Goal: Task Accomplishment & Management: Use online tool/utility

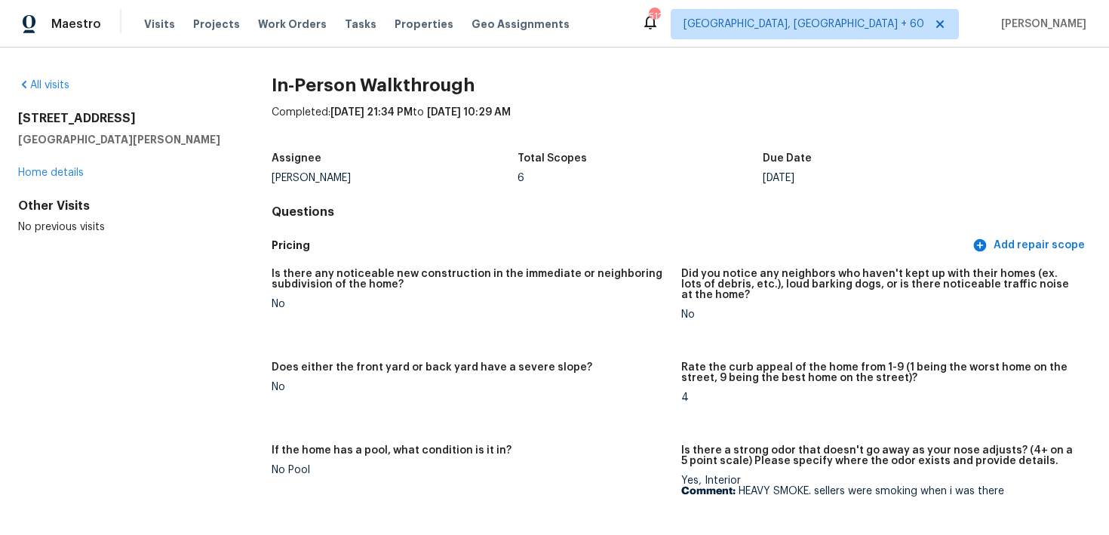
click at [161, 34] on div "Visits Projects Work Orders Tasks Properties Geo Assignments" at bounding box center [366, 24] width 444 height 30
click at [161, 27] on span "Visits" at bounding box center [159, 24] width 31 height 15
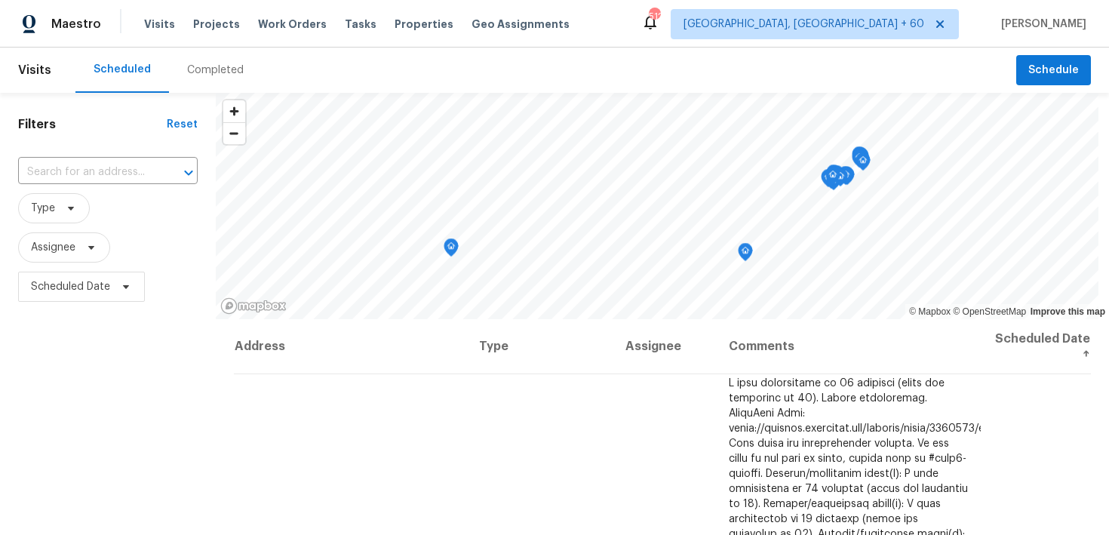
click at [216, 75] on div "Completed" at bounding box center [215, 70] width 57 height 15
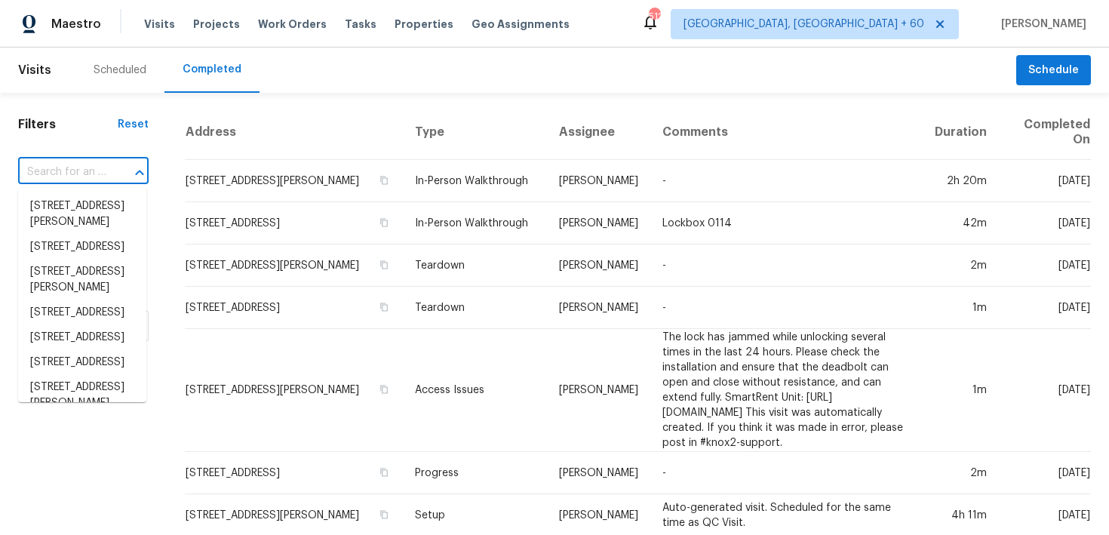
click at [72, 180] on input "text" at bounding box center [62, 172] width 88 height 23
paste input "1224 16th St NE Washington, DC, 20002"
type input "1224 16th St NE Washington, DC, 20002"
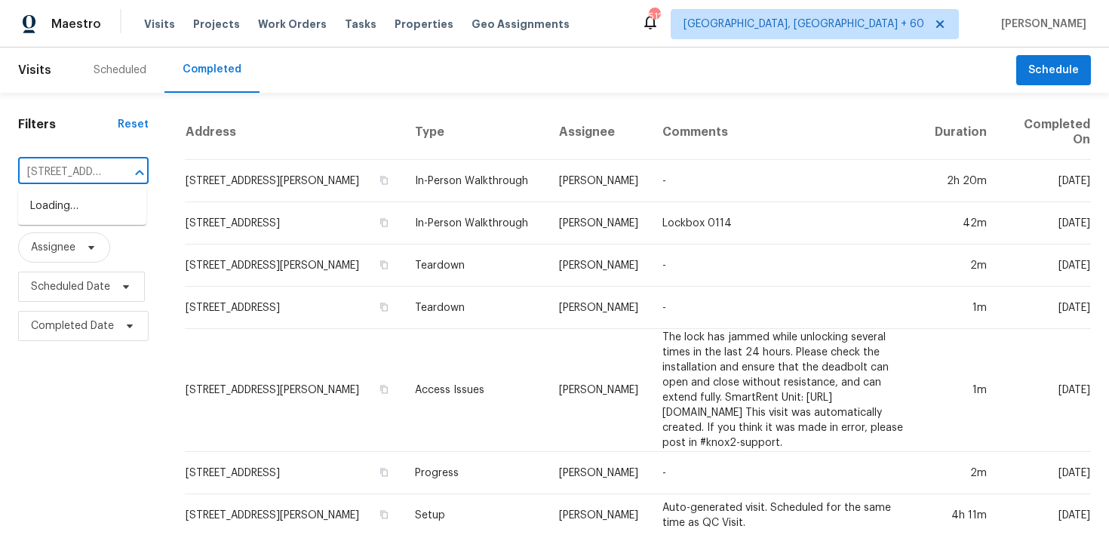
scroll to position [0, 118]
click at [65, 207] on li "1224 16th St NE, Washington, DC 20002" at bounding box center [82, 214] width 128 height 41
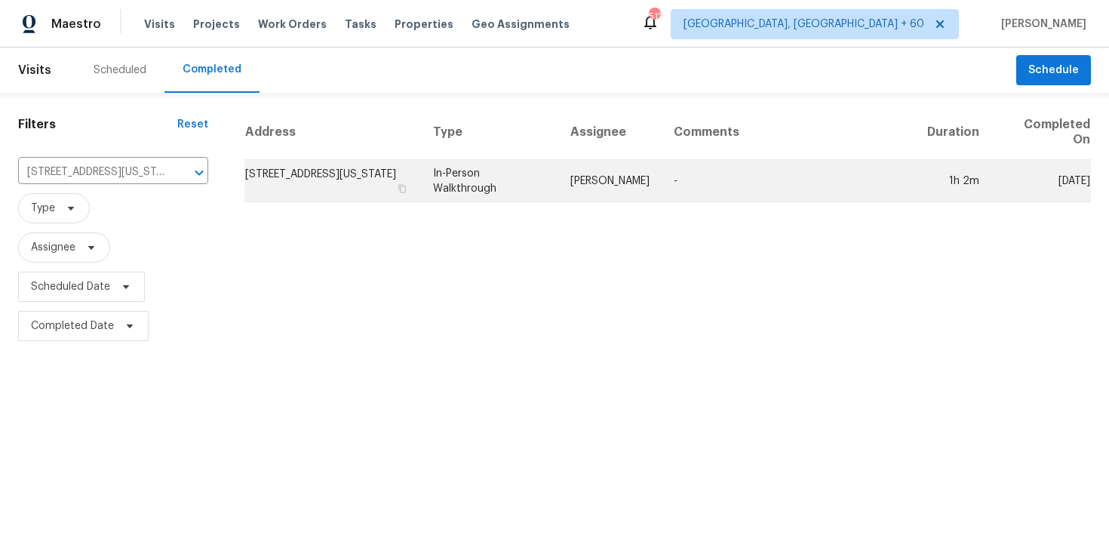
click at [486, 174] on td "In-Person Walkthrough" at bounding box center [489, 181] width 137 height 42
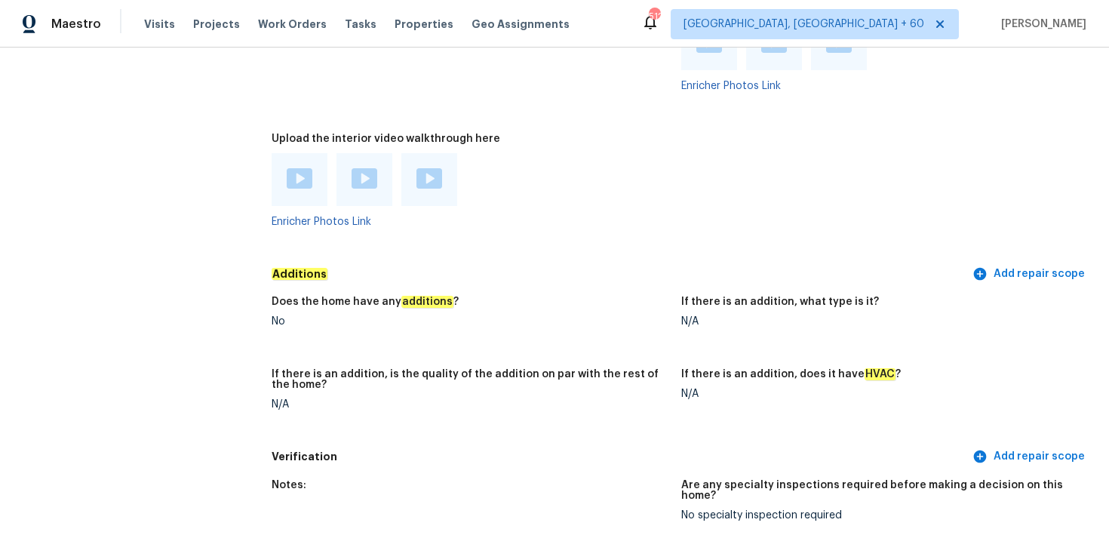
scroll to position [2951, 0]
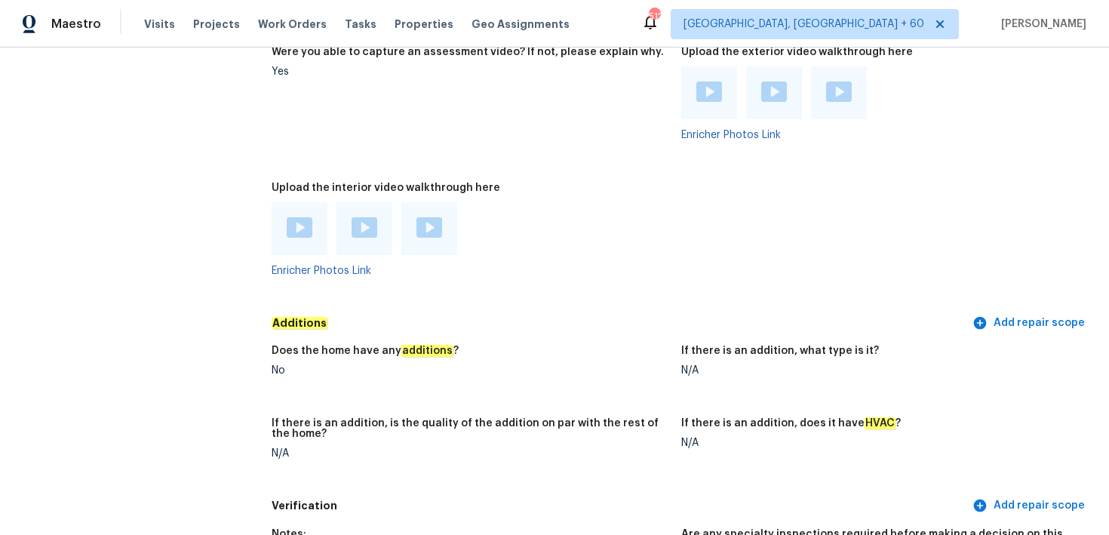
click at [298, 230] on img at bounding box center [300, 227] width 26 height 20
click at [362, 235] on img at bounding box center [365, 227] width 26 height 20
click at [427, 228] on img at bounding box center [430, 227] width 26 height 20
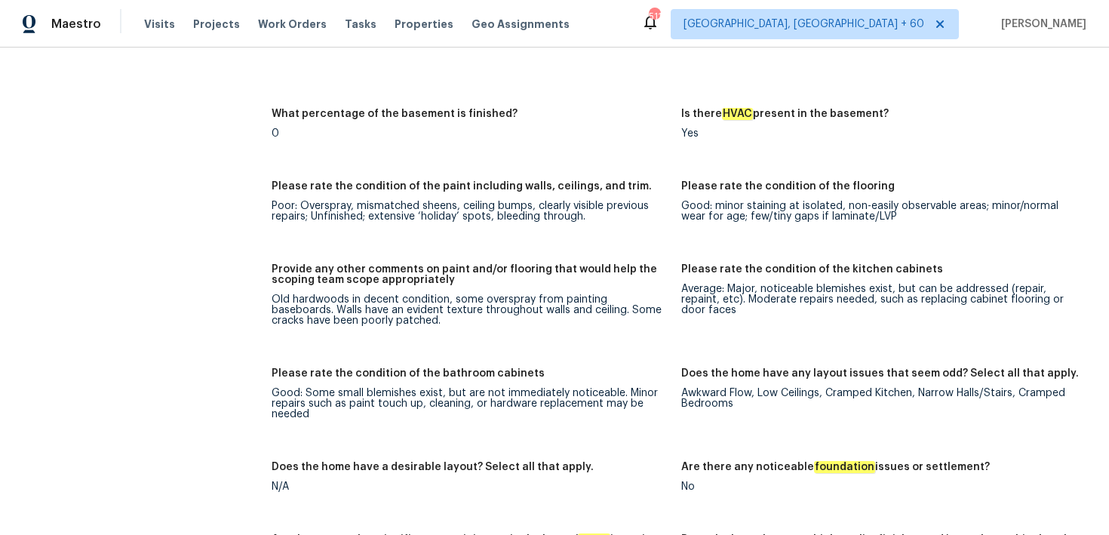
scroll to position [2177, 0]
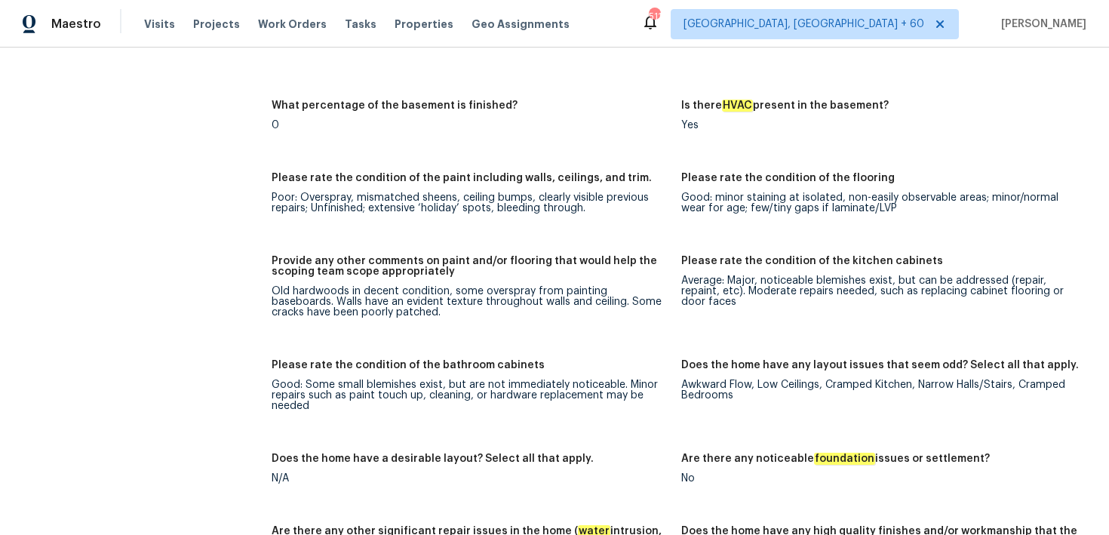
drag, startPoint x: 468, startPoint y: 309, endPoint x: 537, endPoint y: 309, distance: 69.4
click at [537, 309] on div "Old hardwoods in decent condition, some overspray from painting baseboards. Wal…" at bounding box center [471, 302] width 398 height 32
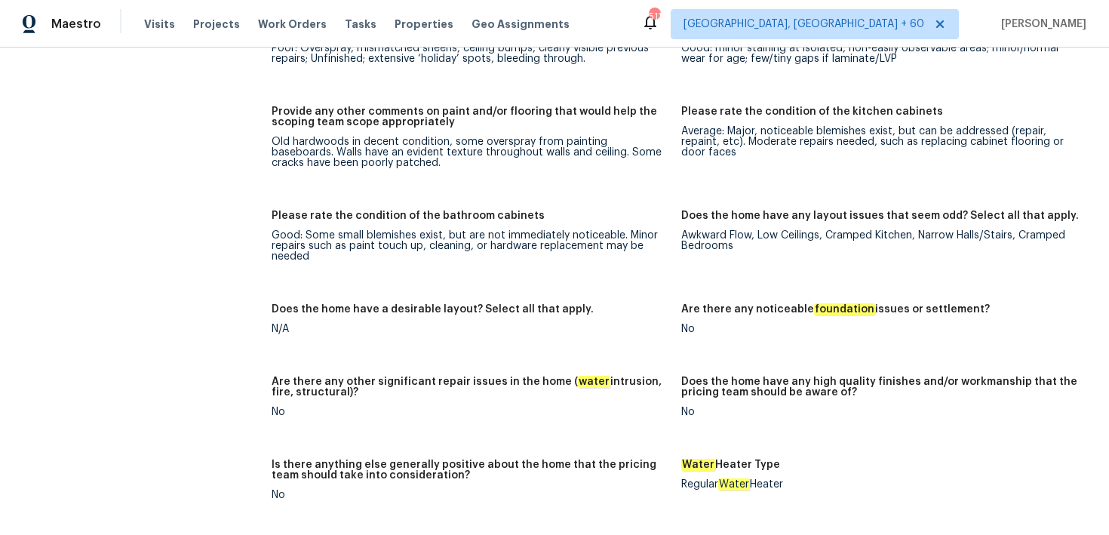
scroll to position [2270, 0]
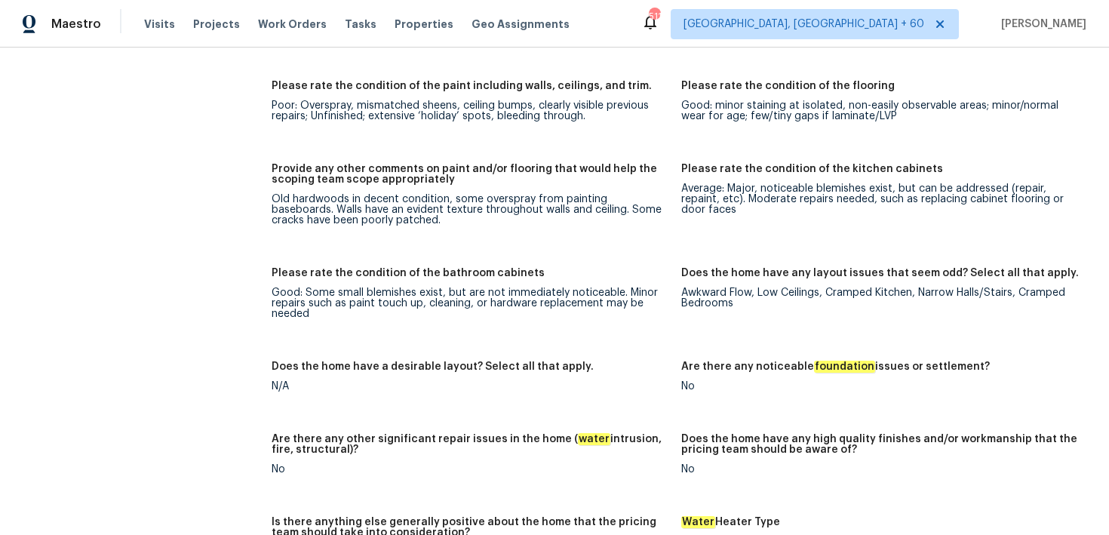
click at [156, 12] on div "Visits Projects Work Orders Tasks Properties Geo Assignments" at bounding box center [366, 24] width 444 height 30
click at [156, 26] on span "Visits" at bounding box center [159, 24] width 31 height 15
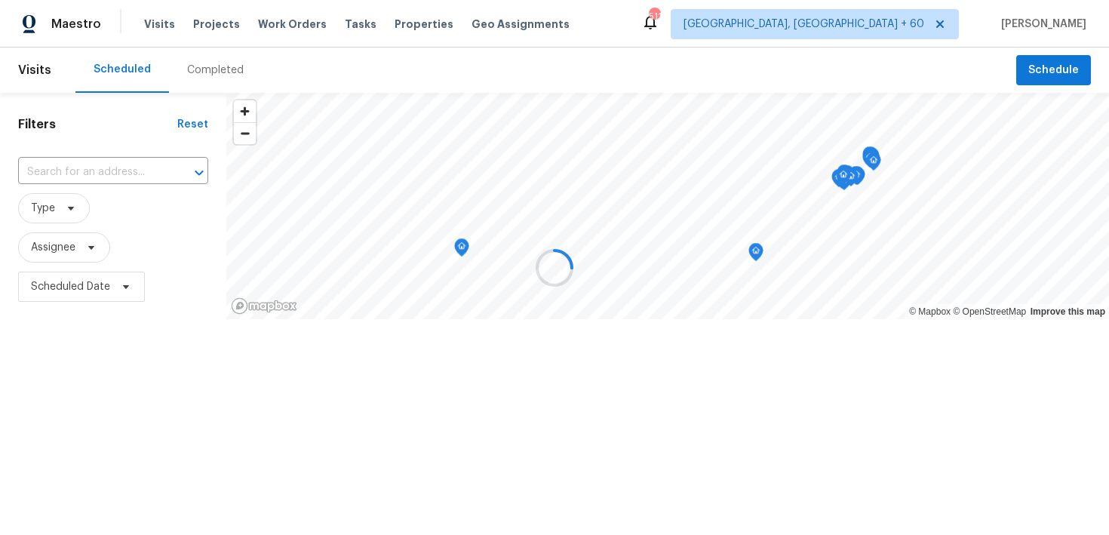
click at [225, 75] on div at bounding box center [554, 267] width 1109 height 535
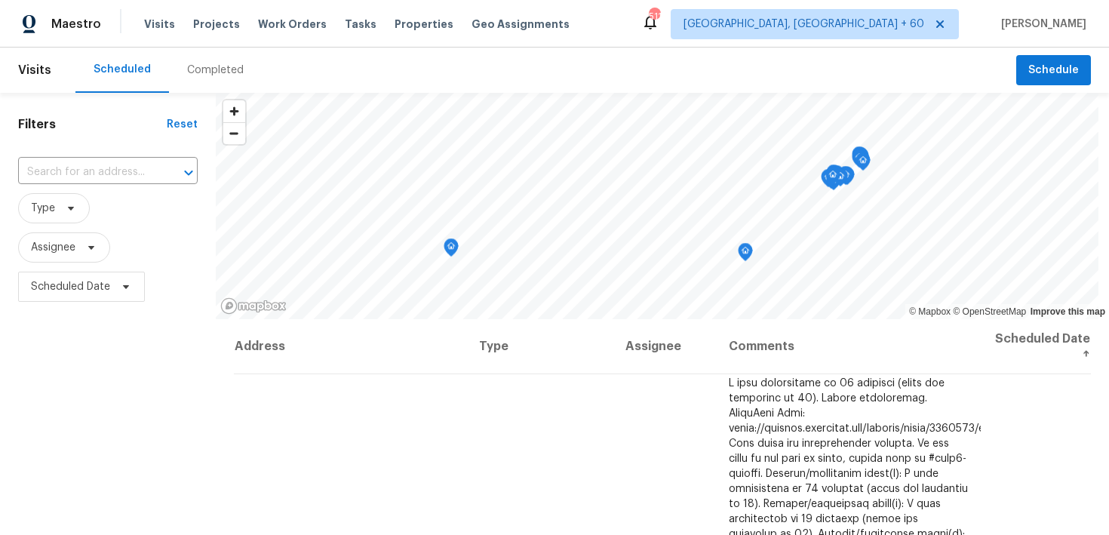
click at [199, 69] on div "Completed" at bounding box center [215, 70] width 57 height 15
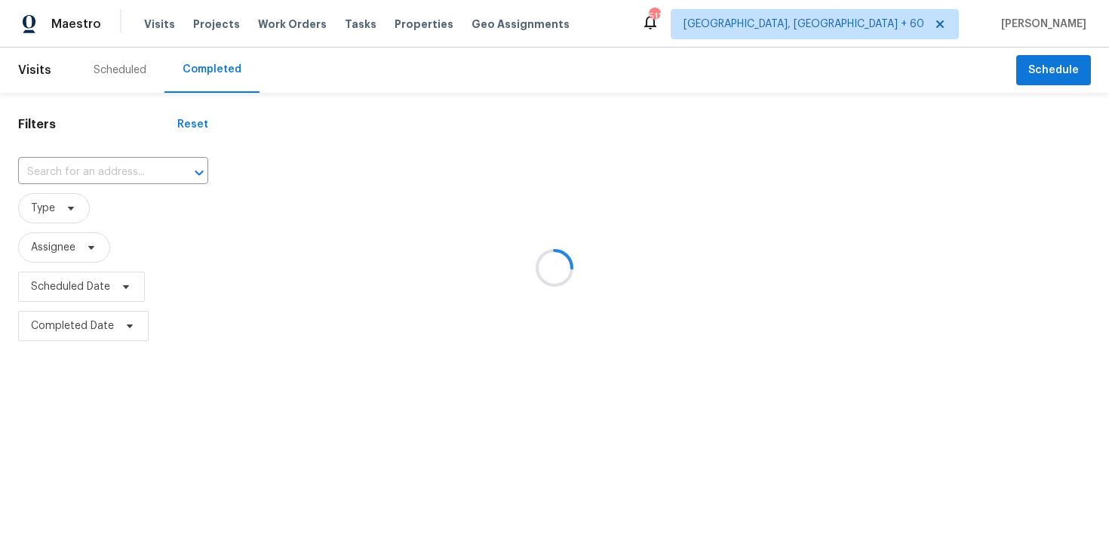
click at [94, 155] on div at bounding box center [554, 267] width 1109 height 535
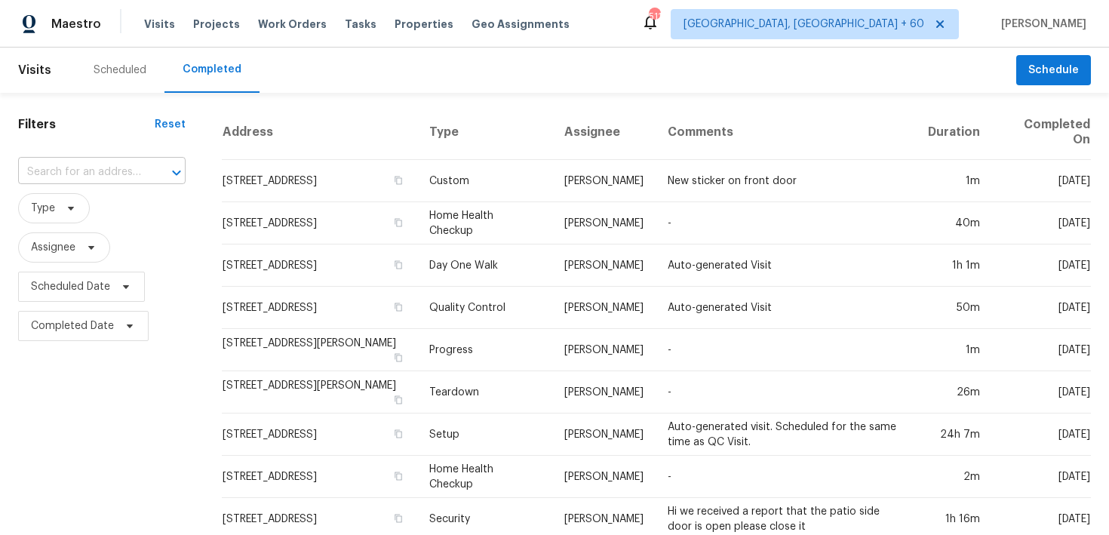
click at [71, 171] on input "text" at bounding box center [80, 172] width 125 height 23
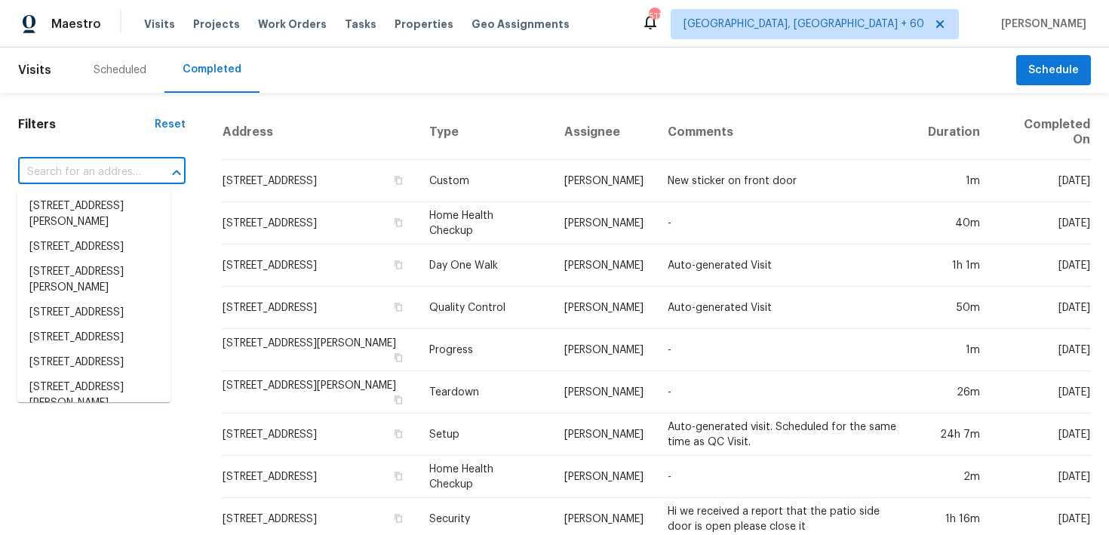
paste input "12227 Ox Hill Rd Fairfax, VA, 22033"
type input "12227 Ox Hill Rd Fairfax, VA, 22033"
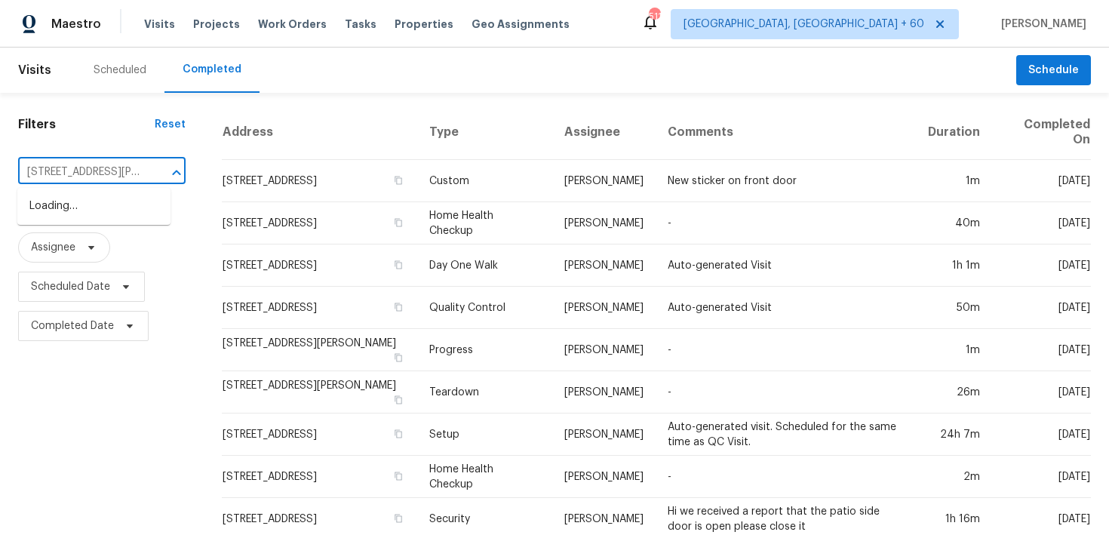
scroll to position [0, 69]
click at [55, 208] on li "12227 Ox Hill Rd, Fairfax, VA 22033" at bounding box center [93, 214] width 153 height 41
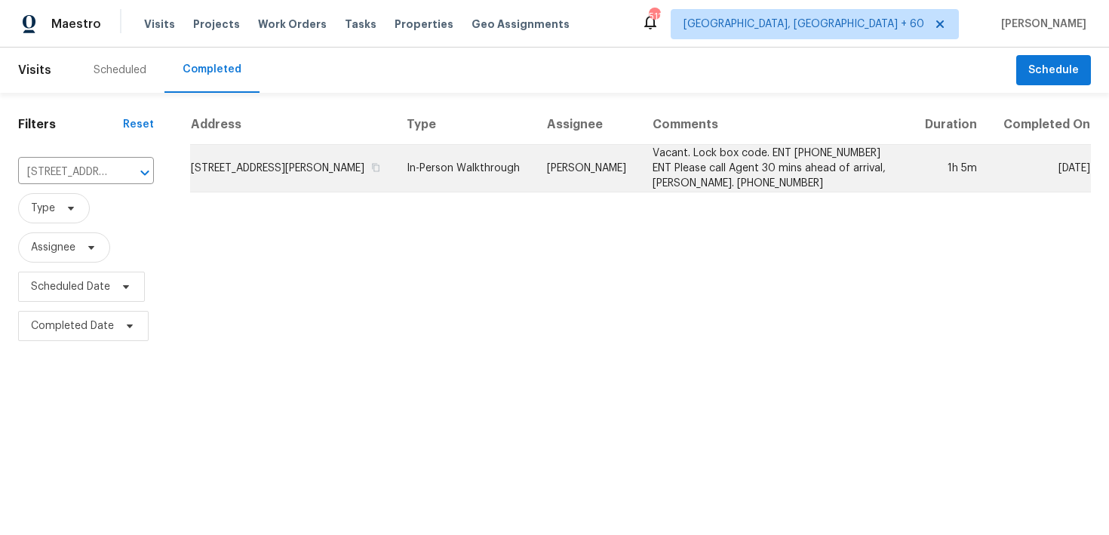
click at [474, 171] on td "In-Person Walkthrough" at bounding box center [465, 169] width 140 height 48
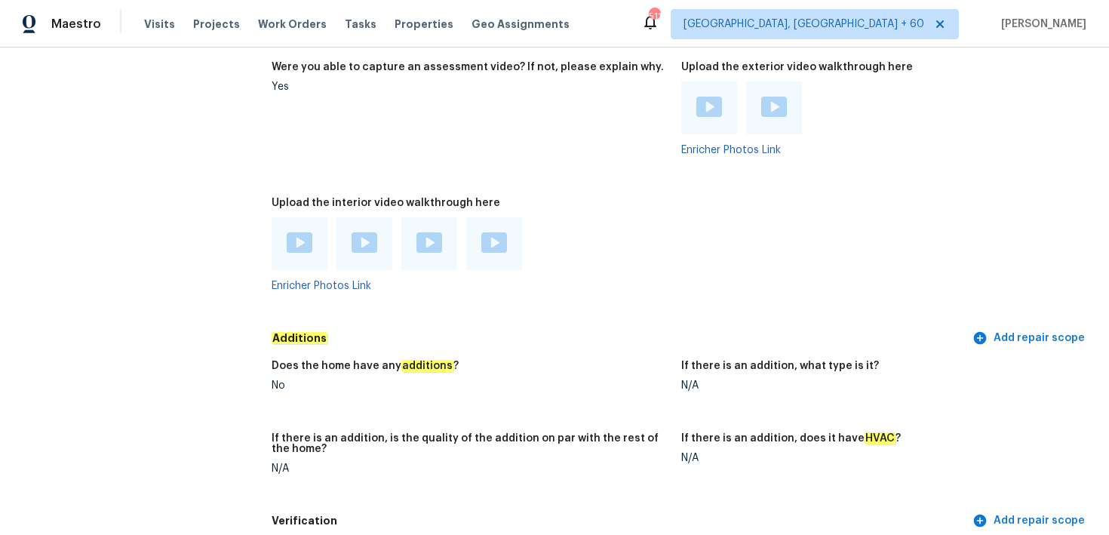
scroll to position [3337, 0]
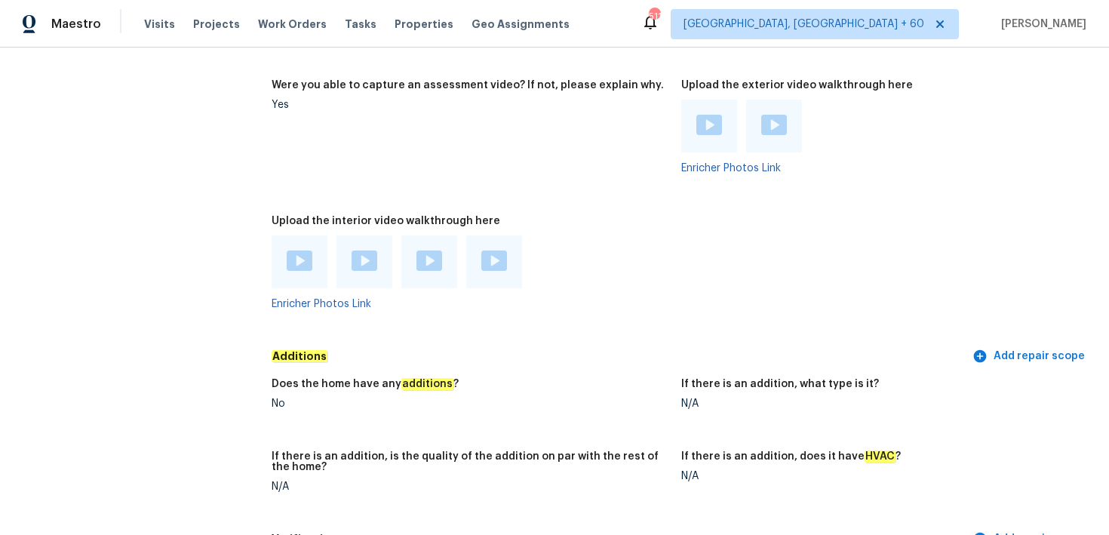
click at [300, 263] on img at bounding box center [300, 261] width 26 height 20
click at [362, 257] on img at bounding box center [365, 261] width 26 height 20
click at [431, 267] on img at bounding box center [430, 261] width 26 height 20
click at [486, 257] on img at bounding box center [495, 261] width 26 height 20
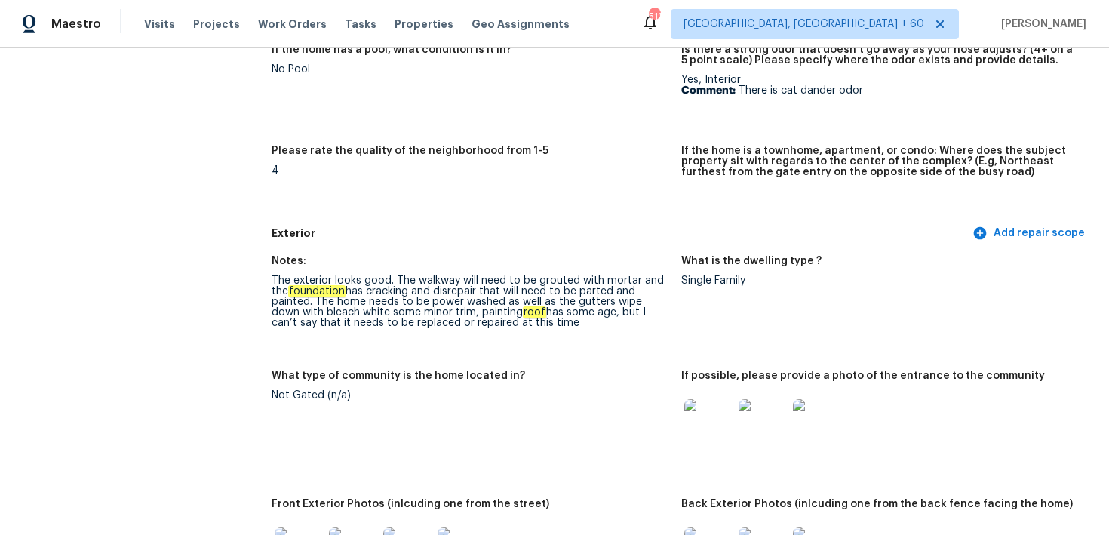
scroll to position [2384, 0]
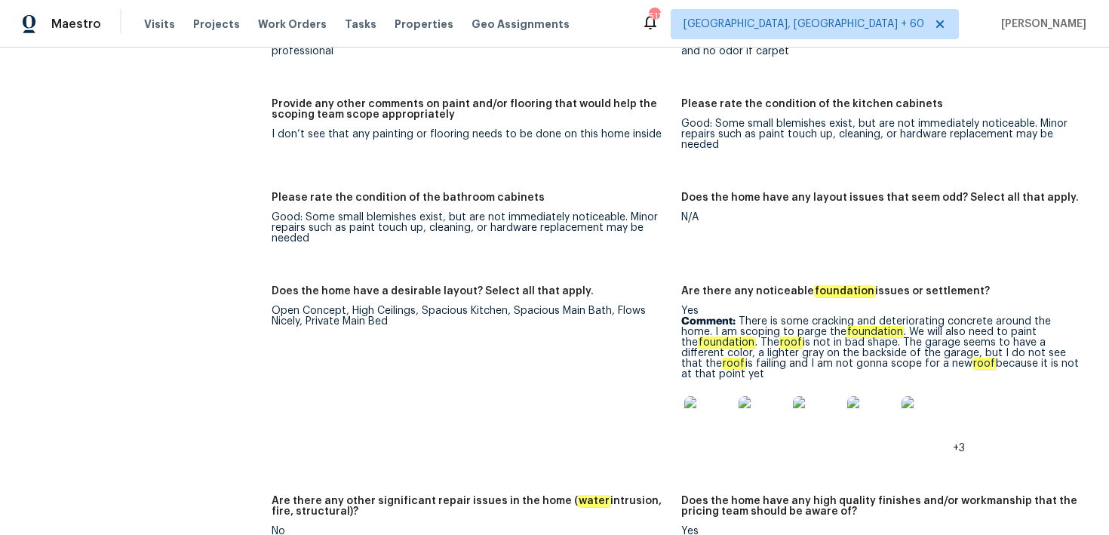
click at [806, 319] on p "Comment: There is some cracking and deteriorating concrete around the home. I a…" at bounding box center [881, 347] width 398 height 63
click at [739, 322] on p "Comment: There is some cracking and deteriorating concrete around the home. I a…" at bounding box center [881, 347] width 398 height 63
drag, startPoint x: 708, startPoint y: 287, endPoint x: 918, endPoint y: 288, distance: 209.8
click at [918, 288] on h5 "Are there any noticeable foundation issues or settlement?" at bounding box center [836, 291] width 309 height 11
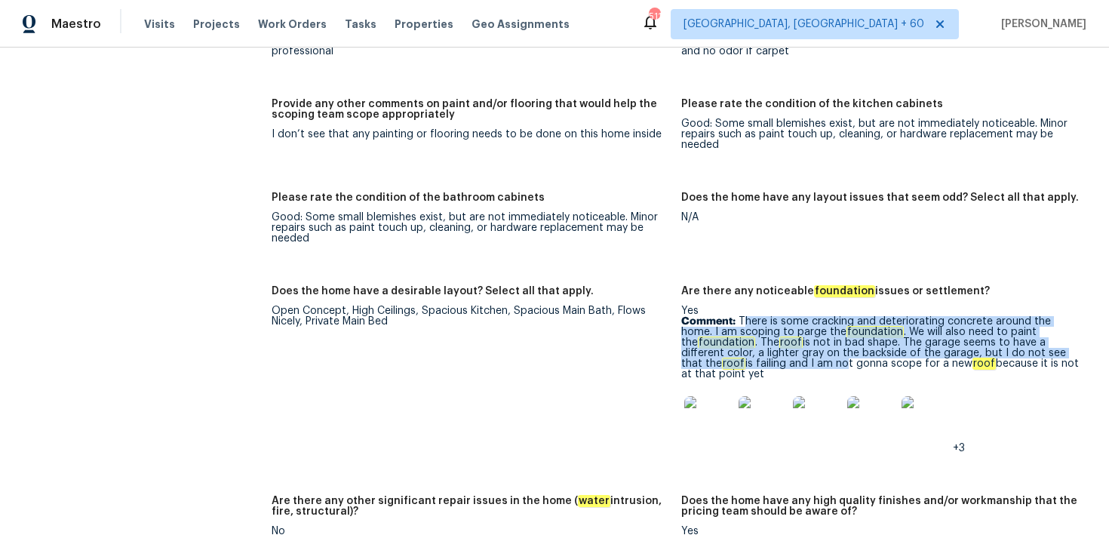
drag, startPoint x: 747, startPoint y: 316, endPoint x: 774, endPoint y: 360, distance: 51.5
click at [774, 360] on p "Comment: There is some cracking and deteriorating concrete around the home. I a…" at bounding box center [881, 347] width 398 height 63
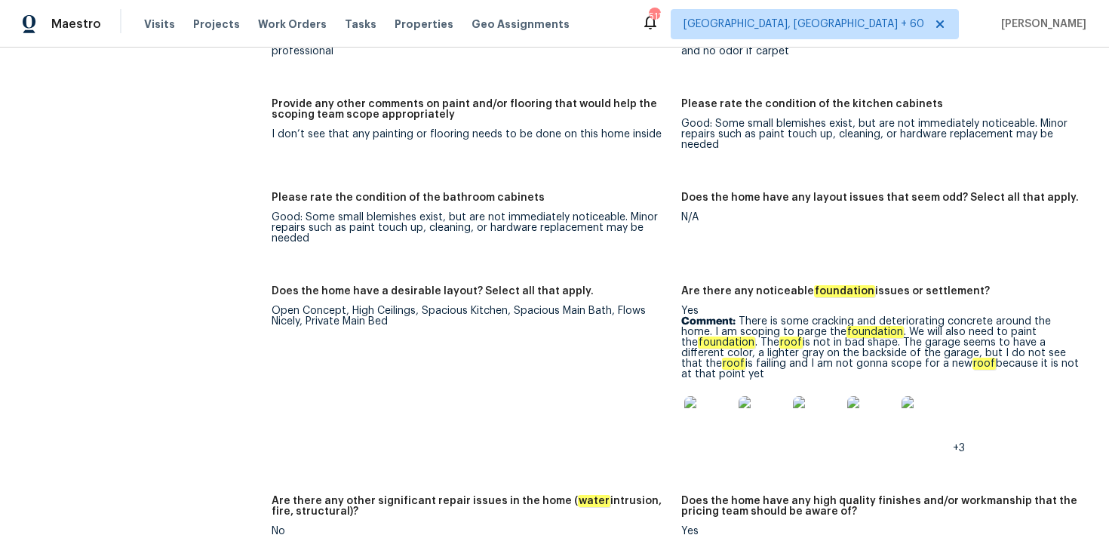
click at [737, 319] on p "Comment: There is some cracking and deteriorating concrete around the home. I a…" at bounding box center [881, 347] width 398 height 63
drag, startPoint x: 738, startPoint y: 321, endPoint x: 721, endPoint y: 371, distance: 53.5
click at [721, 372] on p "Comment: There is some cracking and deteriorating concrete around the home. I a…" at bounding box center [881, 347] width 398 height 63
copy p "There is some cracking and deteriorating concrete around the home. I am scoping…"
click at [723, 421] on img at bounding box center [709, 420] width 48 height 48
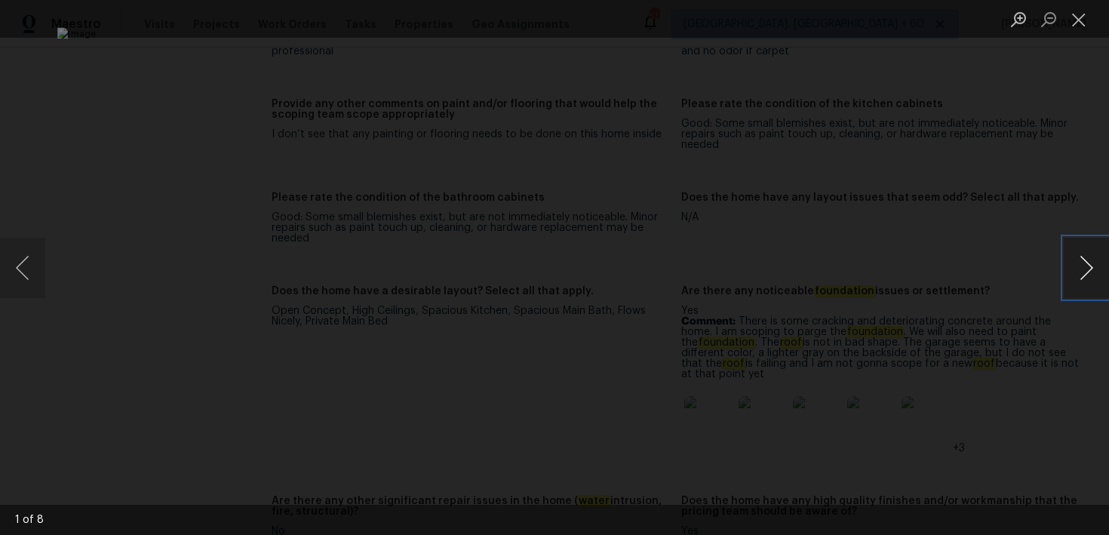
click at [1085, 263] on button "Next image" at bounding box center [1086, 268] width 45 height 60
click at [1069, 24] on button "Close lightbox" at bounding box center [1079, 19] width 30 height 26
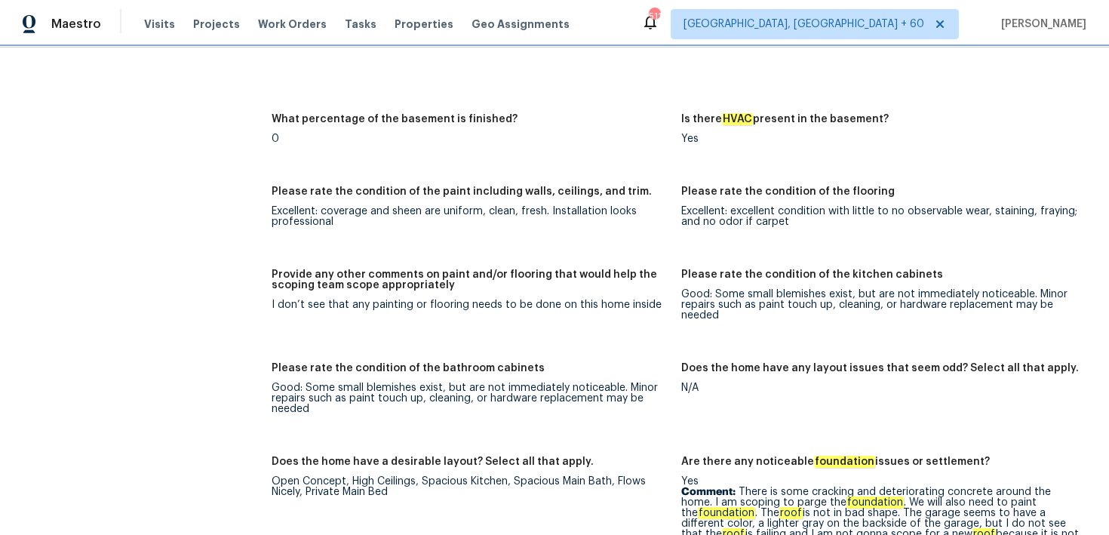
scroll to position [2254, 0]
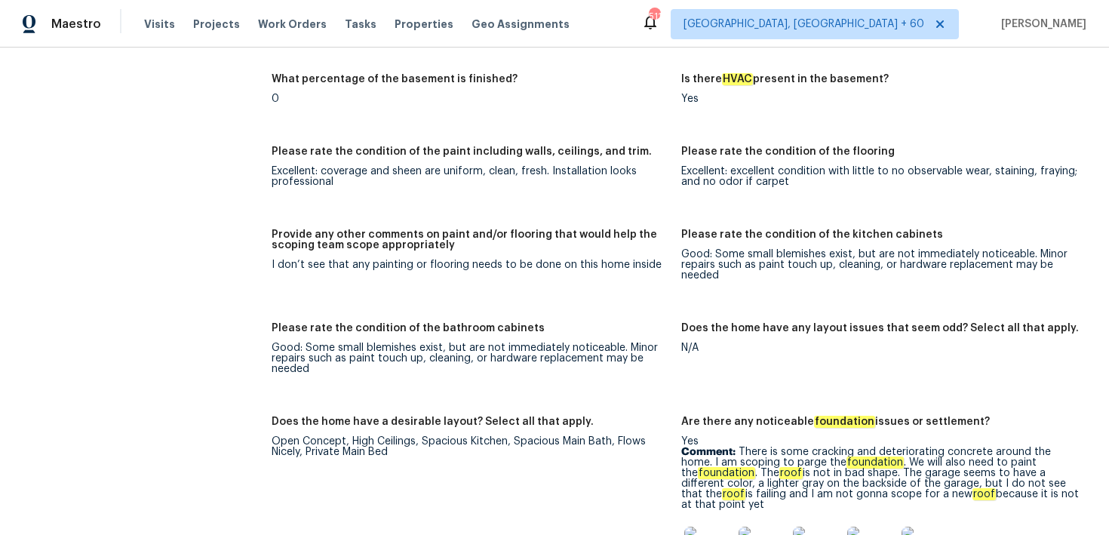
click at [323, 264] on div "I don’t see that any painting or flooring needs to be done on this home inside" at bounding box center [471, 265] width 398 height 11
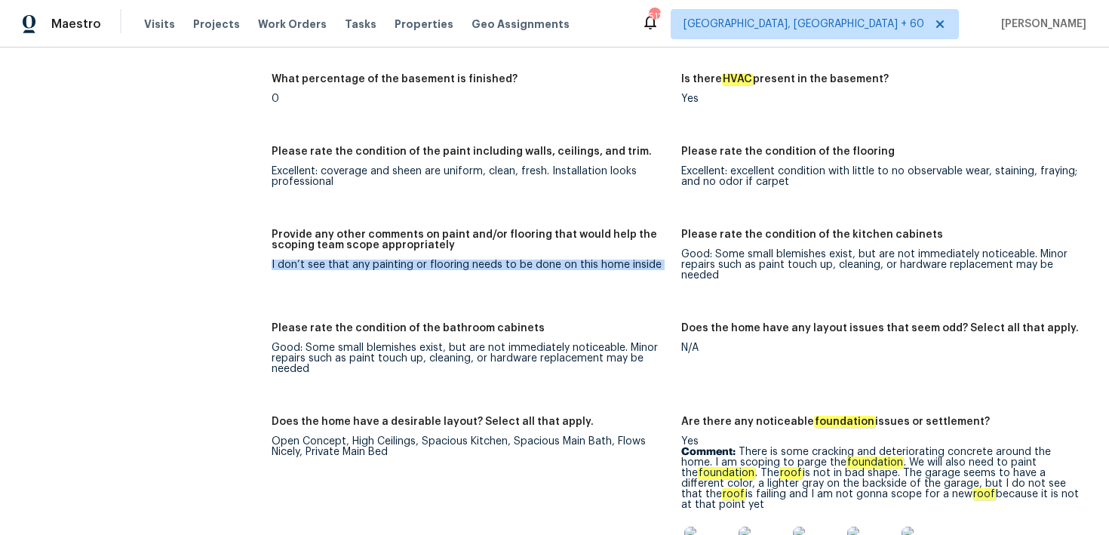
click at [323, 264] on div "I don’t see that any painting or flooring needs to be done on this home inside" at bounding box center [471, 265] width 398 height 11
copy div "I don’t see that any painting or flooring needs to be done on this home inside"
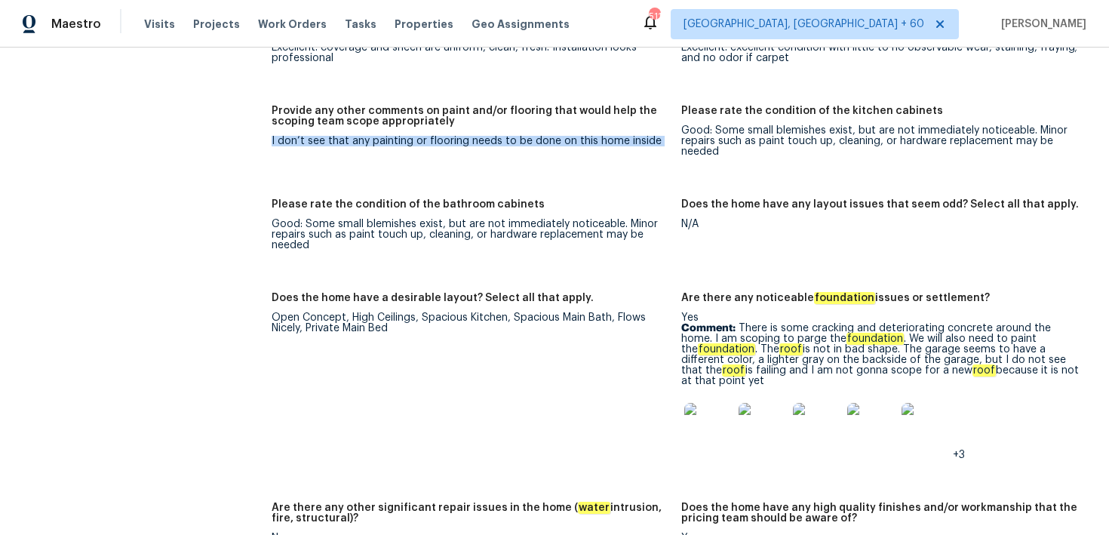
scroll to position [2370, 0]
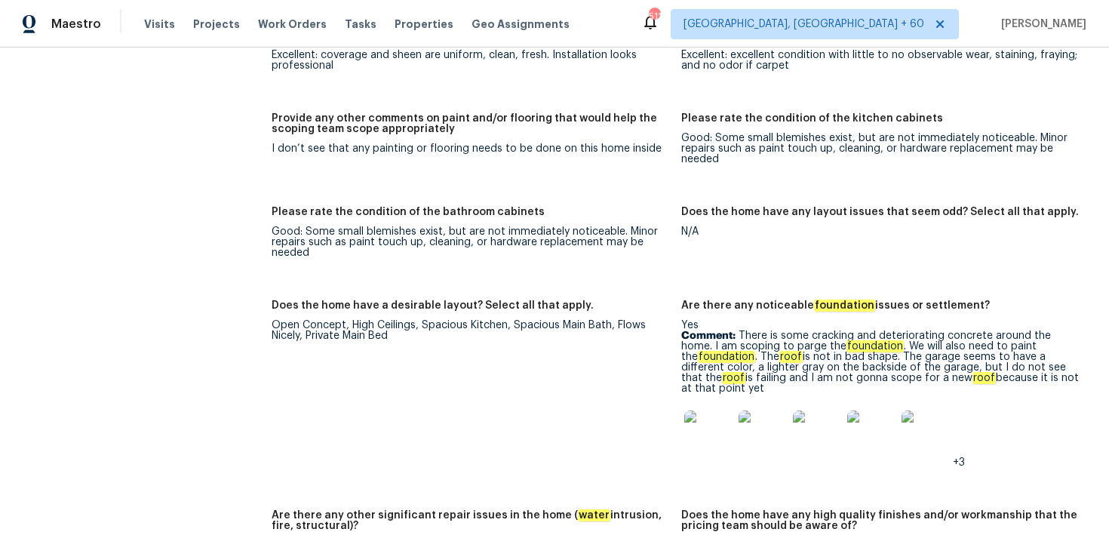
click at [353, 189] on div "Notes: Inside of the house is very nice hardwood floors throughout all the bath…" at bounding box center [682, 353] width 820 height 1914
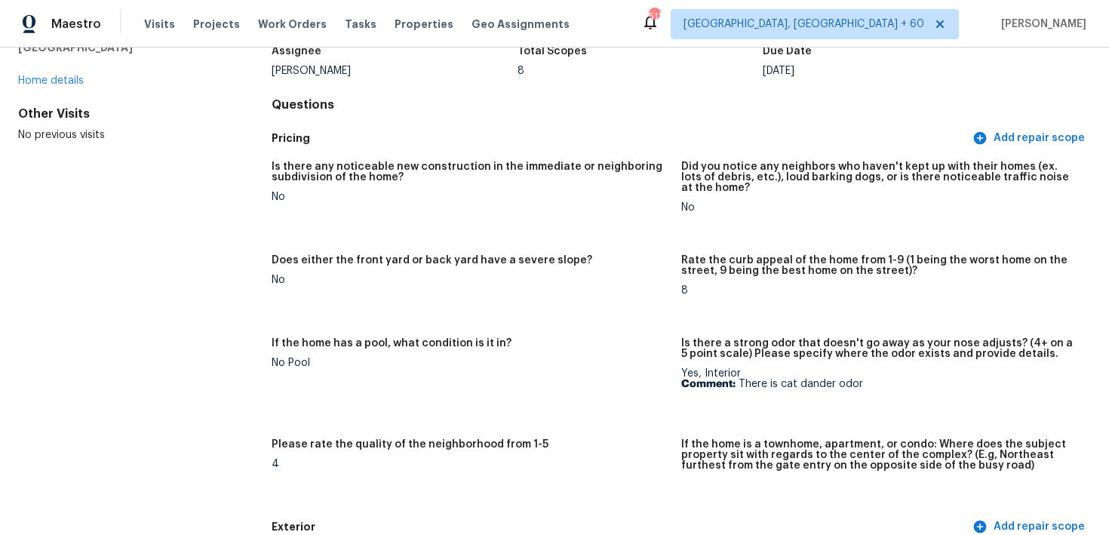
scroll to position [116, 0]
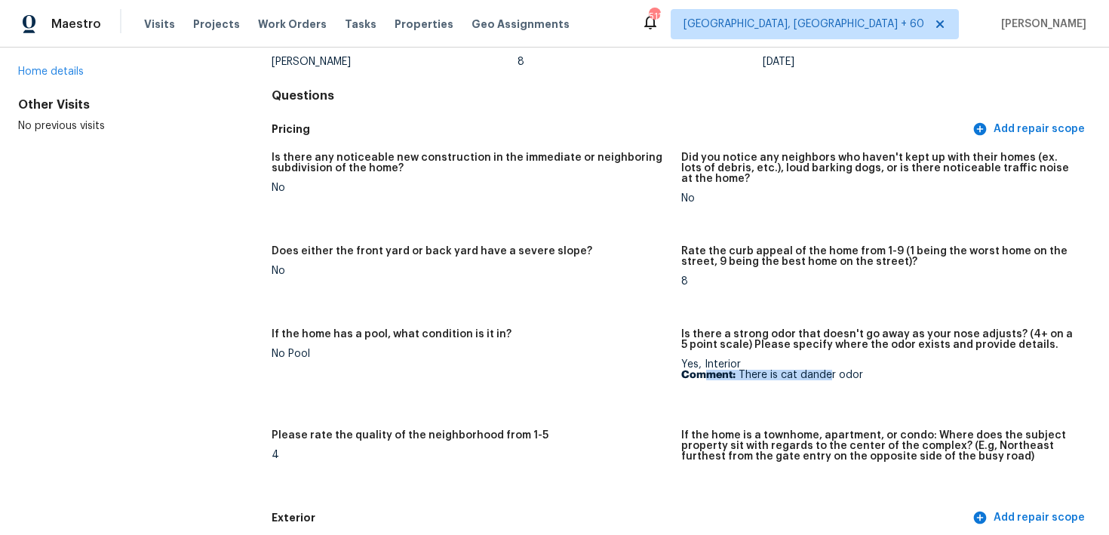
drag, startPoint x: 709, startPoint y: 377, endPoint x: 829, endPoint y: 377, distance: 120.0
click at [829, 377] on p "Comment: There is cat dander odor" at bounding box center [881, 375] width 398 height 11
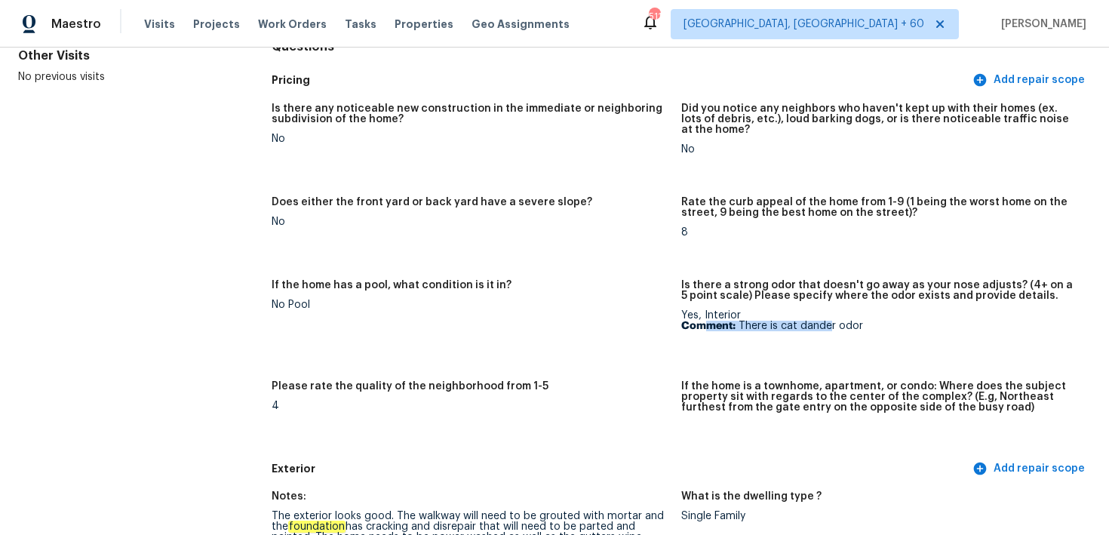
scroll to position [178, 0]
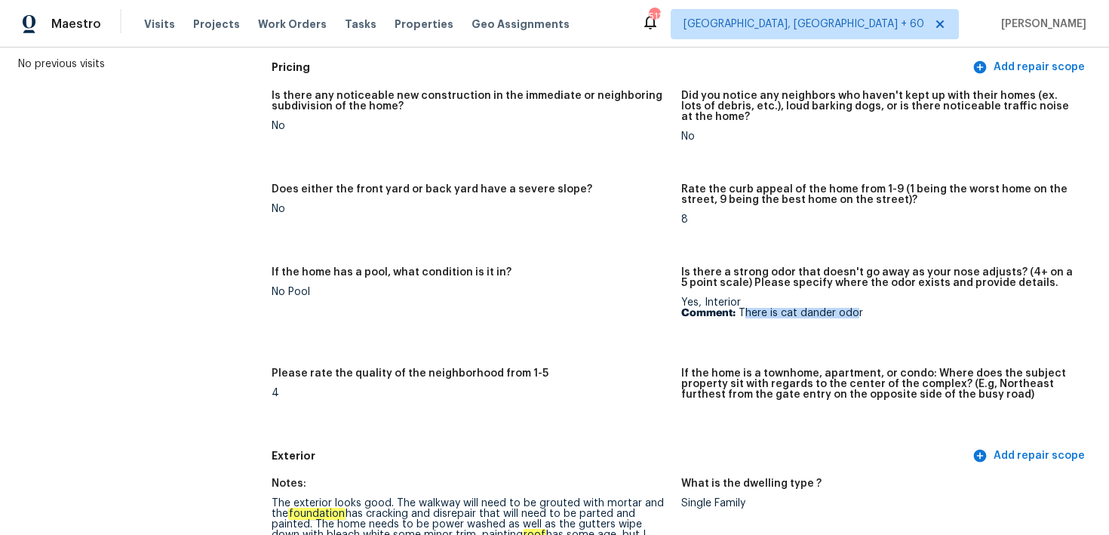
drag, startPoint x: 743, startPoint y: 313, endPoint x: 852, endPoint y: 313, distance: 109.4
click at [854, 313] on p "Comment: There is cat dander odor" at bounding box center [881, 313] width 398 height 11
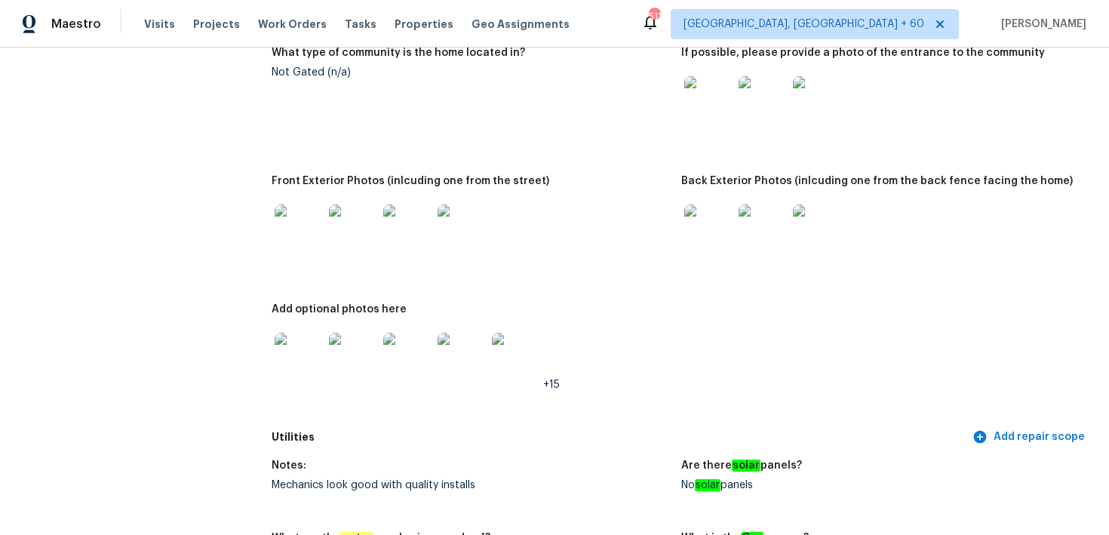
scroll to position [0, 0]
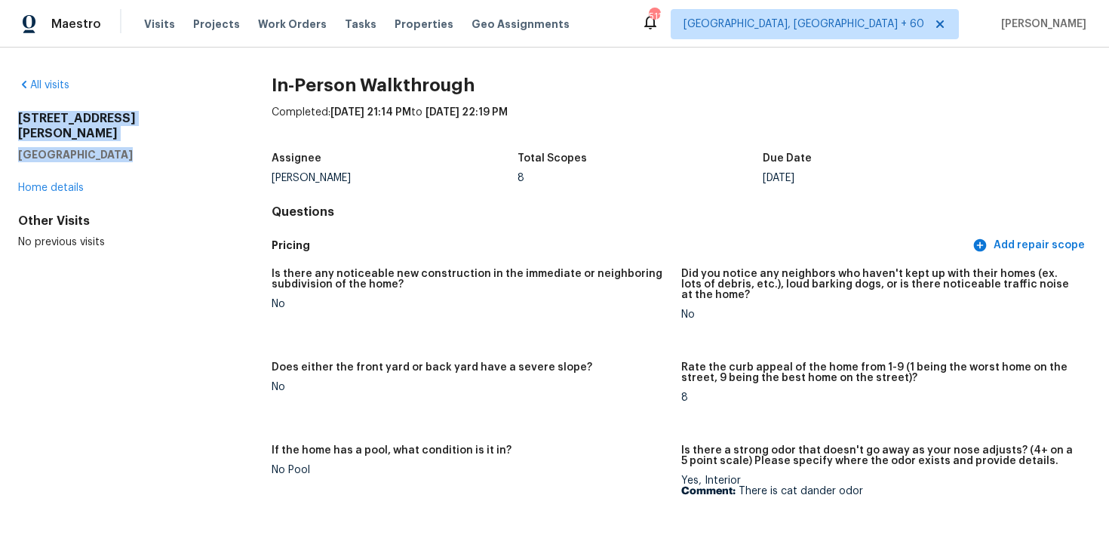
drag, startPoint x: 14, startPoint y: 116, endPoint x: 145, endPoint y: 144, distance: 133.5
click at [146, 145] on div "All visits 12227 Ox Hill Rd Fairfax, VA 22033 Home details Other Visits No prev…" at bounding box center [554, 292] width 1109 height 488
copy div "12227 Ox Hill Rd Fairfax, VA 22033"
click at [144, 21] on span "Visits" at bounding box center [159, 24] width 31 height 15
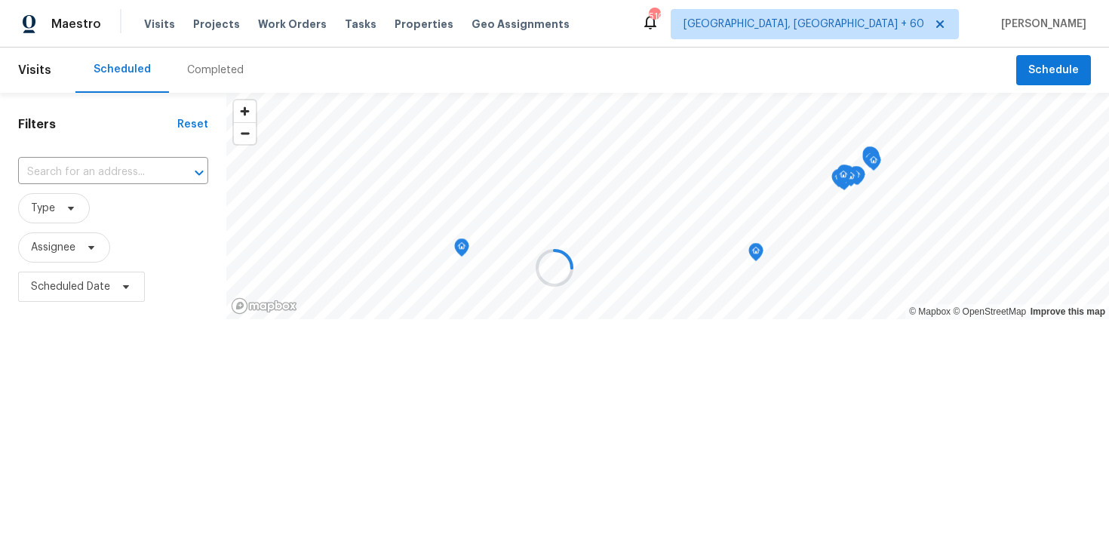
click at [209, 73] on div at bounding box center [554, 267] width 1109 height 535
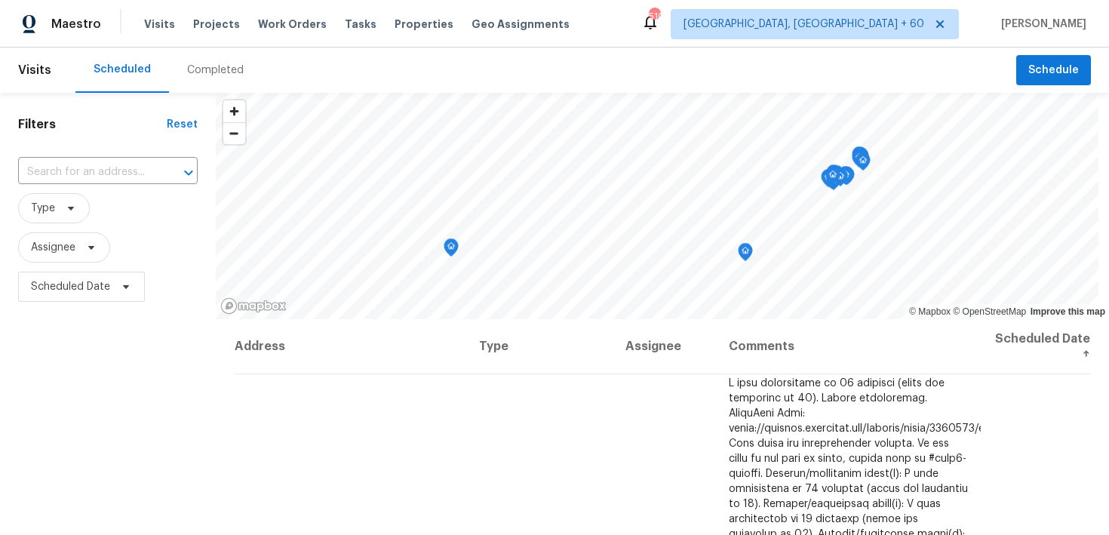
click at [214, 69] on div "Completed" at bounding box center [215, 70] width 57 height 15
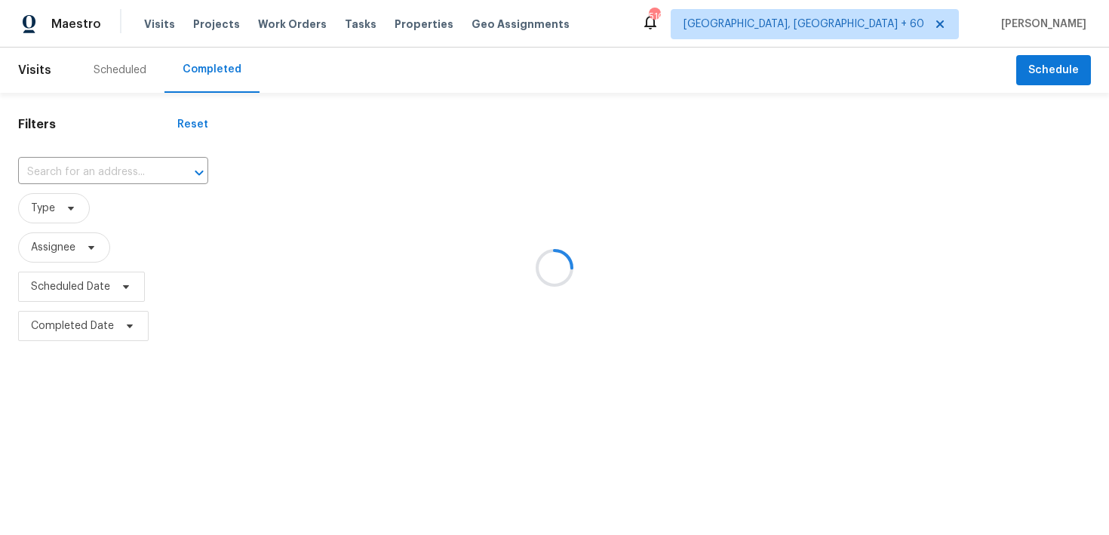
click at [80, 171] on div at bounding box center [554, 267] width 1109 height 535
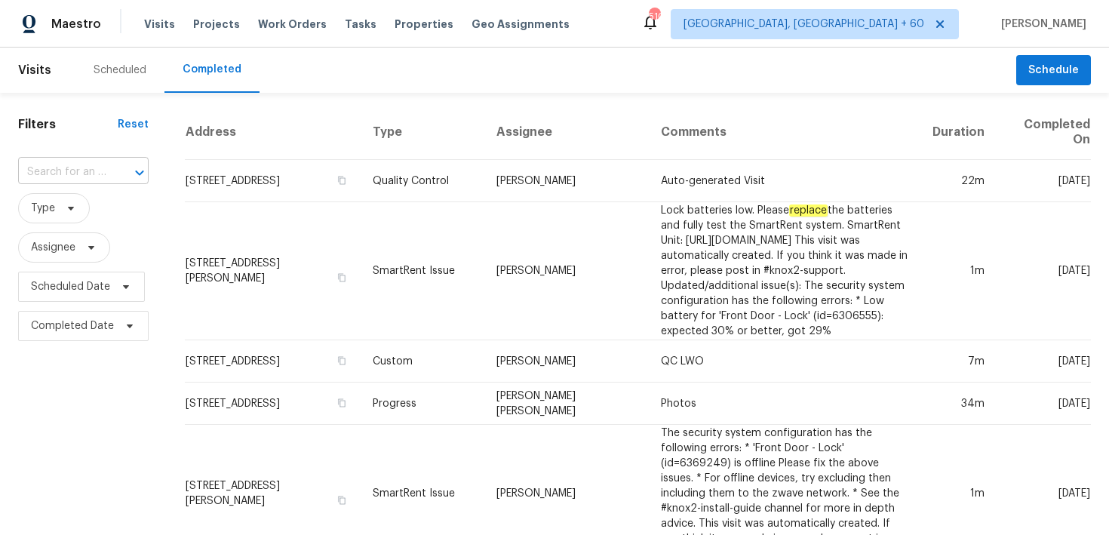
click at [69, 180] on input "text" at bounding box center [62, 172] width 88 height 23
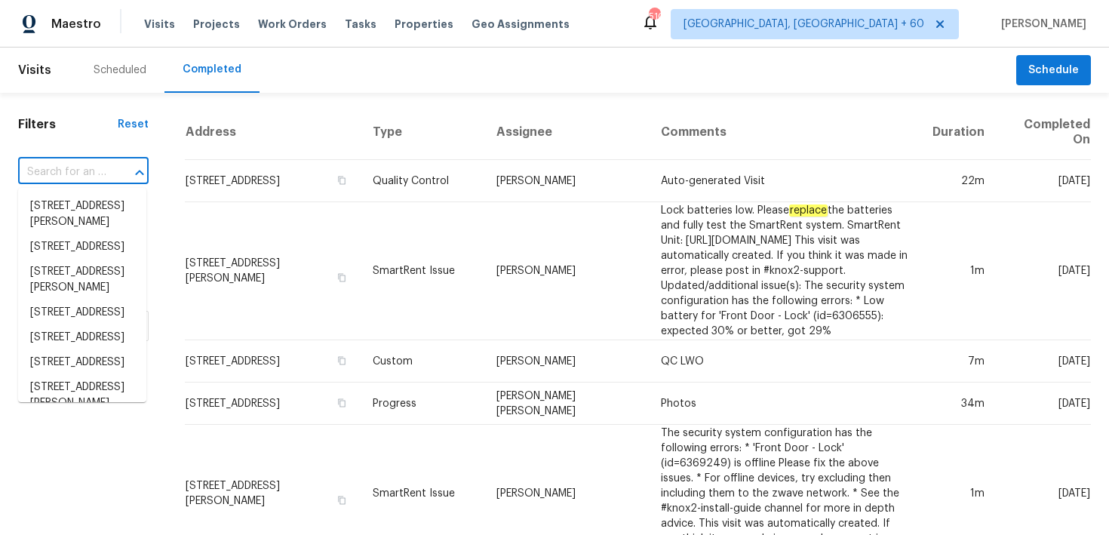
paste input "1714 Avocet Way Missouri City, TX, 77489"
type input "1714 Avocet Way Missouri City, TX, 77489"
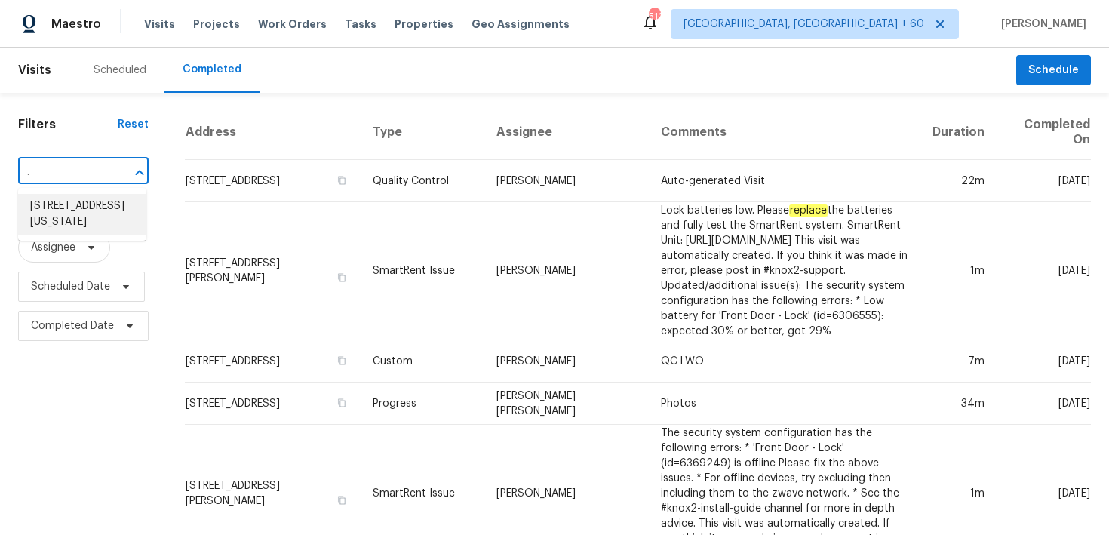
click at [67, 211] on li "1714 Avocet Way, Missouri City, TX 77489" at bounding box center [82, 214] width 128 height 41
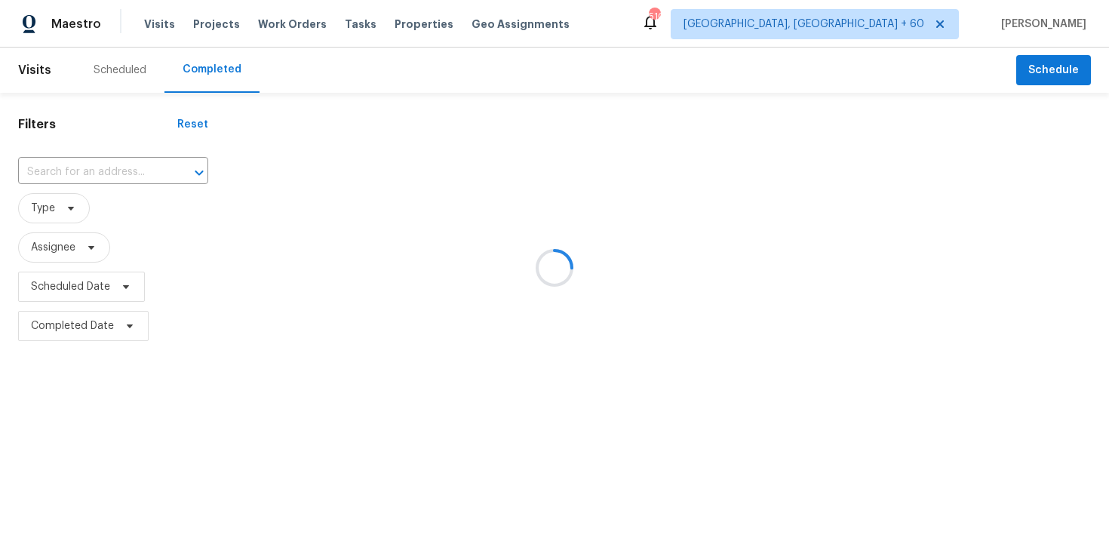
type input "1714 Avocet Way, Missouri City, TX 77489"
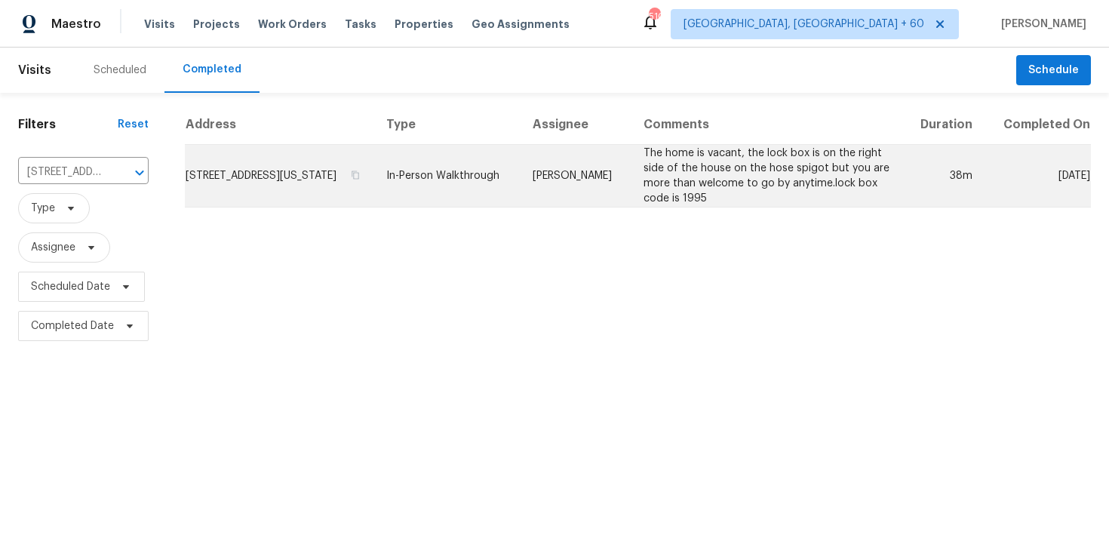
click at [494, 180] on td "In-Person Walkthrough" at bounding box center [447, 176] width 146 height 63
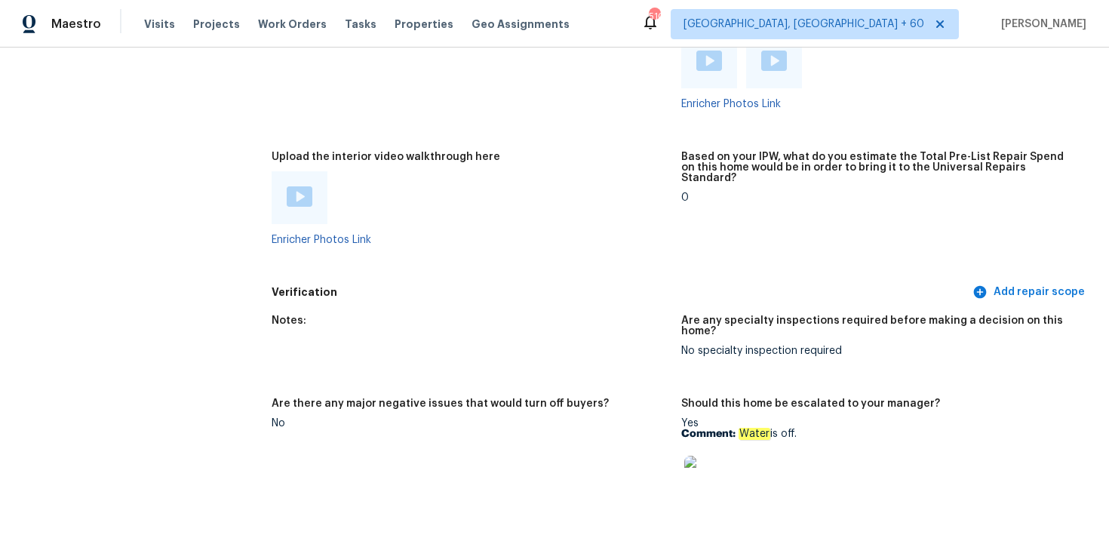
scroll to position [3200, 0]
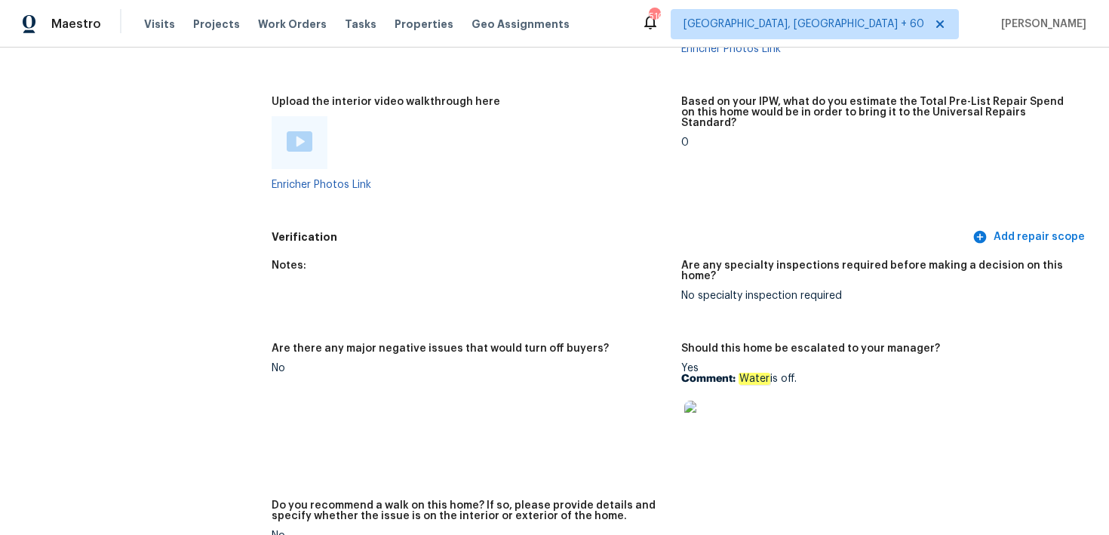
click at [303, 148] on div at bounding box center [300, 142] width 56 height 53
click at [301, 134] on img at bounding box center [300, 141] width 26 height 20
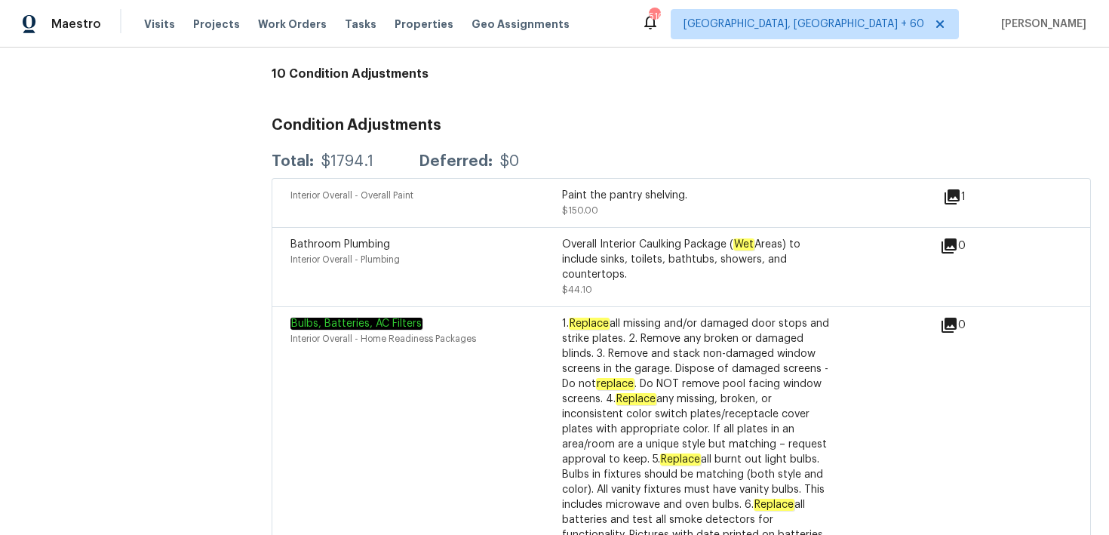
scroll to position [3691, 0]
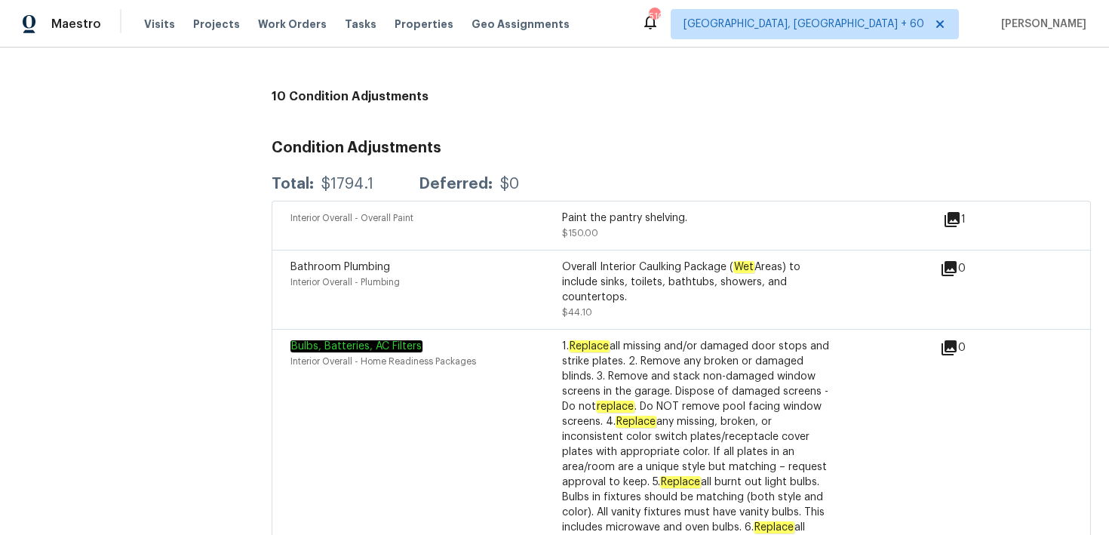
click at [954, 211] on icon at bounding box center [952, 220] width 18 height 18
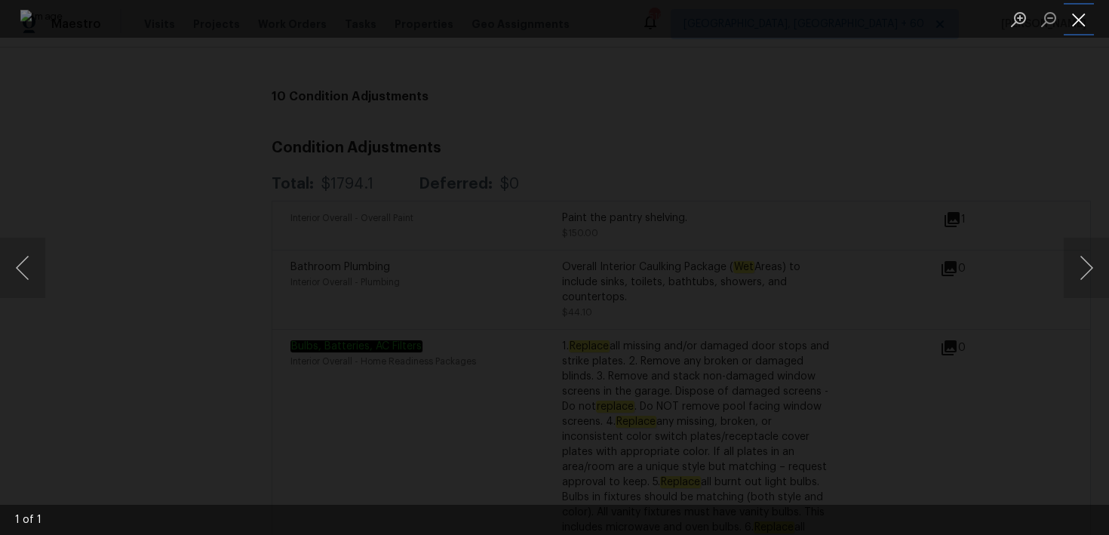
click at [1079, 29] on button "Close lightbox" at bounding box center [1079, 19] width 30 height 26
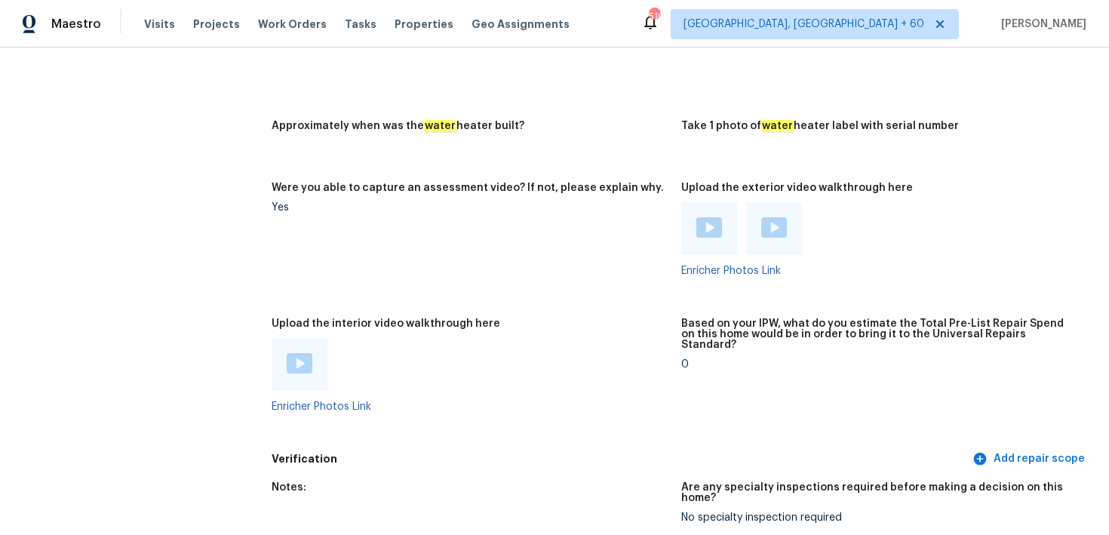
scroll to position [2979, 0]
click at [295, 352] on img at bounding box center [300, 362] width 26 height 20
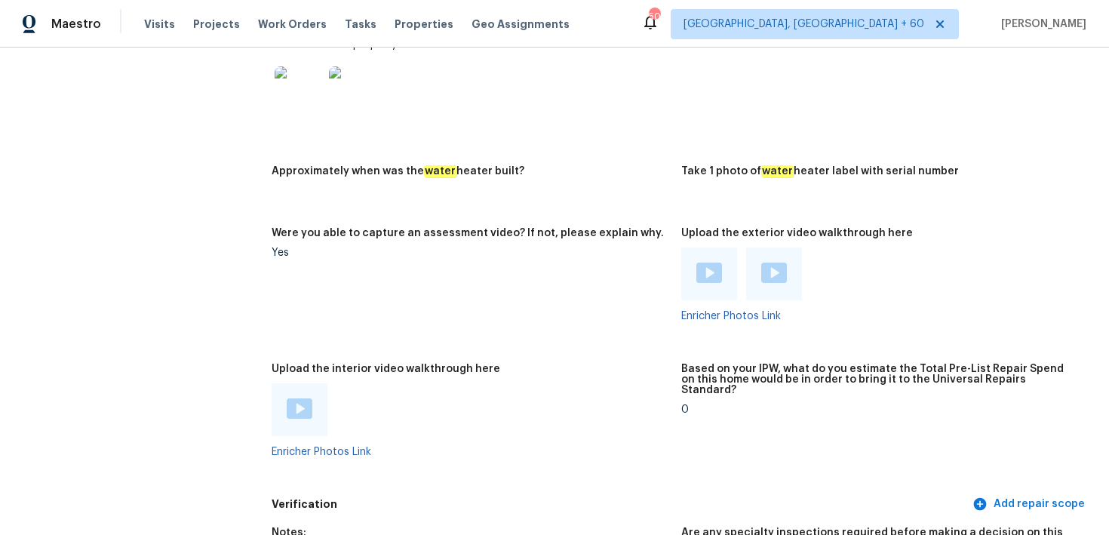
scroll to position [2935, 0]
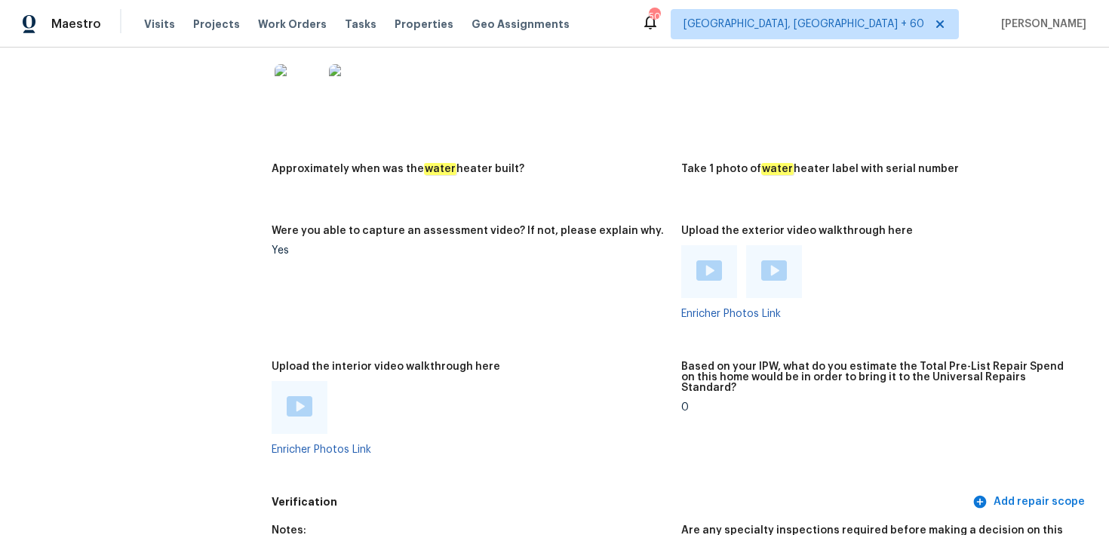
click at [704, 260] on img at bounding box center [710, 270] width 26 height 20
click at [758, 258] on div at bounding box center [774, 271] width 56 height 53
click at [778, 260] on img at bounding box center [775, 270] width 26 height 20
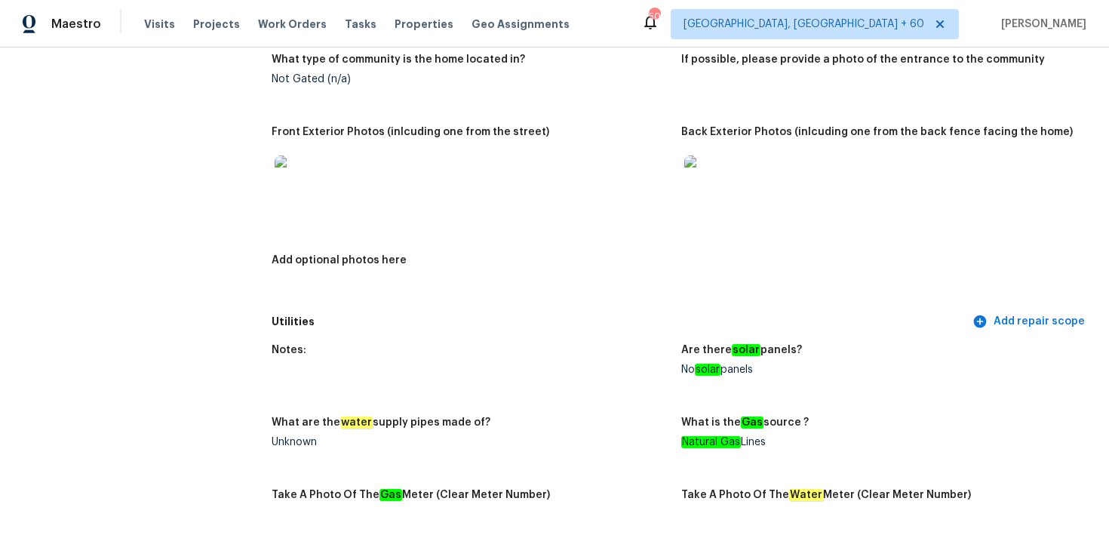
scroll to position [0, 0]
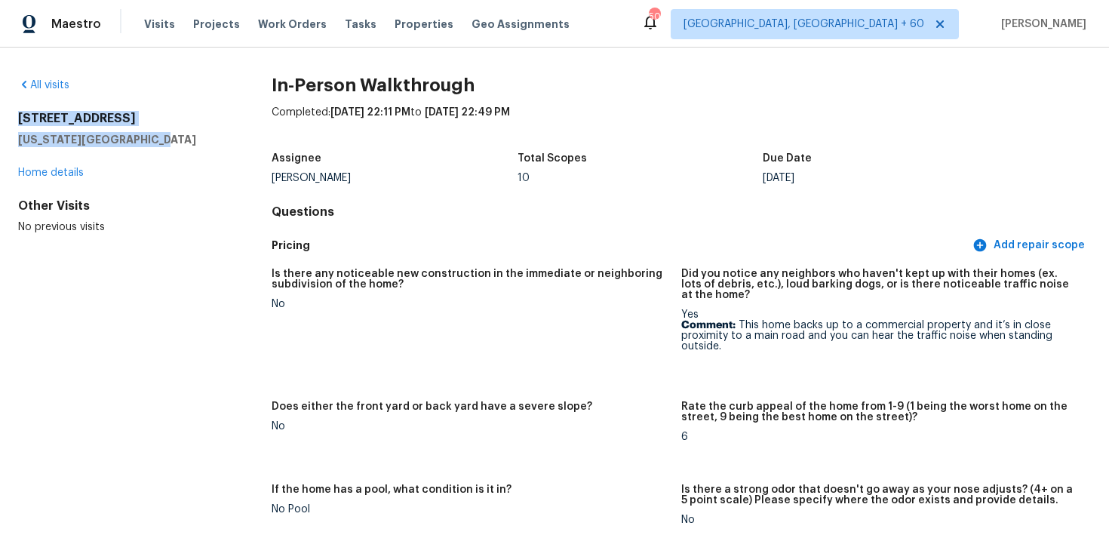
copy div "1714 Avocet Way Missouri City, TX 77489"
drag, startPoint x: 16, startPoint y: 116, endPoint x: 177, endPoint y: 143, distance: 163.0
click at [177, 143] on div "All visits 1714 Avocet Way Missouri City, TX 77489 Home details Other Visits No…" at bounding box center [554, 292] width 1109 height 488
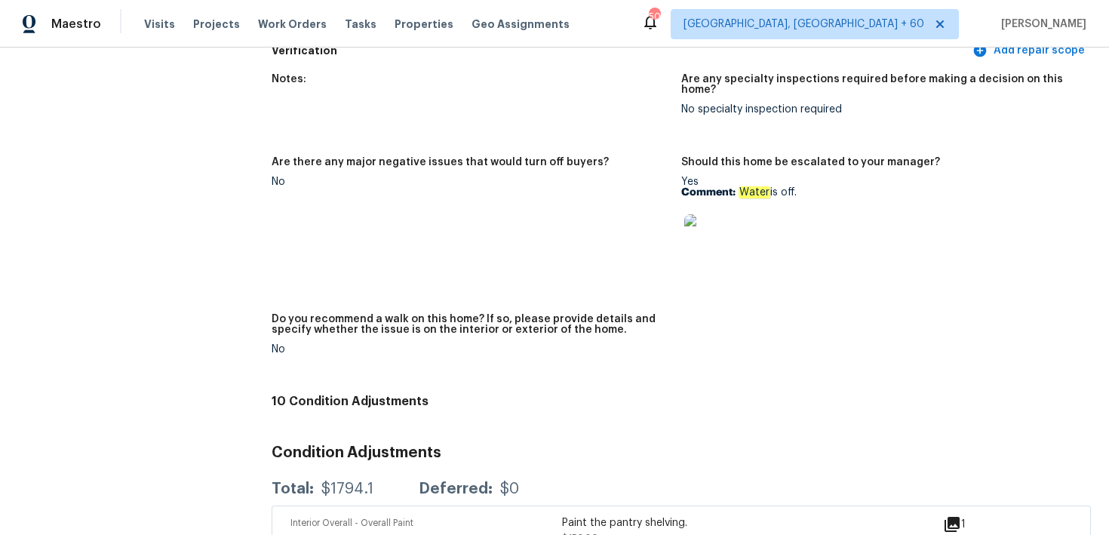
scroll to position [2657, 0]
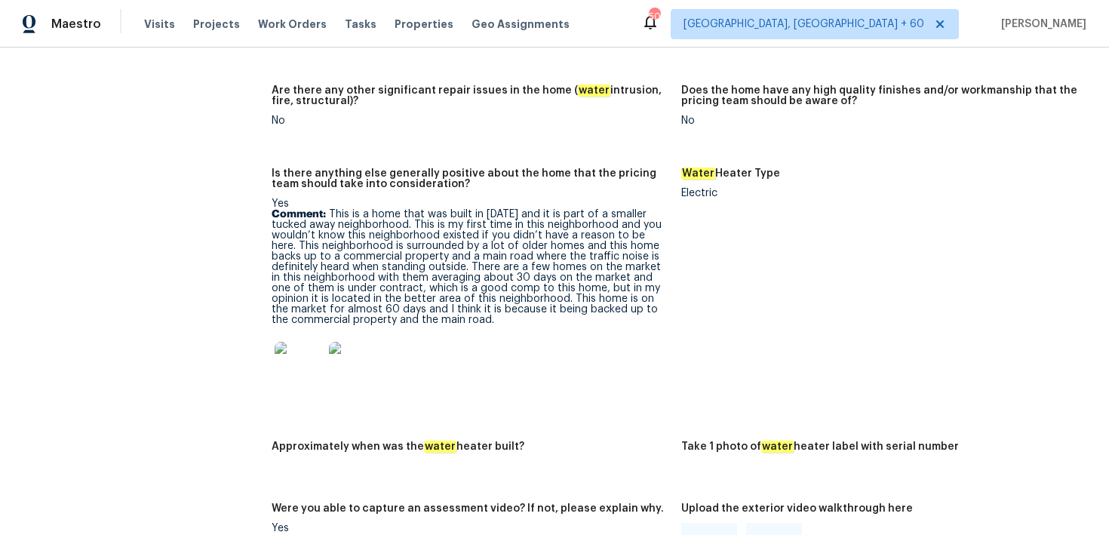
click at [158, 32] on div "Visits Projects Work Orders Tasks Properties Geo Assignments" at bounding box center [366, 24] width 444 height 30
click at [159, 23] on span "Visits" at bounding box center [159, 24] width 31 height 15
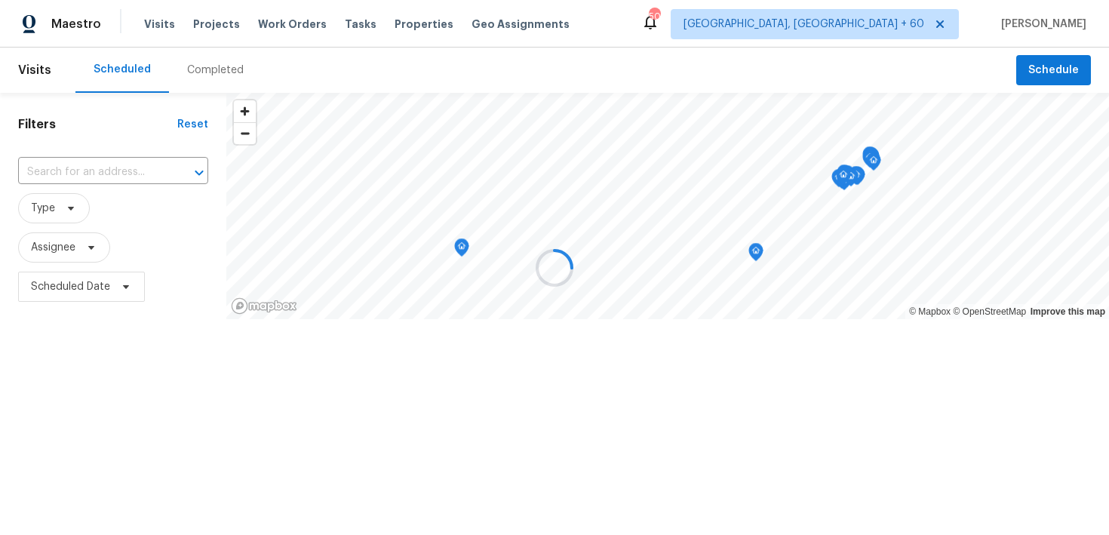
click at [219, 66] on div at bounding box center [554, 267] width 1109 height 535
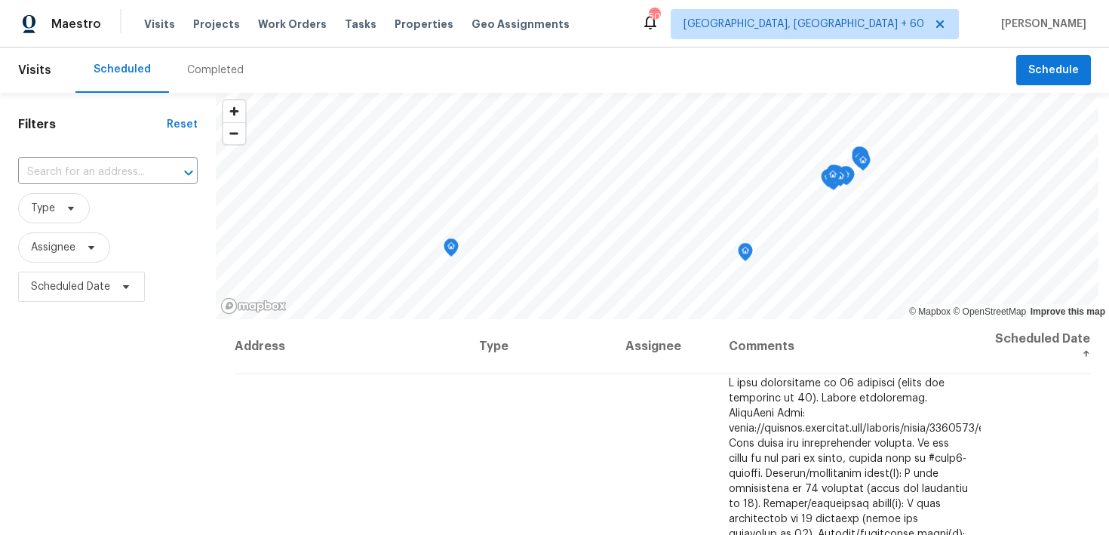
click at [232, 74] on div "Completed" at bounding box center [215, 70] width 57 height 15
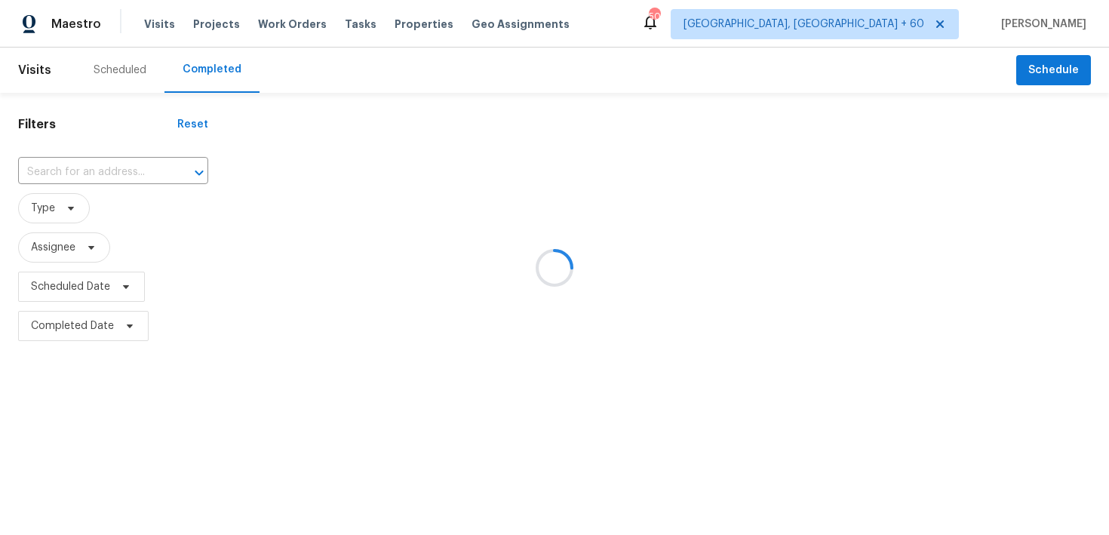
click at [93, 171] on div at bounding box center [554, 267] width 1109 height 535
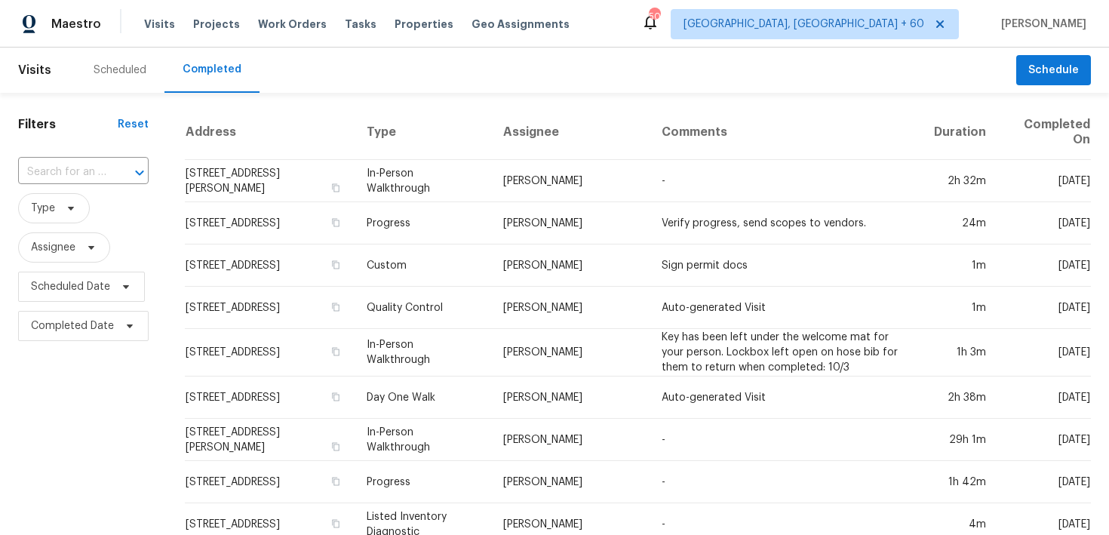
click at [93, 171] on input "text" at bounding box center [62, 172] width 88 height 23
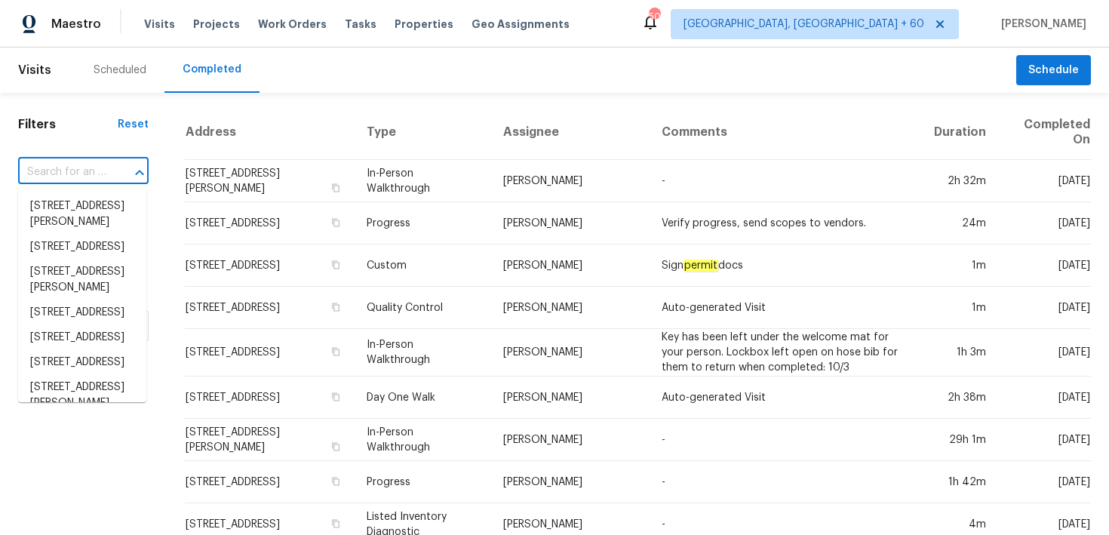
paste input "25767 Chestnut Ln Splendora, TX, 77372"
type input "25767 Chestnut Ln Splendora, TX, 77372"
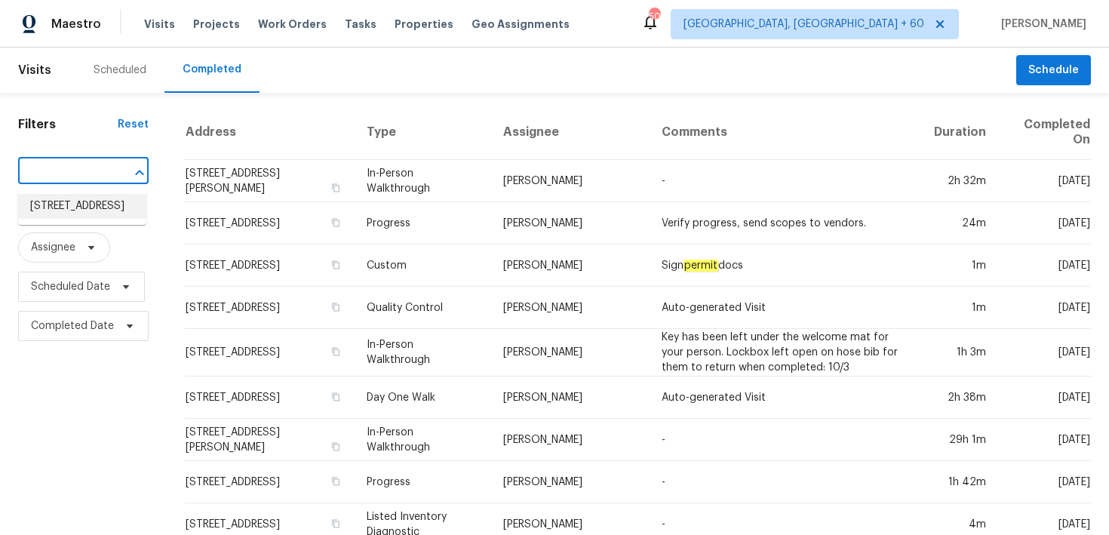
click at [72, 210] on li "25767 Chestnut Ln, Splendora, TX 77372" at bounding box center [82, 206] width 128 height 25
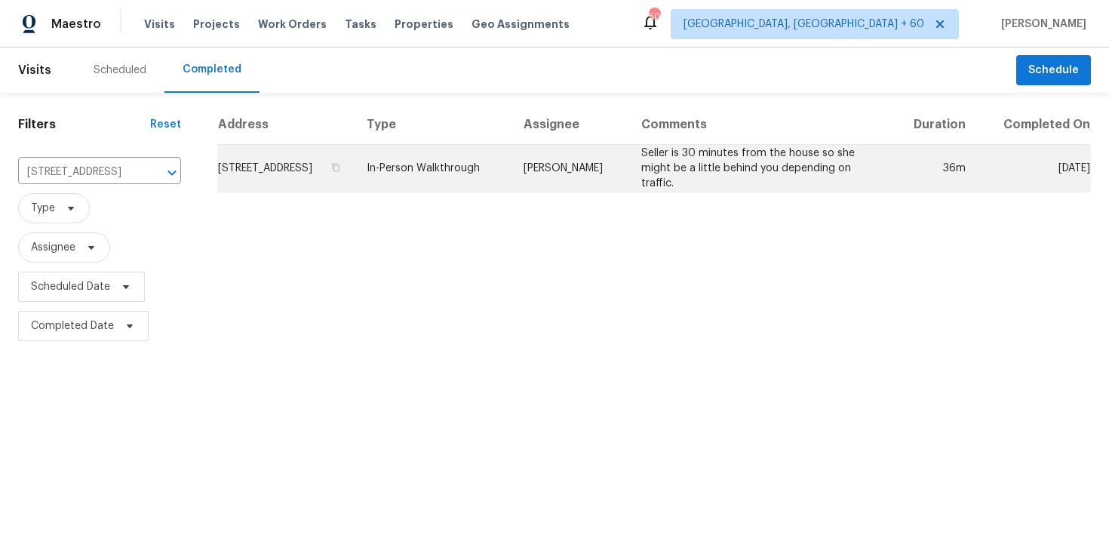
click at [488, 167] on td "In-Person Walkthrough" at bounding box center [433, 169] width 156 height 48
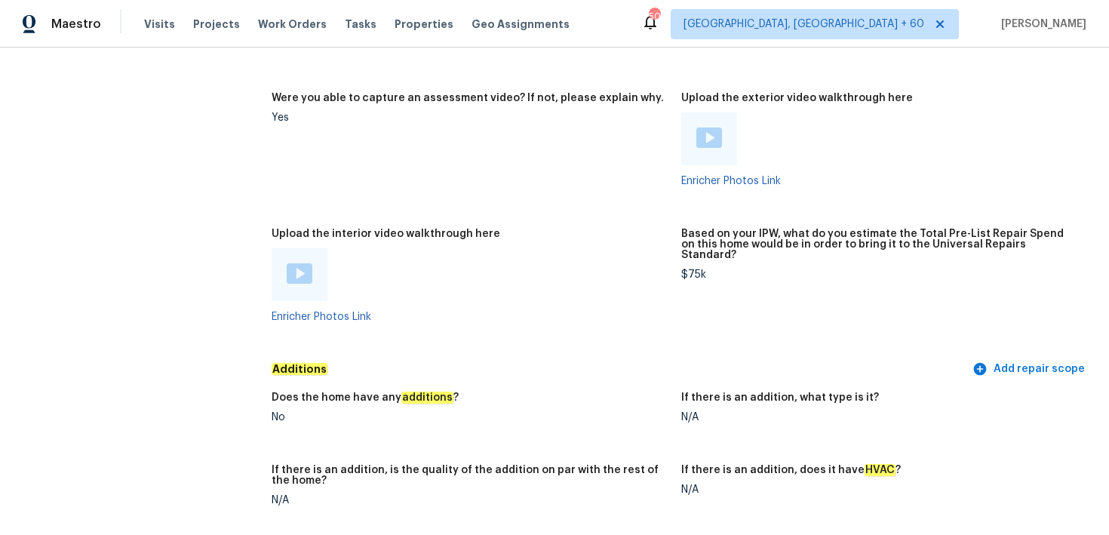
scroll to position [3335, 0]
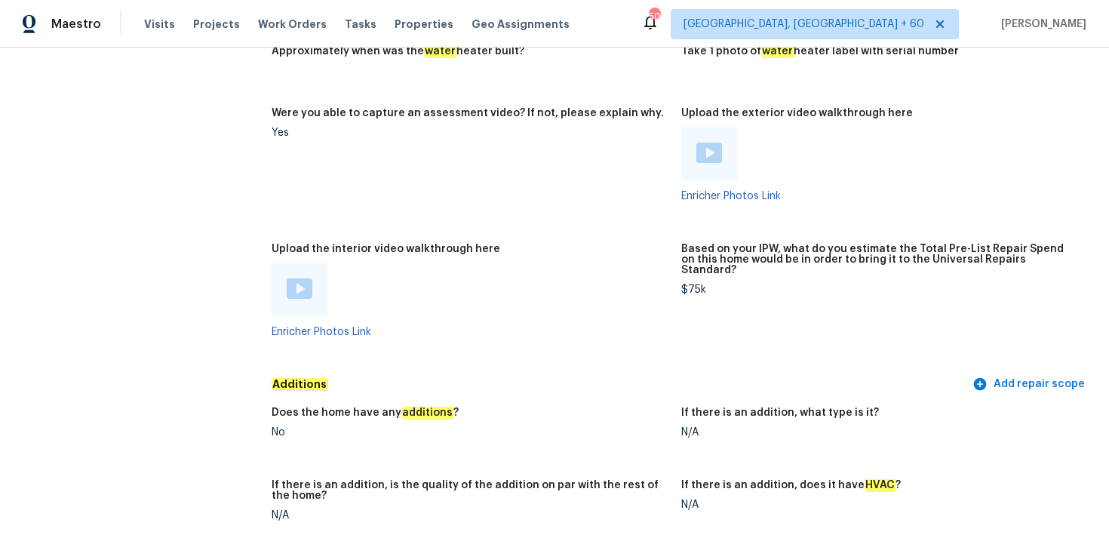
click at [282, 276] on div at bounding box center [300, 289] width 56 height 53
click at [299, 279] on img at bounding box center [300, 289] width 26 height 20
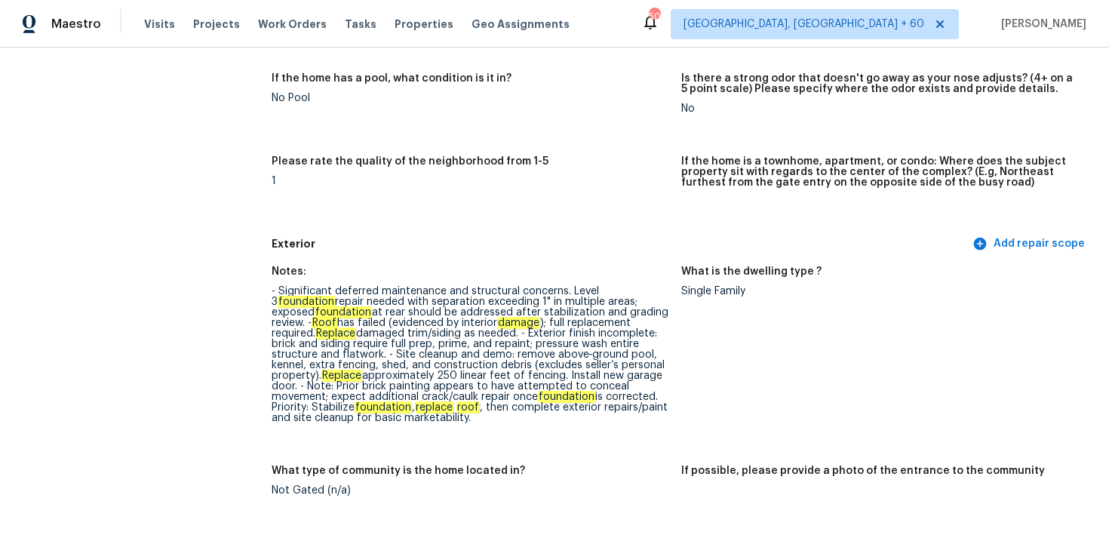
scroll to position [2667, 0]
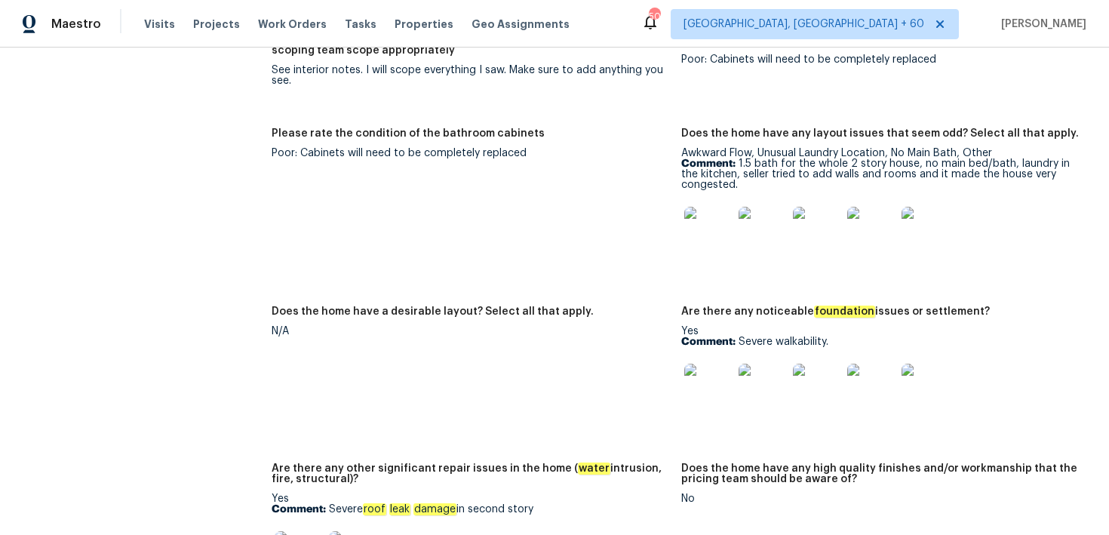
click at [807, 337] on p "Comment: Severe walkability." at bounding box center [881, 342] width 398 height 11
click at [756, 337] on p "Comment: Severe walkability." at bounding box center [881, 342] width 398 height 11
drag, startPoint x: 740, startPoint y: 322, endPoint x: 850, endPoint y: 319, distance: 110.2
click at [850, 337] on p "Comment: Severe walkability." at bounding box center [881, 342] width 398 height 11
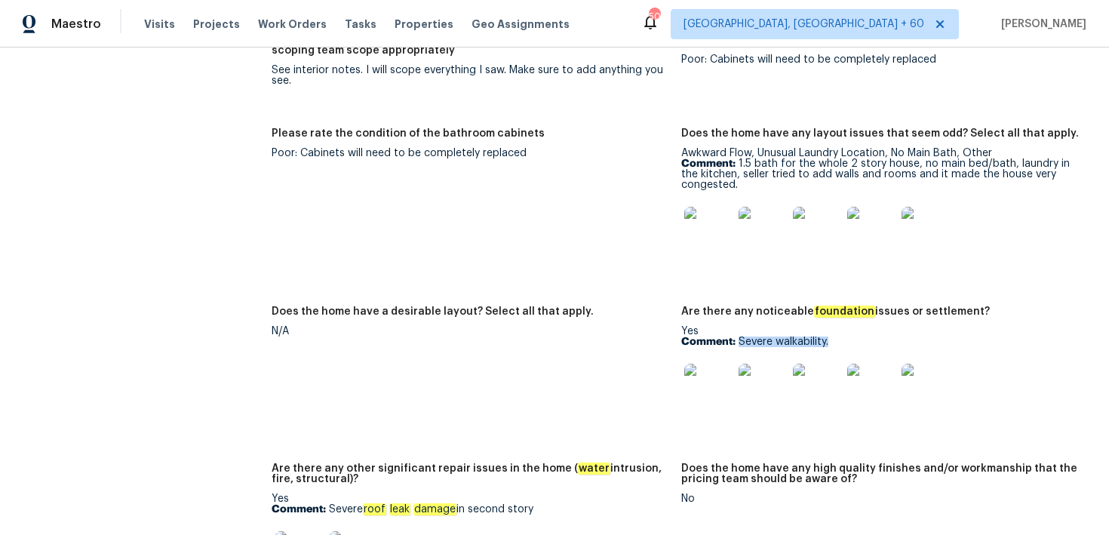
copy p "Severe walkability."
click at [707, 365] on img at bounding box center [709, 388] width 48 height 48
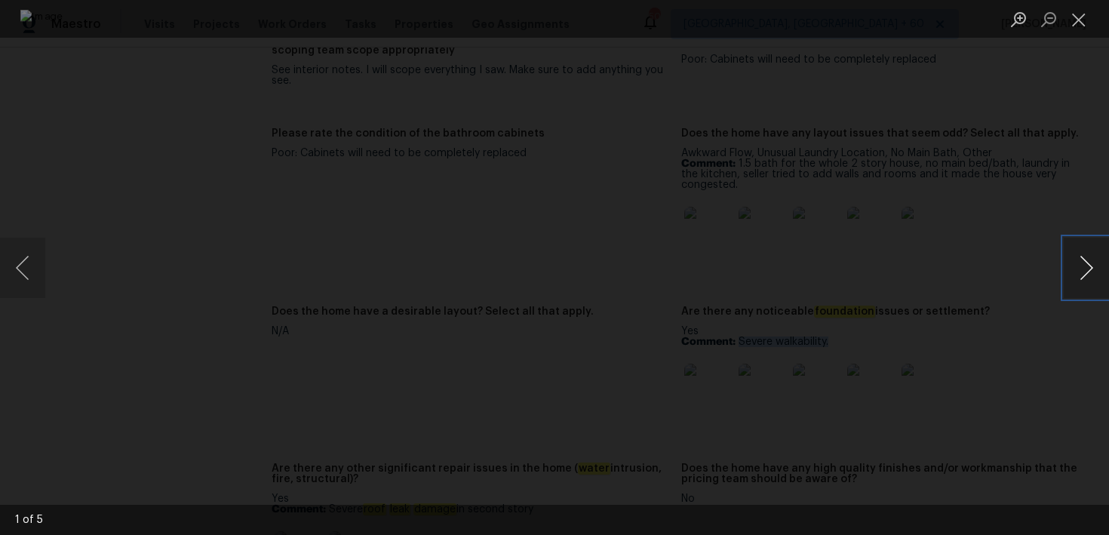
click at [1091, 263] on button "Next image" at bounding box center [1086, 268] width 45 height 60
click at [1068, 21] on button "Close lightbox" at bounding box center [1079, 19] width 30 height 26
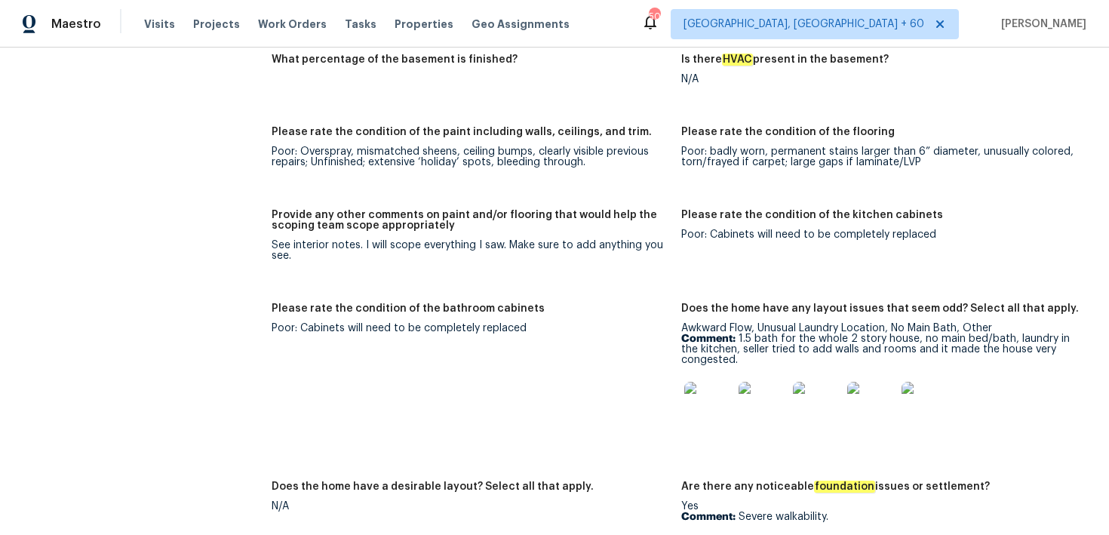
scroll to position [2497, 0]
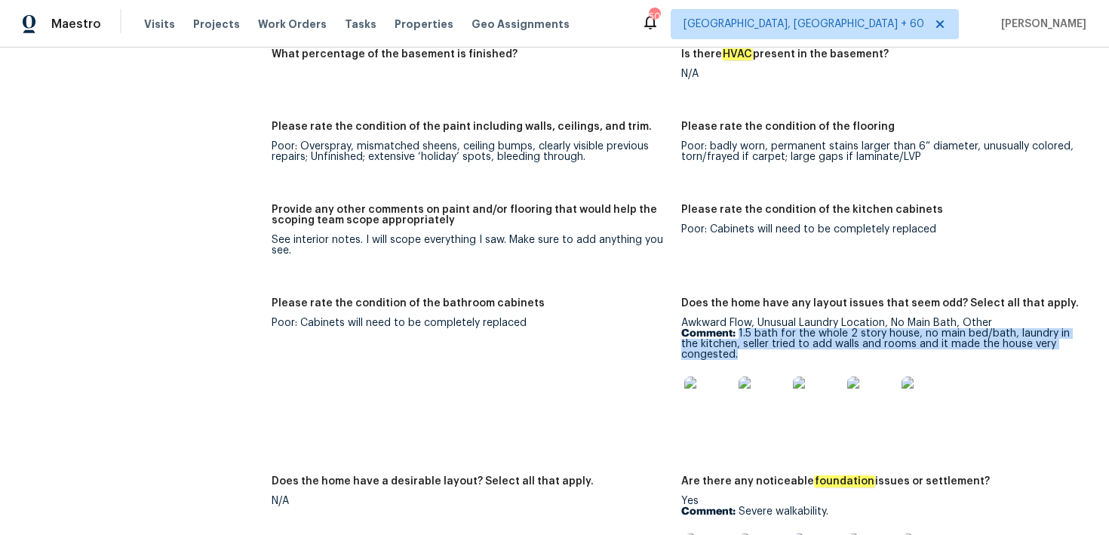
drag, startPoint x: 739, startPoint y: 311, endPoint x: 771, endPoint y: 329, distance: 36.5
click at [771, 329] on p "Comment: 1.5 bath for the whole 2 story house, no main bed/bath, laundry in the…" at bounding box center [881, 344] width 398 height 32
copy p "1.5 bath for the whole 2 story house, no main bed/bath, laundry in the kitchen,…"
click at [709, 385] on img at bounding box center [709, 401] width 48 height 48
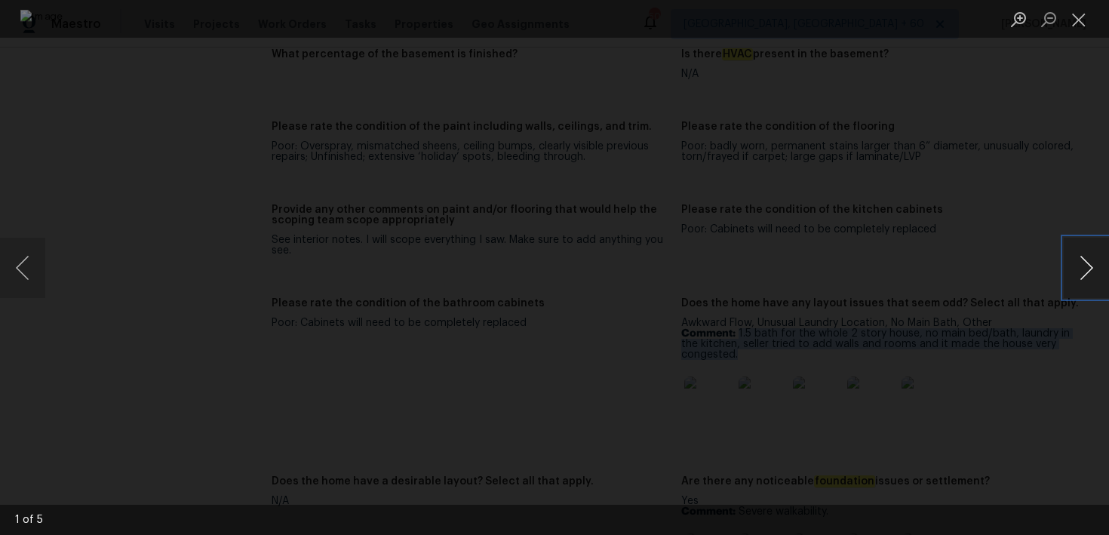
click at [1094, 271] on button "Next image" at bounding box center [1086, 268] width 45 height 60
click at [1084, 20] on button "Close lightbox" at bounding box center [1079, 19] width 30 height 26
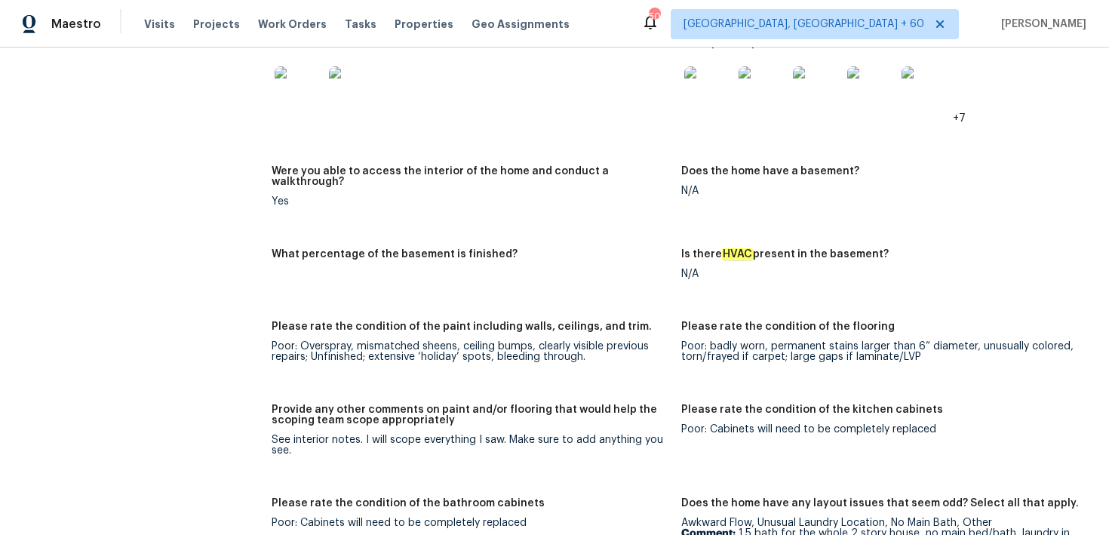
scroll to position [2323, 0]
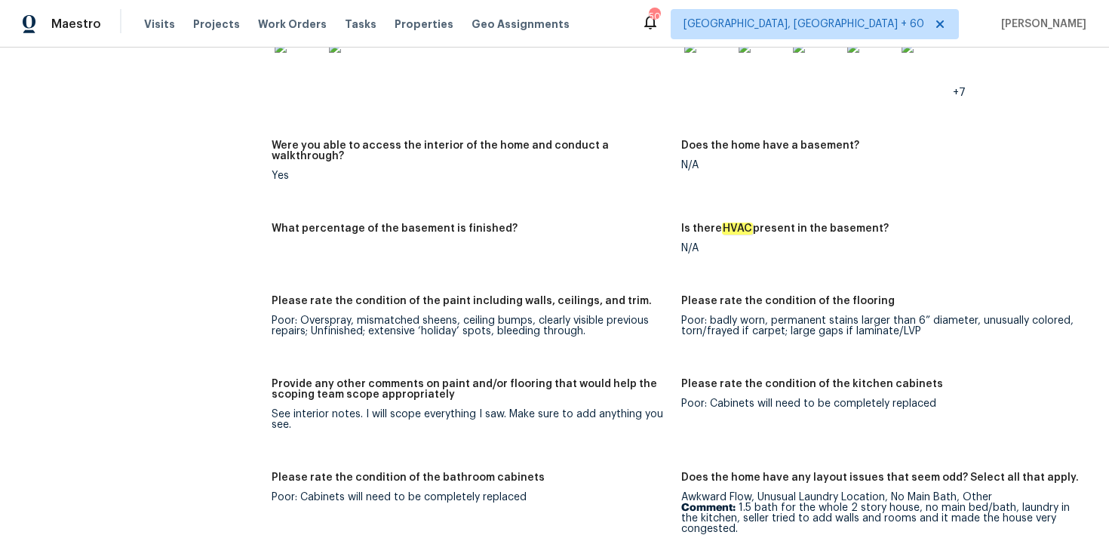
drag, startPoint x: 362, startPoint y: 400, endPoint x: 454, endPoint y: 406, distance: 91.5
click at [454, 409] on div "See interior notes. I will scope everything I saw. Make sure to add anything yo…" at bounding box center [471, 419] width 398 height 21
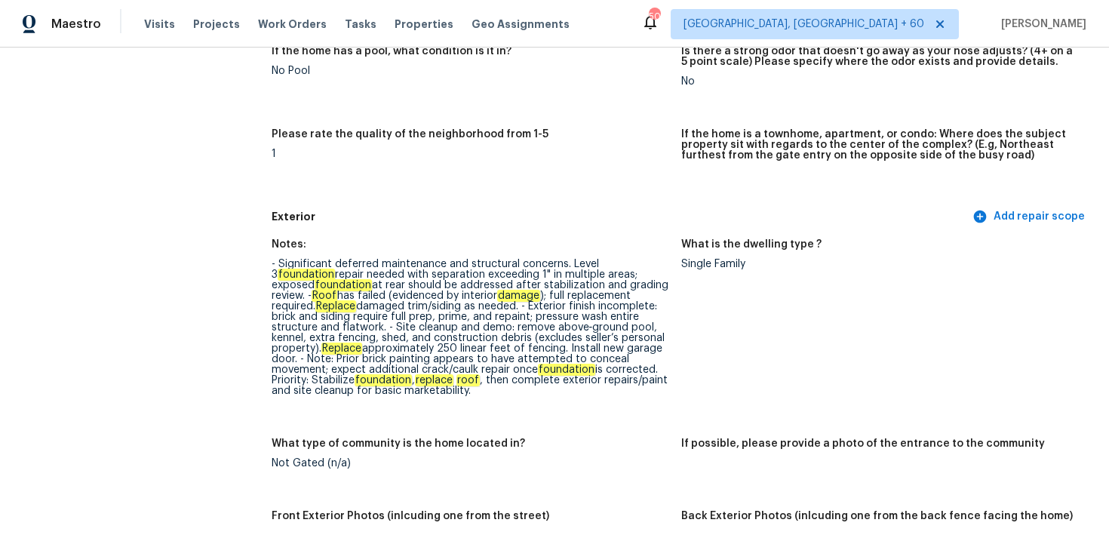
scroll to position [0, 0]
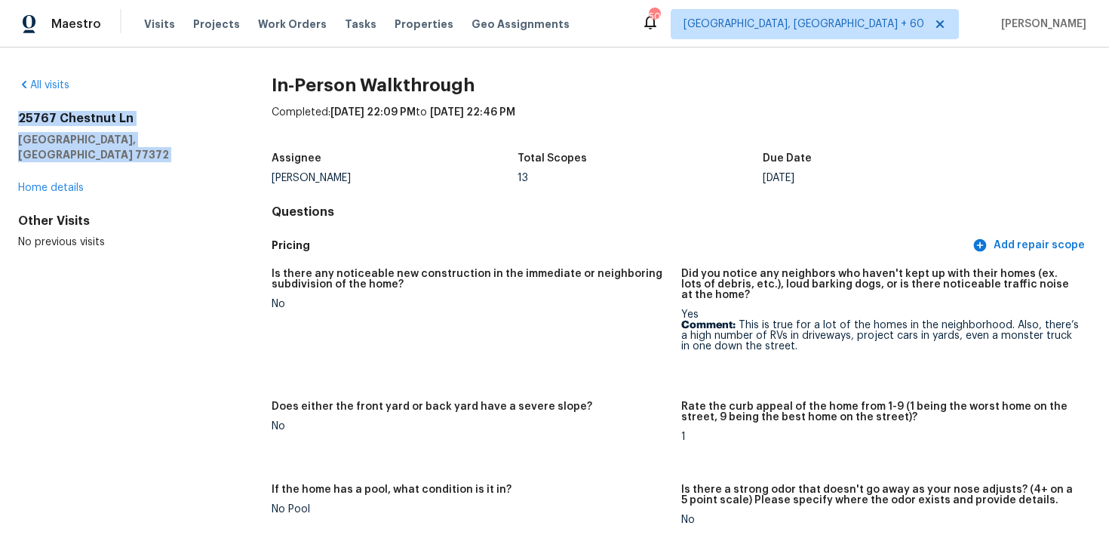
drag, startPoint x: 20, startPoint y: 116, endPoint x: 167, endPoint y: 159, distance: 153.3
click at [167, 159] on div "25767 Chestnut Ln Splendora, TX 77372 Home details" at bounding box center [120, 153] width 205 height 85
copy div "25767 Chestnut Ln Splendora, TX 77372"
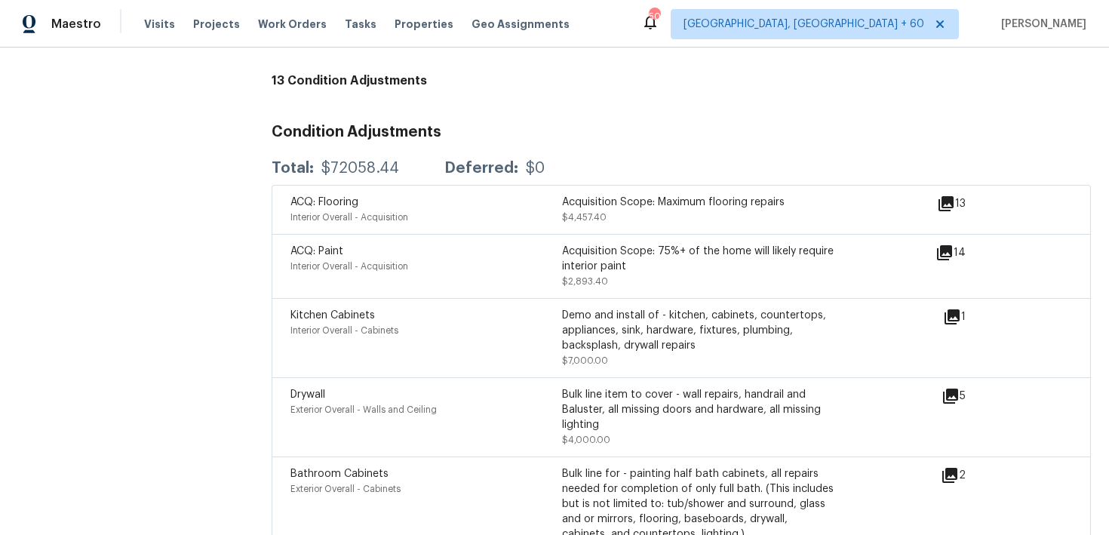
scroll to position [4253, 0]
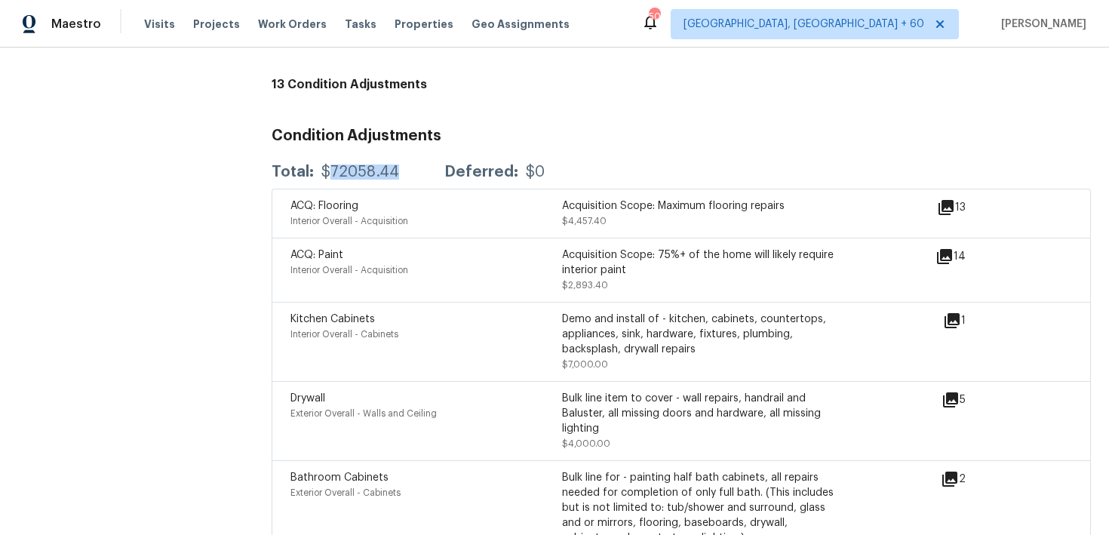
drag, startPoint x: 325, startPoint y: 143, endPoint x: 402, endPoint y: 140, distance: 77.0
click at [402, 165] on div "Total: $72058.44 Deferred: $0" at bounding box center [408, 172] width 273 height 15
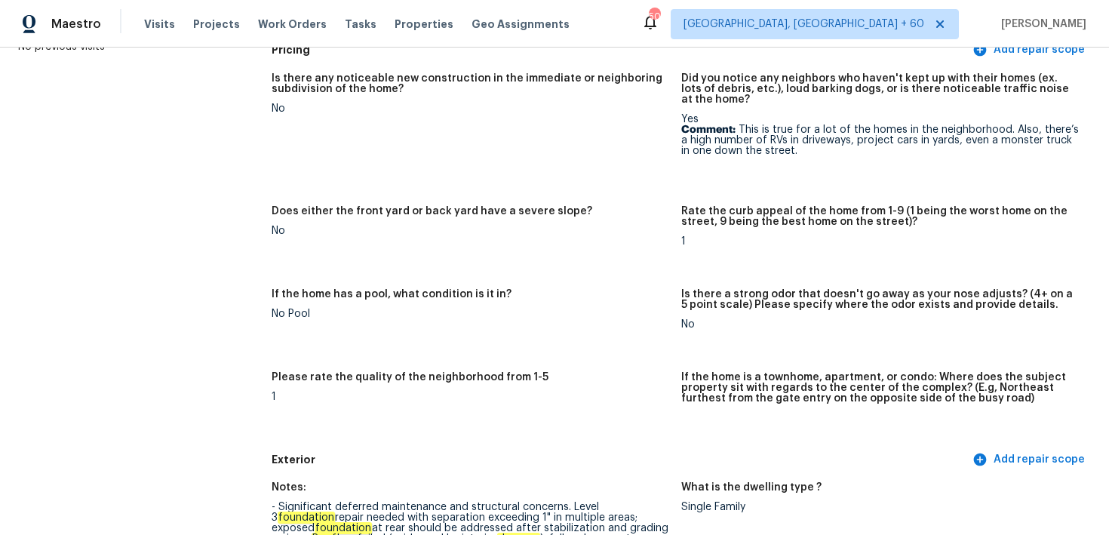
scroll to position [0, 0]
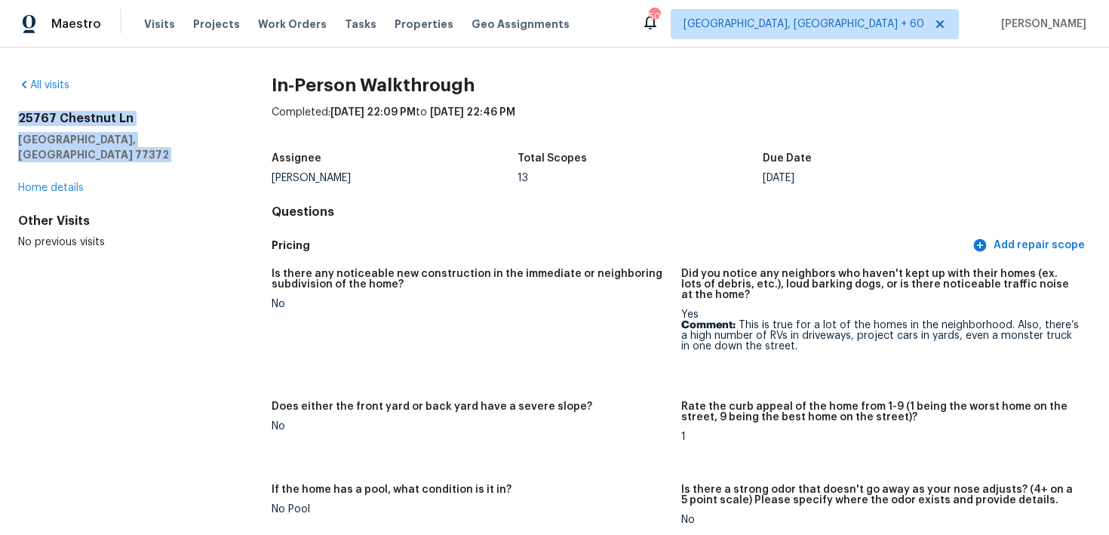
drag, startPoint x: 10, startPoint y: 122, endPoint x: 198, endPoint y: 148, distance: 190.5
click at [198, 148] on div "All visits 25767 Chestnut Ln Splendora, TX 77372 Home details Other Visits No p…" at bounding box center [554, 292] width 1109 height 488
copy div "25767 Chestnut Ln Splendora, TX 77372"
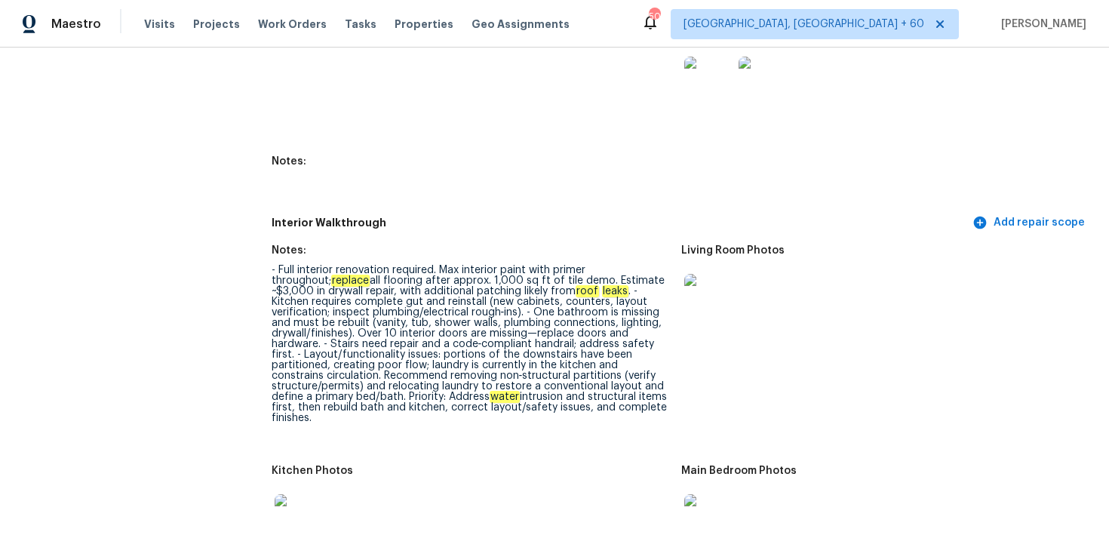
scroll to position [2866, 0]
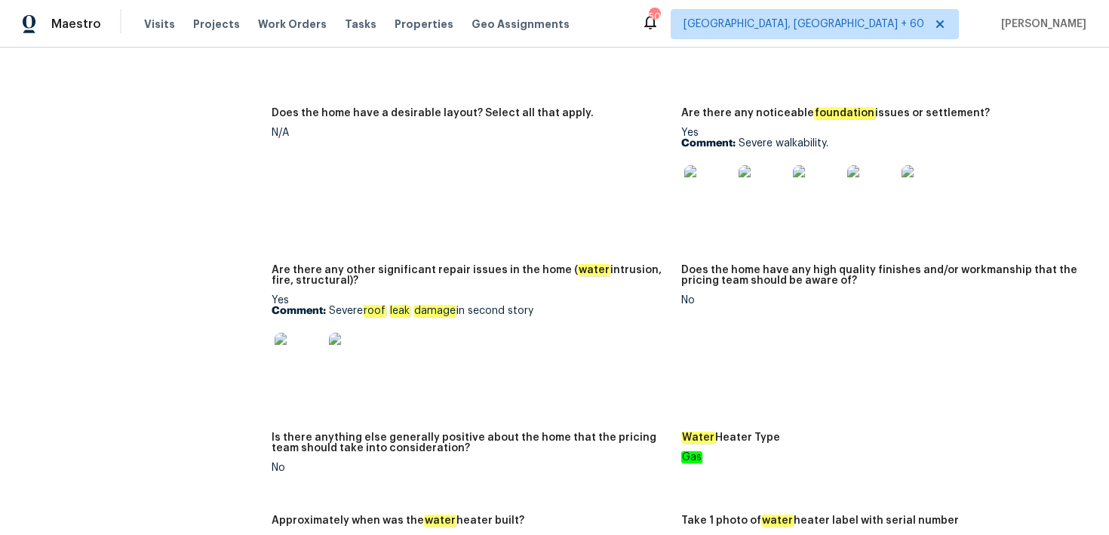
click at [304, 340] on img at bounding box center [299, 357] width 48 height 48
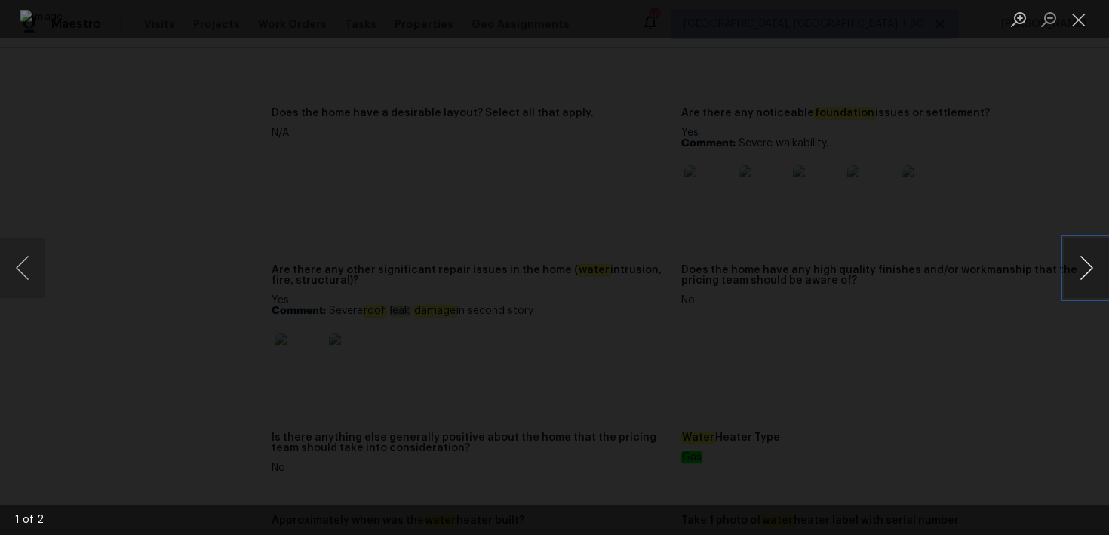
click at [1088, 266] on button "Next image" at bounding box center [1086, 268] width 45 height 60
click at [1079, 30] on button "Close lightbox" at bounding box center [1079, 19] width 30 height 26
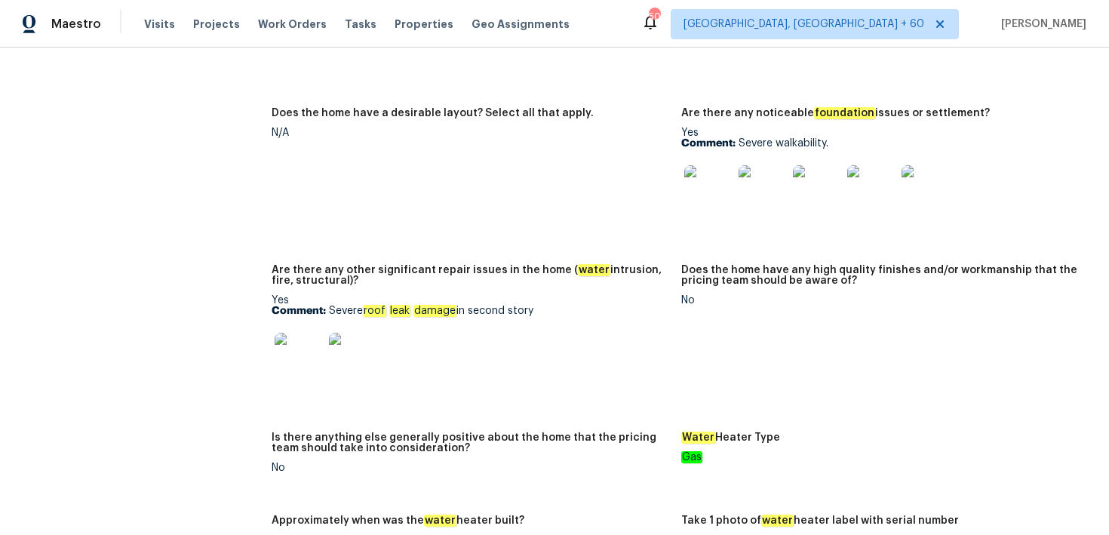
click at [367, 305] on em "roof" at bounding box center [374, 311] width 23 height 12
drag, startPoint x: 331, startPoint y: 291, endPoint x: 680, endPoint y: 292, distance: 348.7
click at [680, 292] on figure "Are there any other significant repair issues in the home ( water intrusion, fi…" at bounding box center [477, 339] width 410 height 149
copy p "Severe roof leak damage in second story"
click at [305, 333] on img at bounding box center [299, 357] width 48 height 48
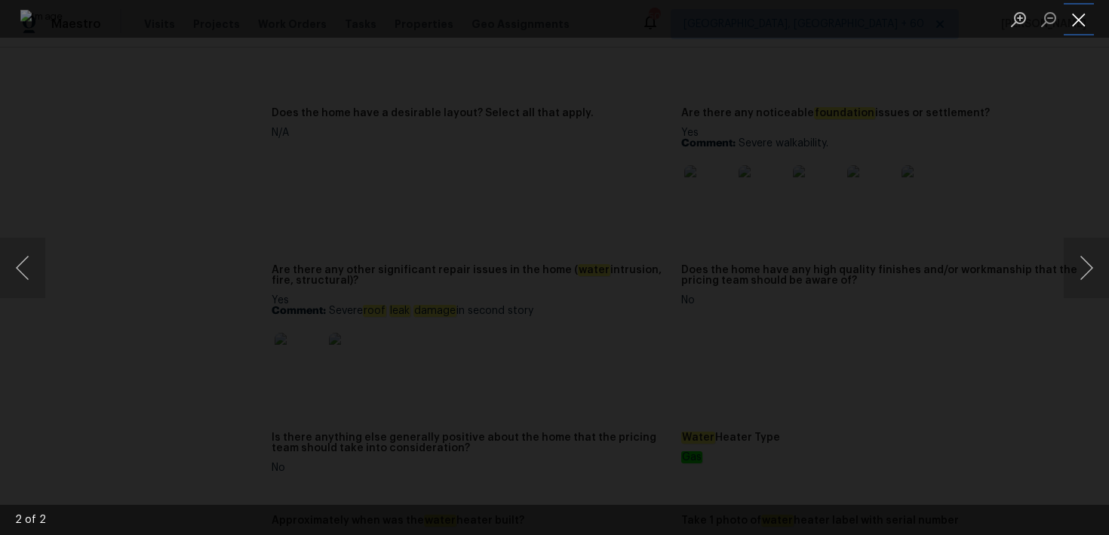
click at [1082, 23] on button "Close lightbox" at bounding box center [1079, 19] width 30 height 26
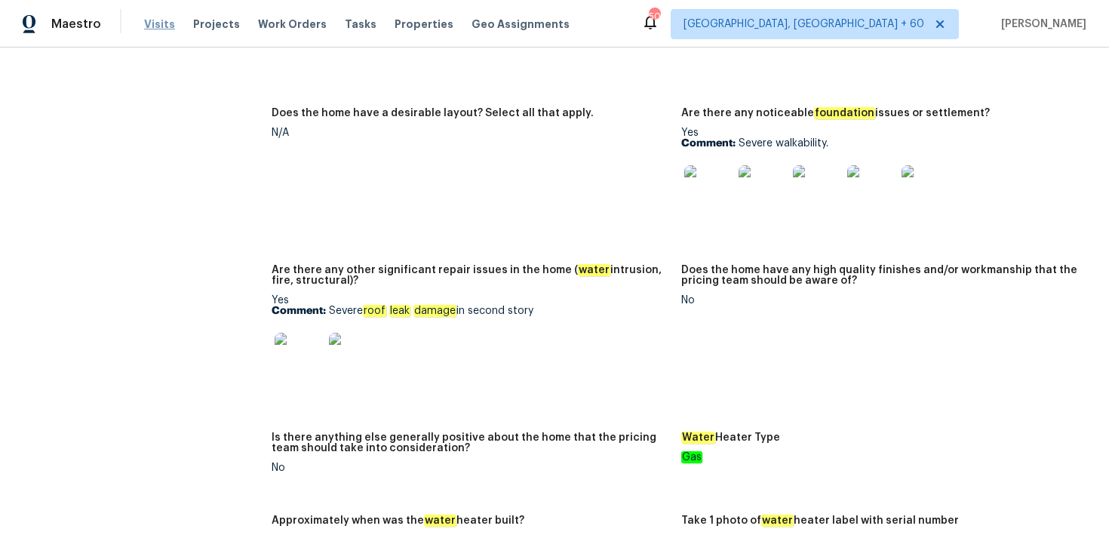
click at [155, 21] on span "Visits" at bounding box center [159, 24] width 31 height 15
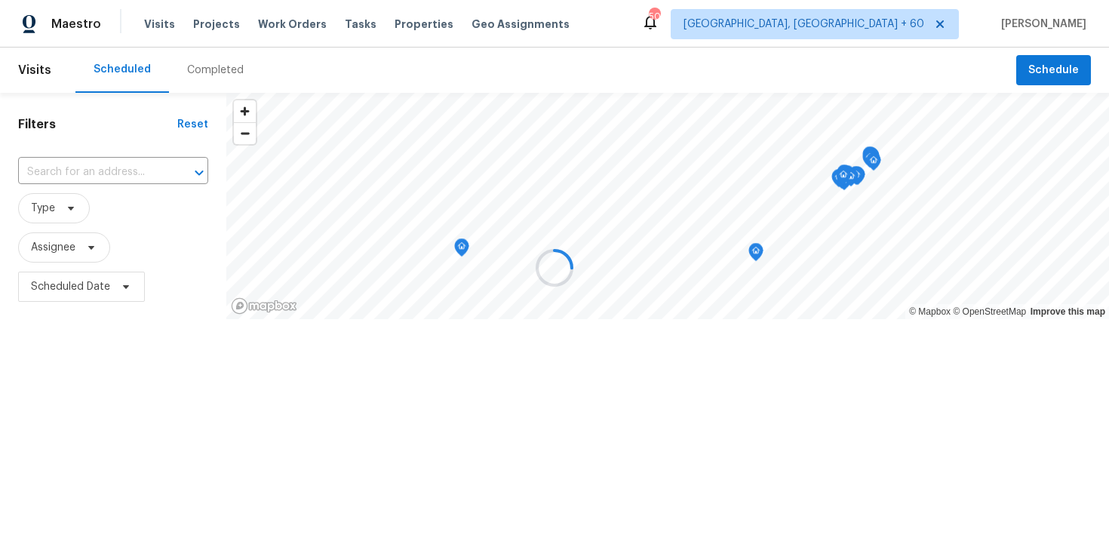
click at [212, 69] on div at bounding box center [554, 267] width 1109 height 535
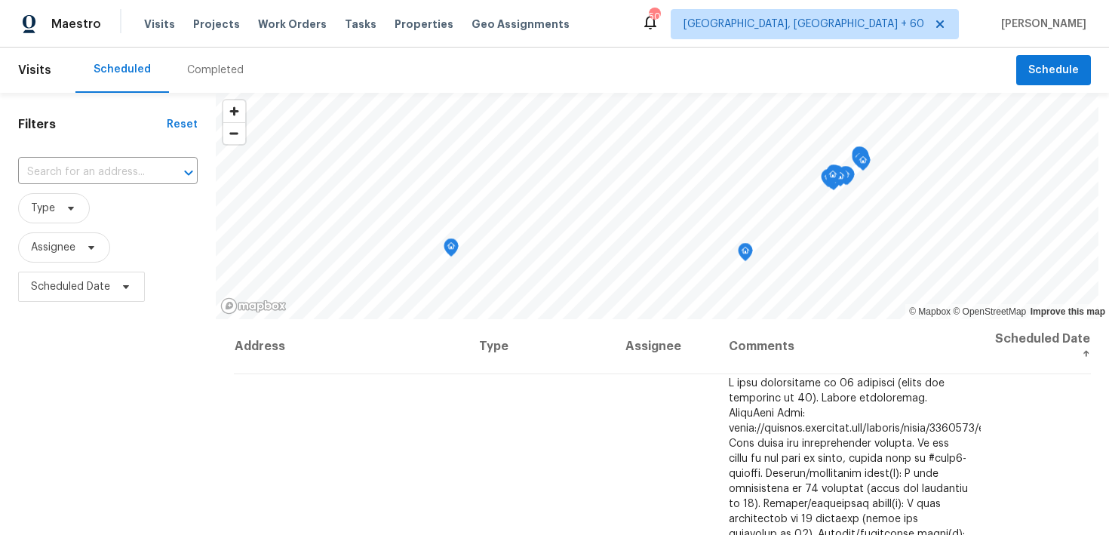
click at [205, 70] on div "Completed" at bounding box center [215, 70] width 57 height 15
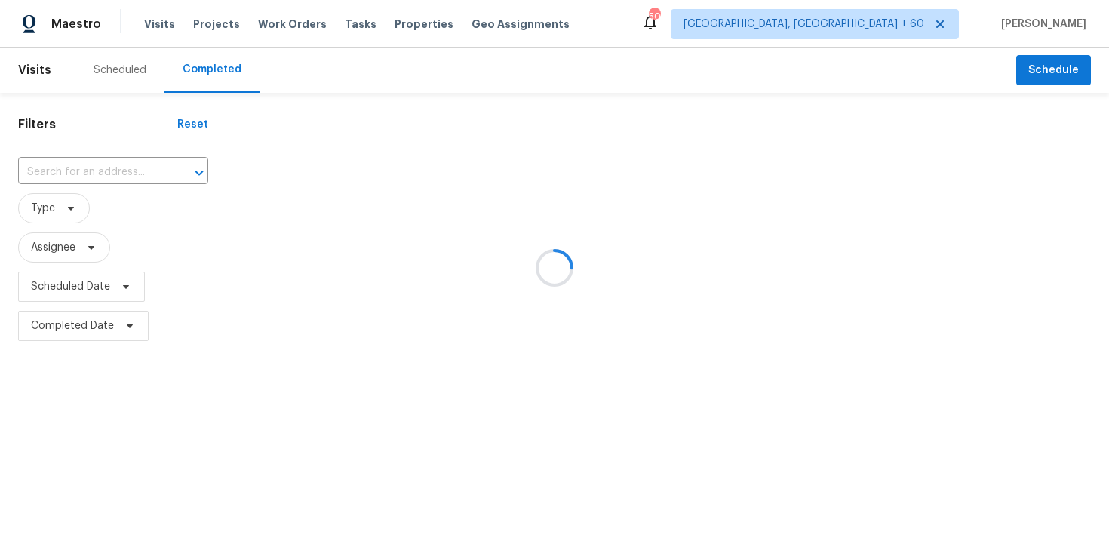
click at [69, 174] on div at bounding box center [554, 267] width 1109 height 535
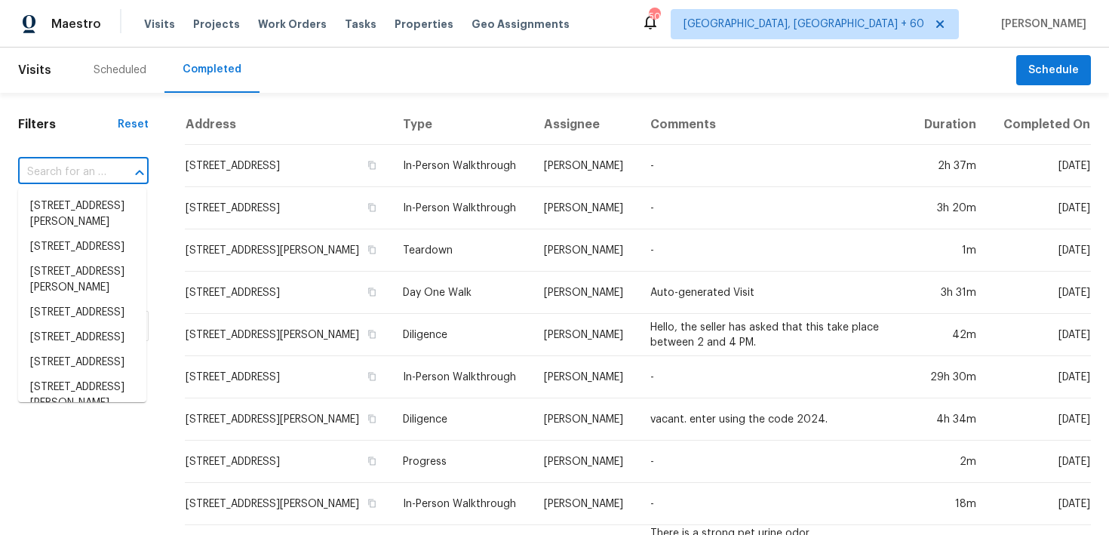
click at [75, 177] on input "text" at bounding box center [62, 172] width 88 height 23
paste input "[STREET_ADDRESS][PERSON_NAME]"
type input "[STREET_ADDRESS][PERSON_NAME]"
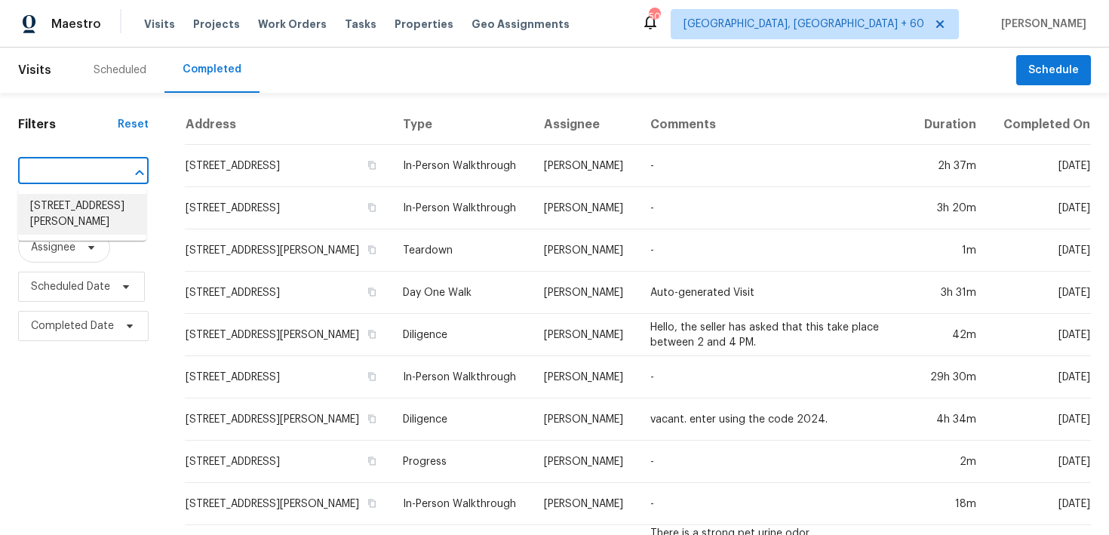
click at [57, 209] on li "[STREET_ADDRESS][PERSON_NAME]" at bounding box center [82, 214] width 128 height 41
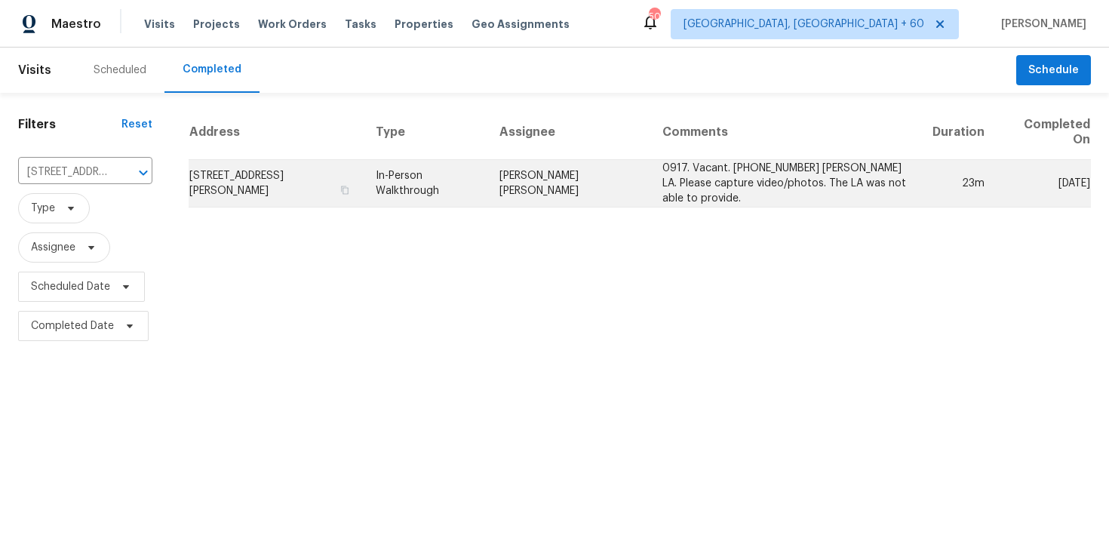
click at [440, 186] on td "In-Person Walkthrough" at bounding box center [426, 184] width 124 height 48
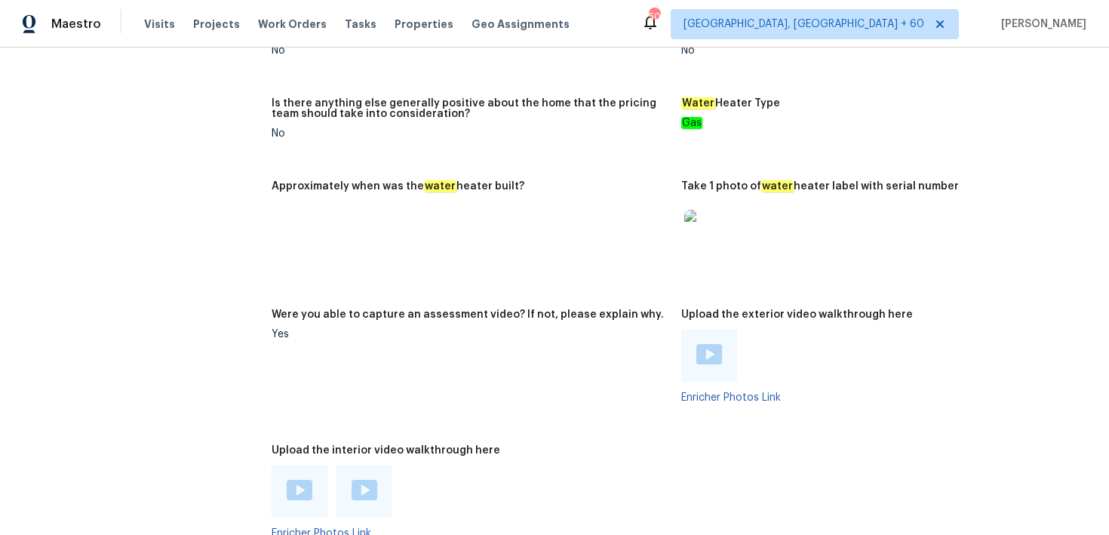
scroll to position [3088, 0]
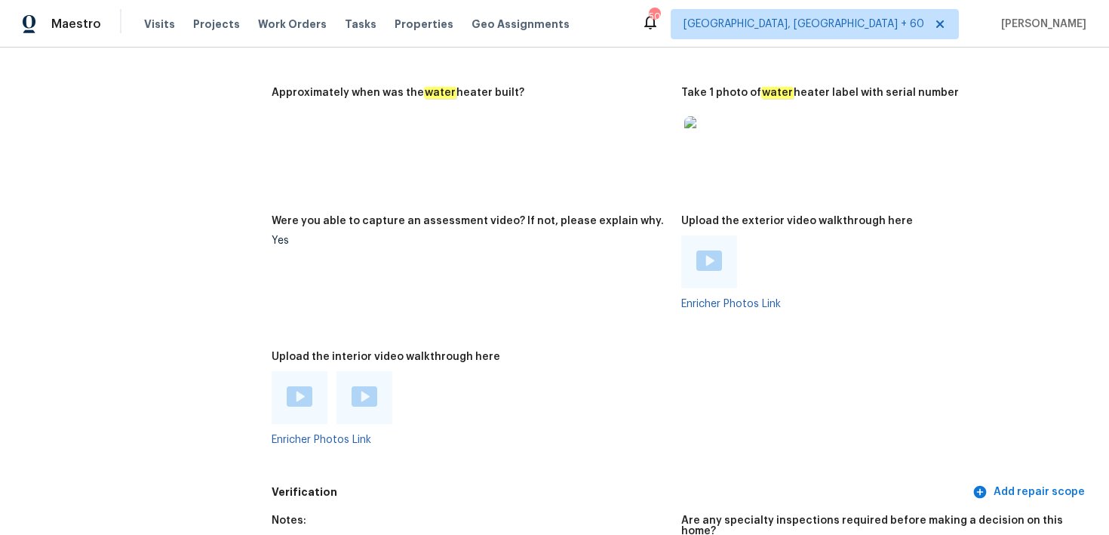
click at [296, 386] on img at bounding box center [300, 396] width 26 height 20
click at [363, 386] on img at bounding box center [365, 396] width 26 height 20
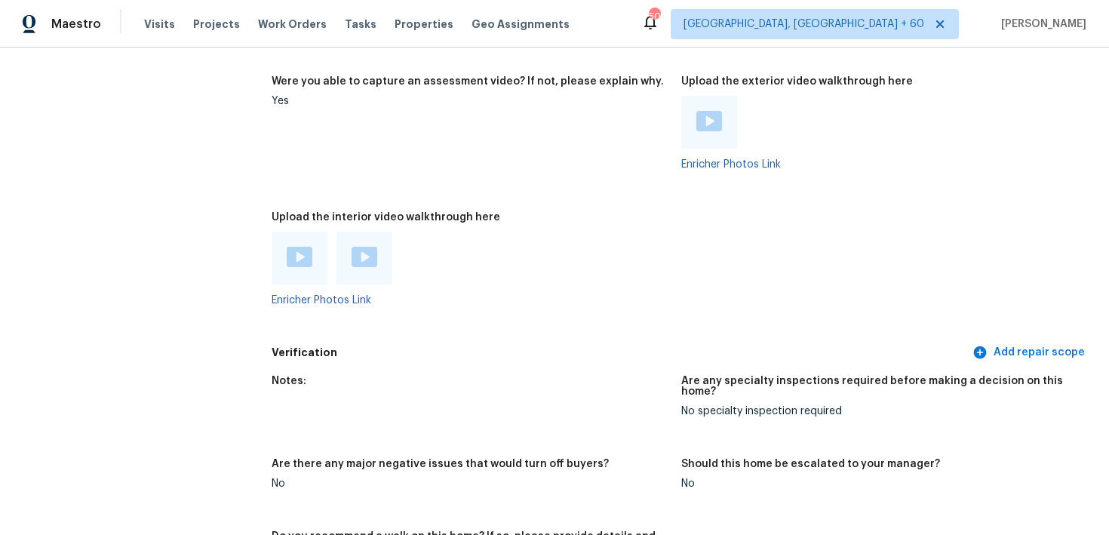
scroll to position [3252, 0]
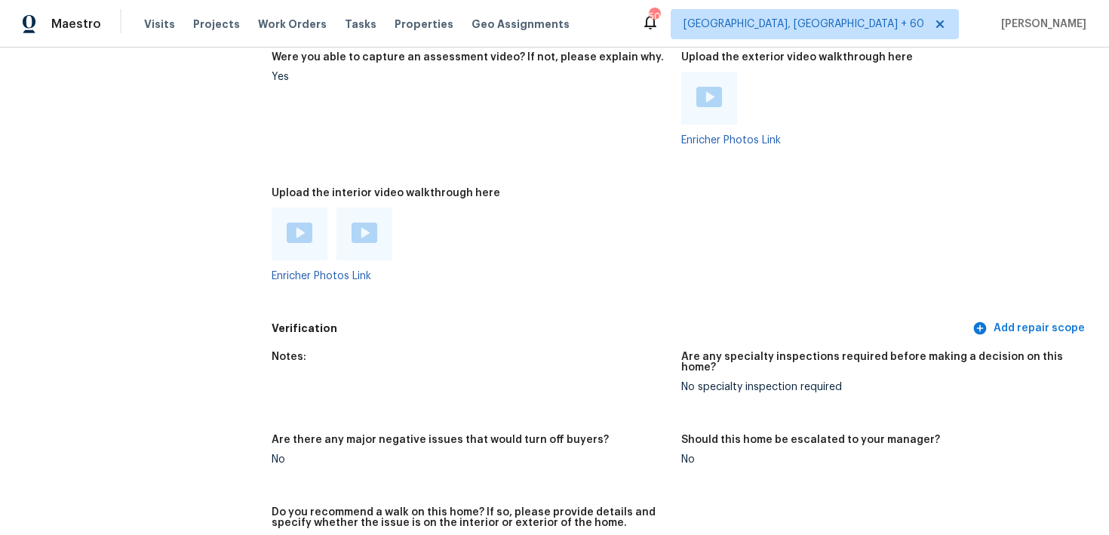
click at [304, 223] on img at bounding box center [300, 233] width 26 height 20
click at [360, 223] on img at bounding box center [365, 233] width 26 height 20
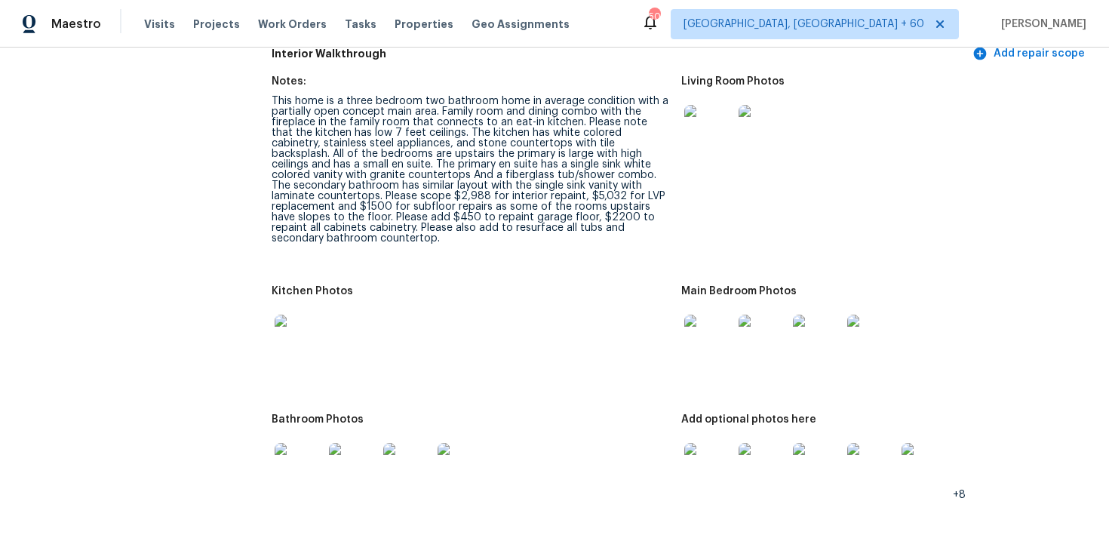
scroll to position [1977, 0]
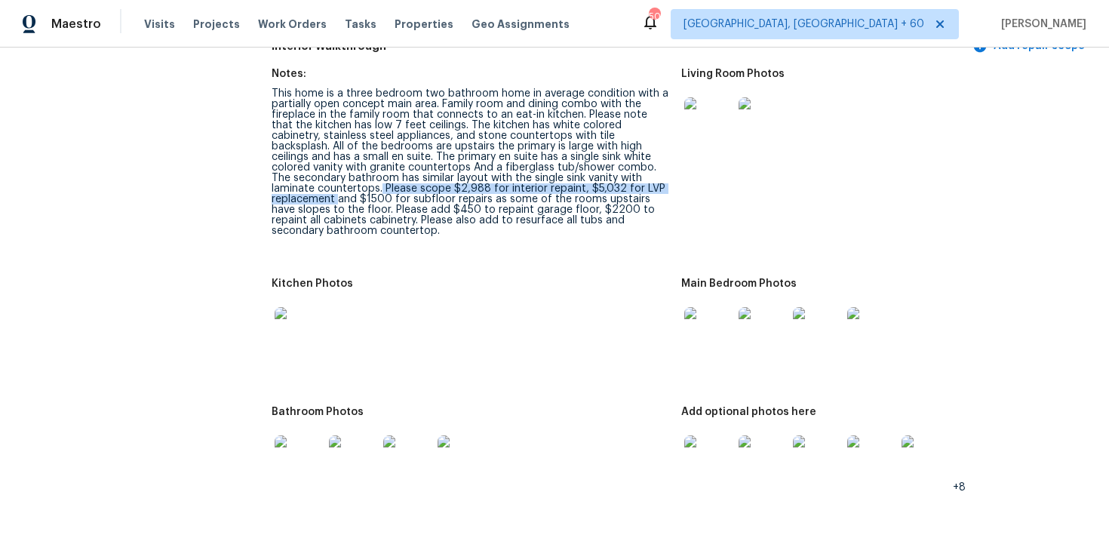
drag, startPoint x: 602, startPoint y: 174, endPoint x: 579, endPoint y: 191, distance: 28.5
click at [579, 191] on div "This home is a three bedroom two bathroom home in average condition with a part…" at bounding box center [471, 162] width 398 height 148
drag, startPoint x: 308, startPoint y: 189, endPoint x: 338, endPoint y: 189, distance: 30.2
click at [338, 189] on div "This home is a three bedroom two bathroom home in average condition with a part…" at bounding box center [471, 162] width 398 height 148
copy div "2,988"
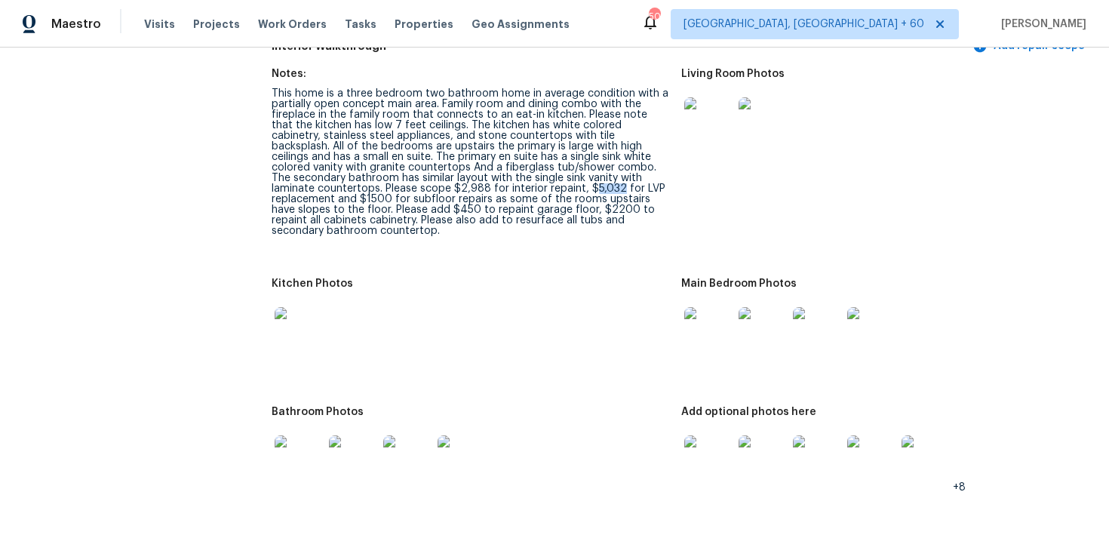
drag, startPoint x: 443, startPoint y: 189, endPoint x: 472, endPoint y: 184, distance: 29.9
click at [472, 185] on div "This home is a three bedroom two bathroom home in average condition with a part…" at bounding box center [471, 162] width 398 height 148
drag, startPoint x: 332, startPoint y: 209, endPoint x: 429, endPoint y: 209, distance: 97.4
click at [429, 209] on div "This home is a three bedroom two bathroom home in average condition with a part…" at bounding box center [471, 162] width 398 height 148
click at [428, 209] on div "This home is a three bedroom two bathroom home in average condition with a part…" at bounding box center [471, 162] width 398 height 148
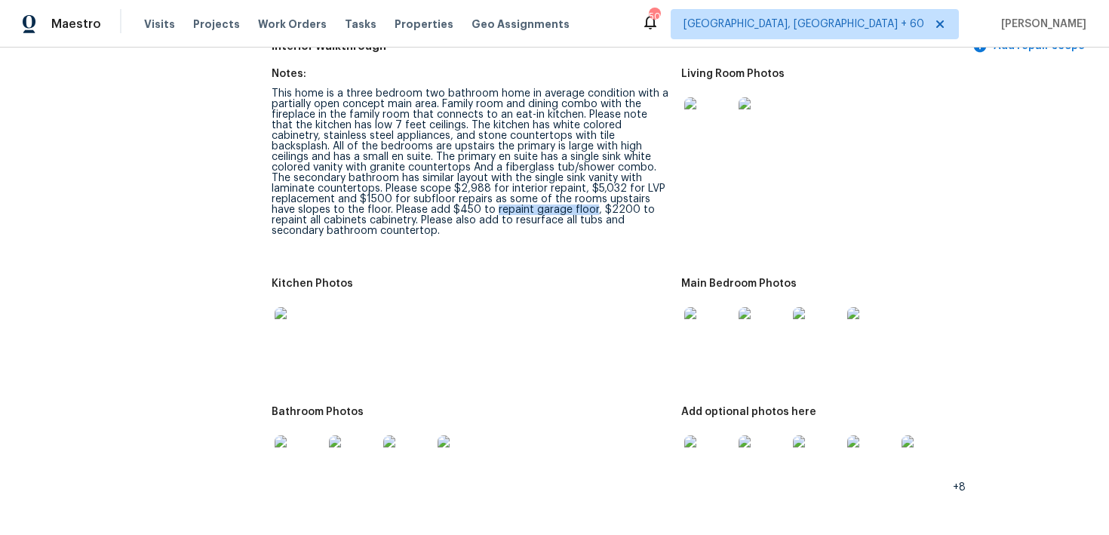
drag, startPoint x: 336, startPoint y: 212, endPoint x: 432, endPoint y: 211, distance: 95.9
click at [432, 211] on div "This home is a three bedroom two bathroom home in average condition with a part…" at bounding box center [471, 162] width 398 height 148
drag, startPoint x: 487, startPoint y: 209, endPoint x: 628, endPoint y: 208, distance: 141.1
click at [628, 208] on div "This home is a three bedroom two bathroom home in average condition with a part…" at bounding box center [471, 162] width 398 height 148
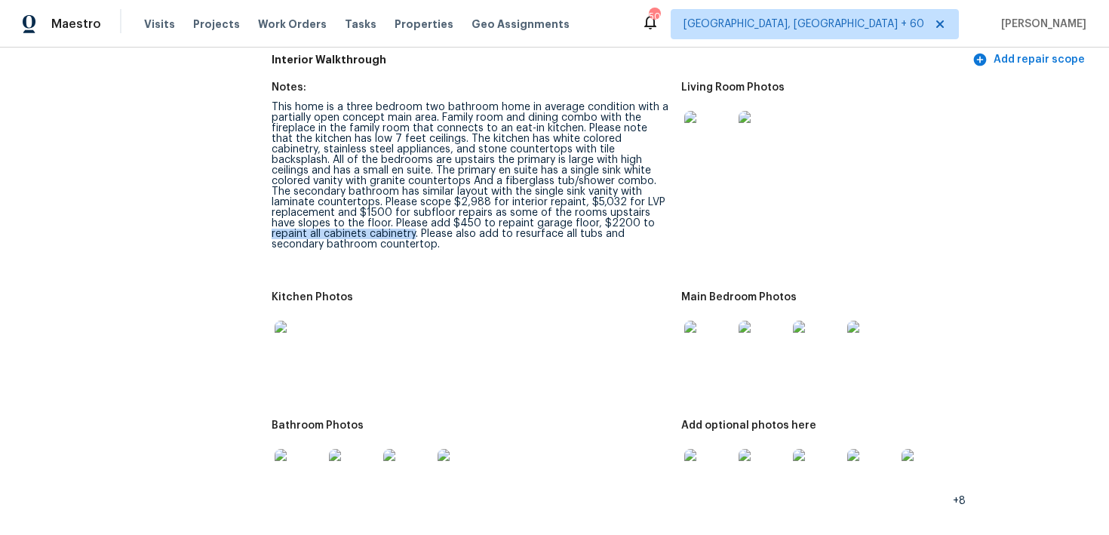
scroll to position [1966, 0]
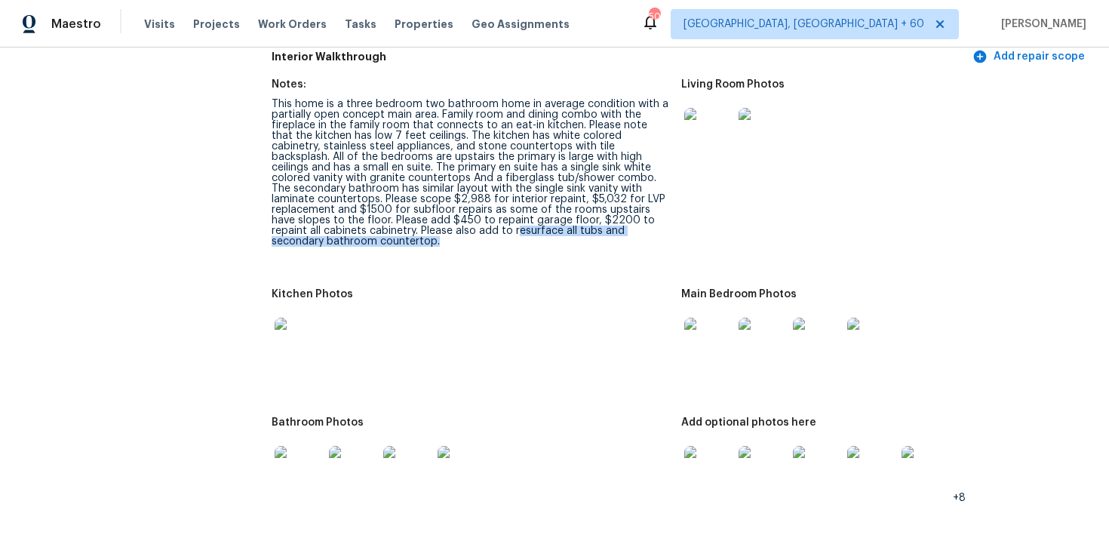
drag, startPoint x: 331, startPoint y: 232, endPoint x: 611, endPoint y: 232, distance: 279.3
click at [611, 232] on div "This home is a three bedroom two bathroom home in average condition with a part…" at bounding box center [471, 173] width 398 height 148
drag, startPoint x: 329, startPoint y: 234, endPoint x: 597, endPoint y: 232, distance: 267.9
click at [597, 232] on div "This home is a three bedroom two bathroom home in average condition with a part…" at bounding box center [471, 173] width 398 height 148
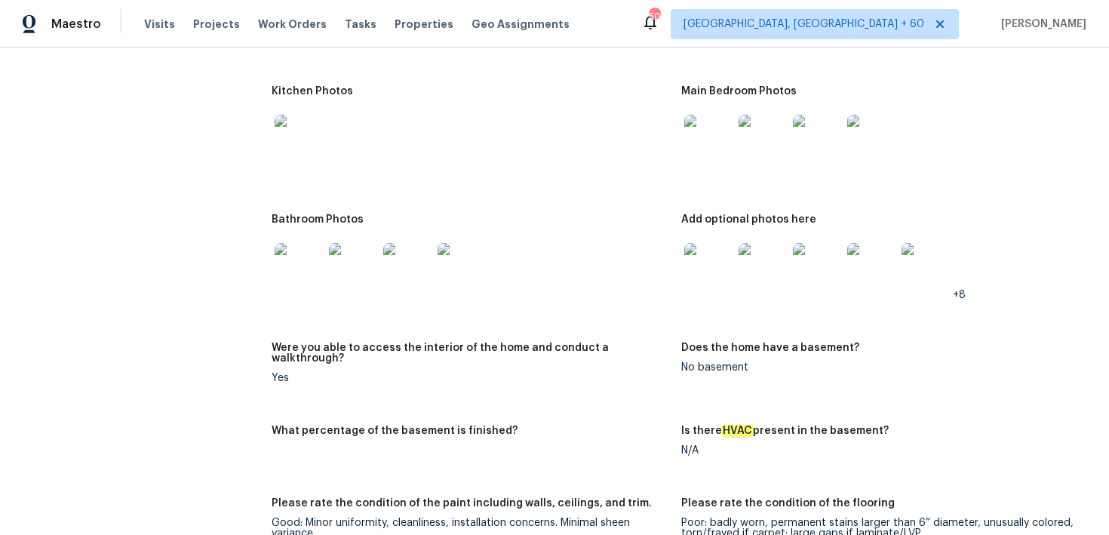
scroll to position [2180, 0]
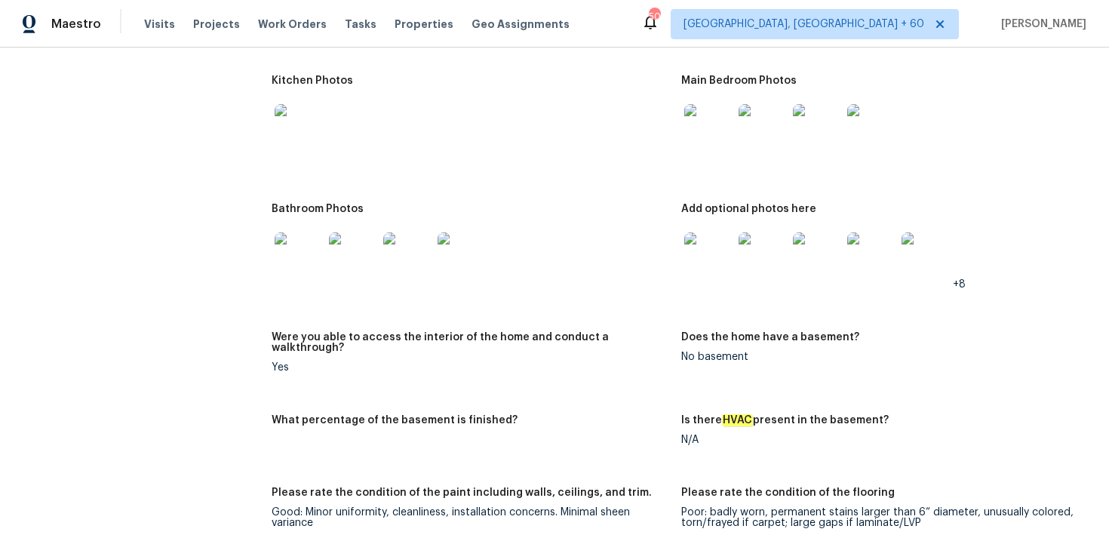
click at [300, 269] on img at bounding box center [299, 256] width 48 height 48
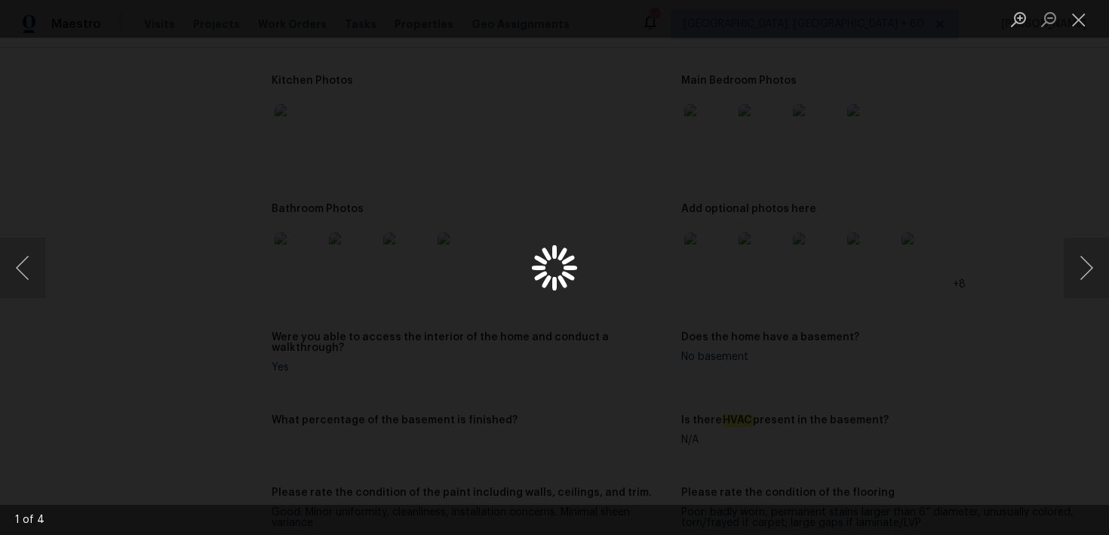
click at [300, 245] on div "Lightbox" at bounding box center [554, 267] width 1109 height 535
click at [1080, 24] on button "Close lightbox" at bounding box center [1079, 19] width 30 height 26
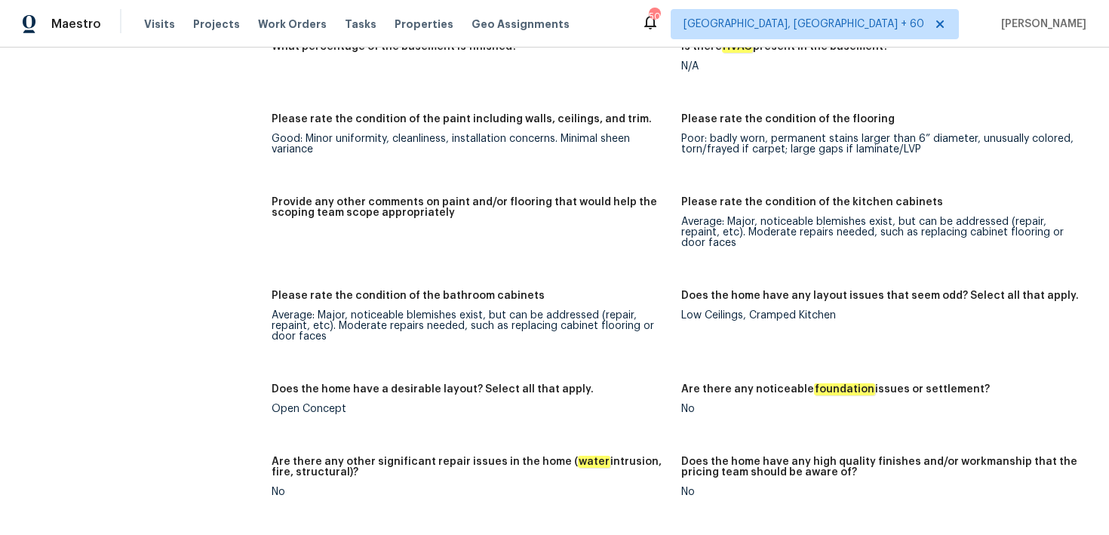
scroll to position [2559, 0]
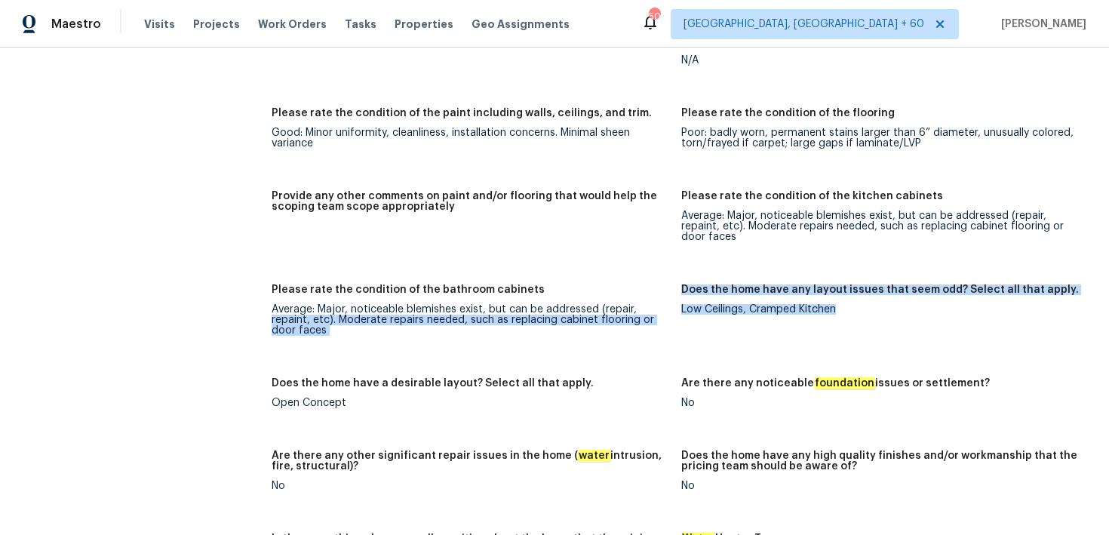
drag, startPoint x: 675, startPoint y: 292, endPoint x: 832, endPoint y: 294, distance: 157.0
click at [832, 294] on div "Notes: This home is a three bedroom two bathroom home in average condition with…" at bounding box center [682, 242] width 820 height 1531
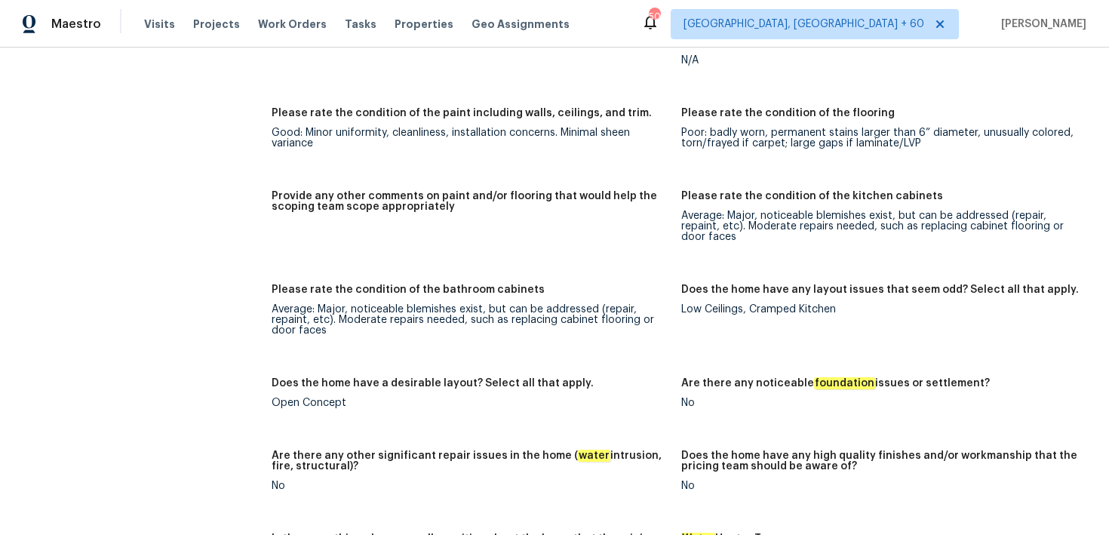
drag, startPoint x: 694, startPoint y: 290, endPoint x: 848, endPoint y: 288, distance: 154.0
click at [848, 304] on div "Low Ceilings, Cramped Kitchen" at bounding box center [881, 309] width 398 height 11
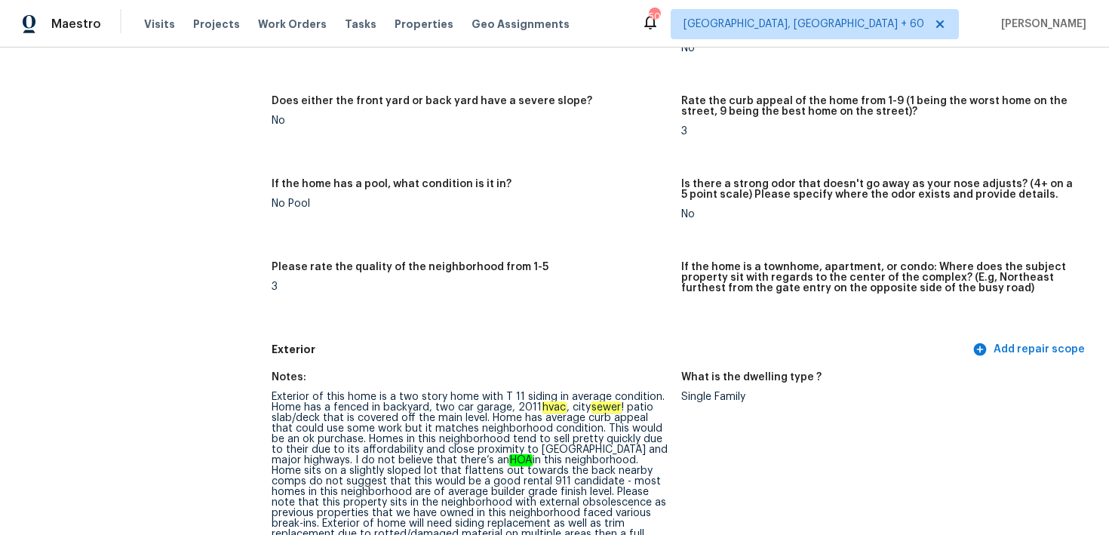
scroll to position [0, 0]
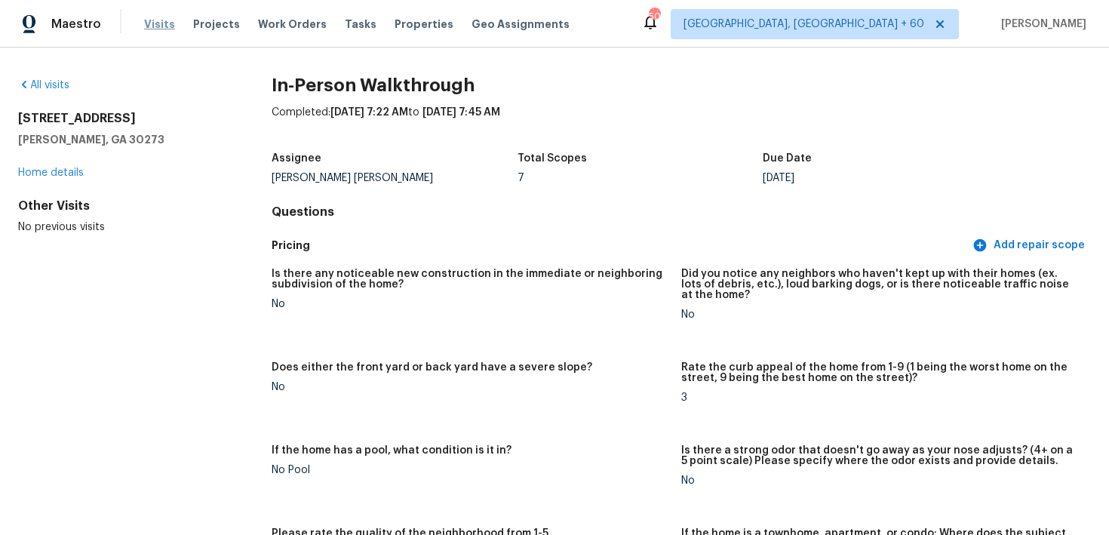
click at [157, 23] on span "Visits" at bounding box center [159, 24] width 31 height 15
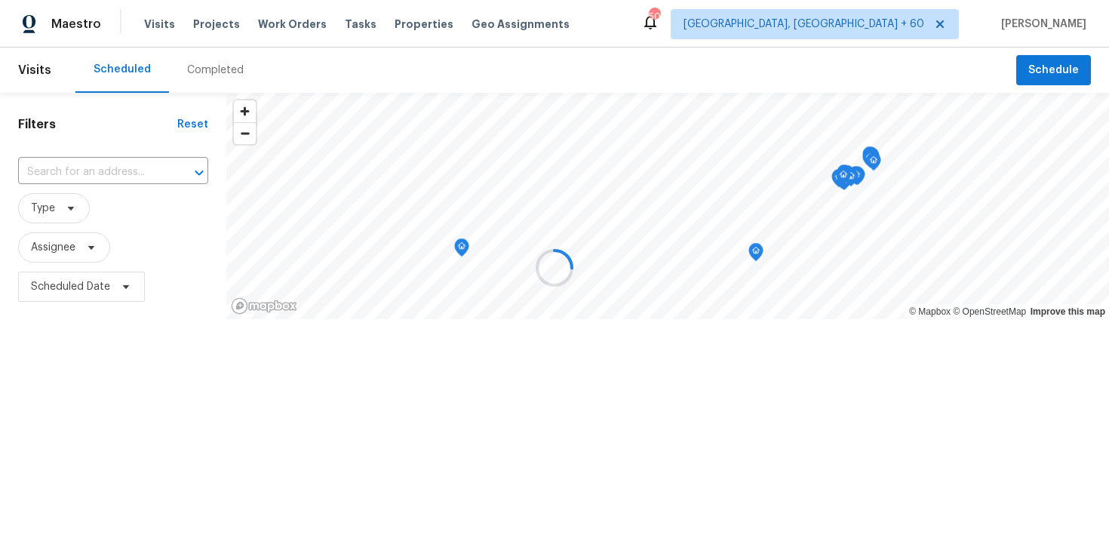
click at [207, 64] on div at bounding box center [554, 267] width 1109 height 535
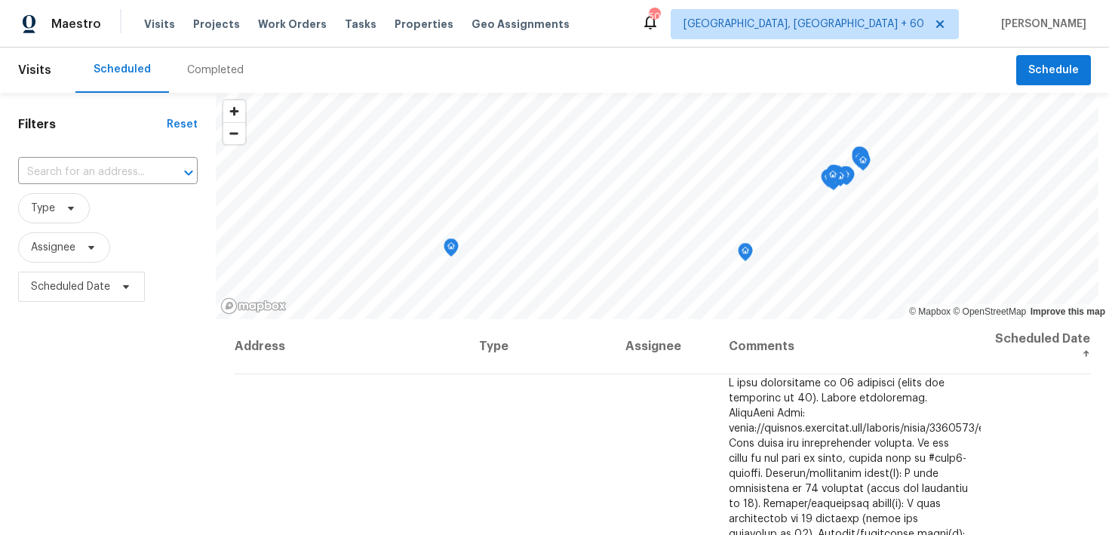
click at [206, 75] on div "Completed" at bounding box center [215, 70] width 57 height 15
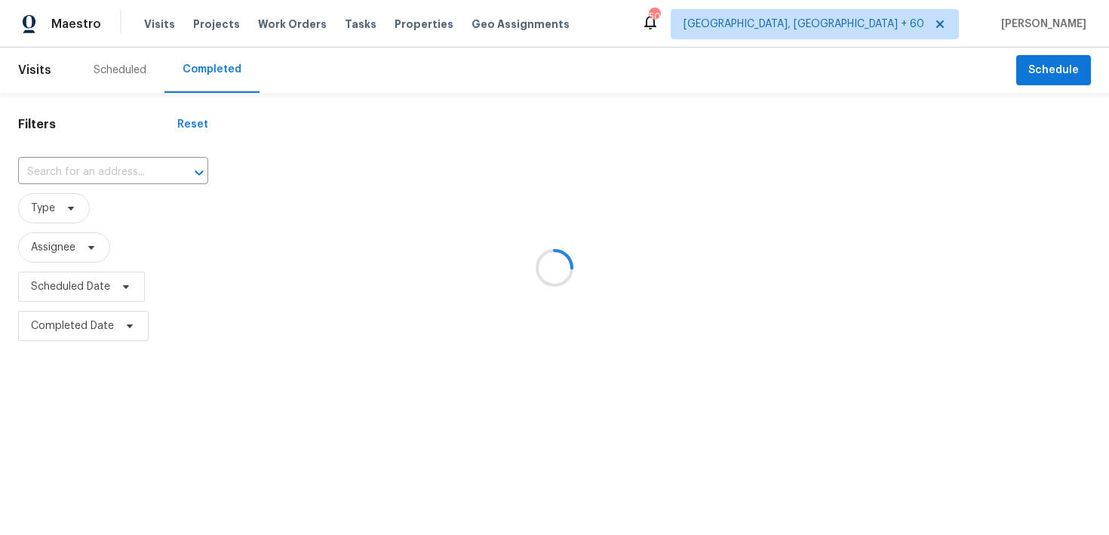
click at [66, 168] on div at bounding box center [554, 267] width 1109 height 535
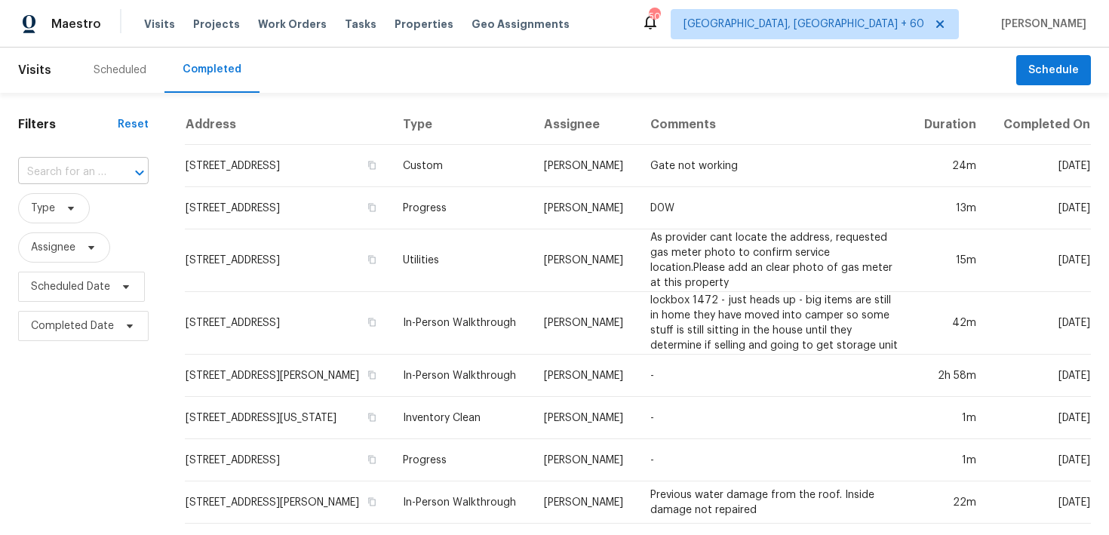
click at [65, 174] on input "text" at bounding box center [62, 172] width 88 height 23
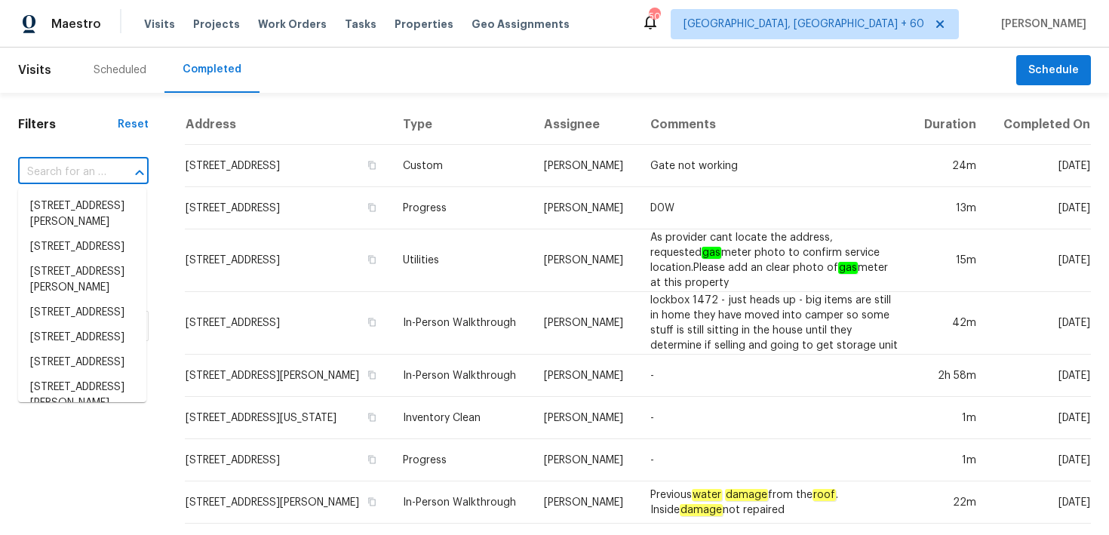
paste input "32222 Densmore Rd Willowick, OH, 44095"
type input "32222 Densmore Rd Willowick, OH, 44095"
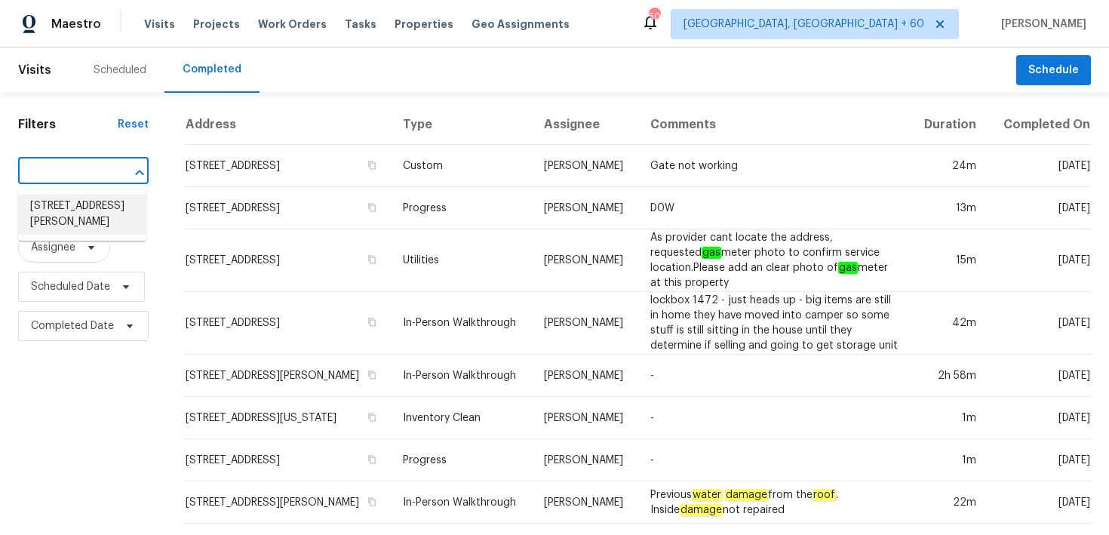
click at [53, 210] on li "[STREET_ADDRESS][PERSON_NAME]" at bounding box center [82, 214] width 128 height 41
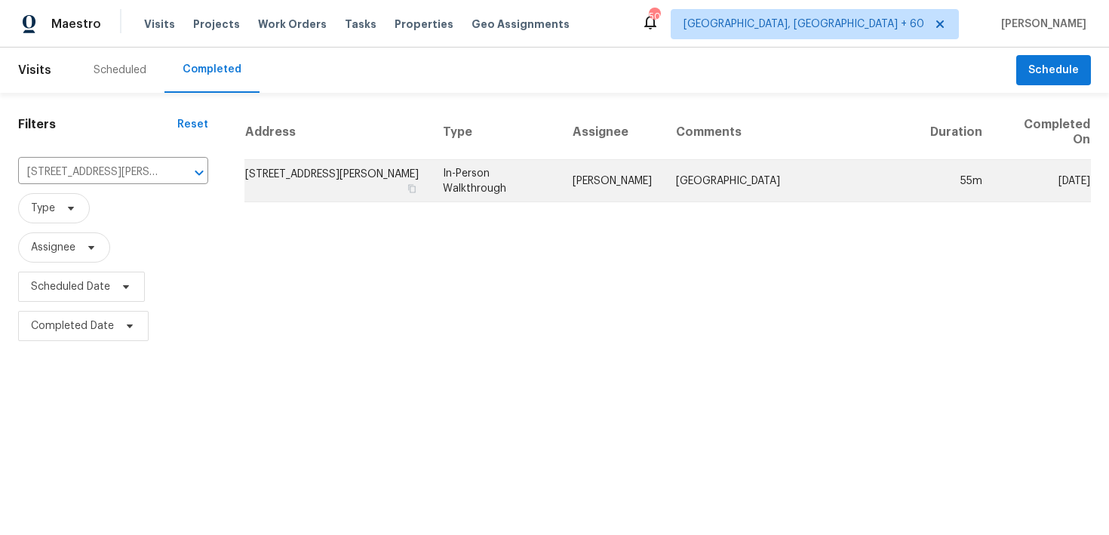
click at [505, 181] on td "In-Person Walkthrough" at bounding box center [496, 181] width 130 height 42
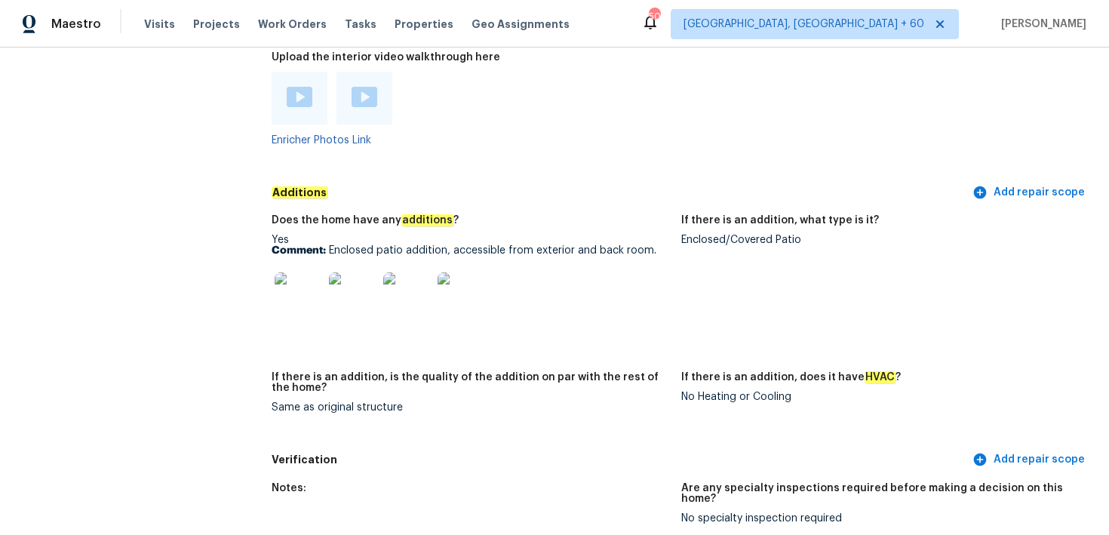
scroll to position [3389, 0]
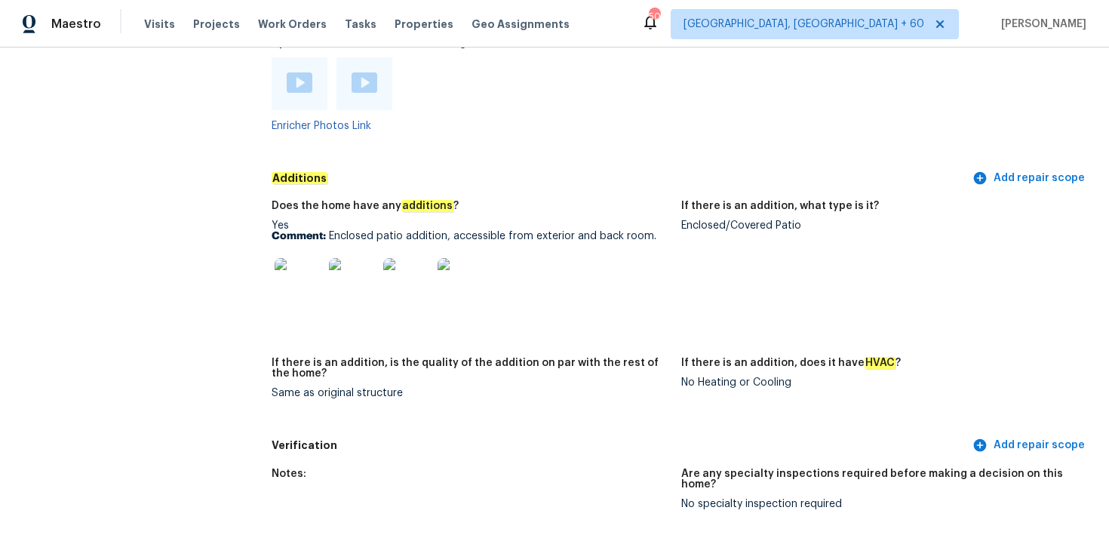
click at [301, 83] on div at bounding box center [300, 83] width 26 height 23
click at [350, 75] on div at bounding box center [365, 83] width 56 height 53
click at [372, 74] on img at bounding box center [365, 82] width 26 height 20
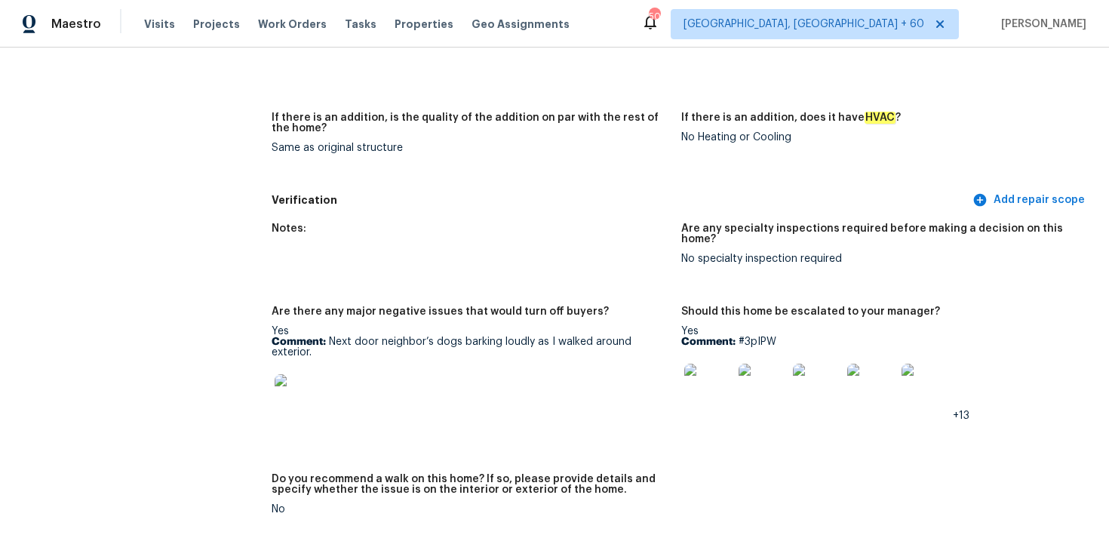
scroll to position [2448, 0]
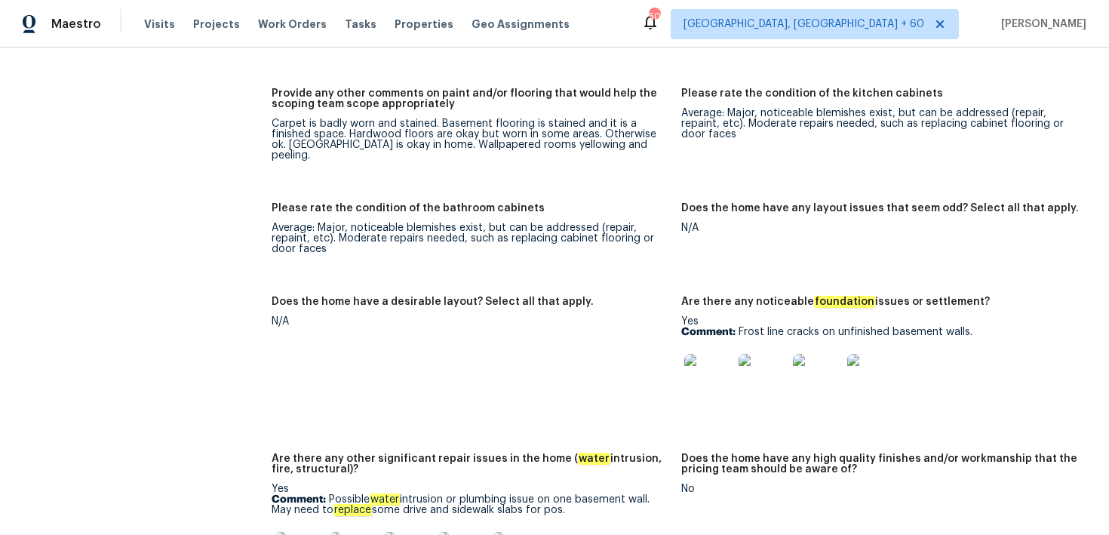
click at [741, 327] on p "Comment: Frost line cracks on unfinished basement walls." at bounding box center [881, 332] width 398 height 11
click at [747, 327] on p "Comment: Frost line cracks on unfinished basement walls." at bounding box center [881, 332] width 398 height 11
drag, startPoint x: 738, startPoint y: 319, endPoint x: 1025, endPoint y: 328, distance: 286.9
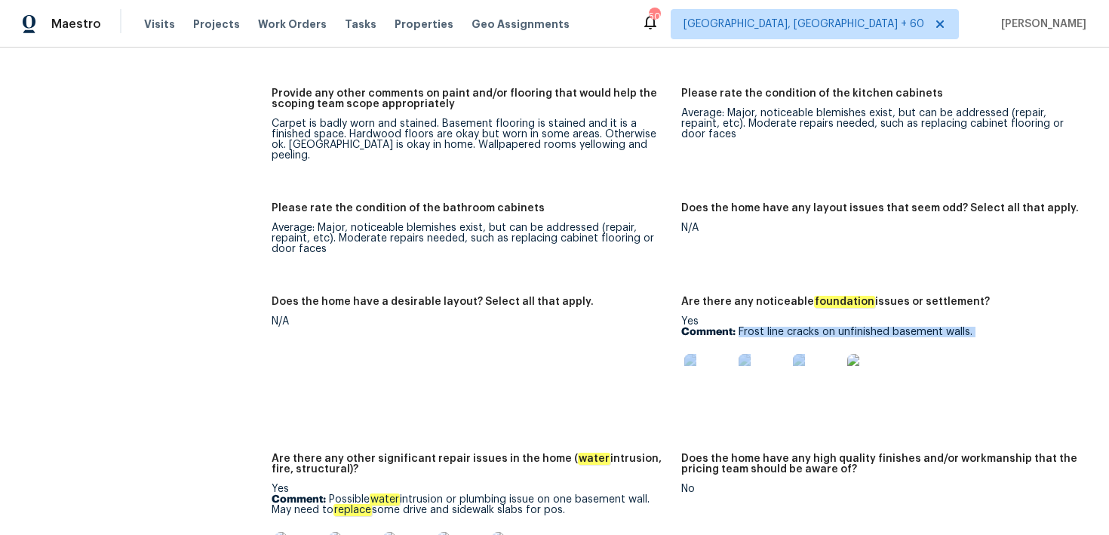
click at [1025, 328] on div "Yes Comment: Frost line cracks on unfinished basement walls." at bounding box center [881, 363] width 398 height 95
click at [706, 370] on img at bounding box center [709, 378] width 48 height 48
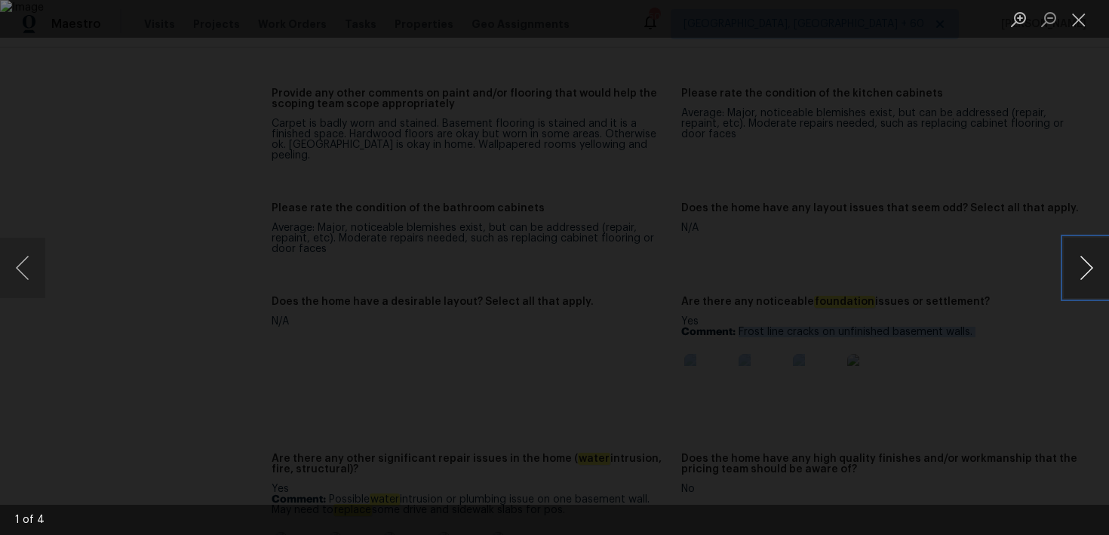
click at [1106, 264] on button "Next image" at bounding box center [1086, 268] width 45 height 60
click at [1094, 269] on button "Next image" at bounding box center [1086, 268] width 45 height 60
click at [1073, 12] on button "Close lightbox" at bounding box center [1079, 19] width 30 height 26
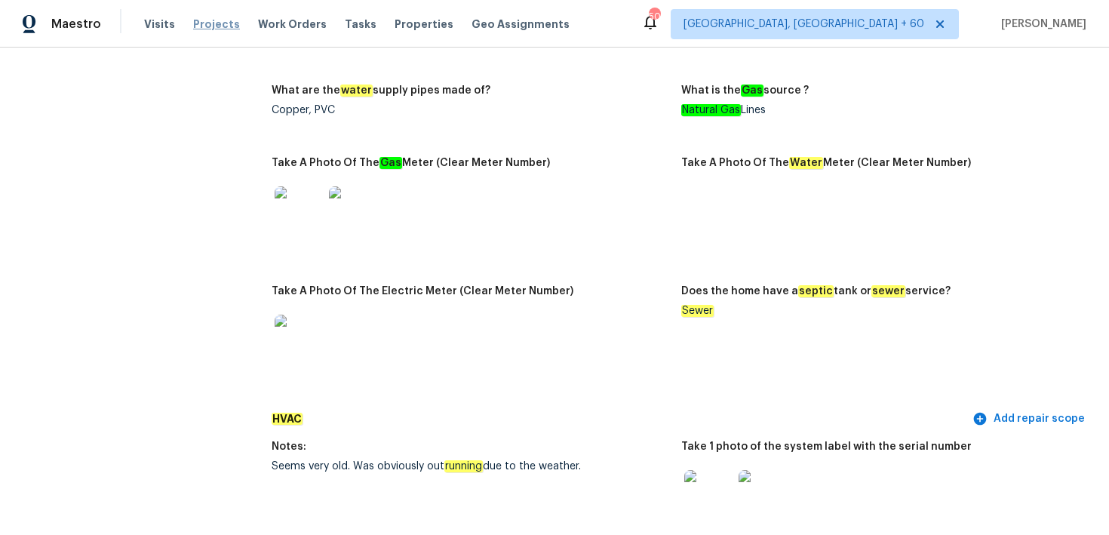
scroll to position [3265, 0]
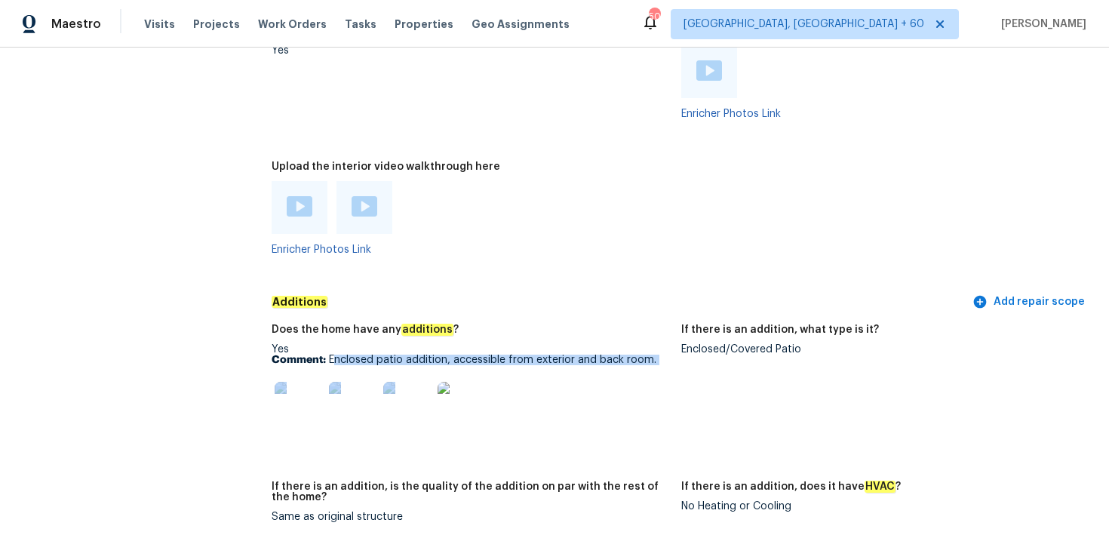
drag, startPoint x: 332, startPoint y: 349, endPoint x: 575, endPoint y: 364, distance: 243.5
click at [575, 364] on div "Yes Comment: Enclosed patio addition, accessible from exterior and back room." at bounding box center [471, 391] width 398 height 95
click at [575, 373] on div at bounding box center [471, 406] width 398 height 66
drag, startPoint x: 327, startPoint y: 348, endPoint x: 676, endPoint y: 365, distance: 349.8
click at [676, 365] on figure "Does the home have any additions ? Yes Comment: Enclosed patio addition, access…" at bounding box center [477, 394] width 410 height 139
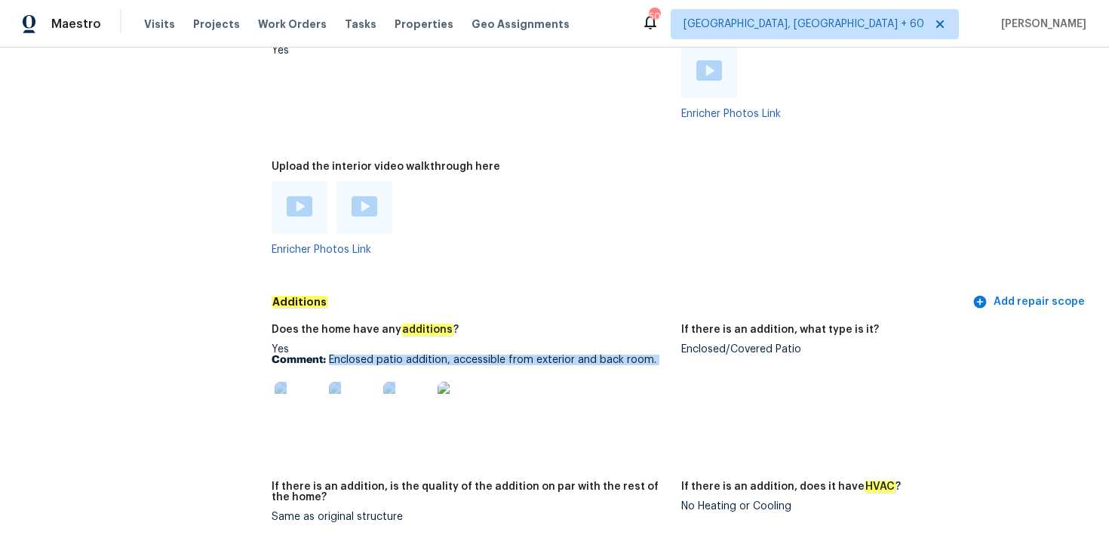
drag, startPoint x: 329, startPoint y: 349, endPoint x: 679, endPoint y: 360, distance: 349.6
click at [679, 360] on figure "Does the home have any additions ? Yes Comment: Enclosed patio addition, access…" at bounding box center [477, 394] width 410 height 139
click at [640, 355] on p "Comment: Enclosed patio addition, accessible from exterior and back room." at bounding box center [471, 360] width 398 height 11
drag, startPoint x: 654, startPoint y: 351, endPoint x: 332, endPoint y: 352, distance: 322.3
click at [329, 355] on p "Comment: Enclosed patio addition, accessible from exterior and back room." at bounding box center [471, 360] width 398 height 11
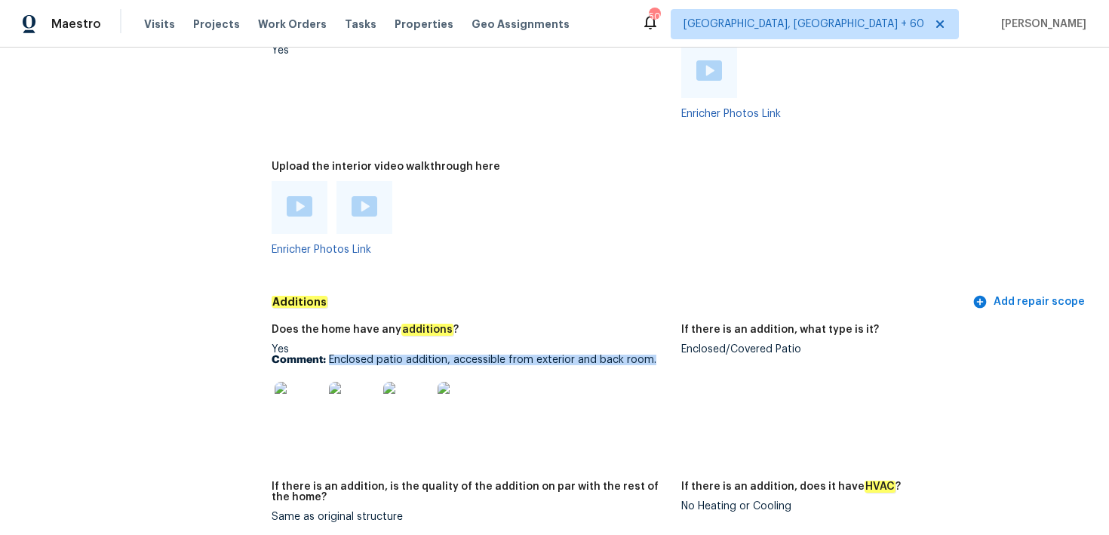
click at [303, 389] on img at bounding box center [299, 406] width 48 height 48
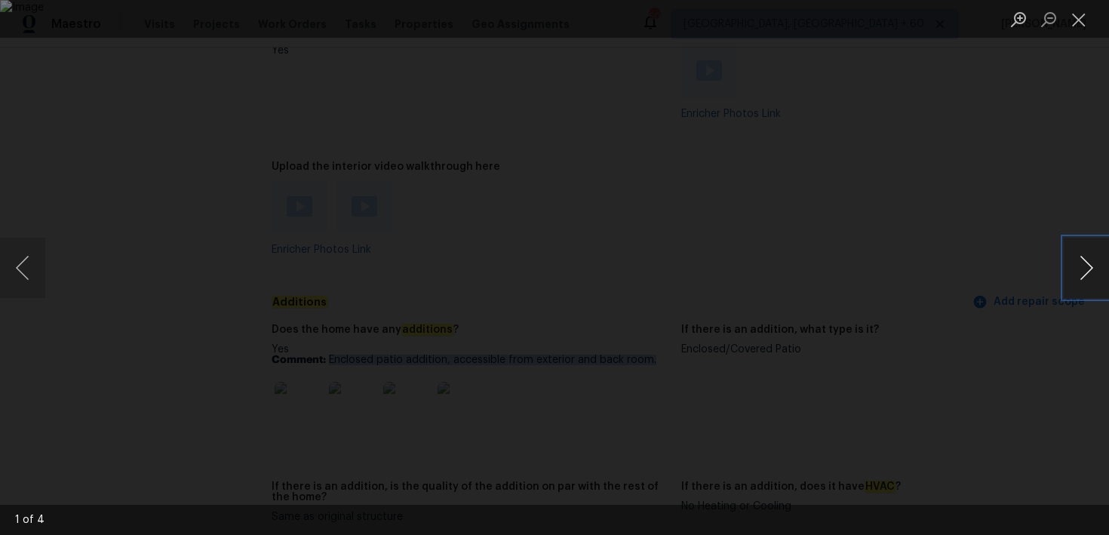
click at [1088, 269] on button "Next image" at bounding box center [1086, 268] width 45 height 60
click at [1076, 26] on button "Close lightbox" at bounding box center [1079, 19] width 30 height 26
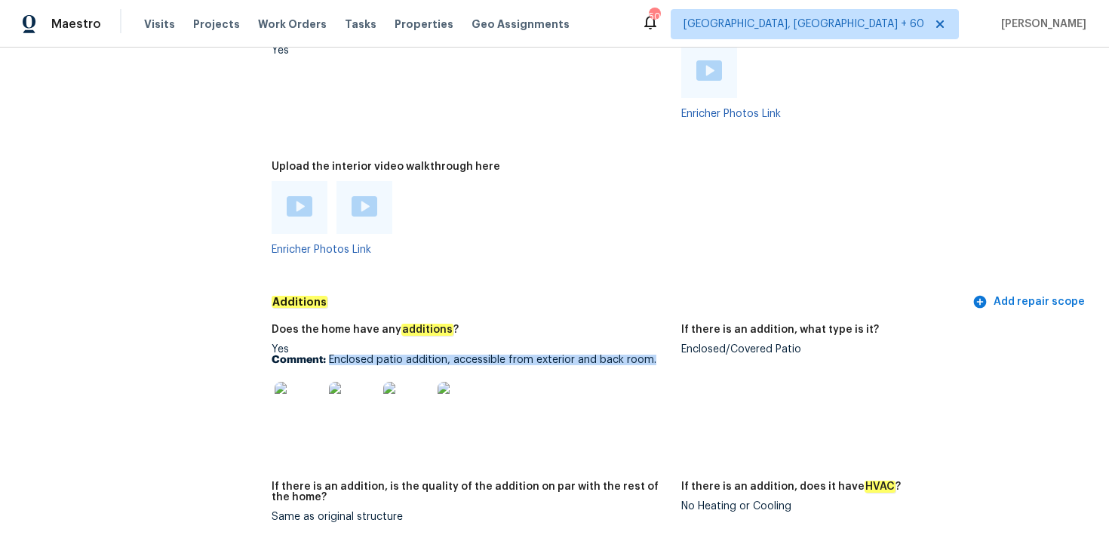
click at [301, 393] on img at bounding box center [299, 406] width 48 height 48
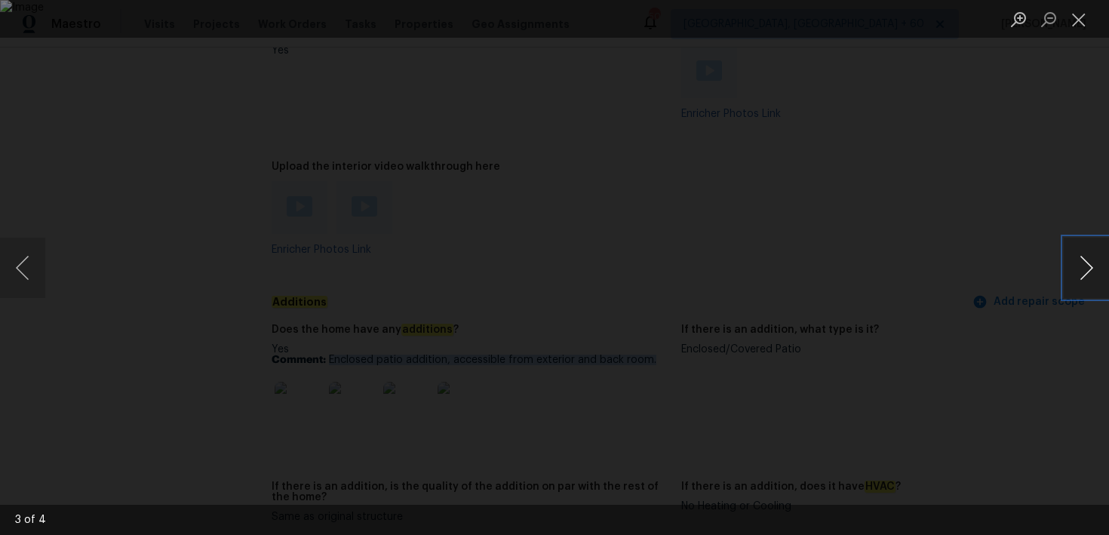
click at [1079, 269] on button "Next image" at bounding box center [1086, 268] width 45 height 60
click at [1084, 19] on button "Close lightbox" at bounding box center [1079, 19] width 30 height 26
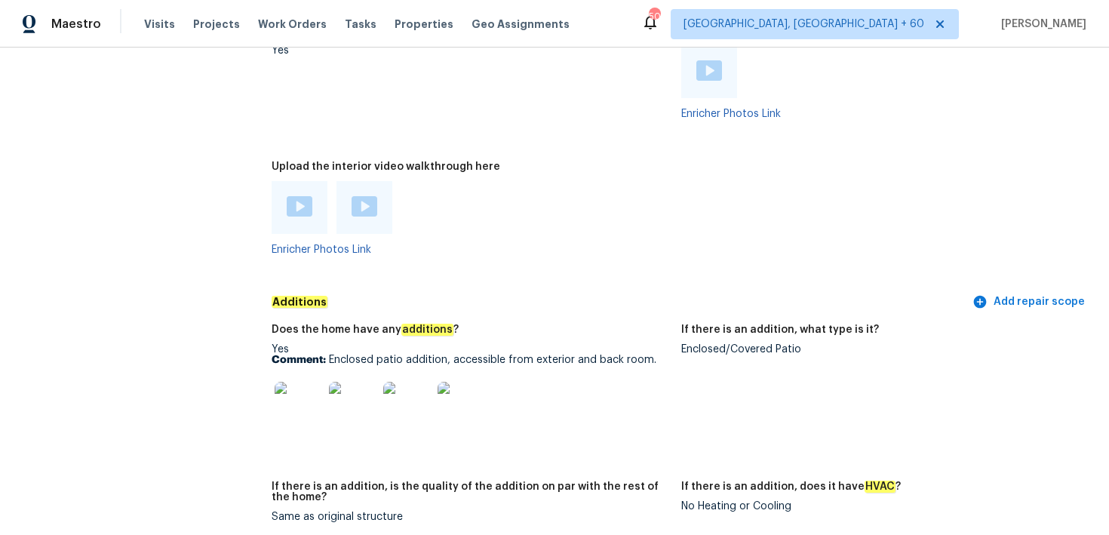
click at [510, 263] on figure "Upload the interior video walkthrough here Enricher Photos Link" at bounding box center [477, 221] width 410 height 118
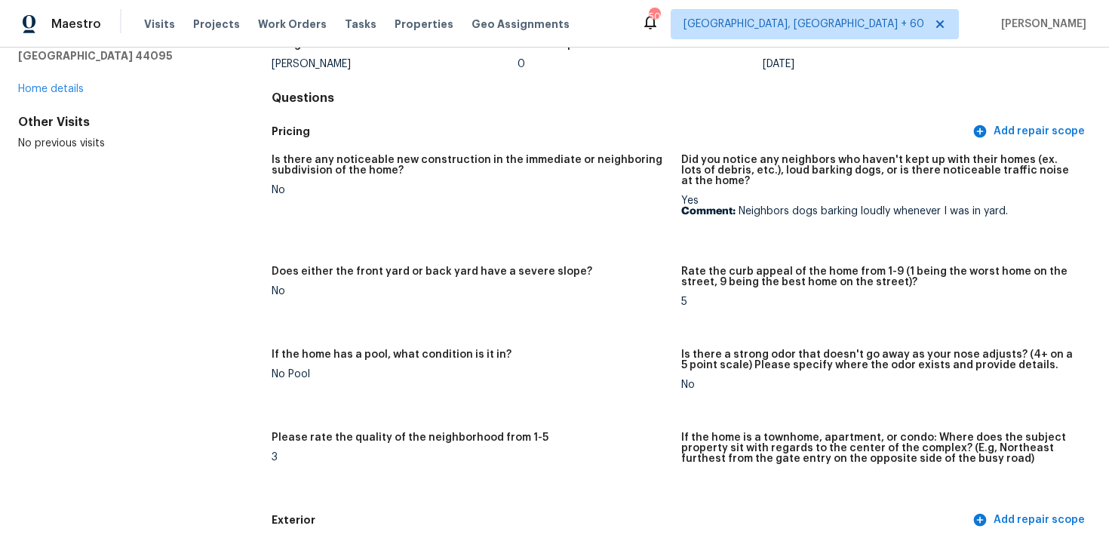
scroll to position [0, 0]
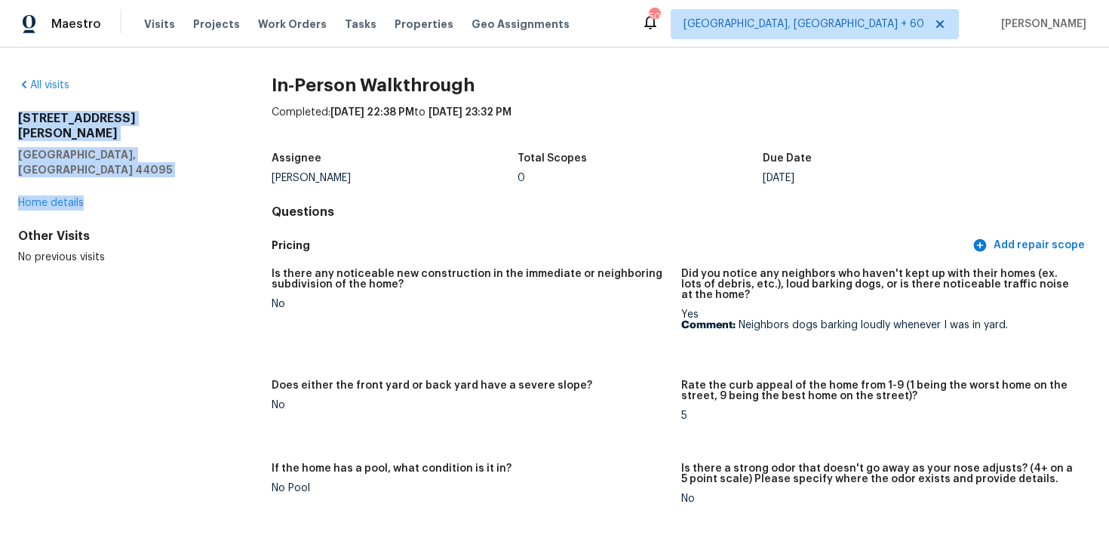
drag, startPoint x: 14, startPoint y: 109, endPoint x: 186, endPoint y: 168, distance: 181.2
click at [185, 169] on div "All visits 32222 Densmore Rd Willowick, OH 44095 Home details Other Visits No p…" at bounding box center [554, 292] width 1109 height 488
click at [186, 168] on div "32222 Densmore Rd Willowick, OH 44095 Home details" at bounding box center [120, 161] width 205 height 100
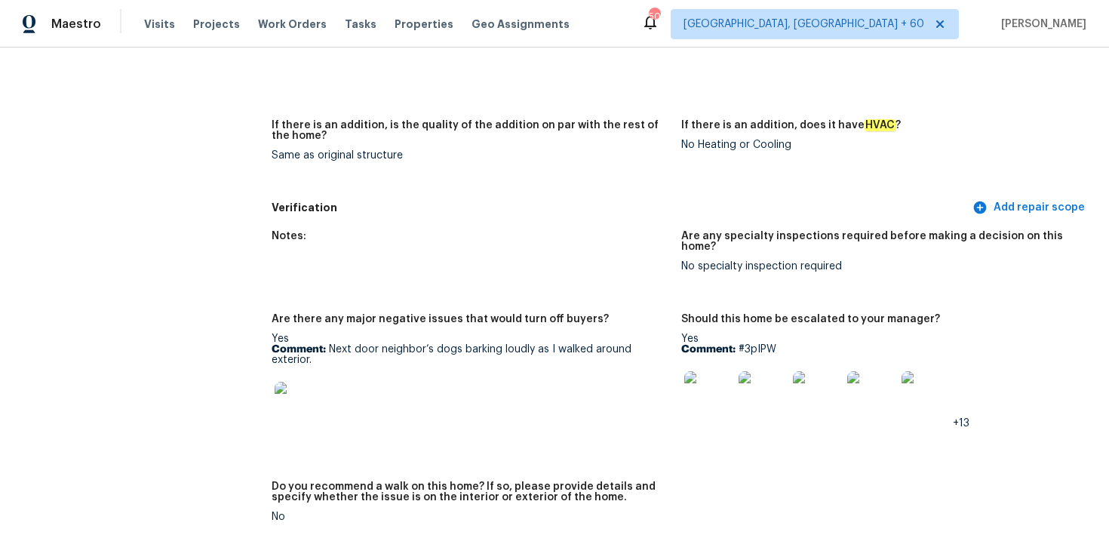
scroll to position [3793, 0]
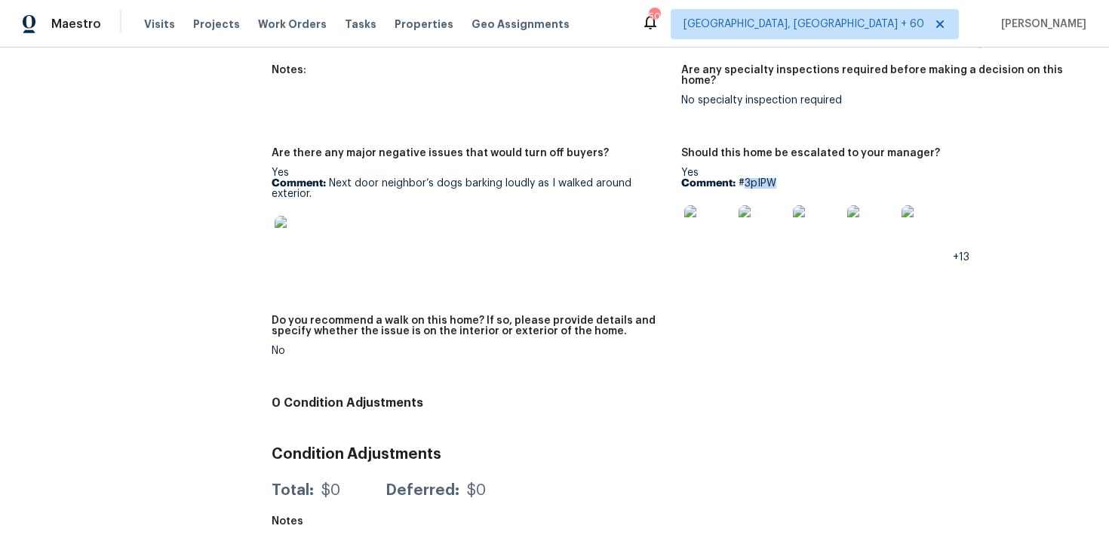
drag, startPoint x: 744, startPoint y: 165, endPoint x: 792, endPoint y: 164, distance: 47.6
click at [792, 178] on p "Comment: #3pIPW" at bounding box center [881, 183] width 398 height 11
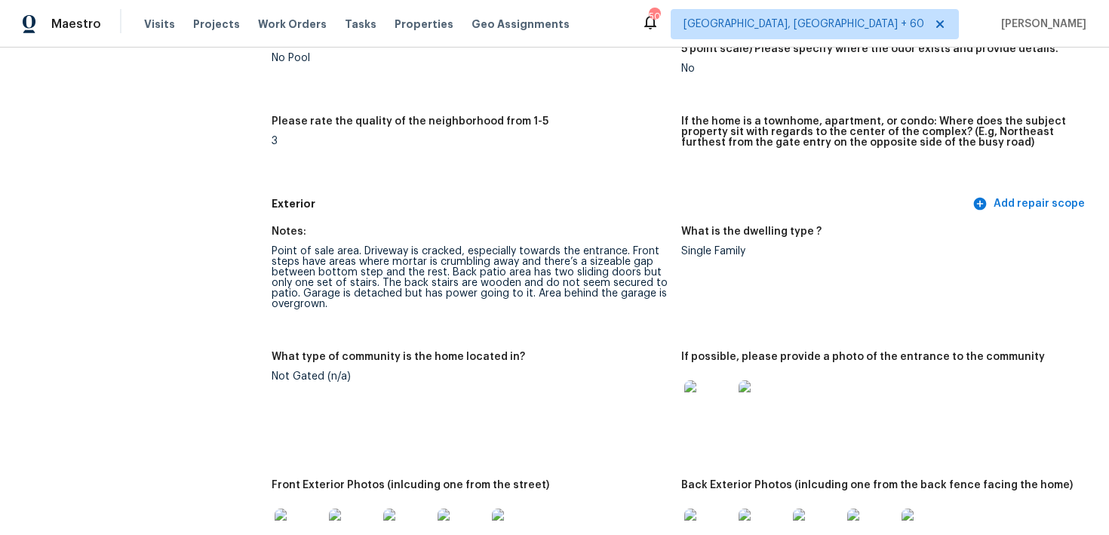
scroll to position [0, 0]
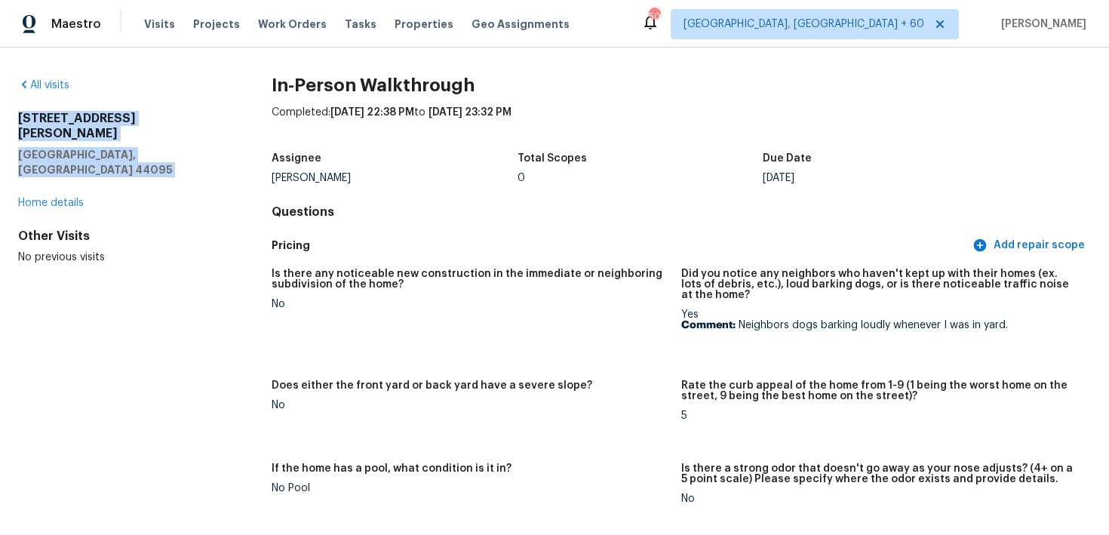
drag, startPoint x: 17, startPoint y: 115, endPoint x: 192, endPoint y: 151, distance: 178.1
click at [192, 151] on div "32222 Densmore Rd Willowick, OH 44095 Home details" at bounding box center [120, 161] width 205 height 100
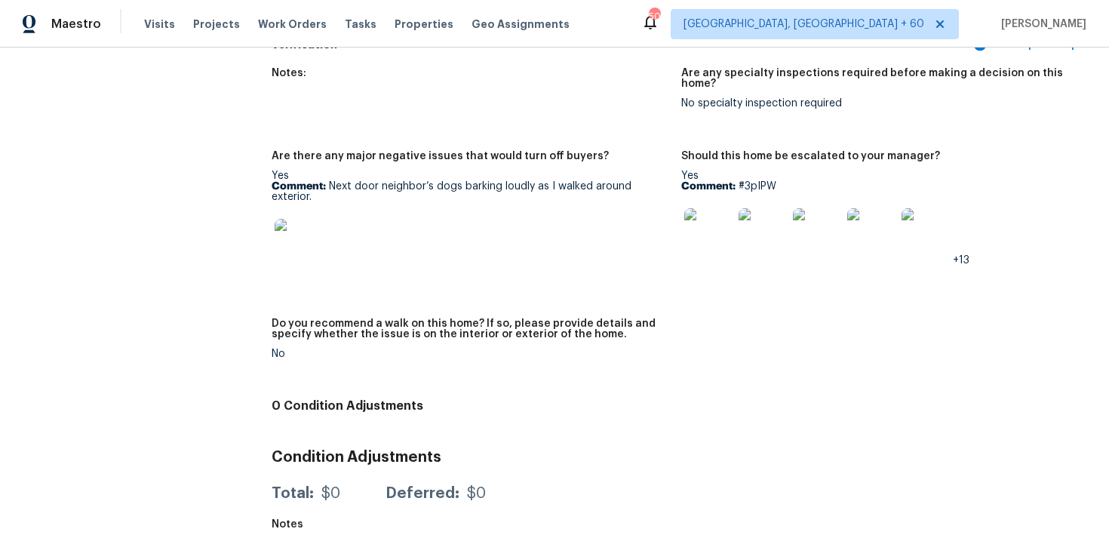
scroll to position [3793, 0]
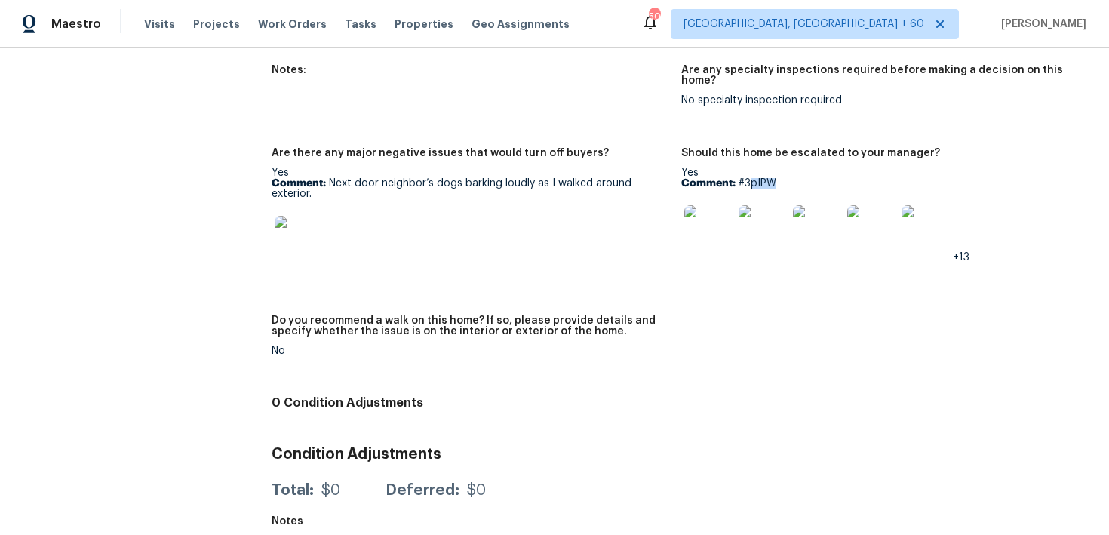
drag, startPoint x: 747, startPoint y: 161, endPoint x: 795, endPoint y: 161, distance: 47.5
click at [795, 178] on p "Comment: #3pIPW" at bounding box center [881, 183] width 398 height 11
drag, startPoint x: 743, startPoint y: 162, endPoint x: 792, endPoint y: 162, distance: 49.1
click at [792, 178] on p "Comment: #3pIPW" at bounding box center [881, 183] width 398 height 11
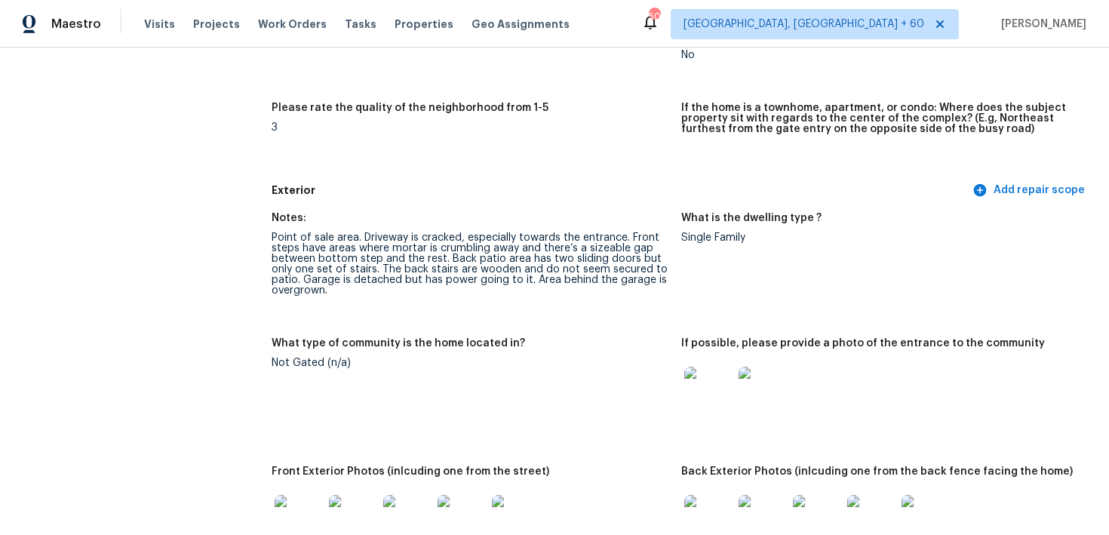
scroll to position [448, 0]
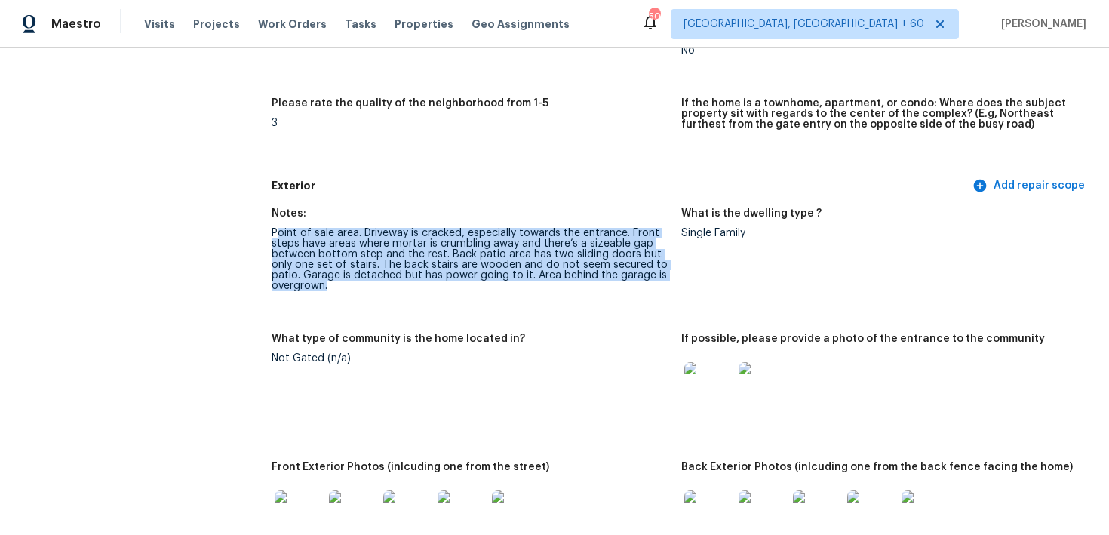
drag, startPoint x: 275, startPoint y: 231, endPoint x: 333, endPoint y: 290, distance: 82.7
click at [333, 290] on div "Point of sale area. Driveway is cracked, especially towards the entrance. Front…" at bounding box center [471, 259] width 398 height 63
drag, startPoint x: 269, startPoint y: 233, endPoint x: 344, endPoint y: 309, distance: 106.7
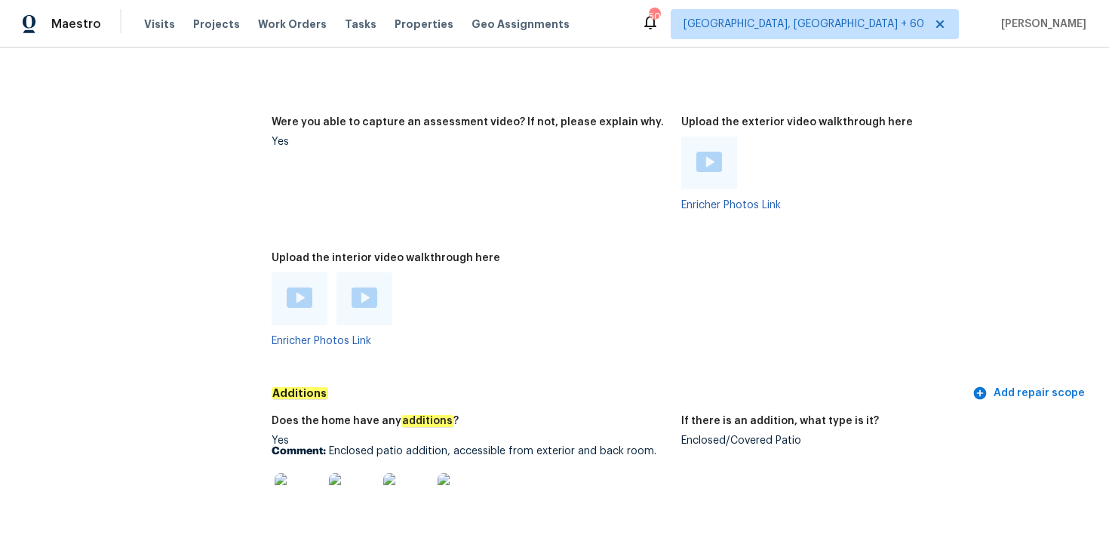
scroll to position [3225, 0]
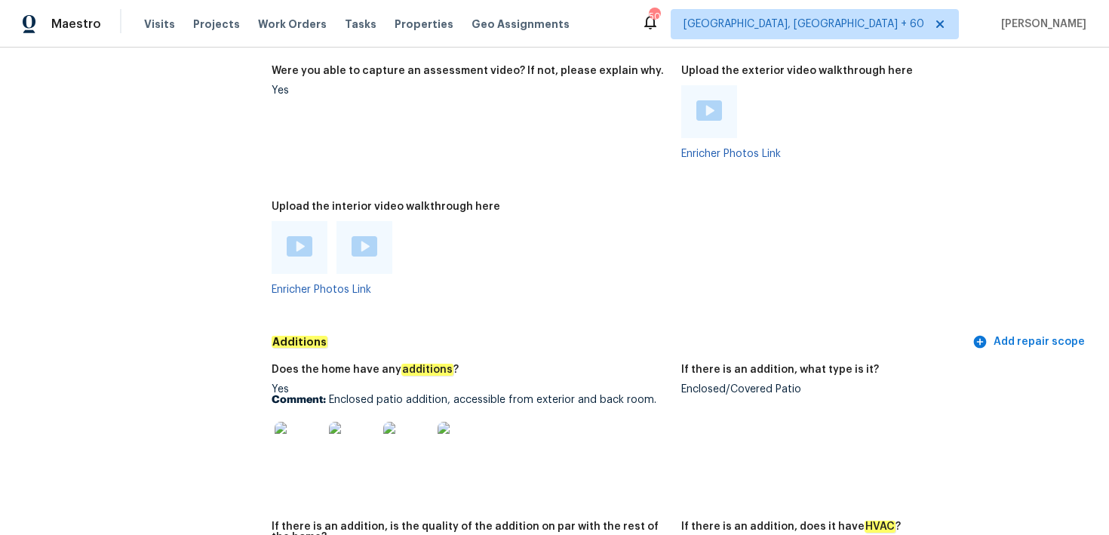
click at [712, 100] on img at bounding box center [710, 110] width 26 height 20
click at [437, 126] on figure "Were you able to capture an assessment video? If not, please explain why. Yes" at bounding box center [477, 125] width 410 height 118
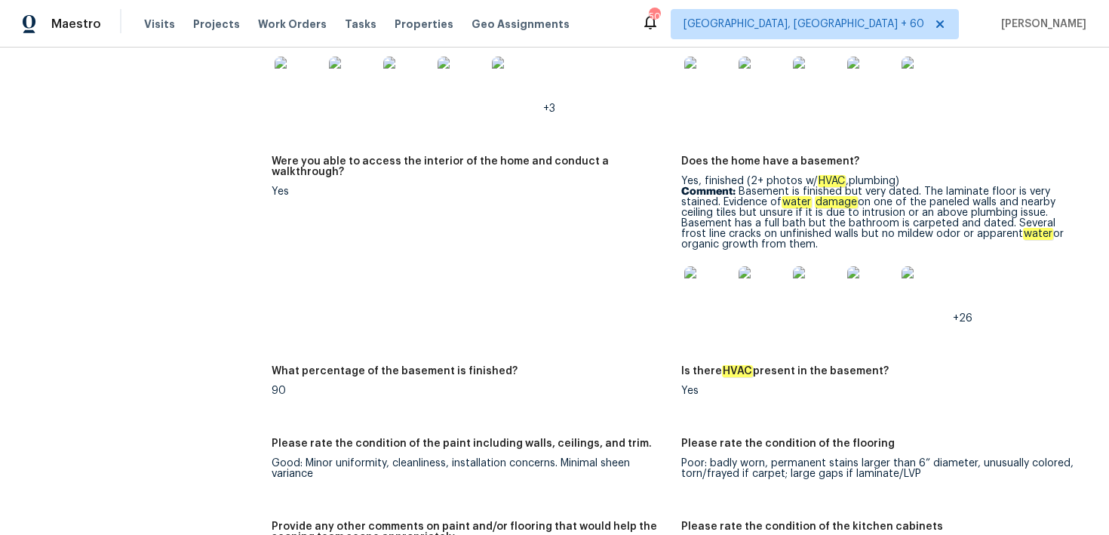
scroll to position [2019, 0]
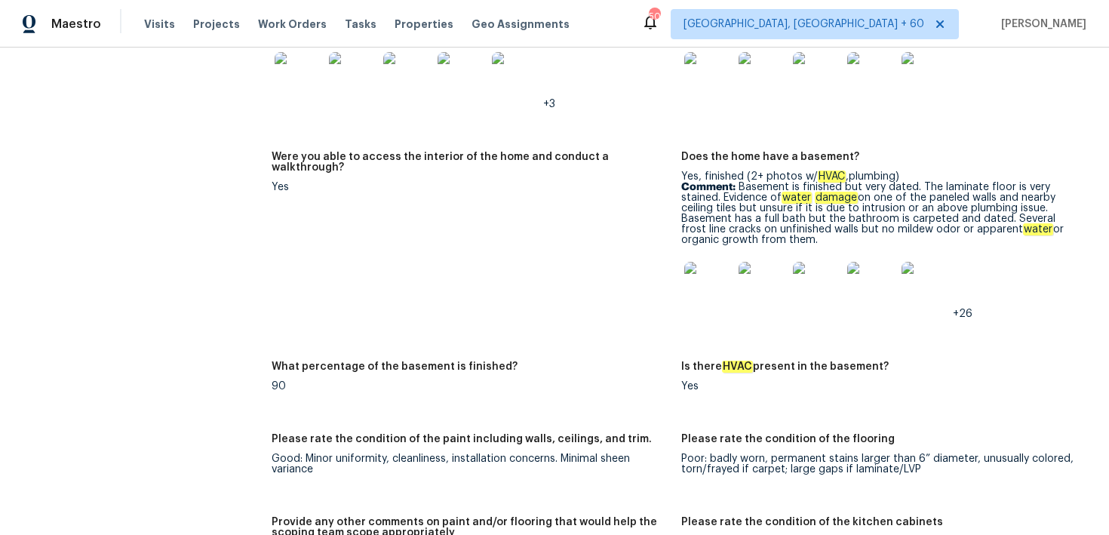
click at [448, 269] on figure "Were you able to access the interior of the home and conduct a walkthrough? Yes" at bounding box center [477, 248] width 410 height 192
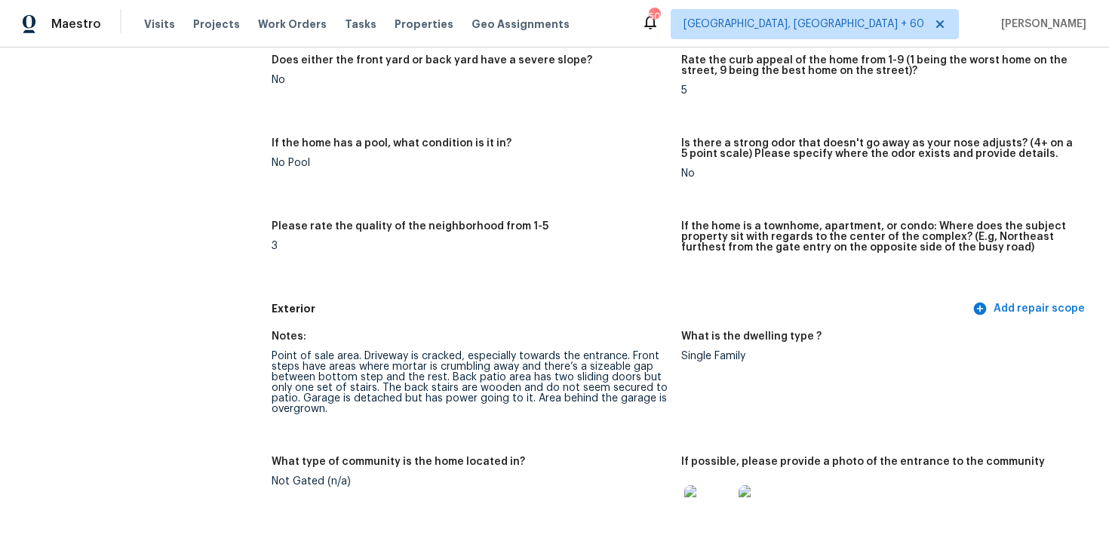
scroll to position [326, 0]
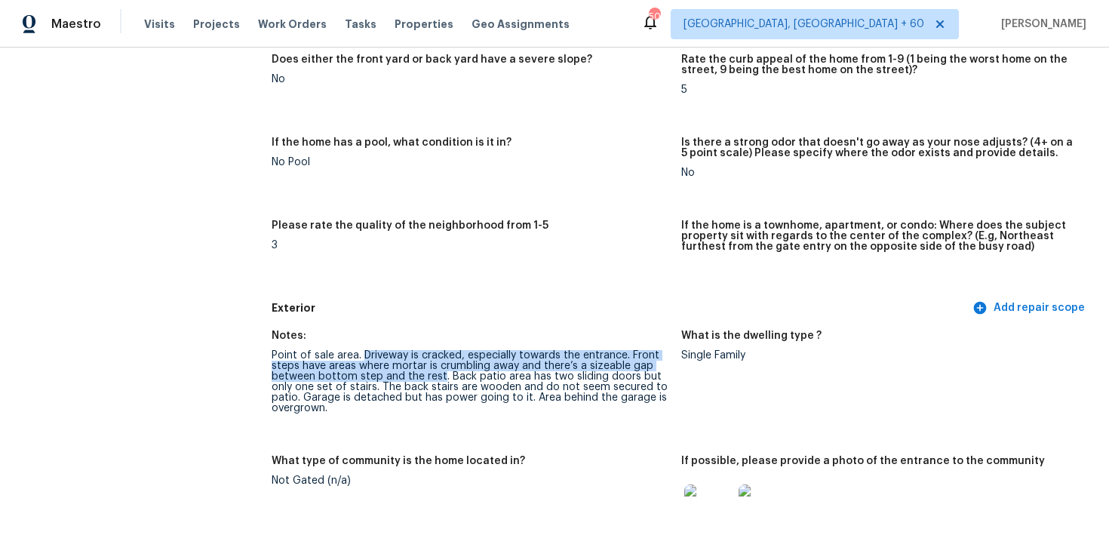
drag, startPoint x: 362, startPoint y: 355, endPoint x: 439, endPoint y: 375, distance: 80.2
click at [439, 375] on div "Point of sale area. Driveway is cracked, especially towards the entrance. Front…" at bounding box center [471, 381] width 398 height 63
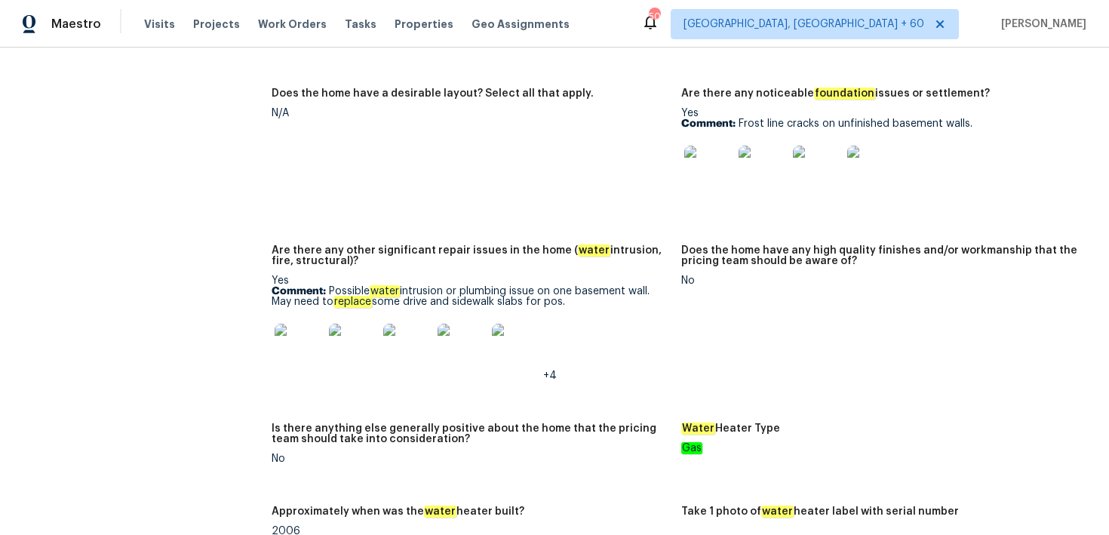
scroll to position [2654, 0]
click at [303, 337] on img at bounding box center [299, 349] width 48 height 48
click at [699, 168] on img at bounding box center [709, 171] width 48 height 48
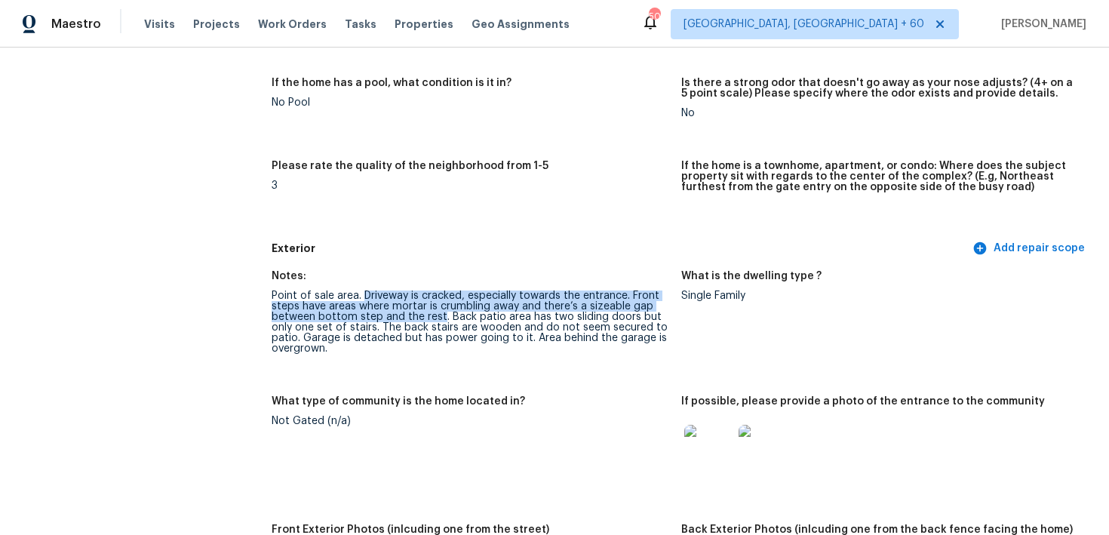
scroll to position [552, 0]
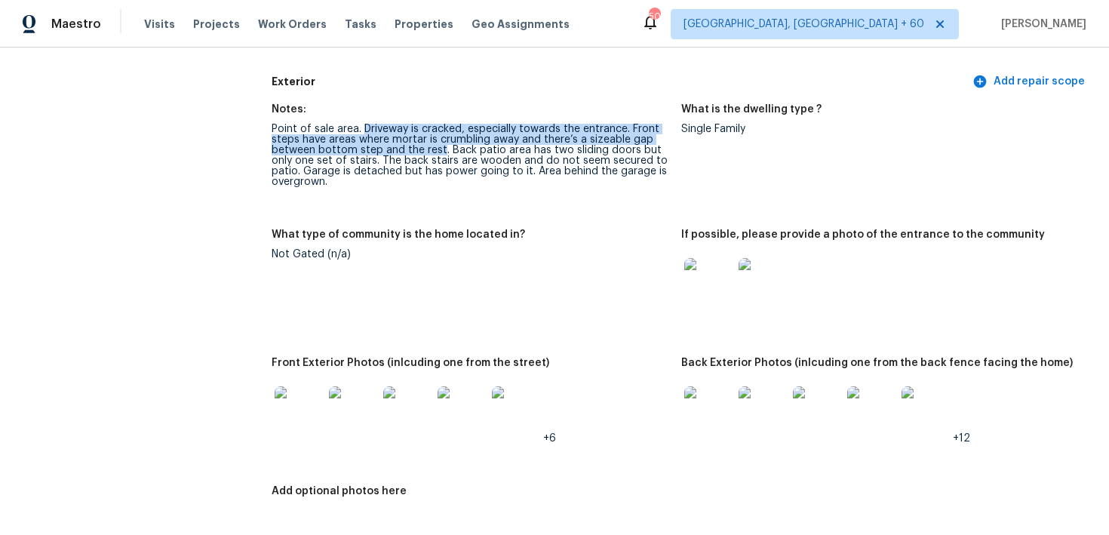
click at [724, 272] on img at bounding box center [709, 282] width 48 height 48
click at [300, 397] on img at bounding box center [299, 410] width 48 height 48
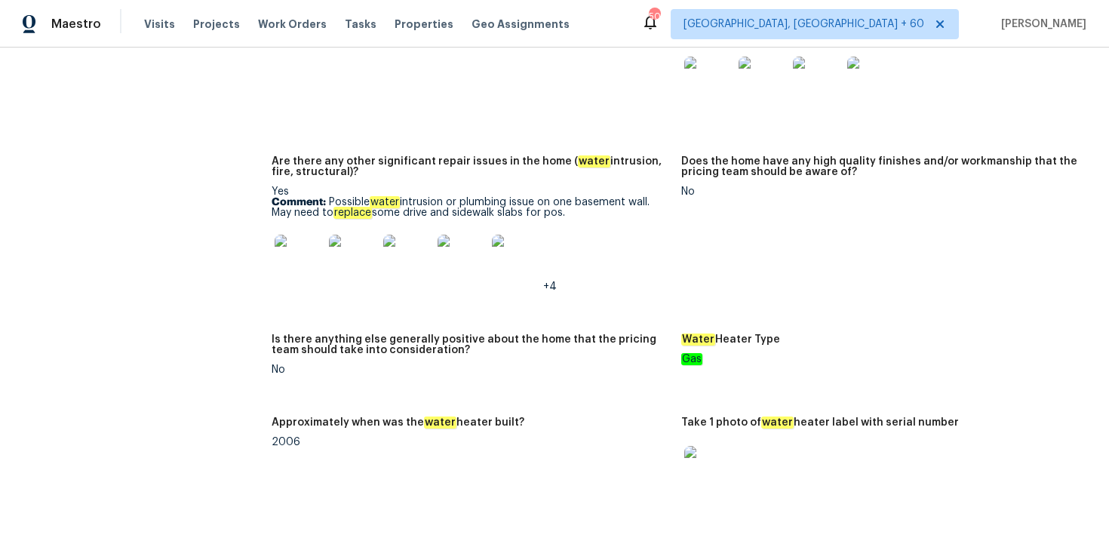
scroll to position [2725, 0]
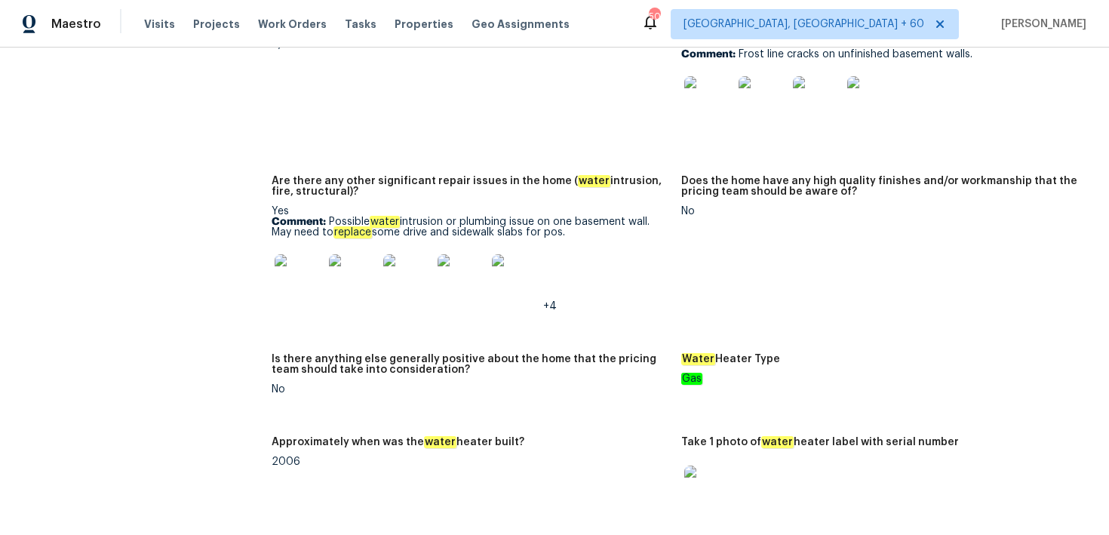
drag, startPoint x: 328, startPoint y: 212, endPoint x: 656, endPoint y: 222, distance: 328.5
click at [656, 222] on p "Comment: Possible water intrusion or plumbing issue on one basement wall. May n…" at bounding box center [471, 227] width 398 height 21
click at [300, 270] on img at bounding box center [299, 278] width 48 height 48
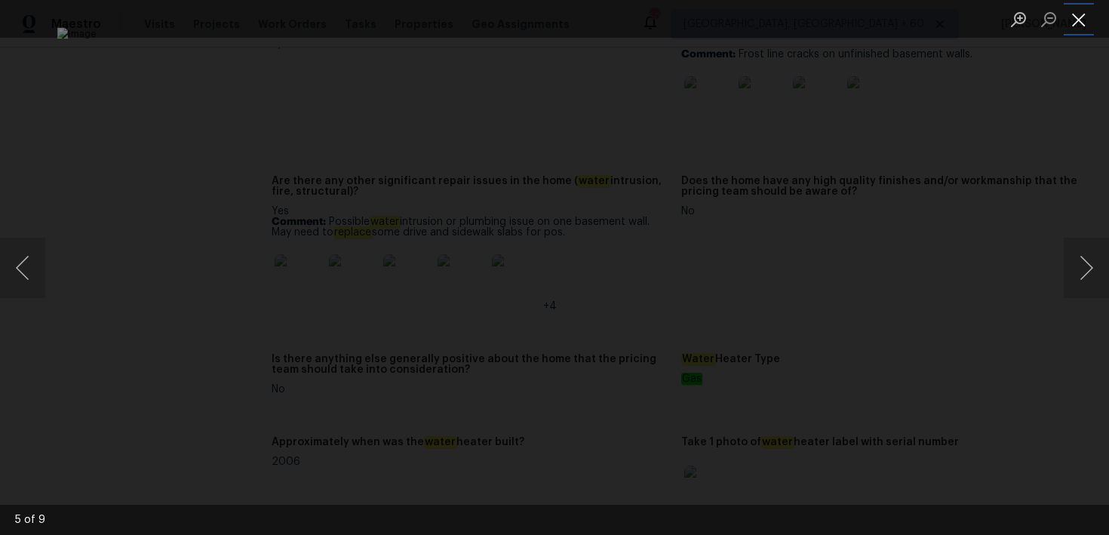
click at [1069, 21] on button "Close lightbox" at bounding box center [1079, 19] width 30 height 26
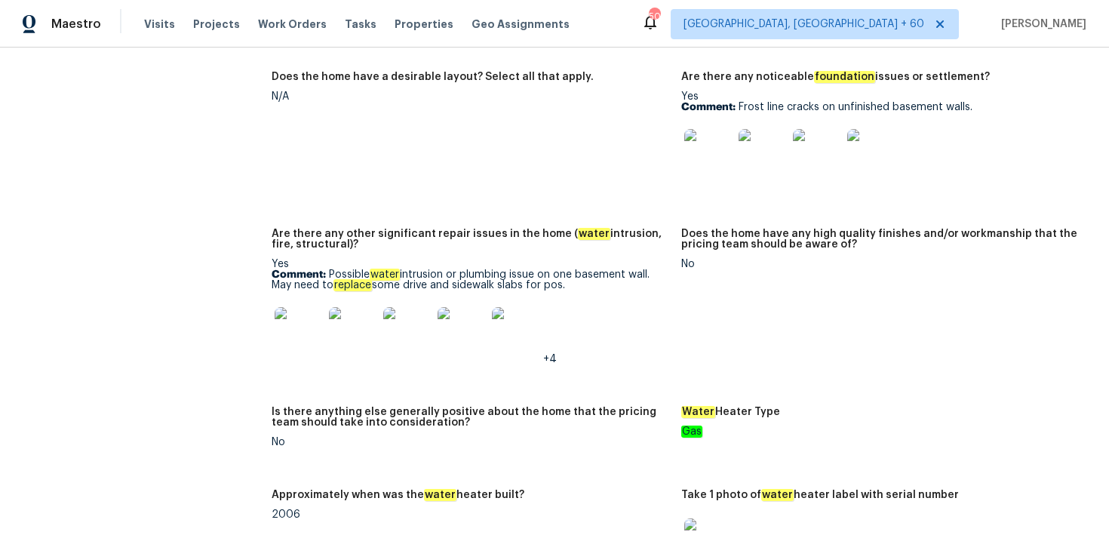
scroll to position [2667, 0]
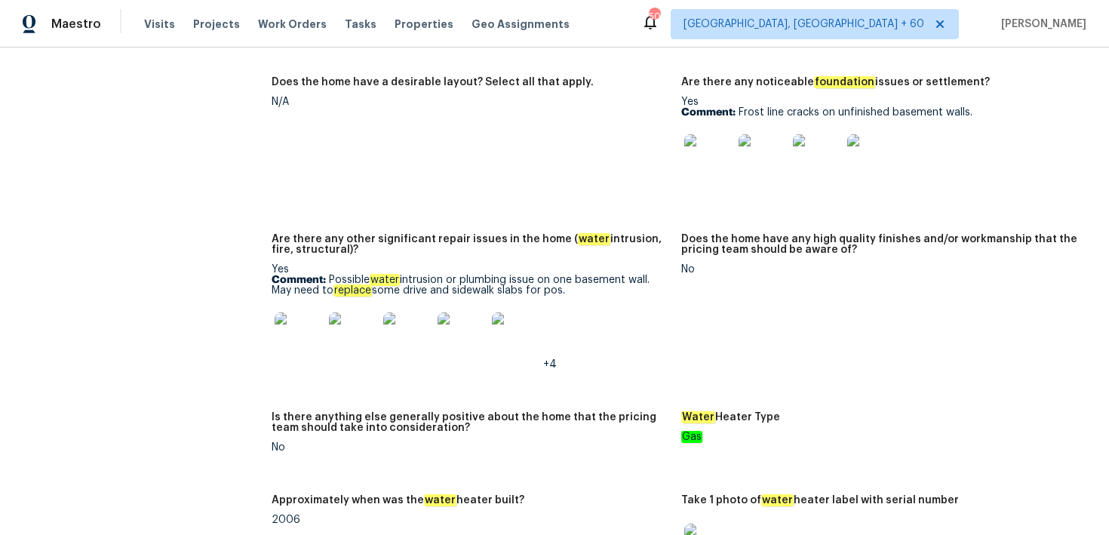
click at [564, 303] on div "+4" at bounding box center [471, 336] width 398 height 66
click at [275, 335] on img at bounding box center [299, 336] width 48 height 48
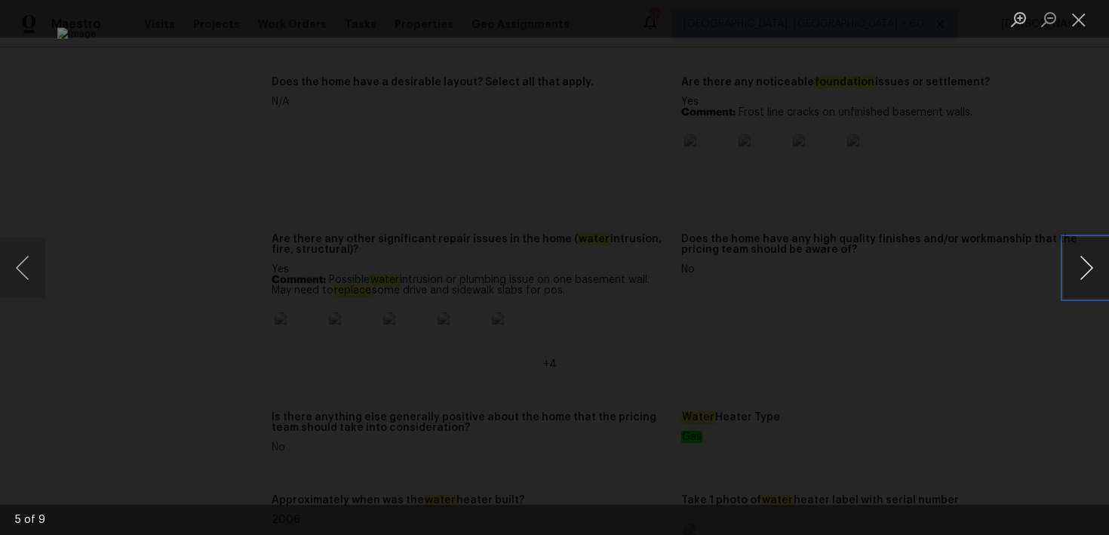
click at [1083, 280] on button "Next image" at bounding box center [1086, 268] width 45 height 60
click at [1095, 269] on button "Next image" at bounding box center [1086, 268] width 45 height 60
click at [1095, 271] on button "Next image" at bounding box center [1086, 268] width 45 height 60
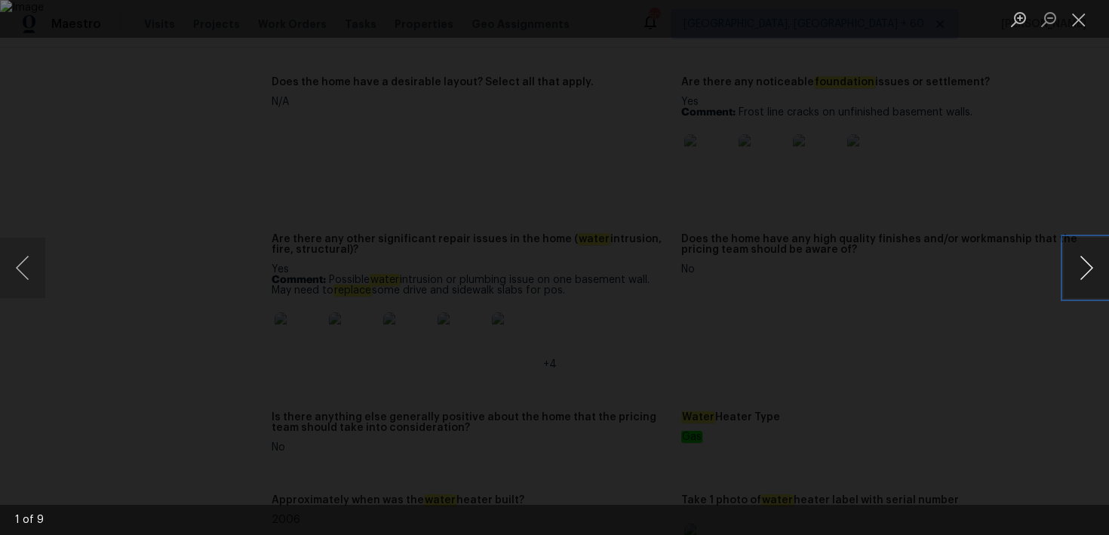
click at [1095, 271] on button "Next image" at bounding box center [1086, 268] width 45 height 60
click at [29, 277] on button "Previous image" at bounding box center [22, 268] width 45 height 60
click at [17, 272] on button "Previous image" at bounding box center [22, 268] width 45 height 60
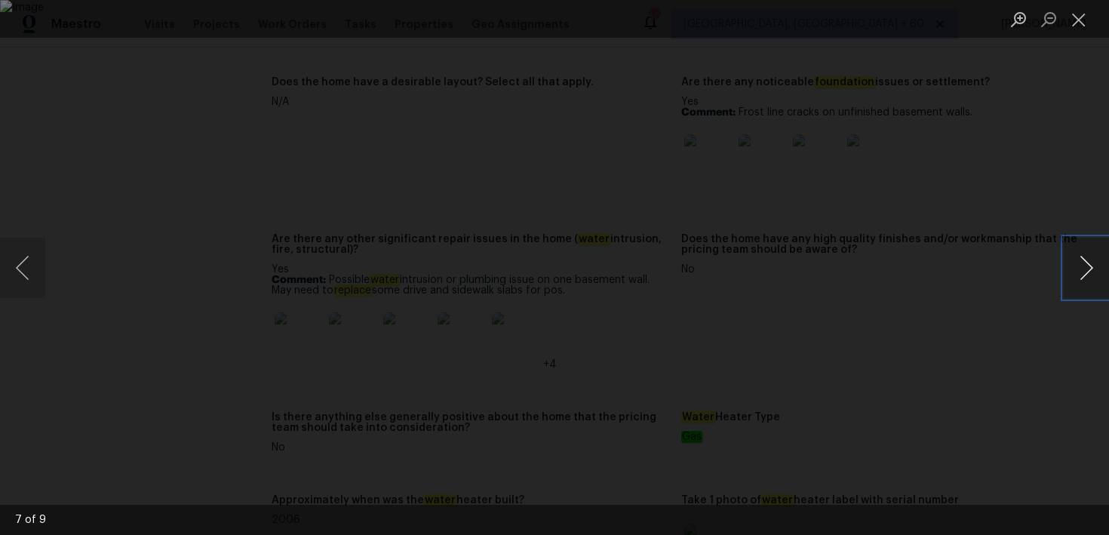
click at [1082, 266] on button "Next image" at bounding box center [1086, 268] width 45 height 60
click at [1096, 267] on button "Next image" at bounding box center [1086, 268] width 45 height 60
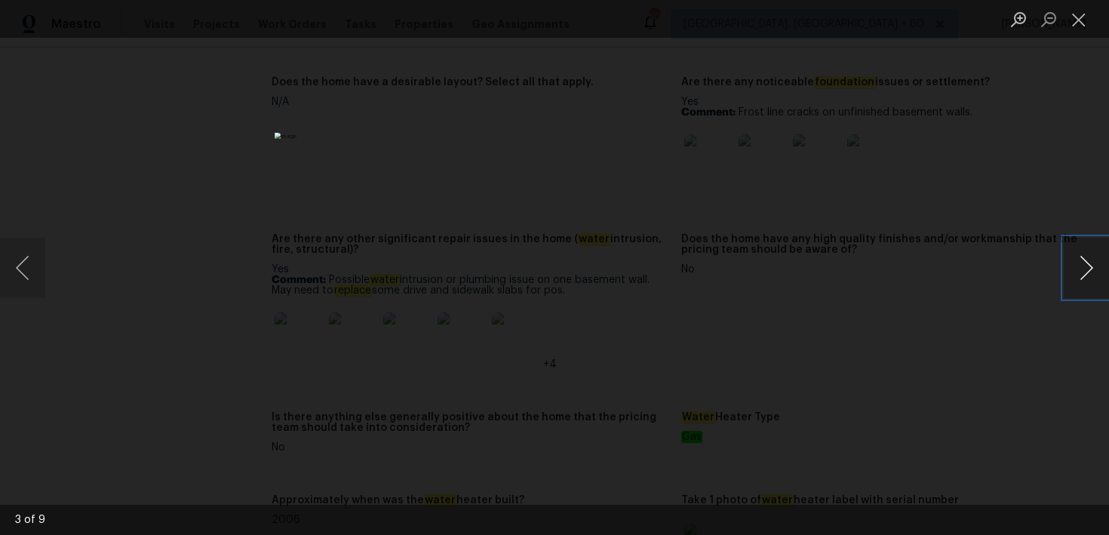
click at [1096, 267] on button "Next image" at bounding box center [1086, 268] width 45 height 60
click at [1074, 26] on button "Close lightbox" at bounding box center [1079, 19] width 30 height 26
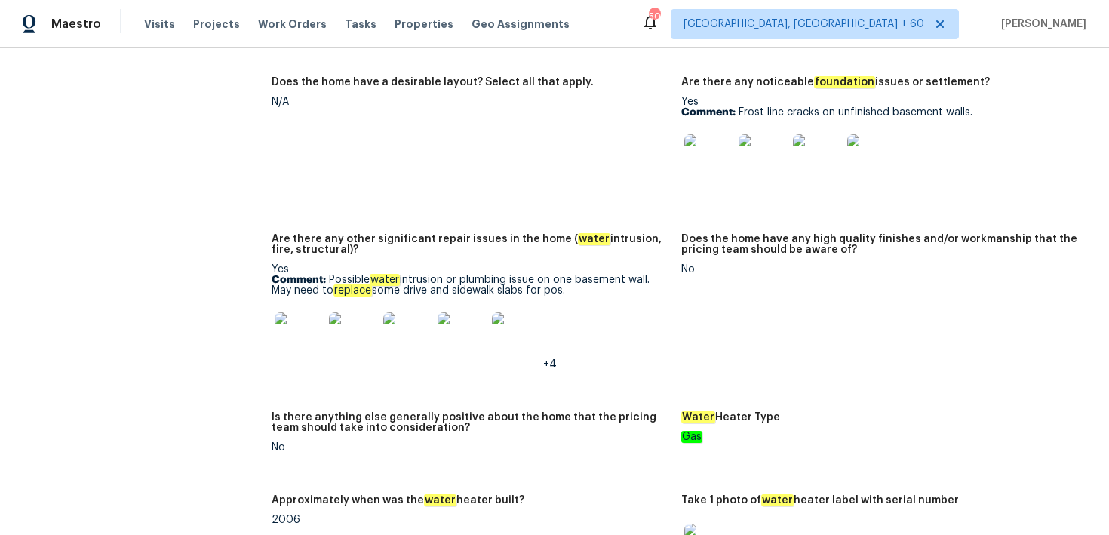
drag, startPoint x: 328, startPoint y: 269, endPoint x: 658, endPoint y: 275, distance: 329.9
click at [658, 276] on p "Comment: Possible water intrusion or plumbing issue on one basement wall. May n…" at bounding box center [471, 285] width 398 height 21
click at [331, 275] on p "Comment: Possible water intrusion or plumbing issue on one basement wall. May n…" at bounding box center [471, 285] width 398 height 21
drag, startPoint x: 331, startPoint y: 269, endPoint x: 577, endPoint y: 260, distance: 245.5
click at [577, 264] on div "Yes Comment: Possible water intrusion or plumbing issue on one basement wall. M…" at bounding box center [471, 317] width 398 height 106
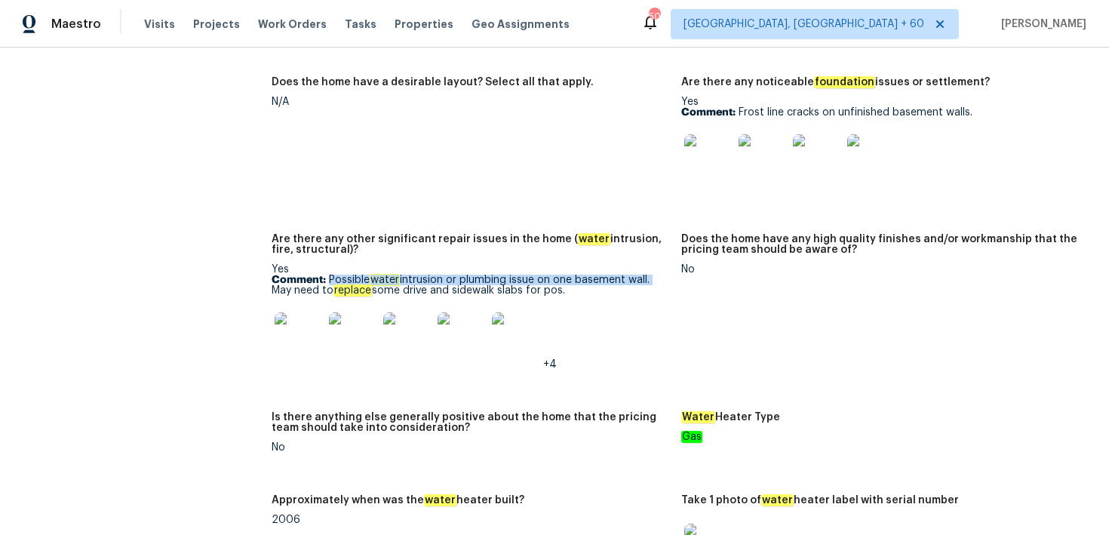
drag, startPoint x: 329, startPoint y: 272, endPoint x: 653, endPoint y: 272, distance: 323.8
click at [653, 275] on p "Comment: Possible water intrusion or plumbing issue on one basement wall. May n…" at bounding box center [471, 285] width 398 height 21
click at [309, 323] on img at bounding box center [299, 336] width 48 height 48
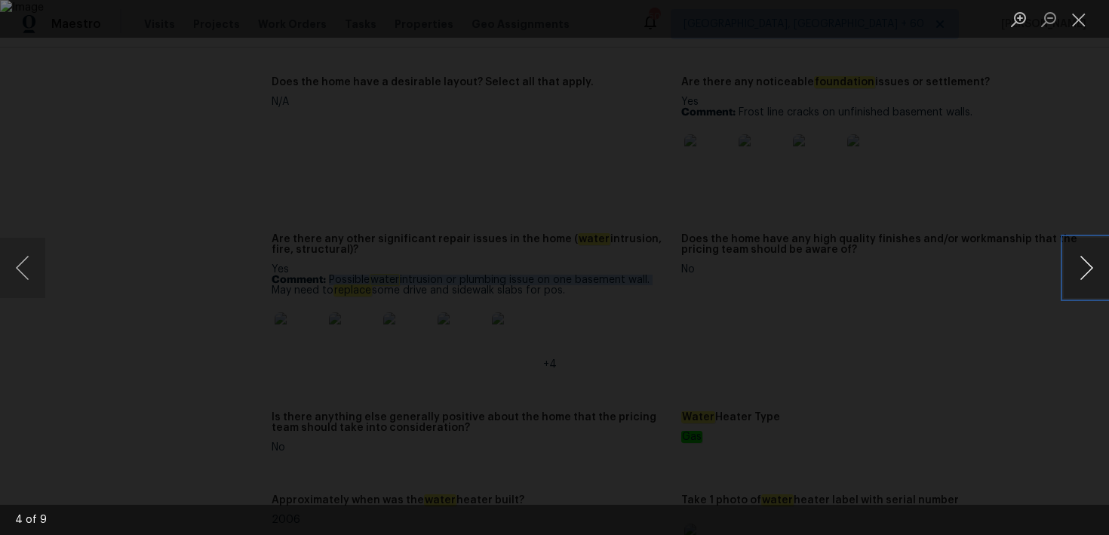
click at [1076, 274] on button "Next image" at bounding box center [1086, 268] width 45 height 60
click at [1076, 275] on button "Next image" at bounding box center [1086, 268] width 45 height 60
click at [37, 272] on button "Previous image" at bounding box center [22, 268] width 45 height 60
click at [1074, 272] on button "Next image" at bounding box center [1086, 268] width 45 height 60
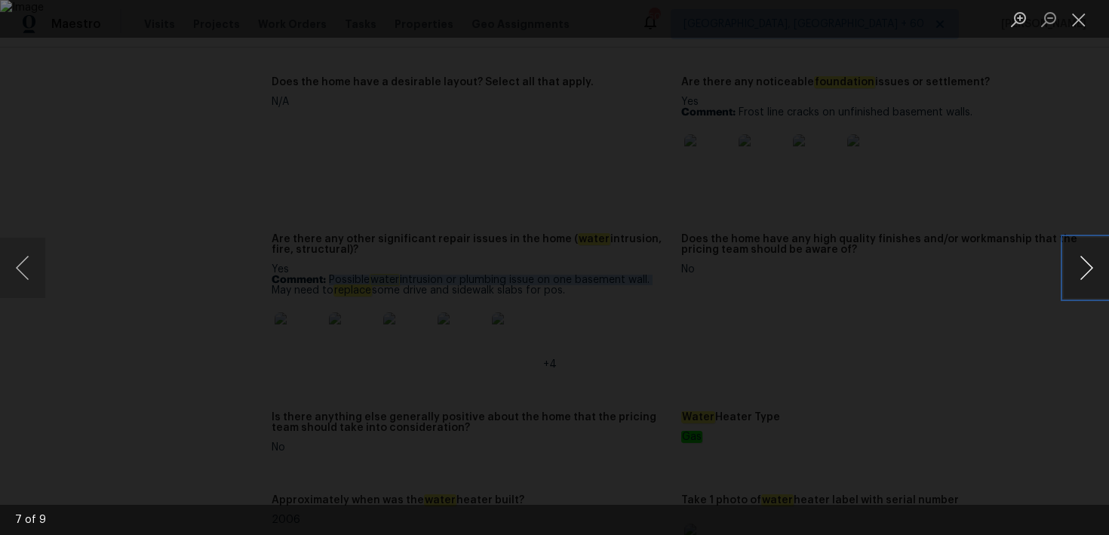
click at [1074, 272] on button "Next image" at bounding box center [1086, 268] width 45 height 60
click at [1072, 25] on button "Close lightbox" at bounding box center [1079, 19] width 30 height 26
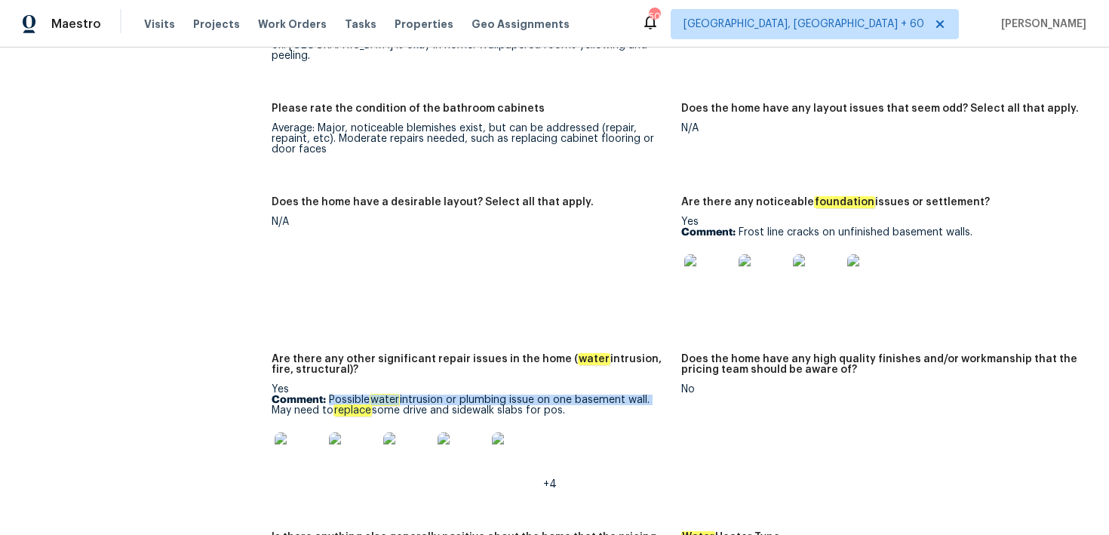
scroll to position [2538, 0]
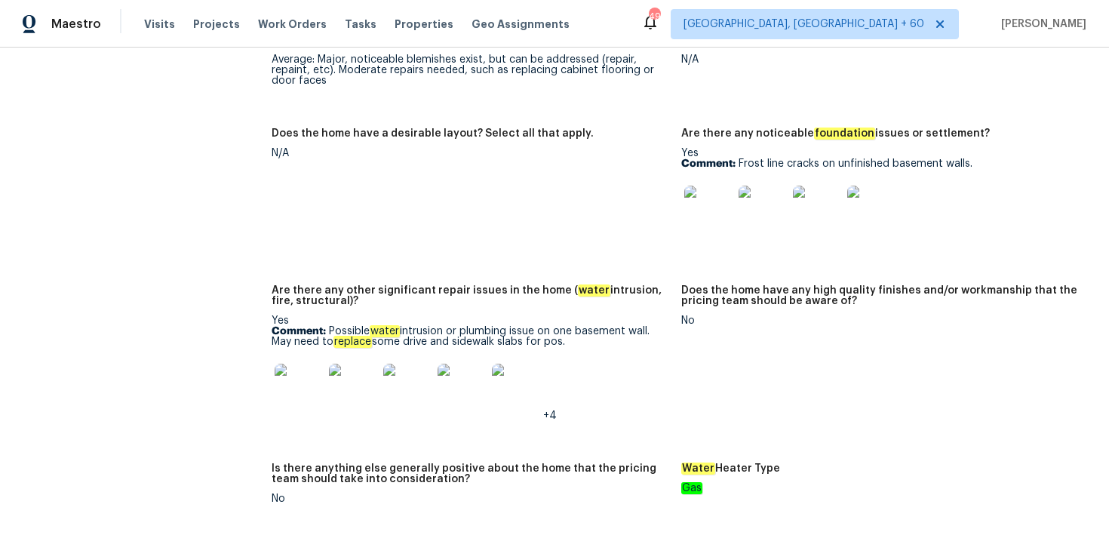
scroll to position [177, 0]
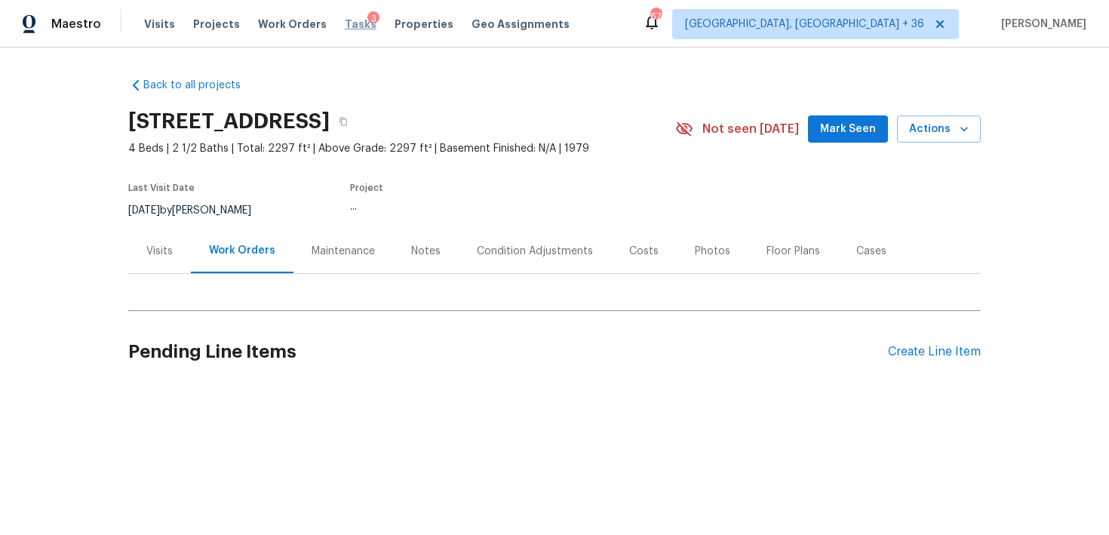
click at [352, 21] on span "Tasks" at bounding box center [361, 24] width 32 height 11
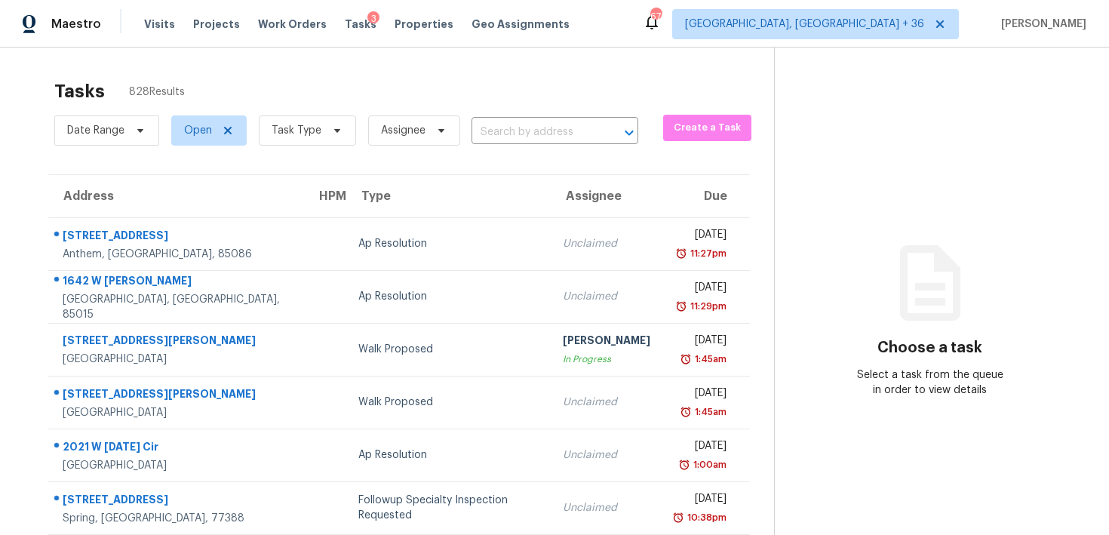
click at [493, 130] on input "text" at bounding box center [534, 132] width 125 height 23
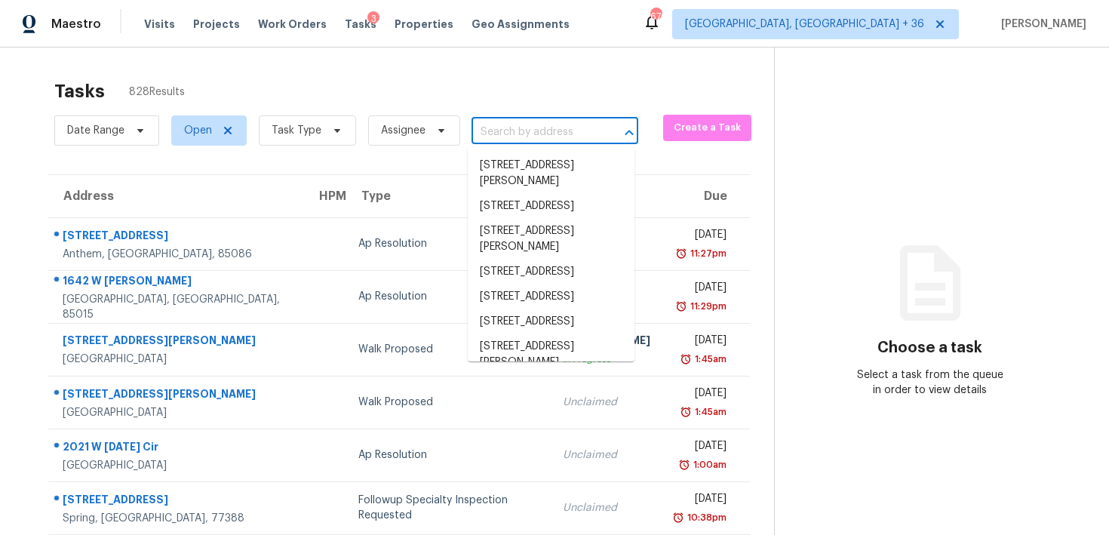
paste input "1714 Avocet Way Missouri City, TX, 77489"
type input "1714 Avocet Way Missouri City, TX, 77489"
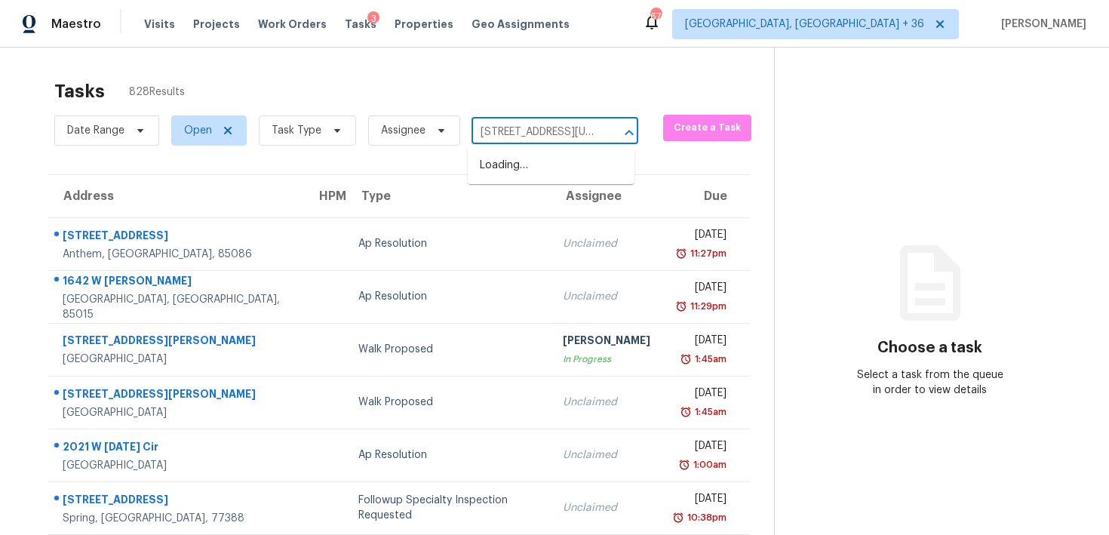
scroll to position [0, 85]
click at [522, 177] on li "1714 Avocet Way, Missouri City, TX 77489" at bounding box center [551, 173] width 167 height 41
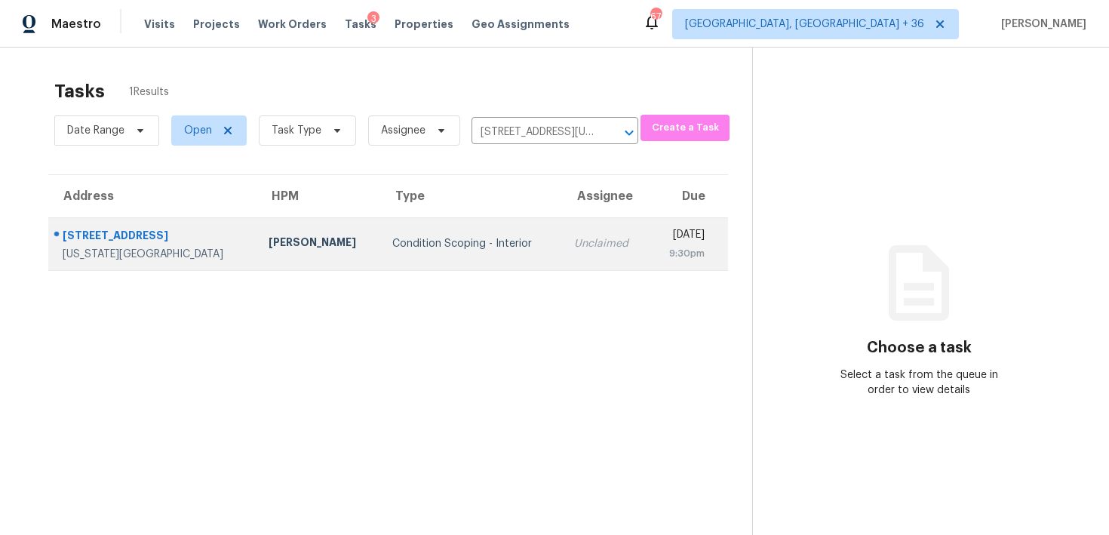
click at [574, 244] on div "Unclaimed" at bounding box center [605, 243] width 63 height 15
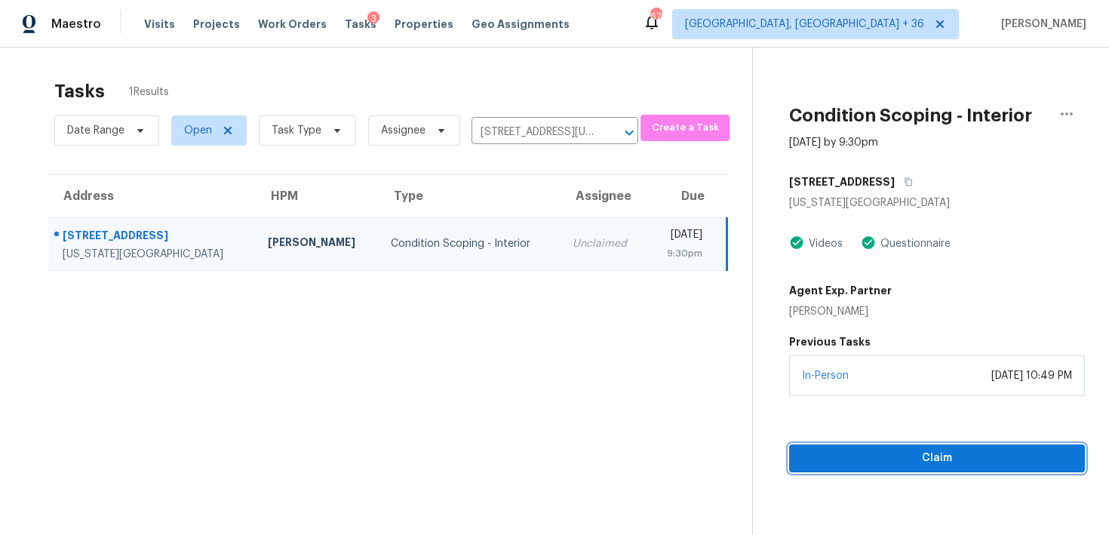
click at [817, 457] on span "Claim" at bounding box center [938, 458] width 272 height 19
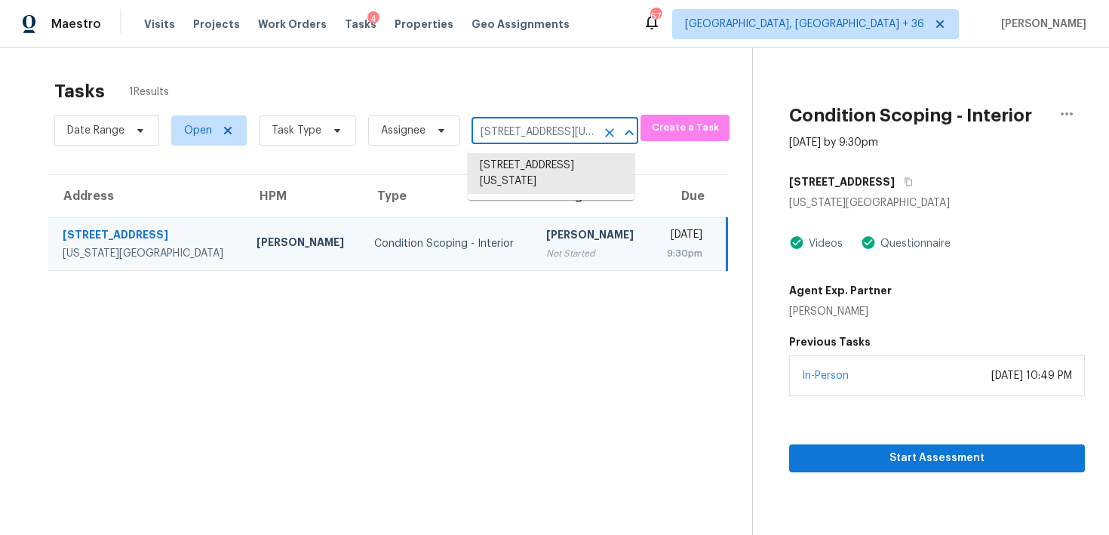
click at [522, 131] on input "1714 Avocet Way, Missouri City, TX 77489" at bounding box center [534, 132] width 125 height 23
paste input "25767 Chestnut Ln Splendora, [GEOGRAPHIC_DATA], 77372"
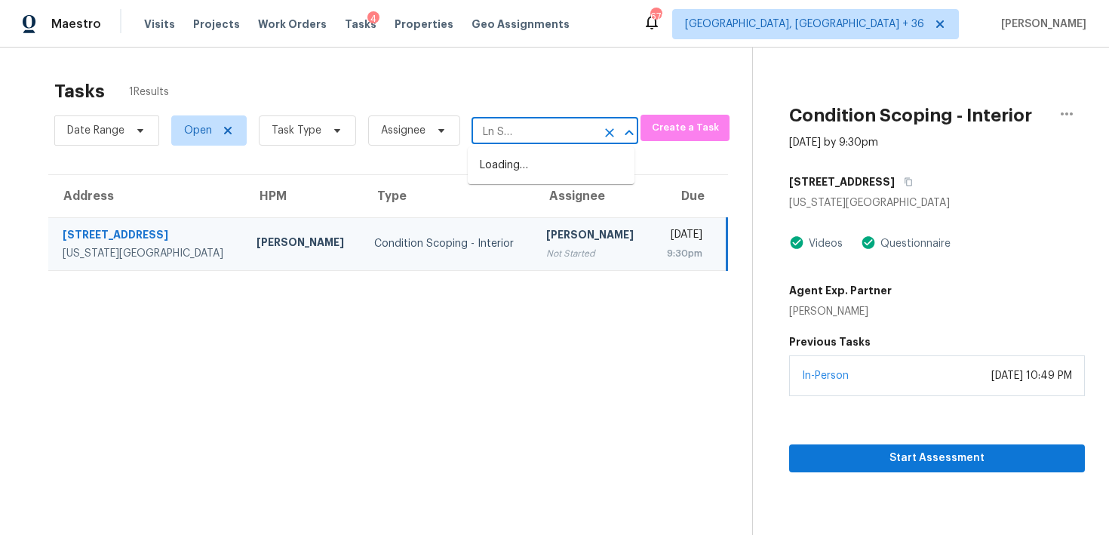
type input "25767 Chestnut Ln Splendora, [GEOGRAPHIC_DATA], 77372"
click at [538, 178] on li "[STREET_ADDRESS]" at bounding box center [551, 165] width 167 height 25
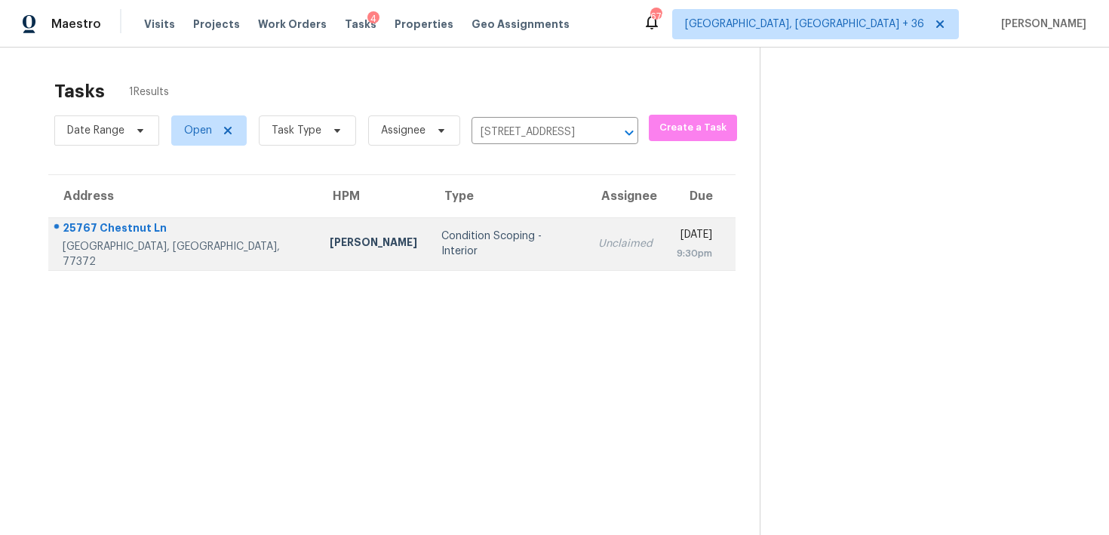
click at [599, 237] on div "Unclaimed" at bounding box center [626, 243] width 54 height 15
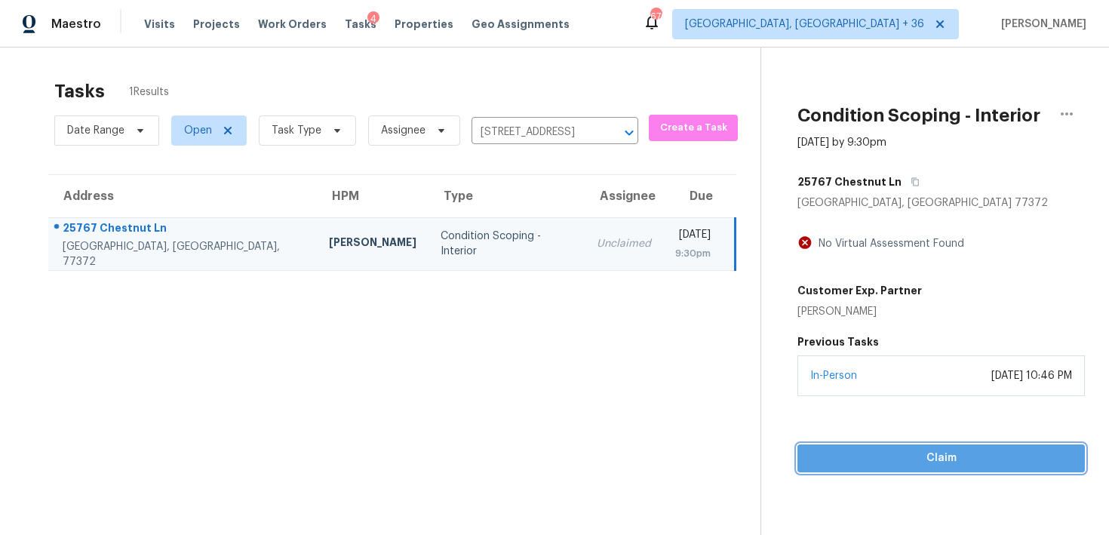
click at [821, 450] on span "Claim" at bounding box center [941, 458] width 263 height 19
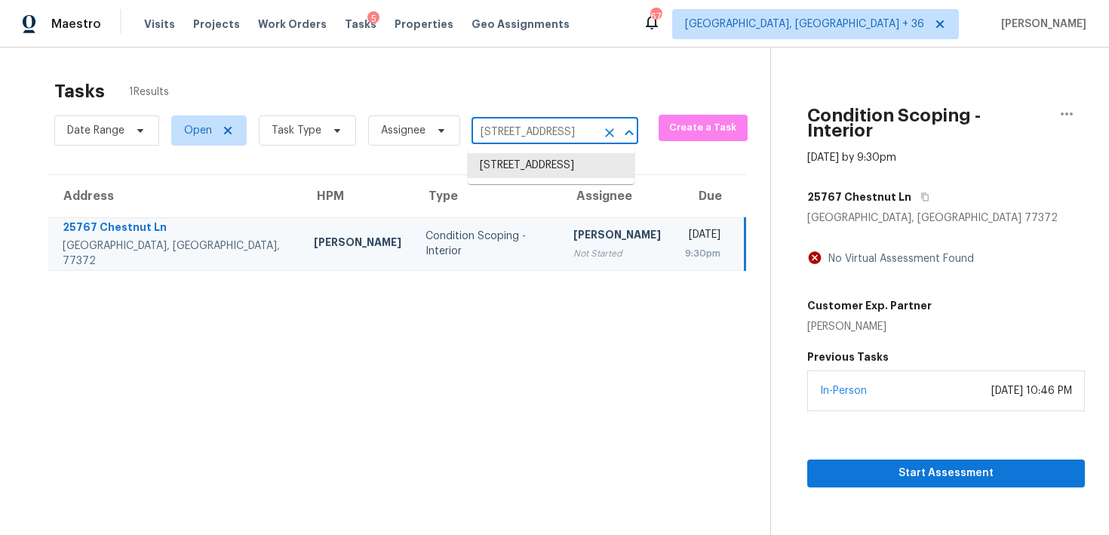
click at [549, 131] on input "[STREET_ADDRESS]" at bounding box center [534, 132] width 125 height 23
paste input "9501 Revere Ln N Maple Grove, MN, 55369"
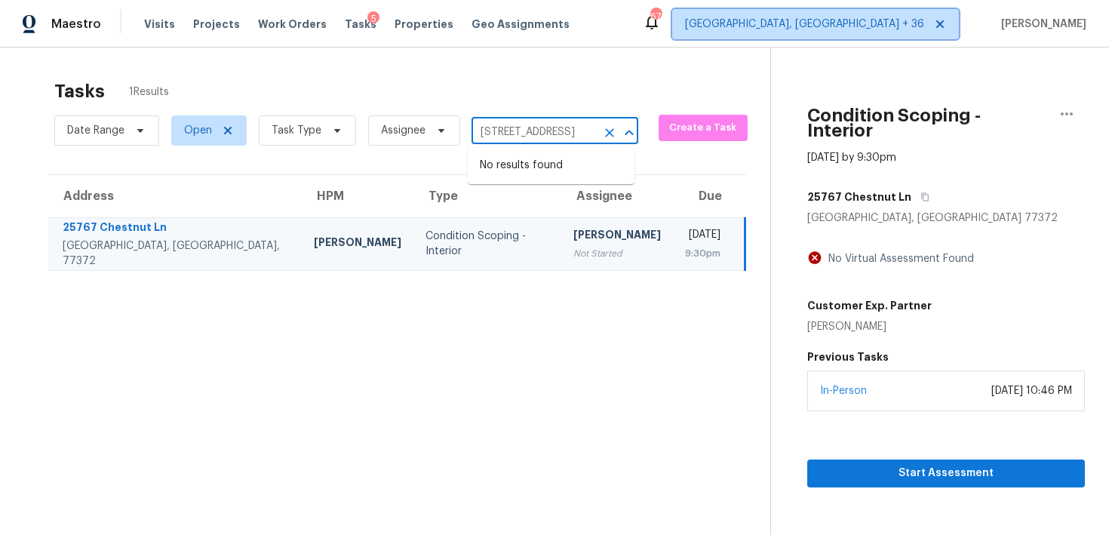
type input "[STREET_ADDRESS]"
click at [826, 24] on span "Albuquerque, NM + 36" at bounding box center [804, 24] width 239 height 15
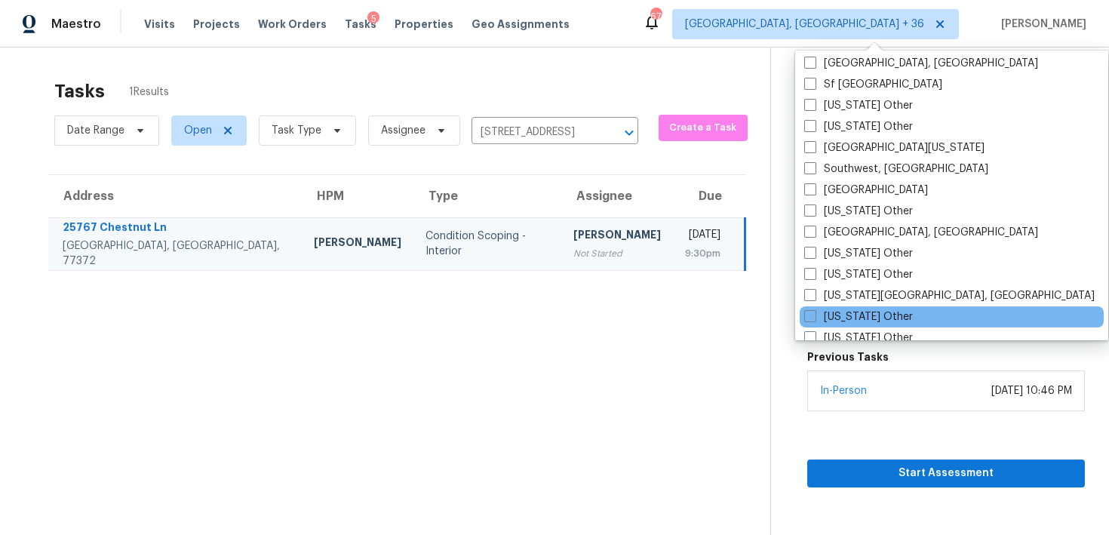
scroll to position [2279, 0]
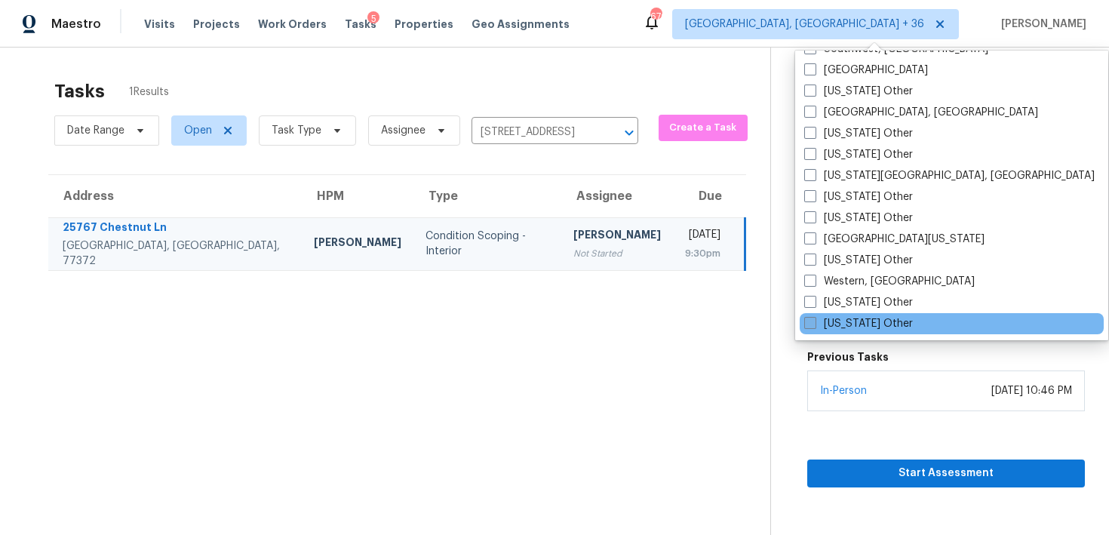
click at [810, 323] on span at bounding box center [811, 323] width 12 height 12
click at [810, 323] on input "Wyoming Other" at bounding box center [810, 321] width 10 height 10
checkbox input "true"
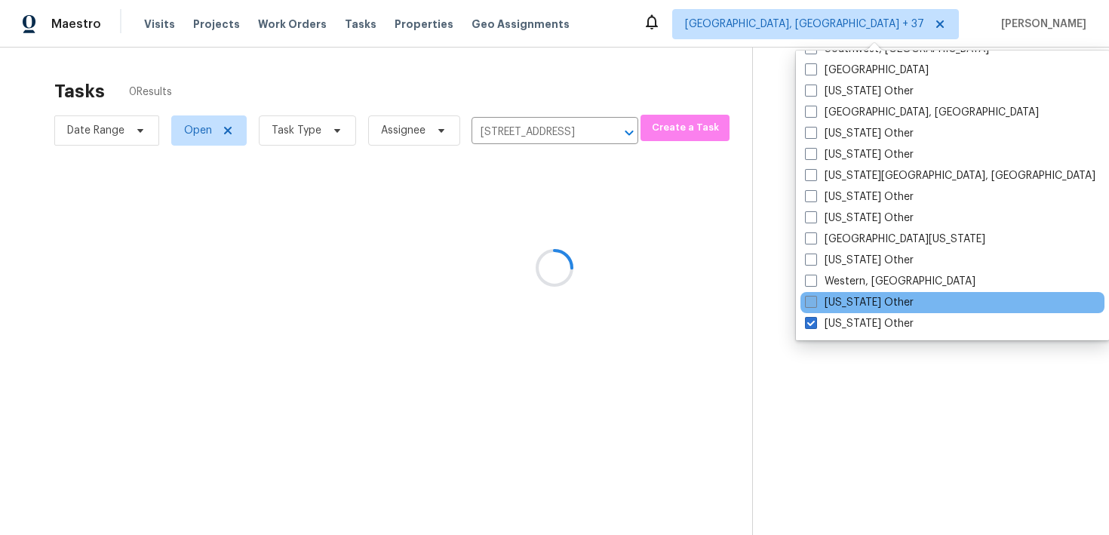
click at [811, 306] on span at bounding box center [811, 302] width 12 height 12
click at [811, 305] on input "Wisconsin Other" at bounding box center [810, 300] width 10 height 10
checkbox input "true"
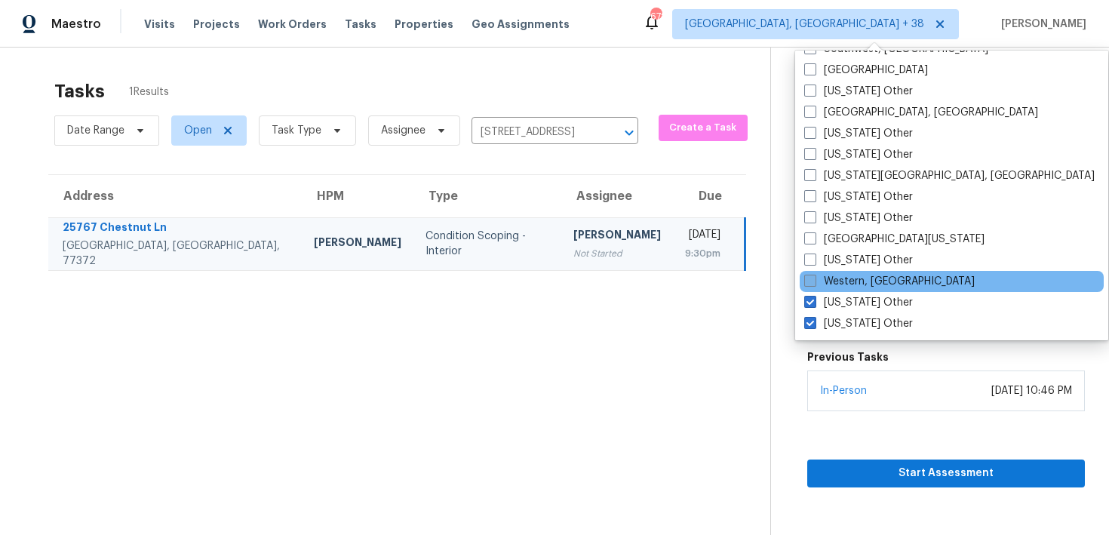
click at [812, 283] on span at bounding box center [811, 281] width 12 height 12
click at [812, 283] on input "Western, NY" at bounding box center [810, 279] width 10 height 10
checkbox input "true"
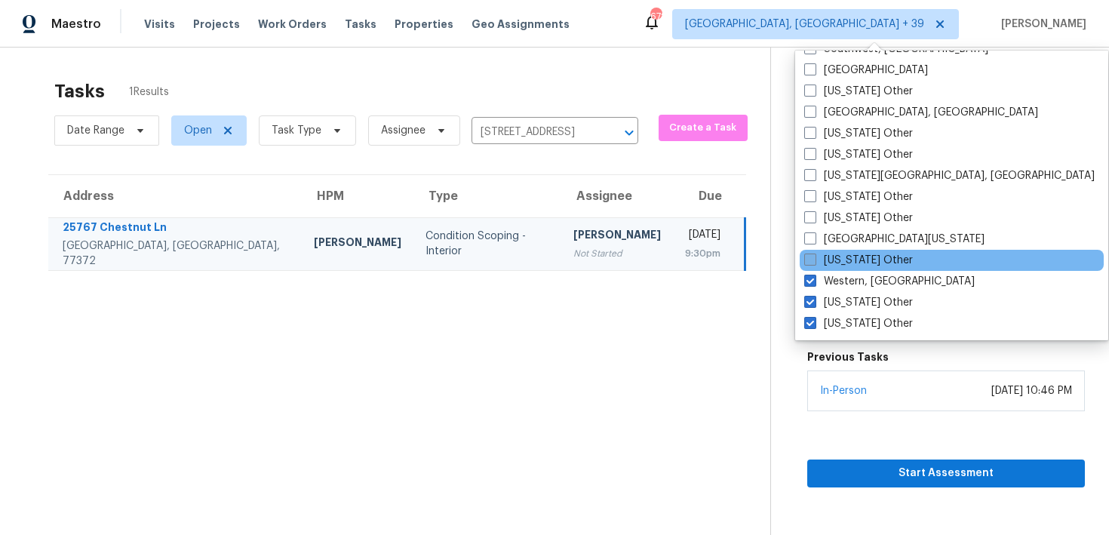
click at [813, 261] on span at bounding box center [811, 260] width 12 height 12
click at [813, 261] on input "West Virginia Other" at bounding box center [810, 258] width 10 height 10
checkbox input "true"
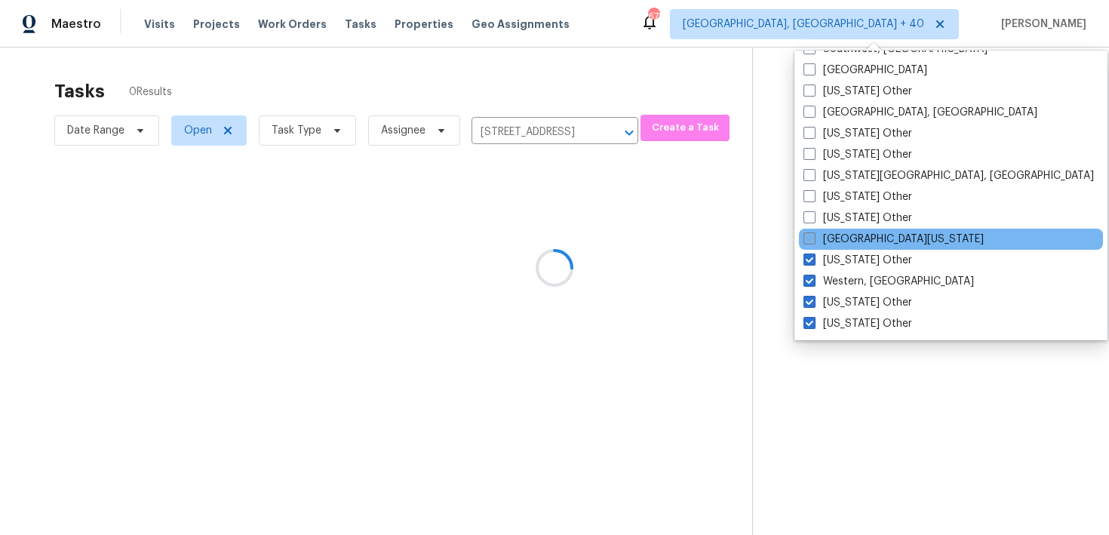
click at [812, 235] on span at bounding box center [810, 238] width 12 height 12
click at [812, 235] on input "West Texas" at bounding box center [809, 237] width 10 height 10
checkbox input "true"
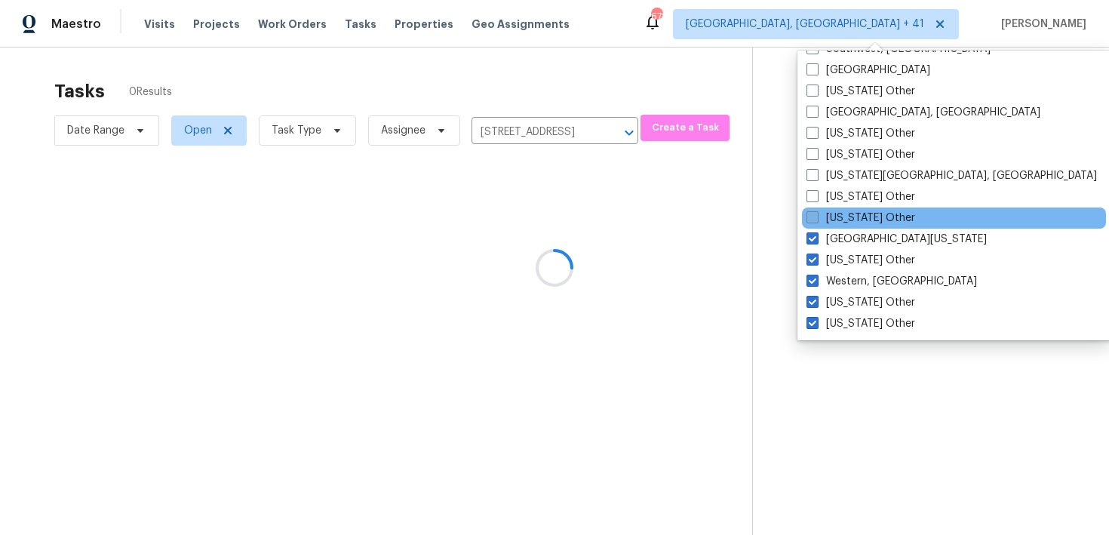
click at [814, 215] on span at bounding box center [813, 217] width 12 height 12
click at [814, 215] on input "Washington Other" at bounding box center [812, 216] width 10 height 10
checkbox input "true"
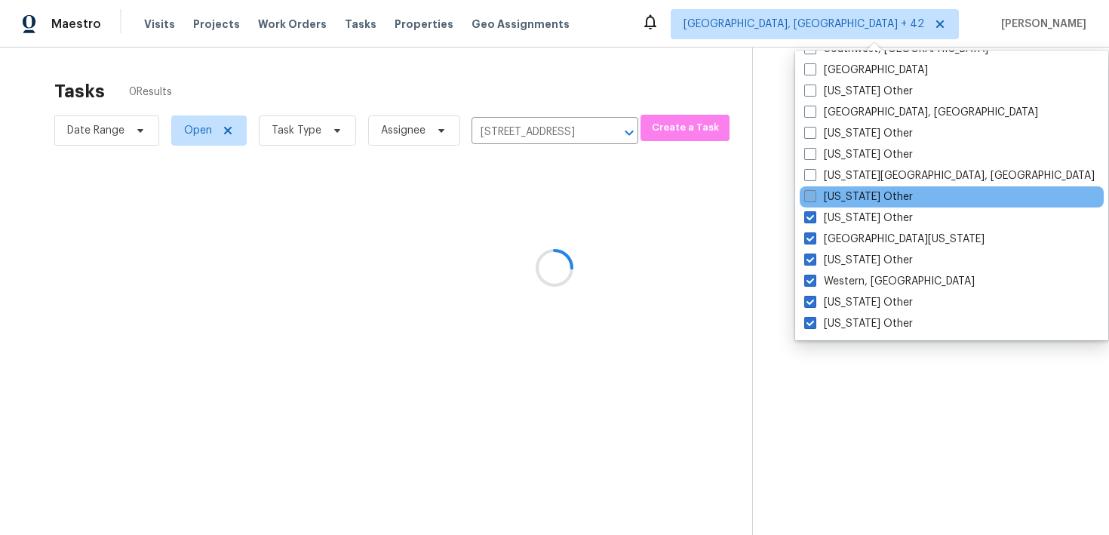
click at [816, 202] on span at bounding box center [811, 196] width 12 height 12
click at [814, 199] on input "Virginia Other" at bounding box center [810, 194] width 10 height 10
checkbox input "true"
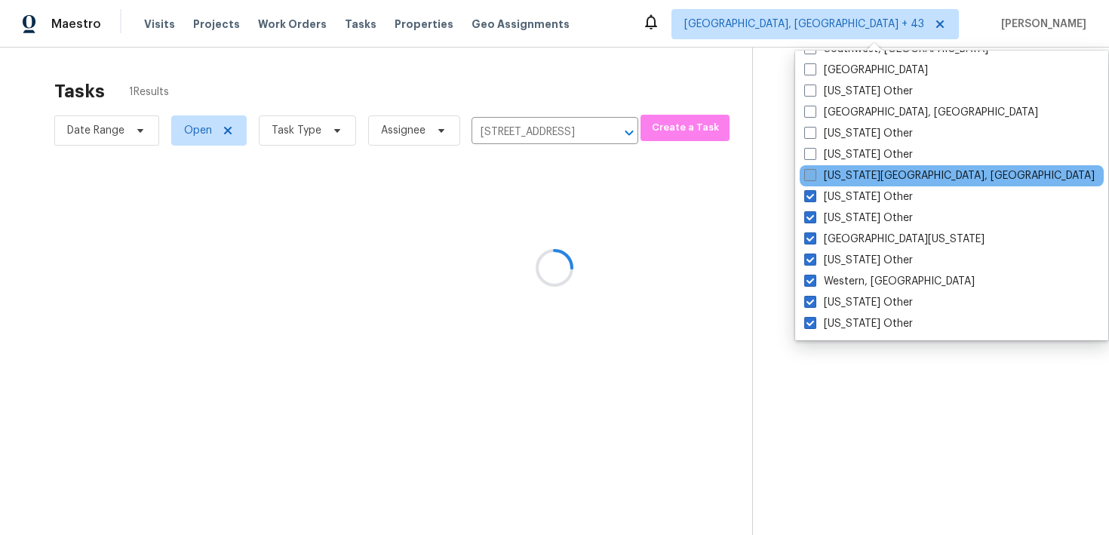
click at [815, 177] on span at bounding box center [811, 175] width 12 height 12
click at [814, 177] on input "Virginia Beach, VA" at bounding box center [810, 173] width 10 height 10
checkbox input "true"
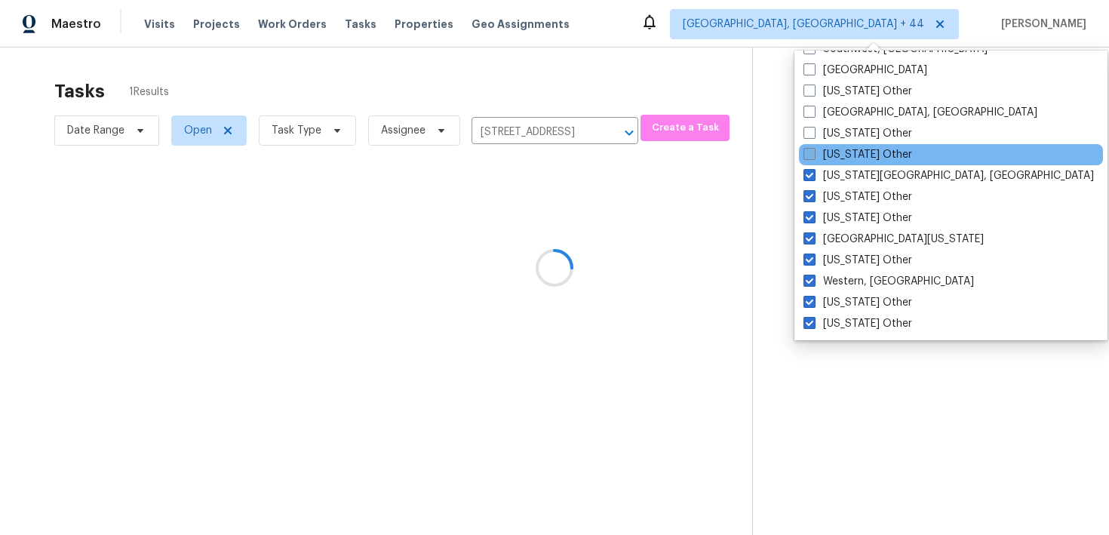
click at [814, 158] on span at bounding box center [810, 154] width 12 height 12
click at [814, 157] on input "Vermont Other" at bounding box center [809, 152] width 10 height 10
checkbox input "true"
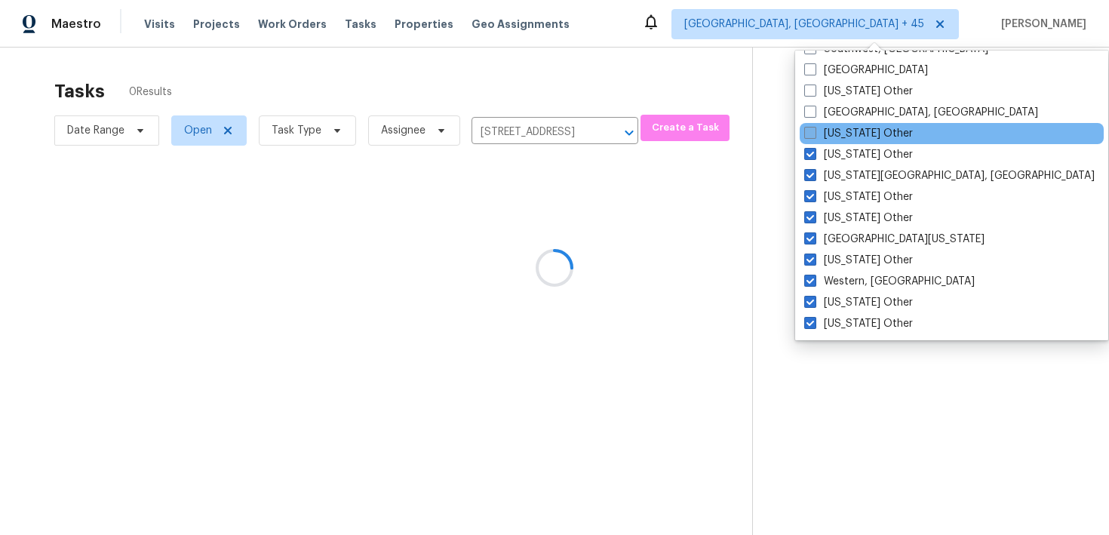
click at [814, 134] on span at bounding box center [811, 133] width 12 height 12
click at [814, 134] on input "Utah Other" at bounding box center [810, 131] width 10 height 10
checkbox input "true"
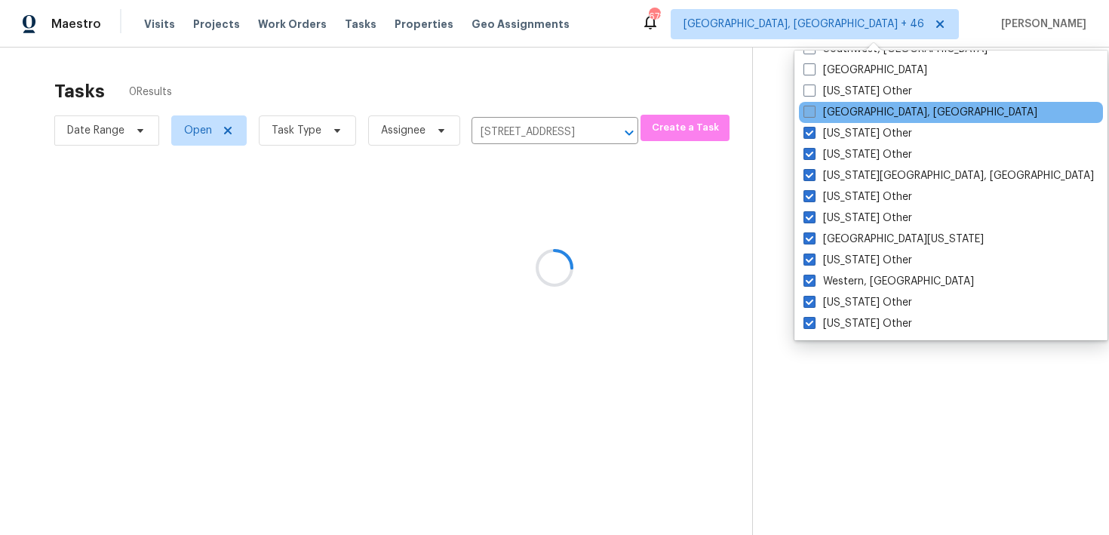
click at [813, 115] on span at bounding box center [810, 112] width 12 height 12
click at [813, 115] on input "Tulsa, OK" at bounding box center [809, 110] width 10 height 10
checkbox input "true"
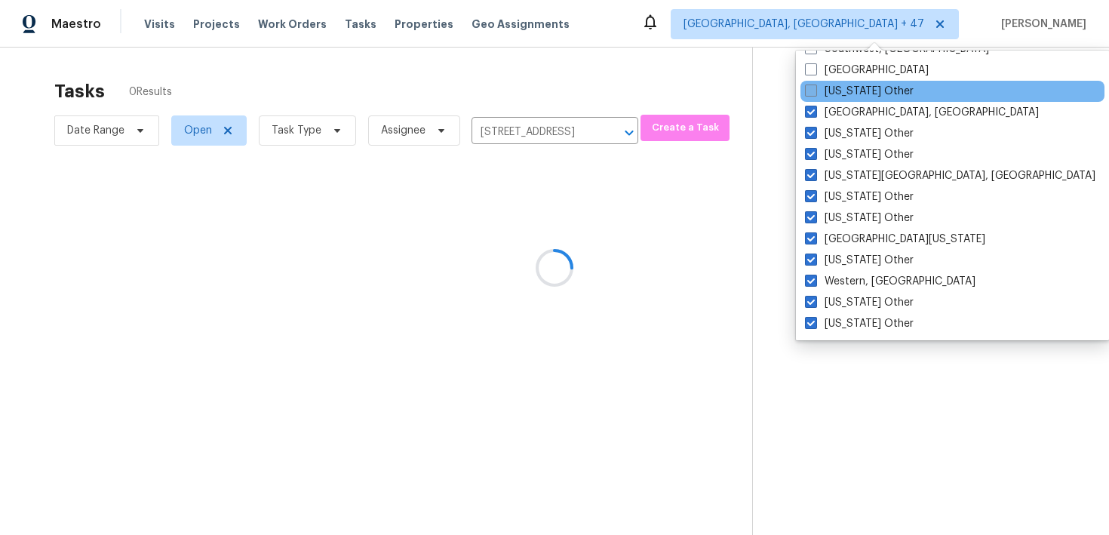
click at [811, 91] on span at bounding box center [811, 91] width 12 height 12
click at [811, 91] on input "Tennessee Other" at bounding box center [810, 89] width 10 height 10
checkbox input "true"
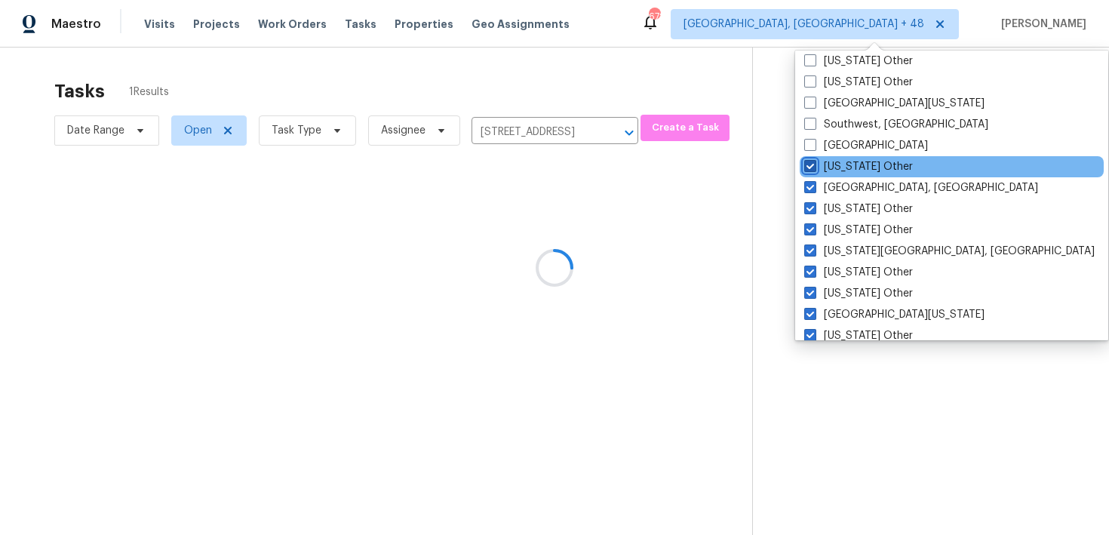
scroll to position [2202, 0]
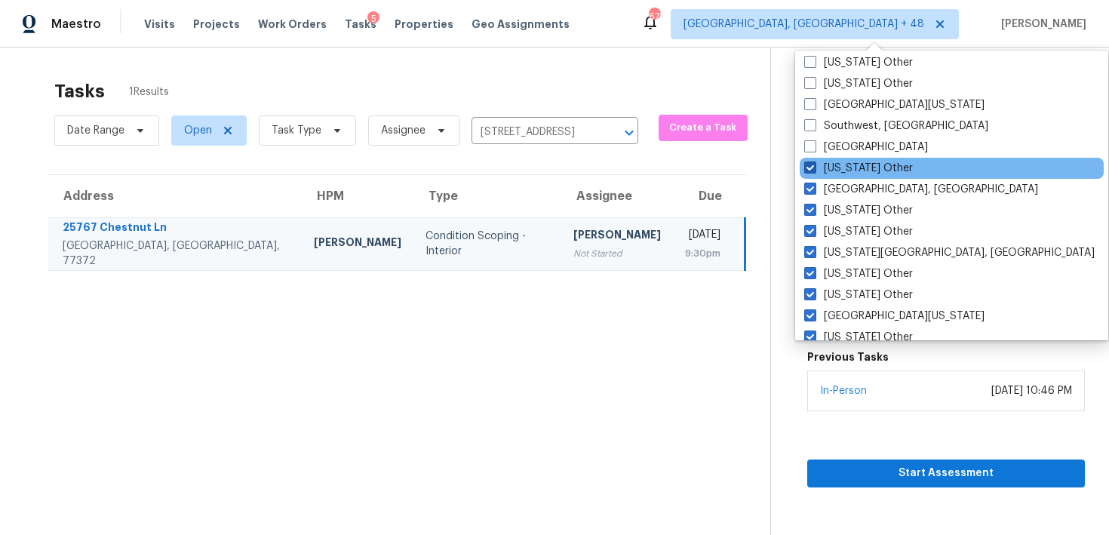
click at [811, 91] on label "South Dakota Other" at bounding box center [859, 83] width 109 height 15
click at [811, 86] on input "South Dakota Other" at bounding box center [810, 81] width 10 height 10
checkbox input "true"
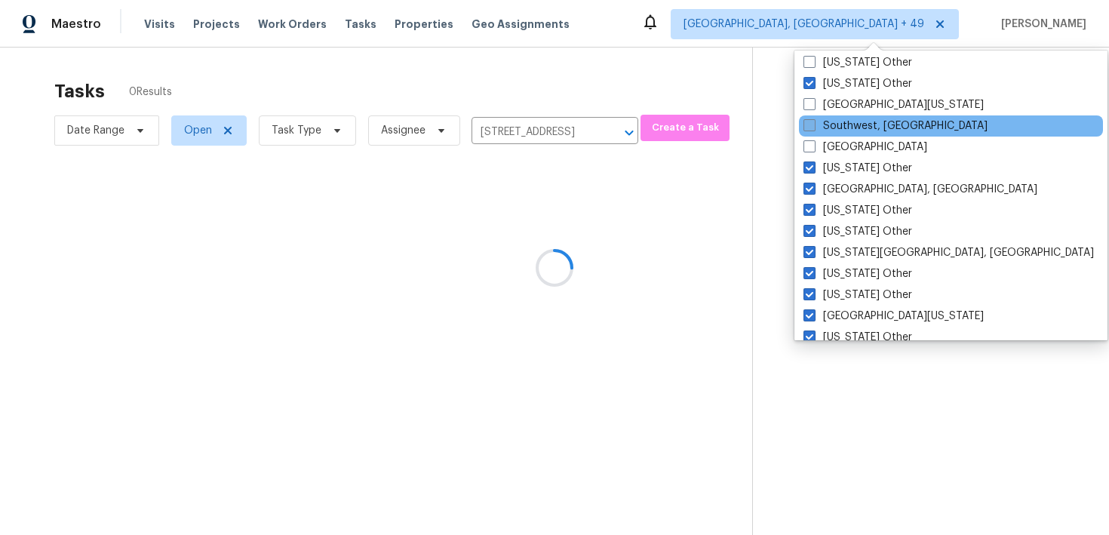
click at [811, 118] on label "Southwest, FL" at bounding box center [896, 125] width 184 height 15
click at [811, 118] on input "Southwest, FL" at bounding box center [809, 123] width 10 height 10
checkbox input "true"
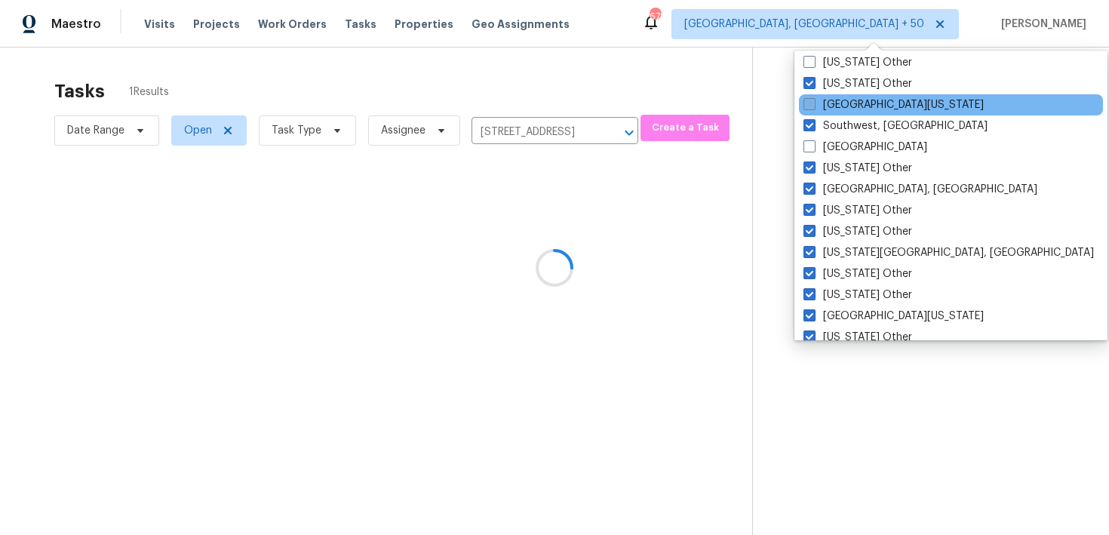
click at [810, 104] on span at bounding box center [810, 104] width 12 height 12
click at [810, 104] on input "South Texas" at bounding box center [809, 102] width 10 height 10
checkbox input "true"
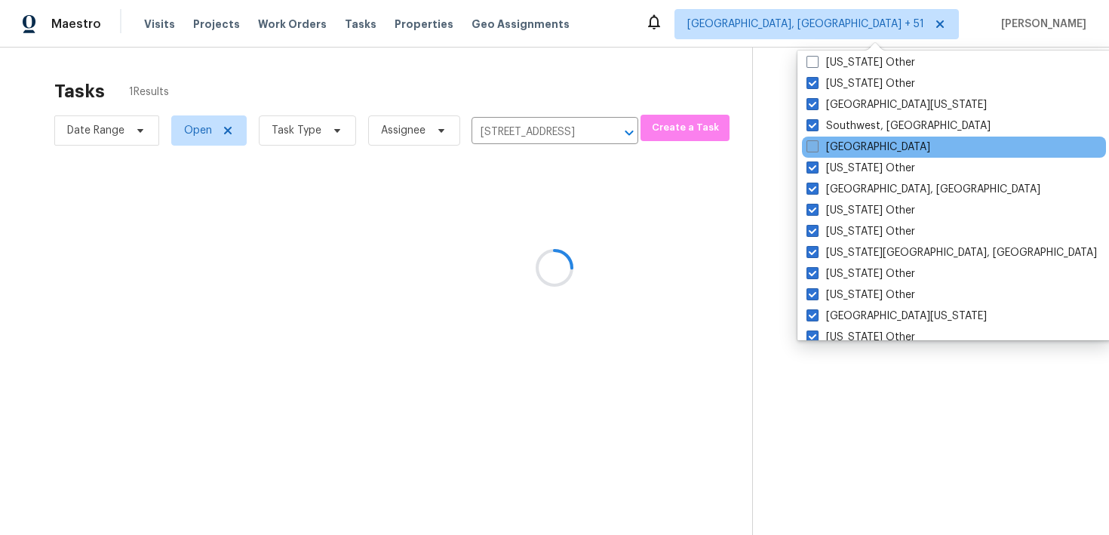
click at [810, 146] on span at bounding box center [813, 146] width 12 height 12
click at [810, 146] on input "Tampa" at bounding box center [812, 145] width 10 height 10
checkbox input "true"
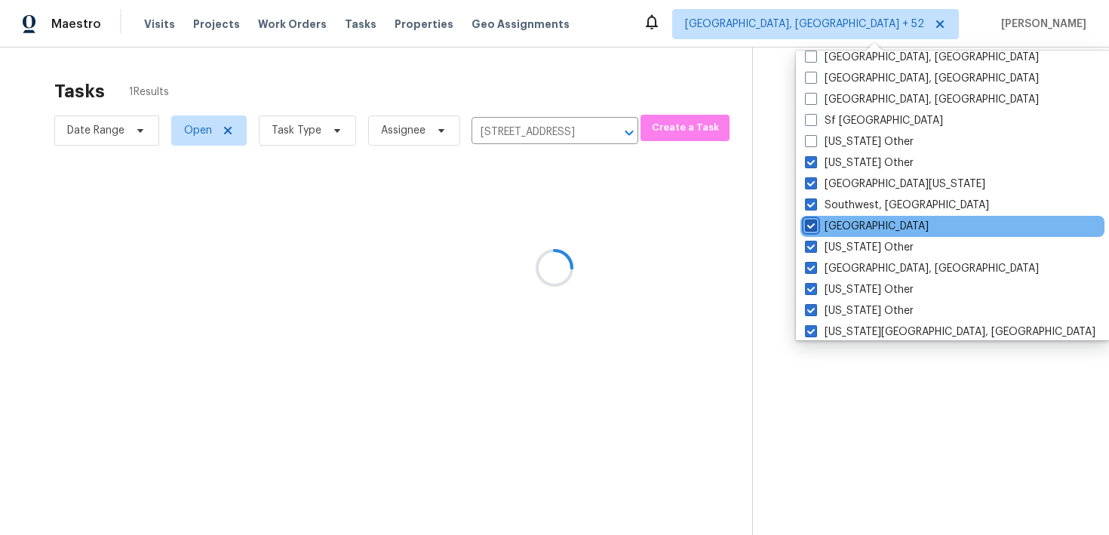
scroll to position [2114, 0]
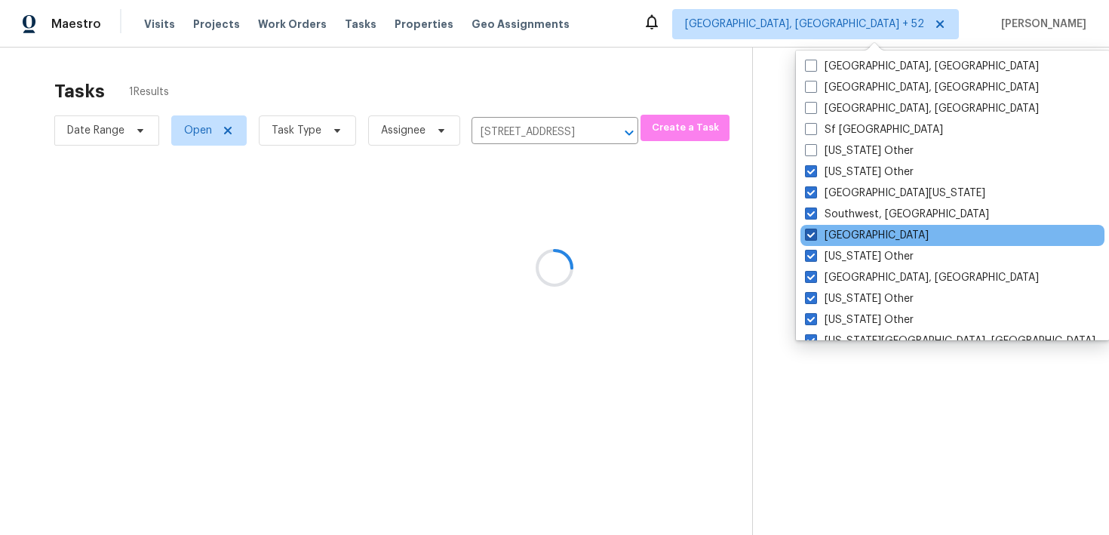
click at [810, 146] on span at bounding box center [811, 150] width 12 height 12
click at [810, 146] on input "[US_STATE] Other" at bounding box center [810, 148] width 10 height 10
checkbox input "true"
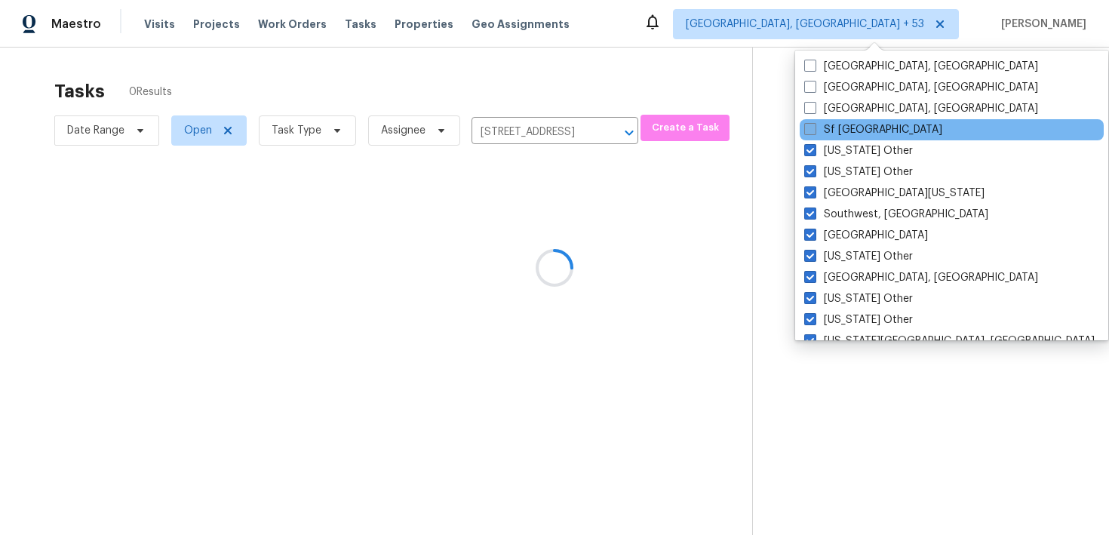
click at [813, 130] on span at bounding box center [811, 129] width 12 height 12
click at [813, 130] on input "Sf [GEOGRAPHIC_DATA]" at bounding box center [810, 127] width 10 height 10
checkbox input "true"
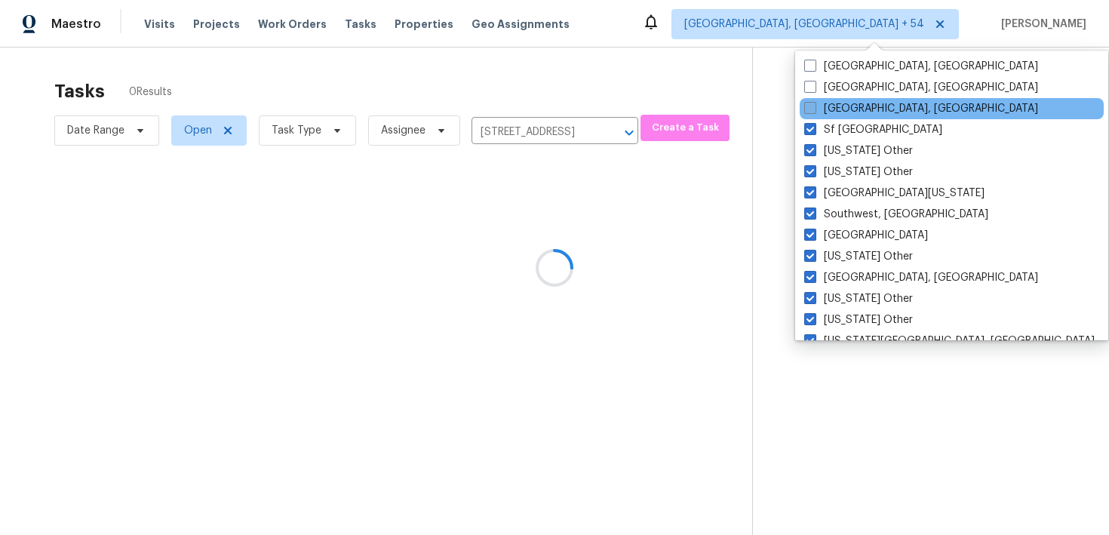
click at [813, 112] on span at bounding box center [811, 108] width 12 height 12
click at [813, 111] on input "[GEOGRAPHIC_DATA], [GEOGRAPHIC_DATA]" at bounding box center [810, 106] width 10 height 10
checkbox input "true"
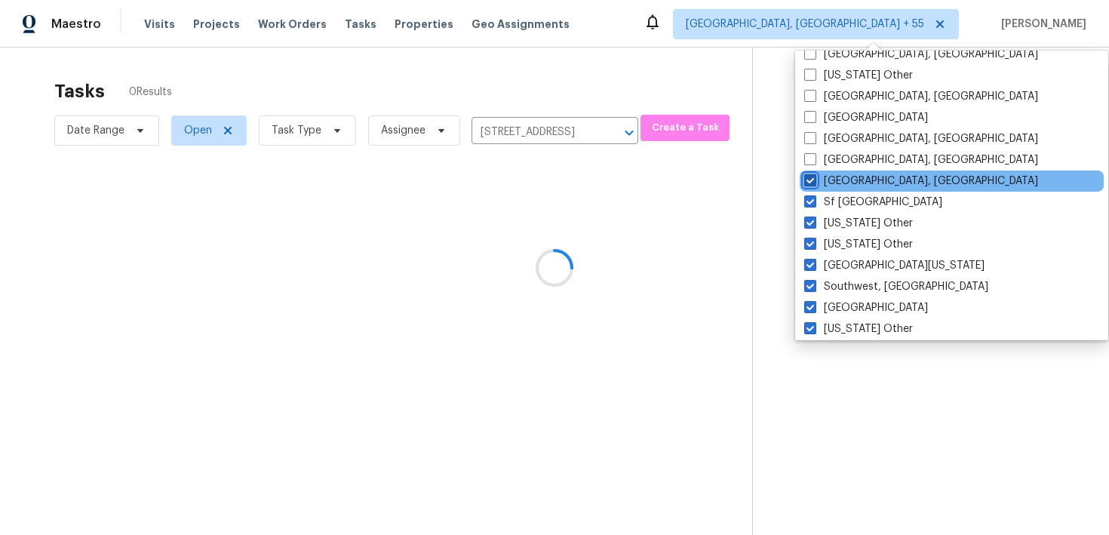
scroll to position [2039, 0]
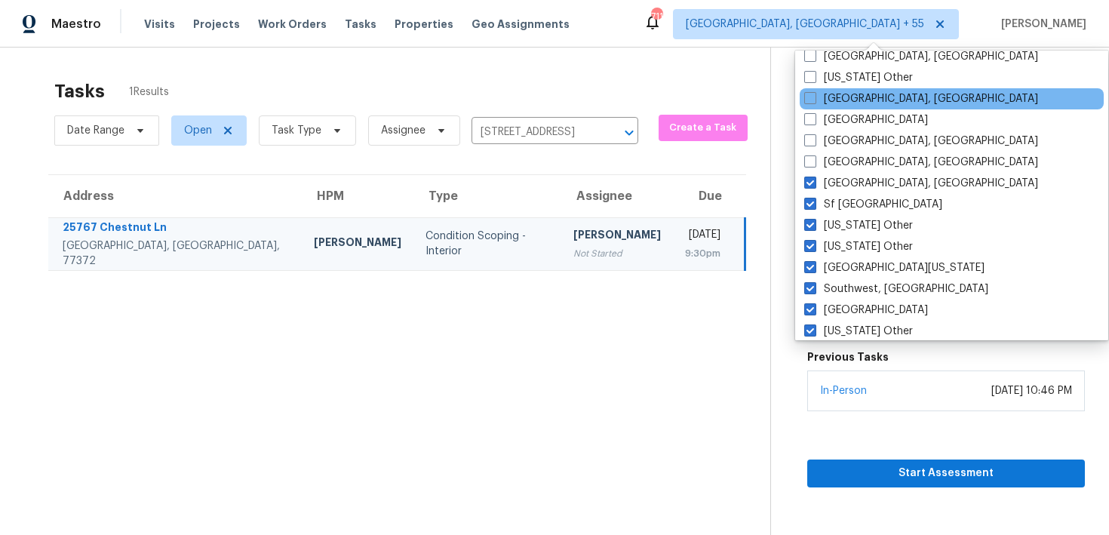
click at [812, 109] on div "[GEOGRAPHIC_DATA], [GEOGRAPHIC_DATA]" at bounding box center [952, 98] width 304 height 21
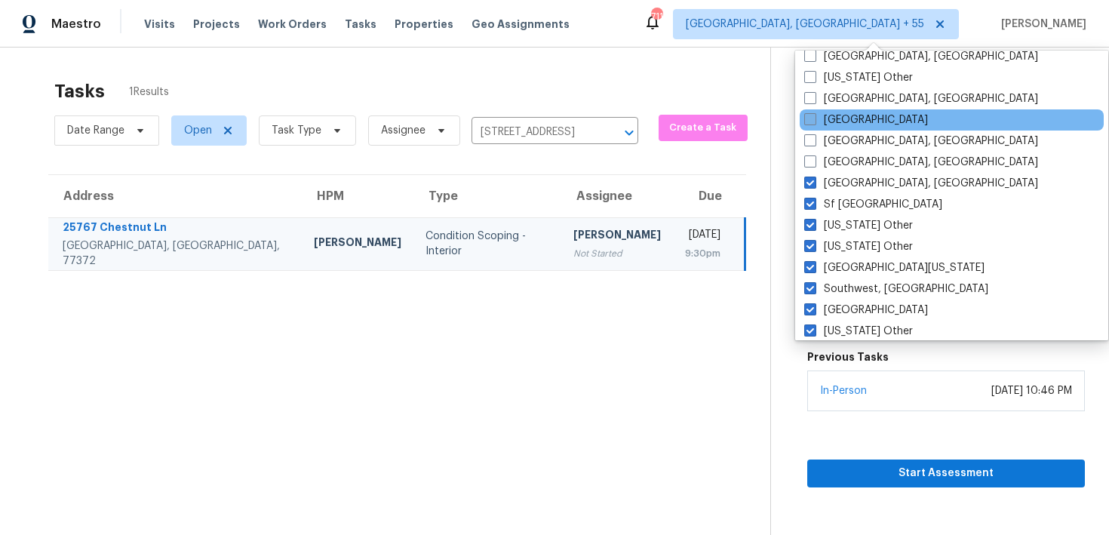
click at [812, 126] on label "[GEOGRAPHIC_DATA]" at bounding box center [867, 119] width 124 height 15
click at [812, 122] on input "[GEOGRAPHIC_DATA]" at bounding box center [810, 117] width 10 height 10
checkbox input "true"
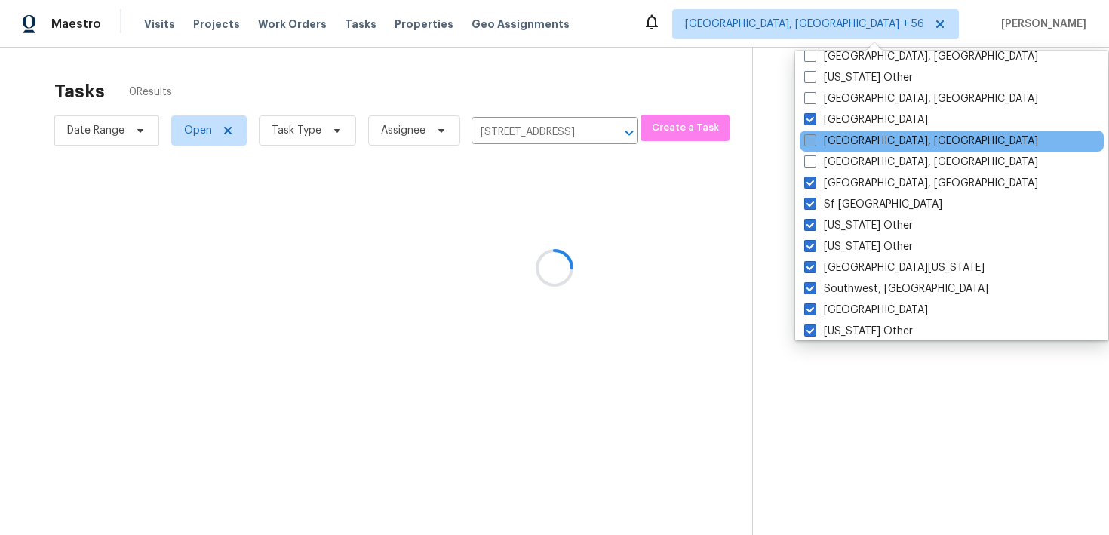
click at [812, 141] on span at bounding box center [811, 140] width 12 height 12
click at [812, 141] on input "[GEOGRAPHIC_DATA], [GEOGRAPHIC_DATA]" at bounding box center [810, 139] width 10 height 10
checkbox input "true"
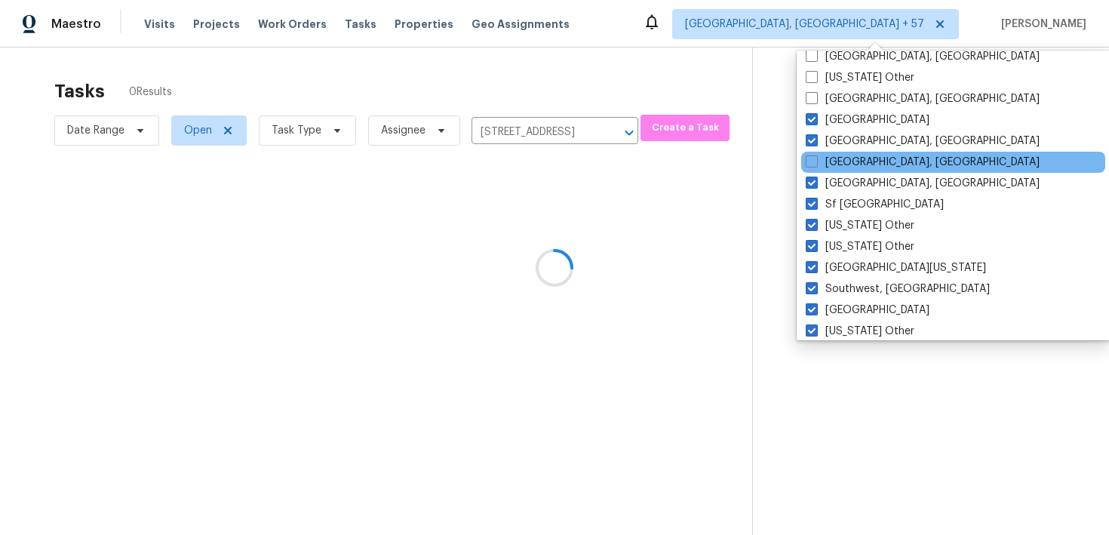
click at [812, 153] on div "[GEOGRAPHIC_DATA], [GEOGRAPHIC_DATA]" at bounding box center [954, 162] width 304 height 21
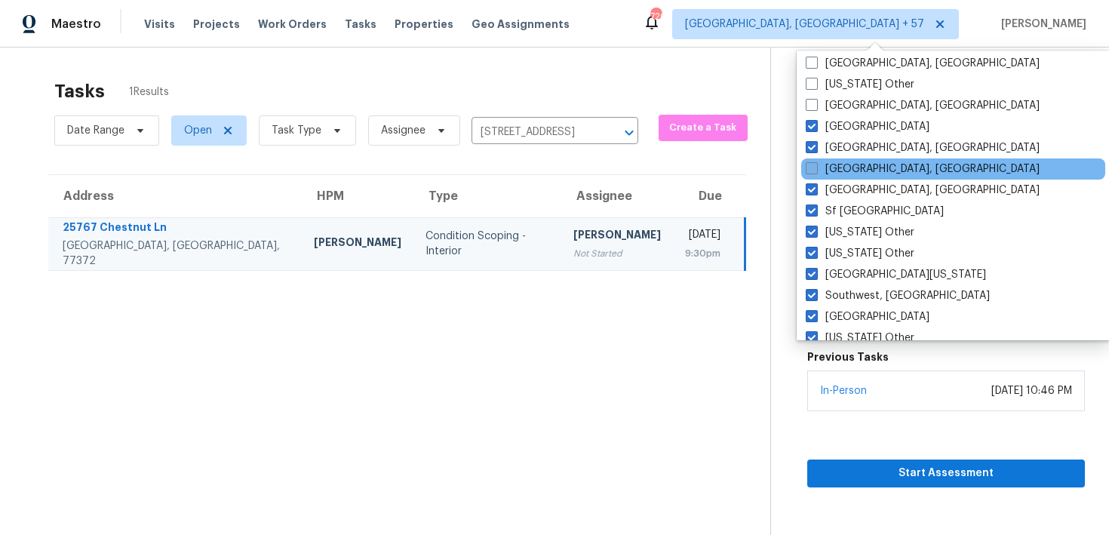
click at [811, 175] on label "[GEOGRAPHIC_DATA], [GEOGRAPHIC_DATA]" at bounding box center [923, 169] width 234 height 15
click at [811, 171] on input "[GEOGRAPHIC_DATA], [GEOGRAPHIC_DATA]" at bounding box center [811, 167] width 10 height 10
checkbox input "true"
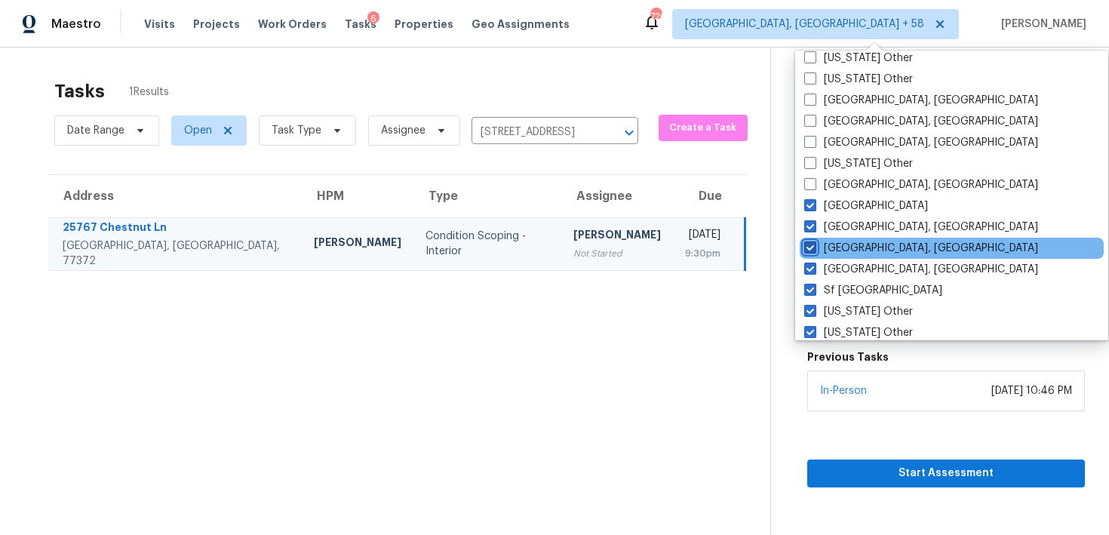
scroll to position [1947, 0]
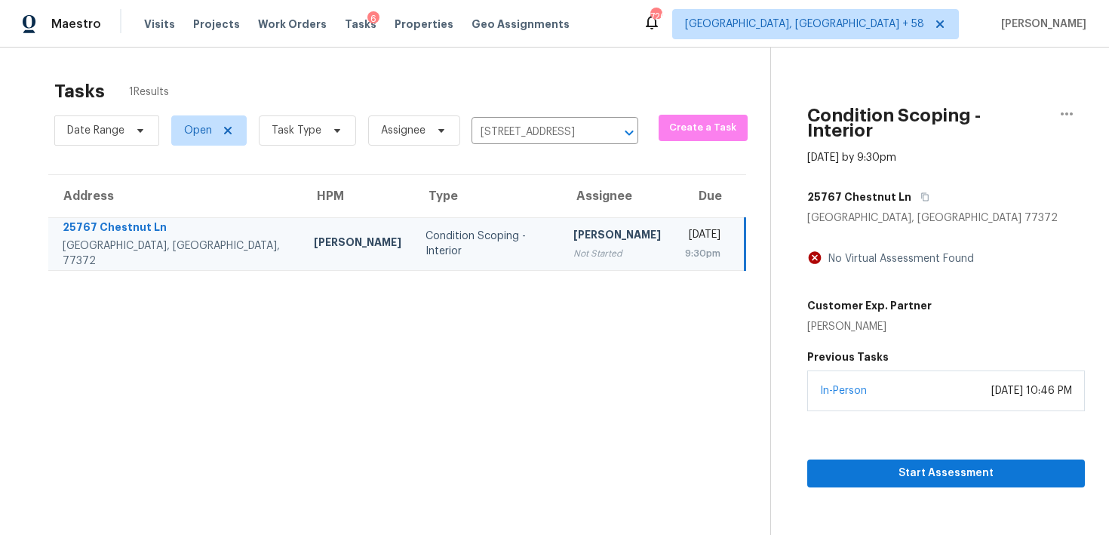
click at [568, 85] on div "Tasks 1 Results" at bounding box center [412, 91] width 716 height 39
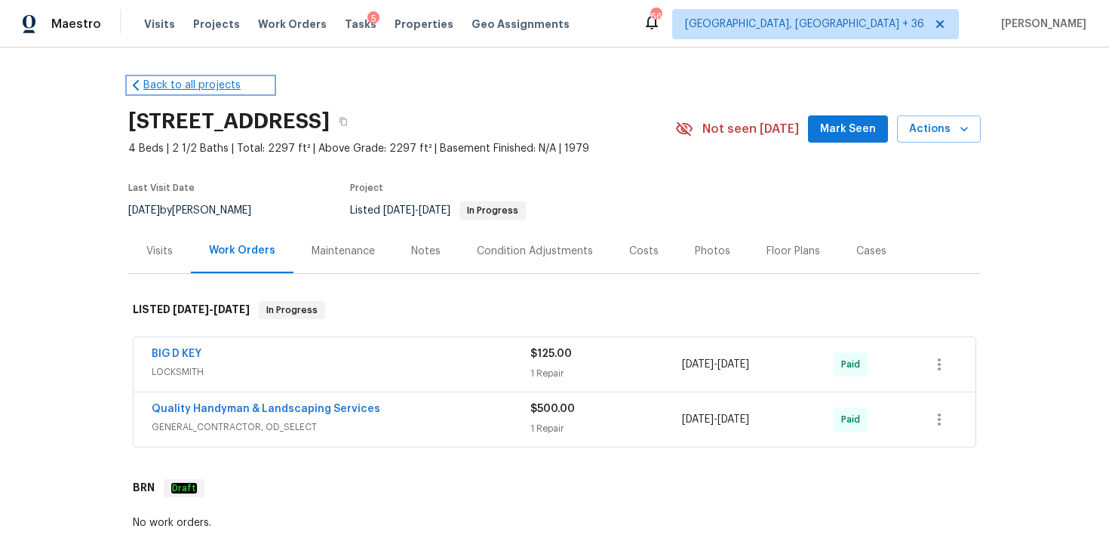
click at [208, 81] on link "Back to all projects" at bounding box center [200, 85] width 145 height 15
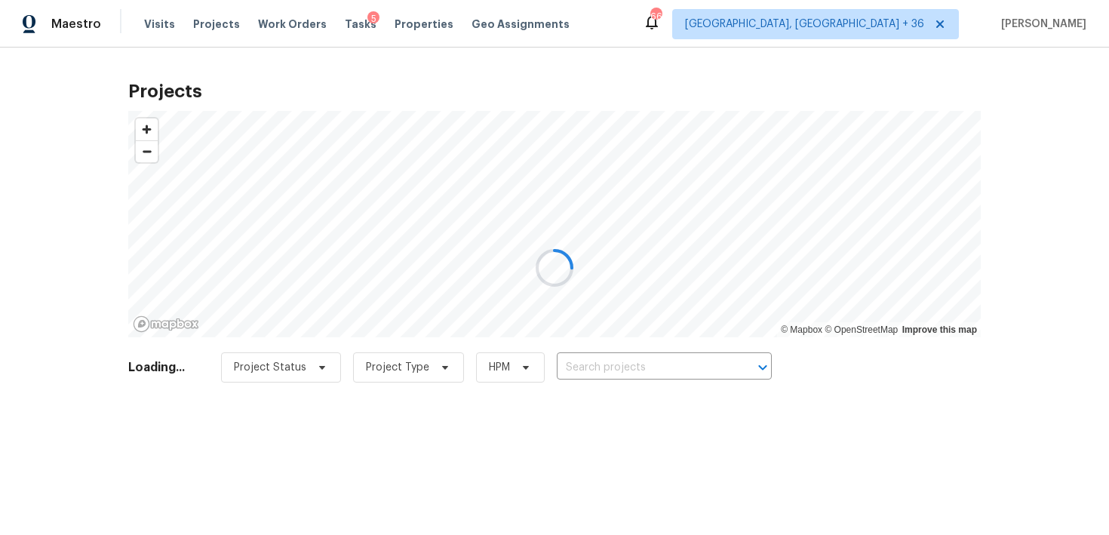
click at [322, 23] on div at bounding box center [554, 267] width 1109 height 535
click at [326, 23] on div at bounding box center [554, 267] width 1109 height 535
click at [348, 24] on div at bounding box center [554, 267] width 1109 height 535
click at [349, 24] on div at bounding box center [554, 267] width 1109 height 535
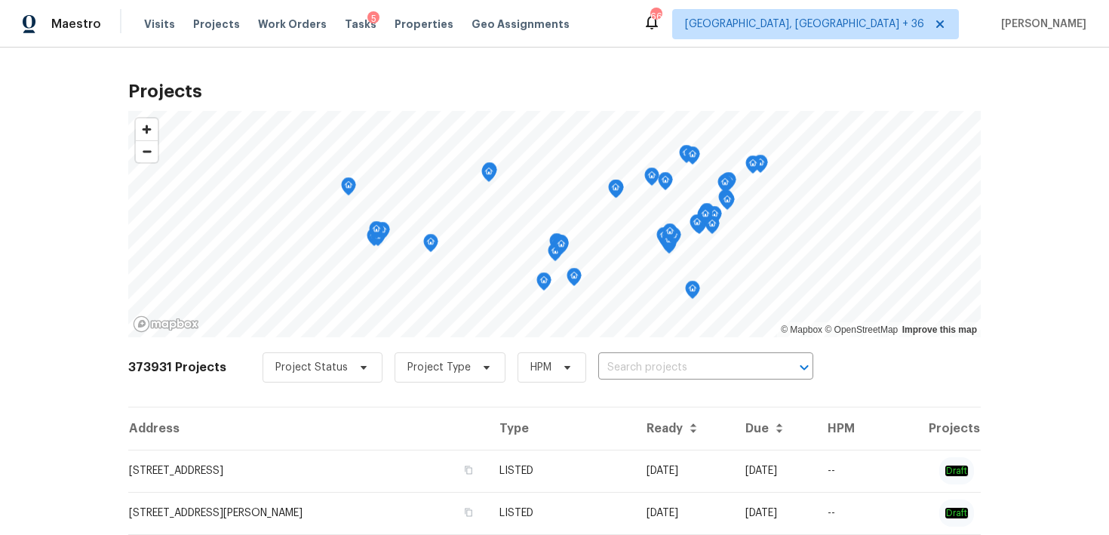
click at [345, 27] on span "Tasks" at bounding box center [361, 24] width 32 height 11
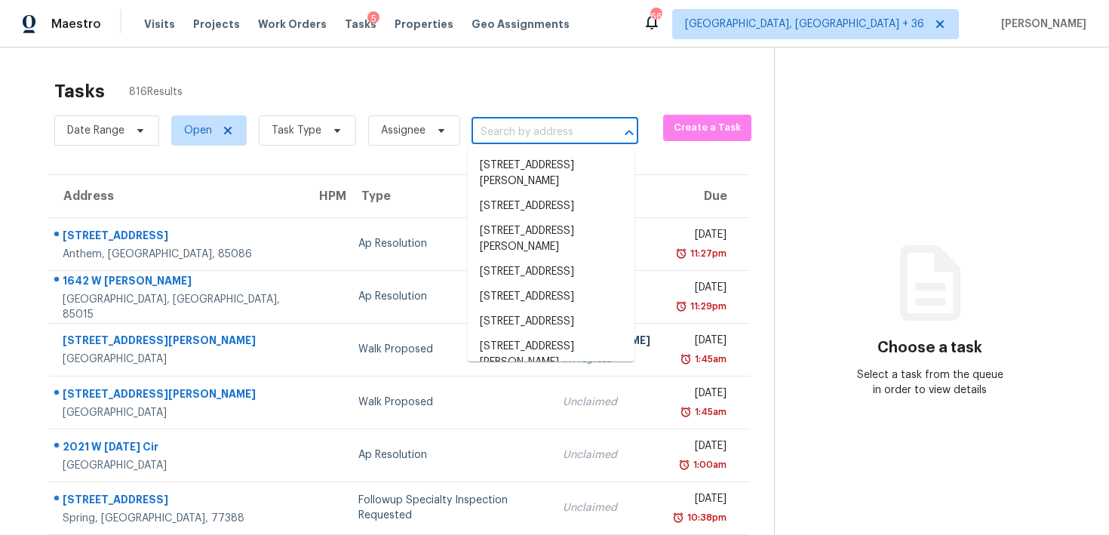
click at [534, 128] on input "text" at bounding box center [534, 132] width 125 height 23
paste input "376 Fleming Ct, Jonesboro, GA 30238"
type input "376 Fleming Ct, Jonesboro, GA 30238"
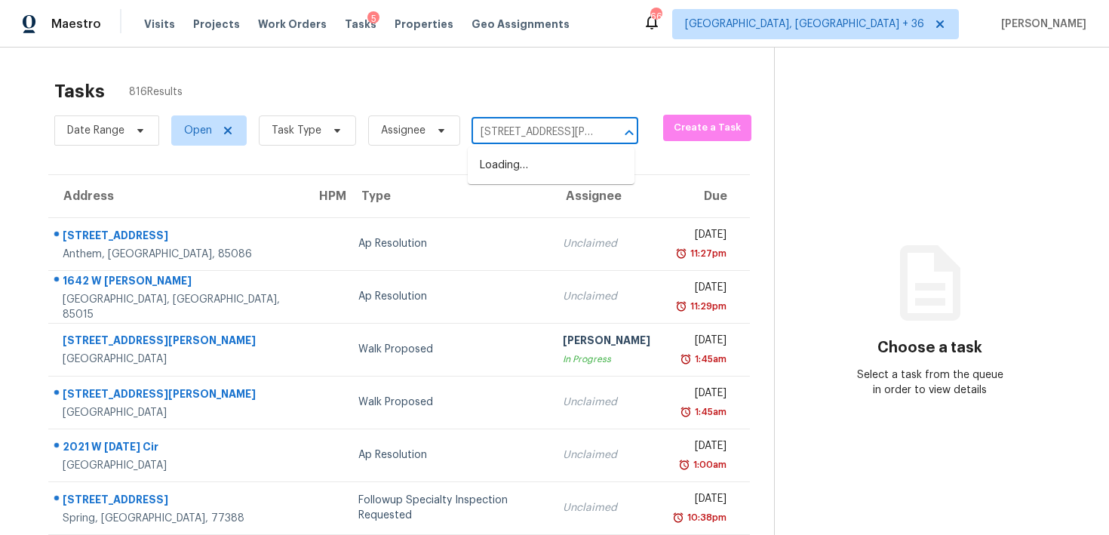
scroll to position [0, 72]
click at [536, 172] on li "376 Fleming Ct, Jonesboro, GA 30238" at bounding box center [551, 173] width 167 height 41
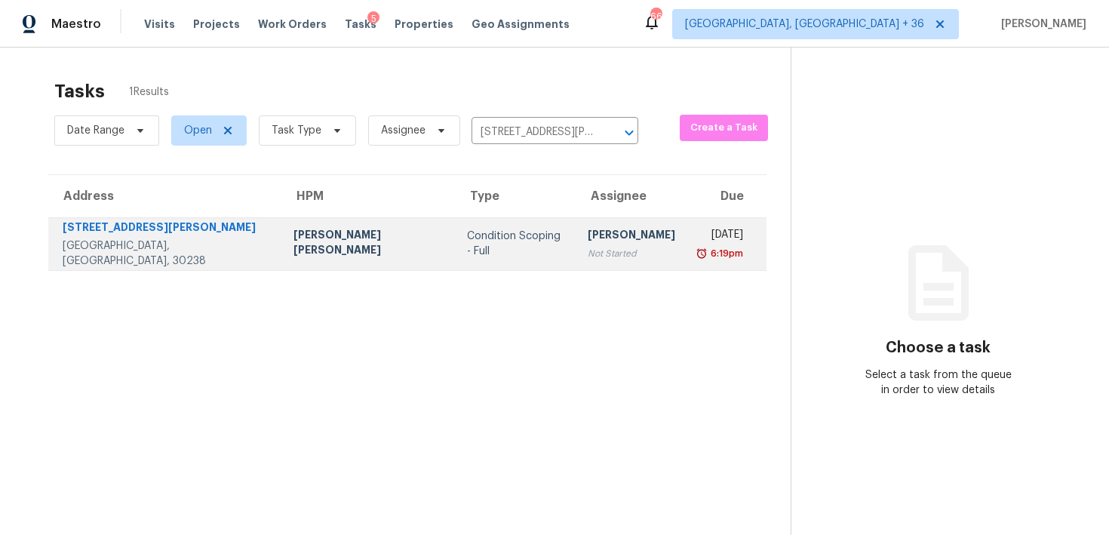
click at [588, 248] on div "Not Started" at bounding box center [632, 253] width 88 height 15
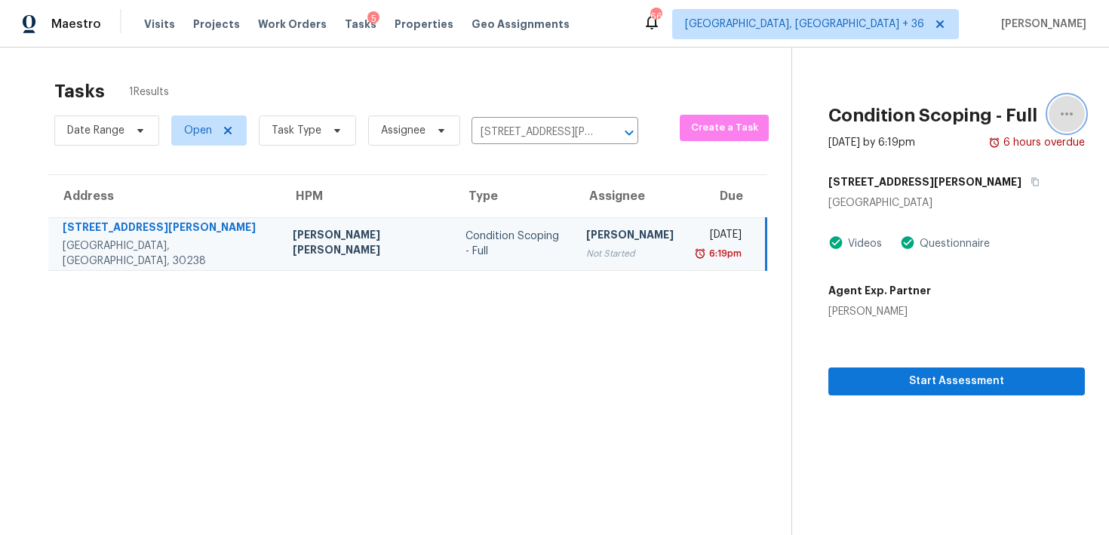
click at [1074, 117] on icon "button" at bounding box center [1067, 114] width 18 height 18
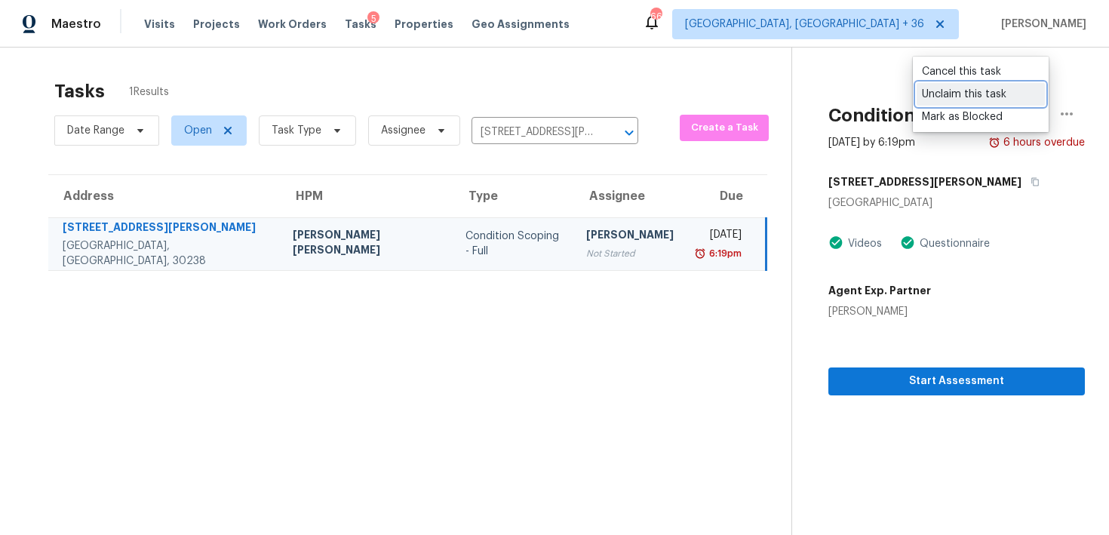
click at [965, 94] on div "Unclaim this task" at bounding box center [981, 94] width 118 height 15
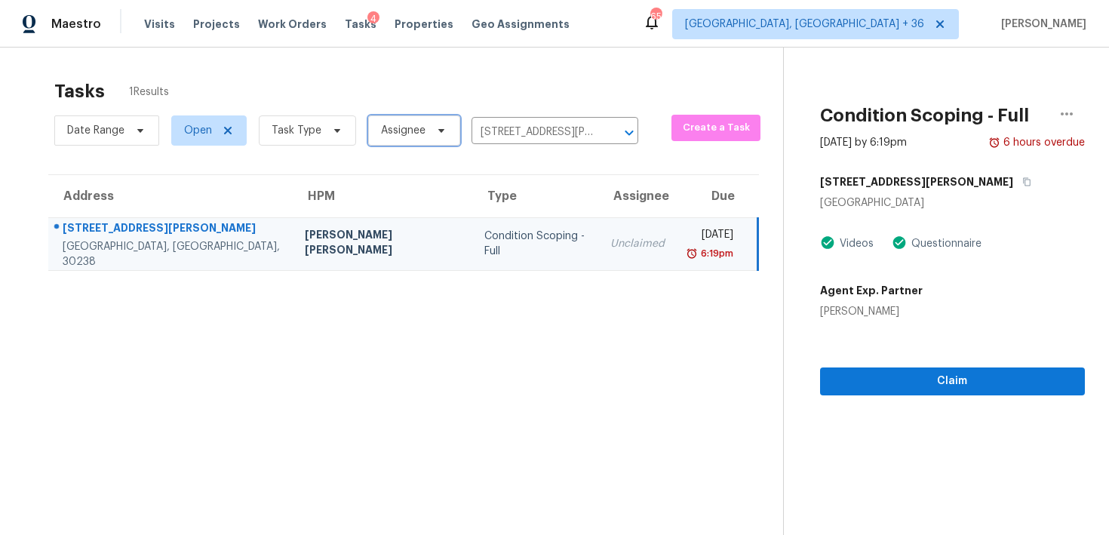
click at [396, 136] on span "Assignee" at bounding box center [403, 130] width 45 height 15
click at [604, 127] on icon "Clear" at bounding box center [609, 132] width 15 height 15
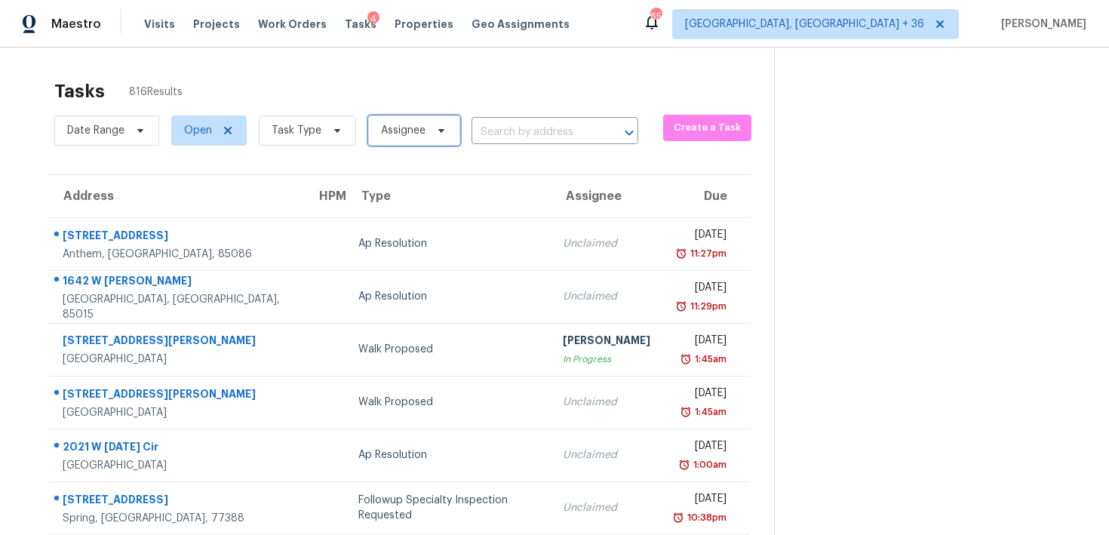
click at [394, 127] on span "Assignee" at bounding box center [403, 130] width 45 height 15
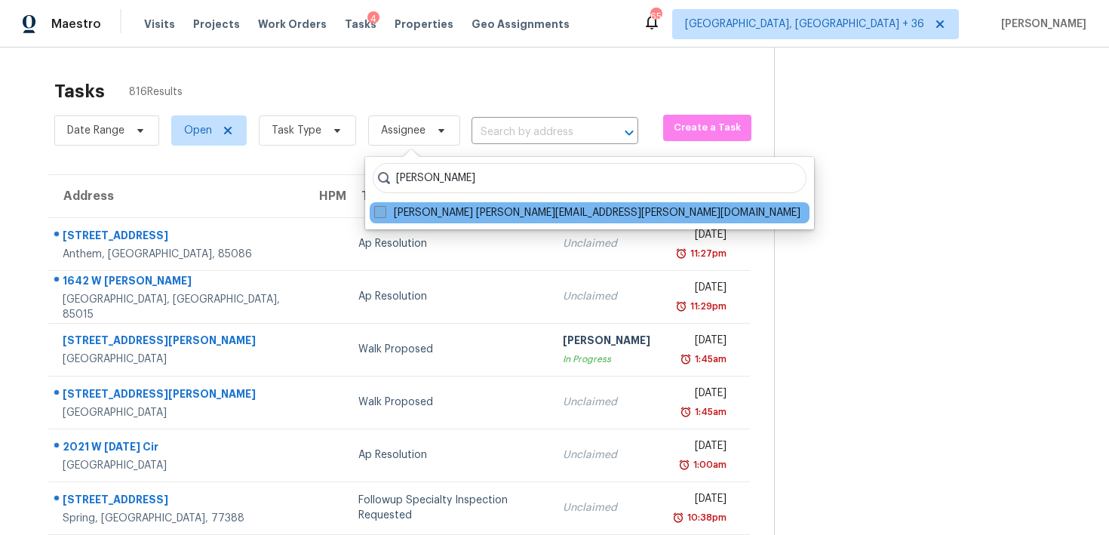
type input "aswini"
click at [432, 211] on label "Aswini Stephenraj aswini.stephenraj@opendoor.com" at bounding box center [587, 212] width 426 height 15
click at [384, 211] on input "Aswini Stephenraj aswini.stephenraj@opendoor.com" at bounding box center [379, 210] width 10 height 10
checkbox input "true"
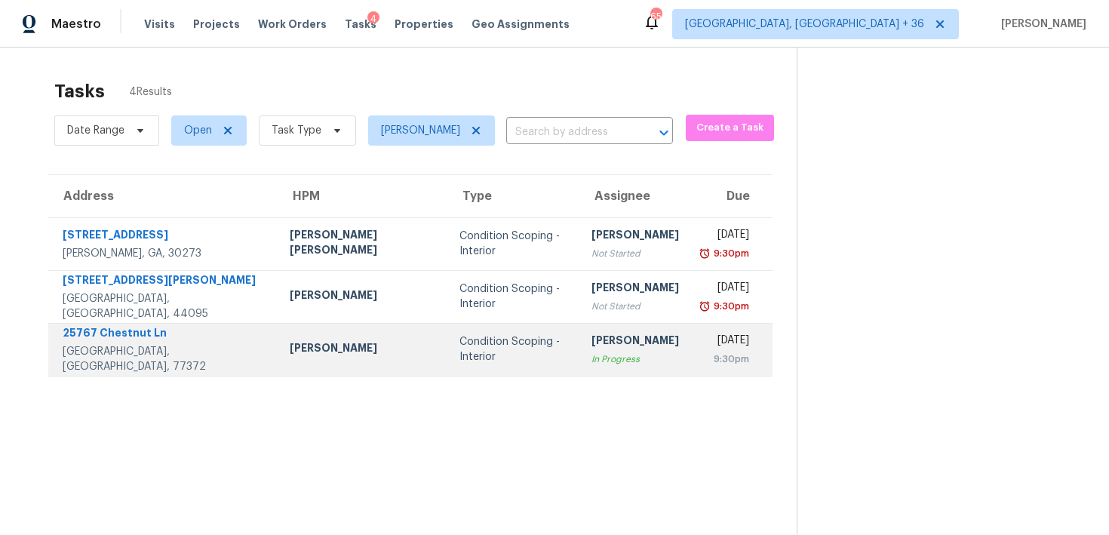
click at [592, 352] on div "[PERSON_NAME]" at bounding box center [636, 342] width 88 height 19
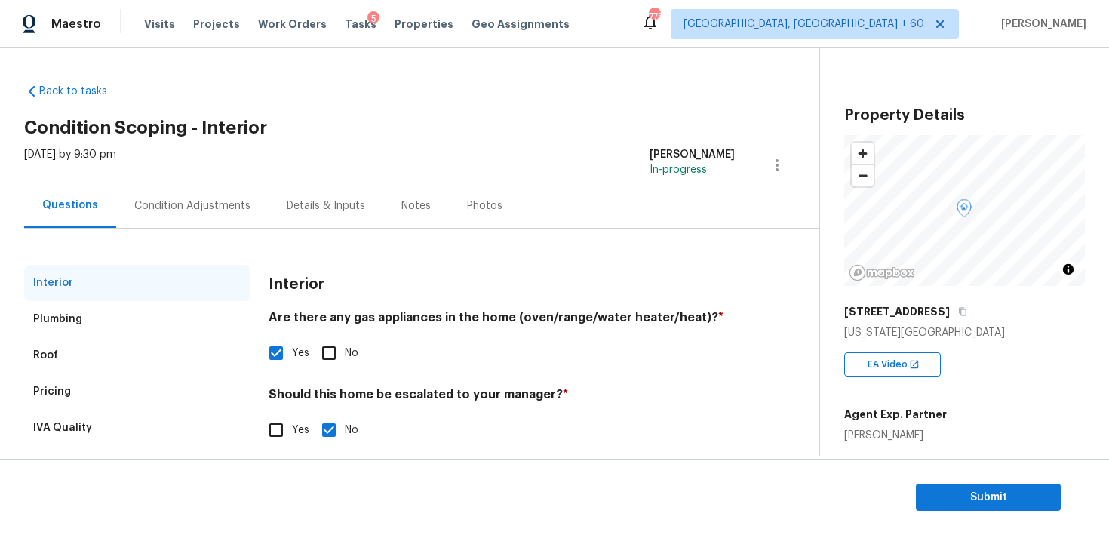
click at [202, 202] on div "Condition Adjustments" at bounding box center [192, 205] width 116 height 15
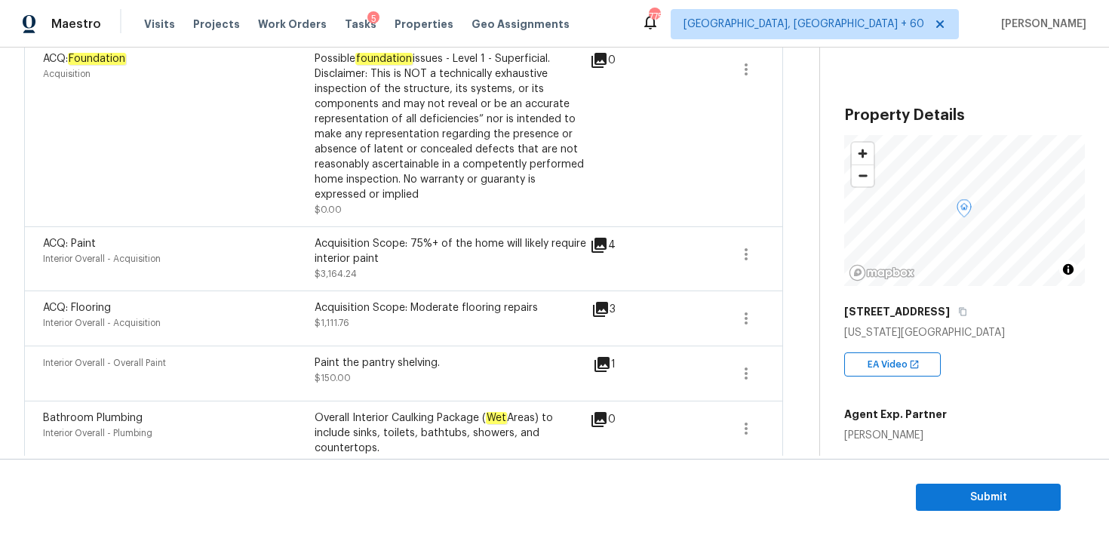
scroll to position [215, 0]
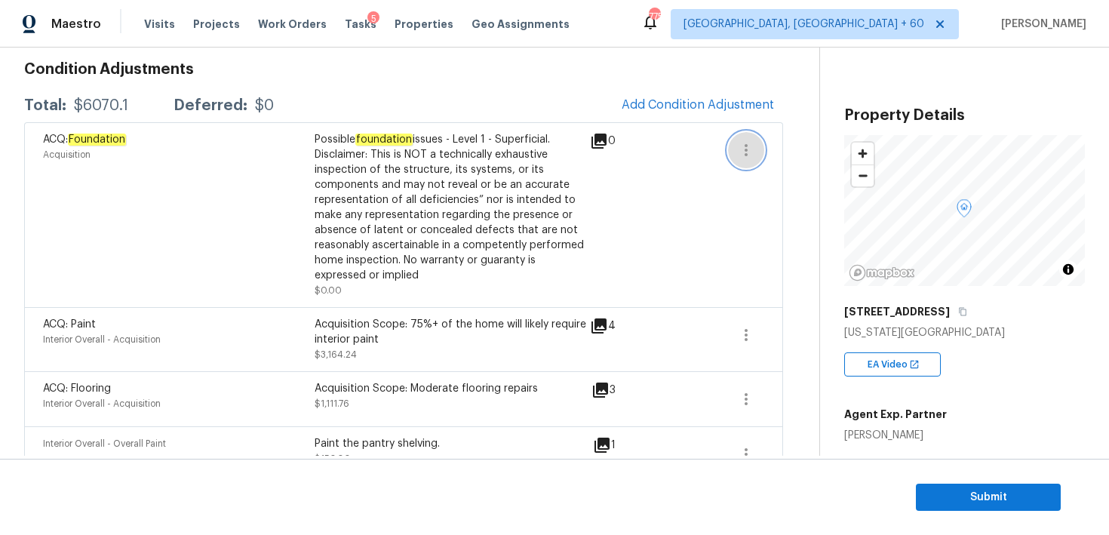
click at [742, 152] on icon "button" at bounding box center [746, 150] width 18 height 18
click at [812, 142] on div "Edit" at bounding box center [833, 147] width 118 height 15
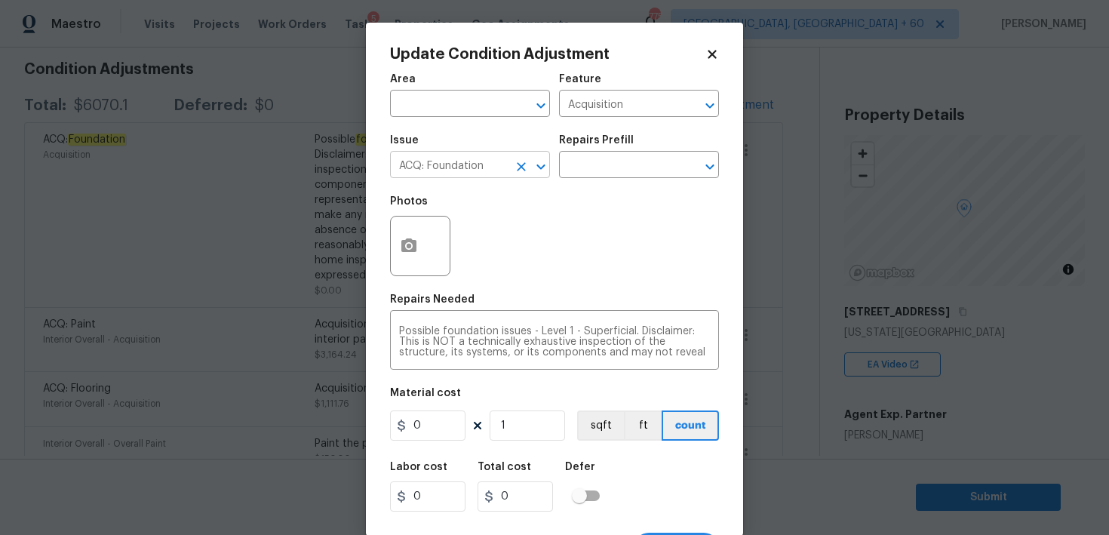
click at [503, 165] on input "ACQ: Foundation" at bounding box center [449, 166] width 118 height 23
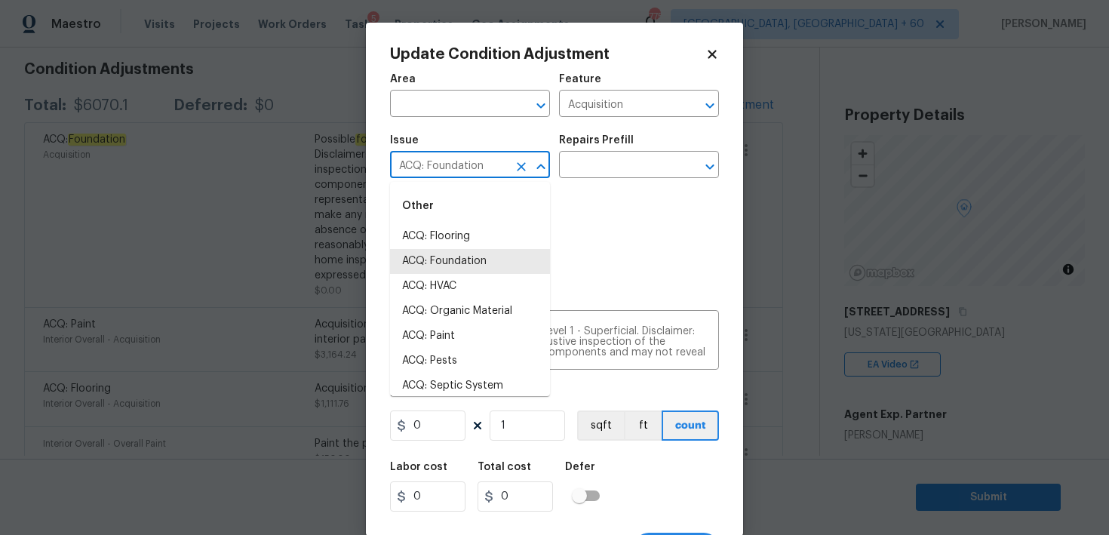
click at [503, 165] on input "ACQ: Foundation" at bounding box center [449, 166] width 118 height 23
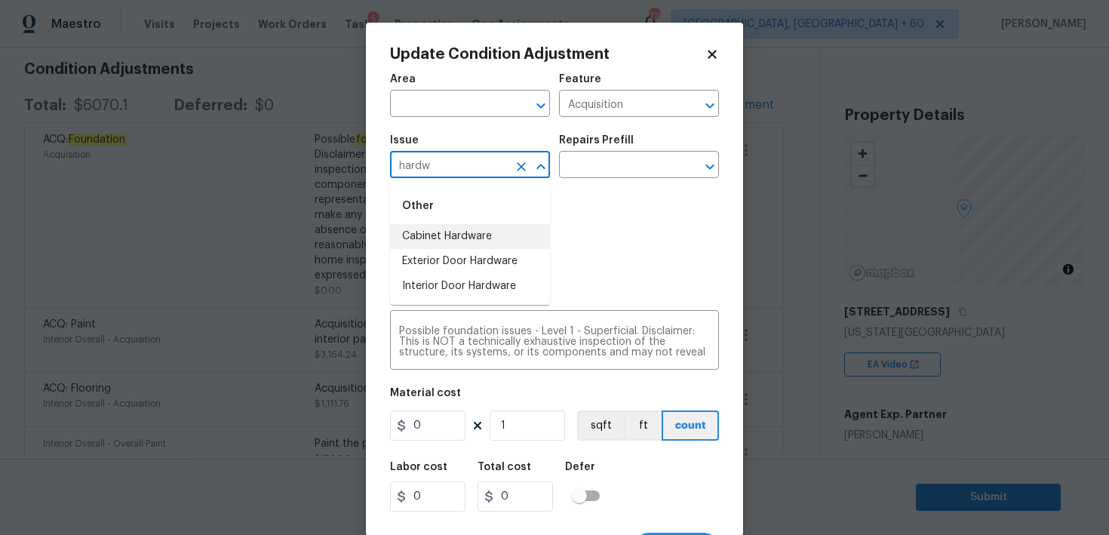
click at [486, 239] on li "Cabinet Hardware" at bounding box center [470, 236] width 160 height 25
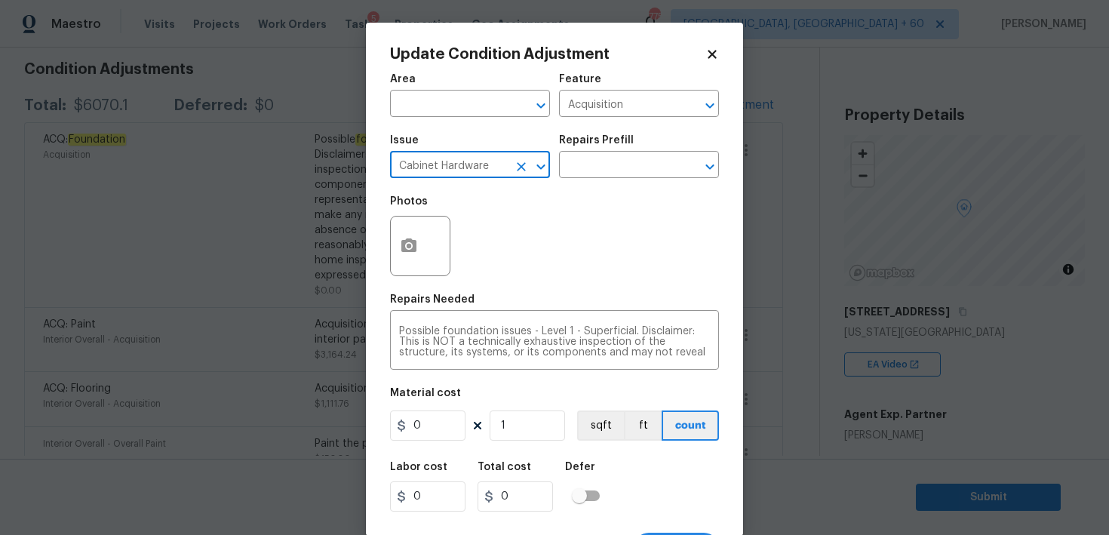
type input "Cabinet Hardware"
click at [592, 179] on div "Issue Cabinet Hardware ​ Repairs Prefill ​" at bounding box center [554, 156] width 329 height 61
click at [601, 165] on input "text" at bounding box center [618, 166] width 118 height 23
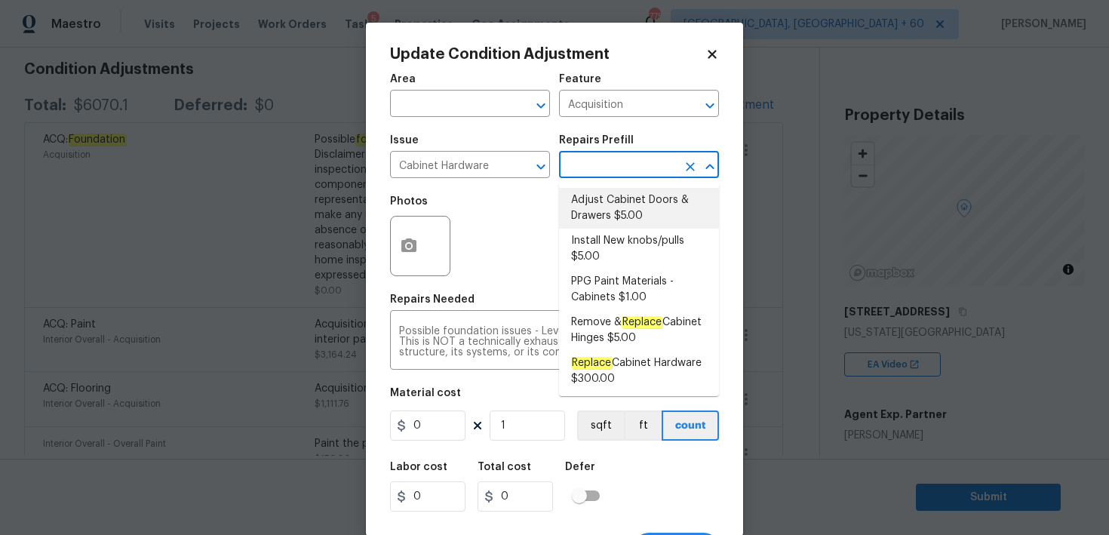
click at [604, 201] on li "Adjust Cabinet Doors & Drawers $5.00" at bounding box center [639, 208] width 160 height 41
type input "Cabinets"
type textarea "Adjust all cabinet doors and drawers so that they operate as intended."
type input "5"
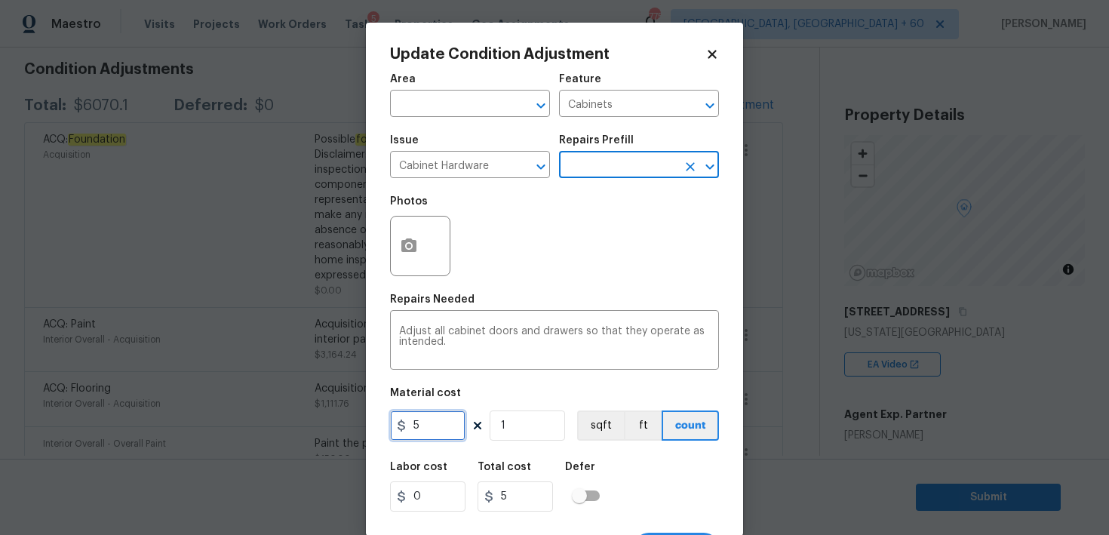
click at [429, 419] on input "5" at bounding box center [427, 426] width 75 height 30
type input "10"
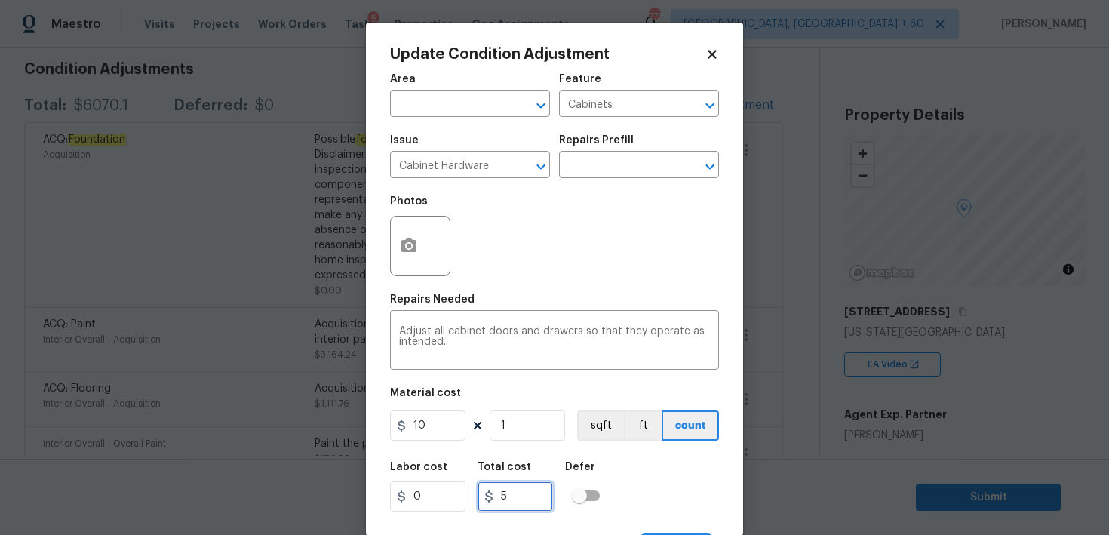
type input "10"
click at [505, 494] on input "10" at bounding box center [515, 497] width 75 height 30
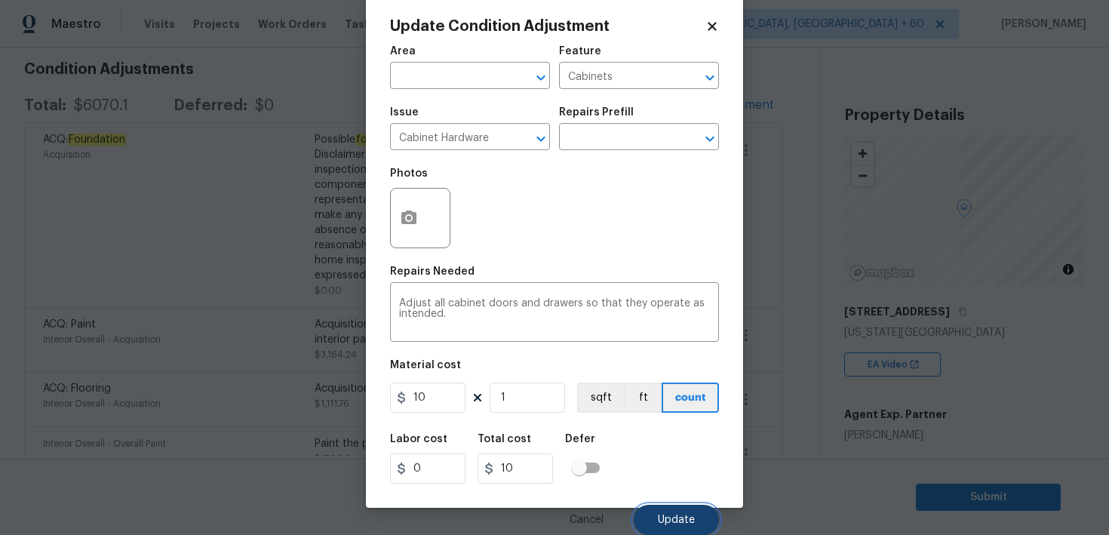
click at [661, 509] on button "Update" at bounding box center [676, 520] width 85 height 30
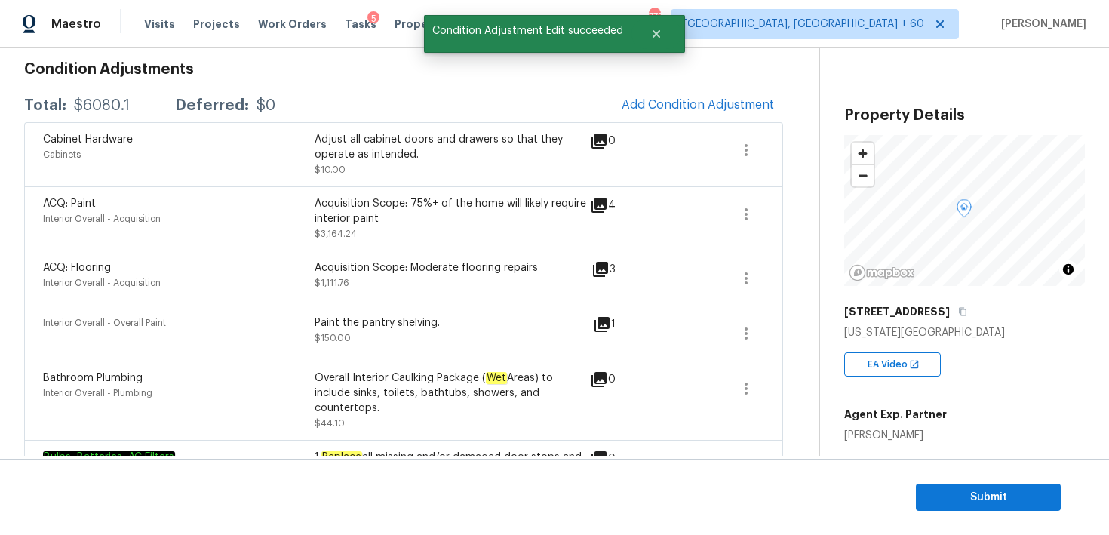
scroll to position [0, 0]
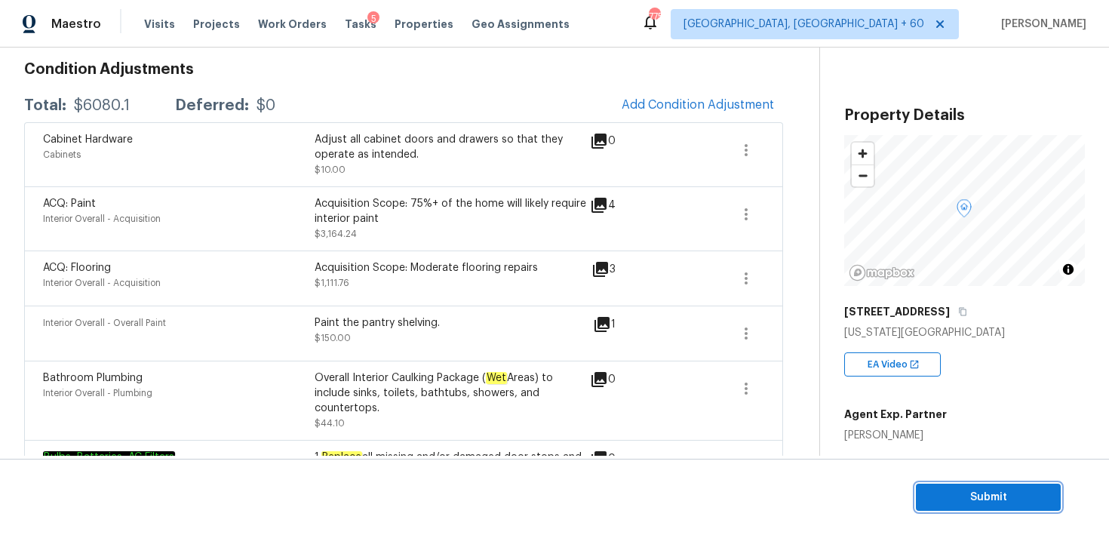
click at [962, 498] on span "Submit" at bounding box center [988, 497] width 121 height 19
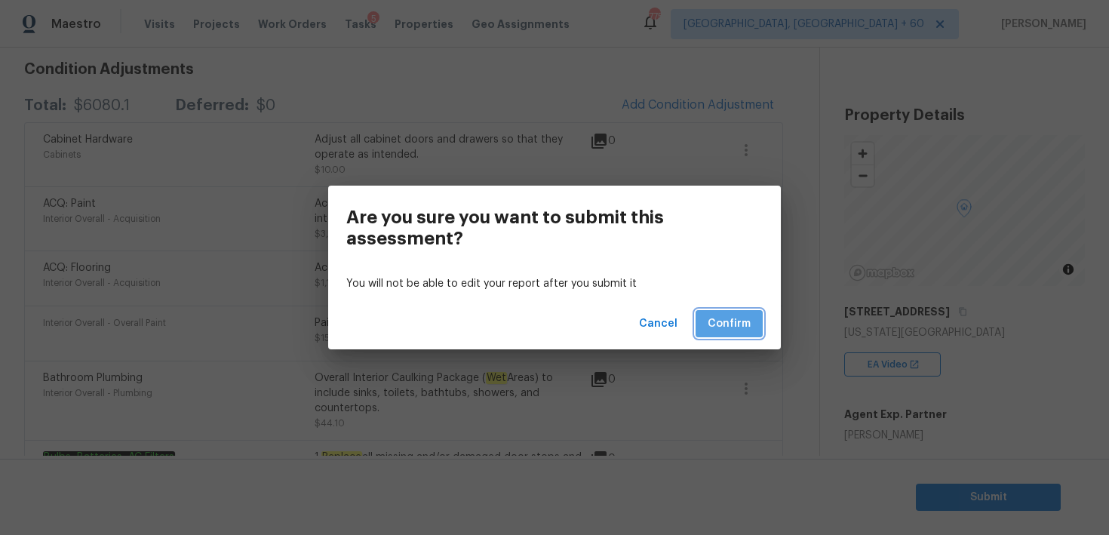
click at [730, 325] on span "Confirm" at bounding box center [729, 324] width 43 height 19
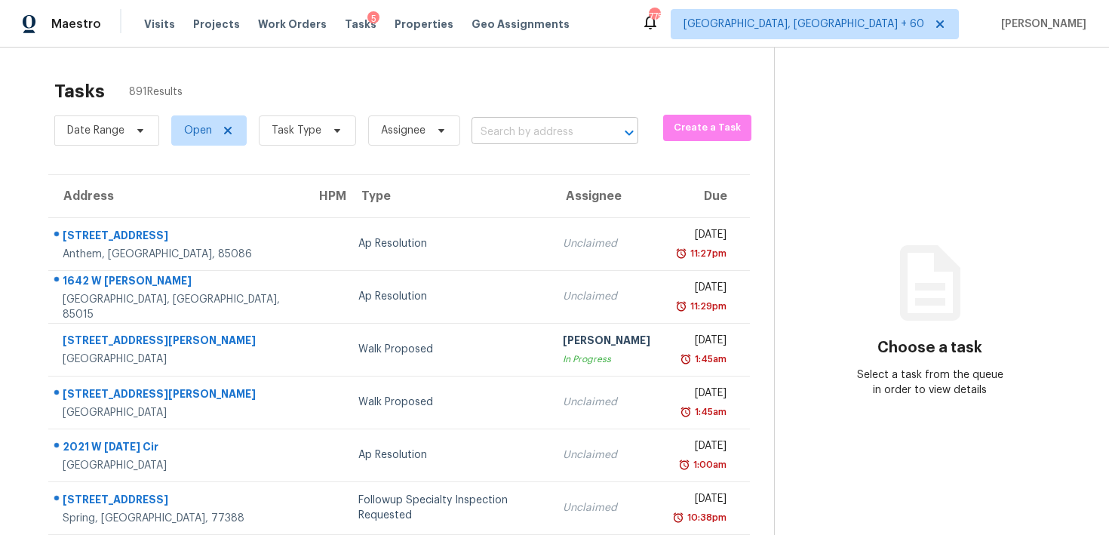
click at [510, 126] on input "text" at bounding box center [534, 132] width 125 height 23
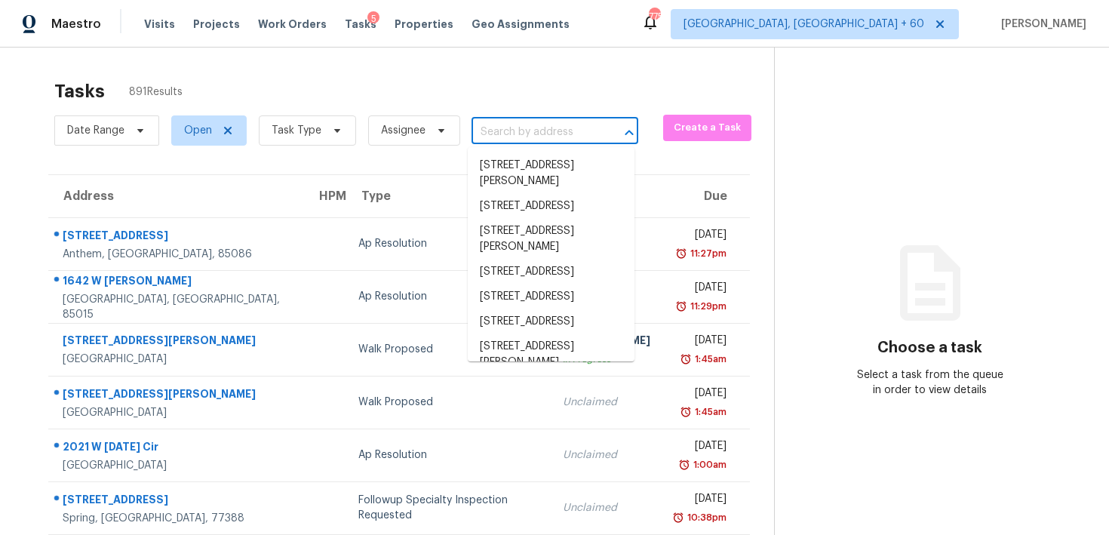
paste input "25767 Chestnut Ln Splendora, TX, 77372"
type input "25767 Chestnut Ln Splendora, TX, 77372"
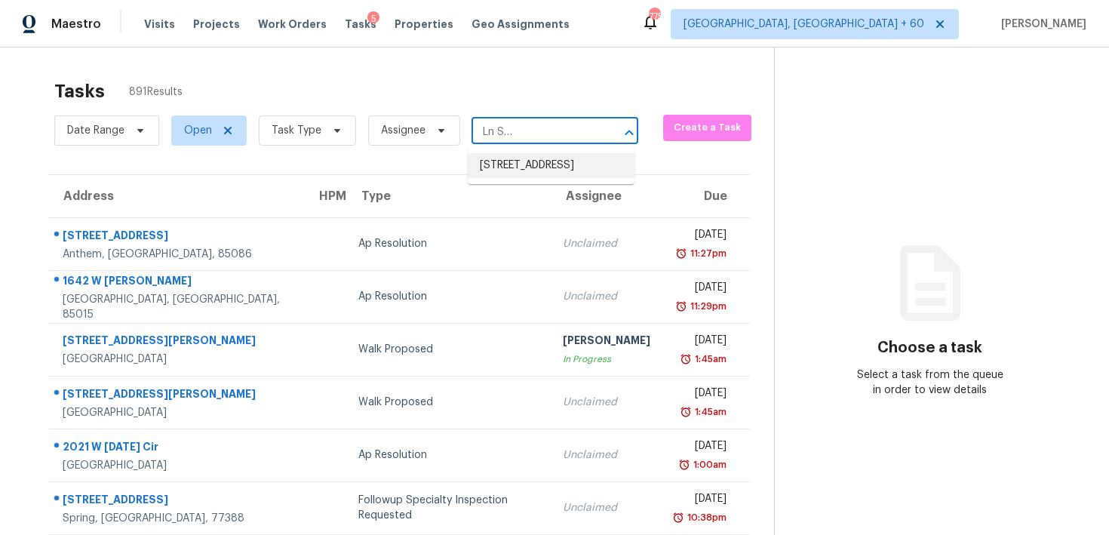
click at [499, 166] on li "25767 Chestnut Ln, Splendora, TX 77372" at bounding box center [551, 165] width 167 height 25
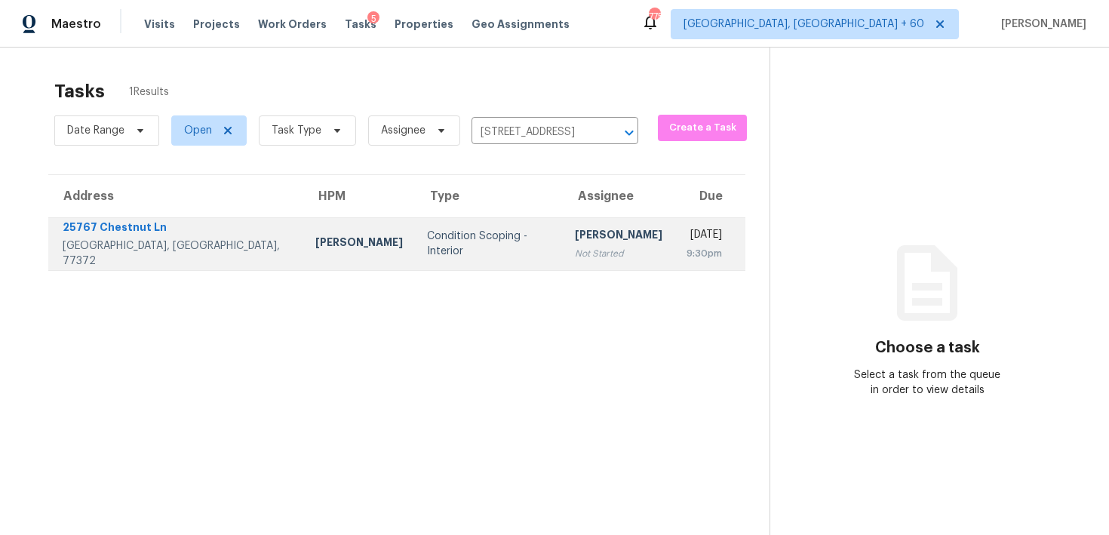
click at [575, 246] on div "Not Started" at bounding box center [619, 253] width 88 height 15
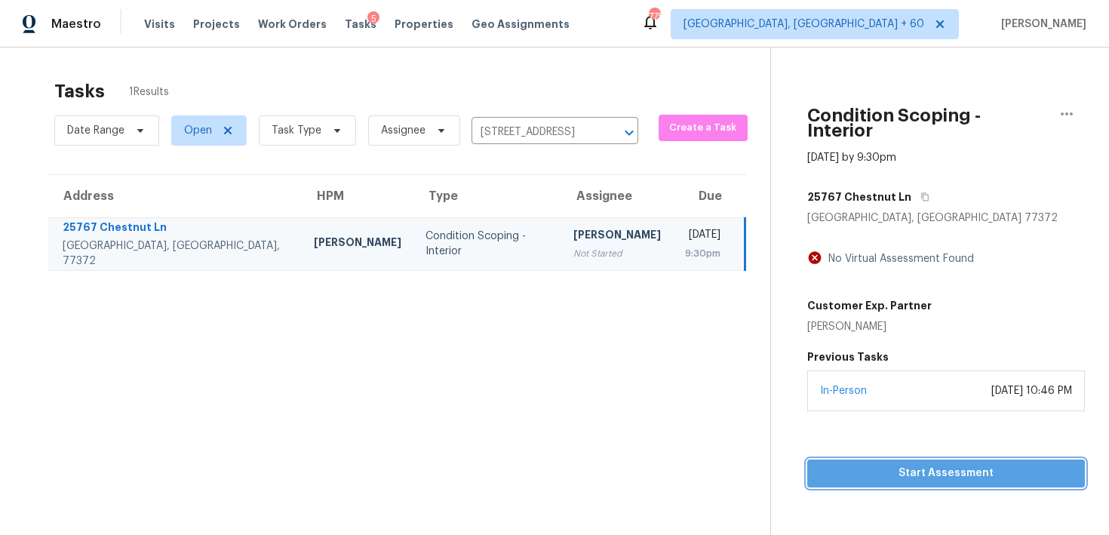
click at [820, 464] on span "Start Assessment" at bounding box center [947, 473] width 254 height 19
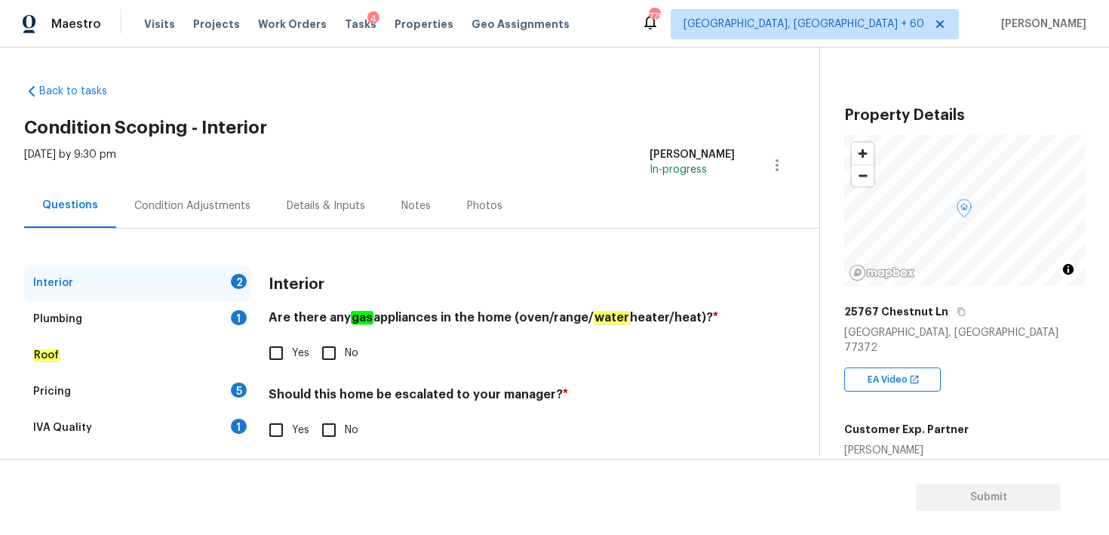
click at [276, 345] on input "Yes" at bounding box center [276, 353] width 32 height 32
checkbox input "true"
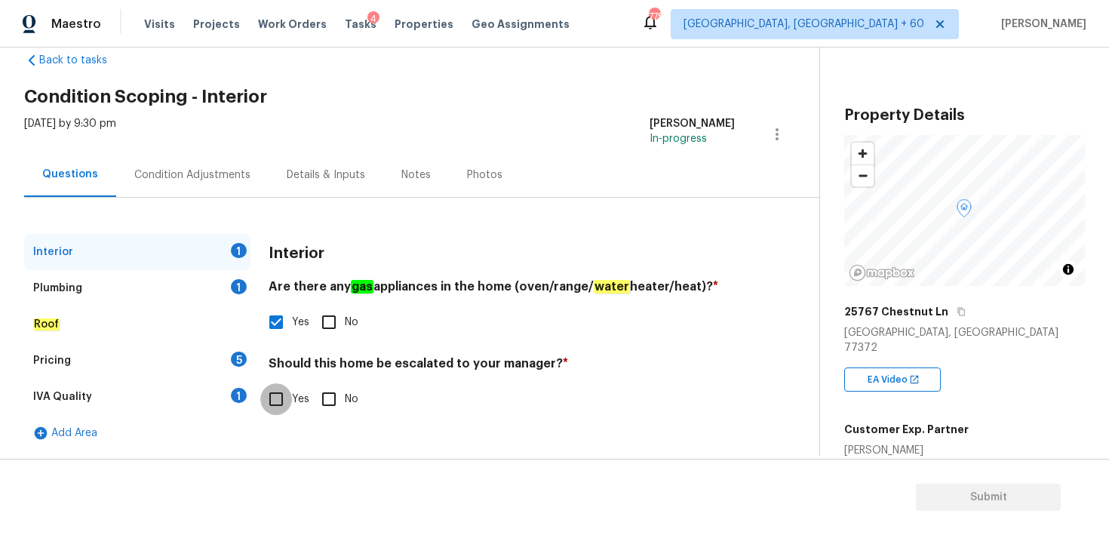
click at [280, 398] on input "Yes" at bounding box center [276, 399] width 32 height 32
checkbox input "true"
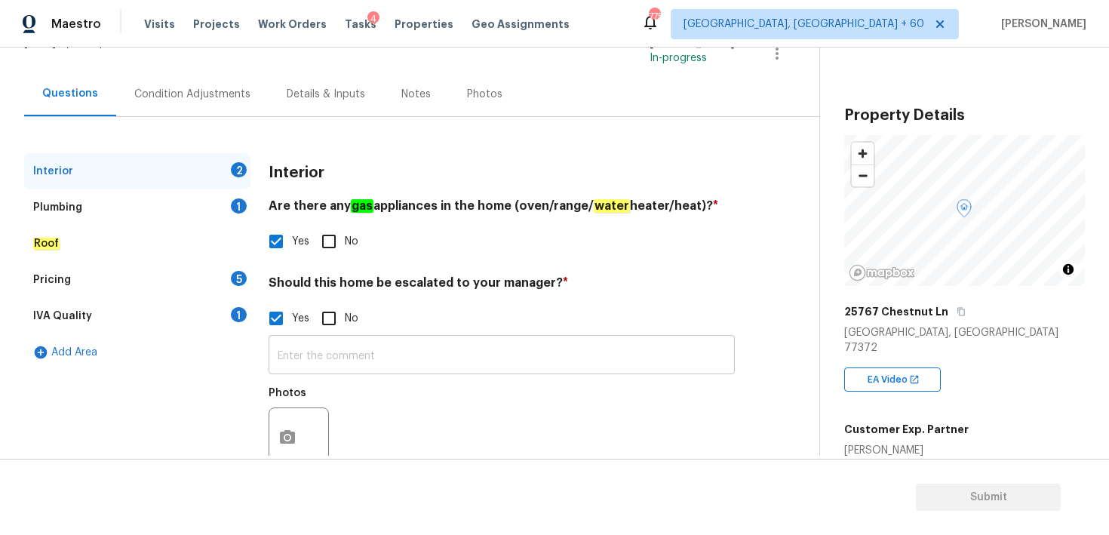
scroll to position [125, 0]
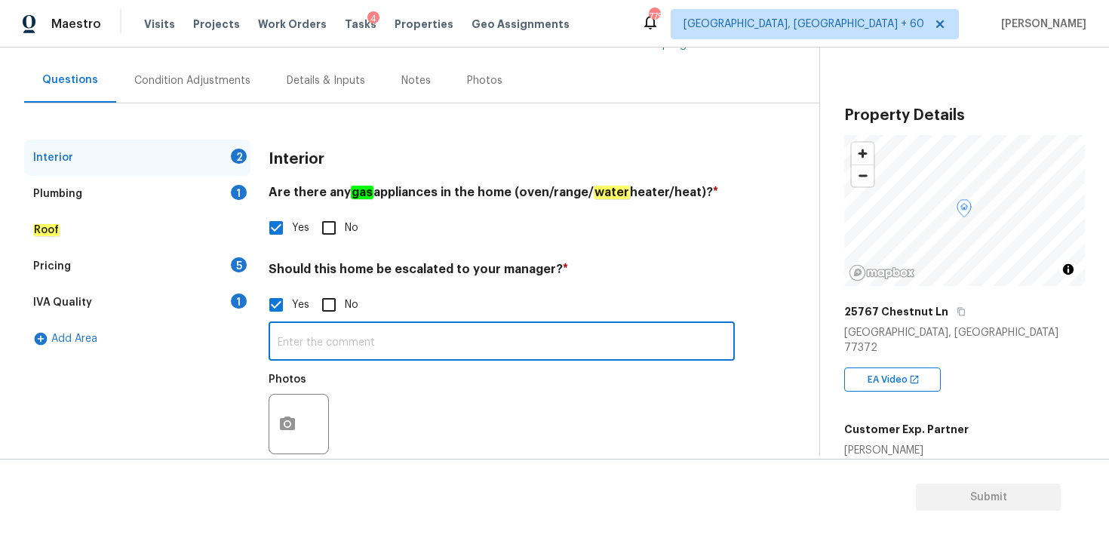
click at [297, 355] on input "text" at bounding box center [502, 342] width 466 height 35
paste input "Severe walkability."
type input "Severe walkability."
click at [293, 419] on icon "button" at bounding box center [288, 424] width 18 height 18
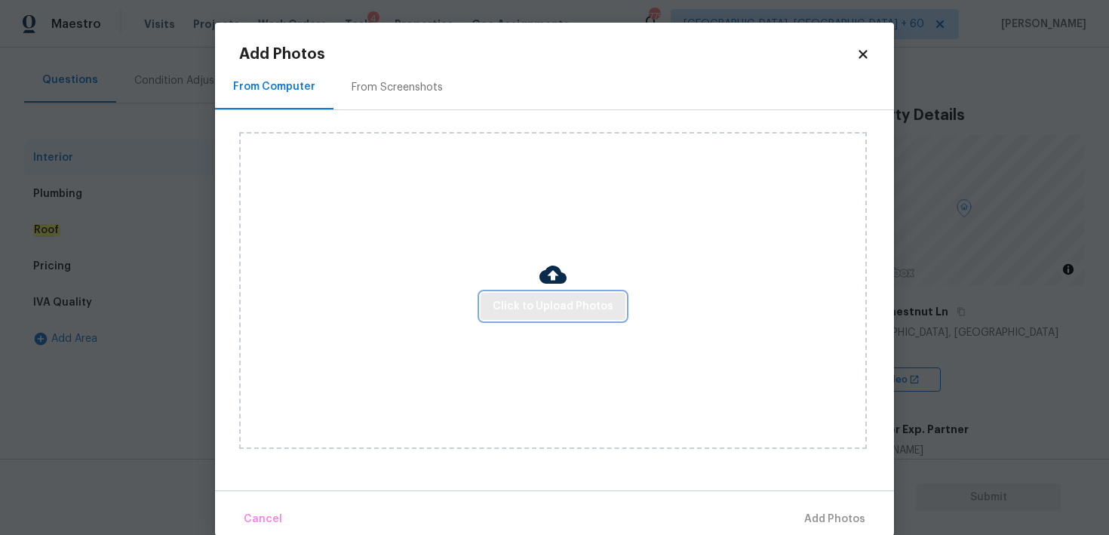
click at [519, 312] on span "Click to Upload Photos" at bounding box center [553, 306] width 121 height 19
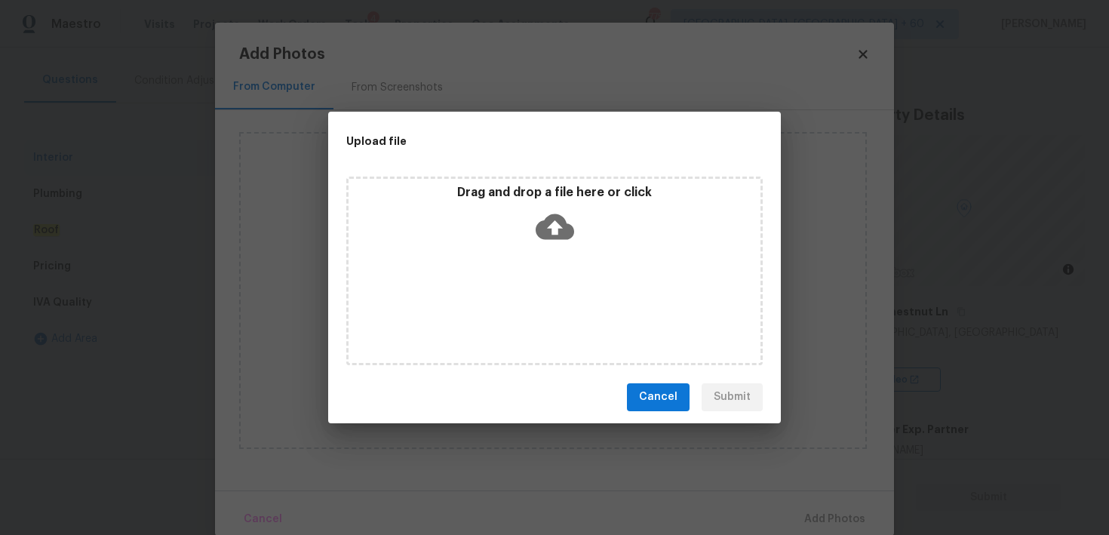
click at [566, 219] on icon at bounding box center [555, 227] width 38 height 38
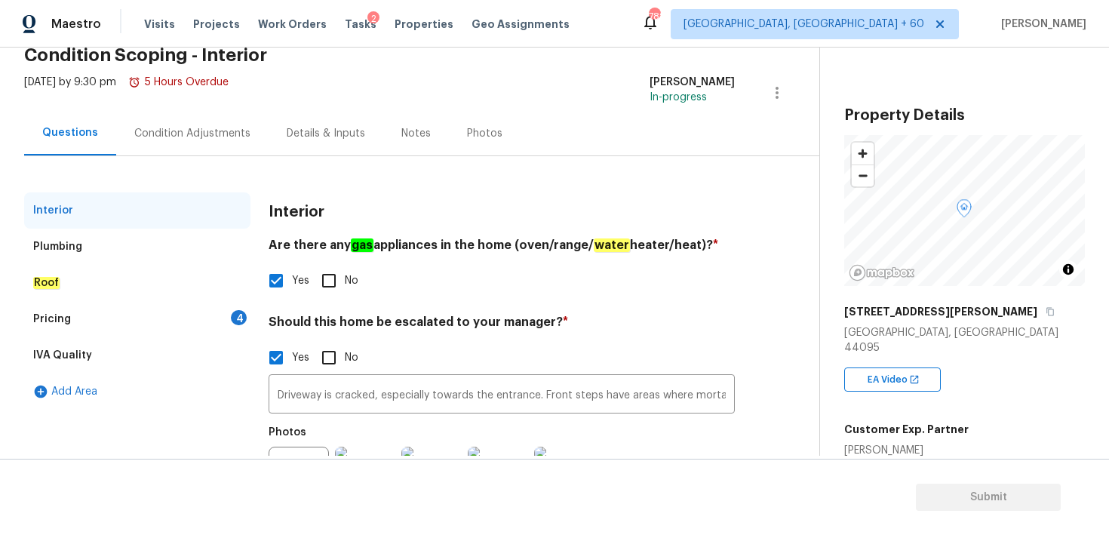
scroll to position [64, 0]
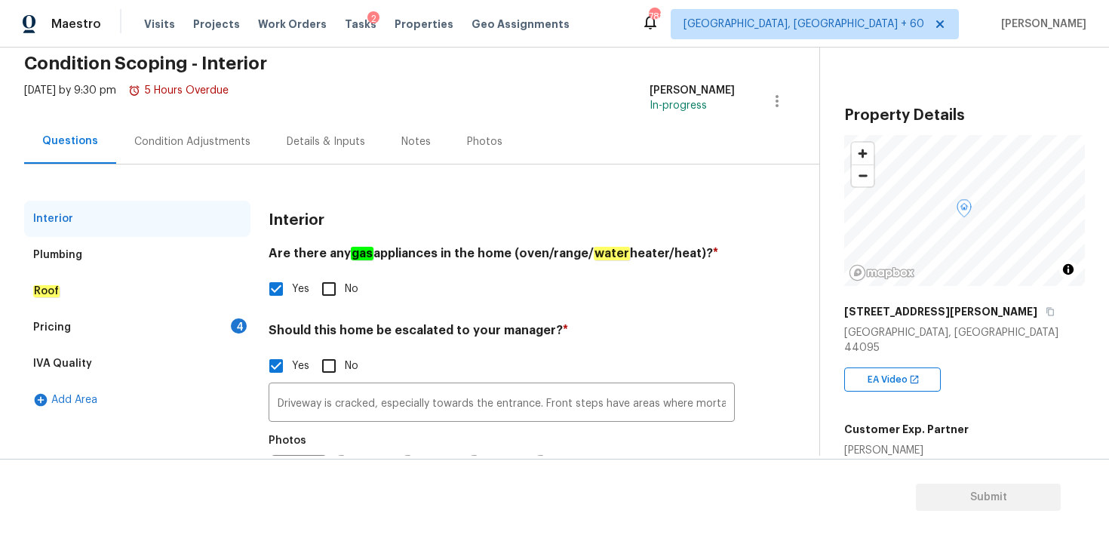
click at [187, 139] on div "Condition Adjustments" at bounding box center [192, 141] width 116 height 15
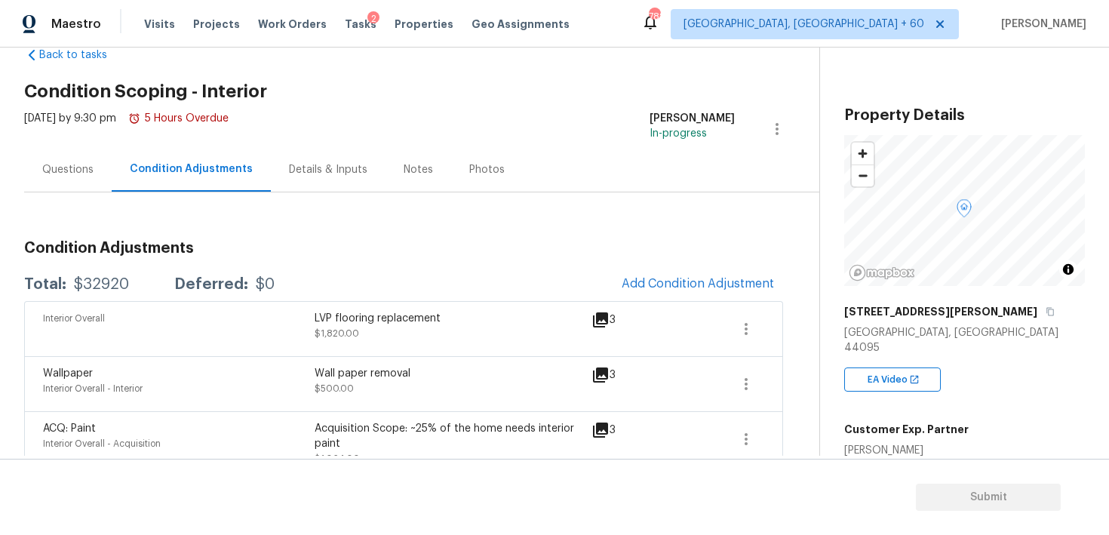
click at [66, 160] on div "Questions" at bounding box center [68, 169] width 88 height 45
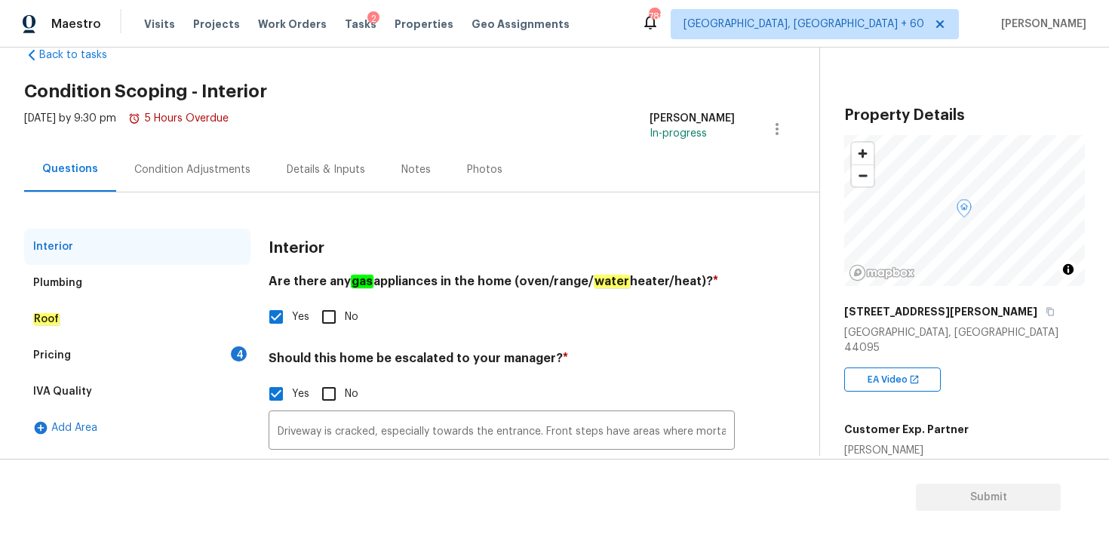
scroll to position [155, 0]
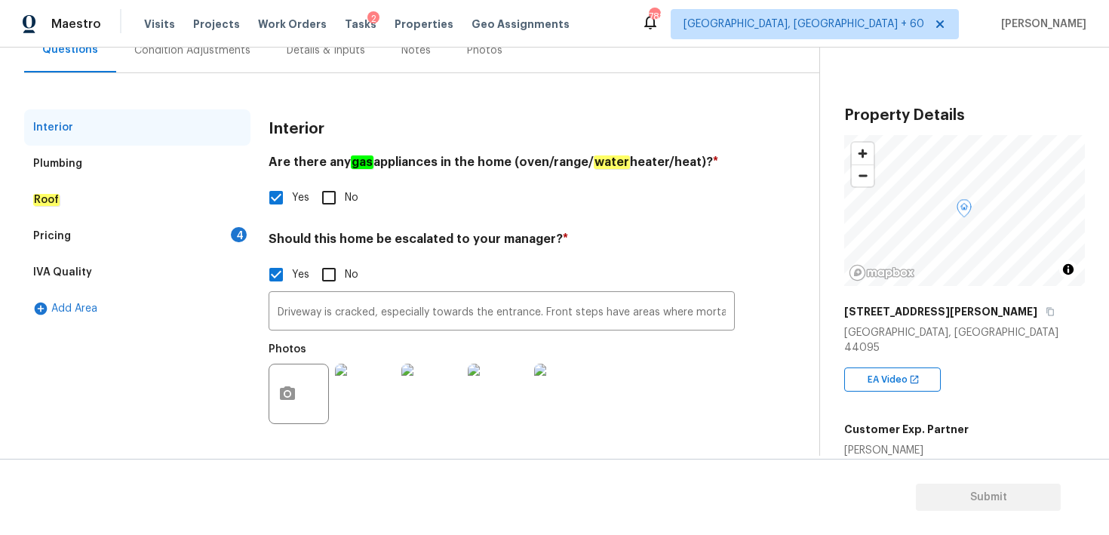
click at [51, 169] on div "Plumbing" at bounding box center [57, 163] width 49 height 15
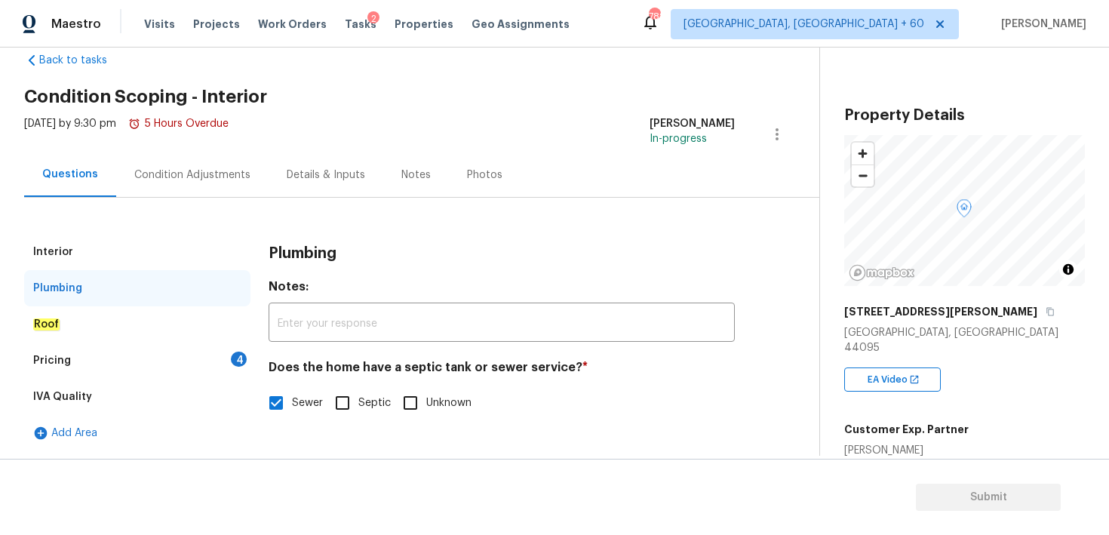
scroll to position [31, 0]
click at [47, 362] on div "Pricing" at bounding box center [52, 360] width 38 height 15
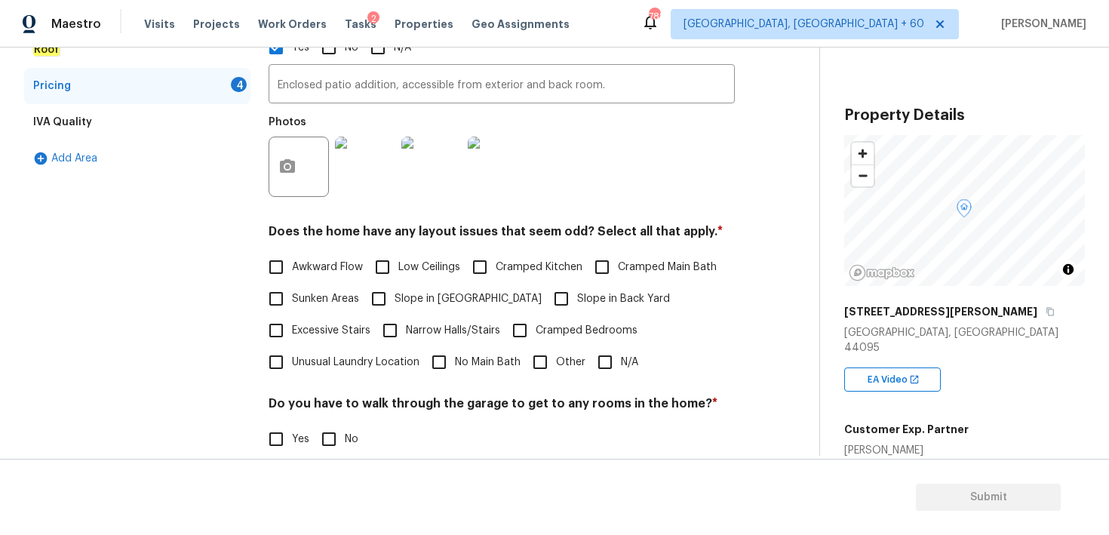
scroll to position [392, 0]
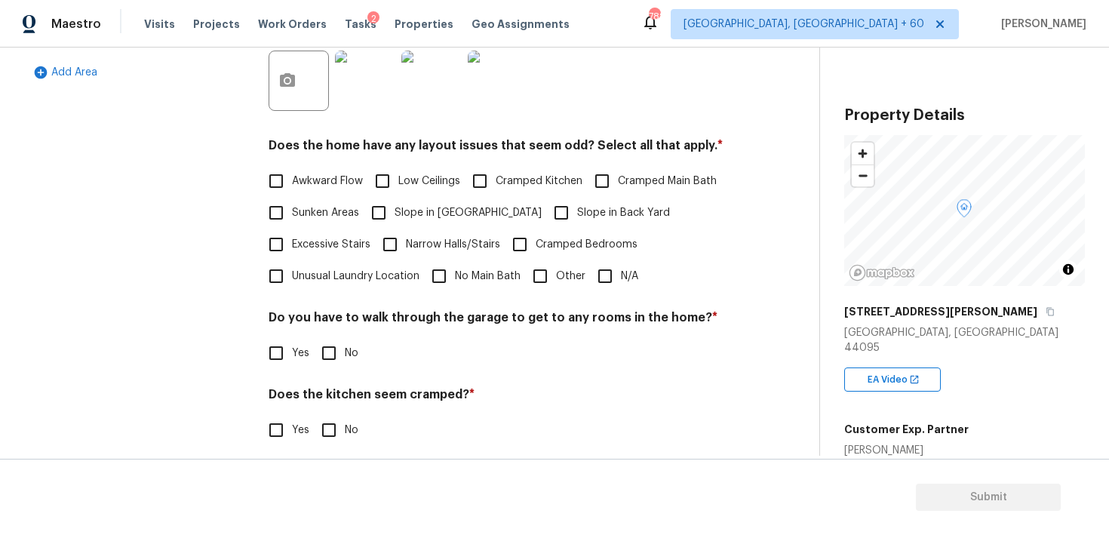
click at [604, 275] on input "N/A" at bounding box center [605, 276] width 32 height 32
checkbox input "true"
click at [328, 355] on input "No" at bounding box center [329, 353] width 32 height 32
checkbox input "true"
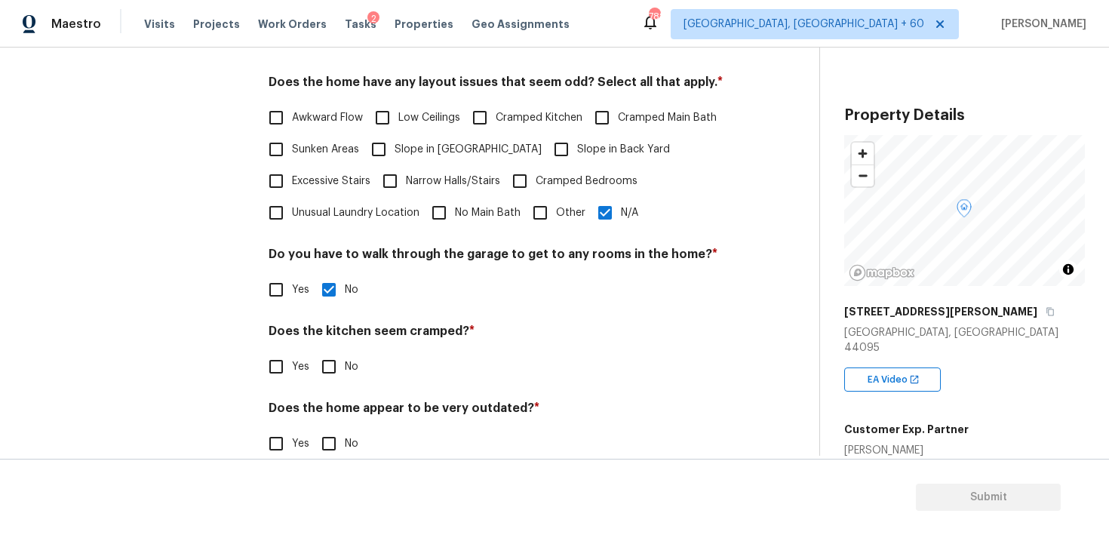
scroll to position [482, 0]
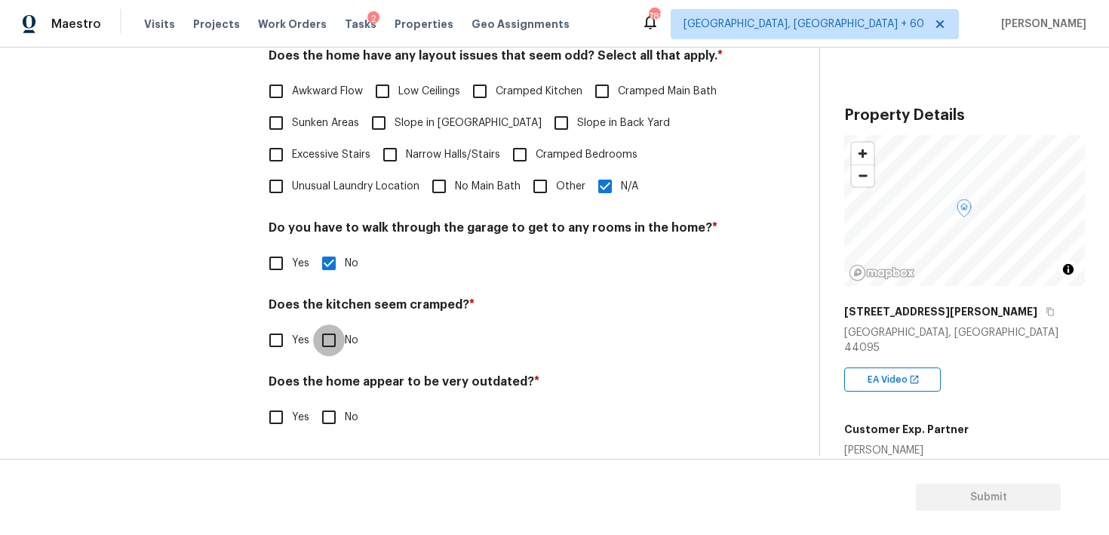
click at [330, 347] on input "No" at bounding box center [329, 341] width 32 height 32
checkbox input "true"
click at [329, 420] on input "No" at bounding box center [329, 418] width 32 height 32
checkbox input "true"
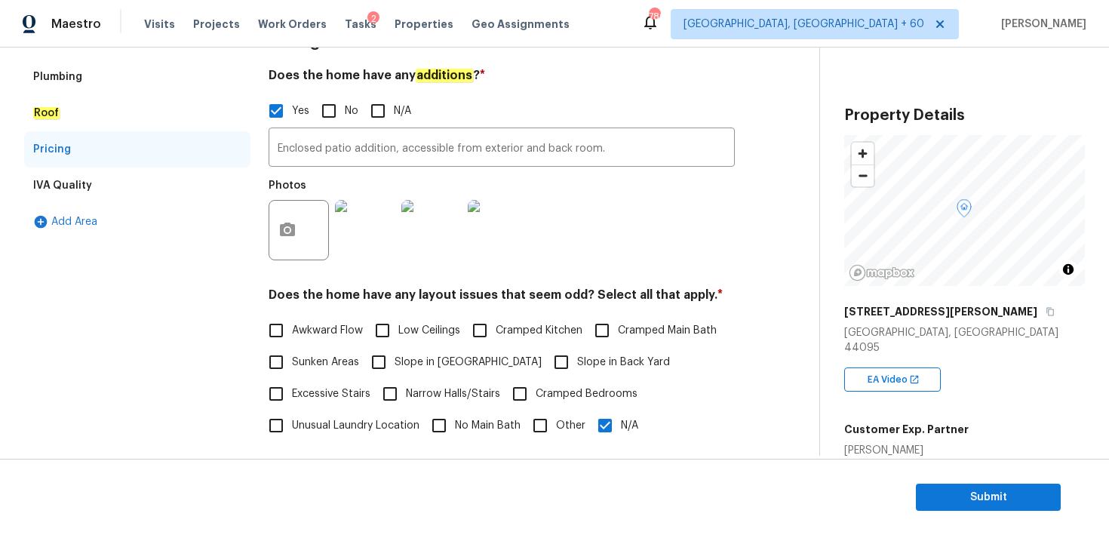
scroll to position [0, 0]
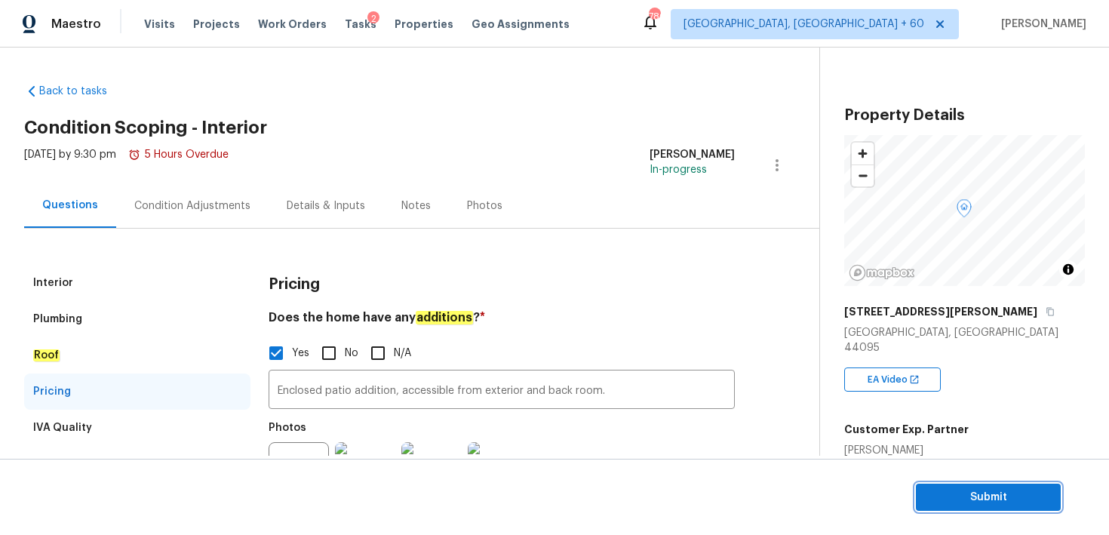
click at [1007, 505] on span "Submit" at bounding box center [988, 497] width 121 height 19
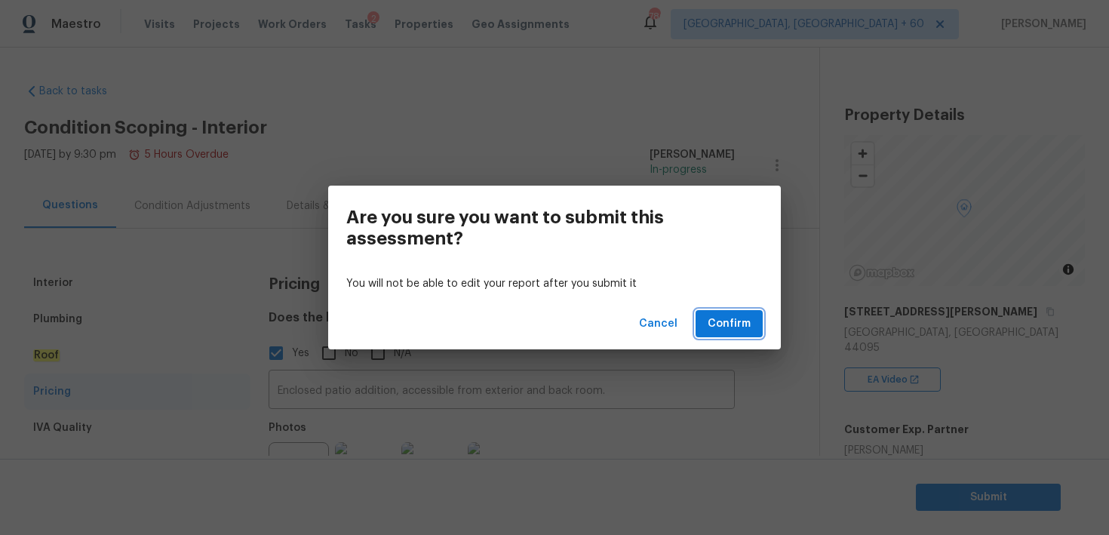
click at [731, 326] on span "Confirm" at bounding box center [729, 324] width 43 height 19
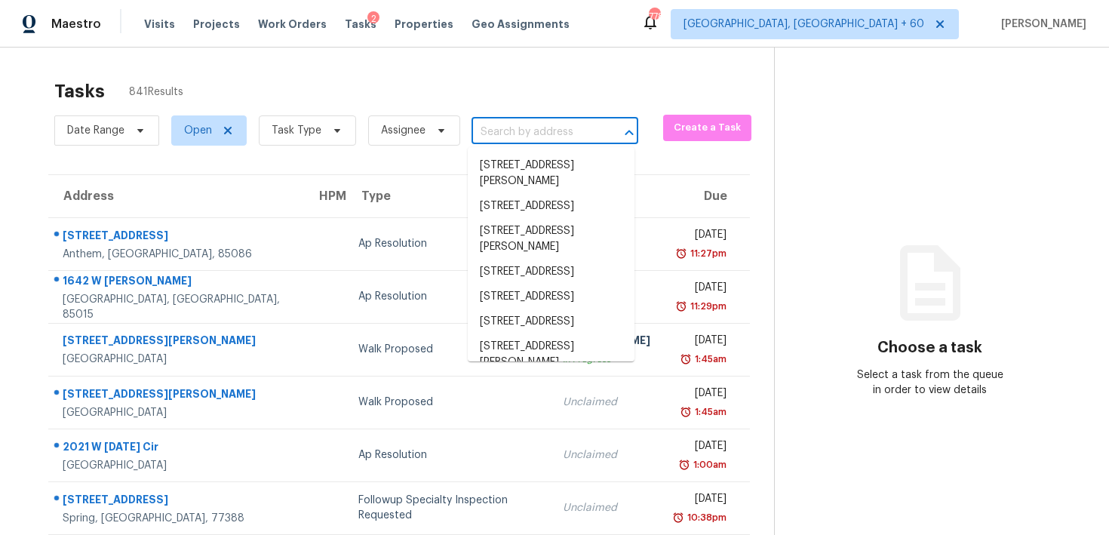
click at [529, 131] on input "text" at bounding box center [534, 132] width 125 height 23
paste input "[STREET_ADDRESS]"
type input "[STREET_ADDRESS]"
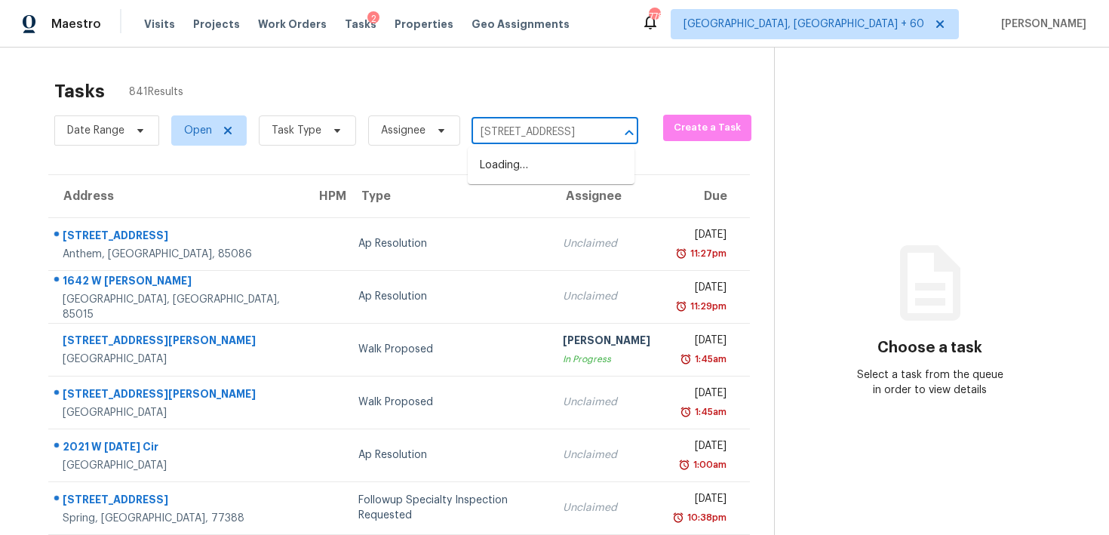
scroll to position [0, 96]
click at [512, 168] on li "[STREET_ADDRESS]" at bounding box center [551, 165] width 167 height 25
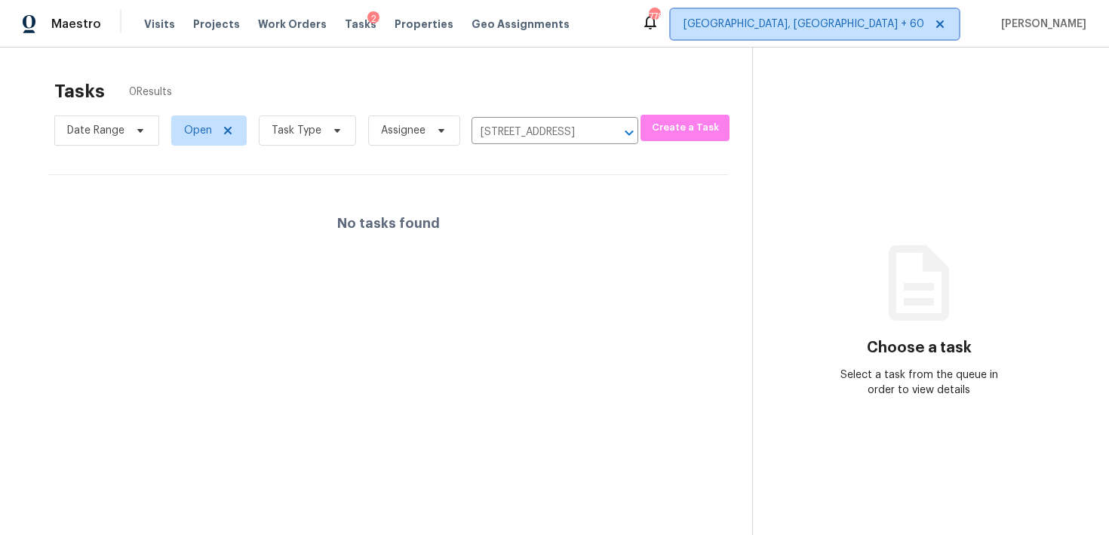
click at [824, 29] on span "Albuquerque, NM + 60" at bounding box center [804, 24] width 241 height 15
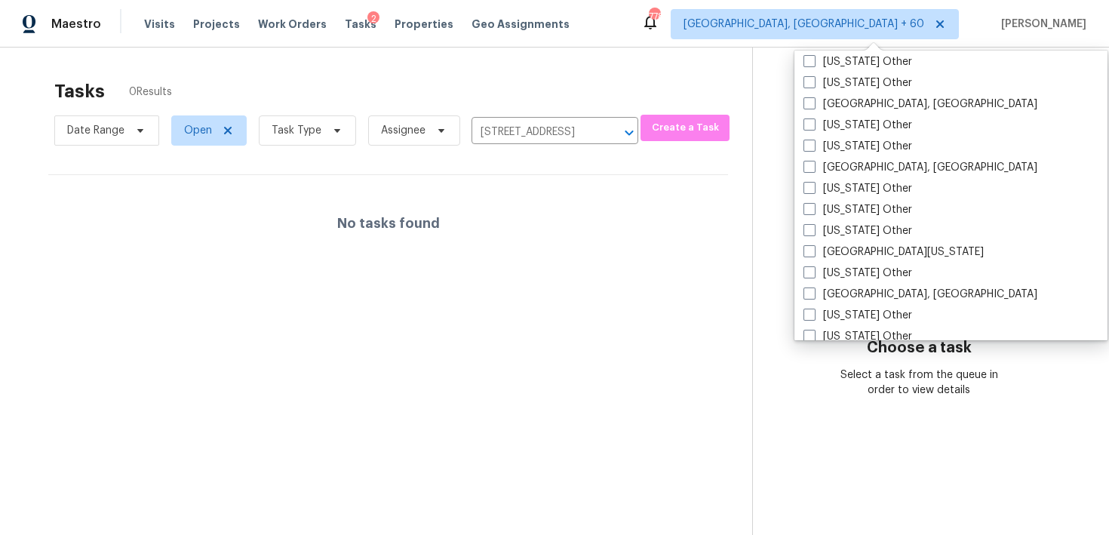
scroll to position [2279, 0]
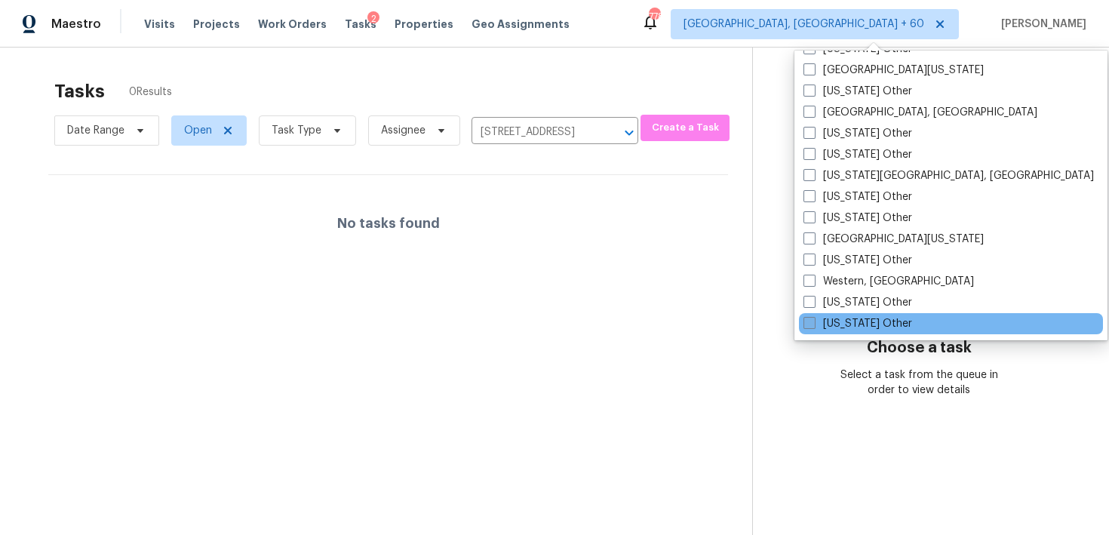
click at [810, 331] on label "[US_STATE] Other" at bounding box center [858, 323] width 109 height 15
click at [810, 326] on input "[US_STATE] Other" at bounding box center [809, 321] width 10 height 10
checkbox input "true"
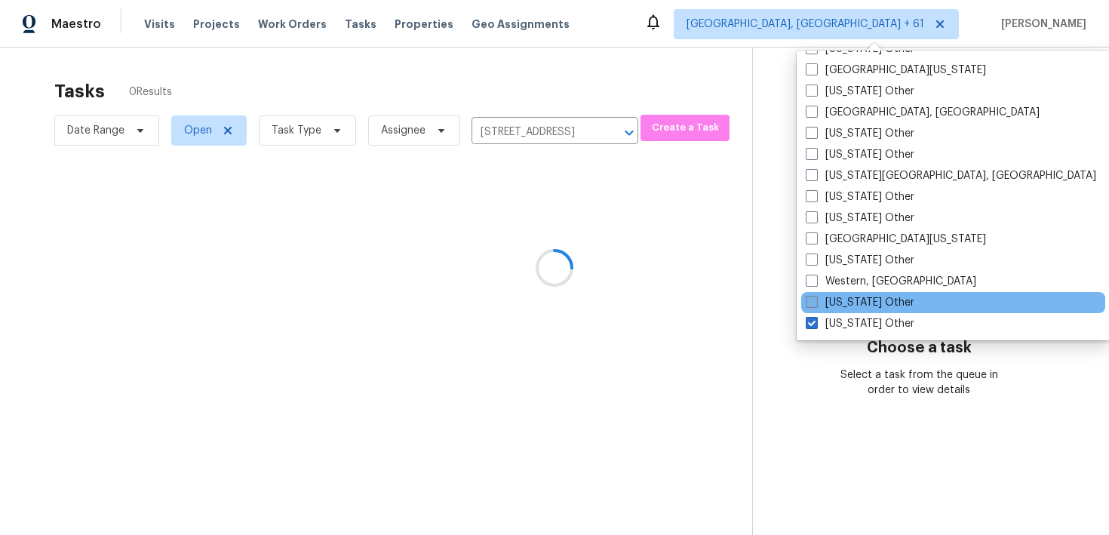
click at [812, 303] on span at bounding box center [812, 302] width 12 height 12
click at [812, 303] on input "[US_STATE] Other" at bounding box center [811, 300] width 10 height 10
checkbox input "true"
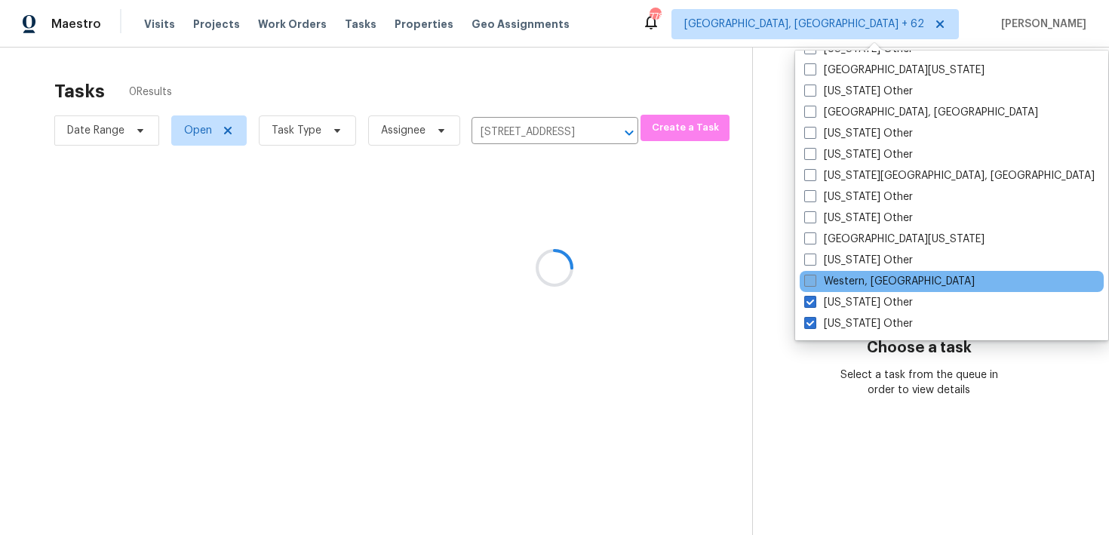
click at [811, 288] on label "Western, [GEOGRAPHIC_DATA]" at bounding box center [890, 281] width 171 height 15
click at [811, 284] on input "Western, [GEOGRAPHIC_DATA]" at bounding box center [810, 279] width 10 height 10
checkbox input "true"
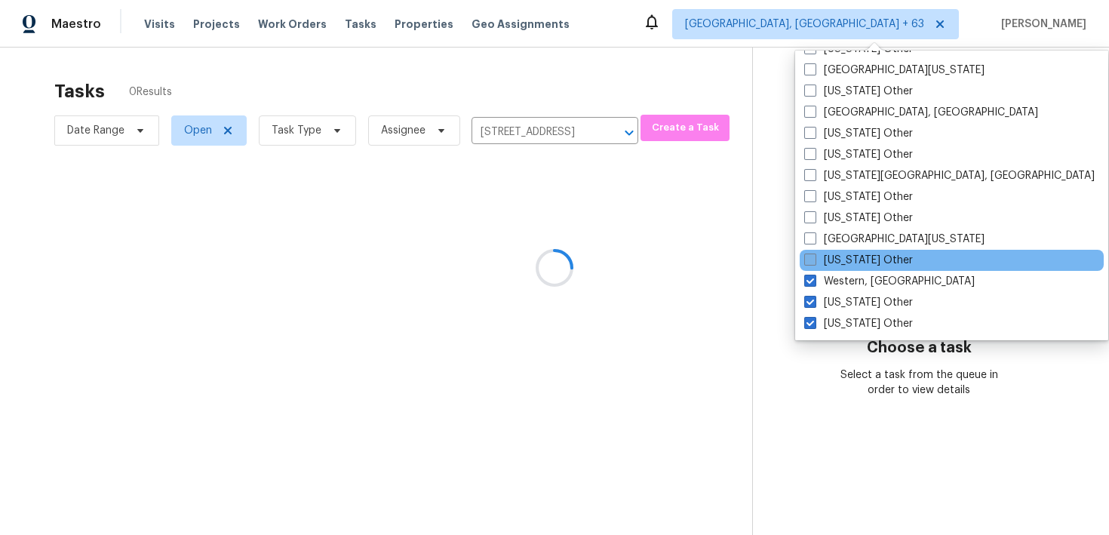
click at [814, 261] on span at bounding box center [811, 260] width 12 height 12
click at [814, 261] on input "[US_STATE] Other" at bounding box center [810, 258] width 10 height 10
checkbox input "true"
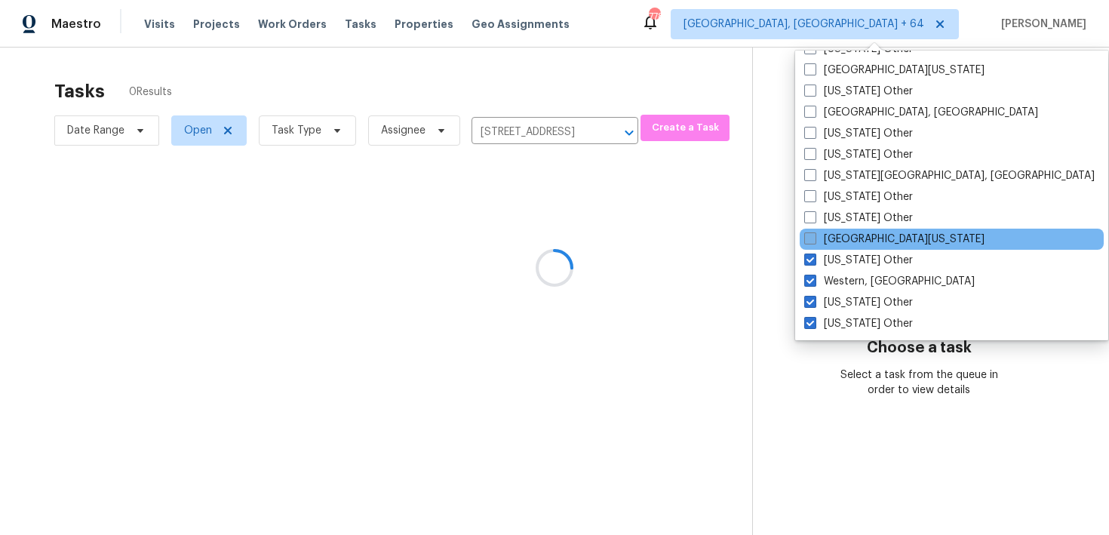
click at [811, 239] on span at bounding box center [811, 238] width 12 height 12
click at [811, 239] on input "[GEOGRAPHIC_DATA][US_STATE]" at bounding box center [810, 237] width 10 height 10
checkbox input "true"
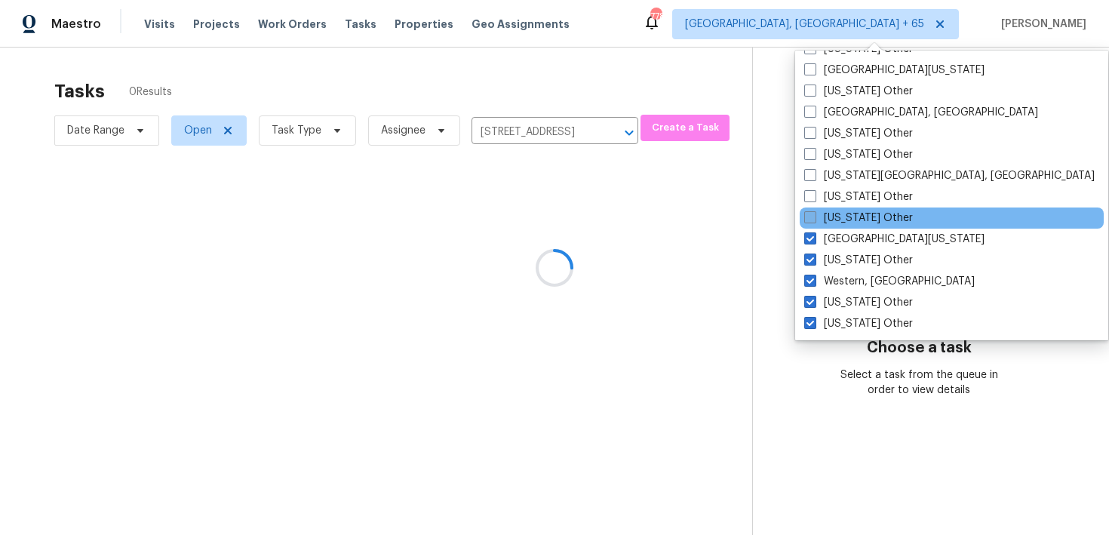
click at [813, 217] on span at bounding box center [811, 217] width 12 height 12
click at [813, 217] on input "[US_STATE] Other" at bounding box center [810, 216] width 10 height 10
checkbox input "true"
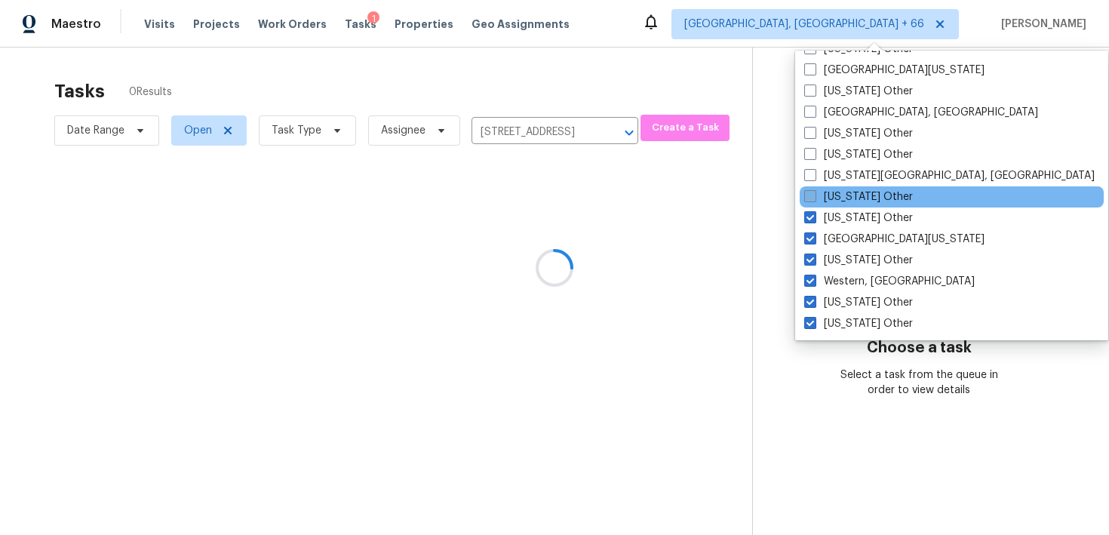
click at [813, 195] on span at bounding box center [811, 196] width 12 height 12
click at [813, 195] on input "[US_STATE] Other" at bounding box center [810, 194] width 10 height 10
checkbox input "true"
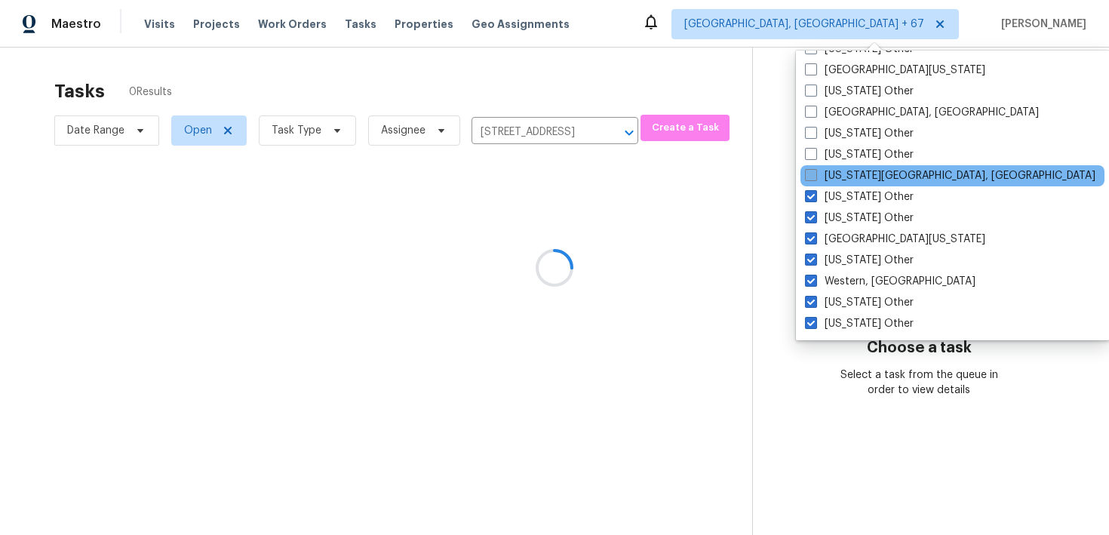
click at [812, 173] on span at bounding box center [811, 175] width 12 height 12
click at [812, 173] on input "[US_STATE][GEOGRAPHIC_DATA], [GEOGRAPHIC_DATA]" at bounding box center [810, 173] width 10 height 10
checkbox input "true"
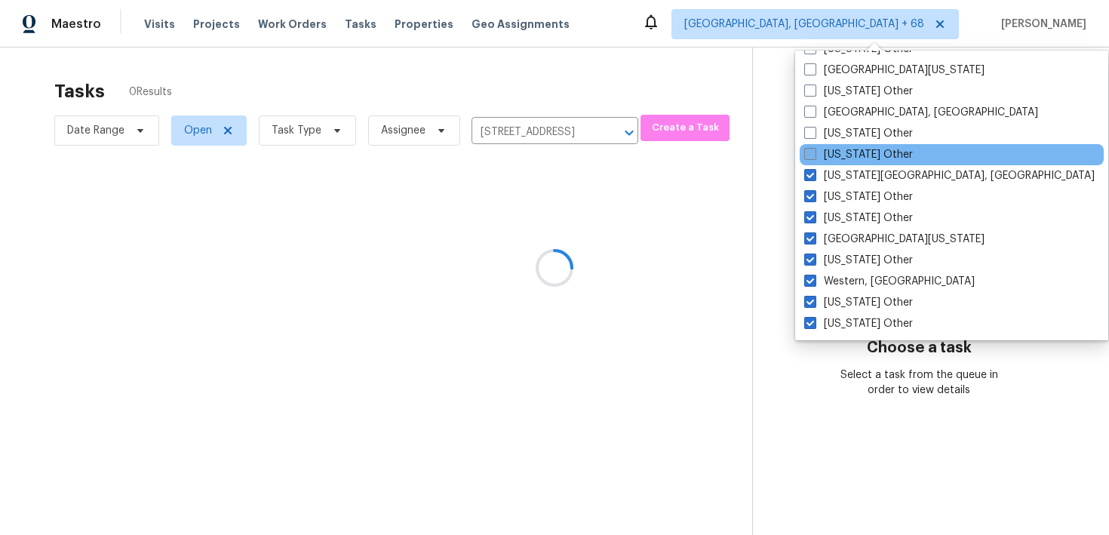
click at [813, 147] on label "[US_STATE] Other" at bounding box center [859, 154] width 109 height 15
click at [813, 147] on input "[US_STATE] Other" at bounding box center [810, 152] width 10 height 10
checkbox input "true"
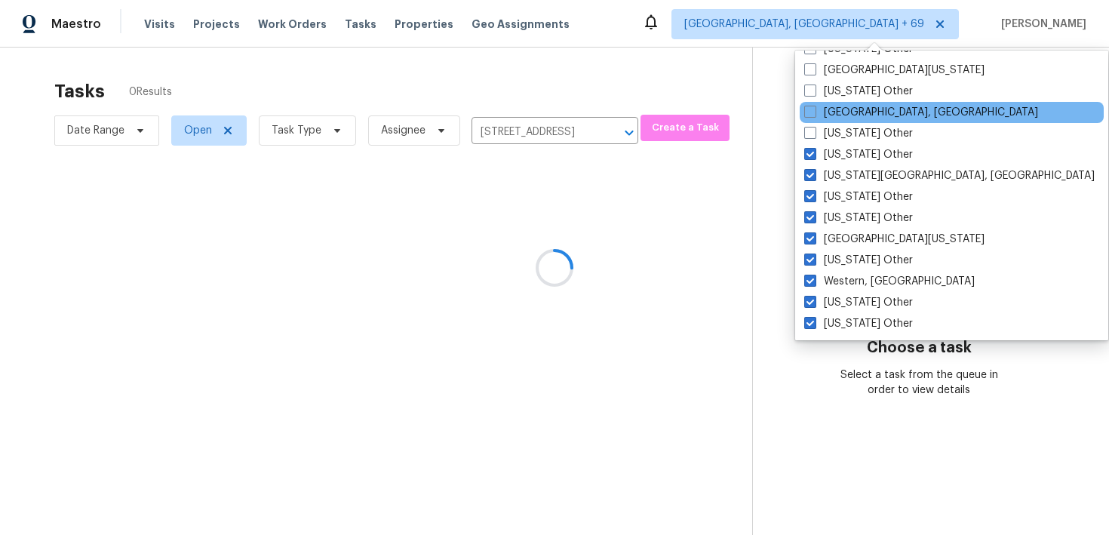
click at [811, 122] on div "[GEOGRAPHIC_DATA], [GEOGRAPHIC_DATA]" at bounding box center [952, 112] width 304 height 21
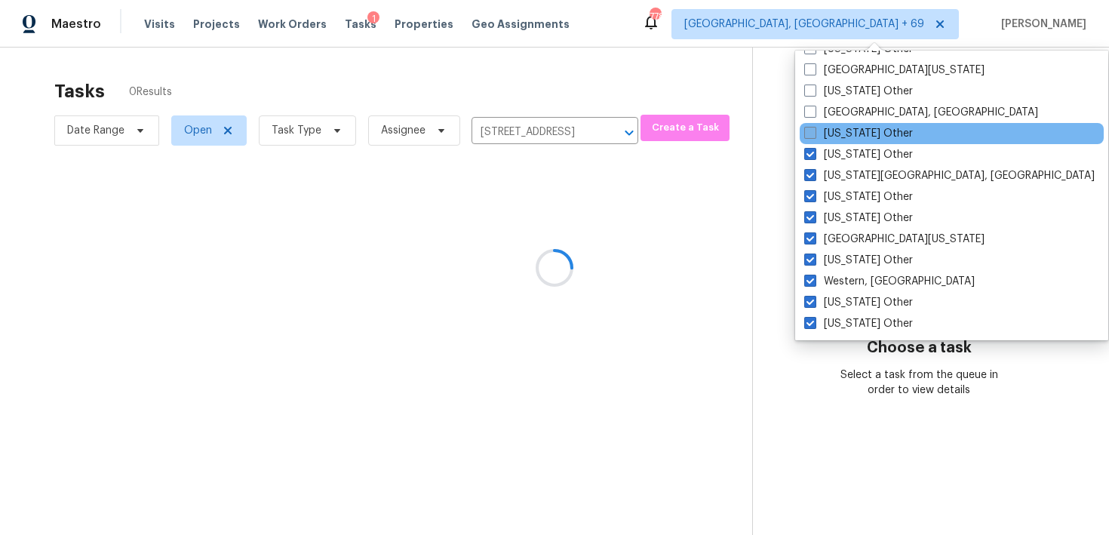
click at [810, 137] on span at bounding box center [811, 133] width 12 height 12
click at [810, 136] on input "[US_STATE] Other" at bounding box center [810, 131] width 10 height 10
checkbox input "true"
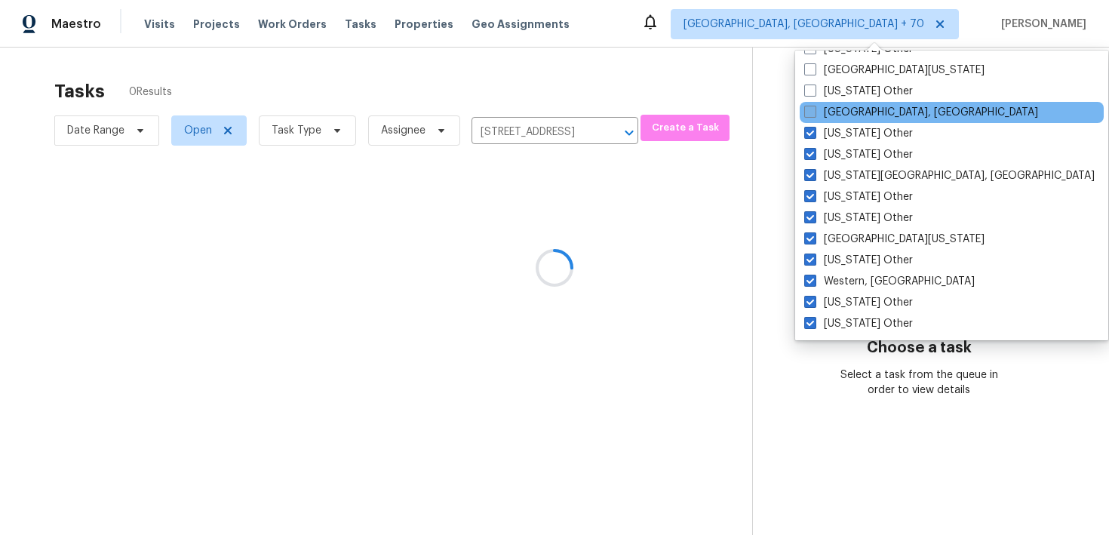
click at [810, 117] on span at bounding box center [811, 112] width 12 height 12
click at [810, 115] on input "[GEOGRAPHIC_DATA], [GEOGRAPHIC_DATA]" at bounding box center [810, 110] width 10 height 10
checkbox input "true"
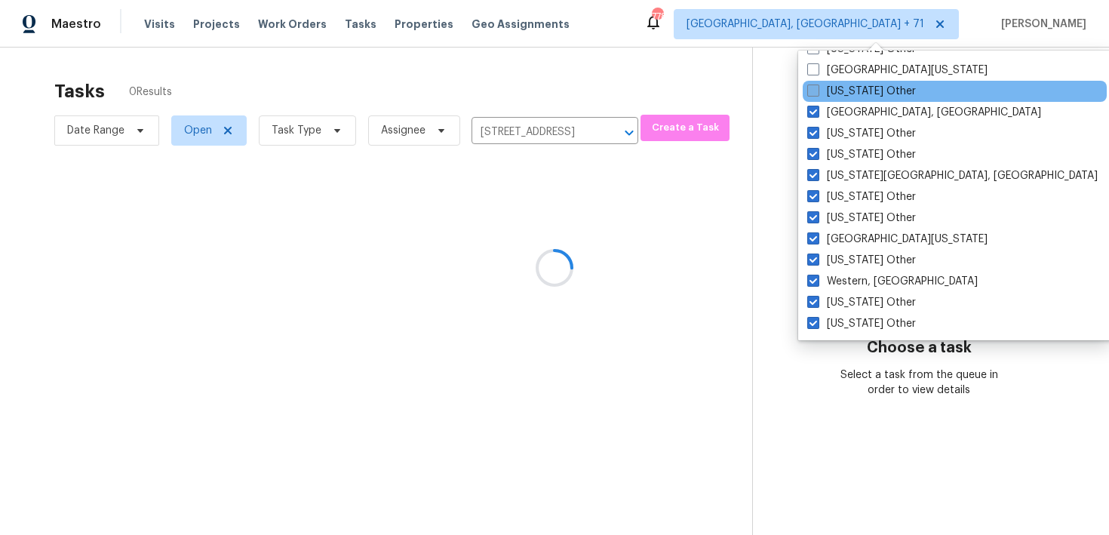
click at [810, 88] on span at bounding box center [814, 91] width 12 height 12
click at [810, 88] on input "[US_STATE] Other" at bounding box center [813, 89] width 10 height 10
checkbox input "true"
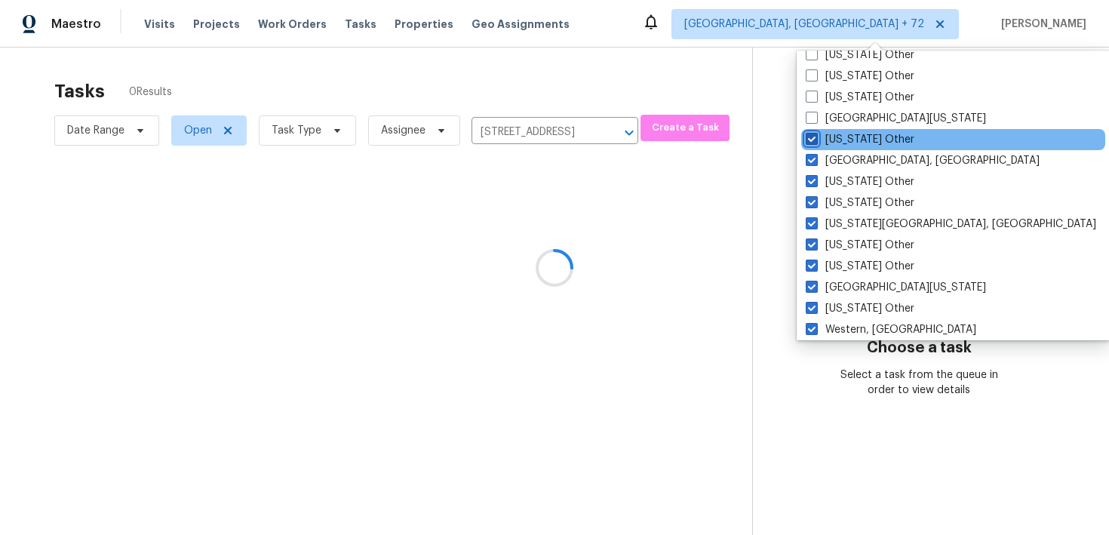
scroll to position [2230, 0]
click at [810, 88] on div "[US_STATE] Other" at bounding box center [954, 98] width 304 height 21
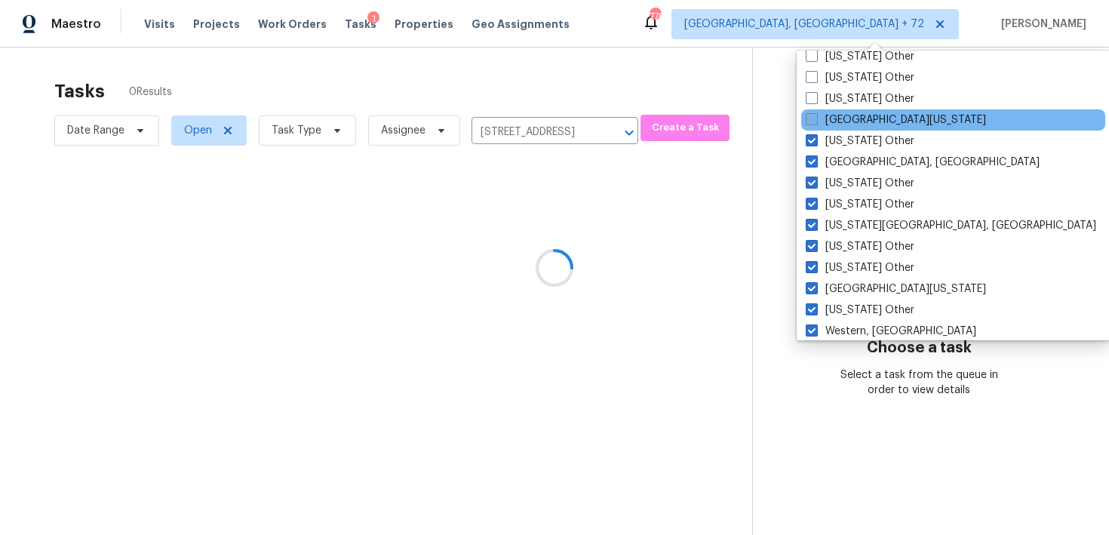
click at [813, 119] on span at bounding box center [812, 119] width 12 height 12
click at [813, 119] on input "[GEOGRAPHIC_DATA][US_STATE]" at bounding box center [811, 117] width 10 height 10
checkbox input "true"
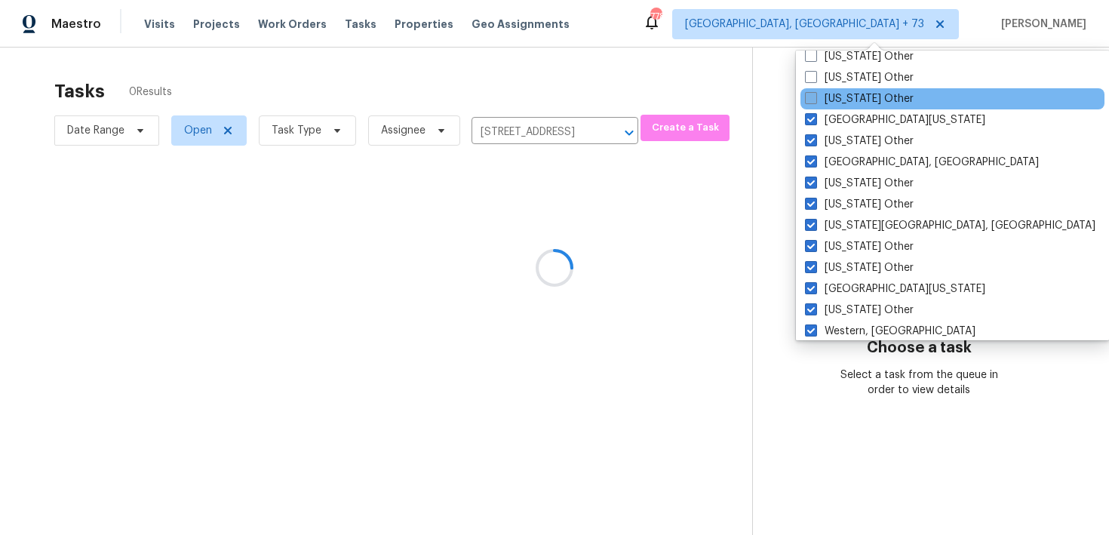
click at [813, 97] on span at bounding box center [811, 98] width 12 height 12
click at [813, 97] on input "[US_STATE] Other" at bounding box center [810, 96] width 10 height 10
checkbox input "true"
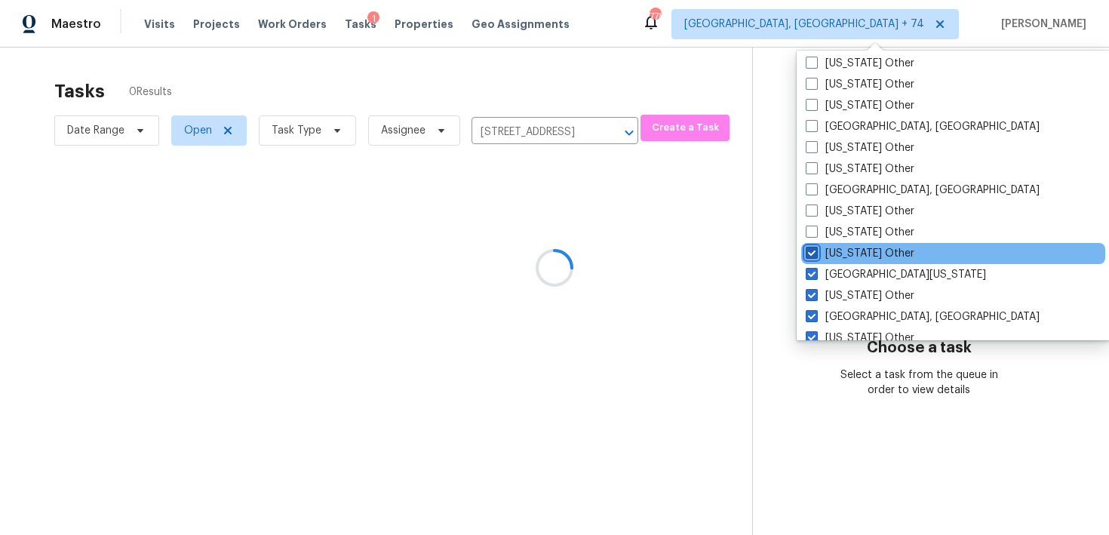
scroll to position [2051, 0]
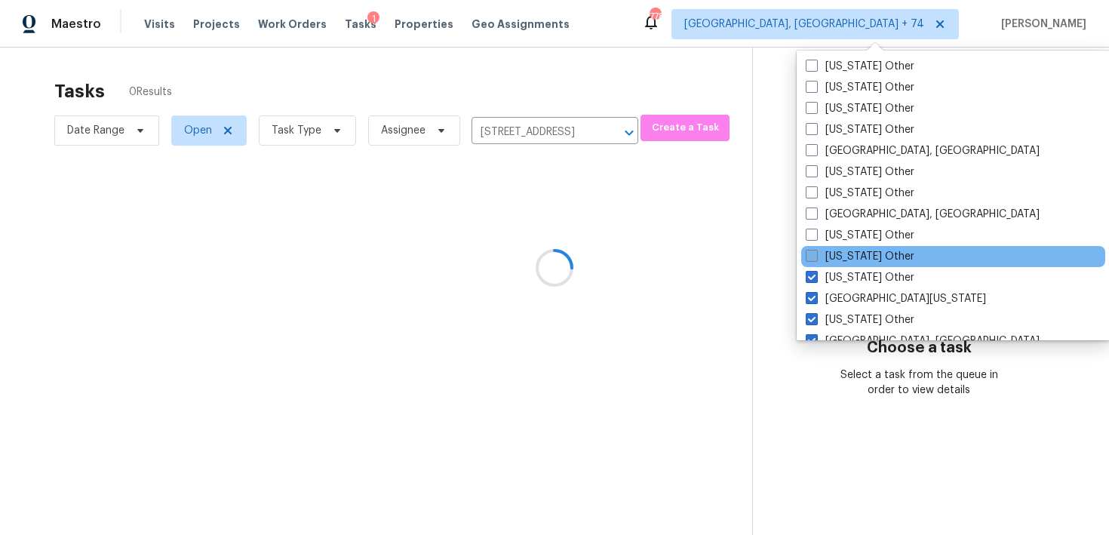
click at [812, 254] on span at bounding box center [812, 256] width 12 height 12
click at [812, 254] on input "[US_STATE] Other" at bounding box center [811, 254] width 10 height 10
checkbox input "true"
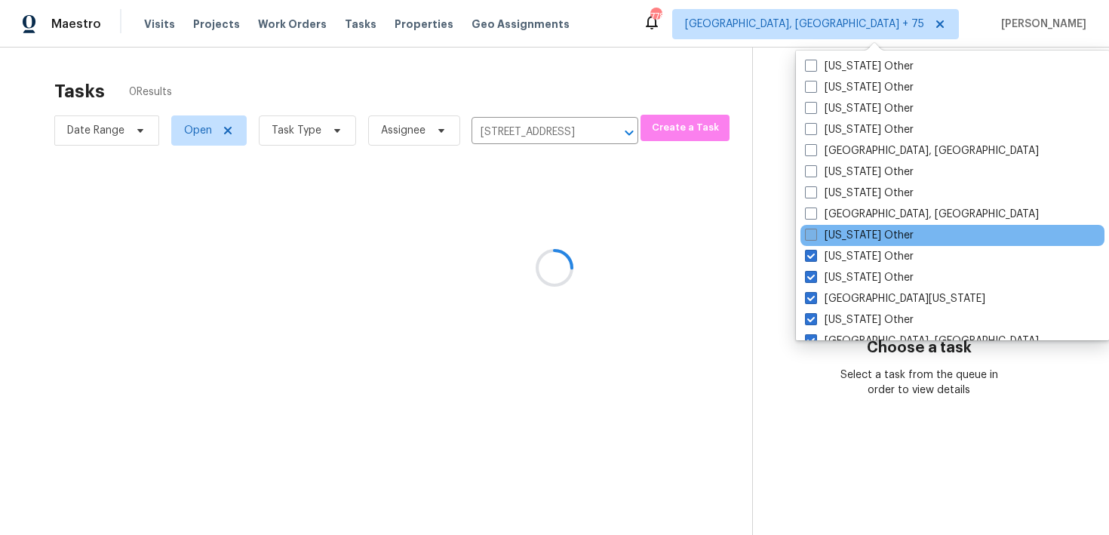
click at [812, 234] on span at bounding box center [811, 235] width 12 height 12
click at [812, 234] on input "Puerto Rico Other" at bounding box center [810, 233] width 10 height 10
checkbox input "true"
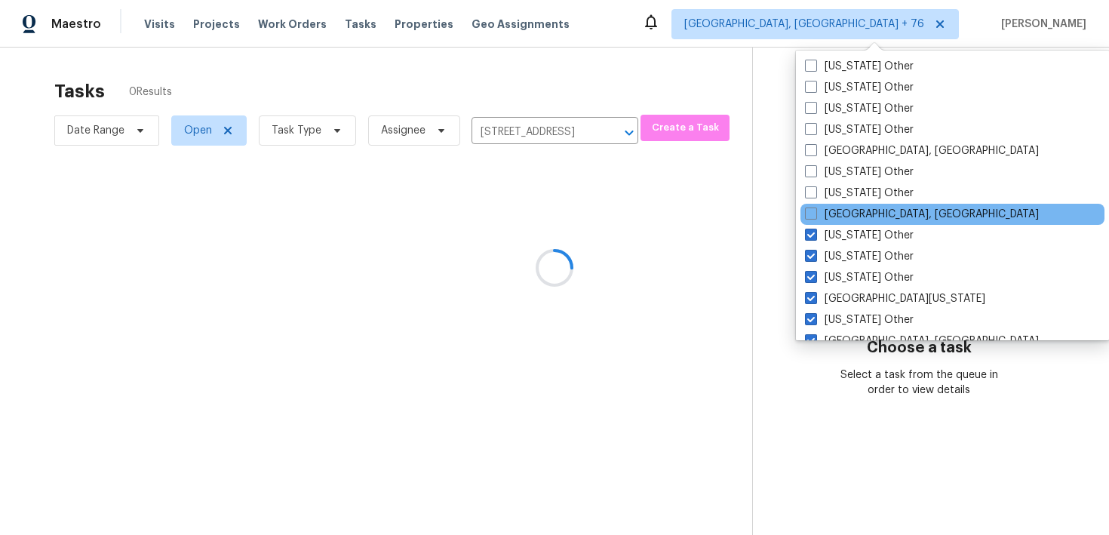
click at [815, 205] on div "Pittsburgh, PA" at bounding box center [953, 214] width 304 height 21
click at [813, 206] on div "Pittsburgh, PA" at bounding box center [953, 214] width 304 height 21
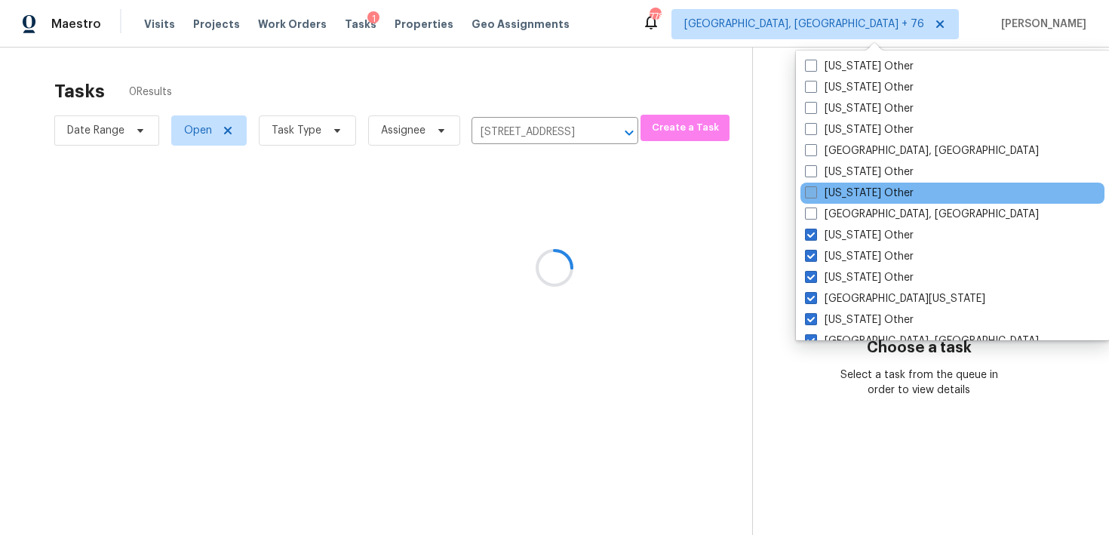
click at [813, 195] on span at bounding box center [811, 192] width 12 height 12
click at [813, 195] on input "Pennsylvania Other" at bounding box center [810, 191] width 10 height 10
checkbox input "true"
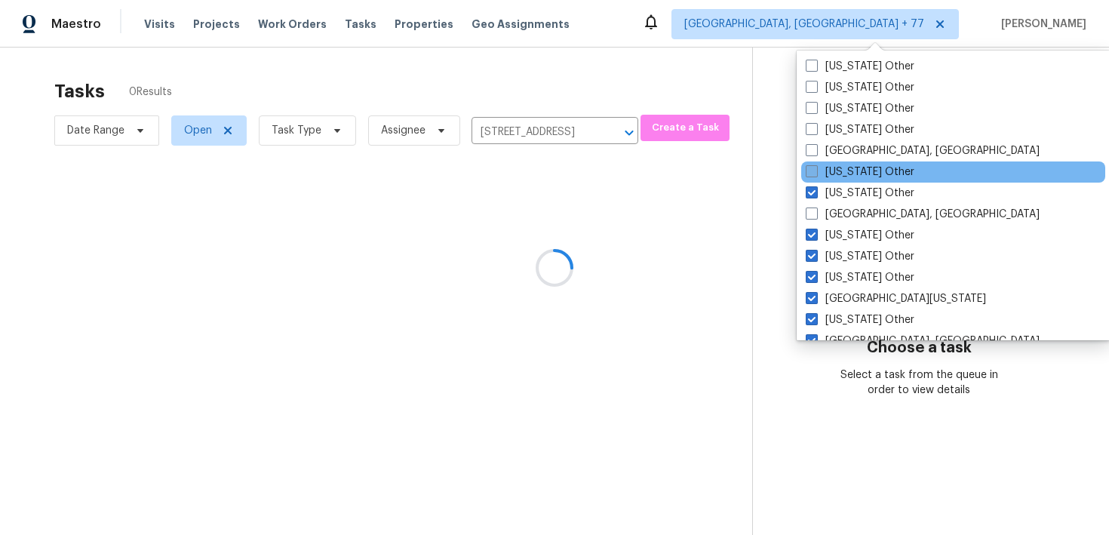
click at [813, 171] on span at bounding box center [812, 171] width 12 height 12
click at [813, 171] on input "Oregon Other" at bounding box center [811, 170] width 10 height 10
checkbox input "true"
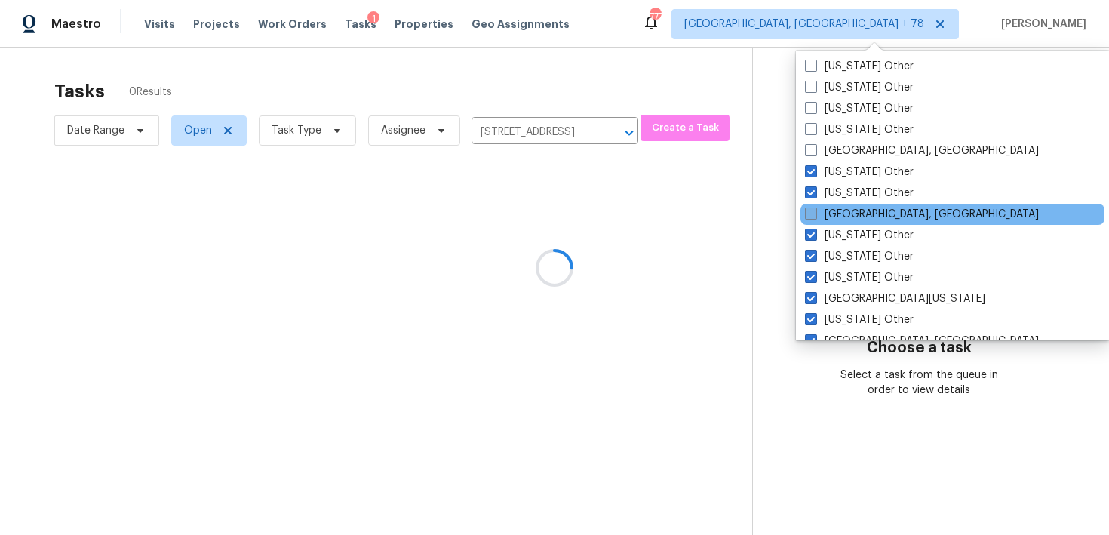
click at [808, 211] on span at bounding box center [811, 214] width 12 height 12
click at [808, 211] on input "Pittsburgh, PA" at bounding box center [810, 212] width 10 height 10
checkbox input "true"
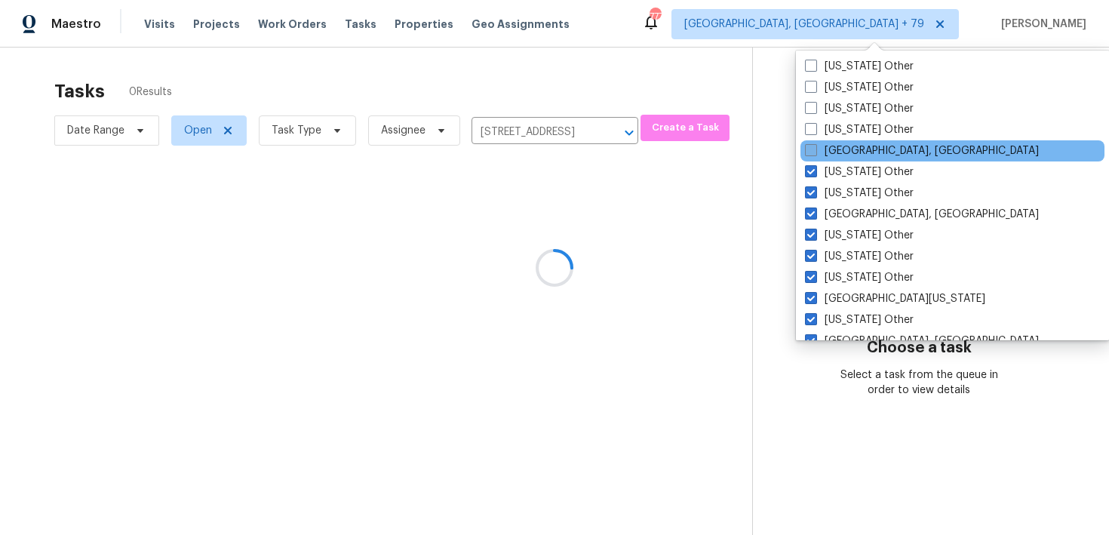
click at [811, 147] on span at bounding box center [811, 150] width 12 height 12
click at [811, 147] on input "Omaha, NE" at bounding box center [810, 148] width 10 height 10
checkbox input "true"
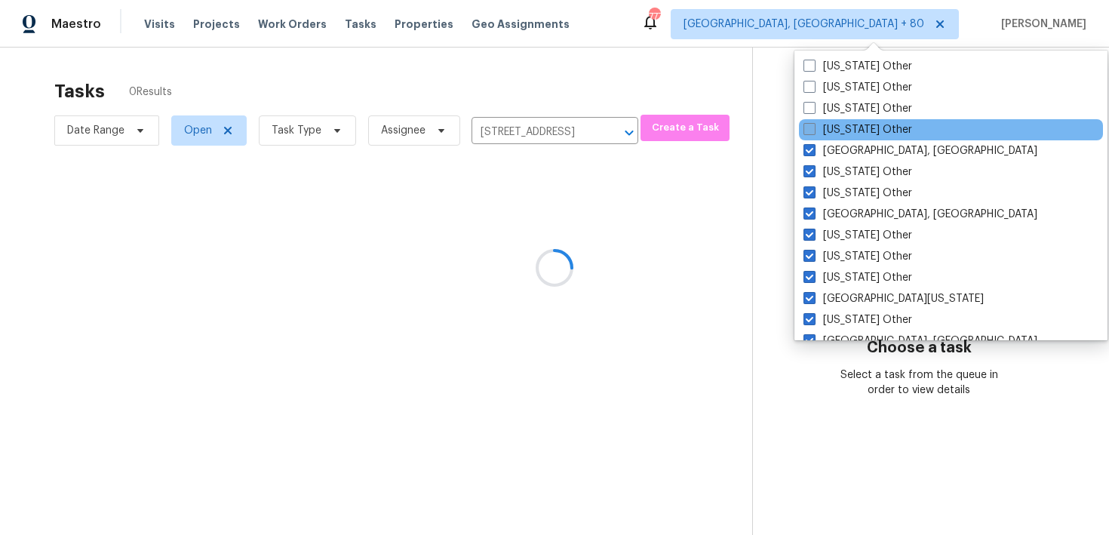
click at [813, 126] on span at bounding box center [810, 129] width 12 height 12
click at [813, 126] on input "Oklahoma Other" at bounding box center [809, 127] width 10 height 10
checkbox input "true"
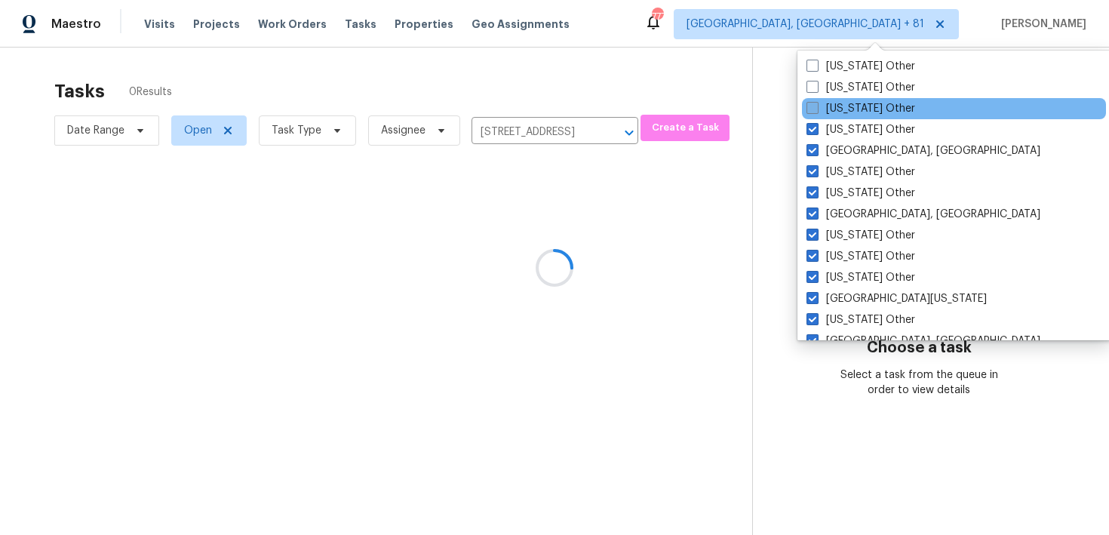
click at [813, 103] on span at bounding box center [813, 108] width 12 height 12
click at [813, 103] on input "Ohio Other" at bounding box center [812, 106] width 10 height 10
checkbox input "true"
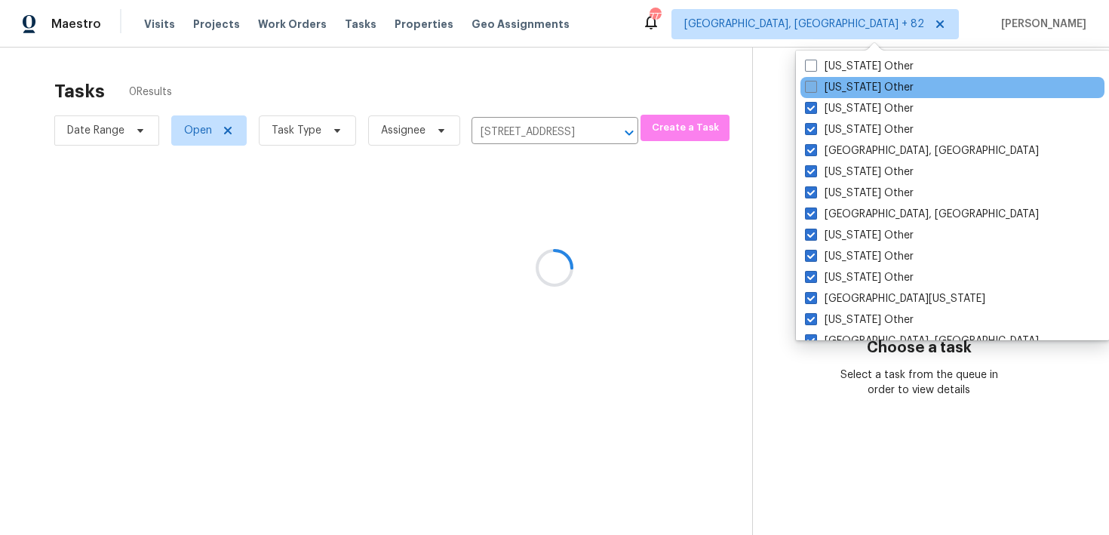
click at [813, 88] on span at bounding box center [811, 87] width 12 height 12
click at [813, 88] on input "North Dakota Other" at bounding box center [810, 85] width 10 height 10
checkbox input "true"
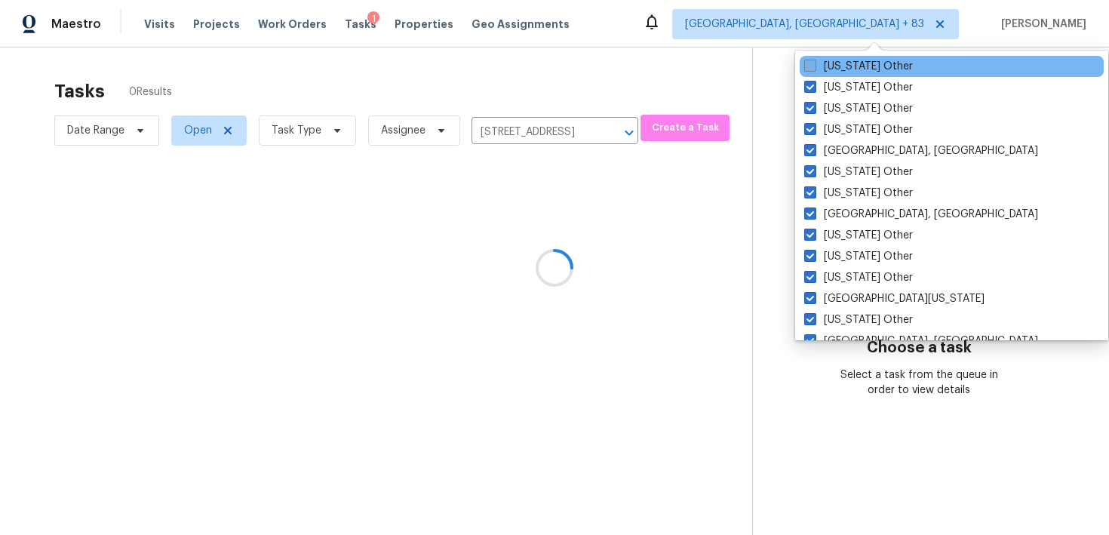
click at [812, 69] on span at bounding box center [811, 66] width 12 height 12
click at [812, 69] on input "North Carolina Other" at bounding box center [810, 64] width 10 height 10
checkbox input "true"
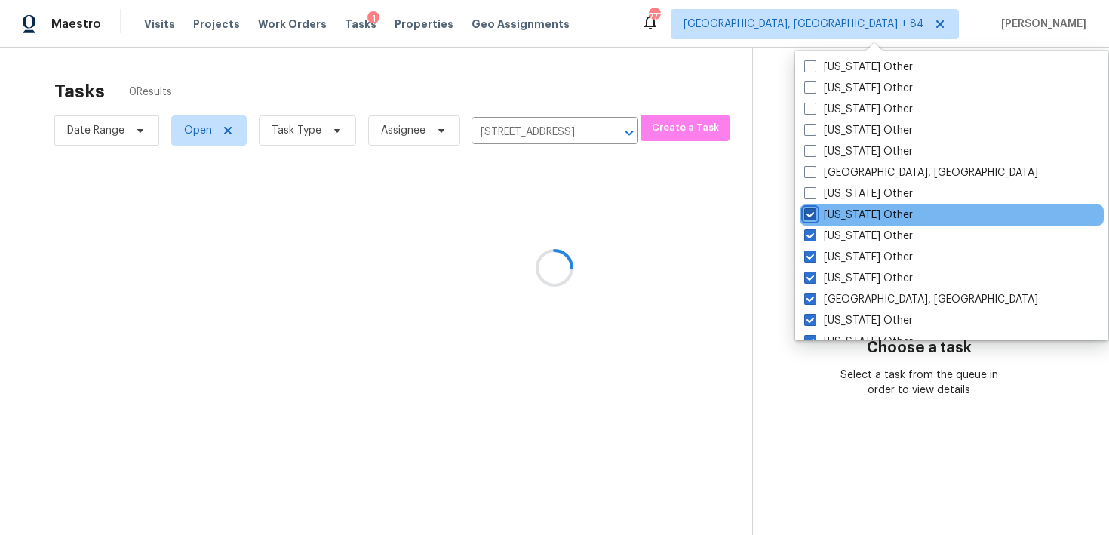
scroll to position [1893, 0]
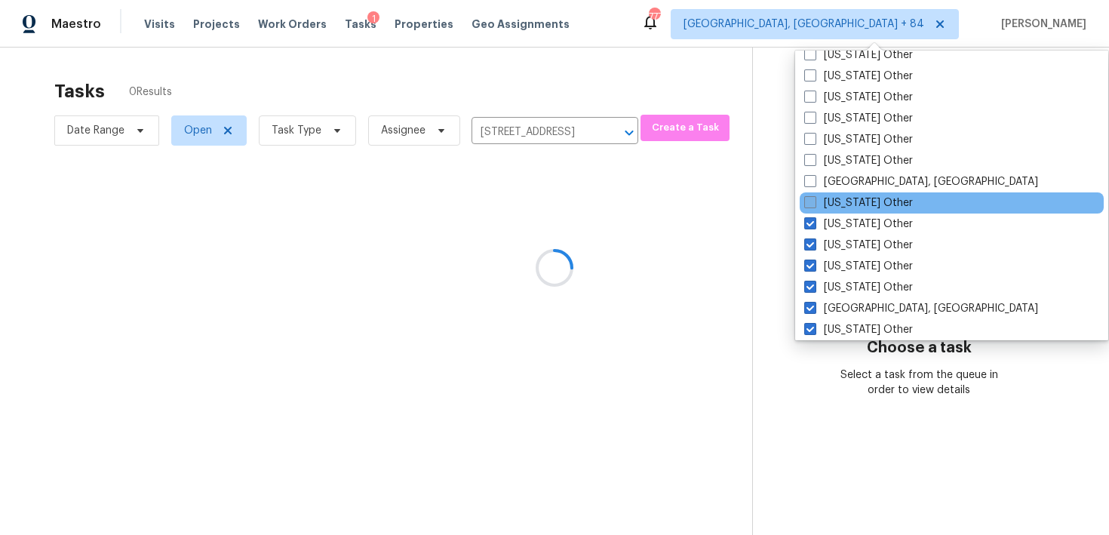
click at [808, 206] on span at bounding box center [811, 202] width 12 height 12
click at [808, 205] on input "New York Other" at bounding box center [810, 200] width 10 height 10
checkbox input "true"
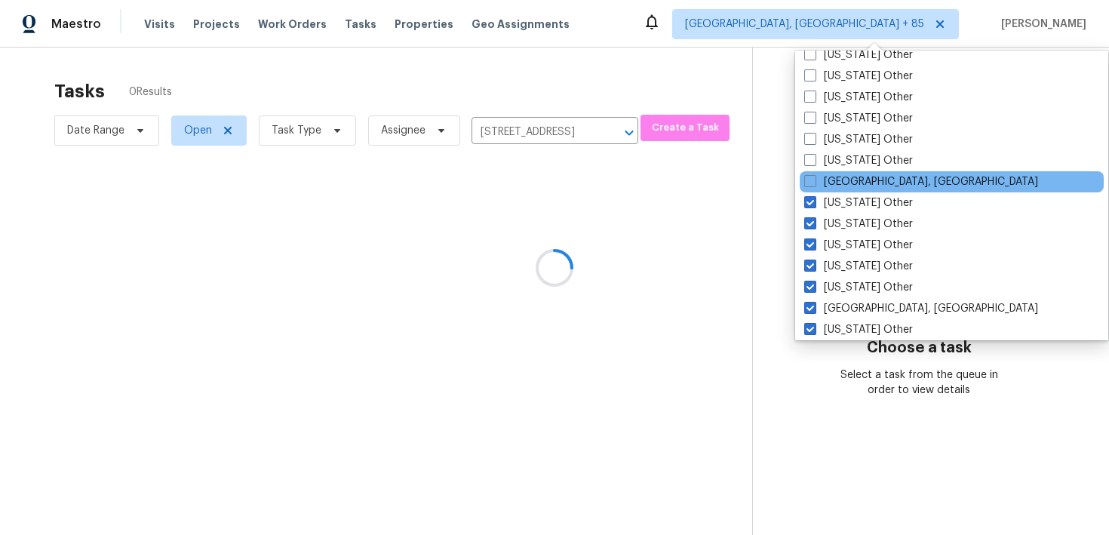
click at [808, 190] on div "New Orleans, LA" at bounding box center [952, 181] width 304 height 21
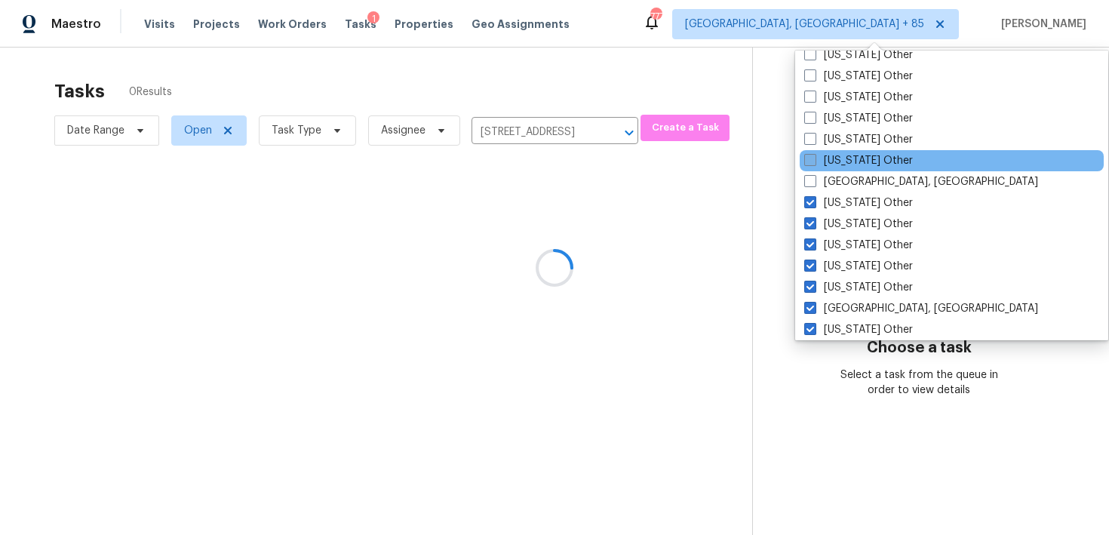
click at [811, 162] on span at bounding box center [811, 160] width 12 height 12
click at [811, 162] on input "New Mexico Other" at bounding box center [810, 158] width 10 height 10
checkbox input "true"
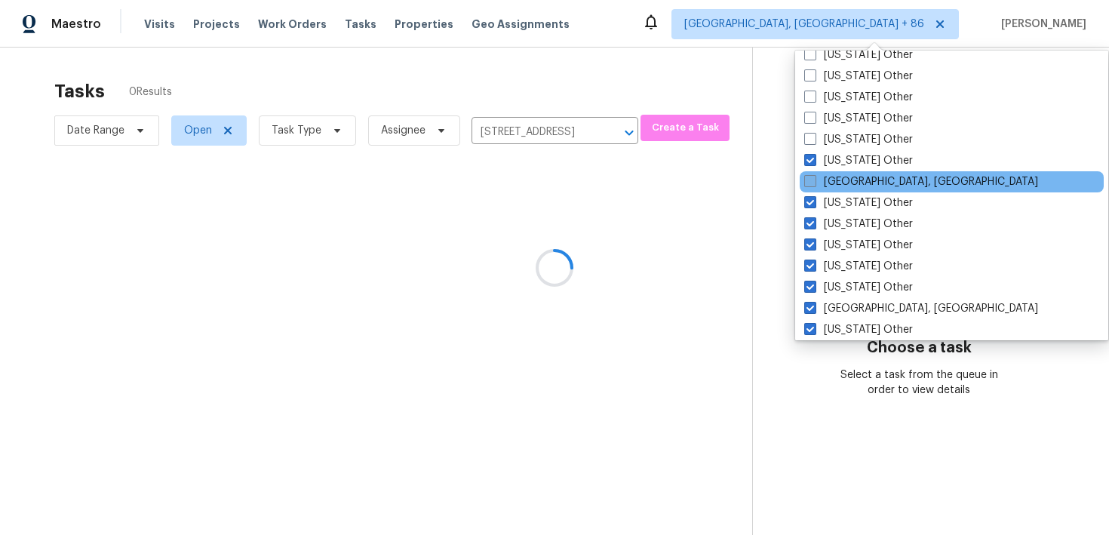
click at [811, 183] on span at bounding box center [811, 181] width 12 height 12
click at [811, 183] on input "New Orleans, LA" at bounding box center [810, 179] width 10 height 10
checkbox input "true"
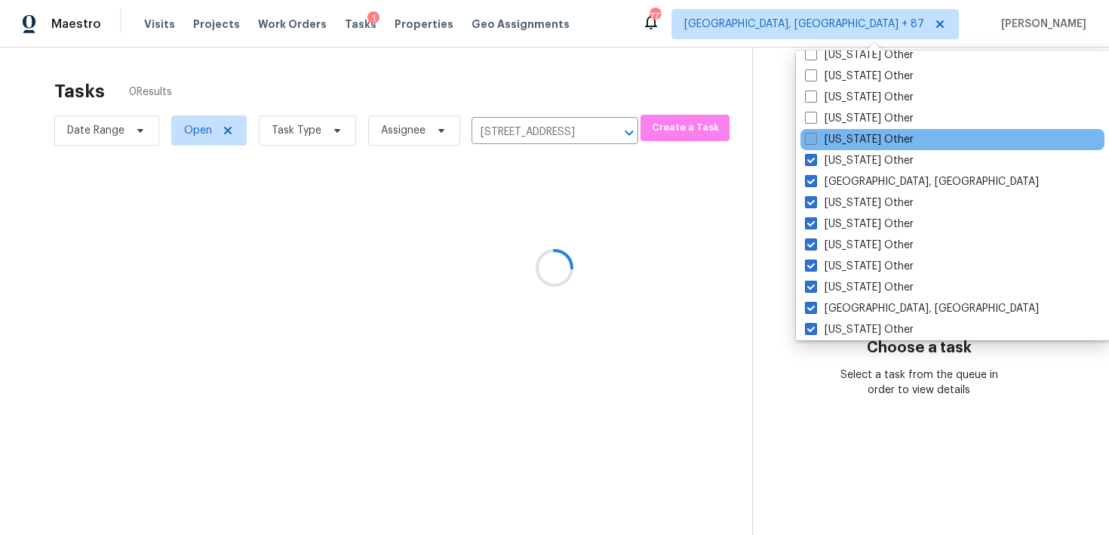
click at [814, 139] on span at bounding box center [811, 139] width 12 height 12
click at [814, 139] on input "New Hampshire Other" at bounding box center [810, 137] width 10 height 10
checkbox input "true"
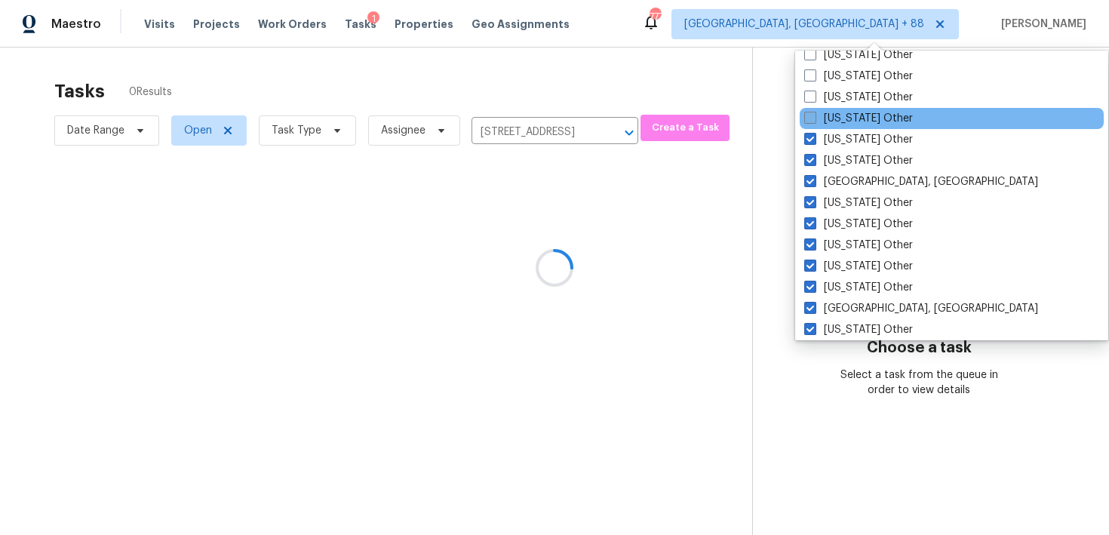
click at [811, 119] on span at bounding box center [811, 118] width 12 height 12
click at [811, 119] on input "Nevada Other" at bounding box center [810, 116] width 10 height 10
checkbox input "true"
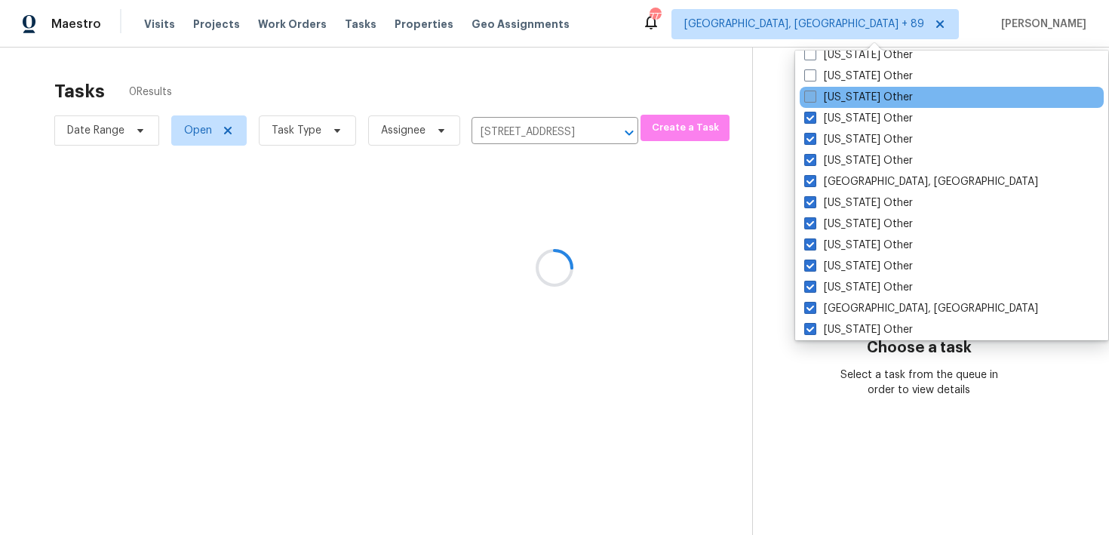
click at [812, 94] on span at bounding box center [811, 97] width 12 height 12
click at [812, 94] on input "Nebraska Other" at bounding box center [810, 95] width 10 height 10
checkbox input "true"
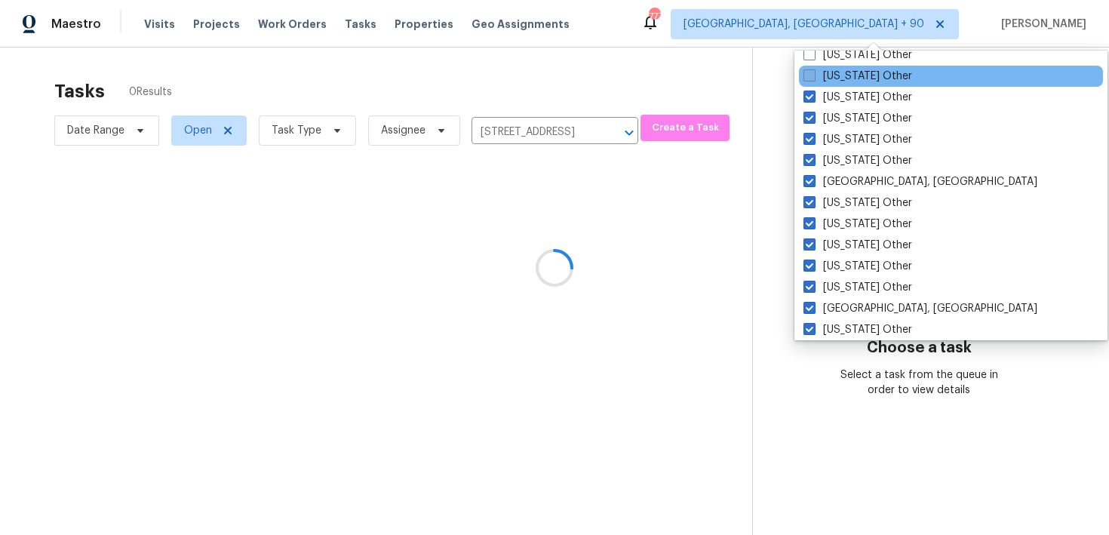
click at [811, 69] on span at bounding box center [810, 75] width 12 height 12
click at [811, 69] on input "Montana Other" at bounding box center [809, 74] width 10 height 10
checkbox input "true"
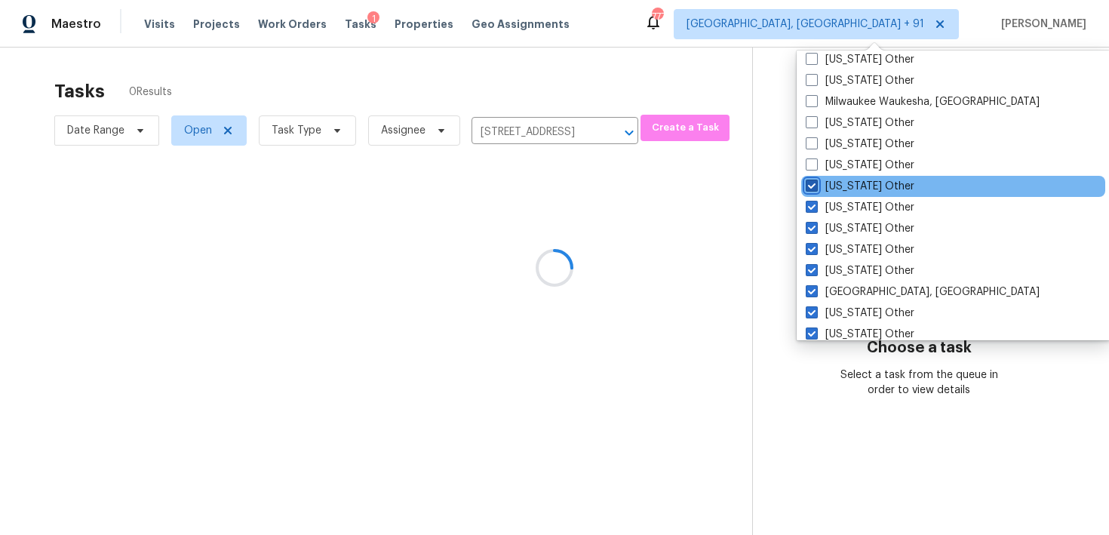
scroll to position [1753, 0]
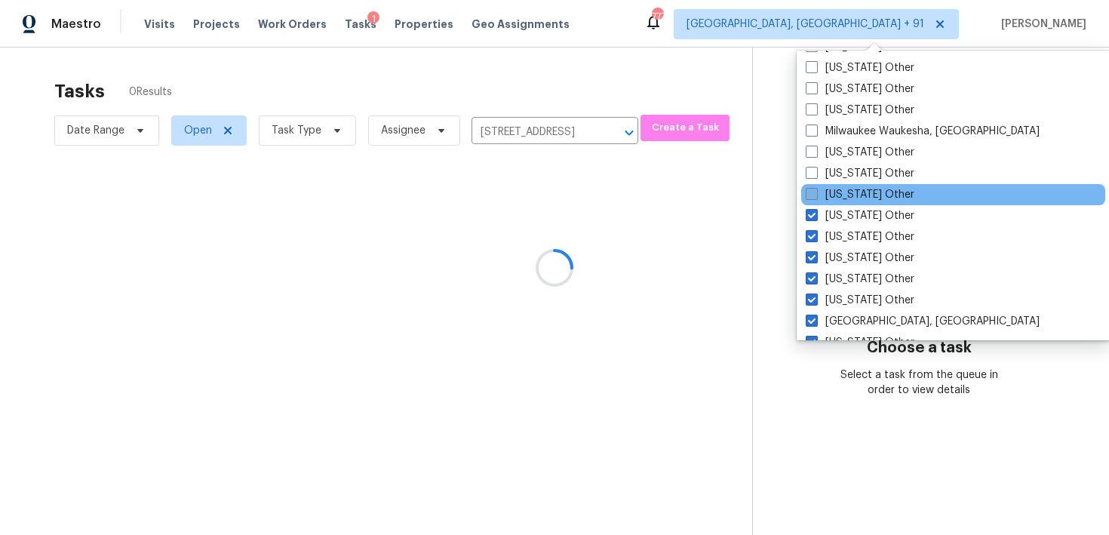
click at [811, 194] on span at bounding box center [812, 194] width 12 height 12
click at [811, 194] on input "Missouri Other" at bounding box center [811, 192] width 10 height 10
checkbox input "true"
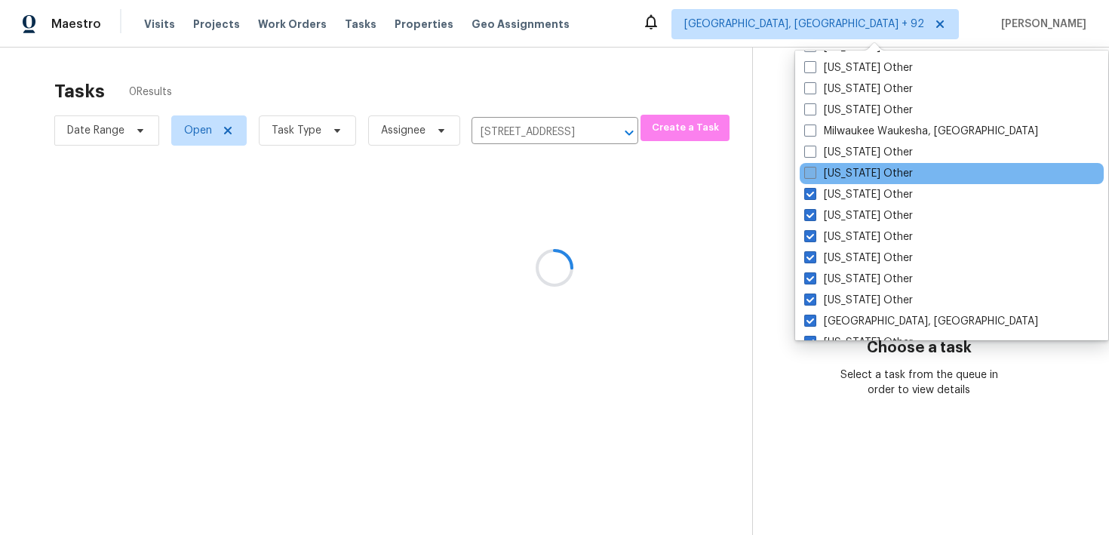
click at [816, 173] on span at bounding box center [811, 173] width 12 height 12
click at [814, 173] on input "Mississippi Other" at bounding box center [810, 171] width 10 height 10
checkbox input "true"
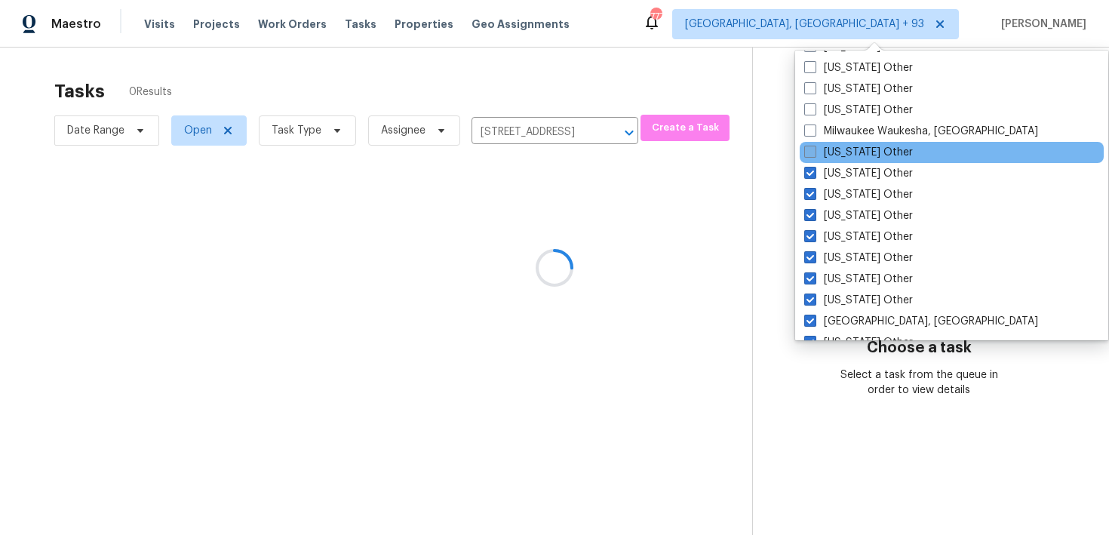
click at [816, 154] on span at bounding box center [811, 152] width 12 height 12
click at [814, 154] on input "Minnesota Other" at bounding box center [810, 150] width 10 height 10
checkbox input "true"
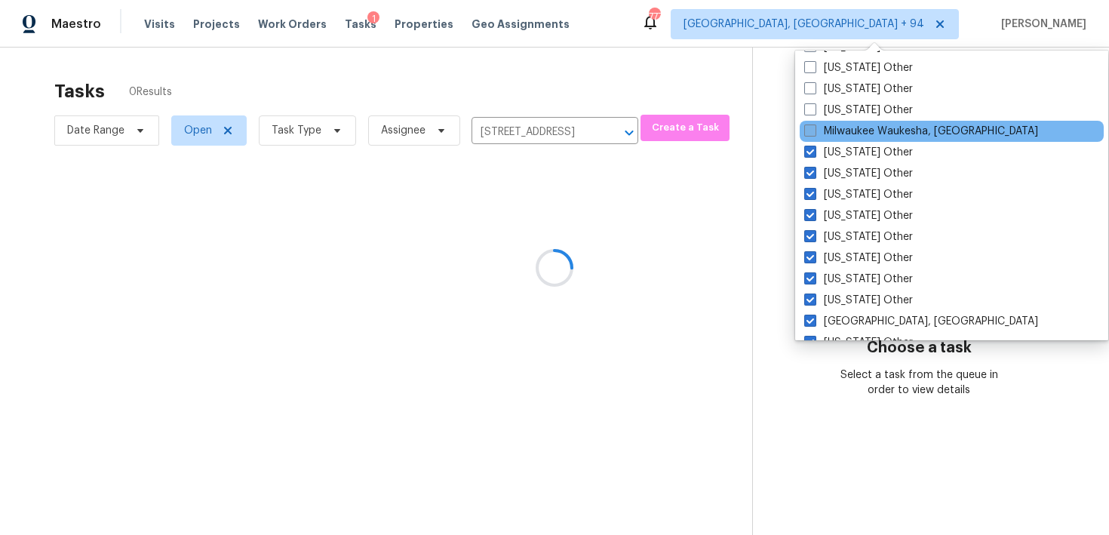
click at [814, 128] on span at bounding box center [811, 131] width 12 height 12
click at [814, 128] on input "Milwaukee Waukesha, WI" at bounding box center [810, 129] width 10 height 10
checkbox input "true"
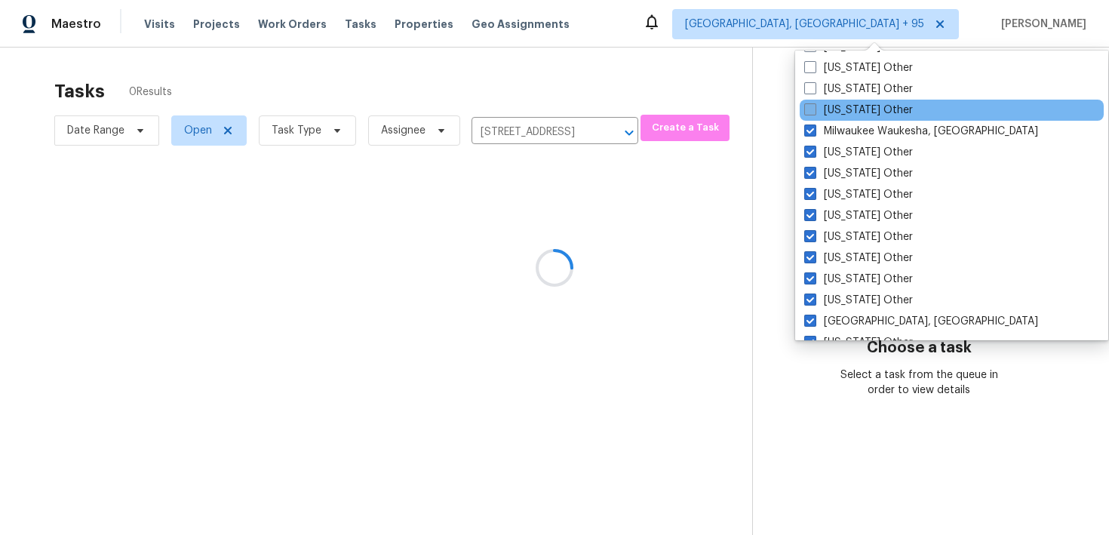
click at [814, 107] on span at bounding box center [811, 109] width 12 height 12
click at [814, 107] on input "Michigan Other" at bounding box center [810, 108] width 10 height 10
checkbox input "true"
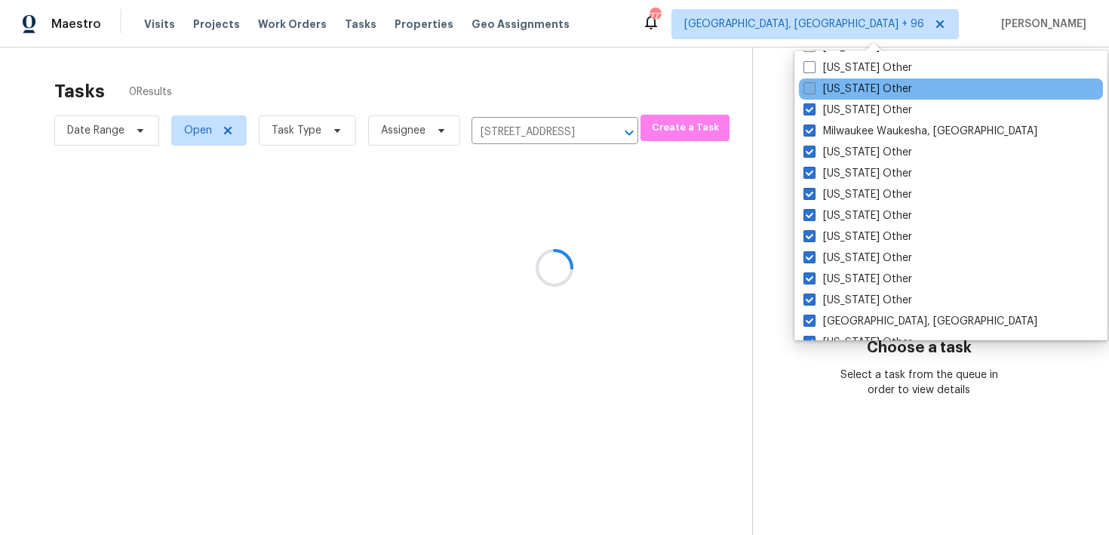
click at [814, 94] on span at bounding box center [810, 88] width 12 height 12
click at [814, 91] on input "Massachusetts Other" at bounding box center [809, 87] width 10 height 10
checkbox input "true"
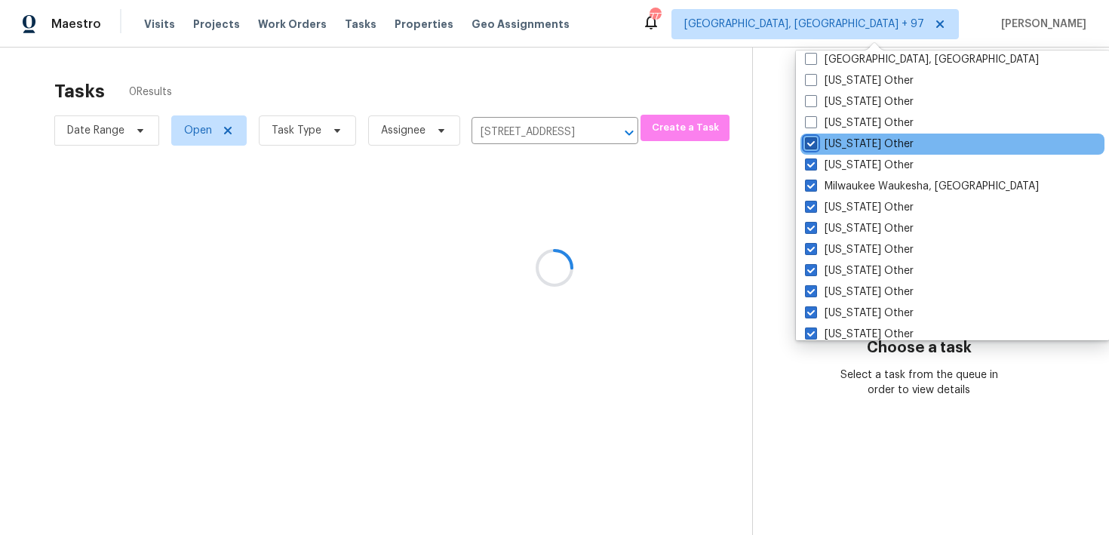
scroll to position [1695, 0]
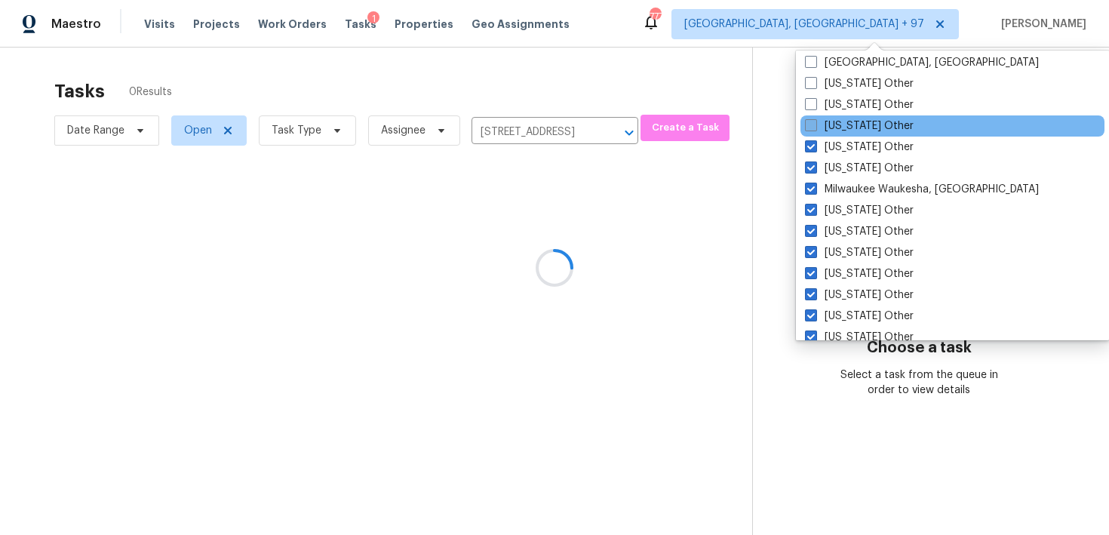
click at [811, 122] on span at bounding box center [811, 125] width 12 height 12
click at [811, 122] on input "Maryland Other" at bounding box center [810, 123] width 10 height 10
checkbox input "true"
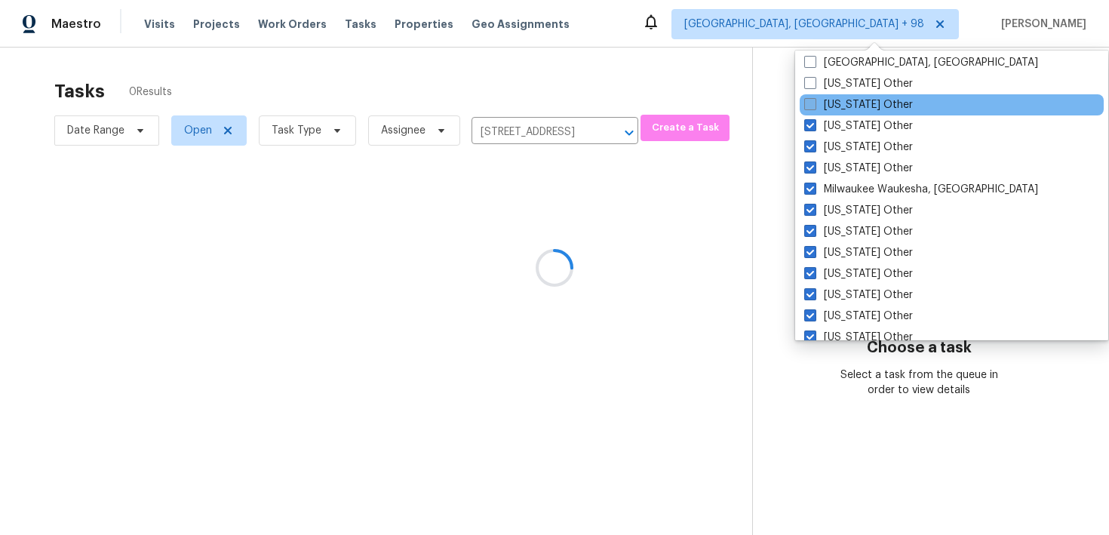
click at [811, 106] on span at bounding box center [811, 104] width 12 height 12
click at [811, 106] on input "Maine Other" at bounding box center [810, 102] width 10 height 10
checkbox input "true"
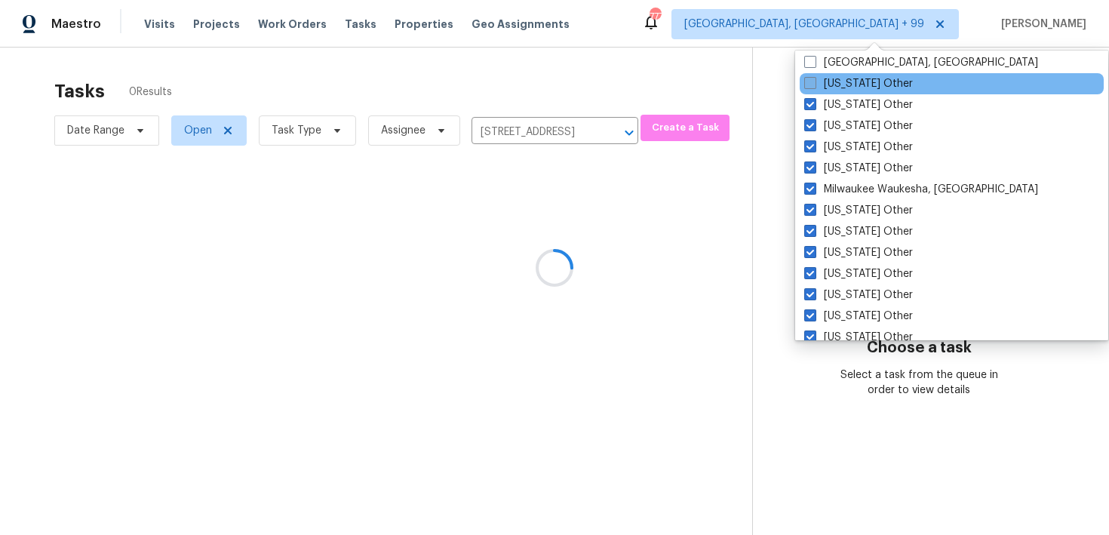
click at [811, 85] on span at bounding box center [811, 83] width 12 height 12
click at [811, 85] on input "Louisiana Other" at bounding box center [810, 81] width 10 height 10
checkbox input "true"
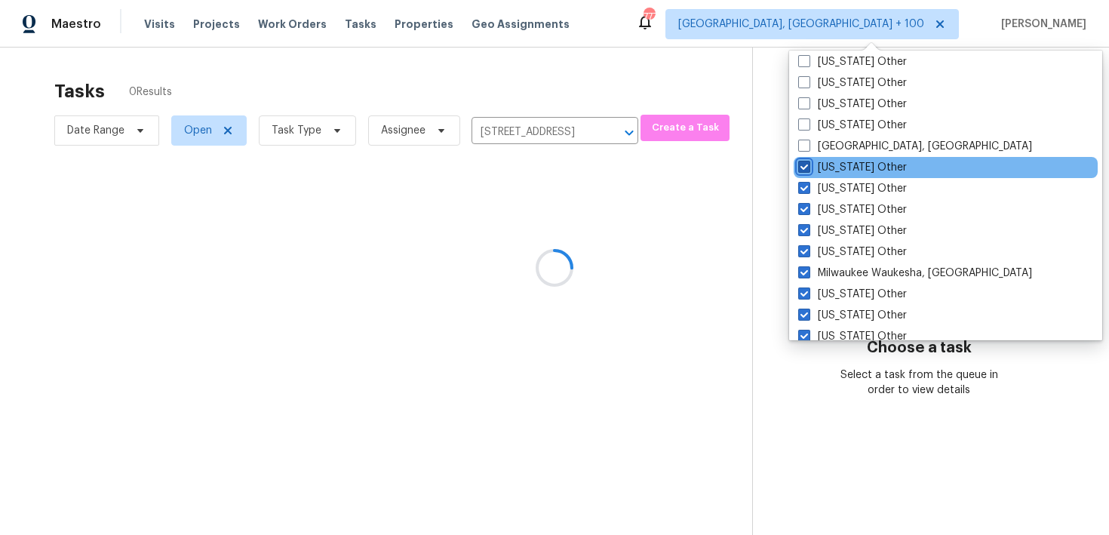
scroll to position [1602, 0]
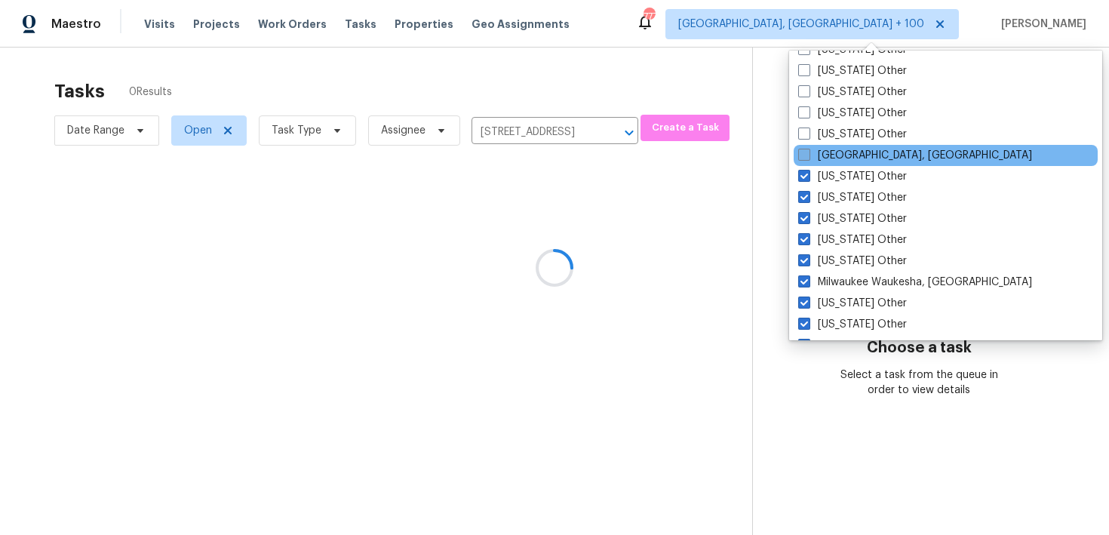
click at [805, 150] on span at bounding box center [805, 155] width 12 height 12
click at [805, 150] on input "Little Rock, AR" at bounding box center [804, 153] width 10 height 10
checkbox input "true"
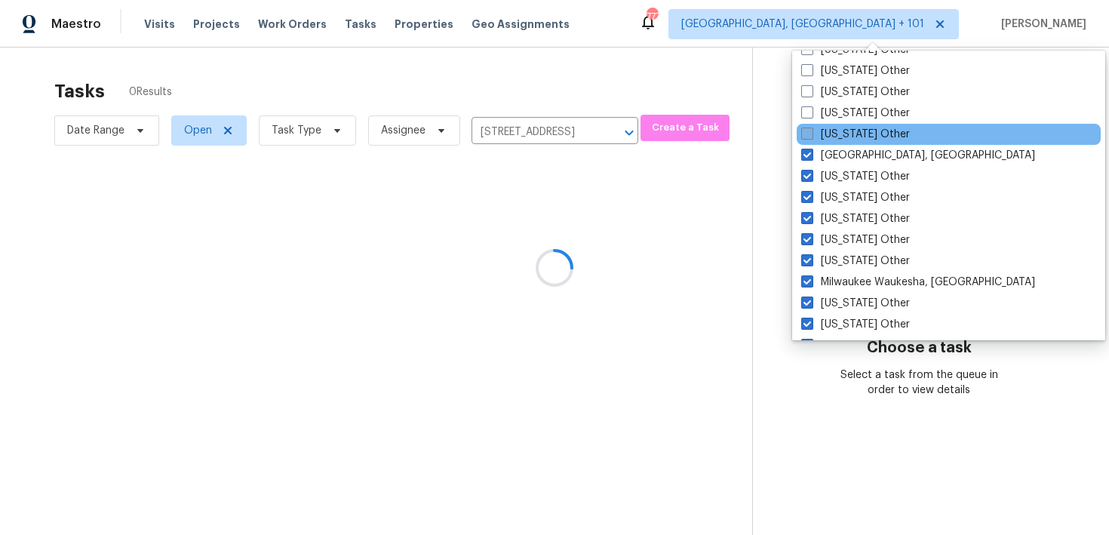
click at [808, 130] on span at bounding box center [808, 134] width 12 height 12
click at [808, 130] on input "Kentucky Other" at bounding box center [807, 132] width 10 height 10
checkbox input "true"
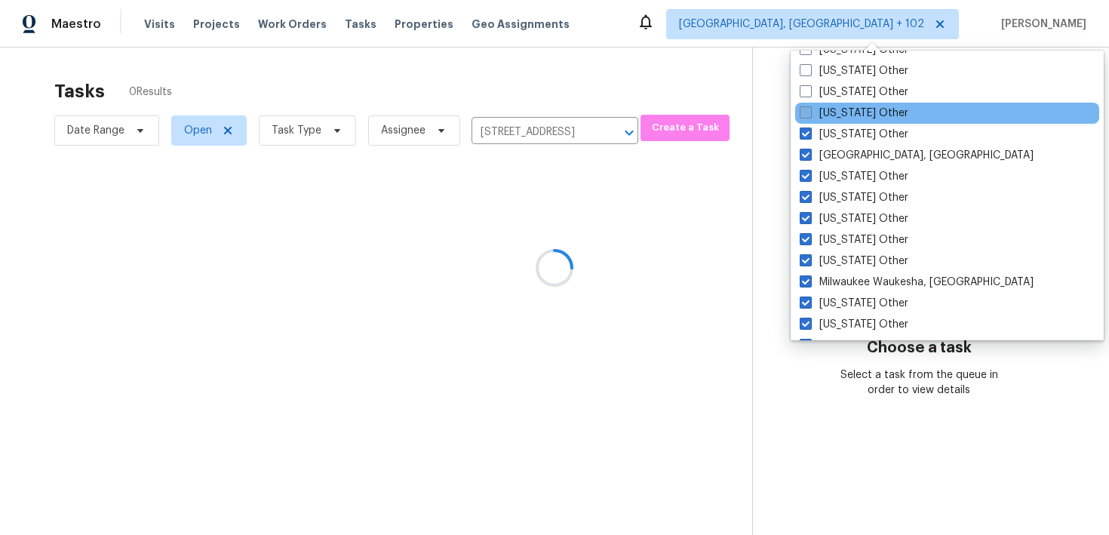
click at [808, 116] on span at bounding box center [806, 112] width 12 height 12
click at [808, 115] on input "Kansas Other" at bounding box center [805, 111] width 10 height 10
checkbox input "true"
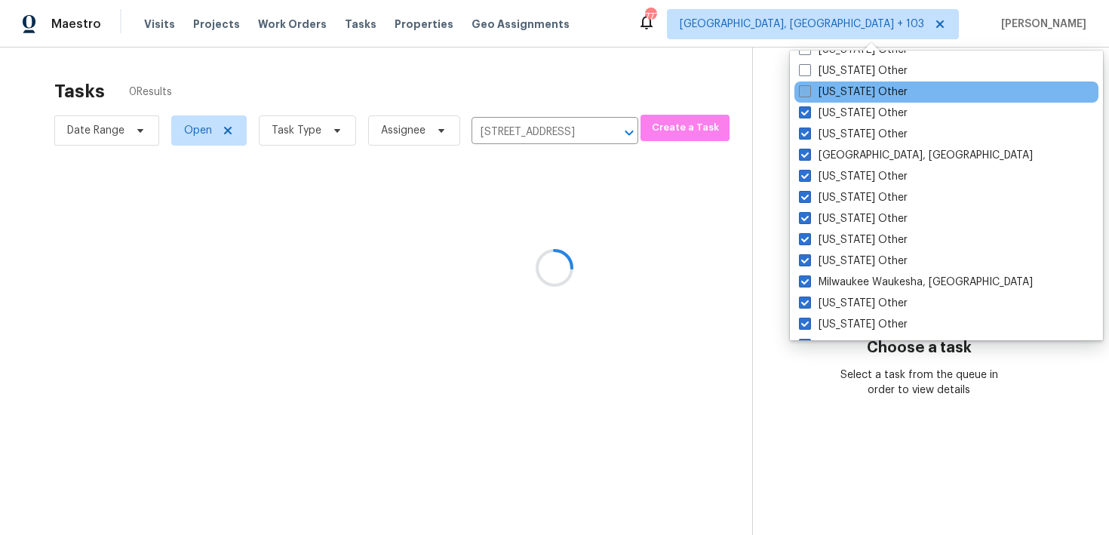
click at [808, 97] on span at bounding box center [805, 91] width 12 height 12
click at [808, 94] on input "Iowa Other" at bounding box center [804, 90] width 10 height 10
checkbox input "true"
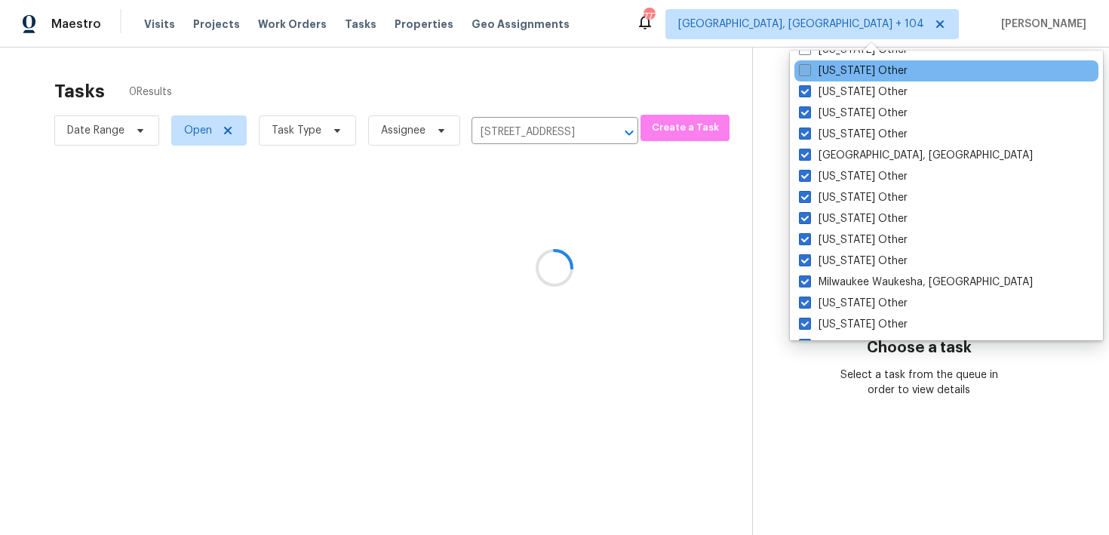
click at [808, 75] on span at bounding box center [805, 70] width 12 height 12
click at [808, 73] on input "Indiana Other" at bounding box center [804, 68] width 10 height 10
checkbox input "true"
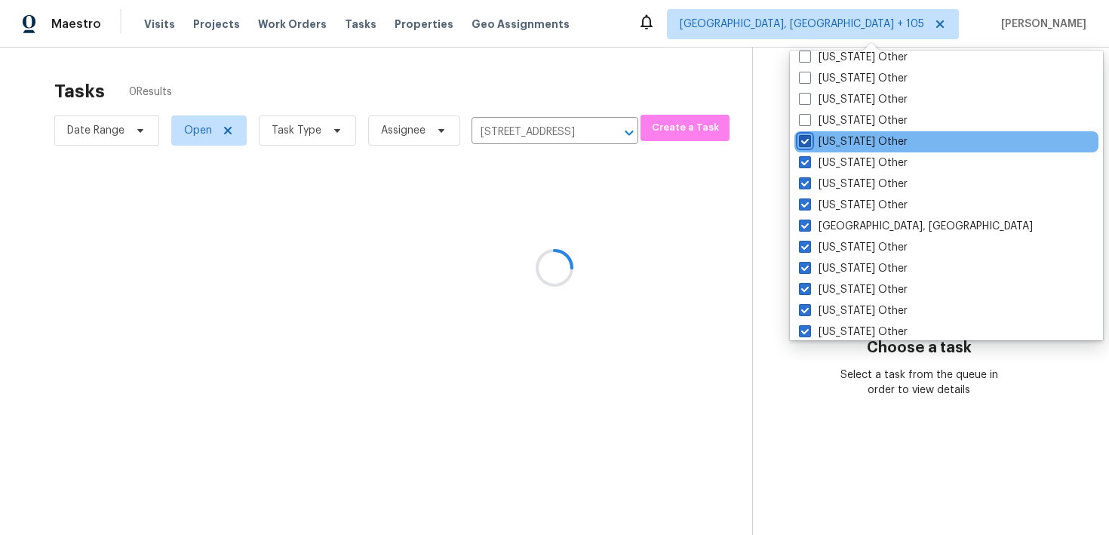
scroll to position [1525, 0]
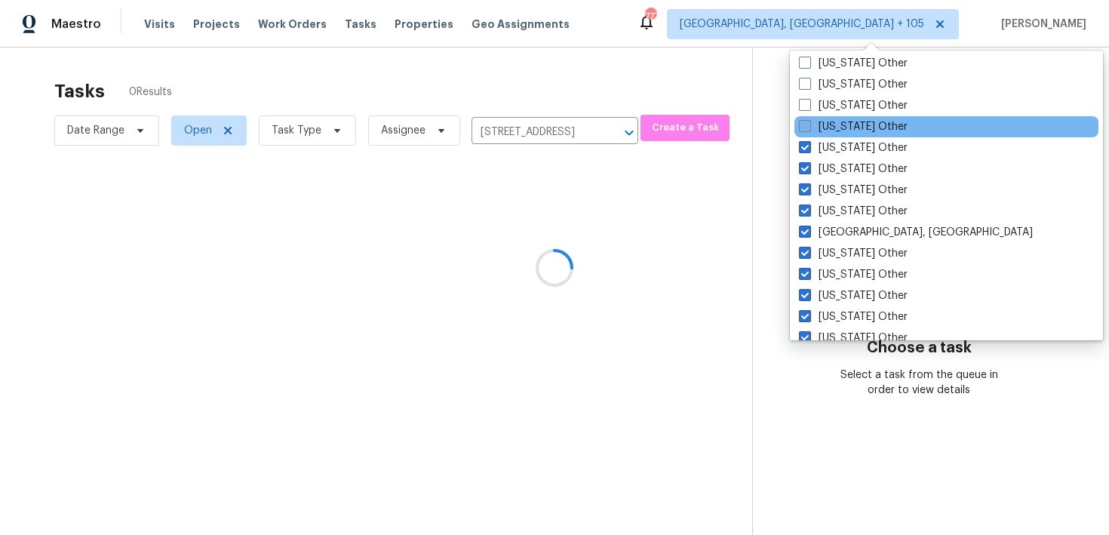
click at [805, 128] on span at bounding box center [805, 126] width 12 height 12
click at [805, 128] on input "Illinois Other" at bounding box center [804, 124] width 10 height 10
checkbox input "true"
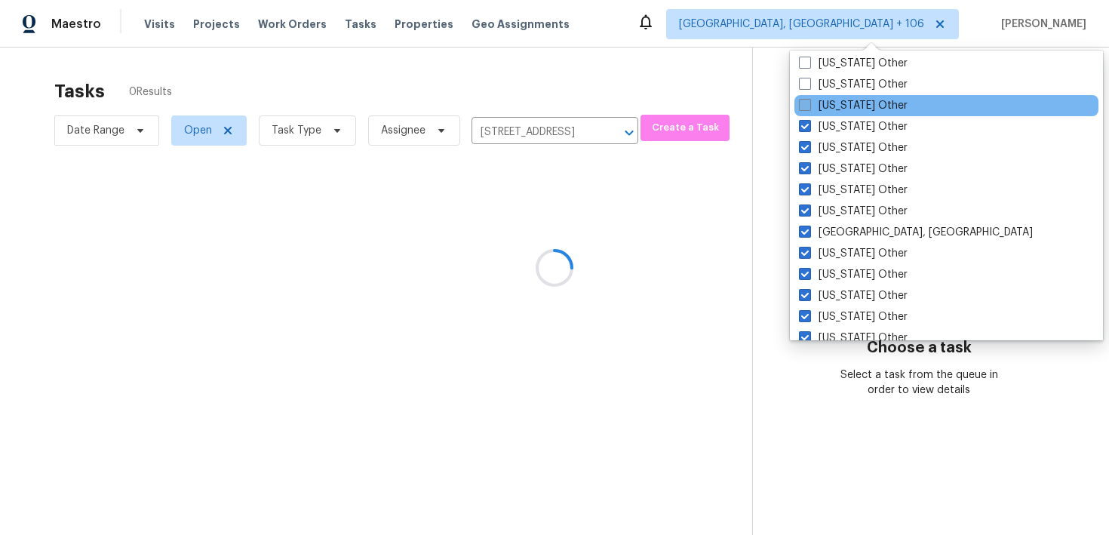
click at [805, 103] on span at bounding box center [805, 105] width 12 height 12
click at [805, 103] on input "Idaho Other" at bounding box center [804, 103] width 10 height 10
checkbox input "true"
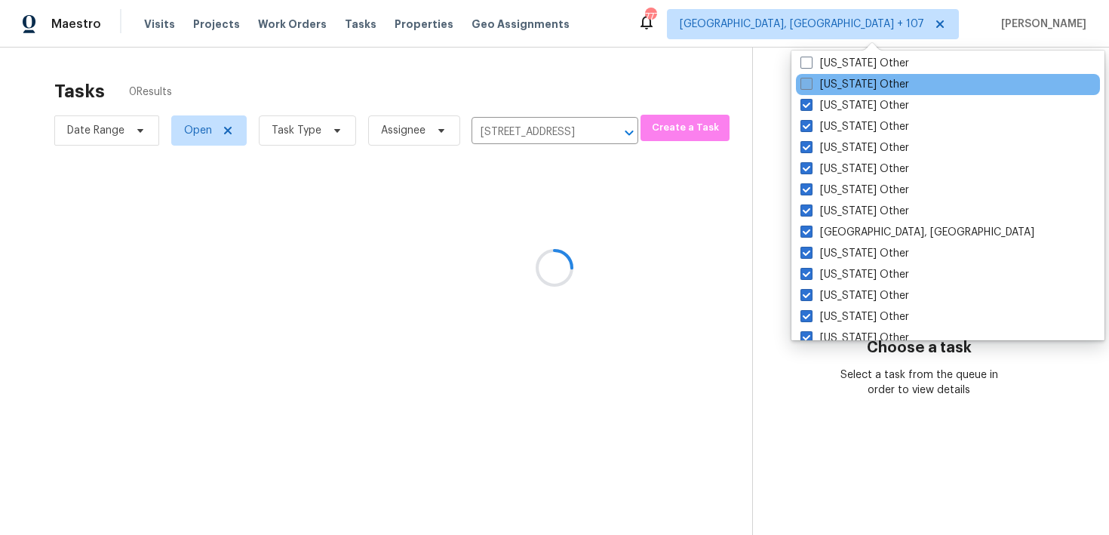
click at [805, 82] on span at bounding box center [807, 84] width 12 height 12
click at [805, 82] on input "Hawaii Other" at bounding box center [806, 82] width 10 height 10
checkbox input "true"
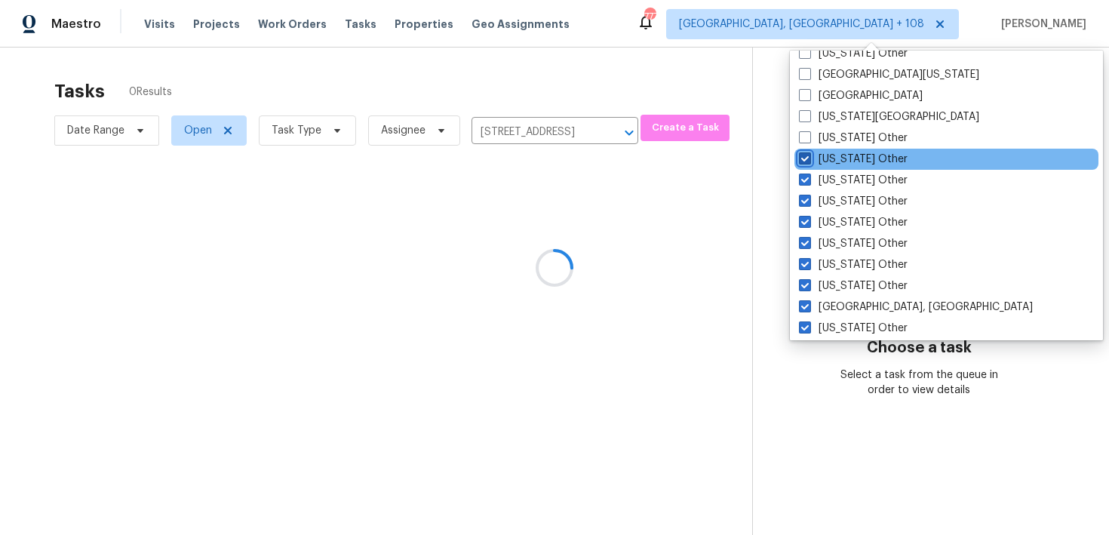
scroll to position [1445, 0]
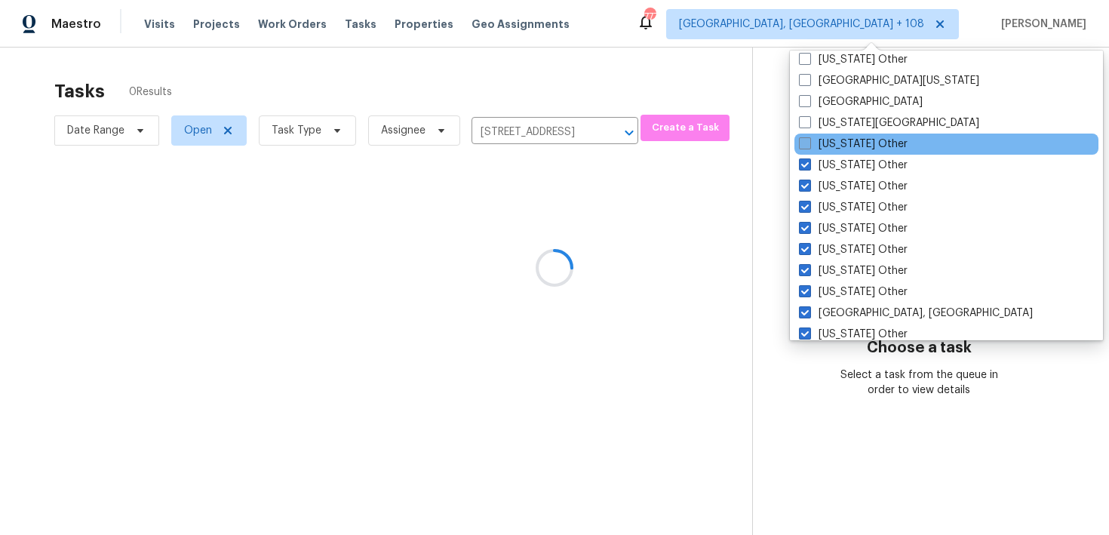
click at [807, 148] on span at bounding box center [805, 143] width 12 height 12
click at [807, 146] on input "Georgia Other" at bounding box center [804, 142] width 10 height 10
checkbox input "true"
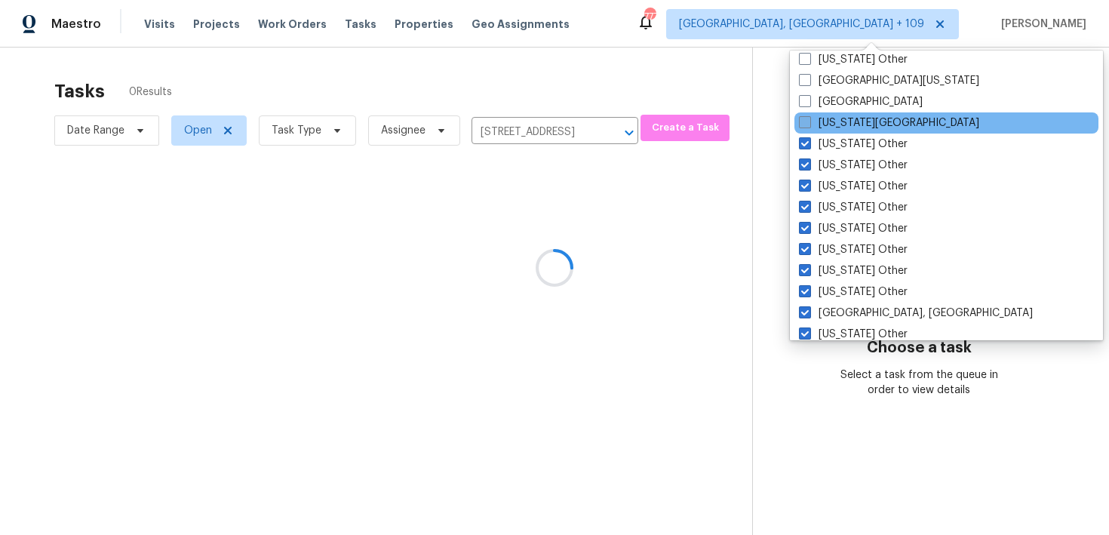
click at [807, 123] on span at bounding box center [805, 122] width 12 height 12
click at [807, 123] on input "Florida Panhandle" at bounding box center [804, 120] width 10 height 10
checkbox input "true"
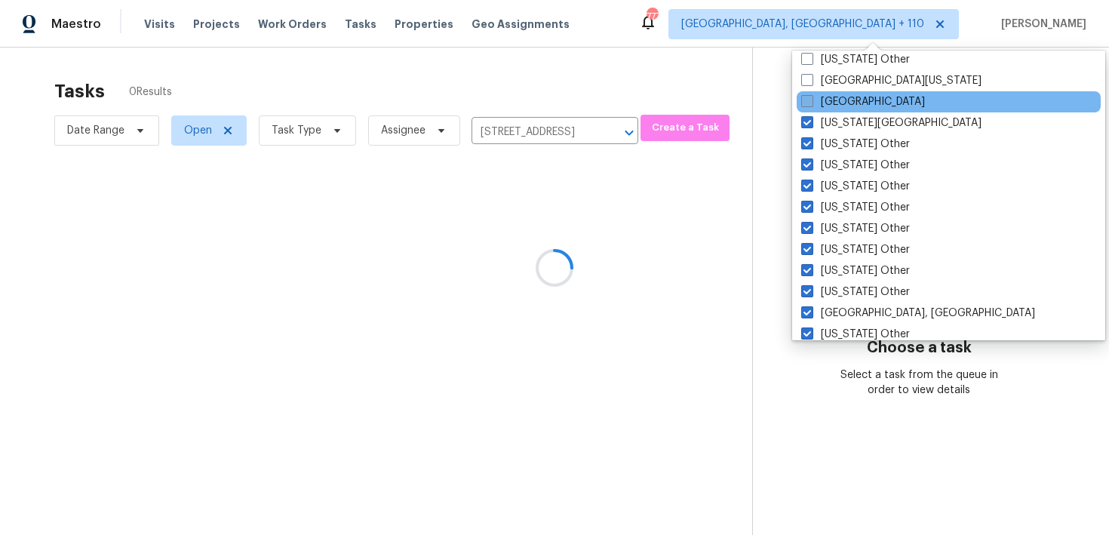
click at [807, 101] on span at bounding box center [808, 101] width 12 height 12
click at [807, 101] on input "El Paso" at bounding box center [807, 99] width 10 height 10
checkbox input "true"
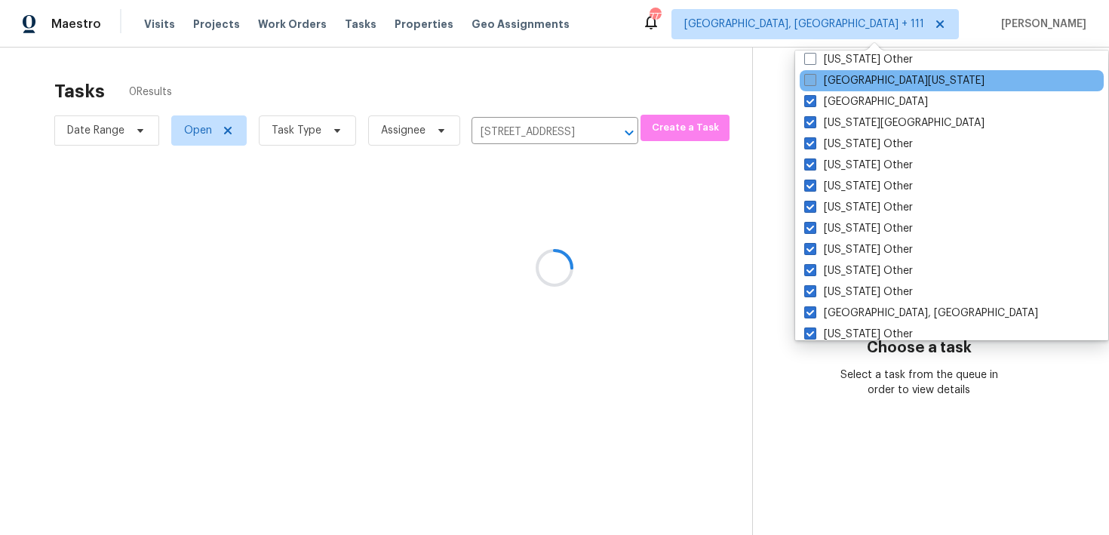
click at [807, 82] on span at bounding box center [811, 80] width 12 height 12
click at [807, 82] on input "East Texas" at bounding box center [810, 78] width 10 height 10
checkbox input "true"
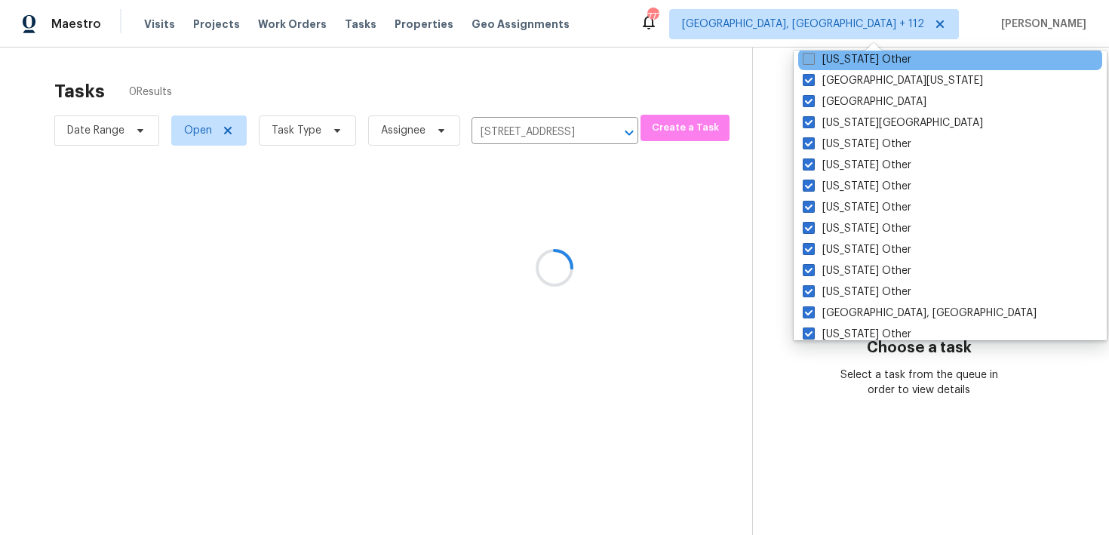
click at [812, 62] on span at bounding box center [809, 59] width 12 height 12
click at [812, 62] on input "Delaware Other" at bounding box center [808, 57] width 10 height 10
checkbox input "true"
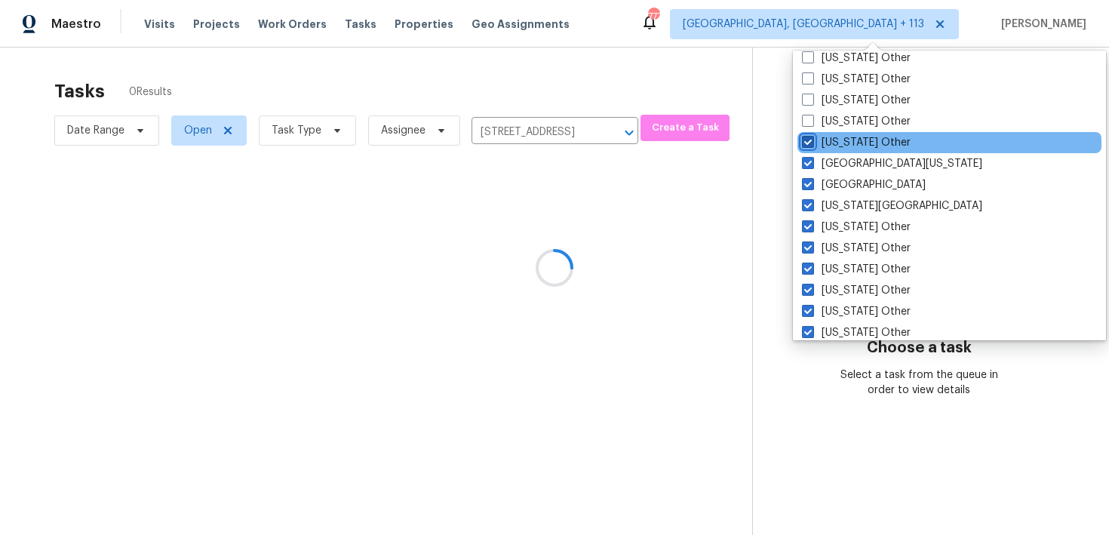
scroll to position [1323, 0]
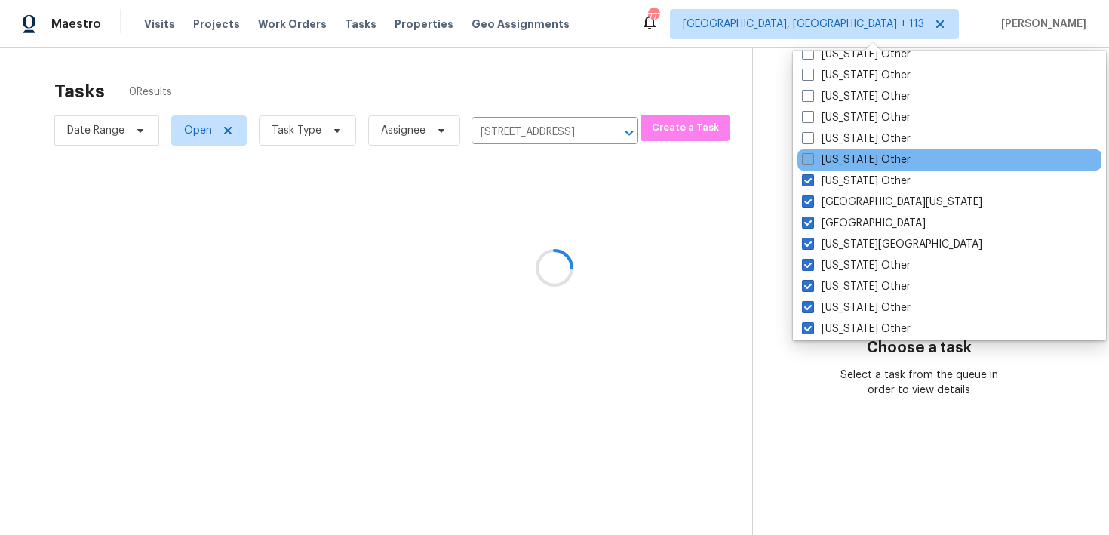
click at [810, 157] on span at bounding box center [808, 159] width 12 height 12
click at [810, 157] on input "Connecticut Other" at bounding box center [807, 157] width 10 height 10
checkbox input "true"
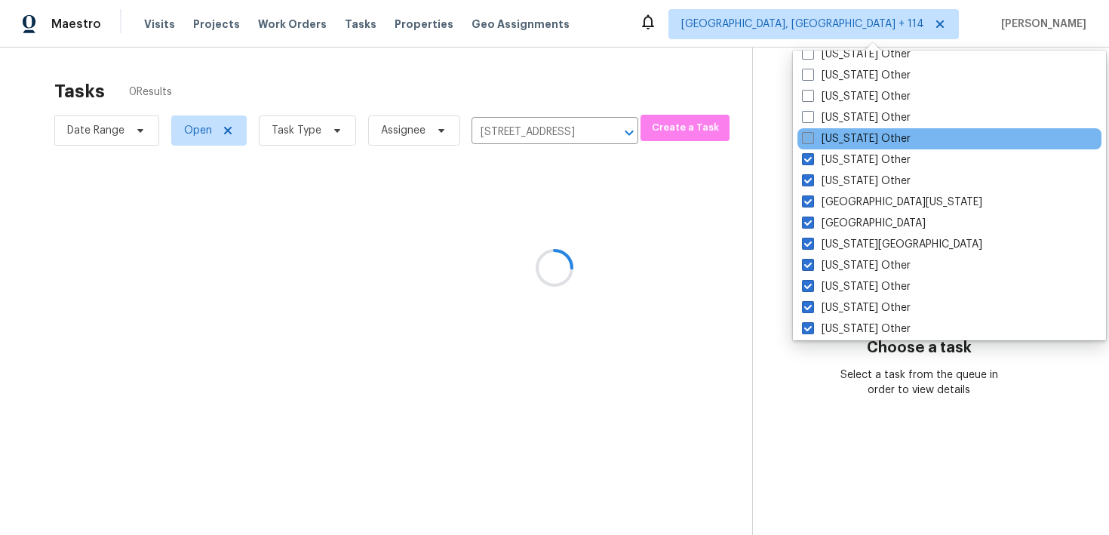
click at [810, 141] on span at bounding box center [808, 138] width 12 height 12
click at [810, 141] on input "Colorado Other" at bounding box center [807, 136] width 10 height 10
checkbox input "true"
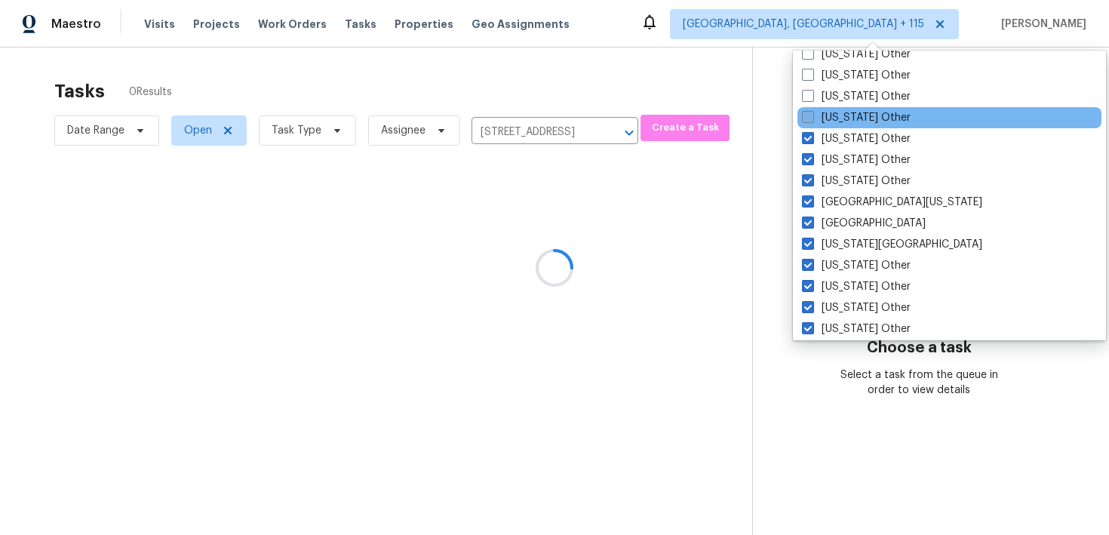
click at [810, 118] on span at bounding box center [808, 117] width 12 height 12
click at [810, 118] on input "California Other" at bounding box center [807, 115] width 10 height 10
checkbox input "true"
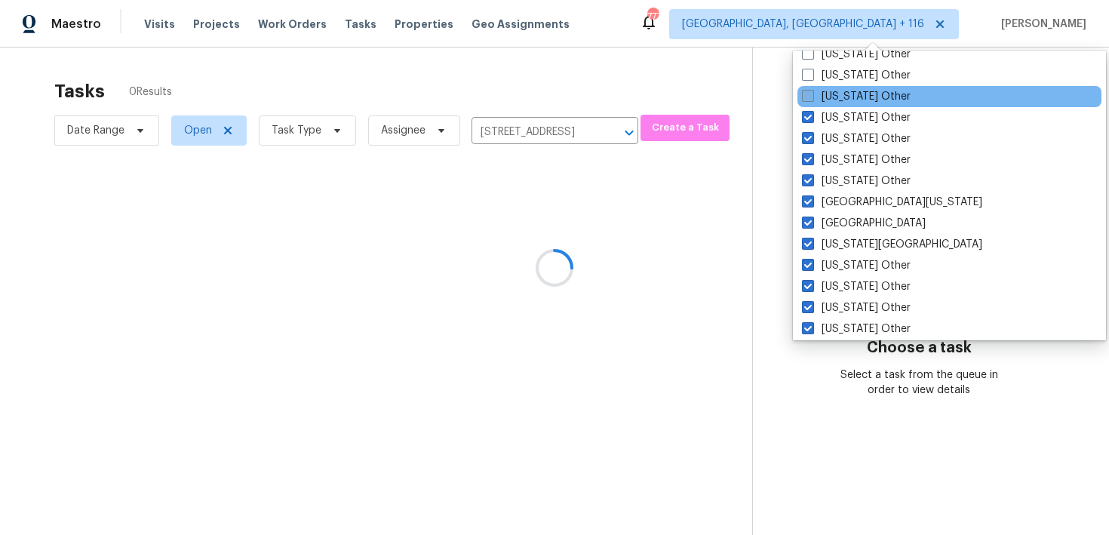
click at [811, 94] on span at bounding box center [808, 96] width 12 height 12
click at [811, 94] on input "Arkansas Other" at bounding box center [807, 94] width 10 height 10
checkbox input "true"
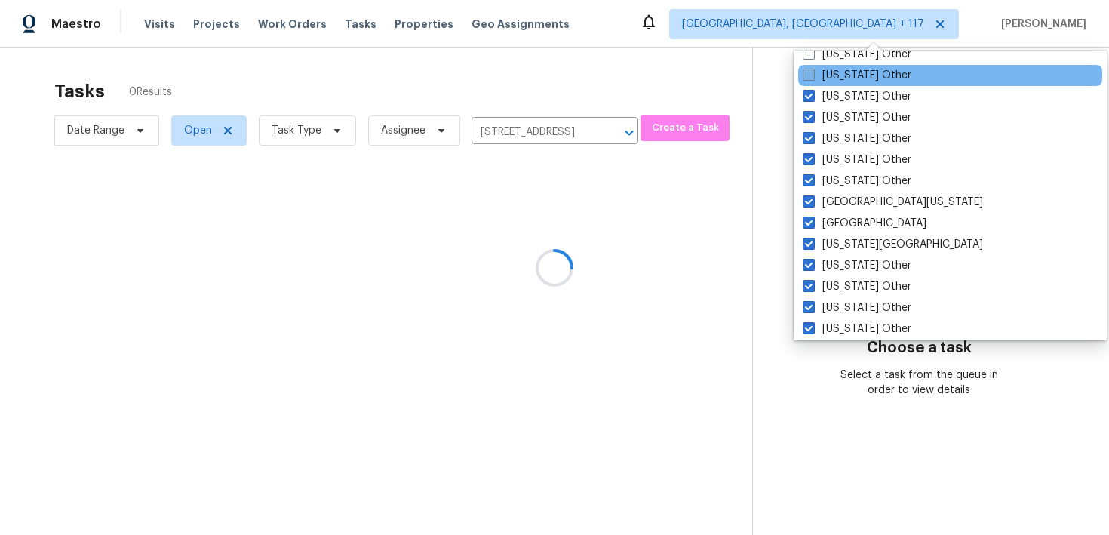
click at [811, 76] on span at bounding box center [809, 75] width 12 height 12
click at [811, 76] on input "Arizona Other" at bounding box center [808, 73] width 10 height 10
checkbox input "true"
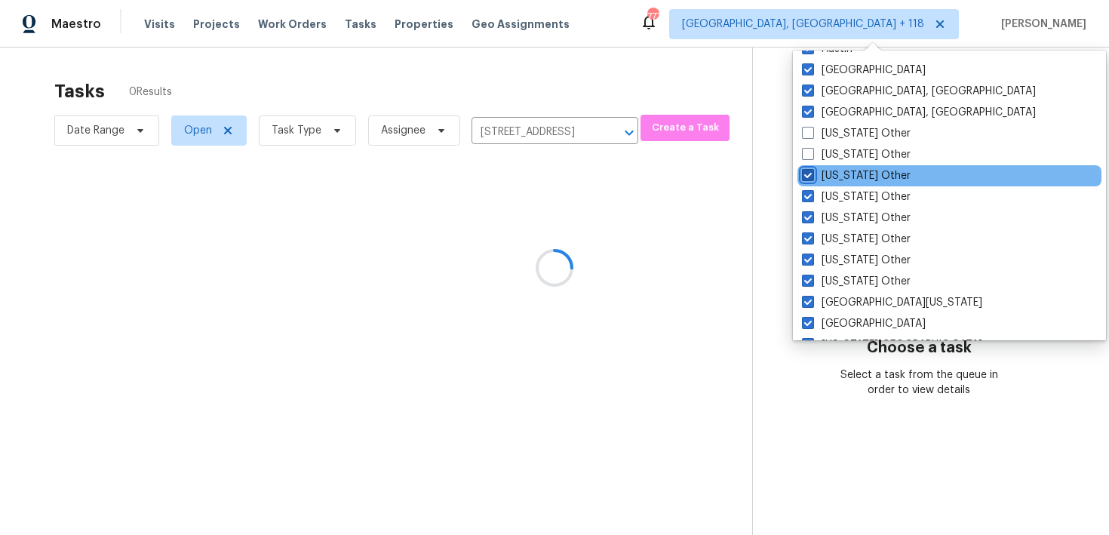
scroll to position [1209, 0]
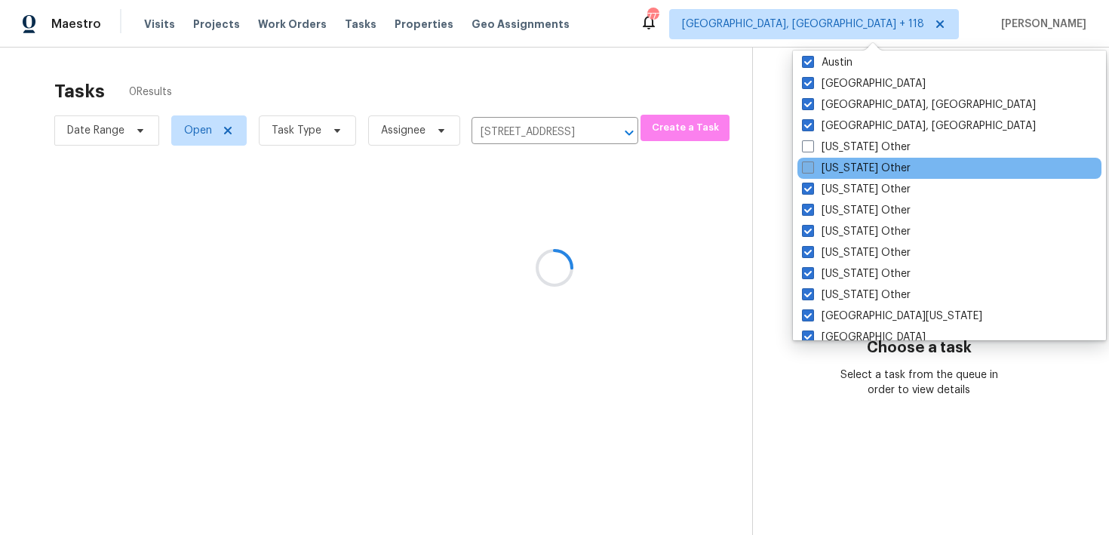
click at [811, 170] on span at bounding box center [808, 168] width 12 height 12
click at [811, 170] on input "Alaska Other" at bounding box center [807, 166] width 10 height 10
checkbox input "true"
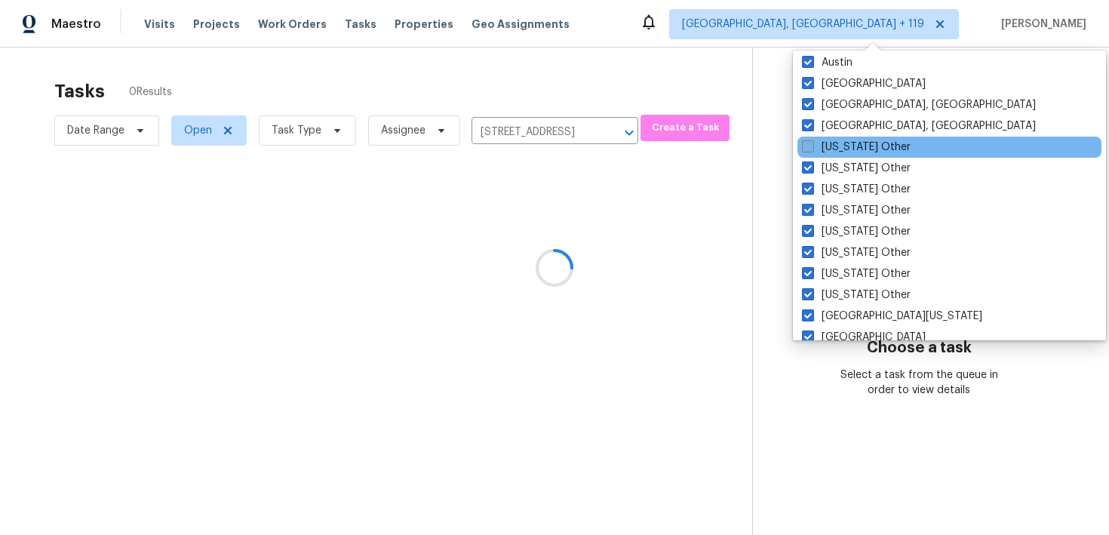
click at [811, 151] on span at bounding box center [808, 146] width 12 height 12
click at [811, 149] on input "Alabama Other" at bounding box center [807, 145] width 10 height 10
checkbox input "true"
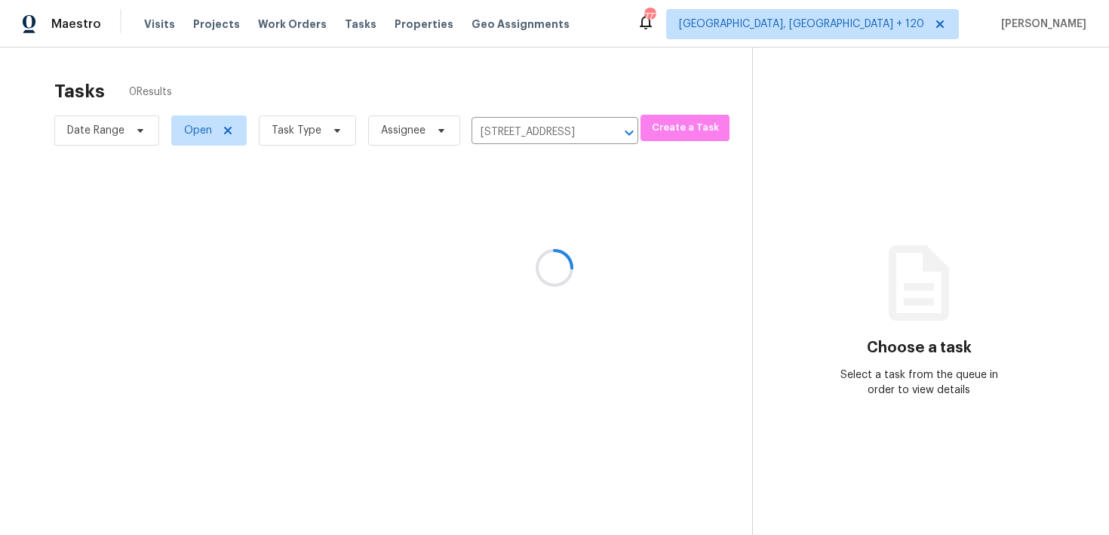
click at [967, 152] on div at bounding box center [554, 267] width 1109 height 535
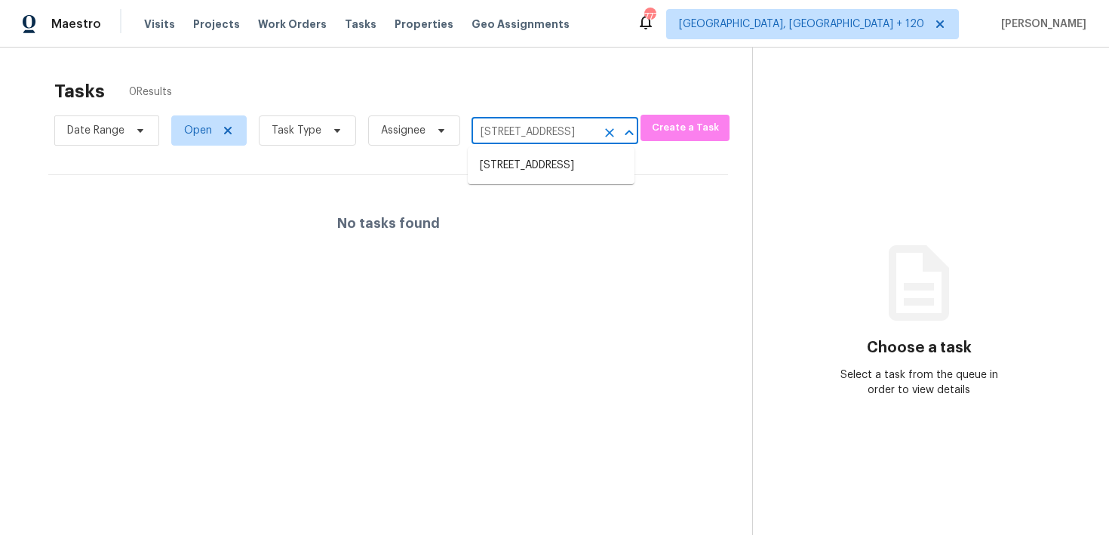
click at [540, 131] on input "9501 Revere Ln N, Maple Grove, MN 55369" at bounding box center [534, 132] width 125 height 23
paste input "Maple Grove, MN,"
type input "9501 Revere"
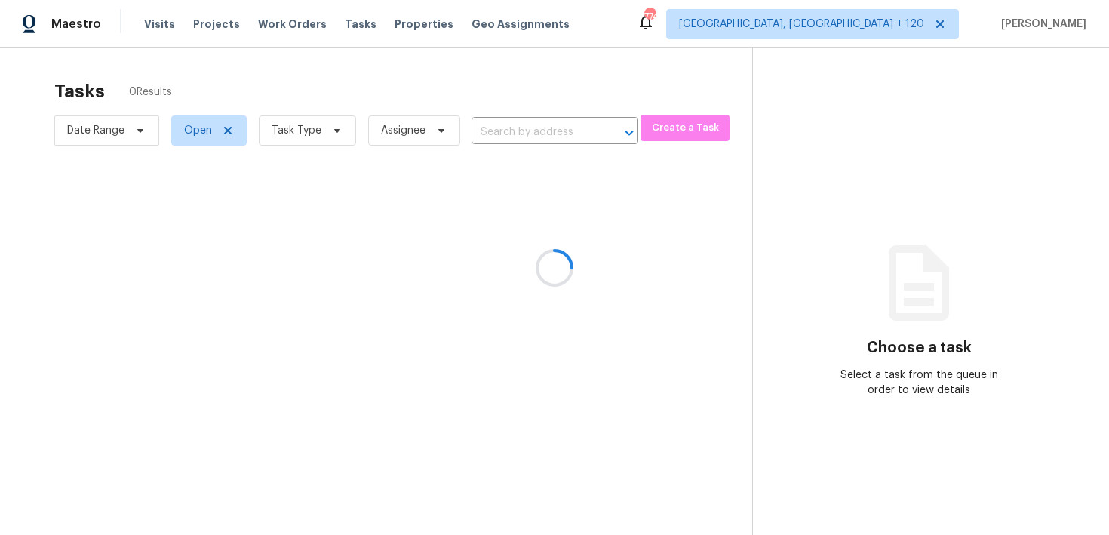
click at [519, 133] on div at bounding box center [554, 267] width 1109 height 535
click at [482, 130] on div at bounding box center [554, 267] width 1109 height 535
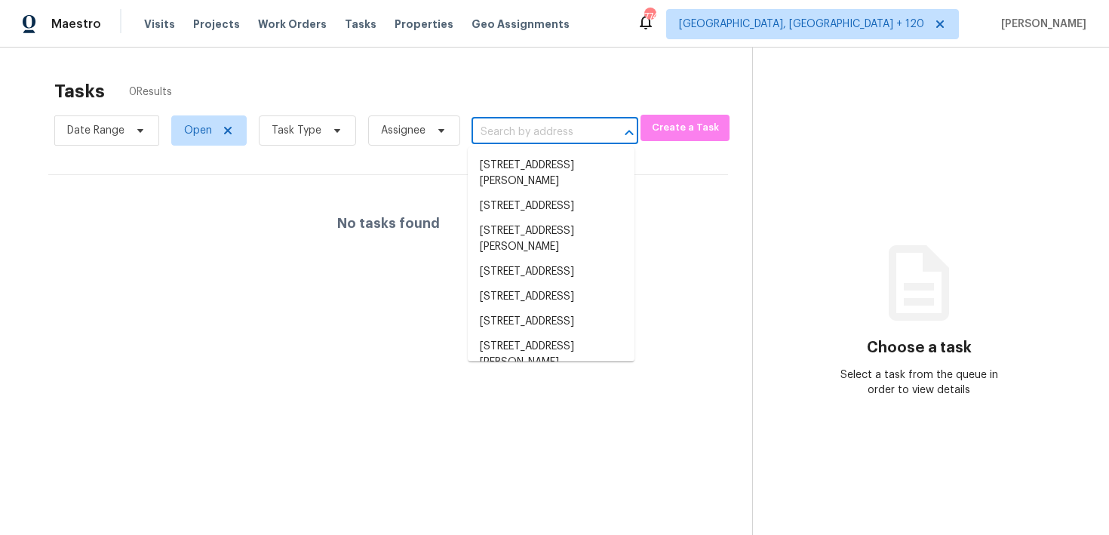
click at [513, 134] on input "text" at bounding box center [534, 132] width 125 height 23
paste input "[STREET_ADDRESS]"
type input "[STREET_ADDRESS]"
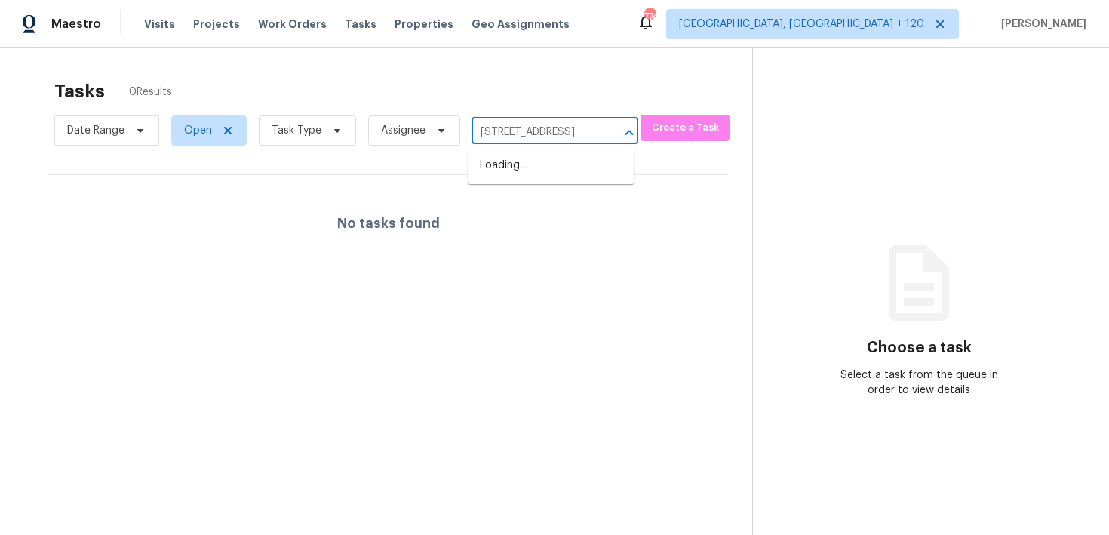
scroll to position [0, 96]
click at [522, 176] on li "[STREET_ADDRESS]" at bounding box center [551, 165] width 167 height 25
click at [536, 137] on input "[STREET_ADDRESS]" at bounding box center [534, 132] width 125 height 23
click at [538, 166] on li "[STREET_ADDRESS]" at bounding box center [551, 165] width 167 height 25
click at [203, 135] on span "Open" at bounding box center [198, 130] width 28 height 15
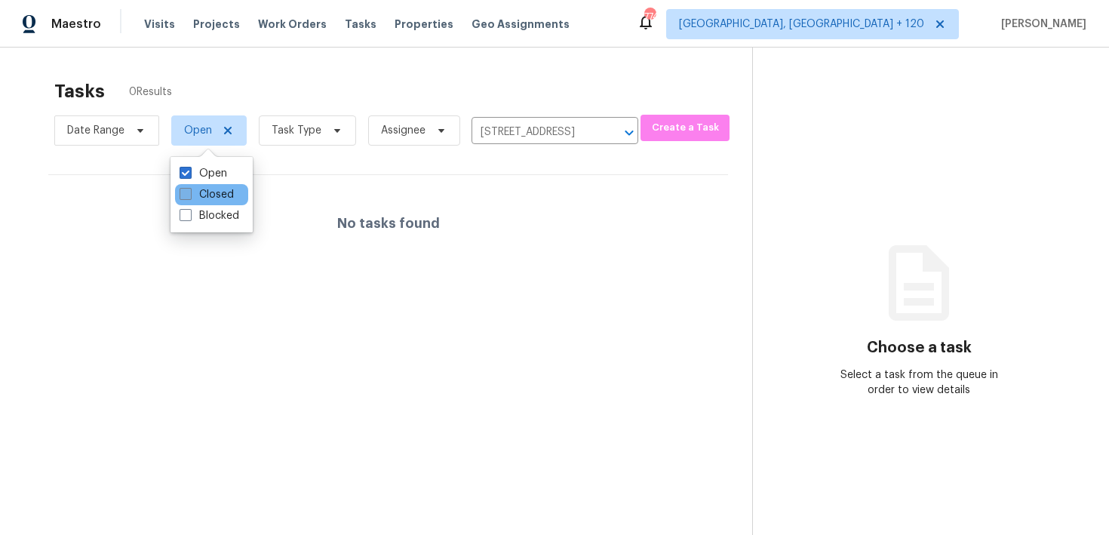
click at [192, 191] on label "Closed" at bounding box center [207, 194] width 54 height 15
click at [189, 191] on input "Closed" at bounding box center [185, 192] width 10 height 10
checkbox input "true"
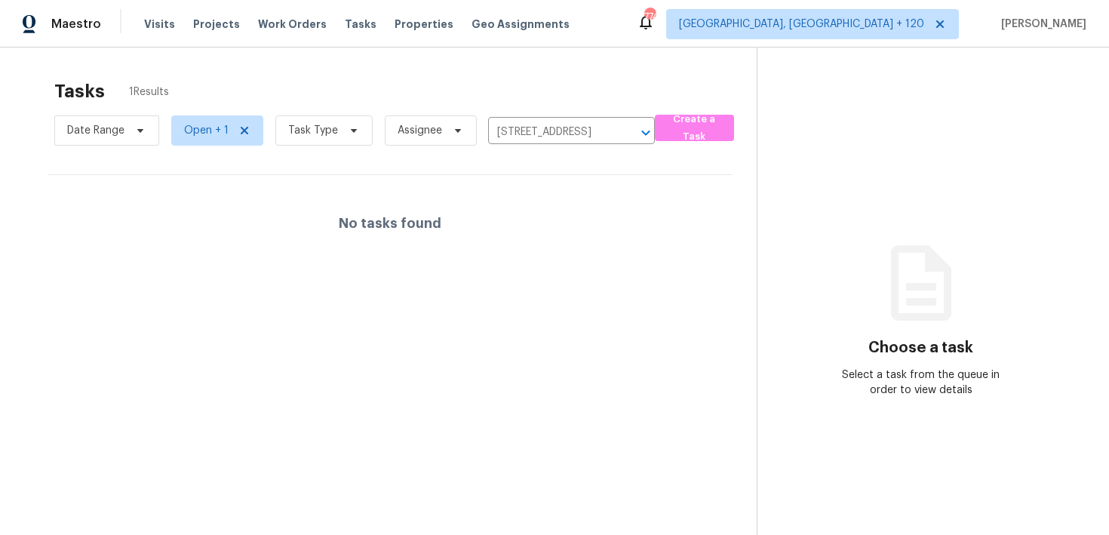
click at [313, 72] on div "Tasks 1 Results" at bounding box center [405, 91] width 703 height 39
click at [879, 22] on span "Albuquerque, NM + 120" at bounding box center [801, 24] width 245 height 15
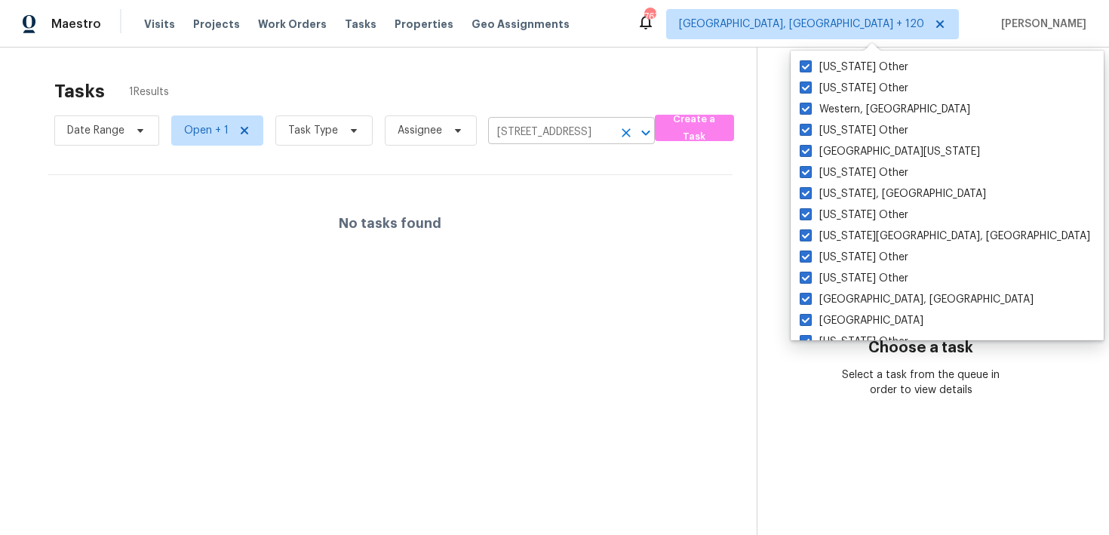
click at [525, 129] on input "[STREET_ADDRESS]" at bounding box center [550, 132] width 125 height 23
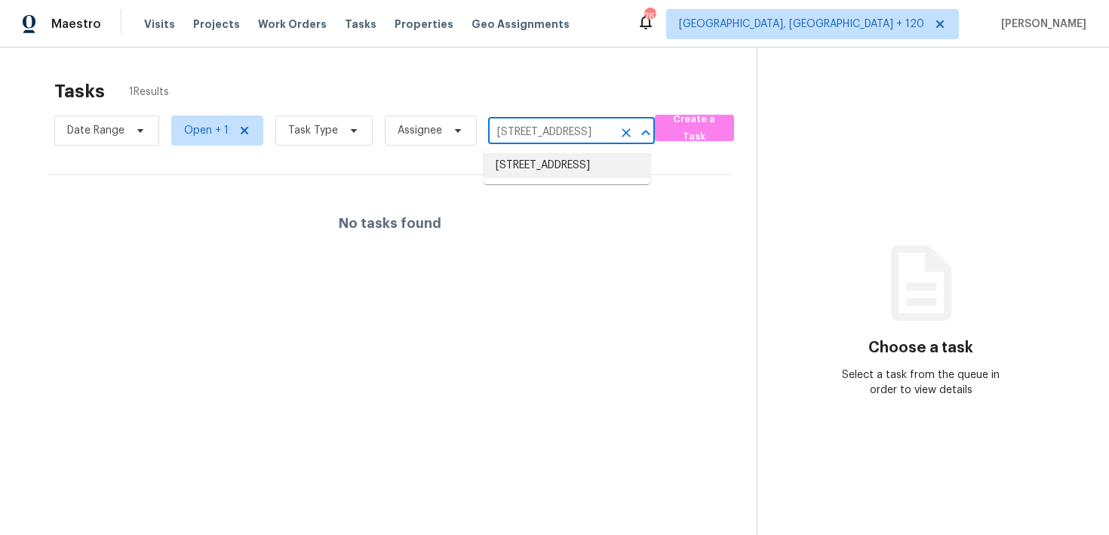
paste input "[STREET_ADDRESS][PERSON_NAME]"
type input "[STREET_ADDRESS][PERSON_NAME]"
click at [523, 171] on li "[STREET_ADDRESS][PERSON_NAME]" at bounding box center [567, 173] width 167 height 41
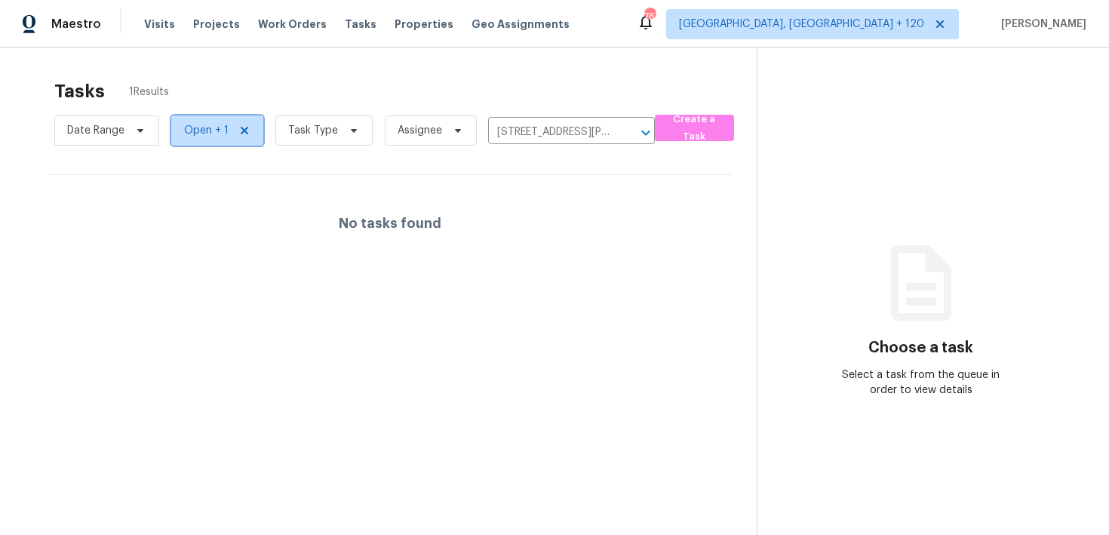
click at [242, 128] on icon at bounding box center [245, 131] width 12 height 12
click at [217, 129] on span "Status" at bounding box center [211, 130] width 81 height 30
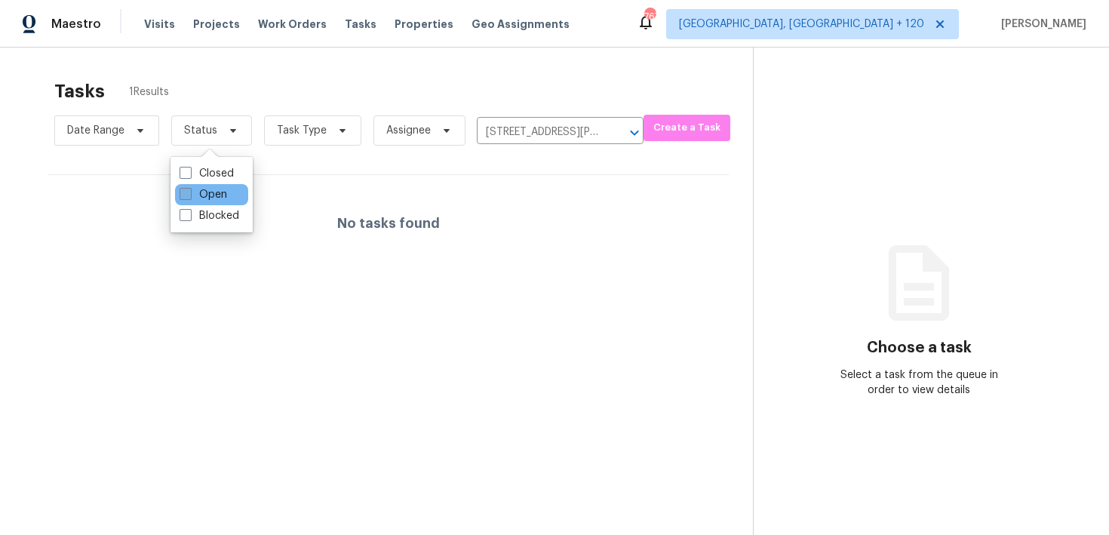
click at [192, 189] on label "Open" at bounding box center [204, 194] width 48 height 15
click at [189, 189] on input "Open" at bounding box center [185, 192] width 10 height 10
checkbox input "true"
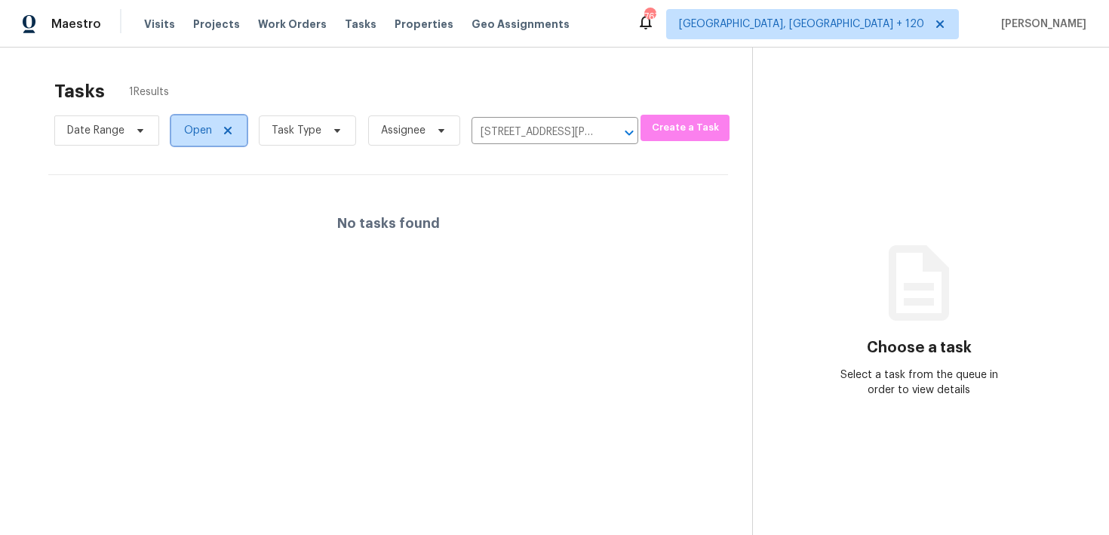
click at [190, 133] on span "Open" at bounding box center [198, 130] width 28 height 15
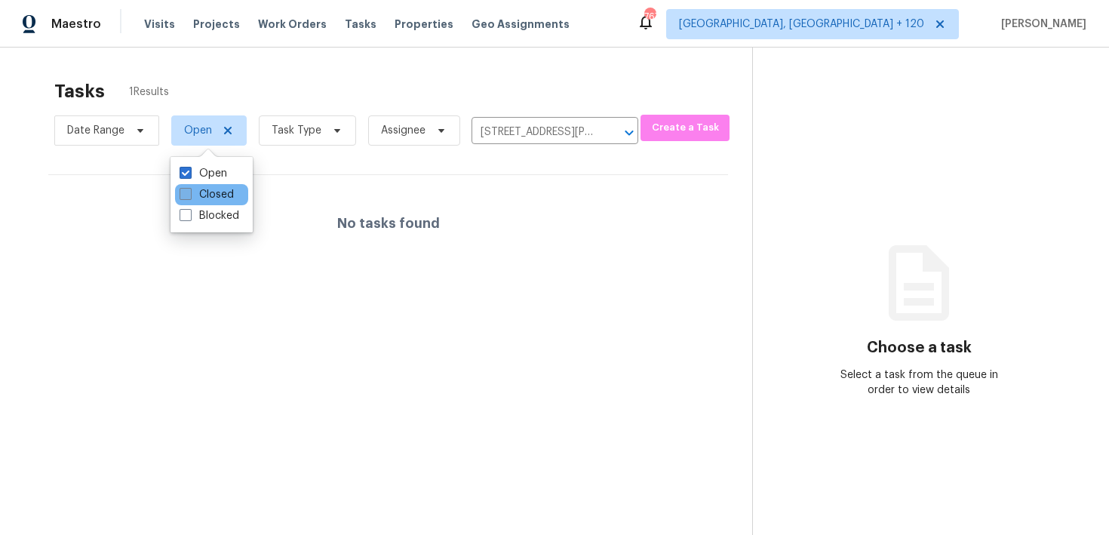
click at [187, 192] on span at bounding box center [186, 194] width 12 height 12
click at [187, 192] on input "Closed" at bounding box center [185, 192] width 10 height 10
checkbox input "true"
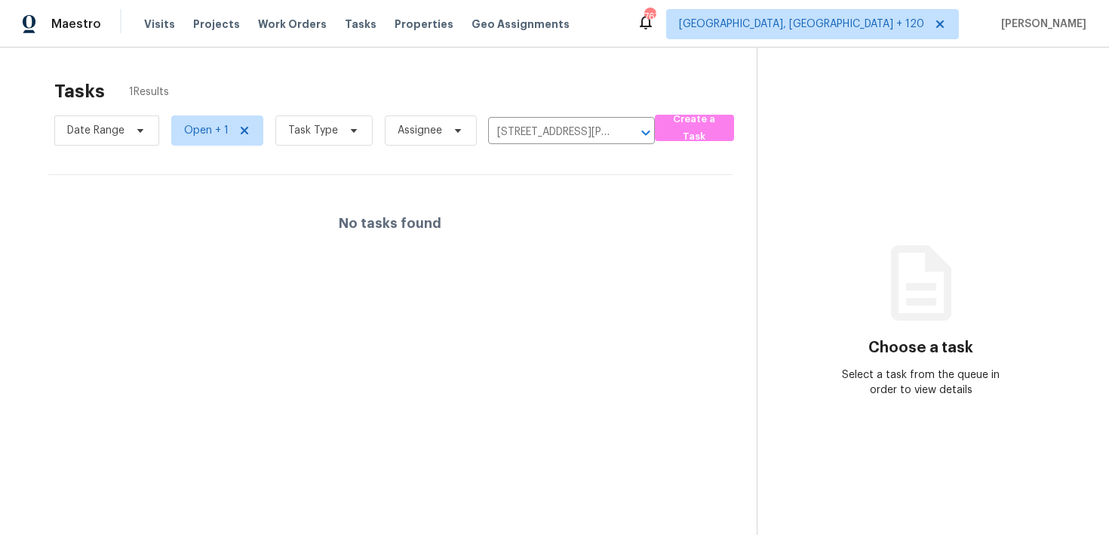
click at [299, 82] on div "Tasks 1 Results" at bounding box center [405, 91] width 703 height 39
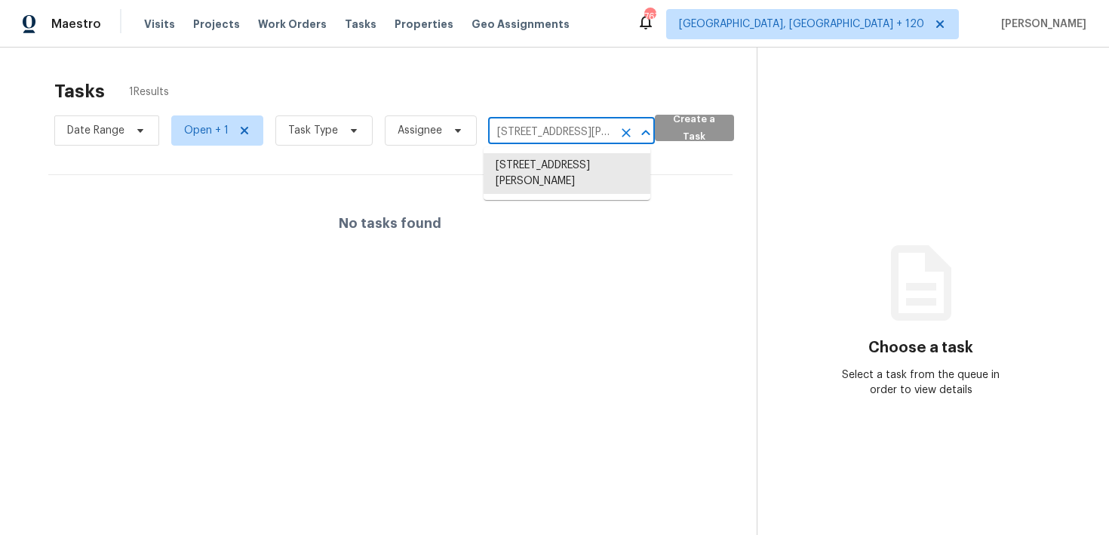
scroll to position [0, 71]
drag, startPoint x: 558, startPoint y: 134, endPoint x: 706, endPoint y: 135, distance: 147.9
click at [705, 137] on div "Date Range Open + 1 Task Type Assignee 1714 Sanchez Ave, Lakeland, FL 33801 ​ C…" at bounding box center [405, 130] width 703 height 39
type input "1714 Sanchez"
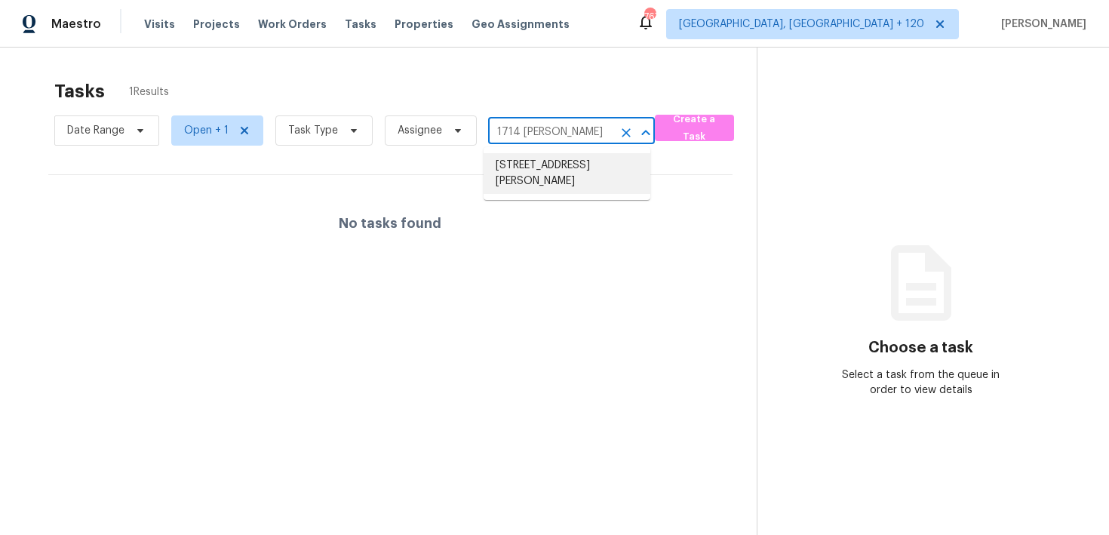
click at [563, 171] on li "[STREET_ADDRESS][PERSON_NAME]" at bounding box center [567, 173] width 167 height 41
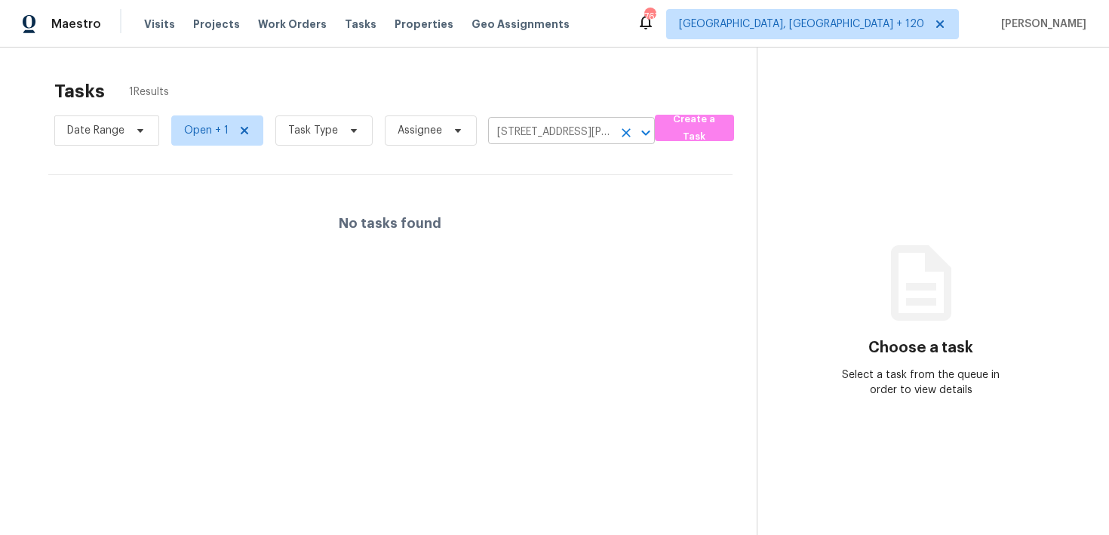
click at [526, 140] on input "[STREET_ADDRESS][PERSON_NAME]" at bounding box center [550, 132] width 125 height 23
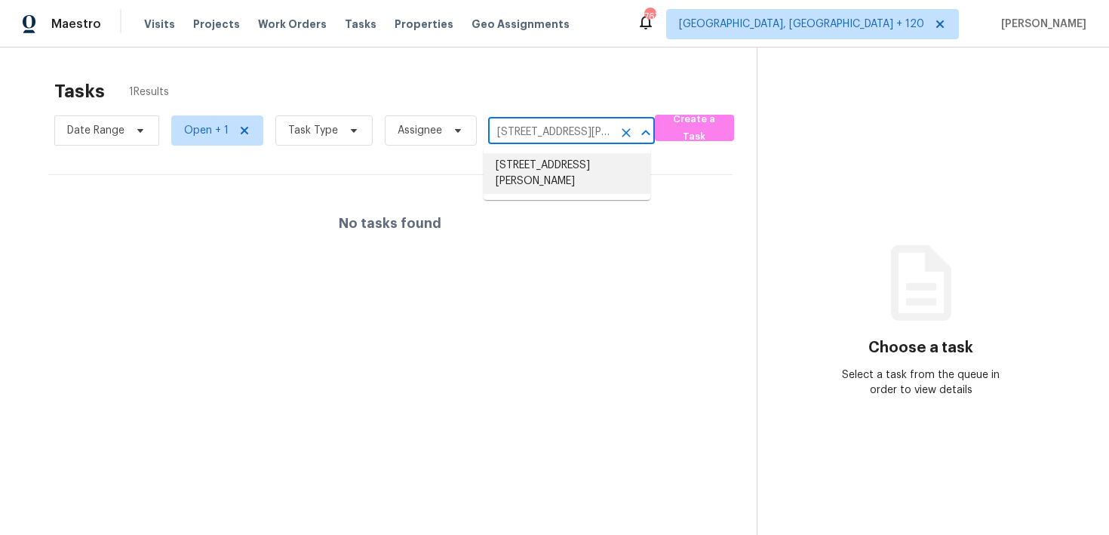
click at [535, 160] on li "[STREET_ADDRESS][PERSON_NAME]" at bounding box center [567, 173] width 167 height 41
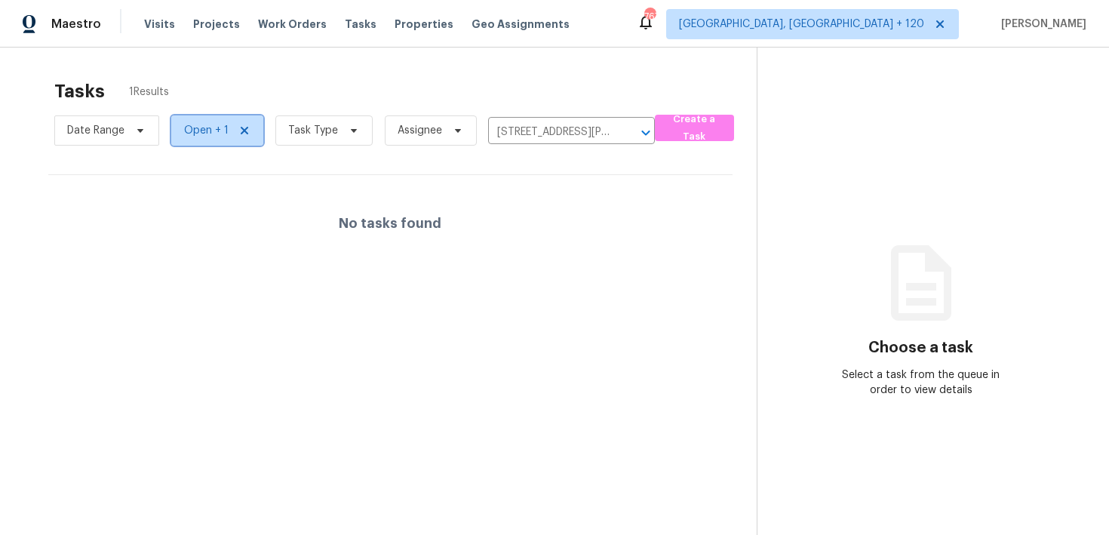
click at [202, 135] on span "Open + 1" at bounding box center [206, 130] width 45 height 15
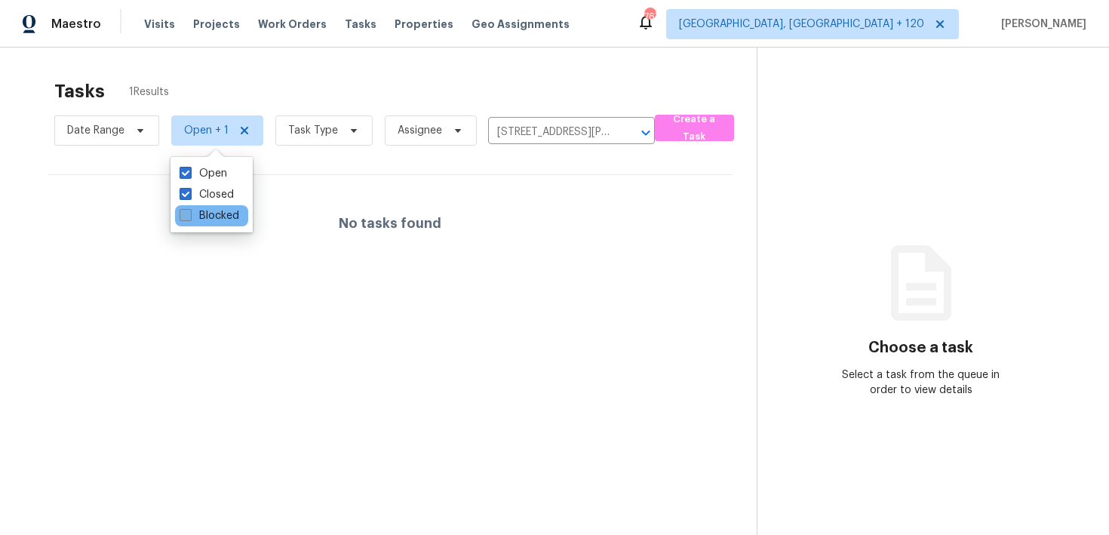
click at [213, 214] on label "Blocked" at bounding box center [210, 215] width 60 height 15
click at [189, 214] on input "Blocked" at bounding box center [185, 213] width 10 height 10
checkbox input "true"
click at [221, 195] on label "Closed" at bounding box center [207, 194] width 54 height 15
click at [189, 195] on input "Closed" at bounding box center [185, 192] width 10 height 10
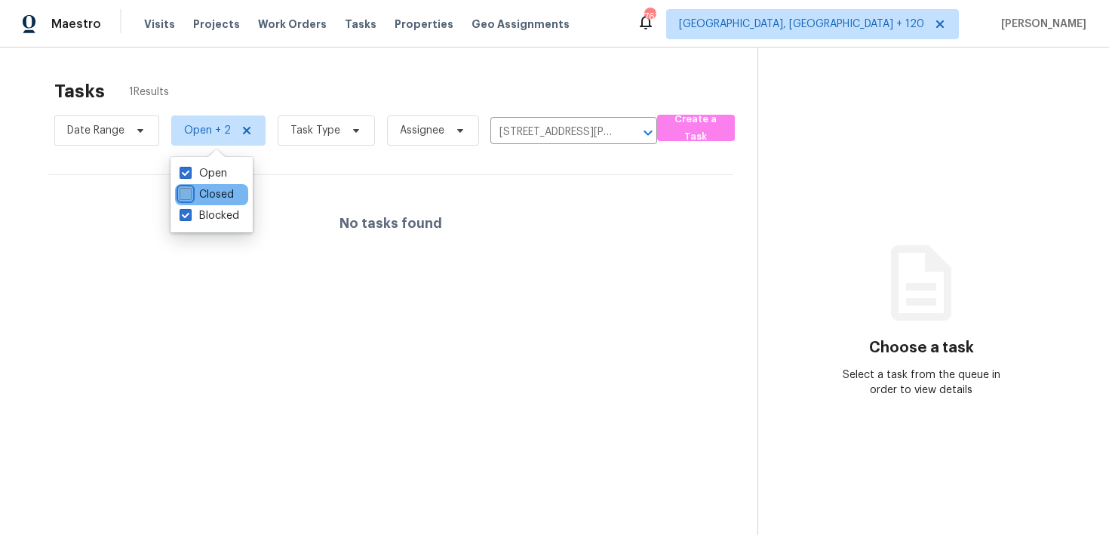
checkbox input "false"
click at [217, 214] on label "Blocked" at bounding box center [210, 215] width 60 height 15
click at [189, 214] on input "Blocked" at bounding box center [185, 213] width 10 height 10
checkbox input "false"
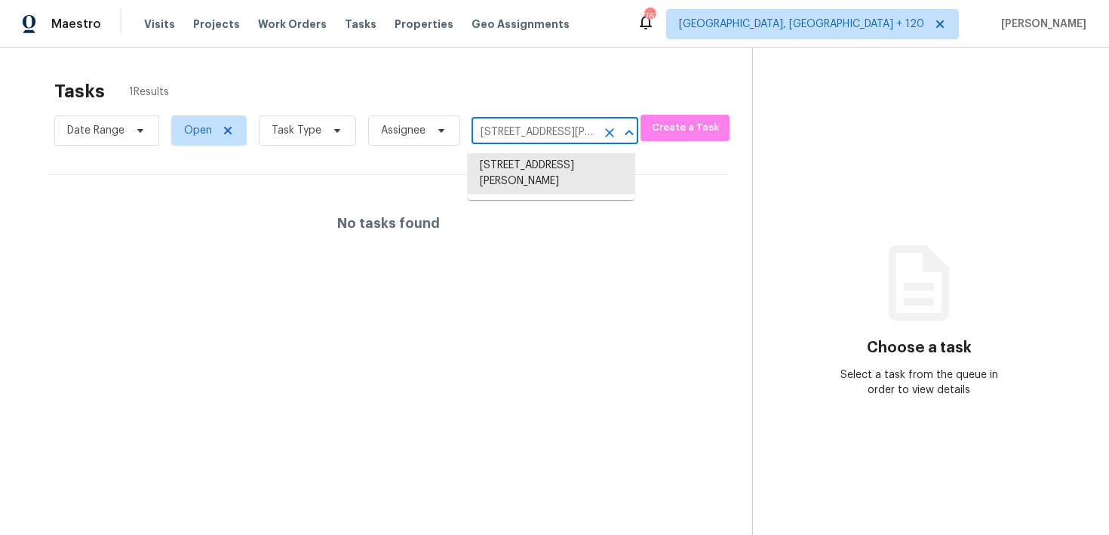
click at [563, 132] on input "[STREET_ADDRESS][PERSON_NAME]" at bounding box center [534, 132] width 125 height 23
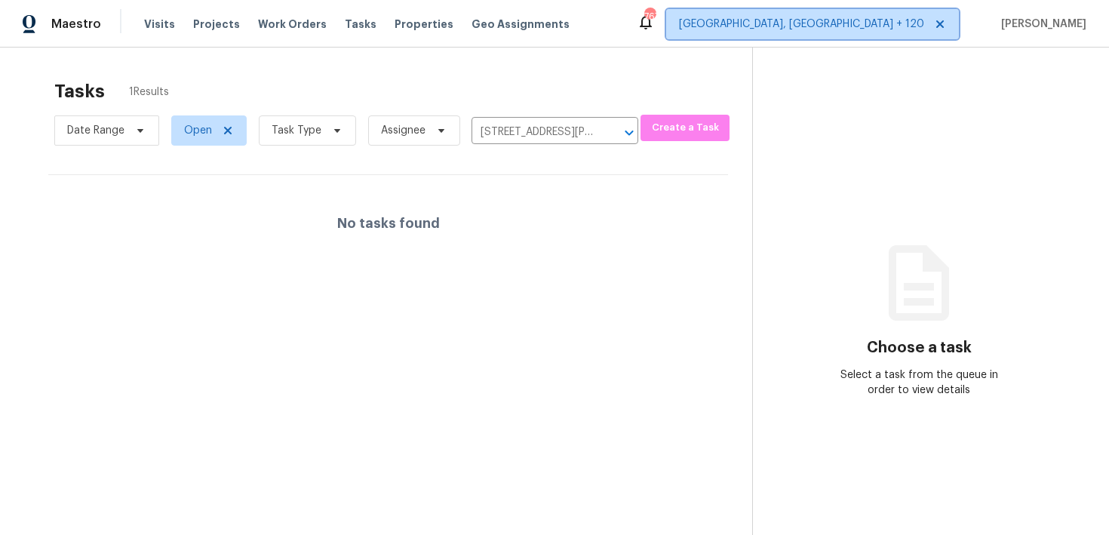
click at [887, 26] on span "Albuquerque, NM + 120" at bounding box center [801, 24] width 245 height 15
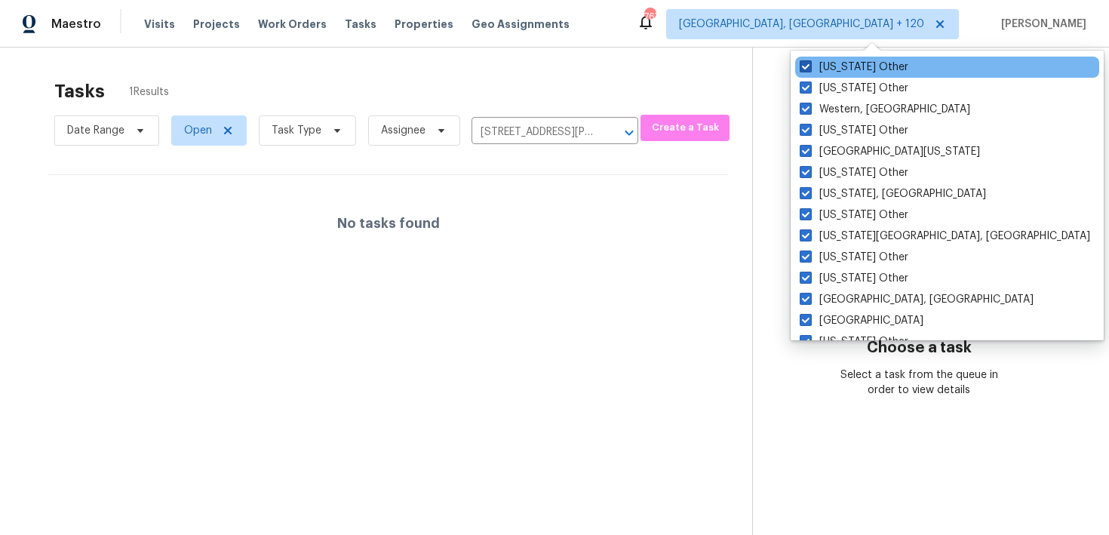
click at [855, 65] on label "[US_STATE] Other" at bounding box center [854, 67] width 109 height 15
click at [810, 65] on input "[US_STATE] Other" at bounding box center [805, 65] width 10 height 10
checkbox input "false"
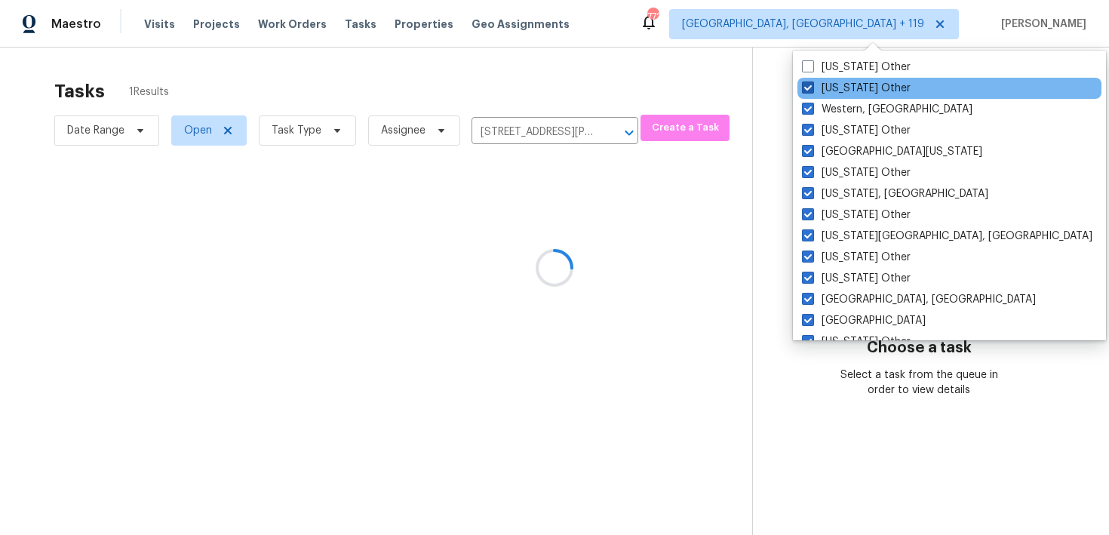
click at [853, 85] on label "[US_STATE] Other" at bounding box center [856, 88] width 109 height 15
click at [812, 85] on input "[US_STATE] Other" at bounding box center [807, 86] width 10 height 10
checkbox input "false"
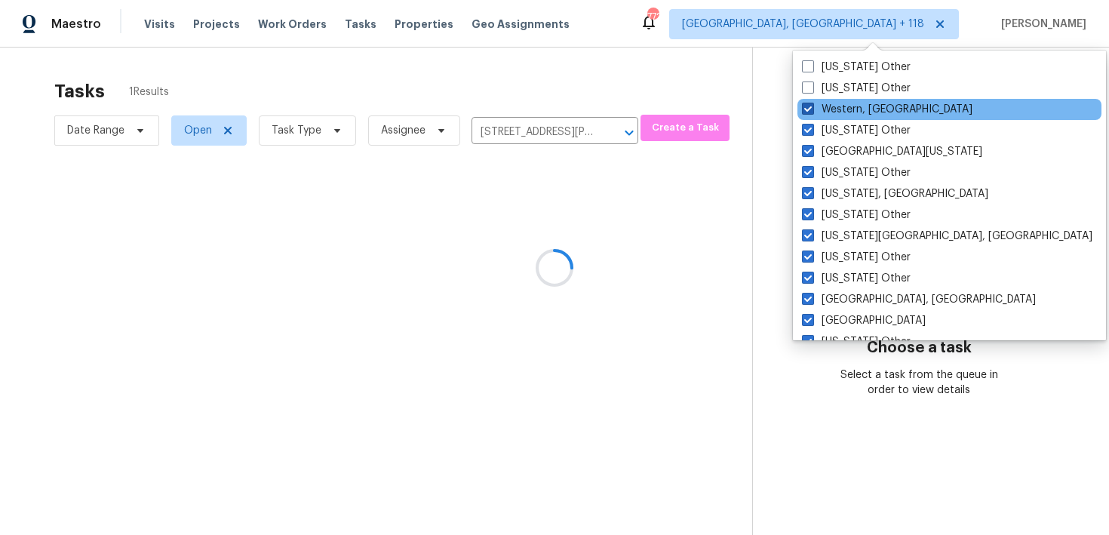
click at [851, 105] on label "Western, NY" at bounding box center [887, 109] width 171 height 15
click at [812, 105] on input "Western, NY" at bounding box center [807, 107] width 10 height 10
checkbox input "false"
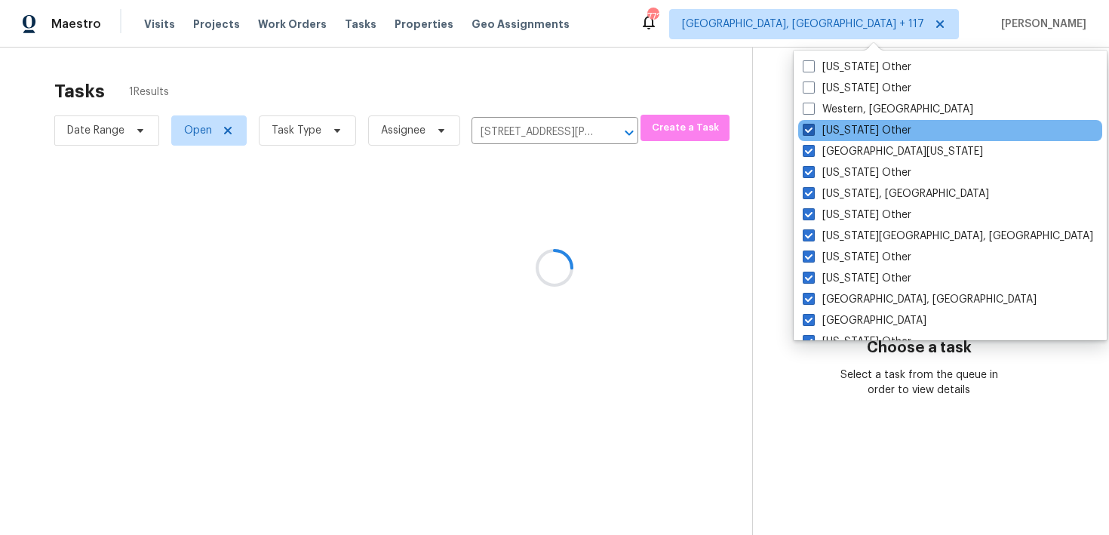
click at [850, 126] on label "West Virginia Other" at bounding box center [857, 130] width 109 height 15
click at [813, 126] on input "West Virginia Other" at bounding box center [808, 128] width 10 height 10
checkbox input "false"
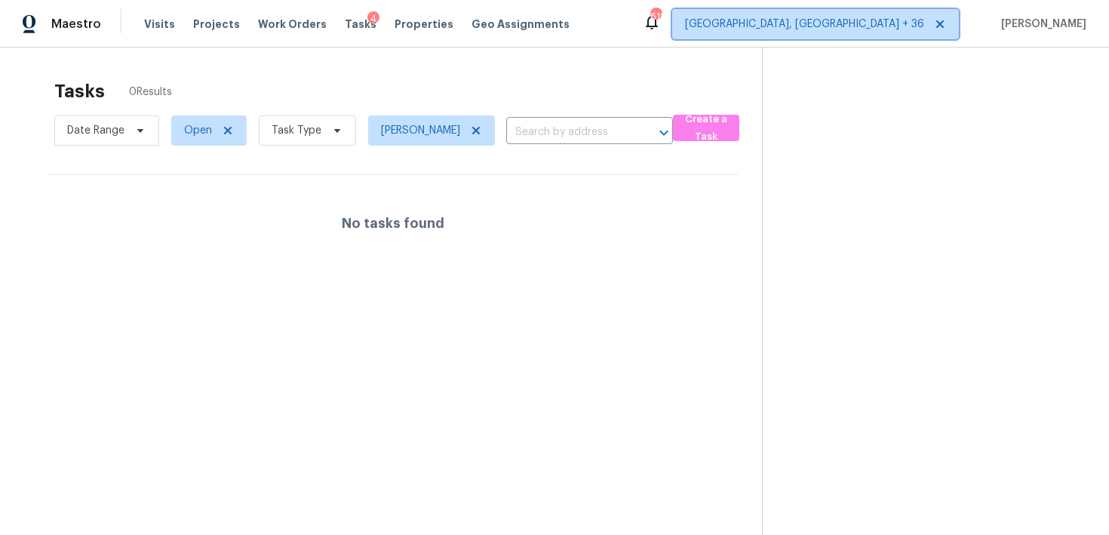
click at [901, 14] on span "[GEOGRAPHIC_DATA], [GEOGRAPHIC_DATA] + 36" at bounding box center [815, 24] width 287 height 30
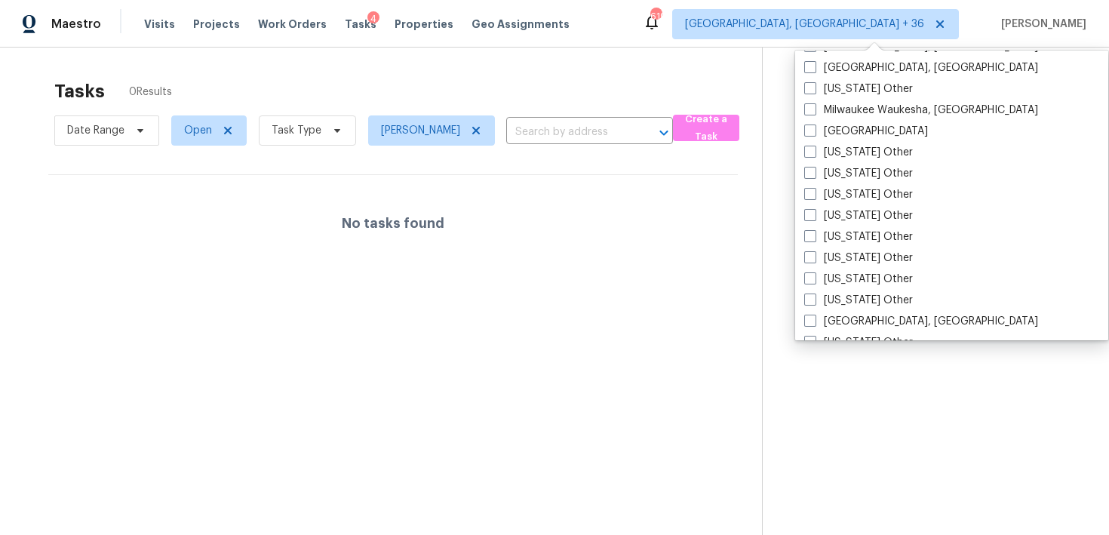
scroll to position [2279, 0]
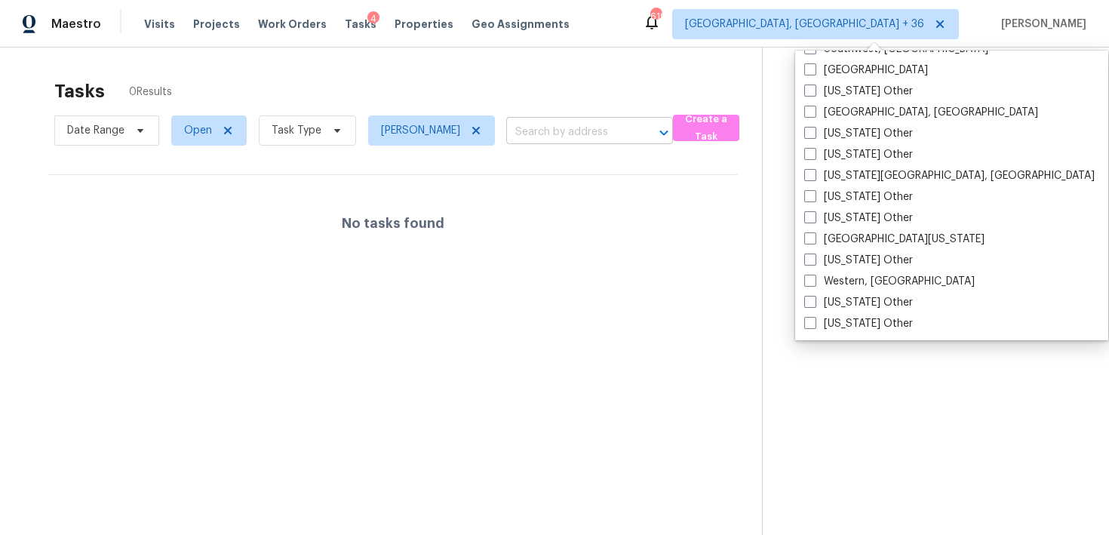
click at [569, 121] on input "text" at bounding box center [568, 132] width 125 height 23
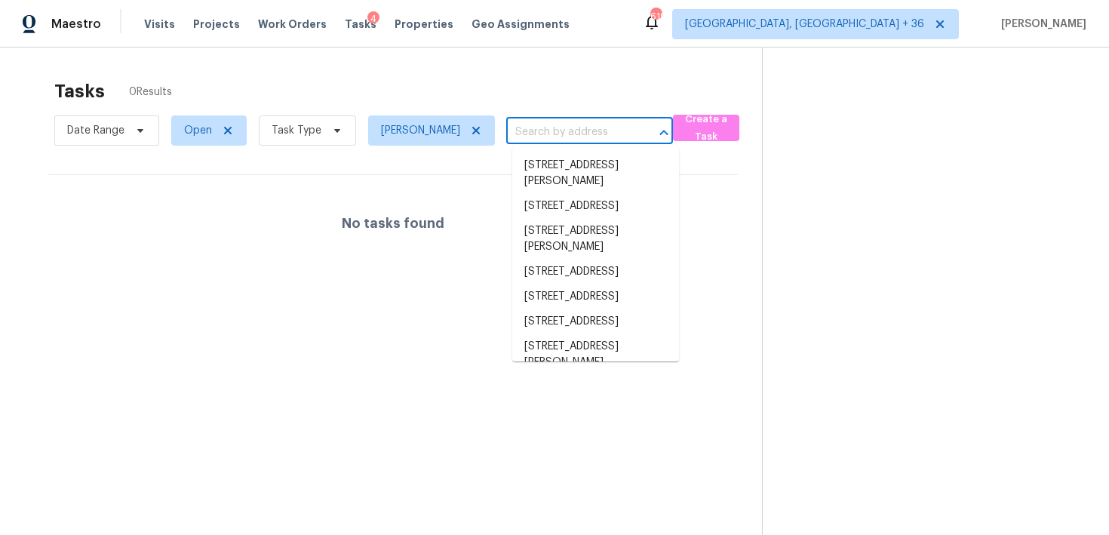
paste input "[STREET_ADDRESS]"
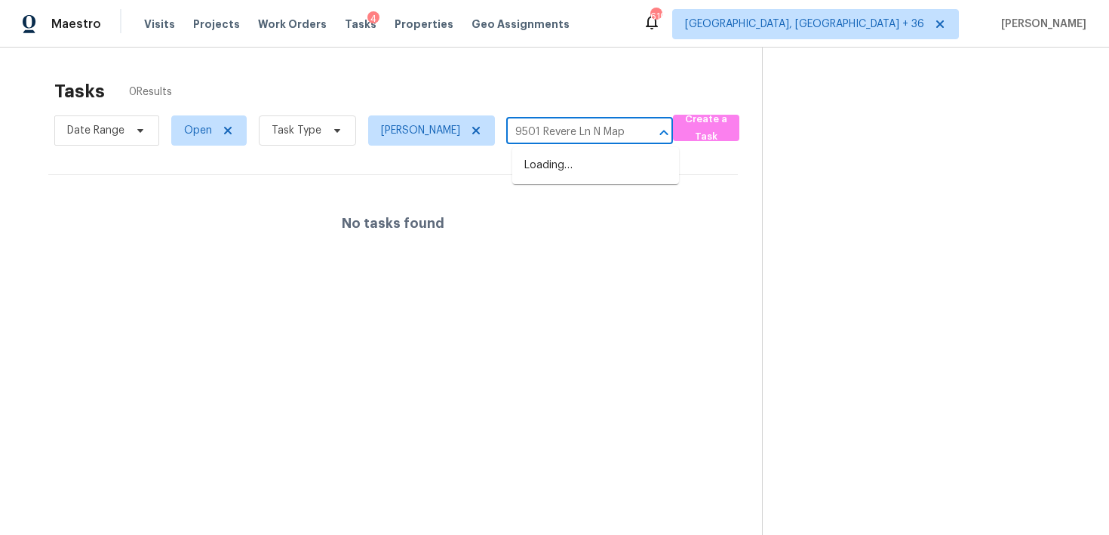
scroll to position [0, 0]
type input "9501 Revere"
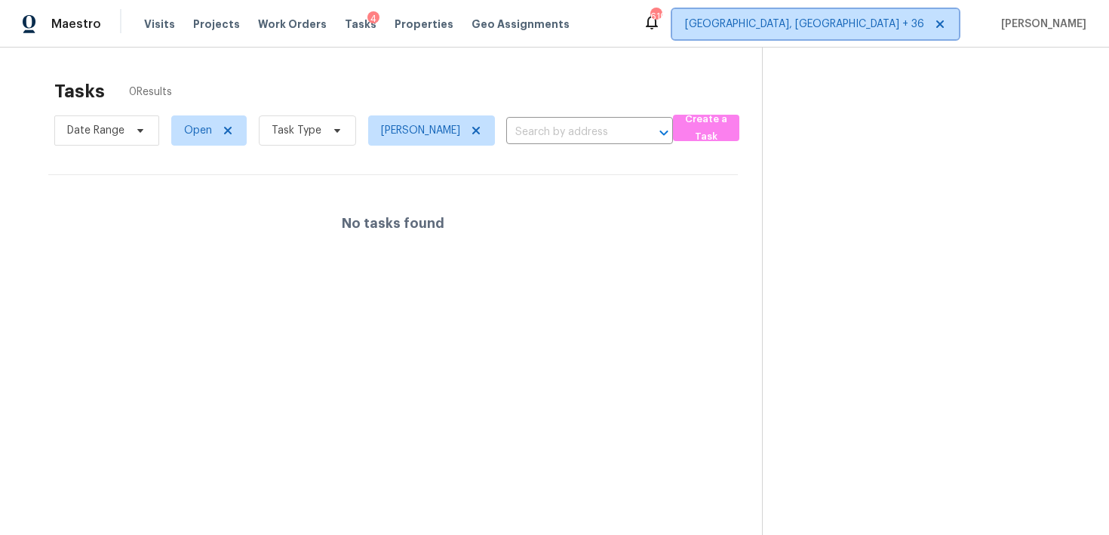
click at [840, 26] on span "[GEOGRAPHIC_DATA], [GEOGRAPHIC_DATA] + 36" at bounding box center [804, 24] width 239 height 15
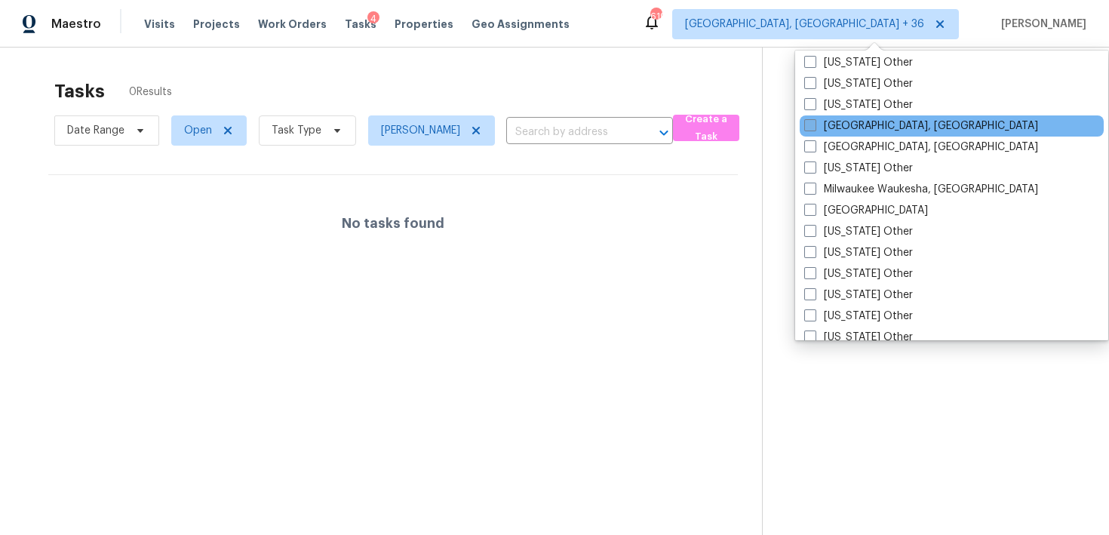
scroll to position [1466, 0]
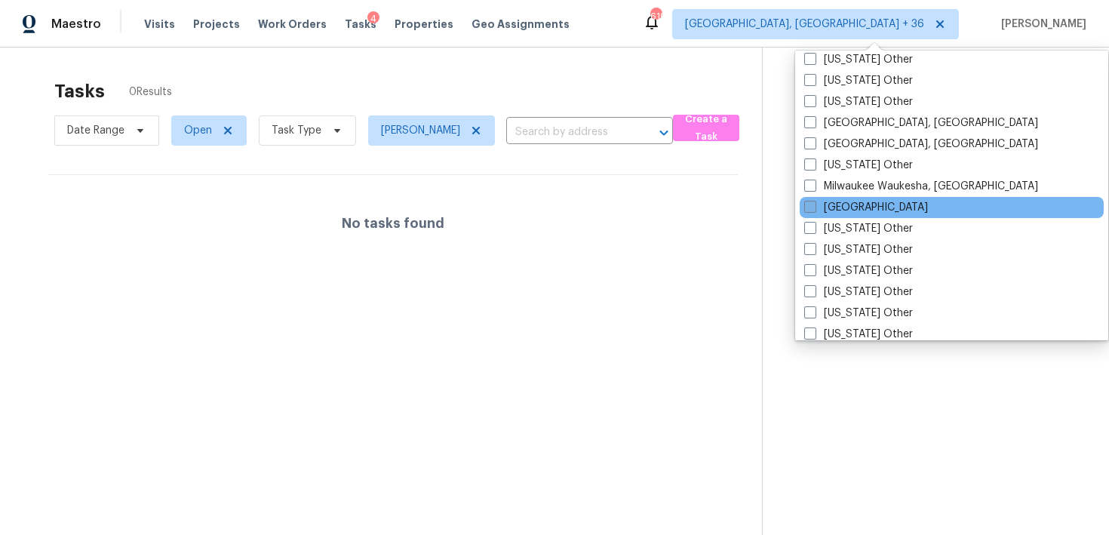
click at [842, 213] on label "[GEOGRAPHIC_DATA]" at bounding box center [867, 207] width 124 height 15
click at [814, 210] on input "[GEOGRAPHIC_DATA]" at bounding box center [810, 205] width 10 height 10
checkbox input "true"
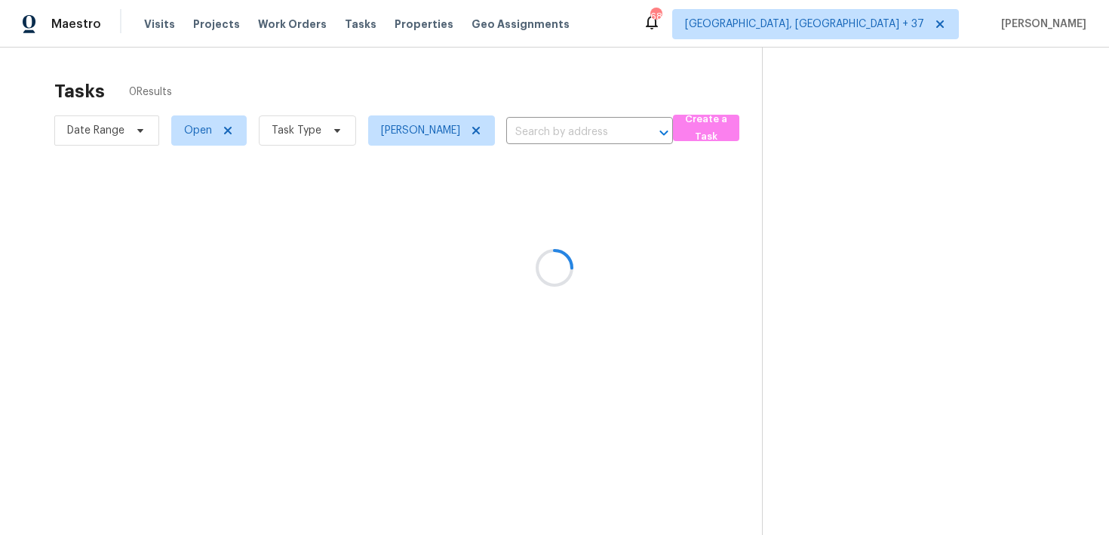
click at [480, 129] on div at bounding box center [554, 267] width 1109 height 535
click at [482, 133] on icon at bounding box center [476, 131] width 12 height 12
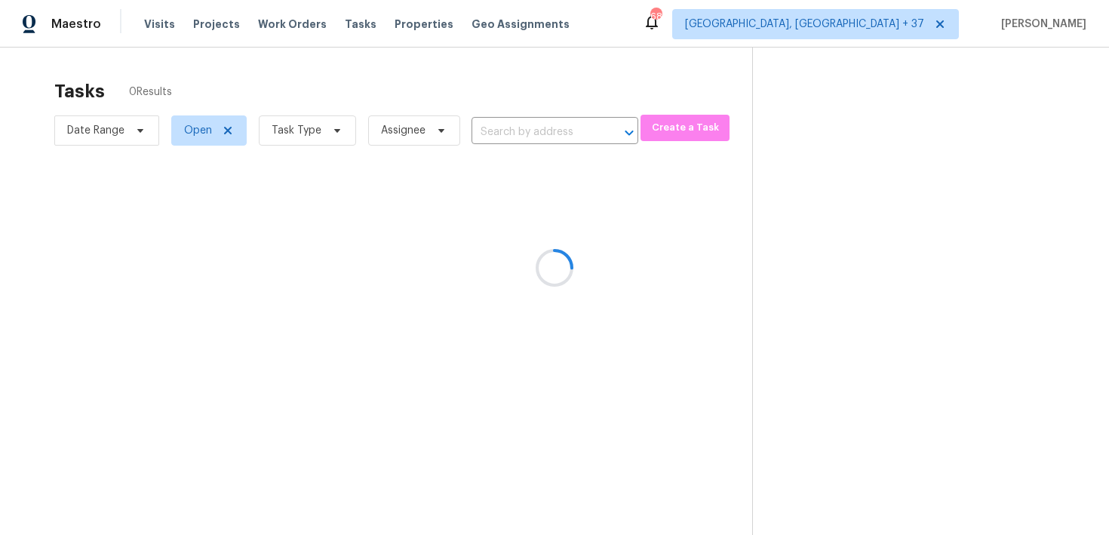
click at [523, 133] on div at bounding box center [554, 267] width 1109 height 535
click at [534, 133] on div at bounding box center [554, 267] width 1109 height 535
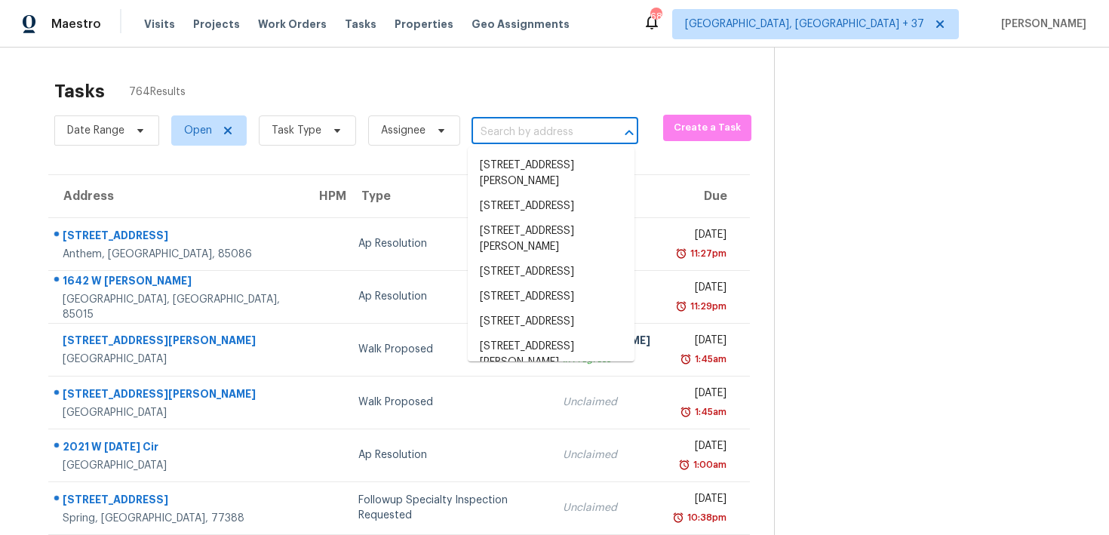
click at [528, 132] on input "text" at bounding box center [534, 132] width 125 height 23
paste input "[STREET_ADDRESS]"
type input "[STREET_ADDRESS]"
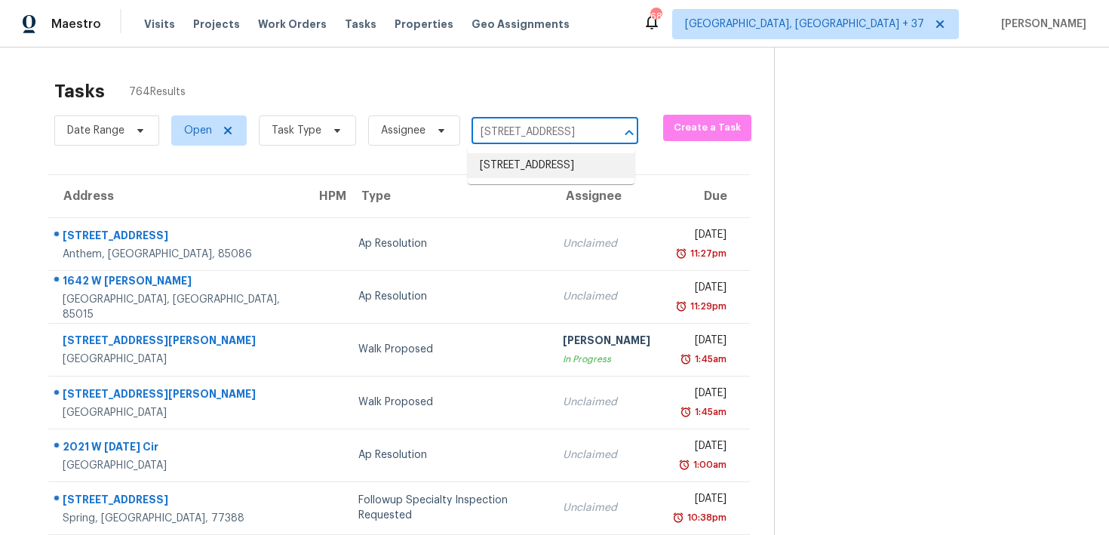
click at [536, 174] on li "[STREET_ADDRESS]" at bounding box center [551, 165] width 167 height 25
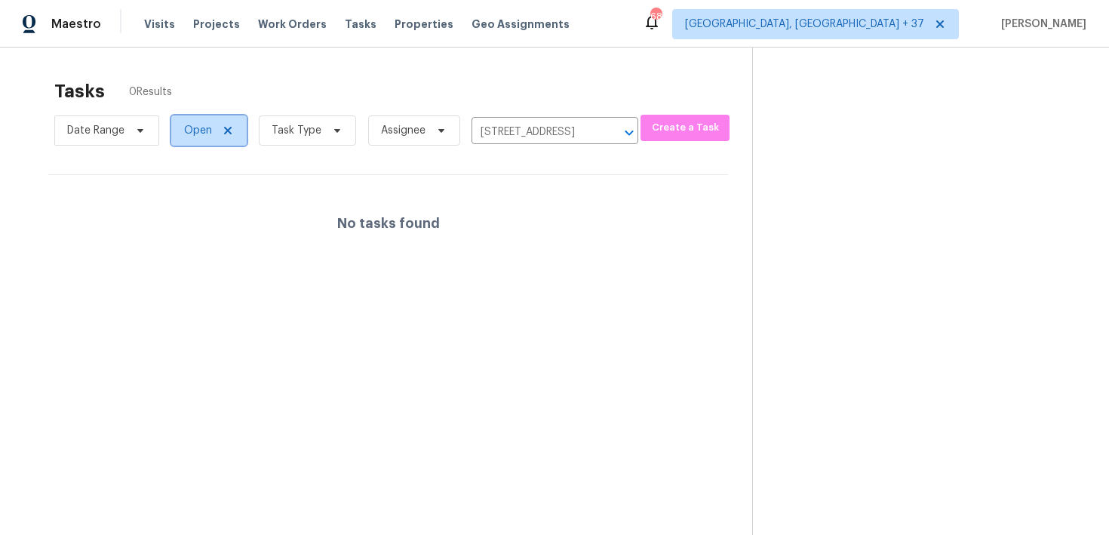
click at [214, 137] on span "Open" at bounding box center [208, 130] width 75 height 30
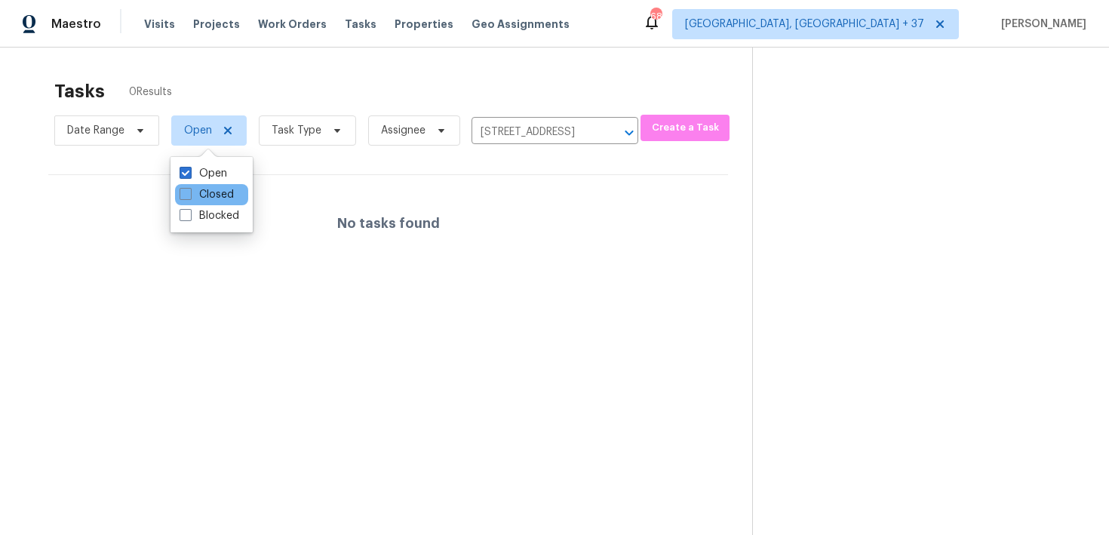
click at [228, 185] on div "Closed" at bounding box center [211, 194] width 73 height 21
click at [226, 186] on div "Closed" at bounding box center [211, 194] width 73 height 21
click at [218, 190] on label "Closed" at bounding box center [207, 194] width 54 height 15
click at [189, 190] on input "Closed" at bounding box center [185, 192] width 10 height 10
checkbox input "true"
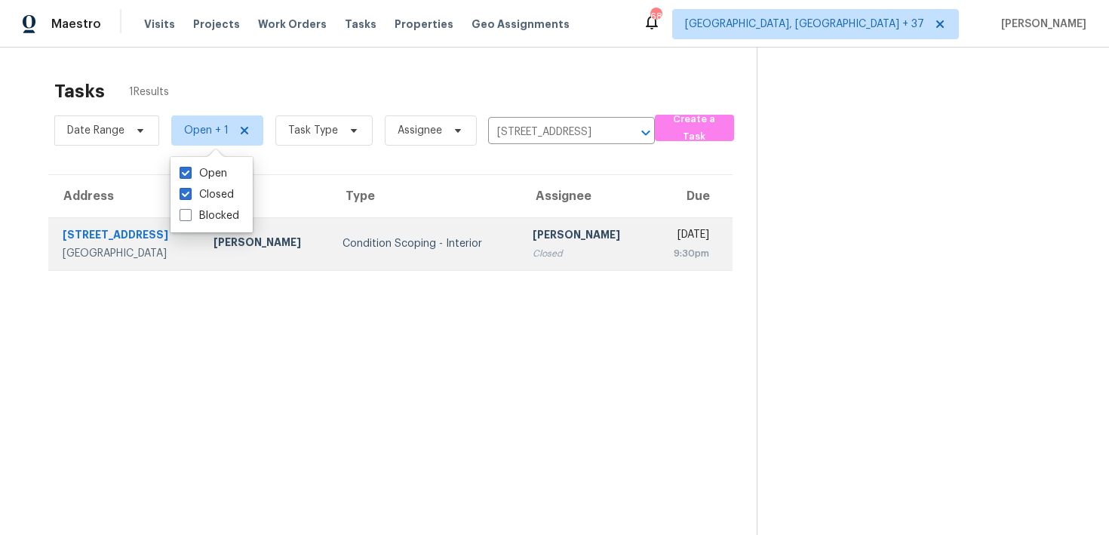
click at [429, 257] on td "Condition Scoping - Interior" at bounding box center [426, 243] width 190 height 53
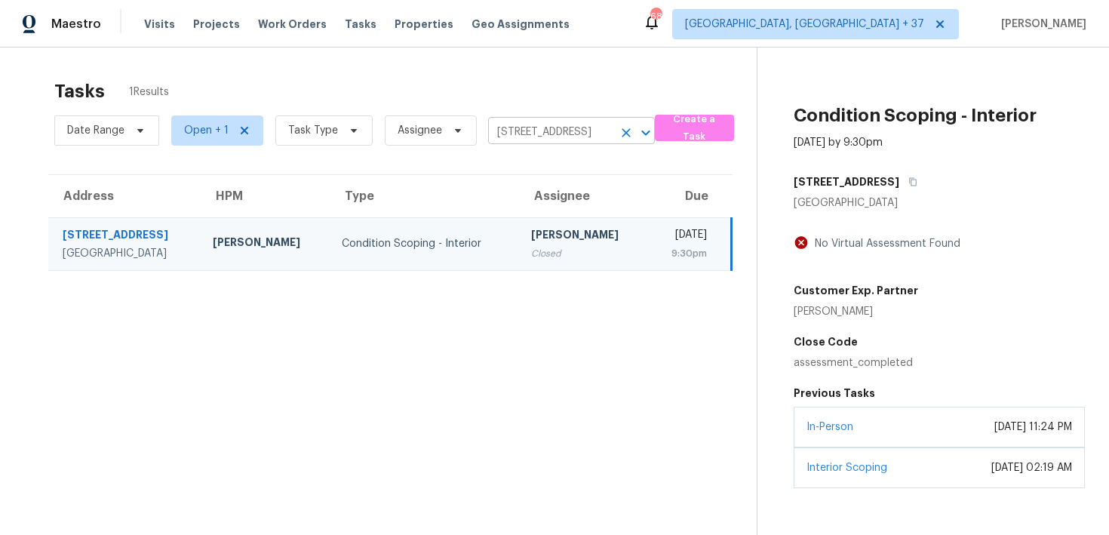
click at [623, 130] on icon "Clear" at bounding box center [626, 132] width 9 height 9
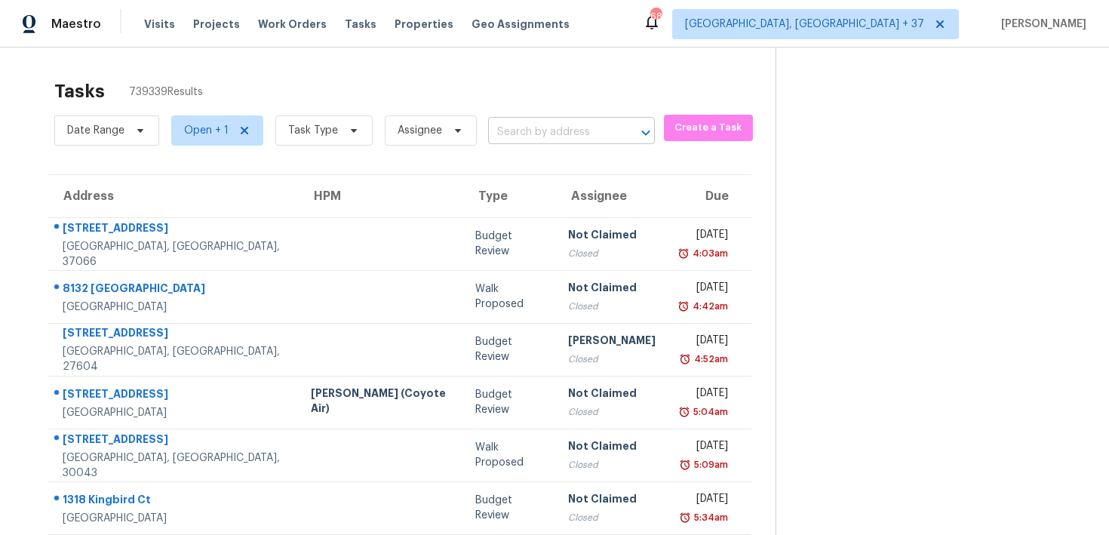
click at [511, 142] on input "text" at bounding box center [550, 132] width 125 height 23
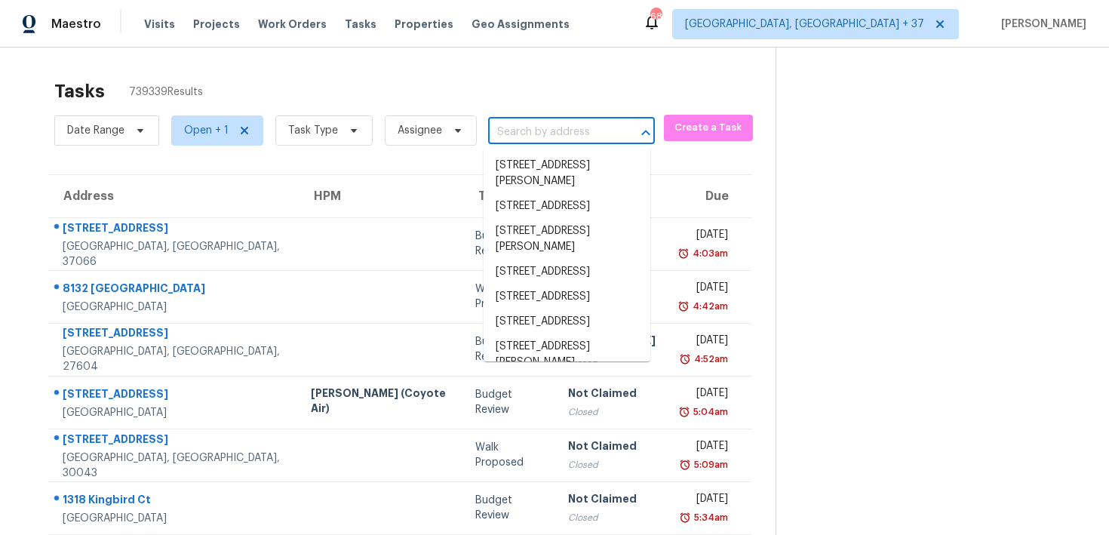
paste input "[STREET_ADDRESS][PERSON_NAME]"
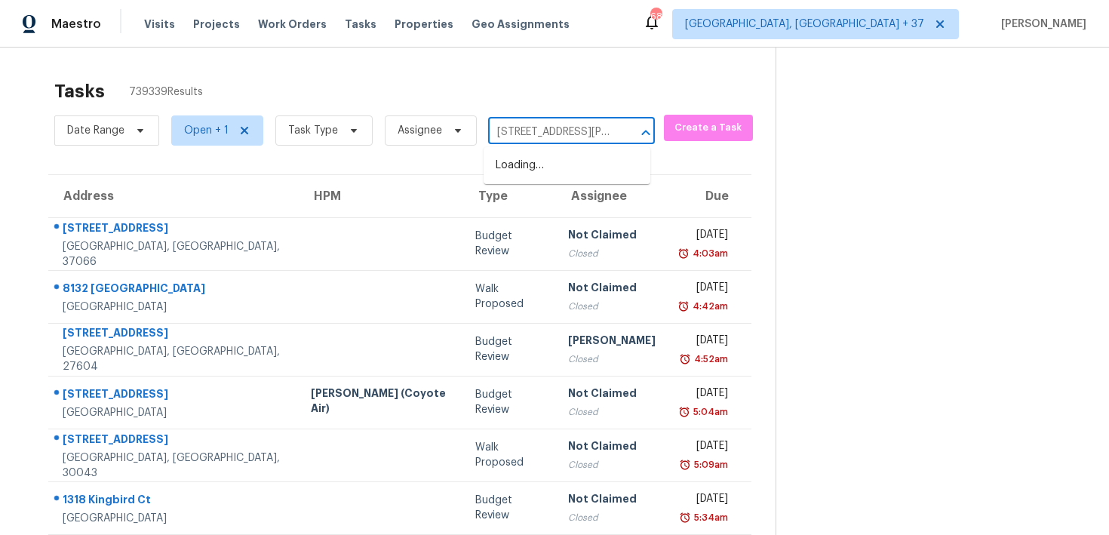
scroll to position [0, 71]
type input "[STREET_ADDRESS][PERSON_NAME]"
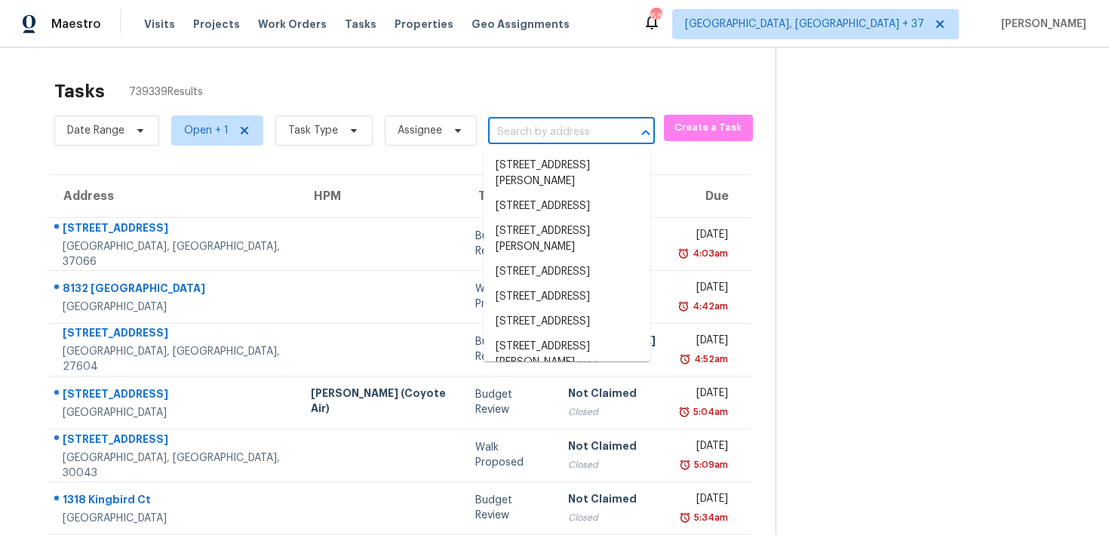
click at [512, 134] on input "text" at bounding box center [550, 132] width 125 height 23
paste input "[STREET_ADDRESS][PERSON_NAME]"
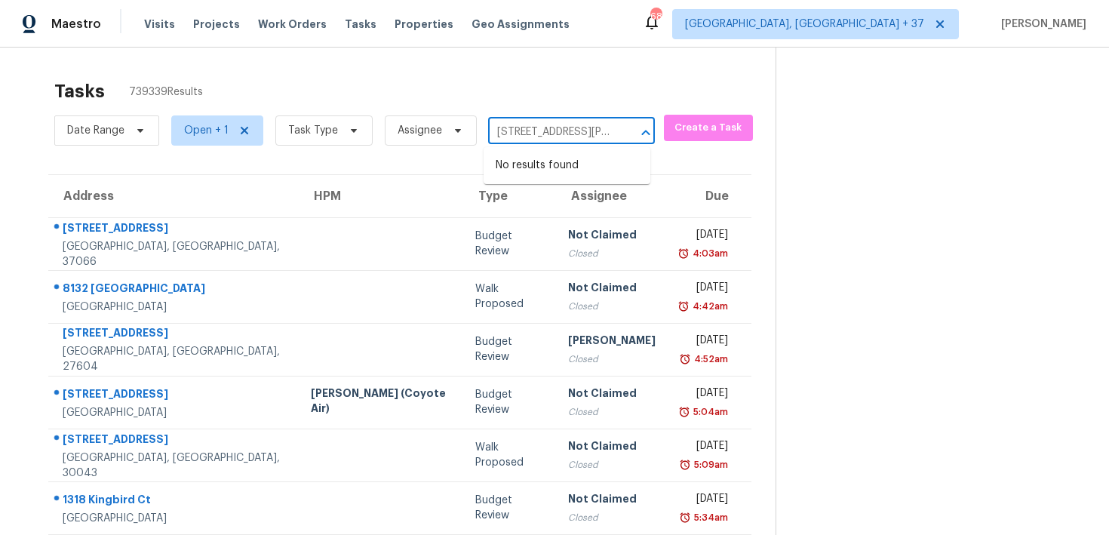
scroll to position [0, 71]
type input "[STREET_ADDRESS][PERSON_NAME]"
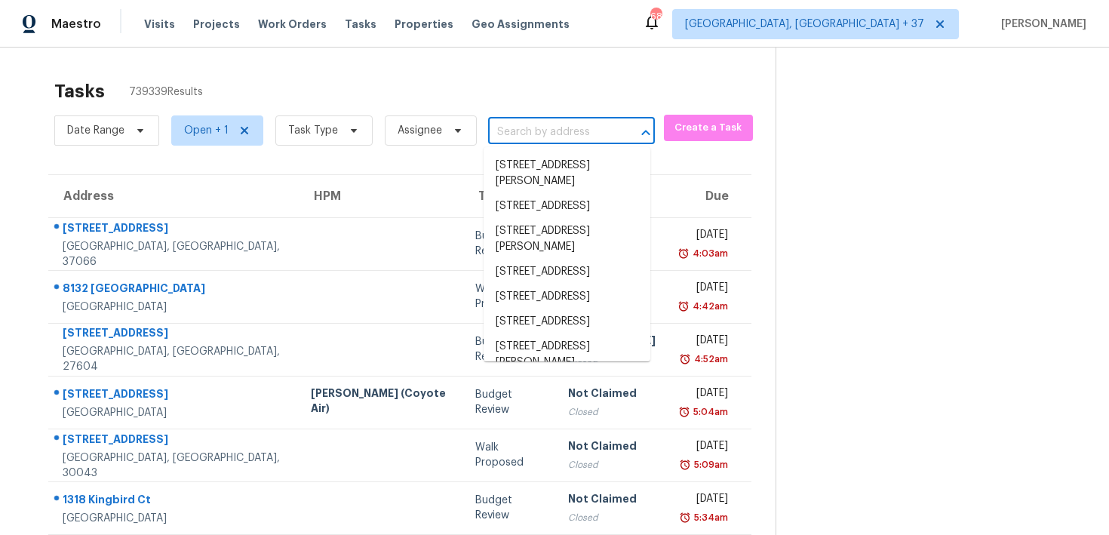
scroll to position [0, 0]
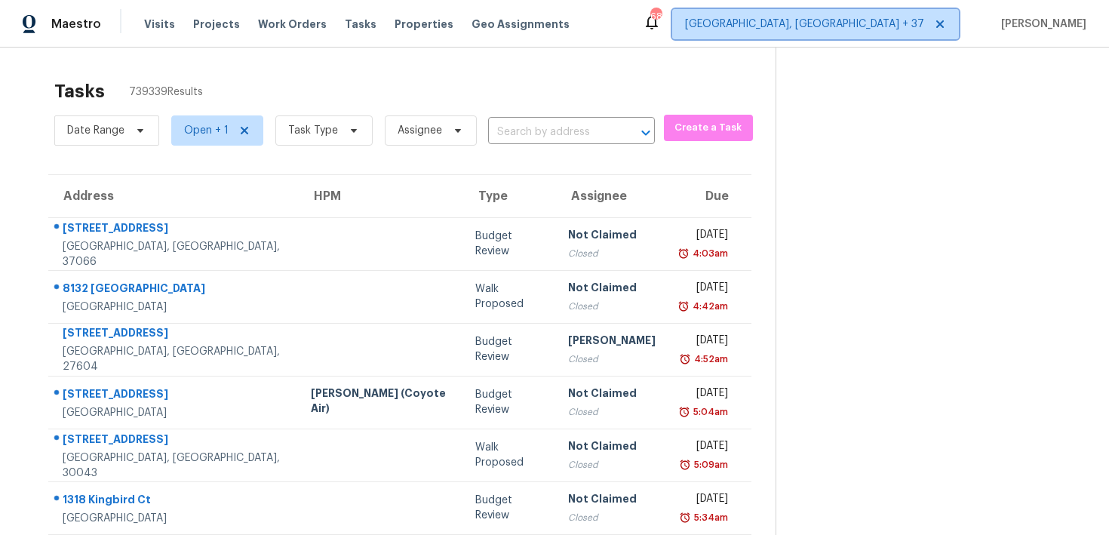
click at [860, 20] on span "[GEOGRAPHIC_DATA], [GEOGRAPHIC_DATA] + 37" at bounding box center [804, 24] width 239 height 15
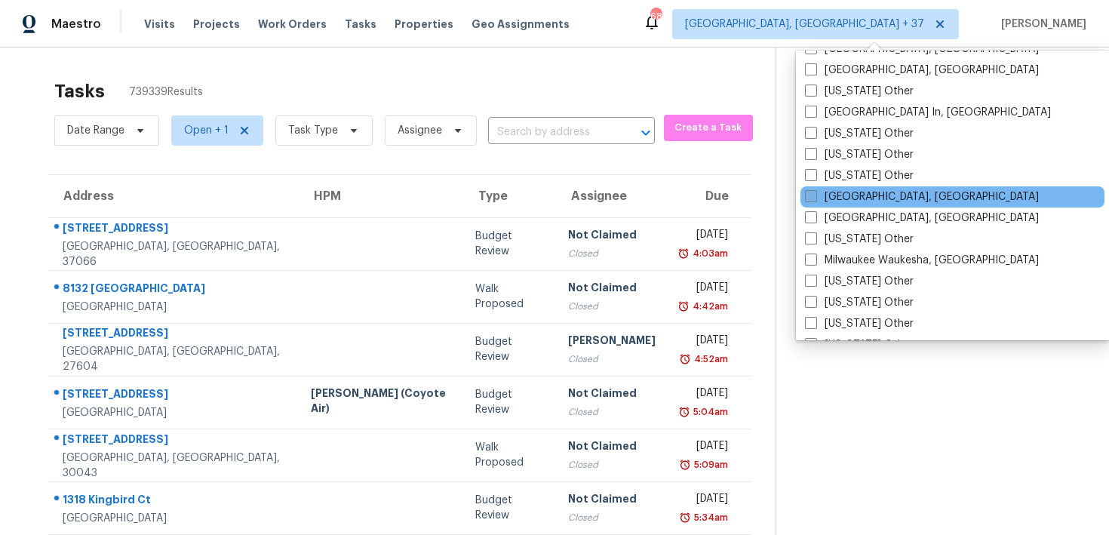
scroll to position [1415, 0]
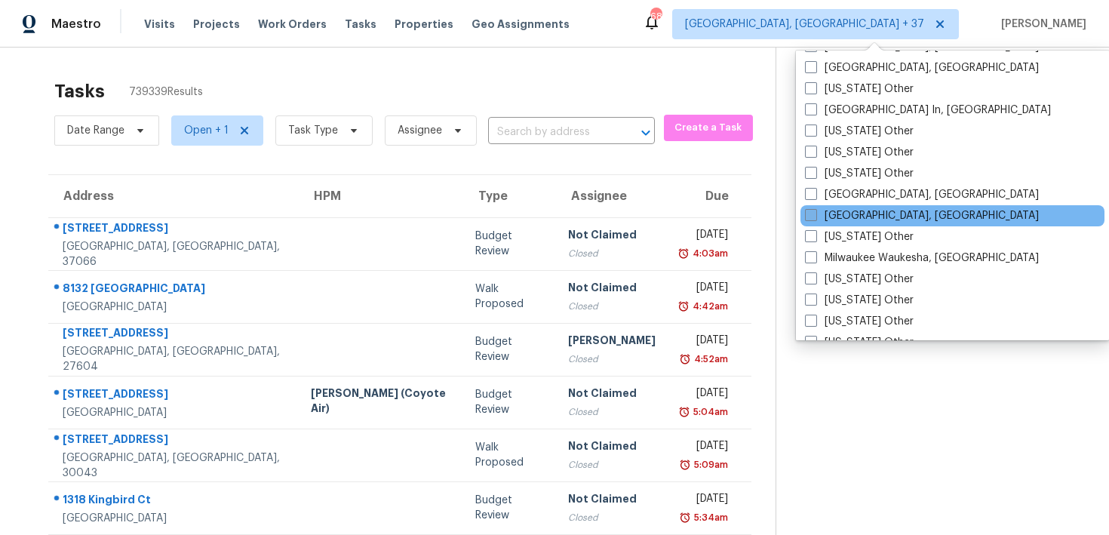
click at [851, 213] on label "[GEOGRAPHIC_DATA], [GEOGRAPHIC_DATA]" at bounding box center [922, 215] width 234 height 15
click at [815, 213] on input "[GEOGRAPHIC_DATA], [GEOGRAPHIC_DATA]" at bounding box center [810, 213] width 10 height 10
checkbox input "true"
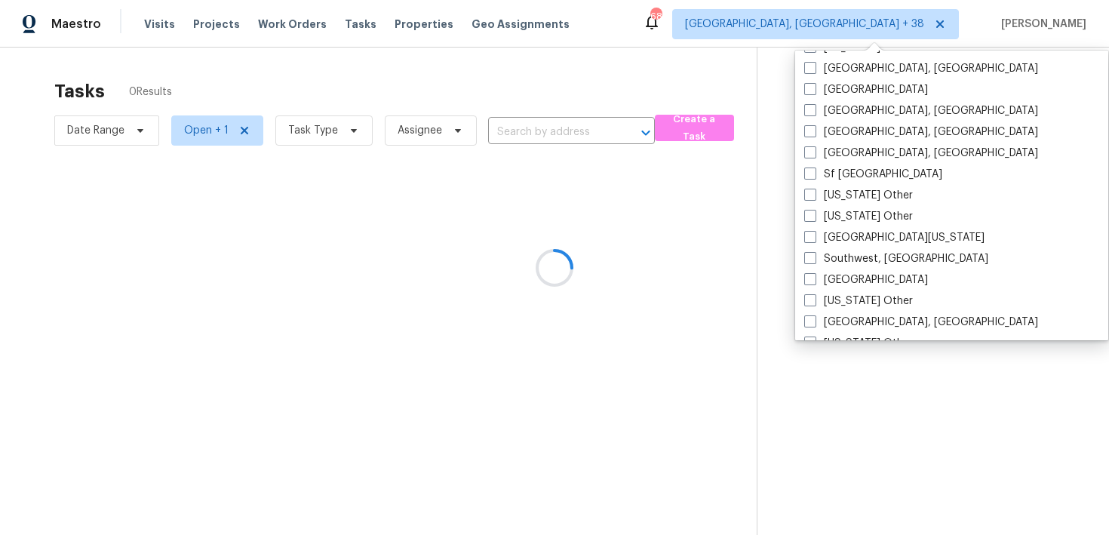
scroll to position [2116, 0]
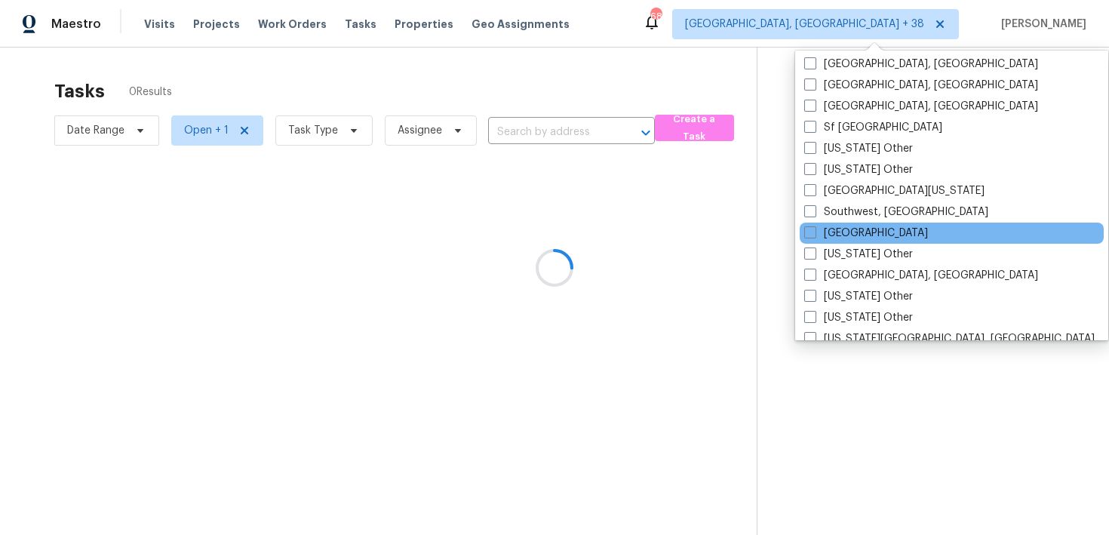
click at [866, 234] on div "[GEOGRAPHIC_DATA]" at bounding box center [952, 233] width 304 height 21
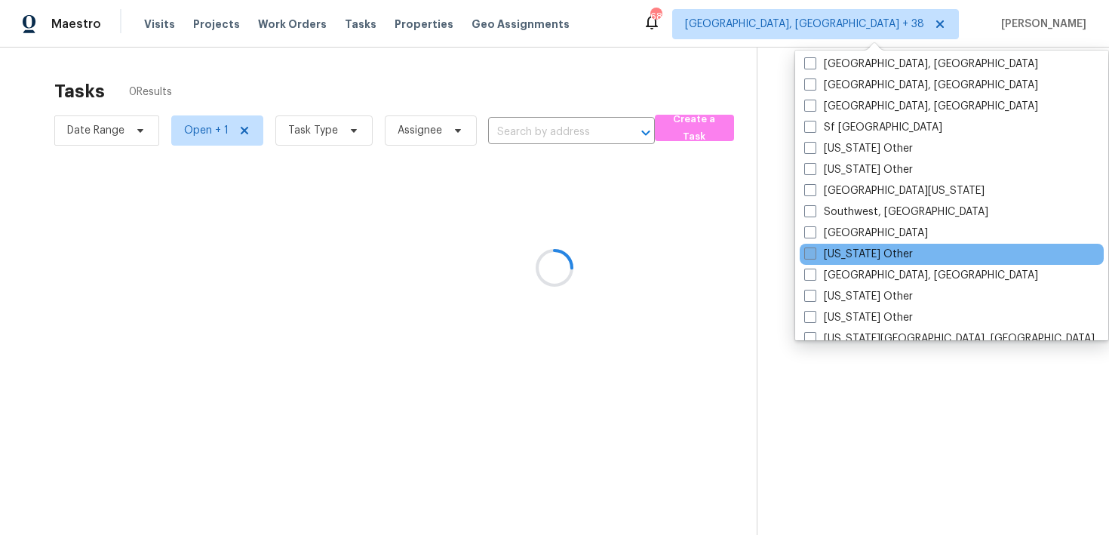
scroll to position [2117, 0]
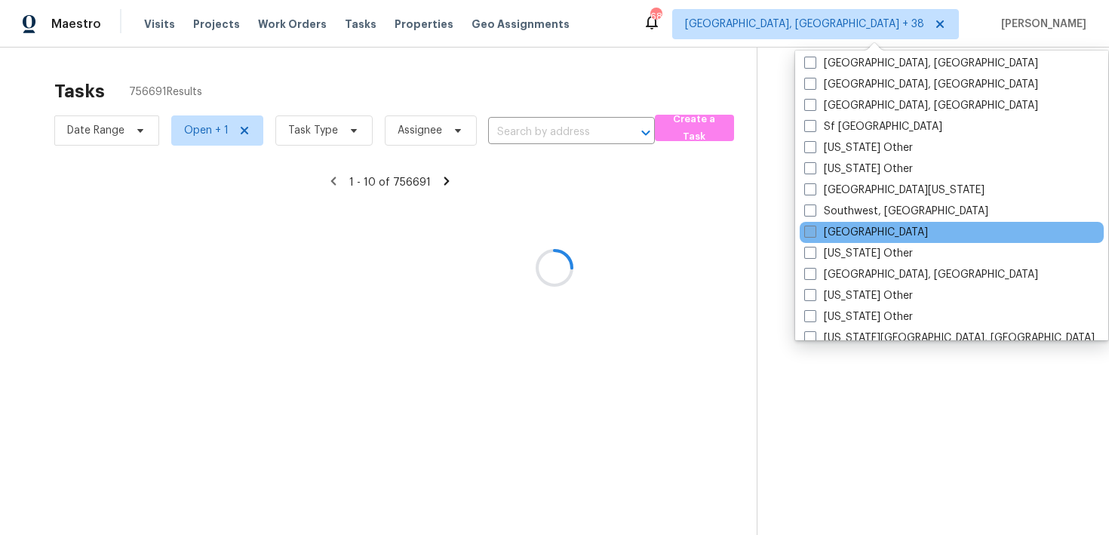
click at [842, 229] on label "[GEOGRAPHIC_DATA]" at bounding box center [867, 232] width 124 height 15
click at [814, 229] on input "[GEOGRAPHIC_DATA]" at bounding box center [810, 230] width 10 height 10
checkbox input "true"
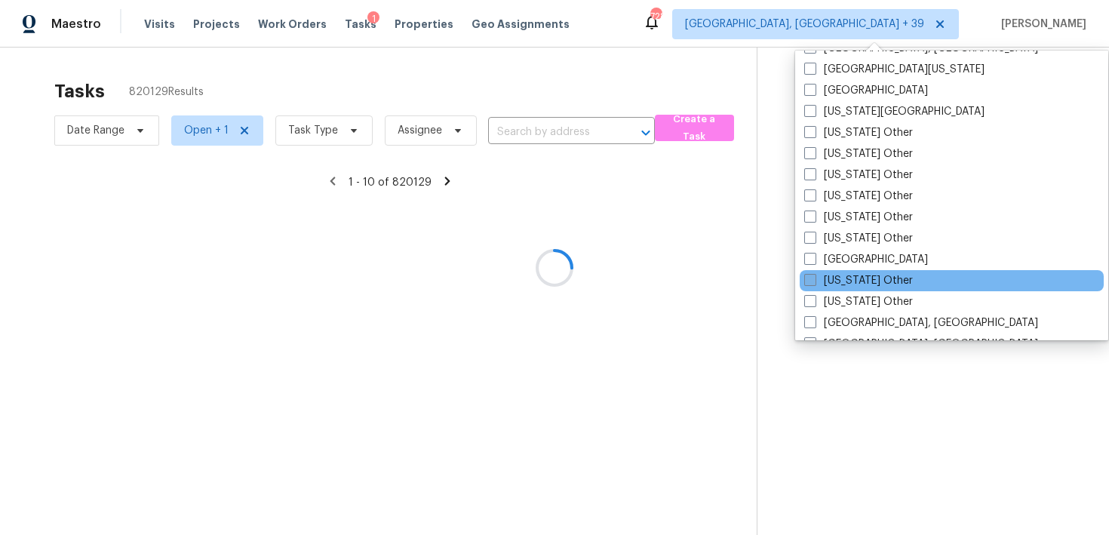
scroll to position [1135, 0]
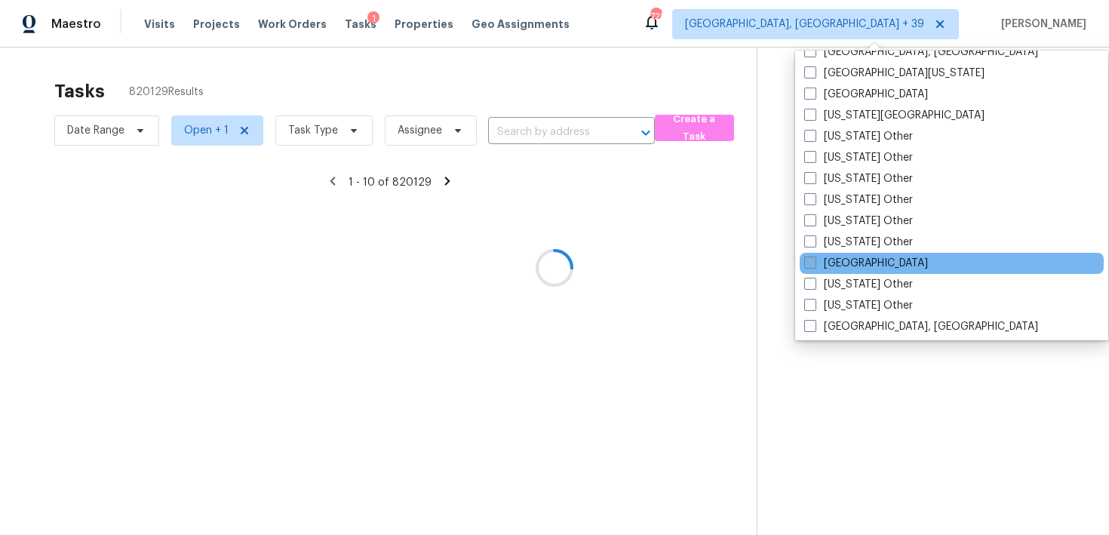
click at [848, 262] on label "[GEOGRAPHIC_DATA]" at bounding box center [867, 263] width 124 height 15
click at [814, 262] on input "[GEOGRAPHIC_DATA]" at bounding box center [810, 261] width 10 height 10
checkbox input "true"
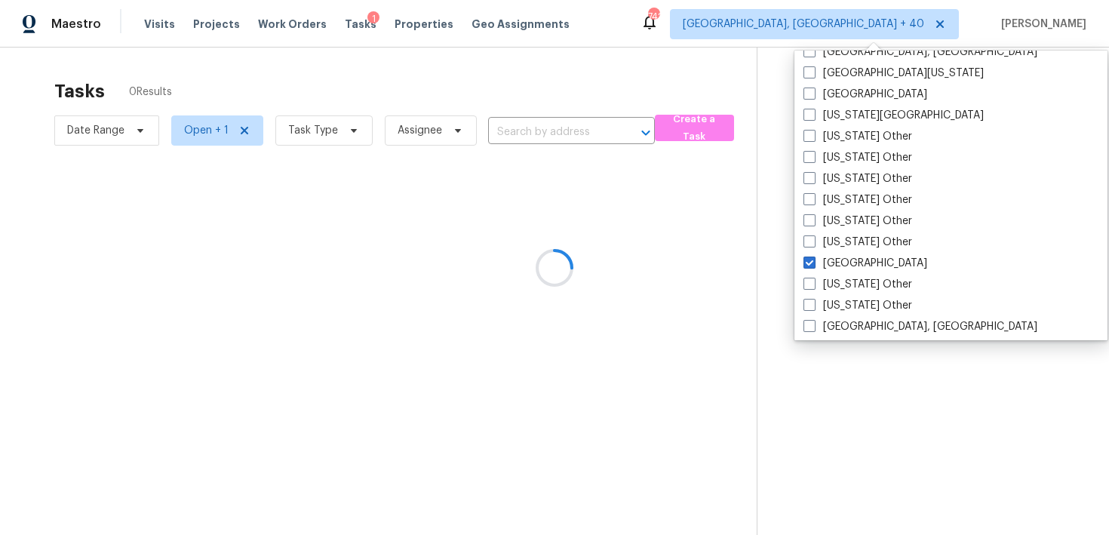
click at [581, 126] on div at bounding box center [554, 267] width 1109 height 535
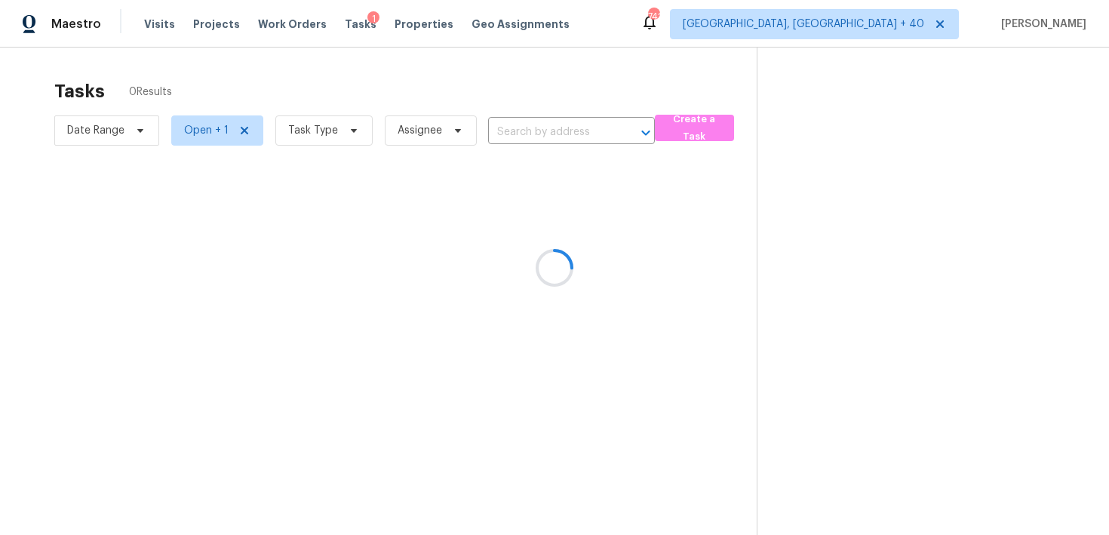
click at [530, 137] on div at bounding box center [554, 267] width 1109 height 535
click at [525, 128] on div at bounding box center [554, 267] width 1109 height 535
click at [533, 137] on div at bounding box center [554, 267] width 1109 height 535
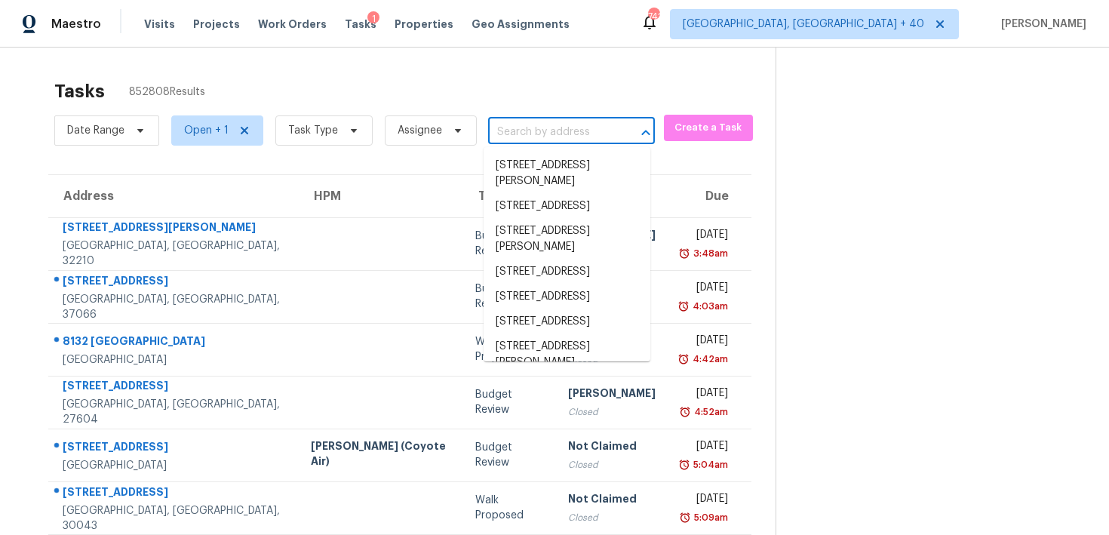
click at [545, 122] on input "text" at bounding box center [550, 132] width 125 height 23
paste input "[STREET_ADDRESS][PERSON_NAME]"
type input "[STREET_ADDRESS][PERSON_NAME]"
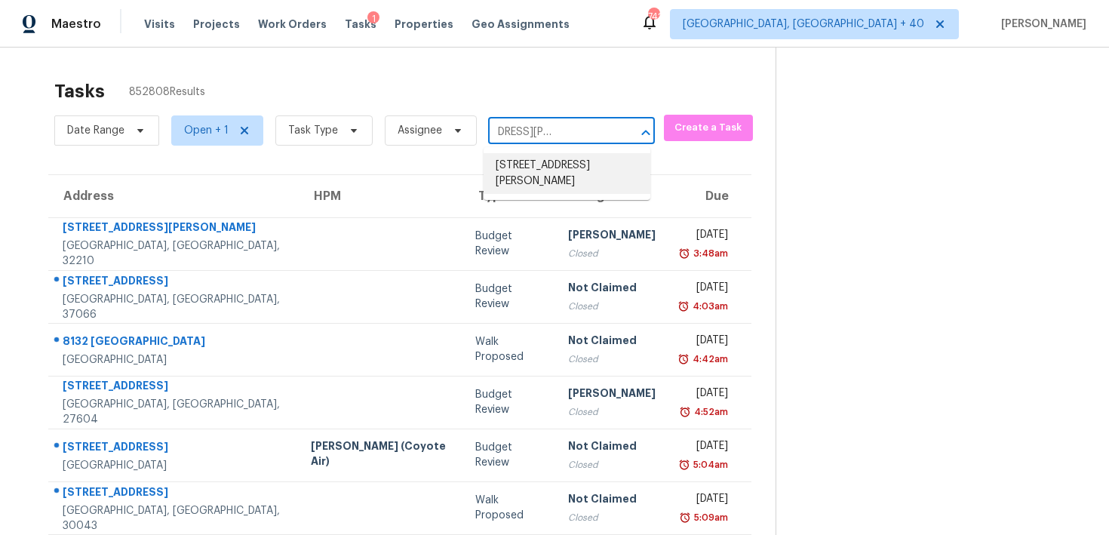
click at [553, 172] on li "[STREET_ADDRESS][PERSON_NAME]" at bounding box center [567, 173] width 167 height 41
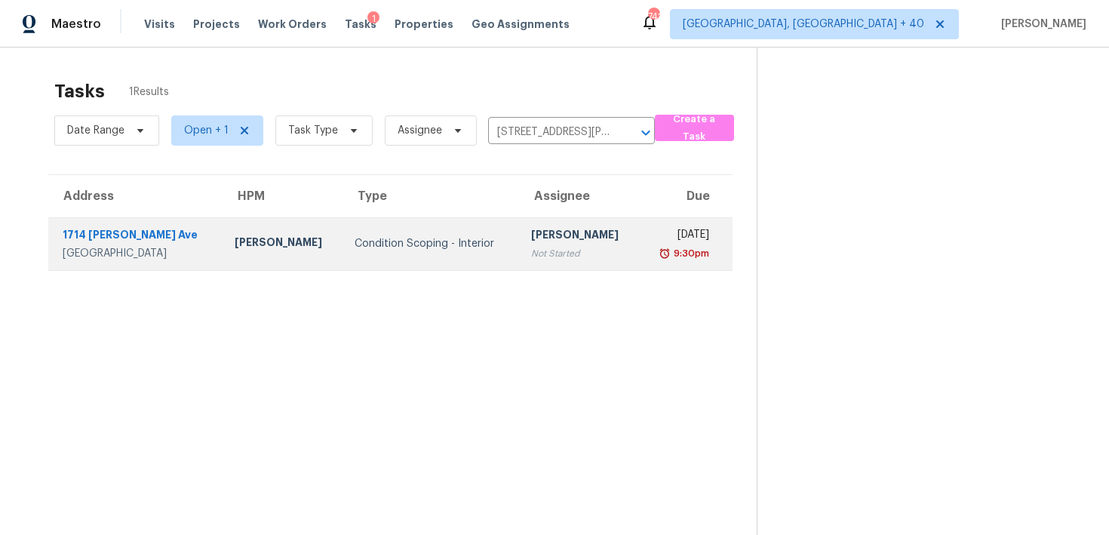
click at [537, 229] on div "[PERSON_NAME]" at bounding box center [579, 236] width 97 height 19
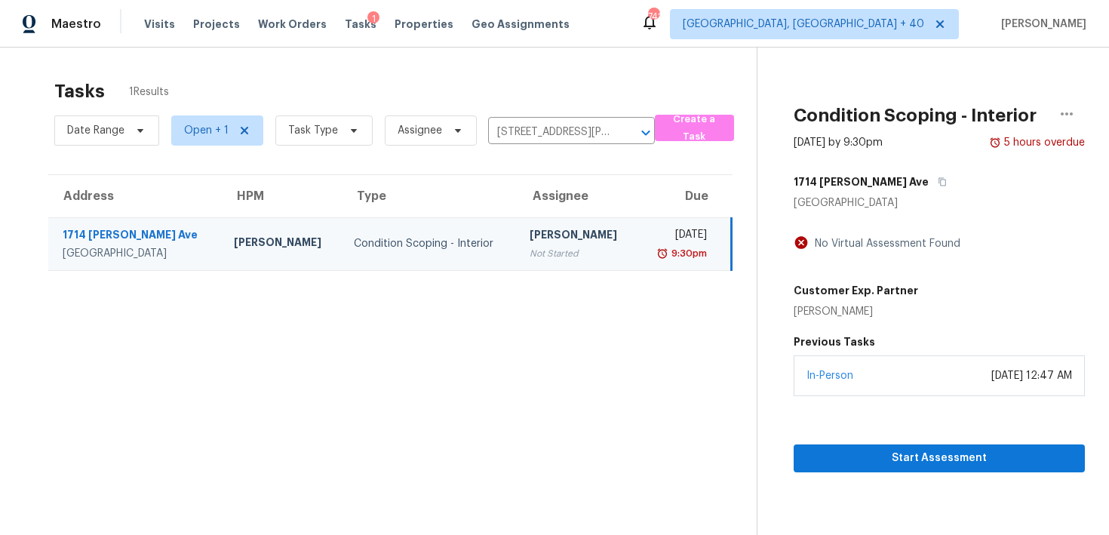
scroll to position [48, 0]
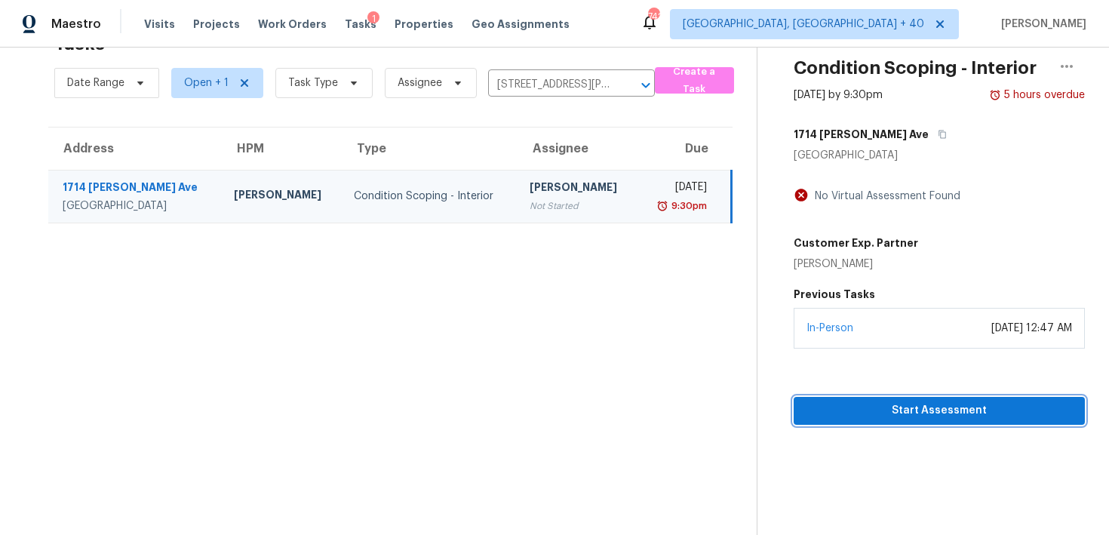
click at [865, 408] on span "Start Assessment" at bounding box center [939, 411] width 267 height 19
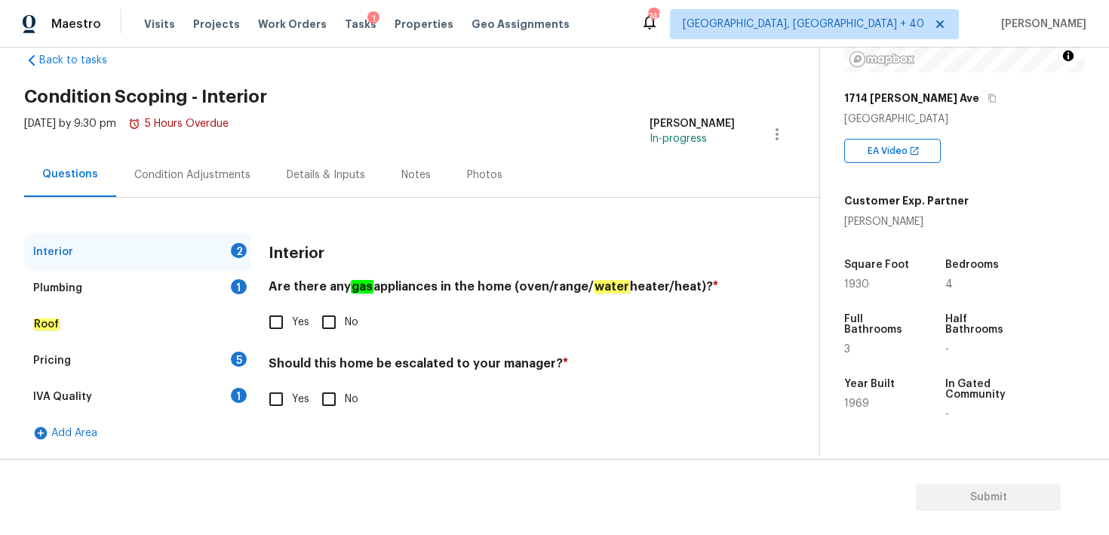
scroll to position [229, 0]
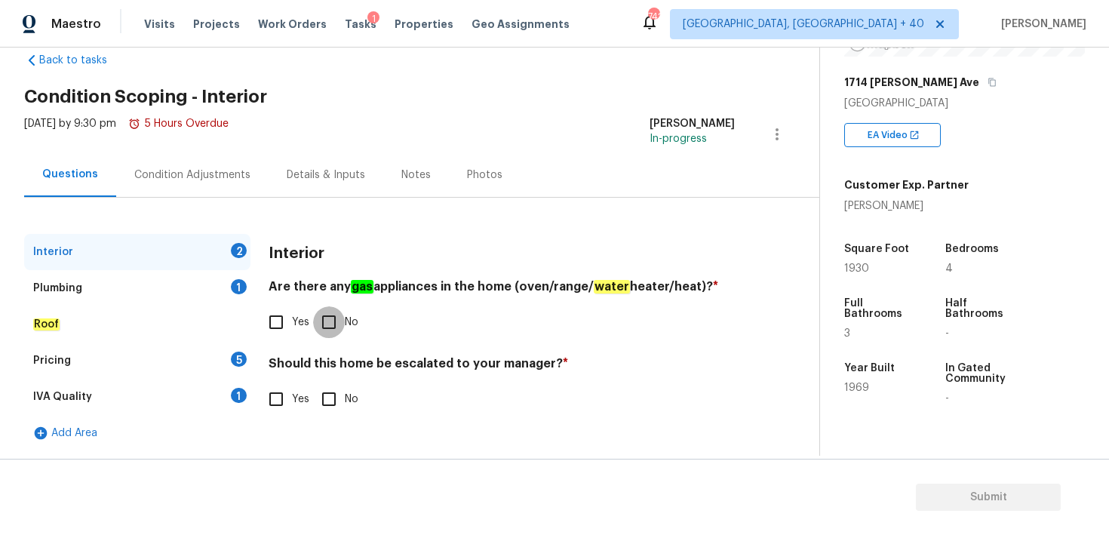
click at [324, 319] on input "No" at bounding box center [329, 322] width 32 height 32
checkbox input "true"
click at [327, 401] on input "No" at bounding box center [329, 399] width 32 height 32
checkbox input "true"
click at [71, 289] on div "Plumbing" at bounding box center [57, 288] width 49 height 15
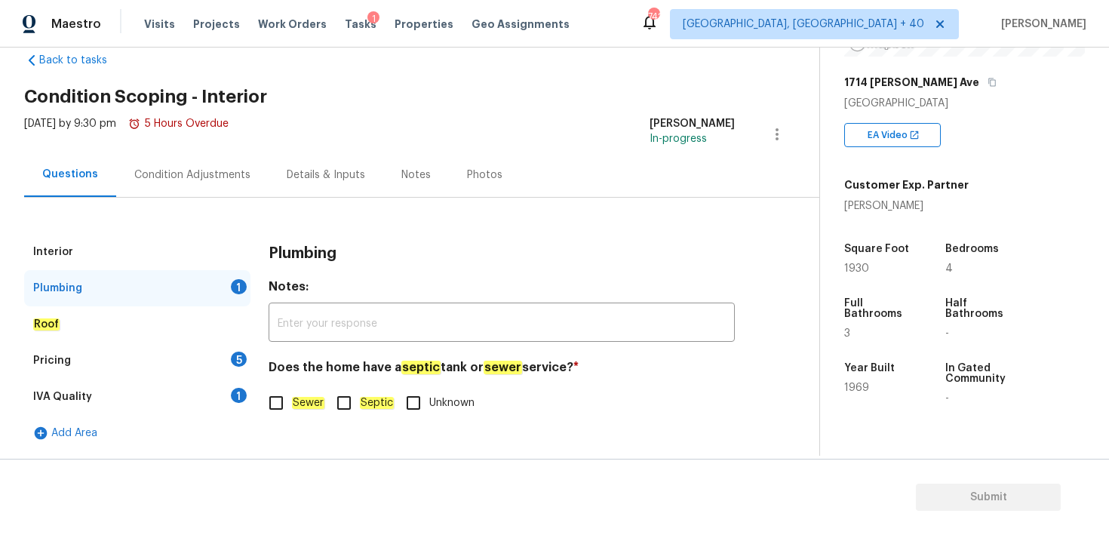
click at [336, 405] on input "Septic" at bounding box center [344, 403] width 32 height 32
checkbox input "true"
click at [48, 319] on em "Roof" at bounding box center [46, 325] width 26 height 12
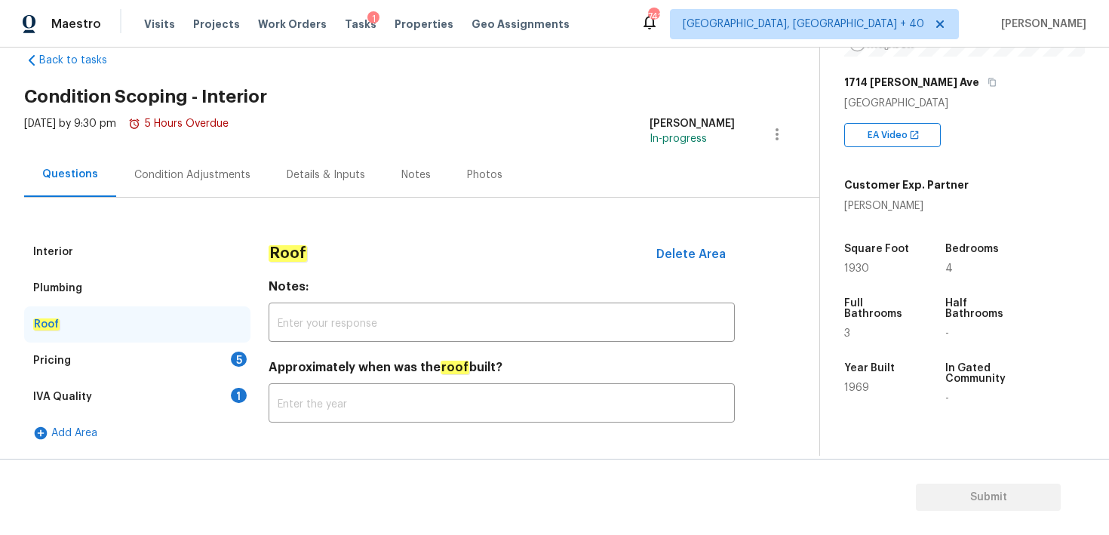
click at [54, 356] on div "Pricing" at bounding box center [52, 360] width 38 height 15
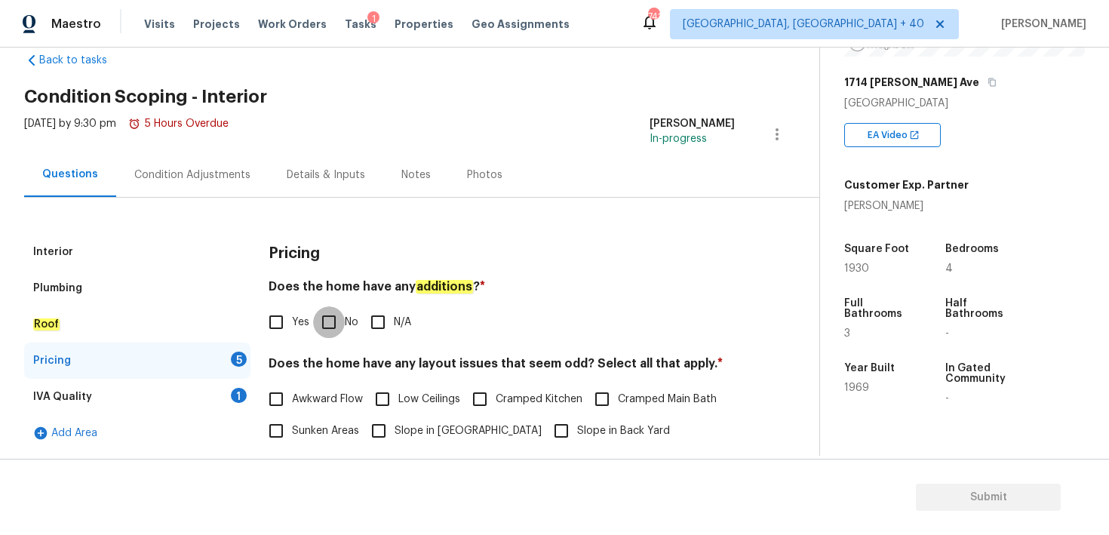
click at [333, 325] on input "No" at bounding box center [329, 322] width 32 height 32
checkbox input "true"
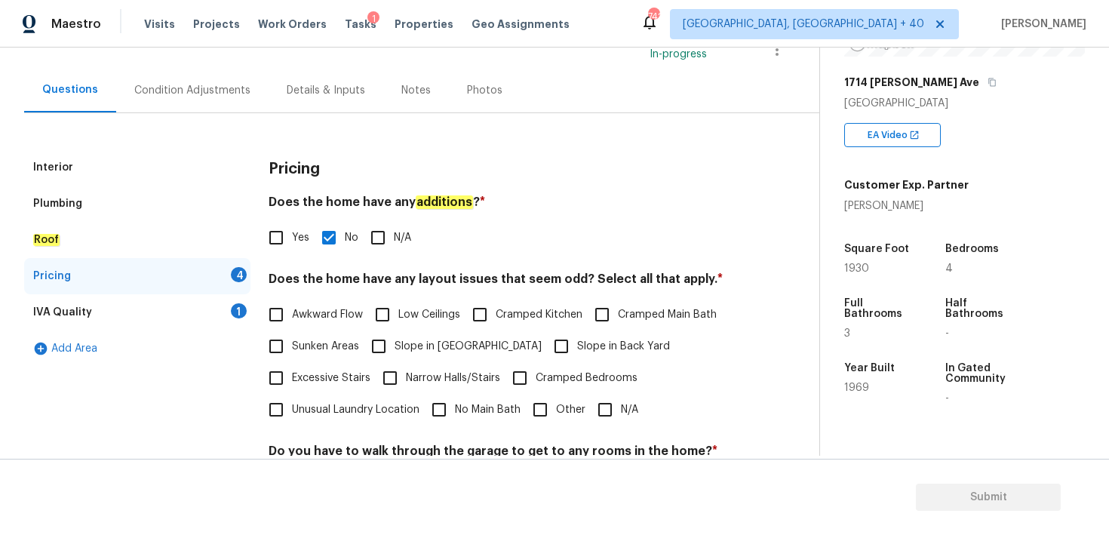
scroll to position [134, 0]
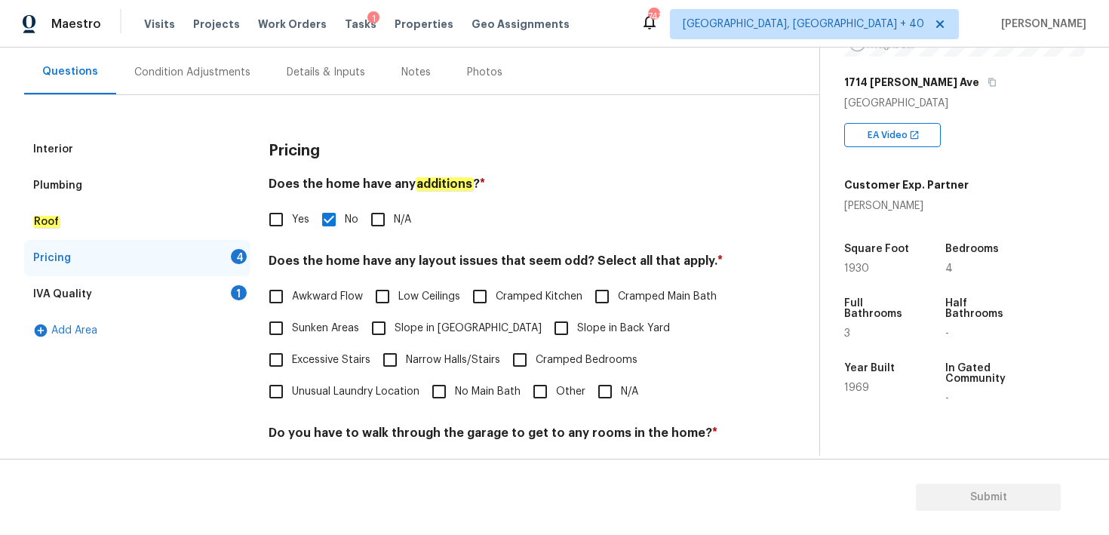
click at [603, 392] on input "N/A" at bounding box center [605, 392] width 32 height 32
checkbox input "true"
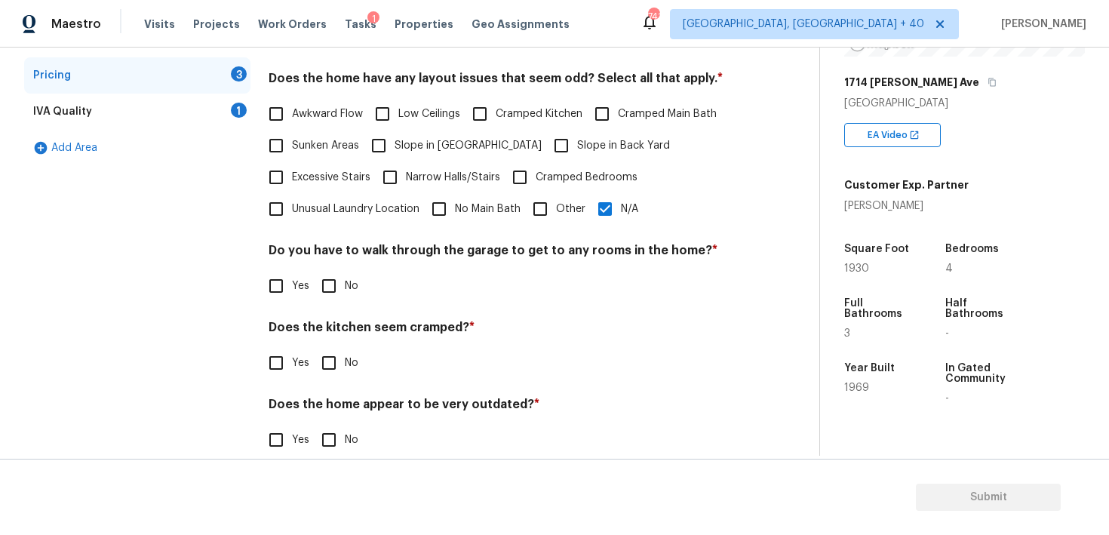
scroll to position [330, 0]
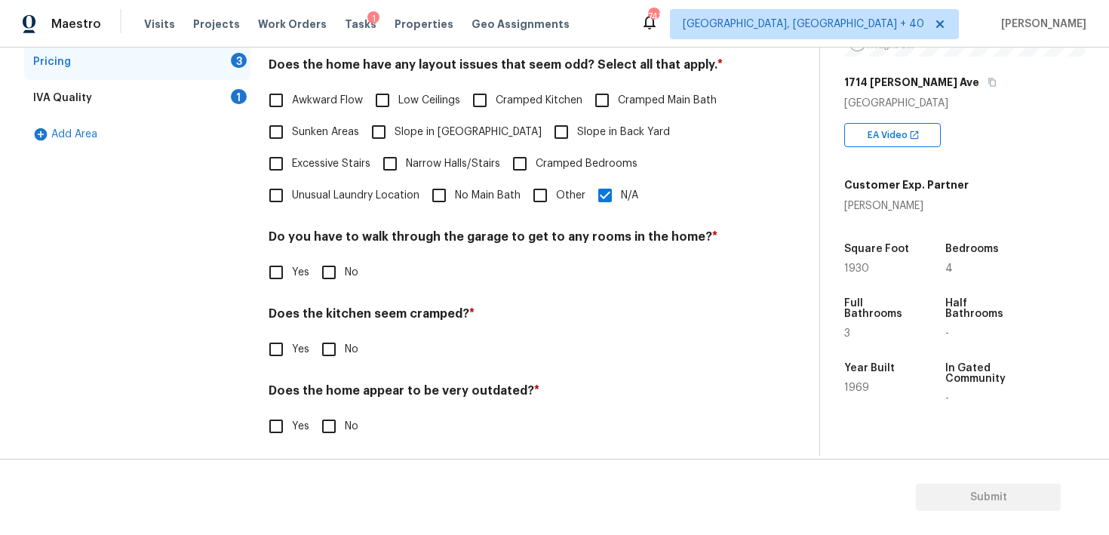
click at [340, 275] on input "No" at bounding box center [329, 273] width 32 height 32
checkbox input "true"
click at [330, 351] on input "No" at bounding box center [329, 350] width 32 height 32
checkbox input "true"
click at [328, 427] on input "No" at bounding box center [329, 427] width 32 height 32
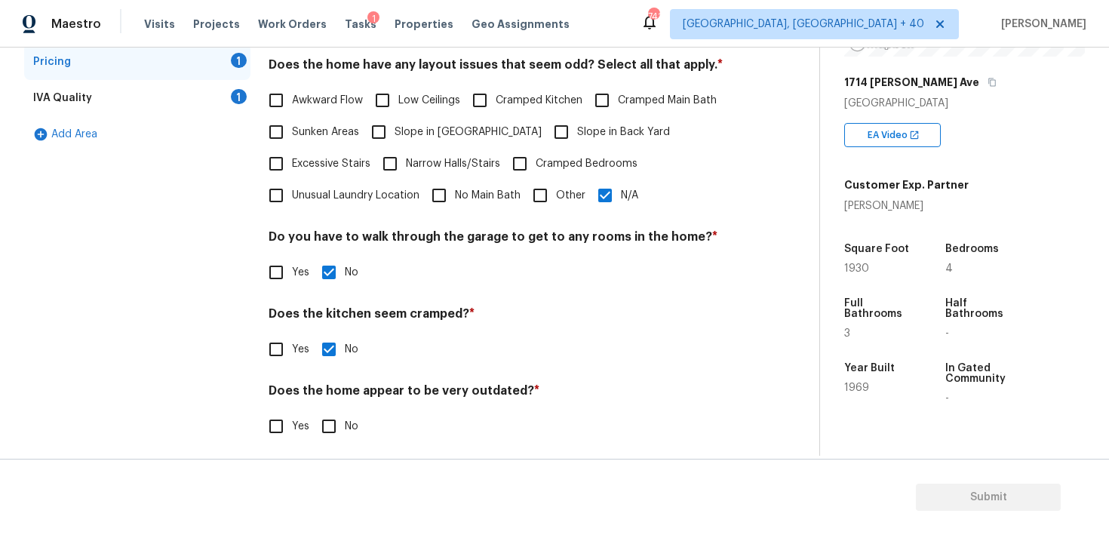
checkbox input "true"
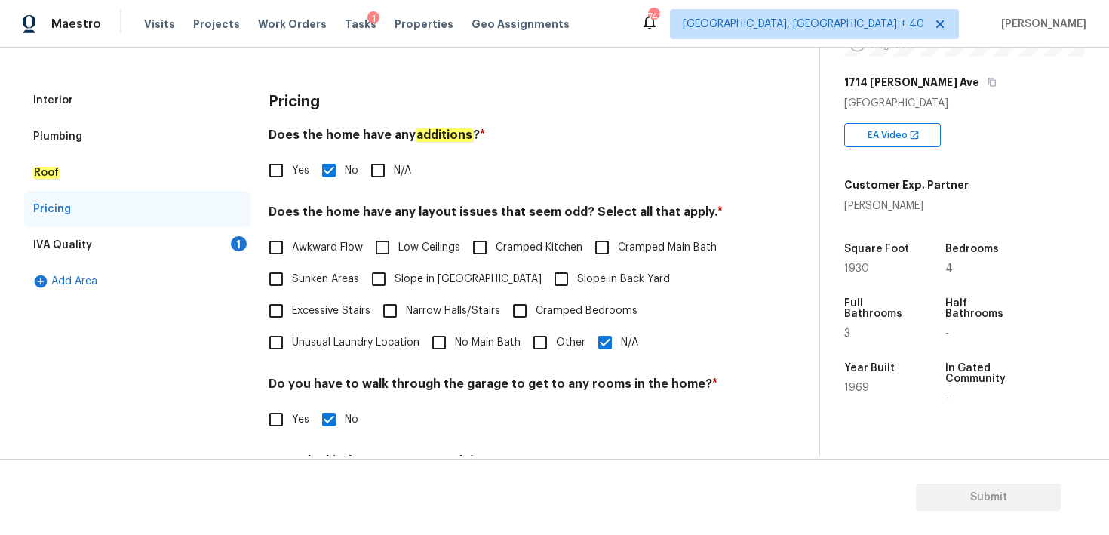
click at [68, 246] on div "IVA Quality" at bounding box center [62, 245] width 59 height 15
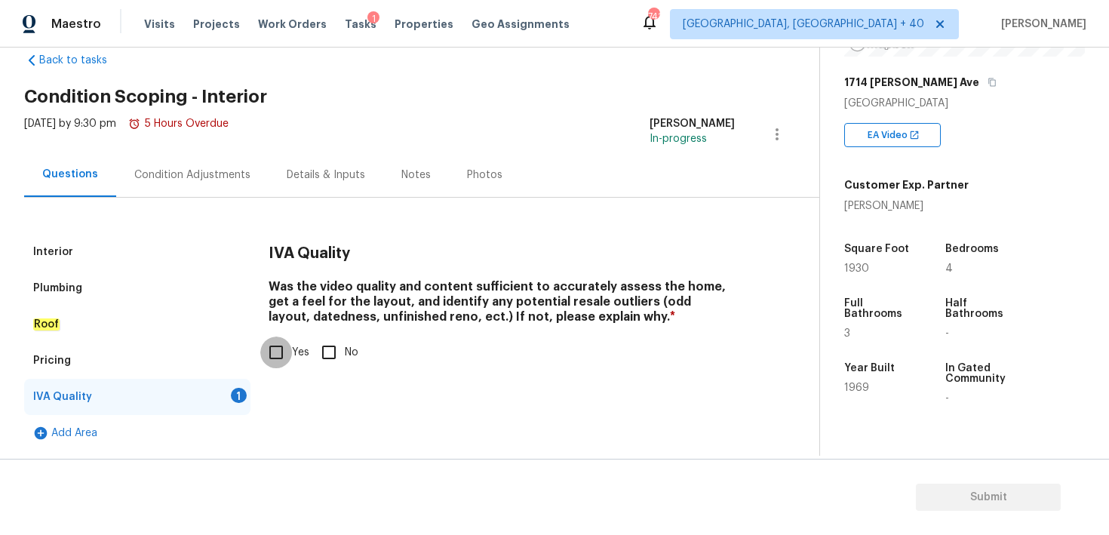
click at [272, 352] on input "Yes" at bounding box center [276, 353] width 32 height 32
checkbox input "true"
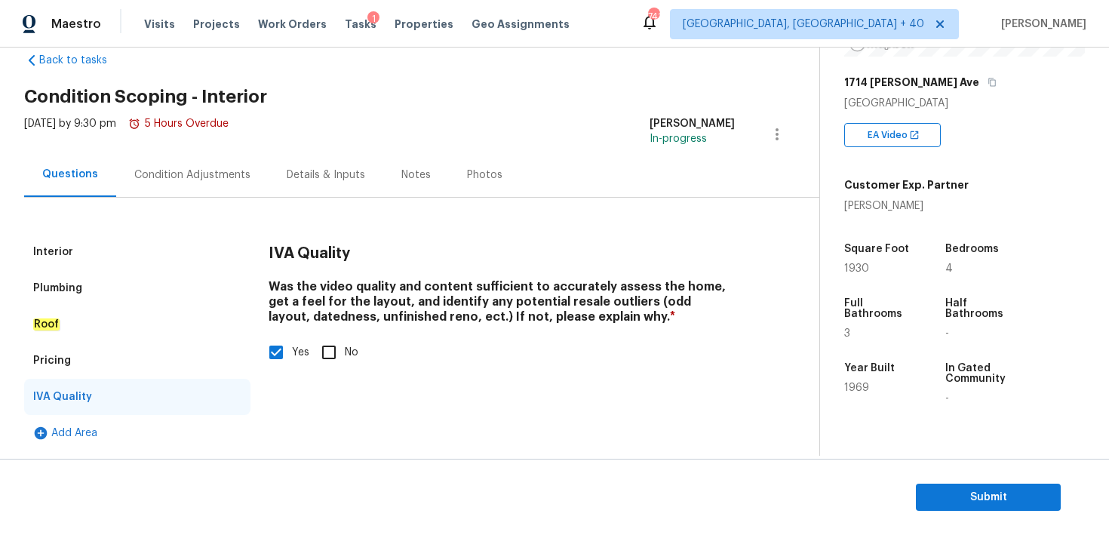
scroll to position [0, 0]
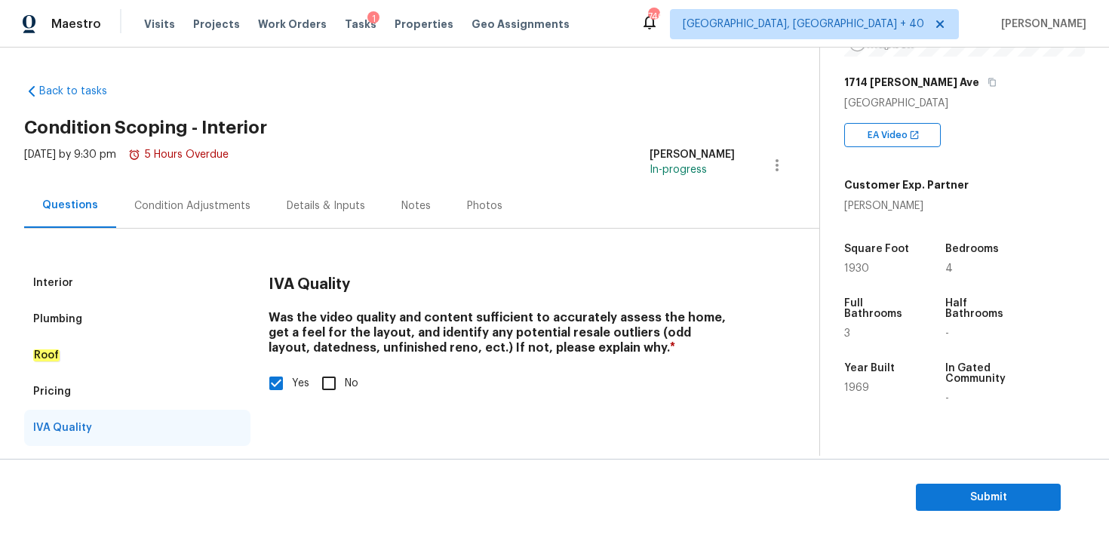
click at [231, 193] on div "Condition Adjustments" at bounding box center [192, 205] width 152 height 45
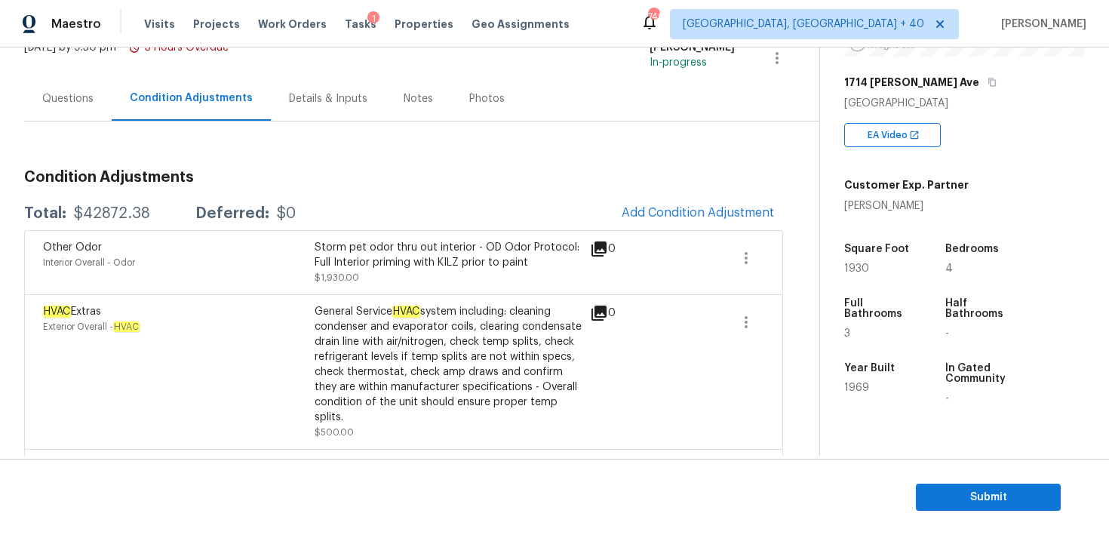
scroll to position [130, 0]
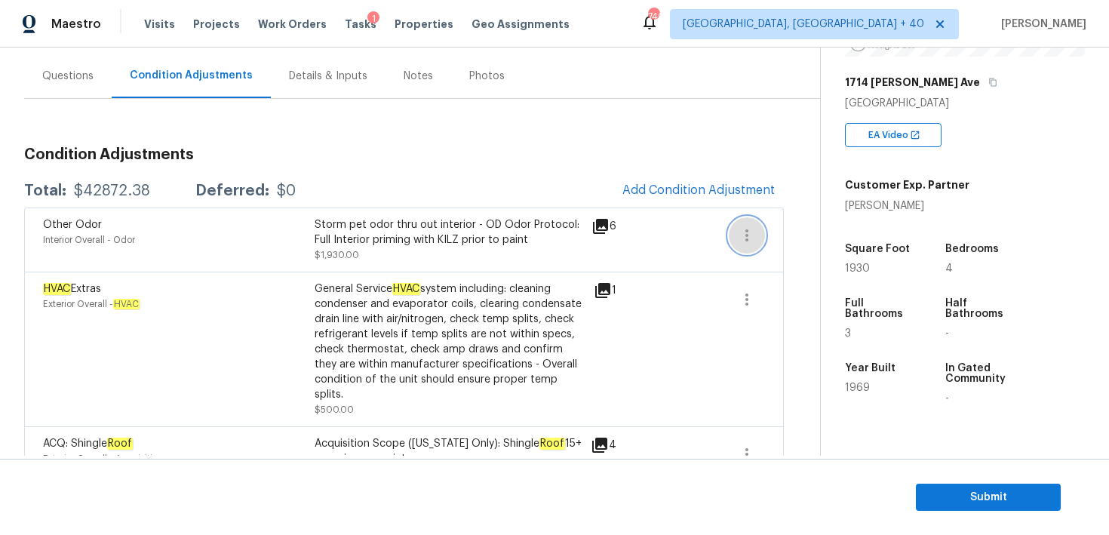
click at [740, 238] on icon "button" at bounding box center [747, 235] width 18 height 18
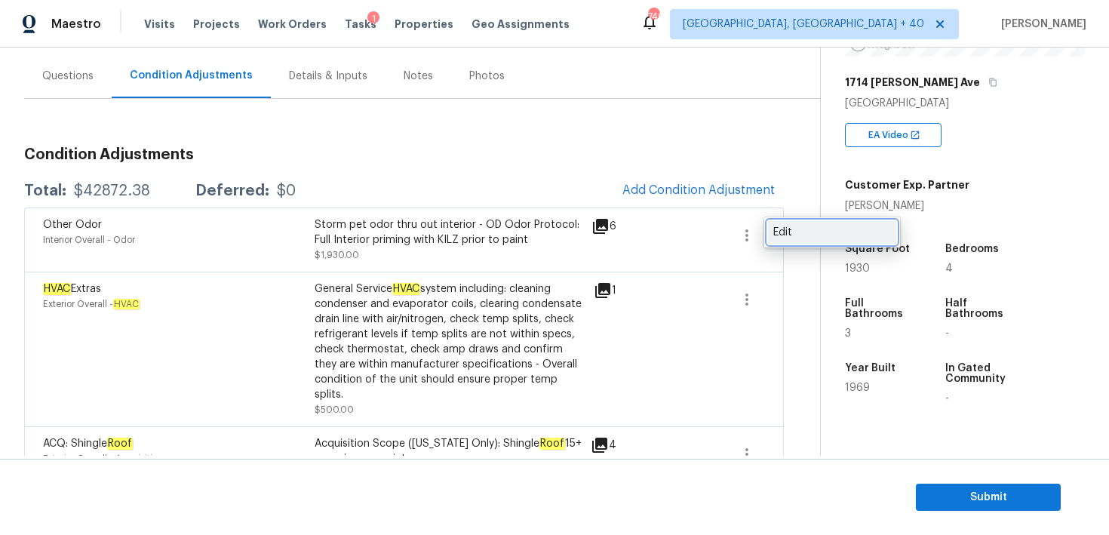
click at [787, 229] on div "Edit" at bounding box center [833, 232] width 118 height 15
click at [773, 343] on body "Maestro Visits Projects Work Orders Tasks 1 Properties Geo Assignments 740 [GEO…" at bounding box center [554, 267] width 1109 height 535
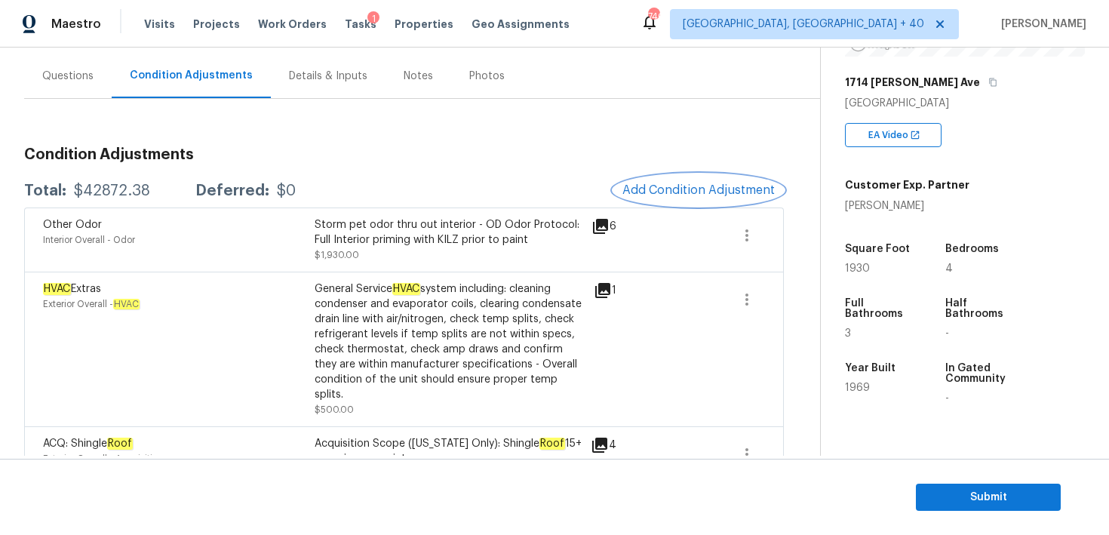
click at [675, 187] on span "Add Condition Adjustment" at bounding box center [699, 190] width 152 height 14
click at [311, 181] on body "Maestro Visits Projects Work Orders Tasks 1 Properties Geo Assignments 740 [GEO…" at bounding box center [554, 267] width 1109 height 535
click at [706, 188] on span "Add Condition Adjustment" at bounding box center [699, 190] width 152 height 14
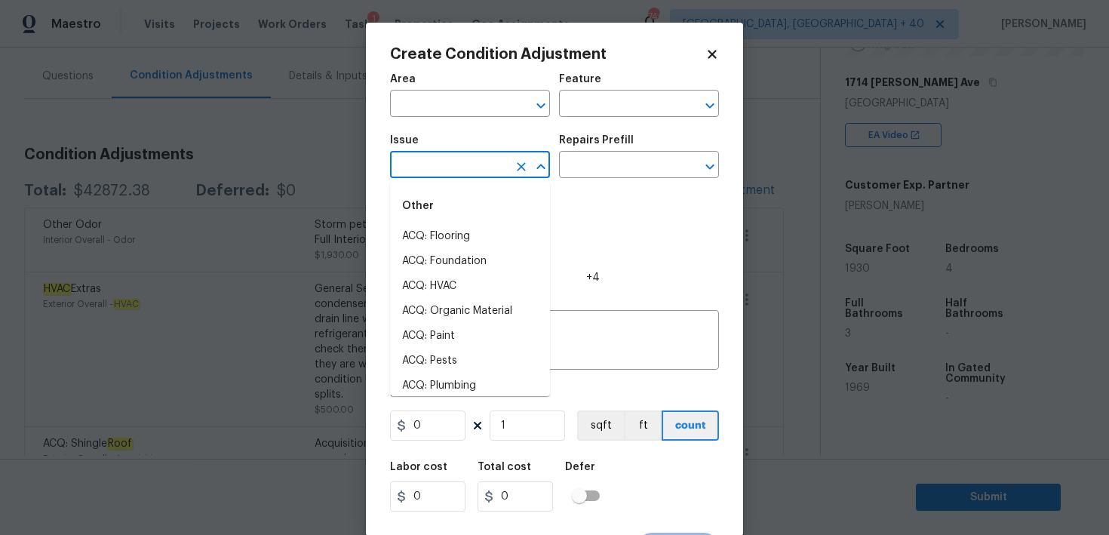
click at [451, 162] on input "text" at bounding box center [449, 166] width 118 height 23
click at [438, 285] on li "Pet Odor" at bounding box center [470, 286] width 160 height 25
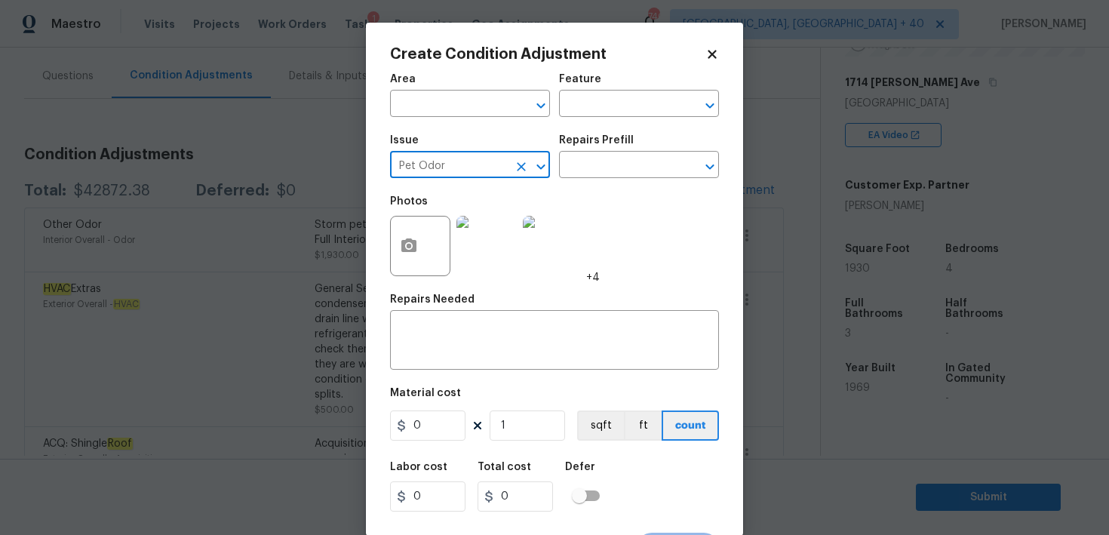
type input "Pet Odor"
click at [580, 193] on div "Photos +4" at bounding box center [495, 236] width 210 height 98
click at [590, 181] on div "Issue Pet Odor ​ Repairs Prefill ​" at bounding box center [554, 156] width 329 height 61
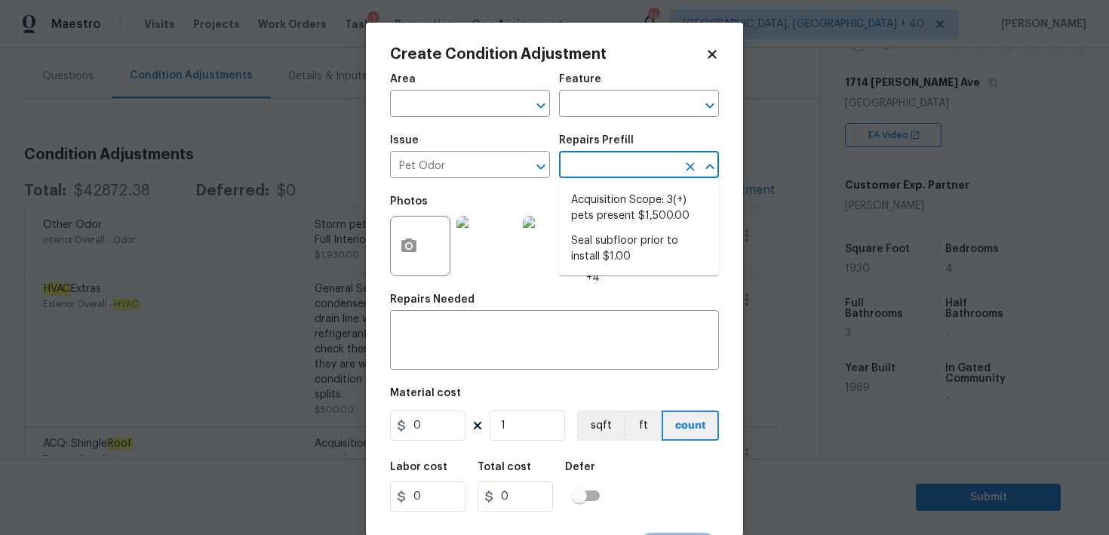
click at [601, 167] on input "text" at bounding box center [618, 166] width 118 height 23
click at [607, 203] on li "Acquisition Scope: 3(+) pets present $1,500.00" at bounding box center [639, 208] width 160 height 41
type textarea "Acquisition Scope: 3(+) pets present"
type input "1500"
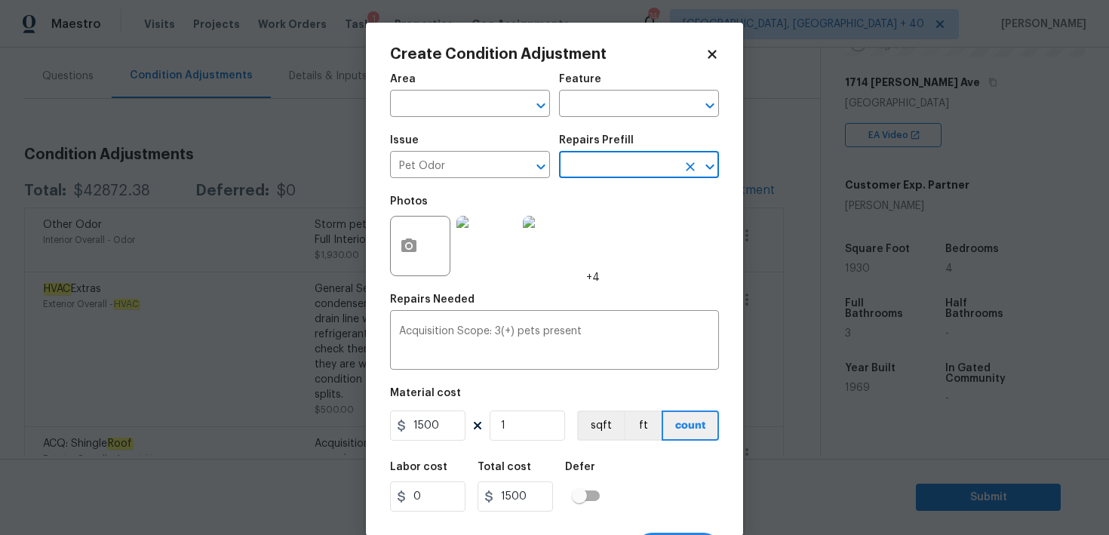
scroll to position [29, 0]
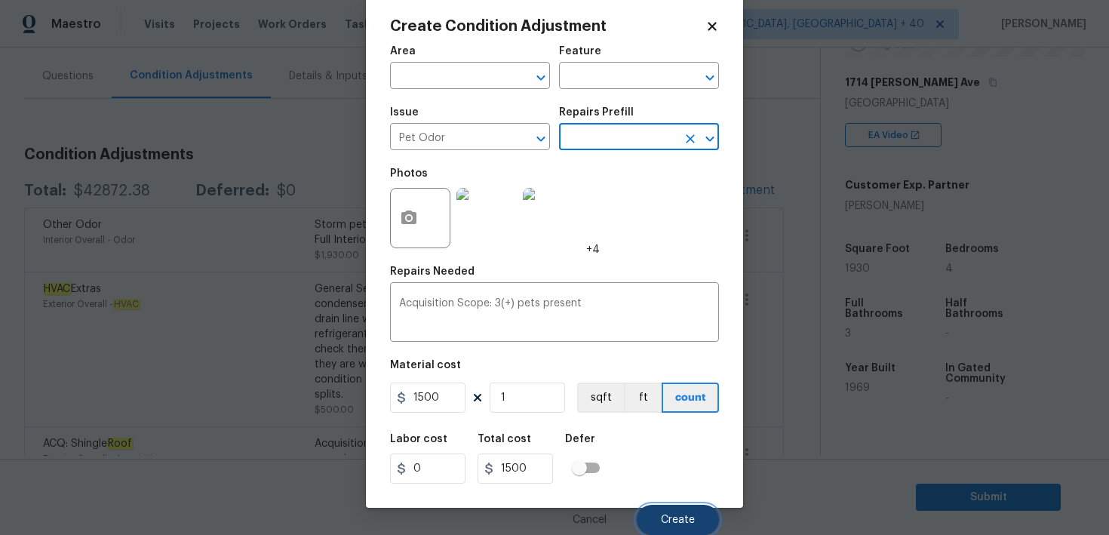
click at [682, 515] on span "Create" at bounding box center [678, 520] width 34 height 11
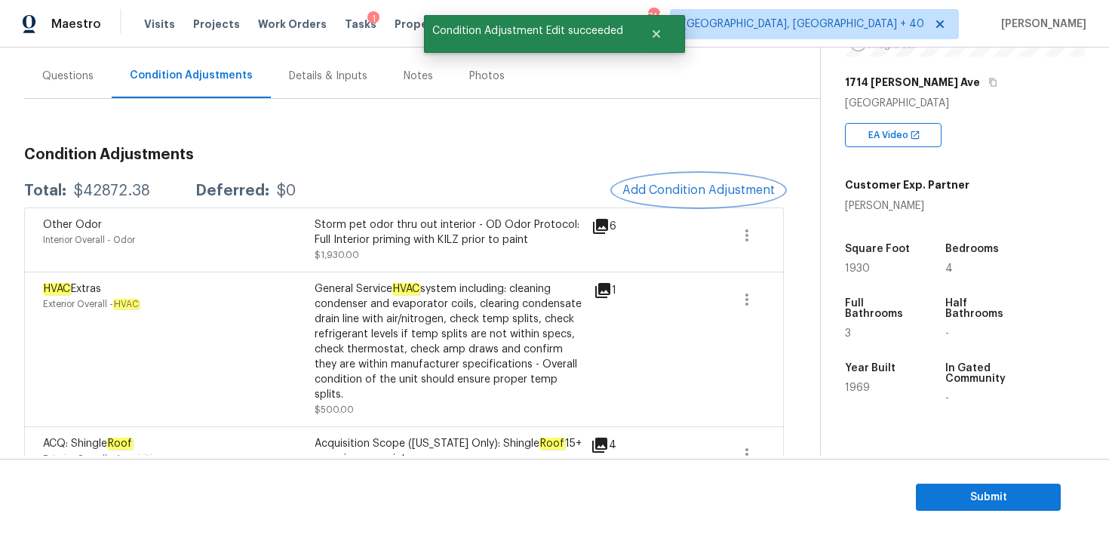
scroll to position [185, 0]
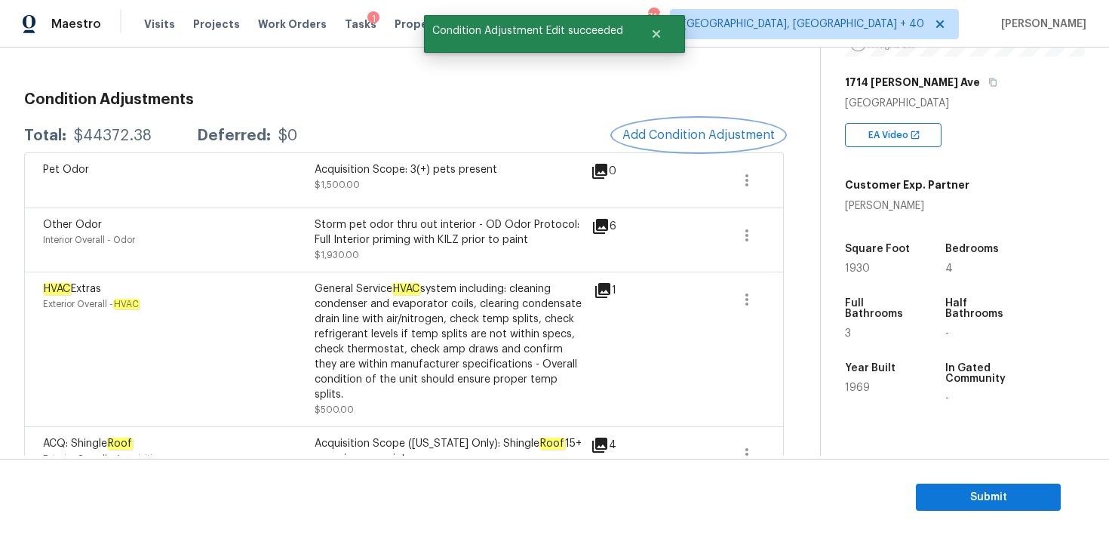
click at [694, 132] on span "Add Condition Adjustment" at bounding box center [699, 135] width 152 height 14
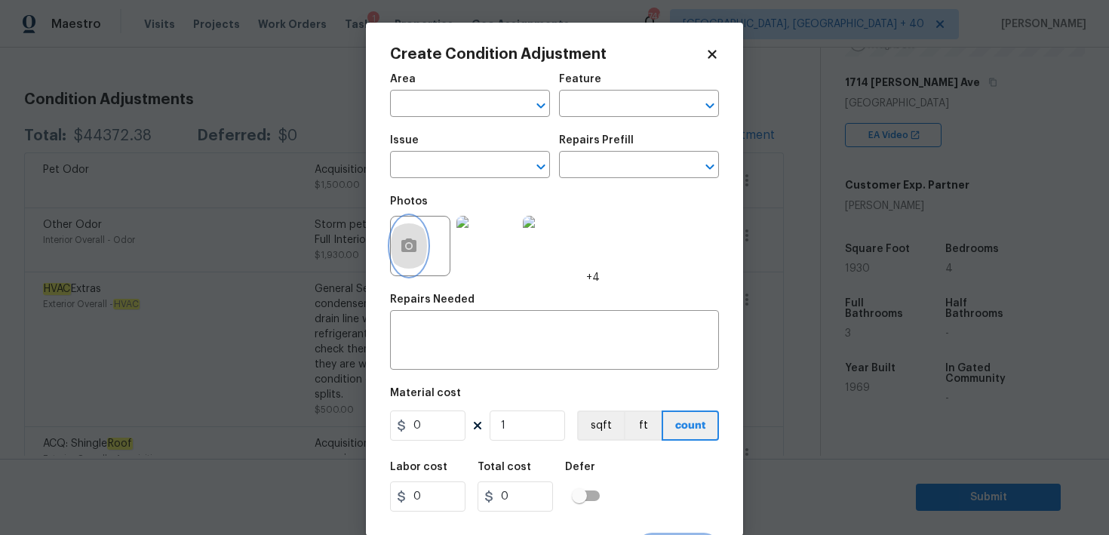
click at [406, 249] on icon "button" at bounding box center [409, 246] width 15 height 14
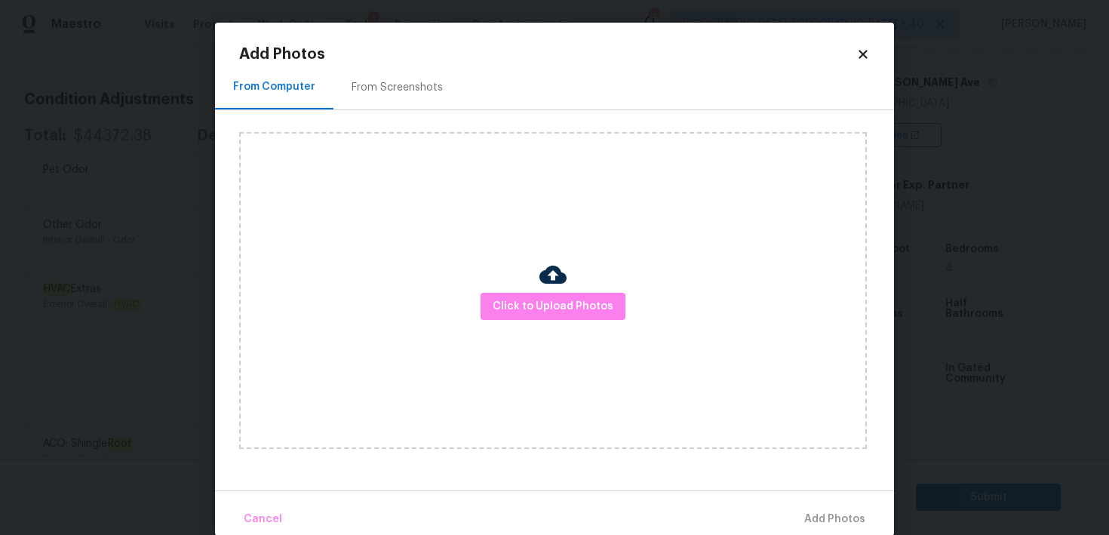
click at [511, 289] on div "Click to Upload Photos" at bounding box center [553, 290] width 628 height 317
click at [541, 312] on span "Click to Upload Photos" at bounding box center [553, 306] width 121 height 19
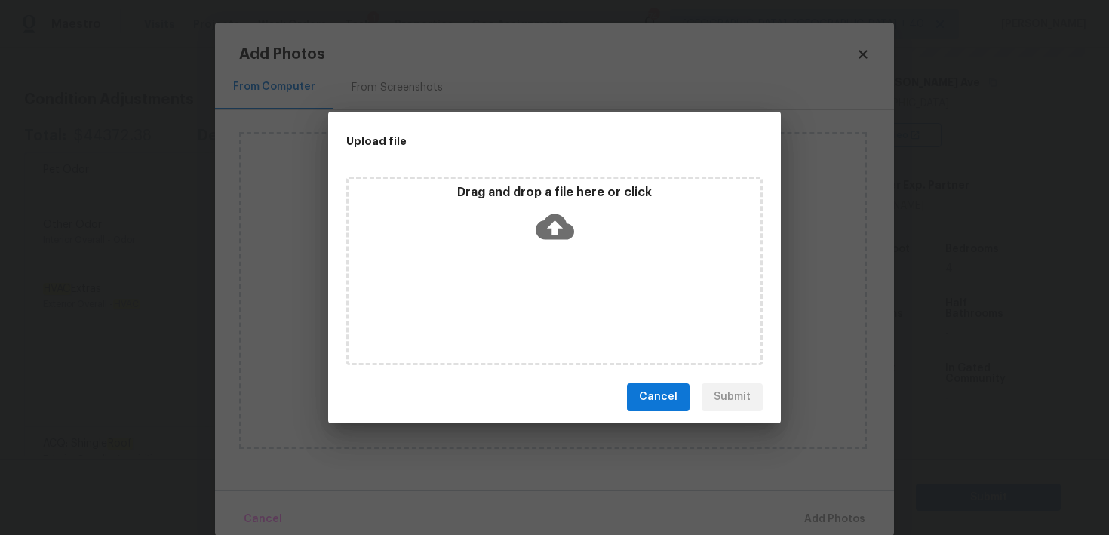
click at [549, 241] on icon at bounding box center [555, 227] width 38 height 38
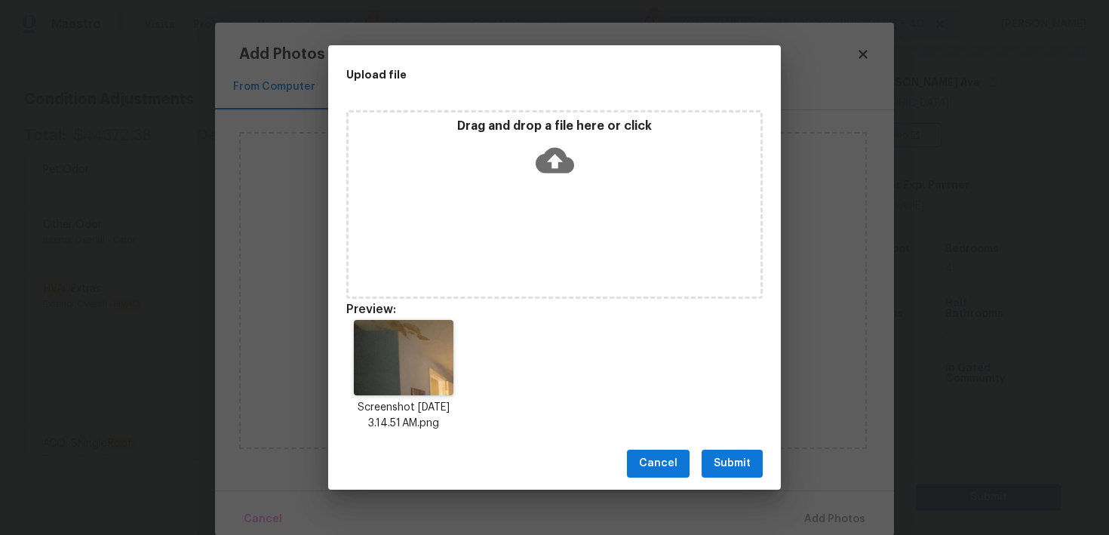
click at [728, 452] on button "Submit" at bounding box center [732, 464] width 61 height 28
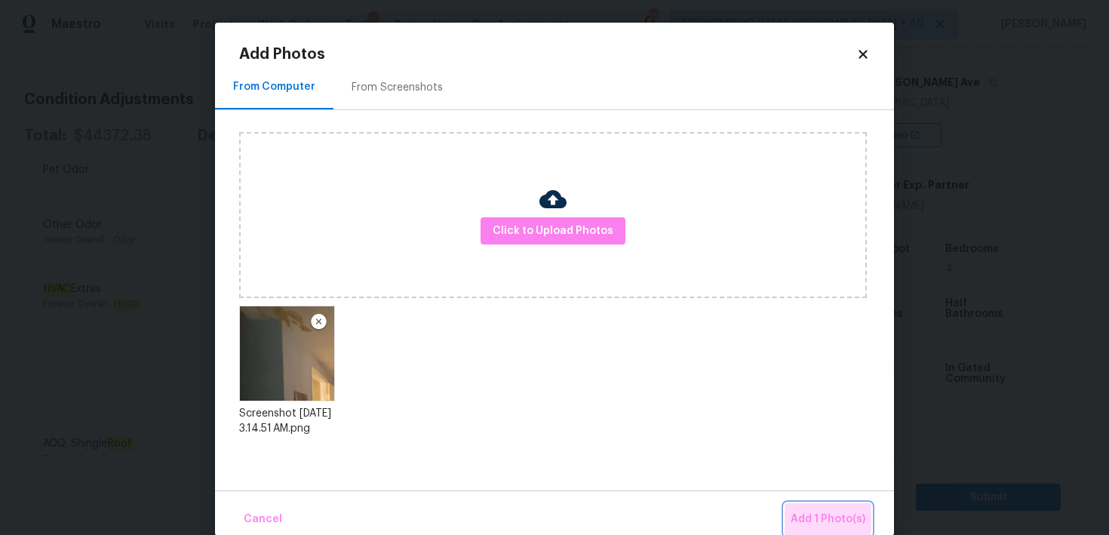
click at [808, 512] on span "Add 1 Photo(s)" at bounding box center [828, 519] width 75 height 19
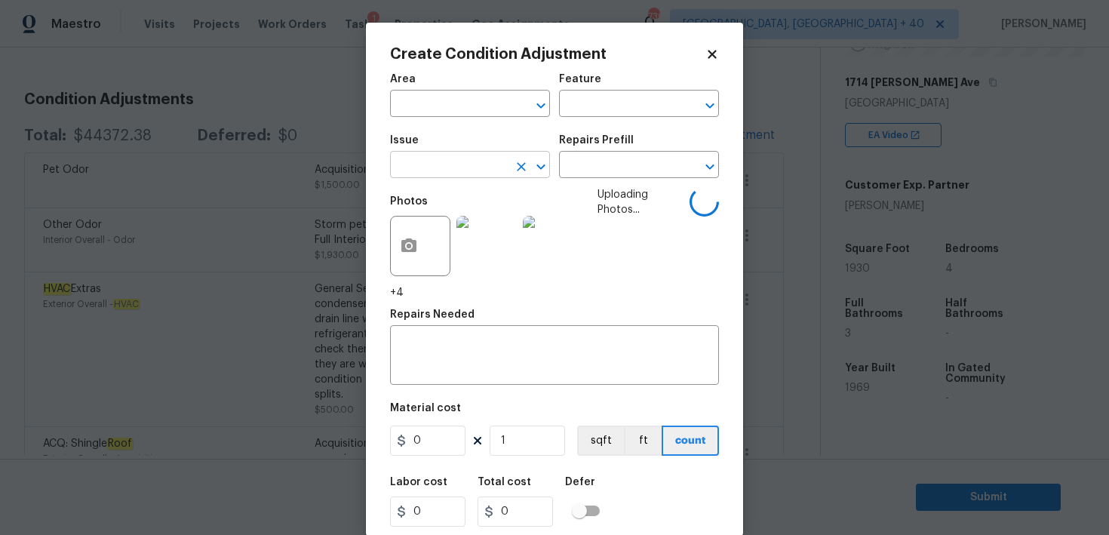
click at [483, 175] on input "text" at bounding box center [449, 166] width 118 height 23
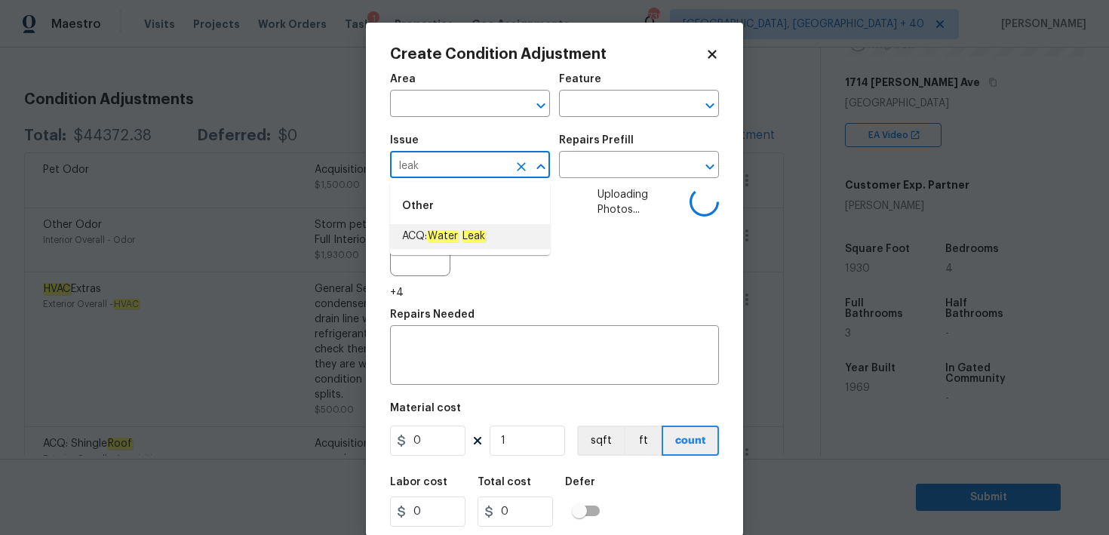
click at [474, 235] on em "Leak" at bounding box center [474, 236] width 24 height 12
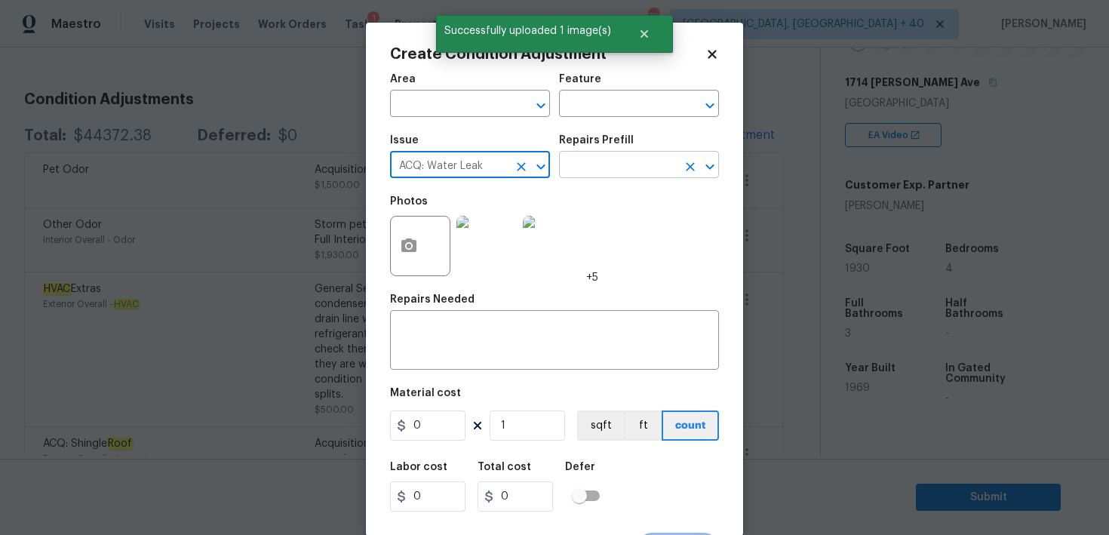
type input "ACQ: Water Leak"
click at [574, 176] on input "text" at bounding box center [618, 166] width 118 height 23
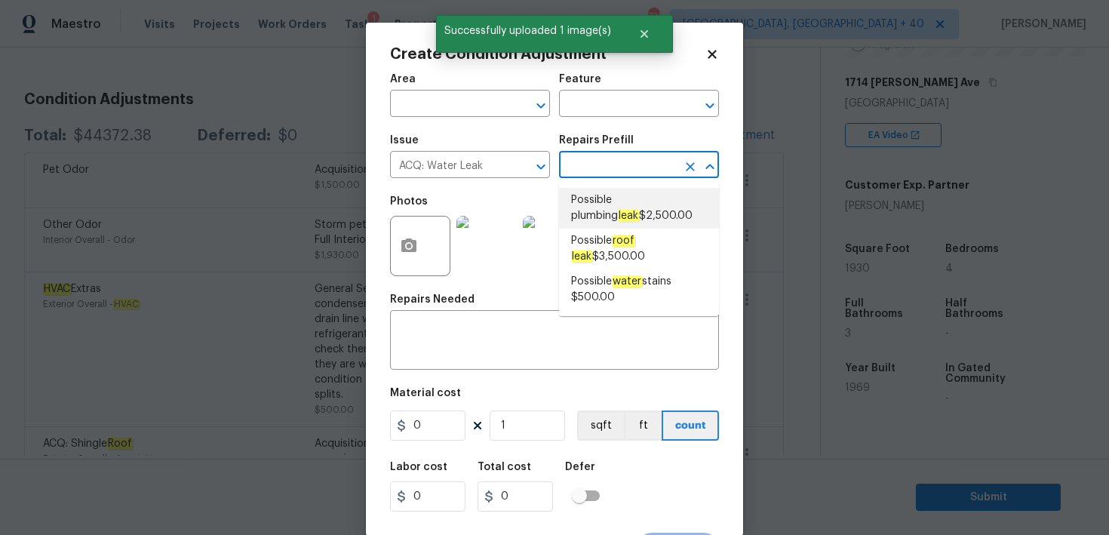
click at [609, 208] on span "Possible plumbing leak $2,500.00" at bounding box center [639, 208] width 136 height 32
type input "Acquisition"
type textarea "Acquisition Scope: Possible plumbing leak"
type input "2500"
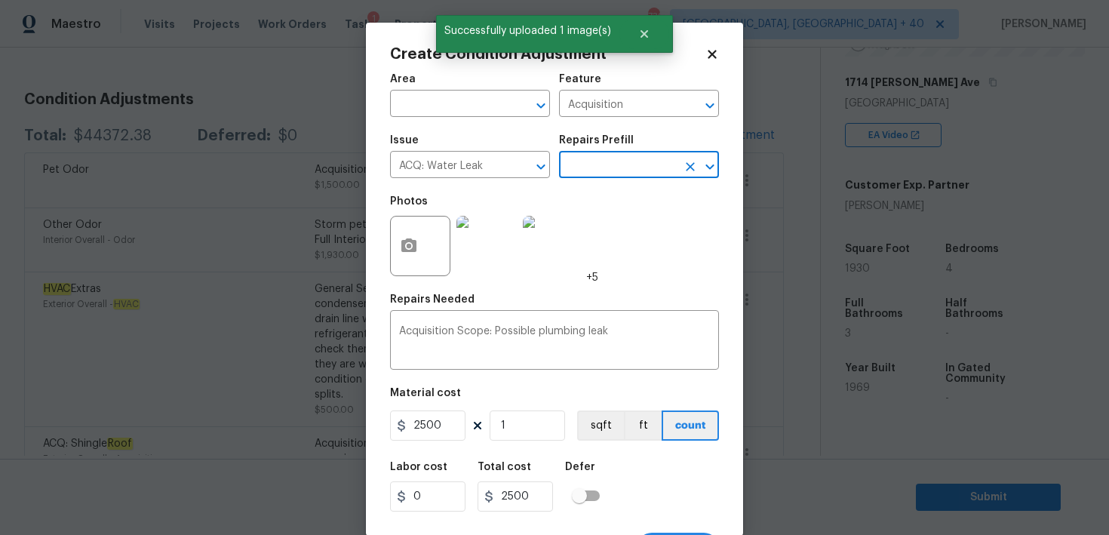
scroll to position [29, 0]
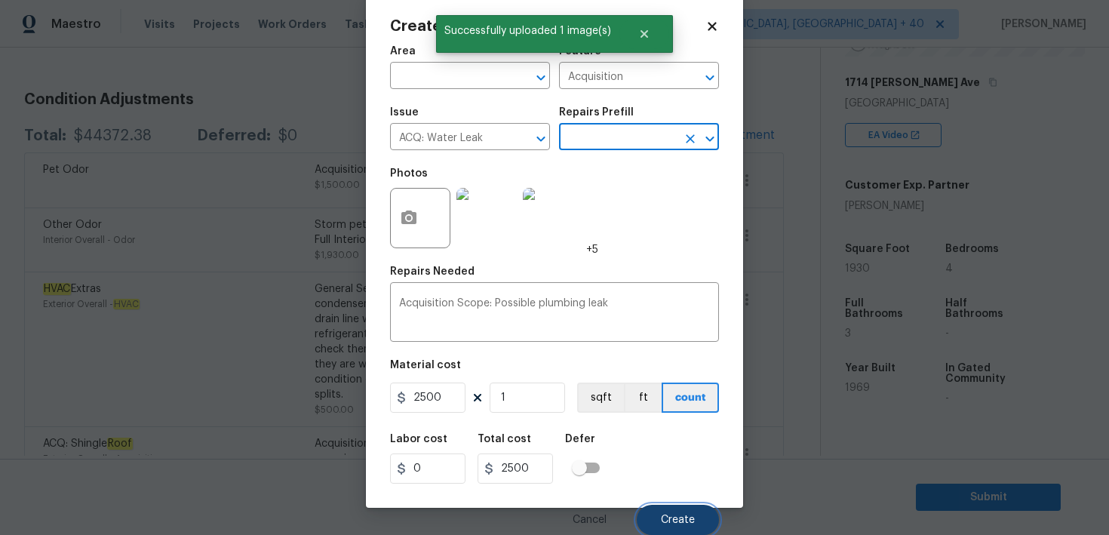
click at [683, 512] on button "Create" at bounding box center [678, 520] width 82 height 30
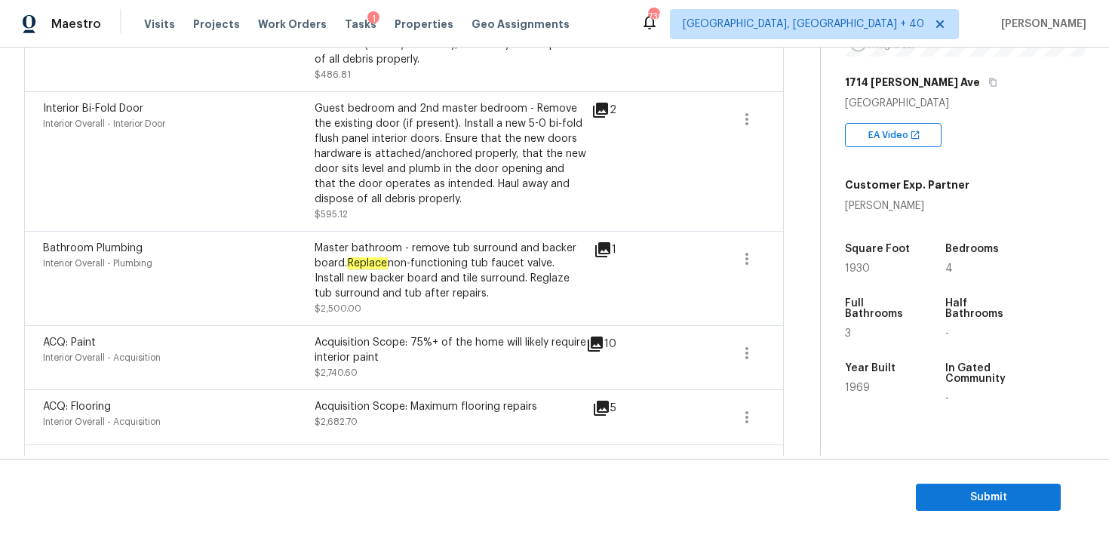
scroll to position [964, 0]
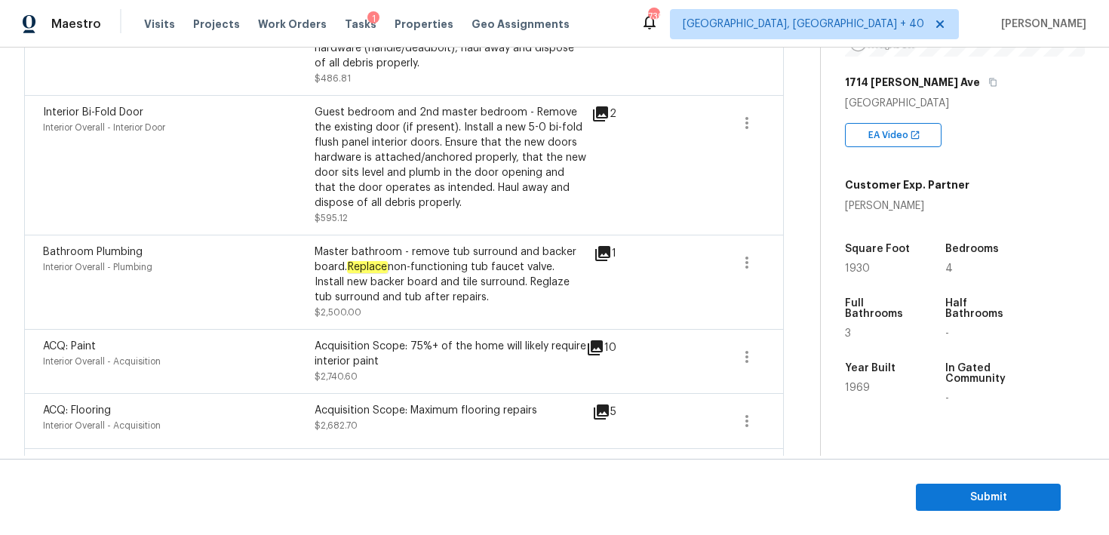
click at [600, 245] on icon at bounding box center [603, 254] width 18 height 18
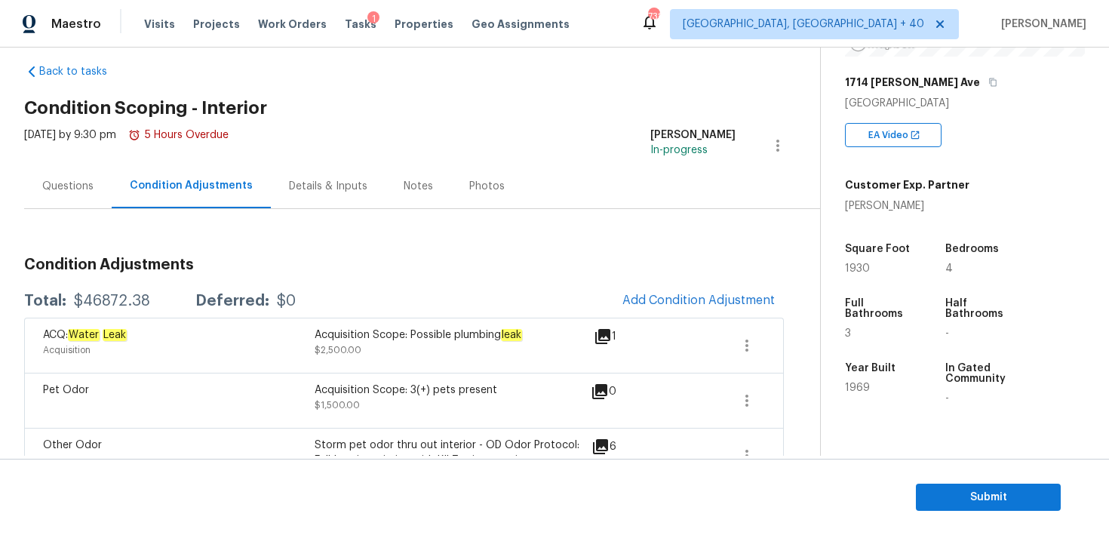
scroll to position [0, 0]
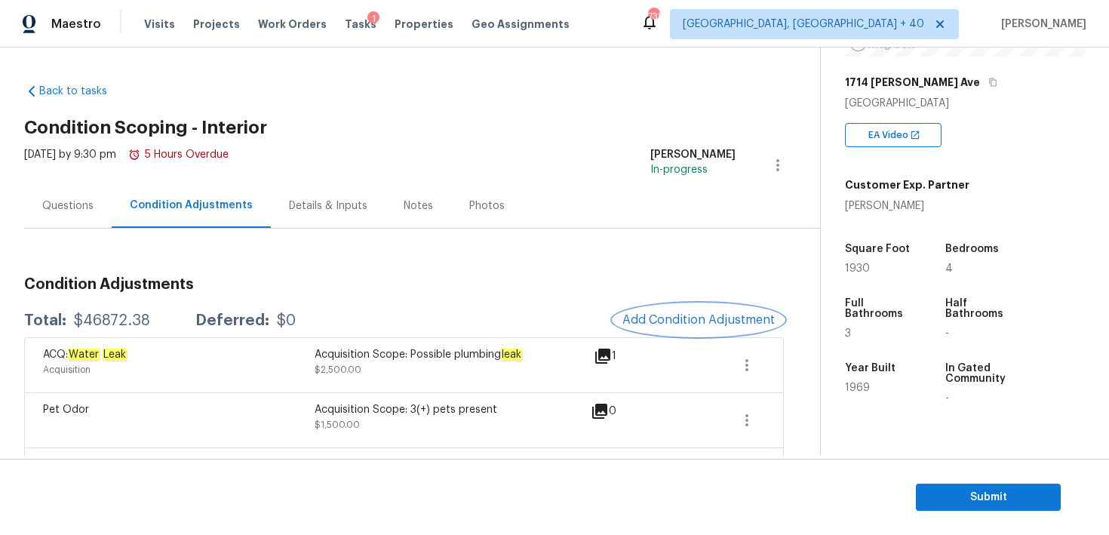
click at [667, 317] on span "Add Condition Adjustment" at bounding box center [699, 320] width 152 height 14
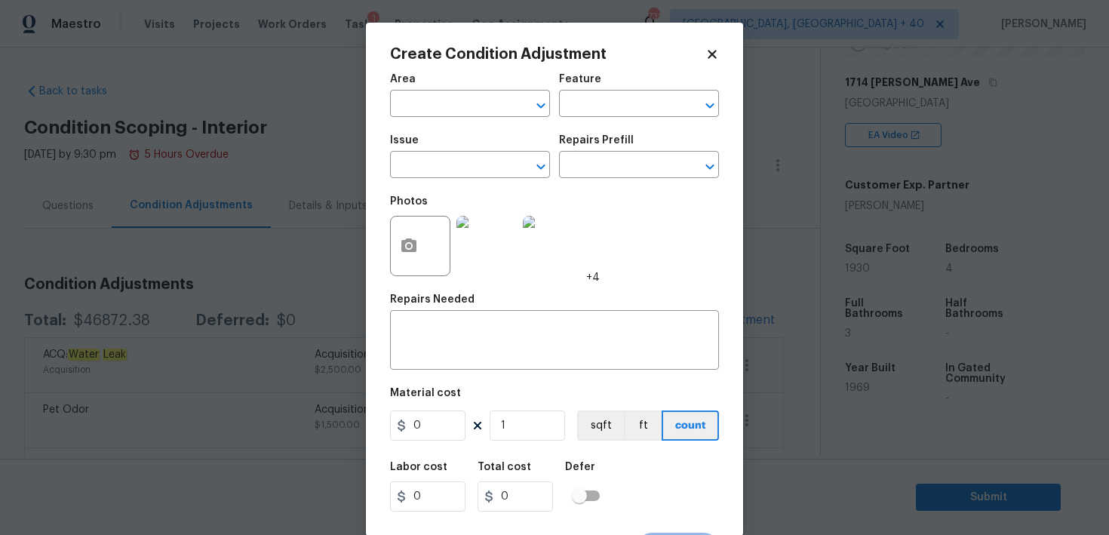
click at [325, 268] on body "Maestro Visits Projects Work Orders Tasks 1 Properties Geo Assignments 738 [GEO…" at bounding box center [554, 267] width 1109 height 535
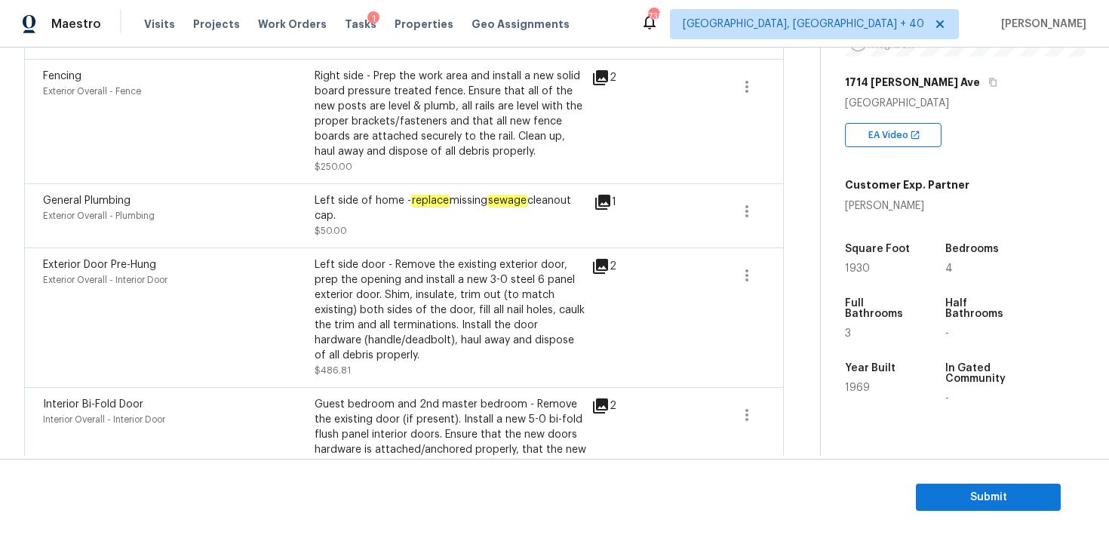
scroll to position [673, 0]
click at [585, 399] on div "Guest bedroom and 2nd master bedroom - Remove the existing door (if present). I…" at bounding box center [451, 448] width 272 height 106
click at [605, 397] on icon at bounding box center [600, 404] width 15 height 15
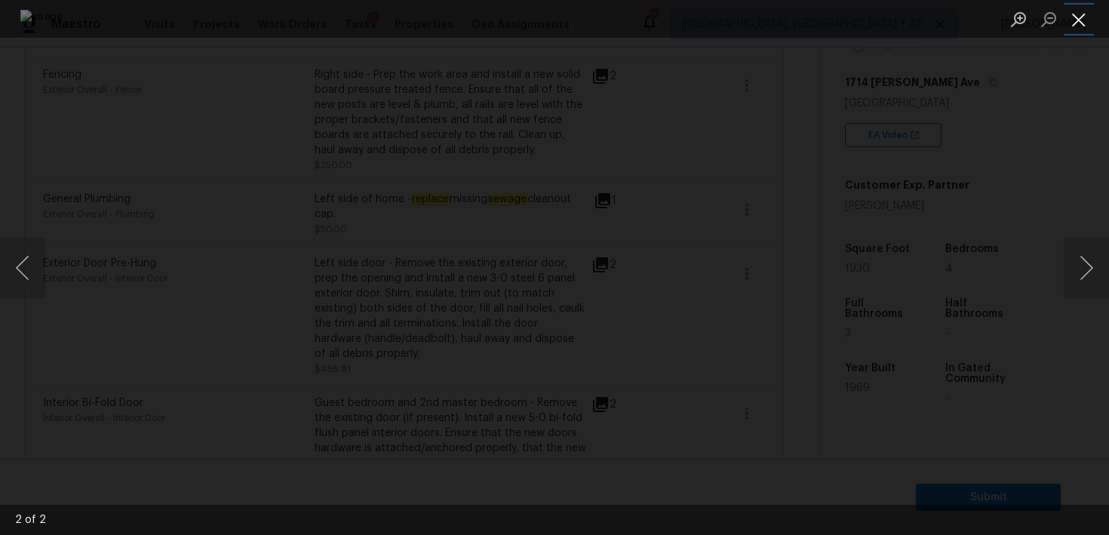
click at [1076, 24] on button "Close lightbox" at bounding box center [1079, 19] width 30 height 26
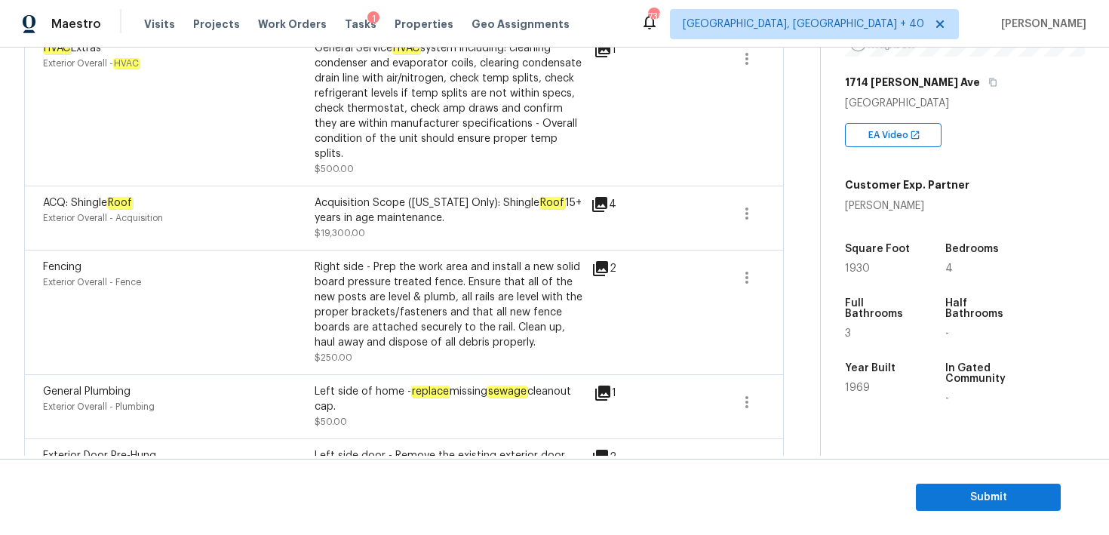
scroll to position [0, 0]
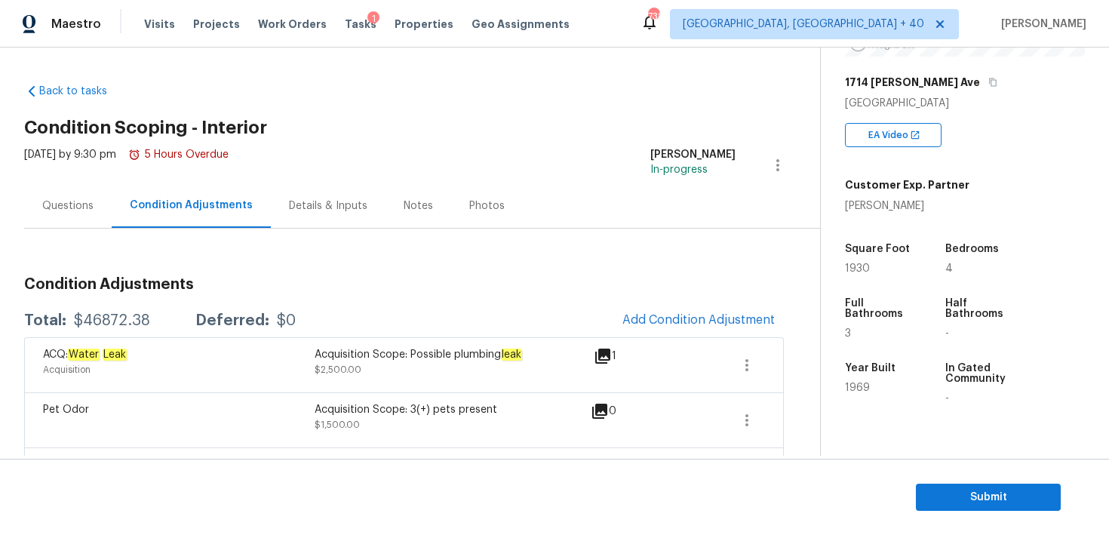
click at [677, 320] on span "Add Condition Adjustment" at bounding box center [699, 320] width 152 height 14
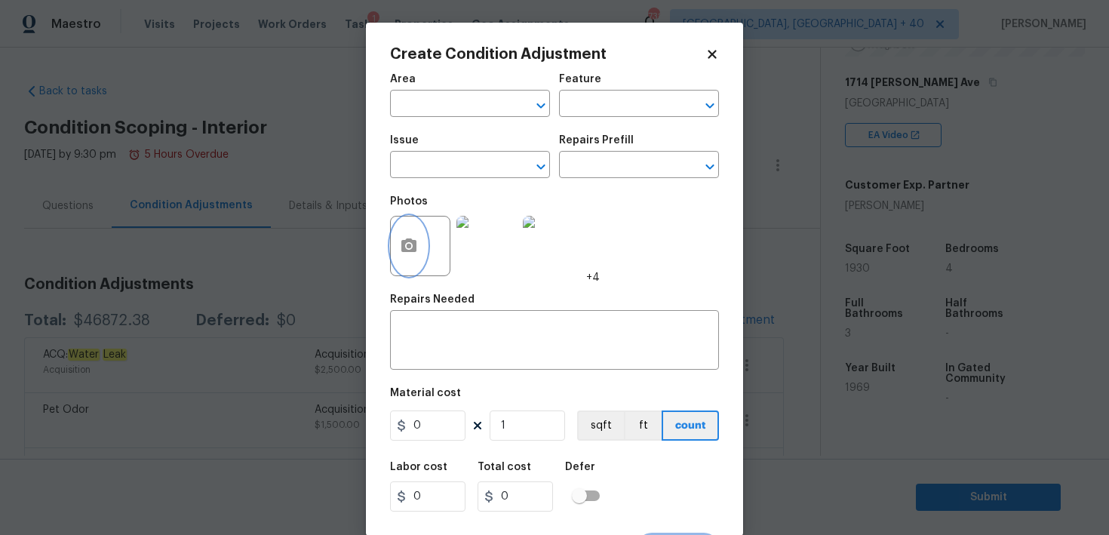
click at [414, 249] on icon "button" at bounding box center [409, 246] width 15 height 14
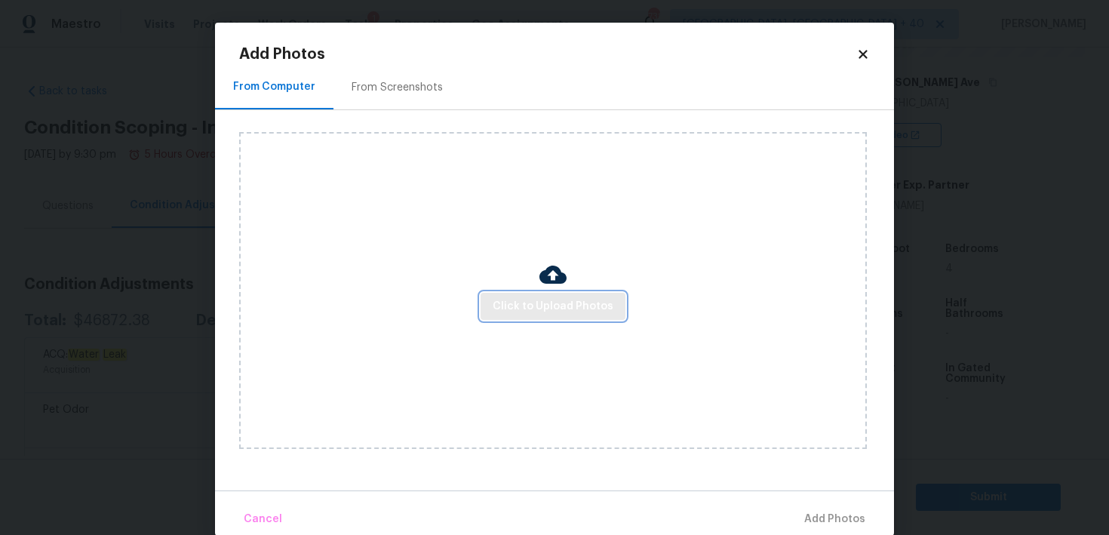
click at [508, 300] on span "Click to Upload Photos" at bounding box center [553, 306] width 121 height 19
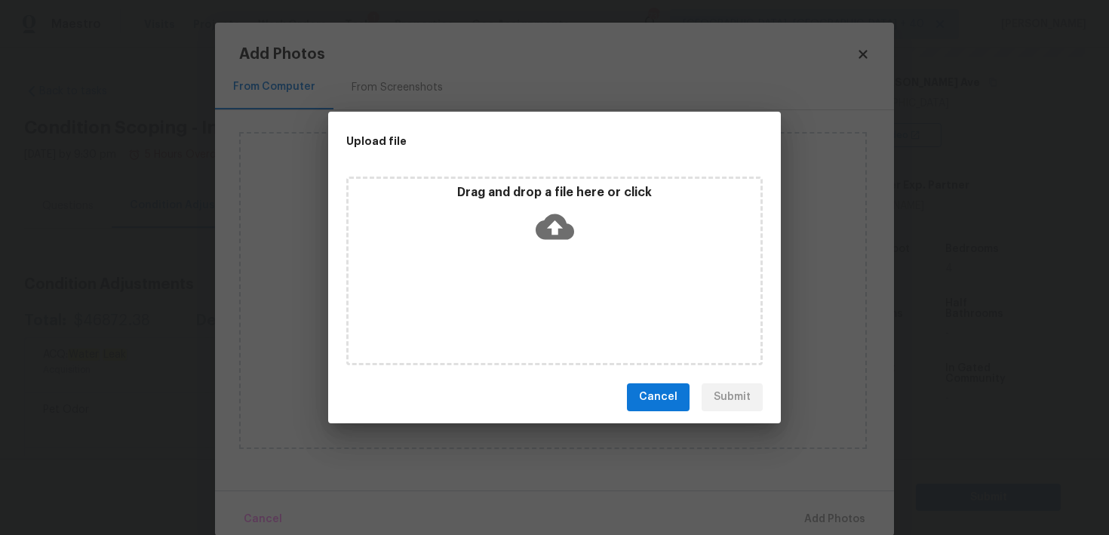
click at [544, 242] on icon at bounding box center [555, 227] width 38 height 38
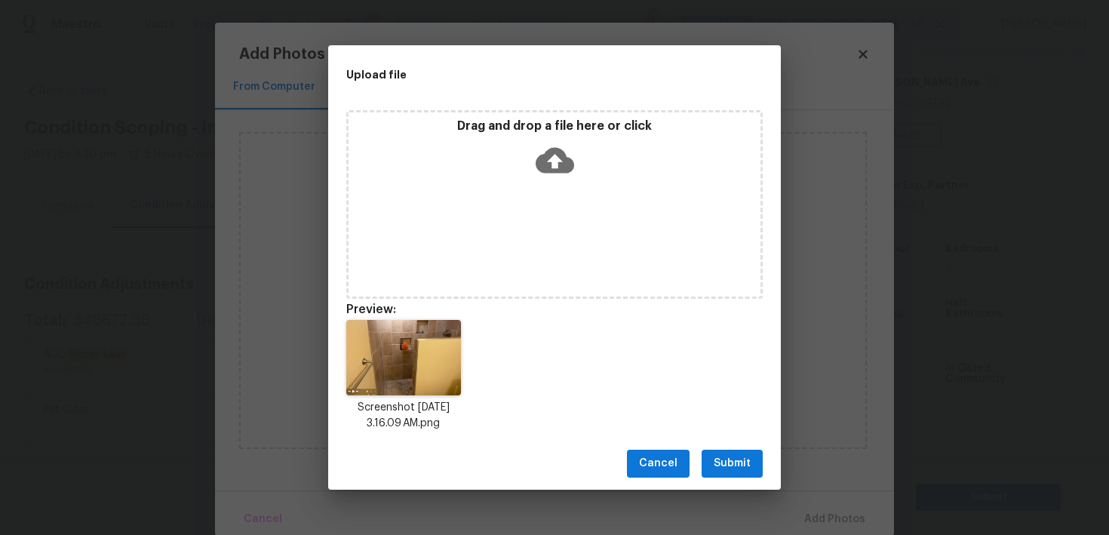
click at [731, 458] on span "Submit" at bounding box center [732, 463] width 37 height 19
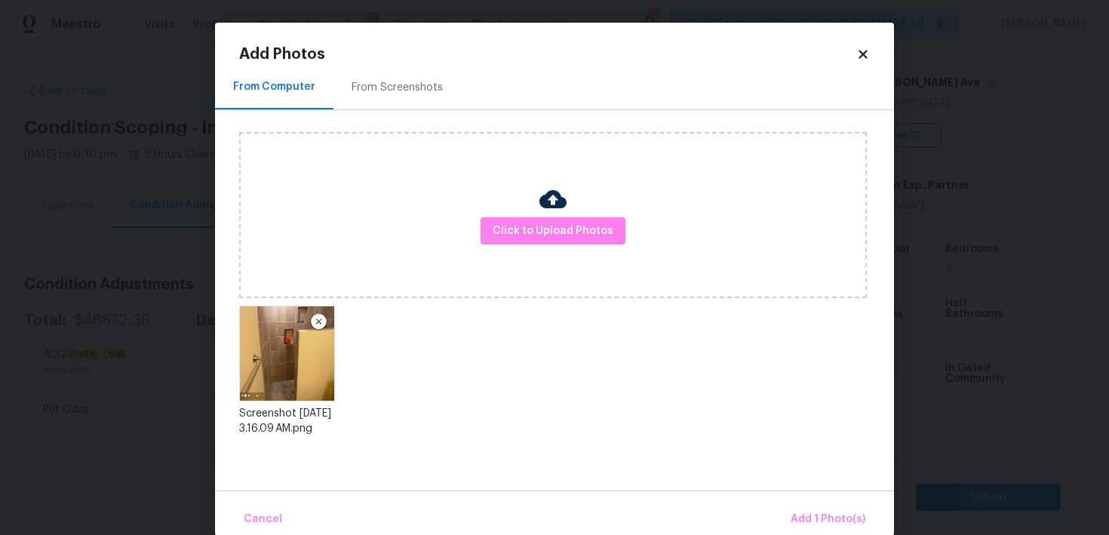
click at [800, 501] on div "Cancel Add 1 Photo(s)" at bounding box center [554, 513] width 679 height 45
click at [814, 519] on span "Add 1 Photo(s)" at bounding box center [828, 519] width 75 height 19
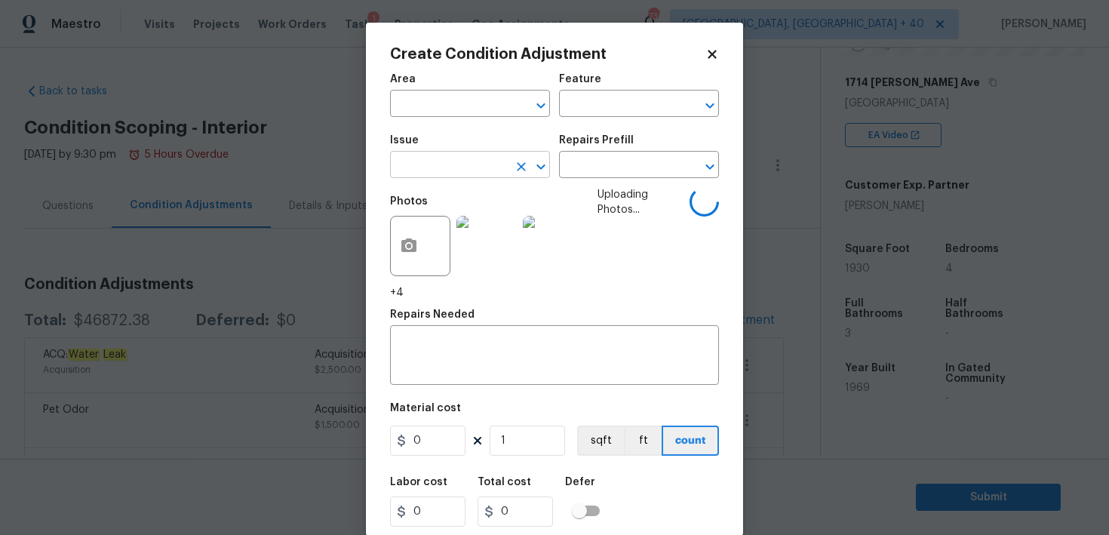
click at [481, 166] on input "text" at bounding box center [449, 166] width 118 height 23
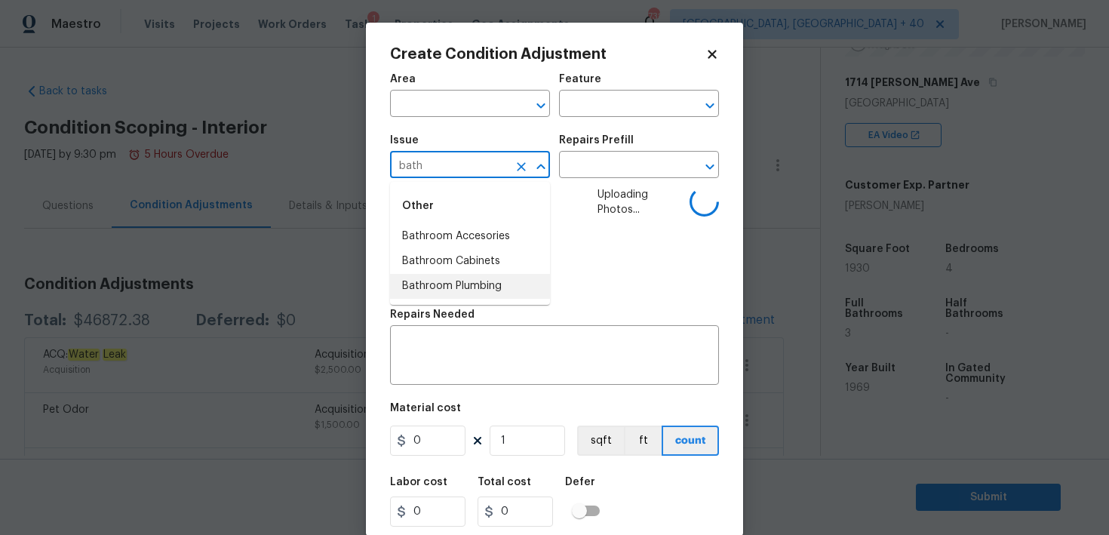
click at [477, 286] on li "Bathroom Plumbing" at bounding box center [470, 286] width 160 height 25
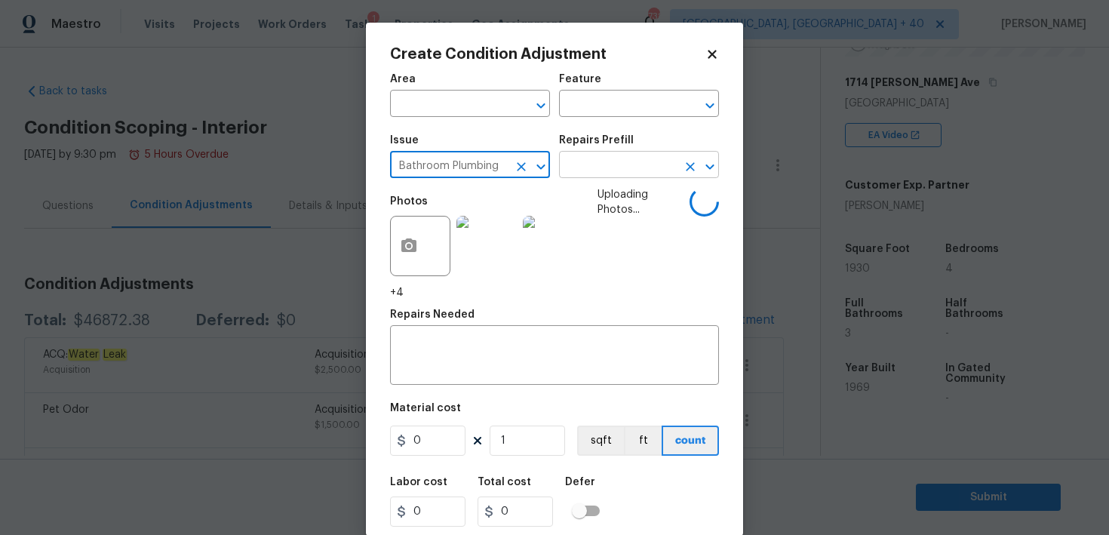
type input "Bathroom Plumbing"
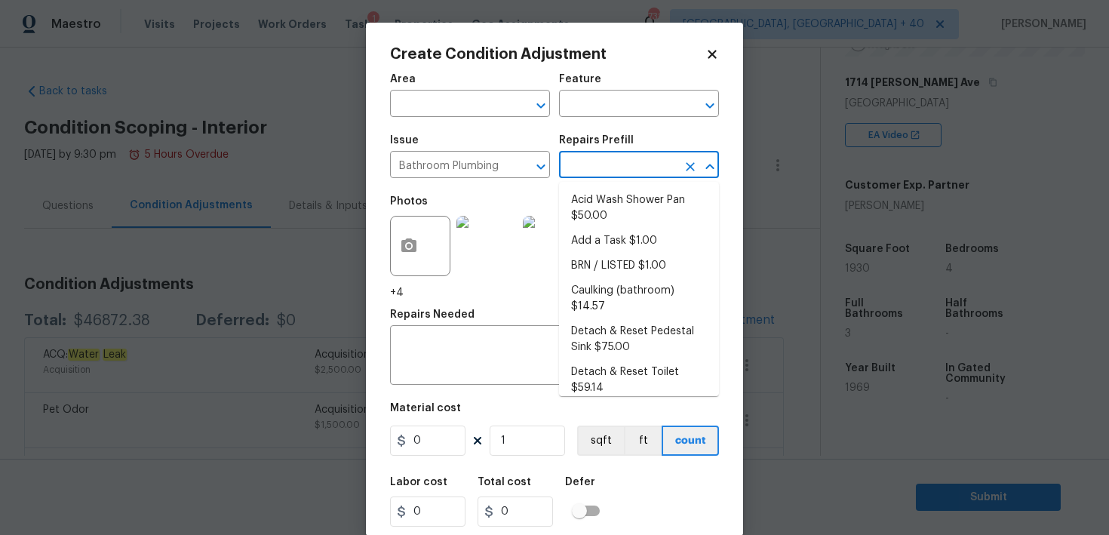
click at [620, 161] on input "text" at bounding box center [618, 166] width 118 height 23
type input "d"
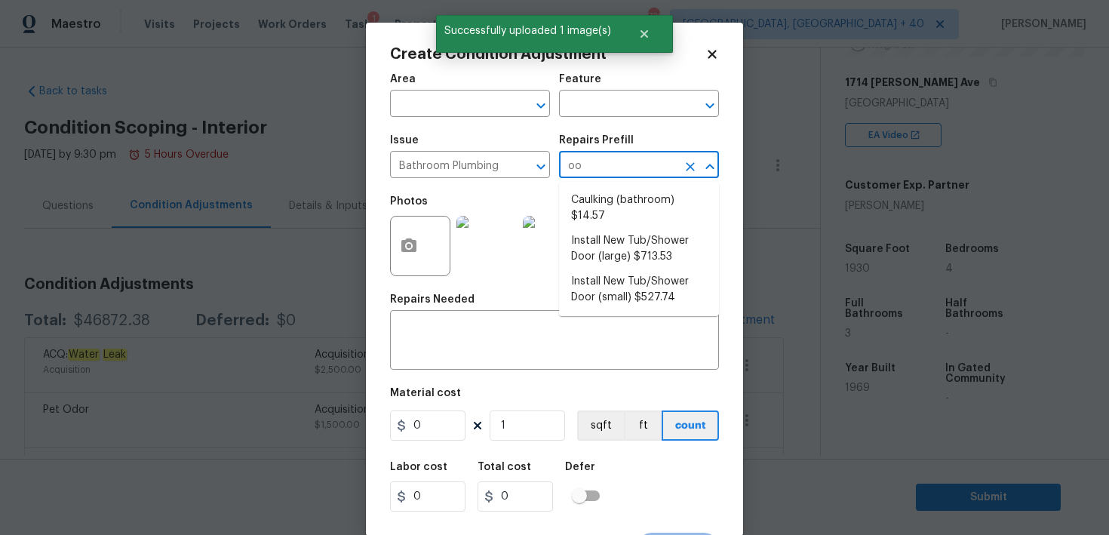
type input "oor"
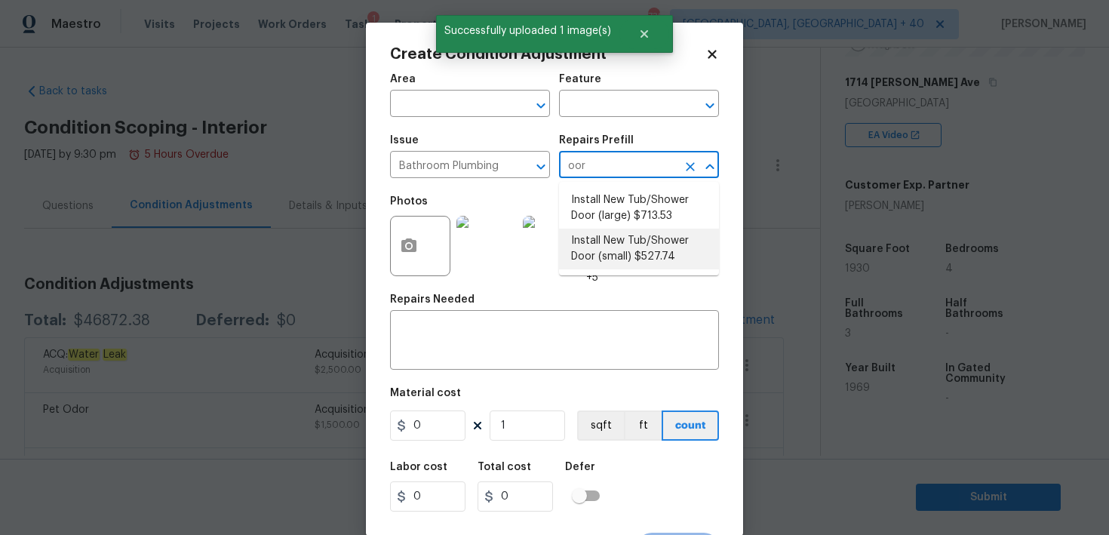
click at [626, 251] on li "Install New Tub/Shower Door (small) $527.74" at bounding box center [639, 249] width 160 height 41
type input "Plumbing"
type textarea "Prep the tub/shower surround and install a new 32''-36'' tempered shower door. …"
type input "527.74"
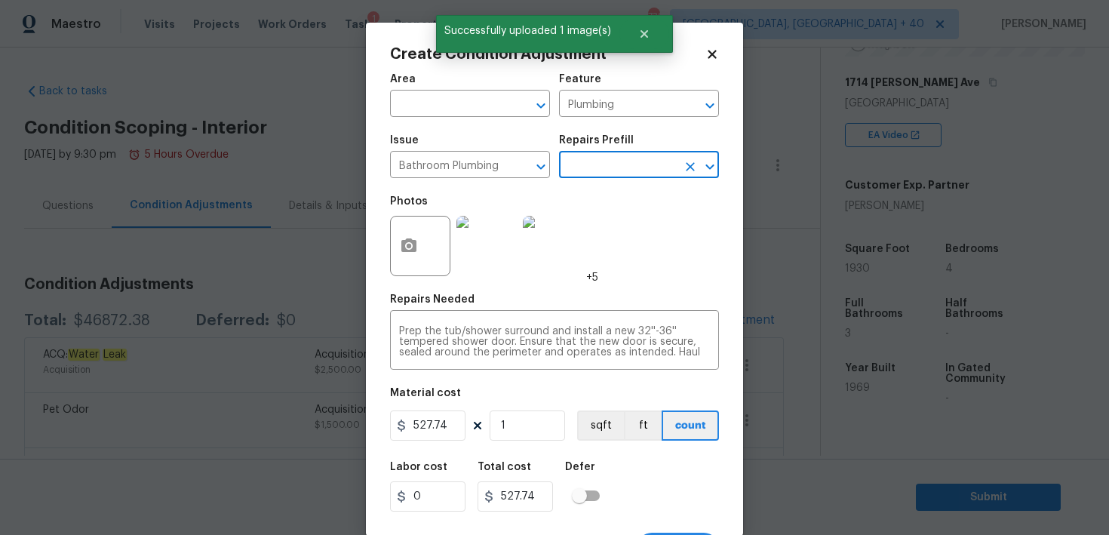
scroll to position [29, 0]
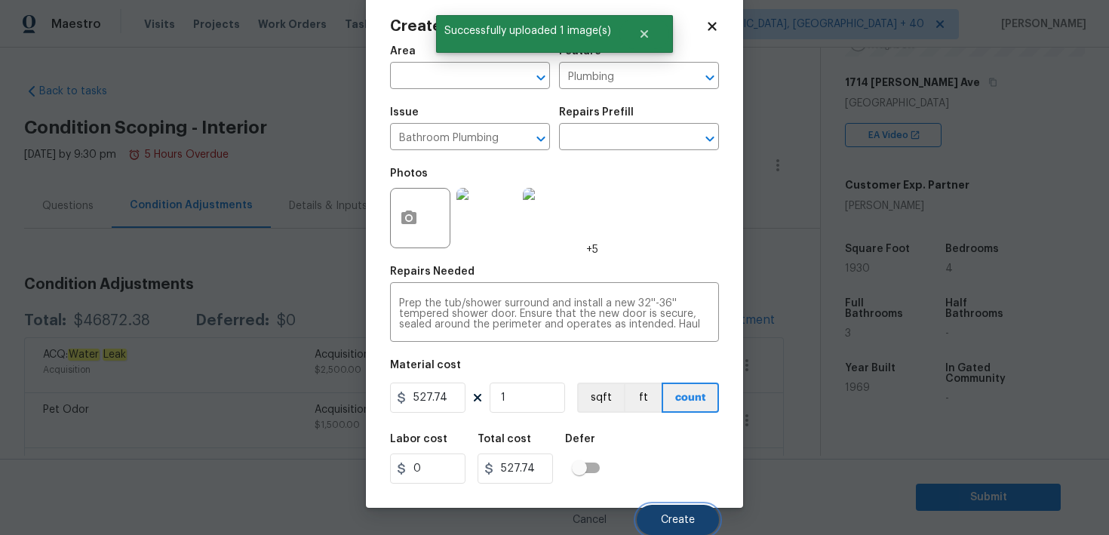
click at [681, 522] on span "Create" at bounding box center [678, 520] width 34 height 11
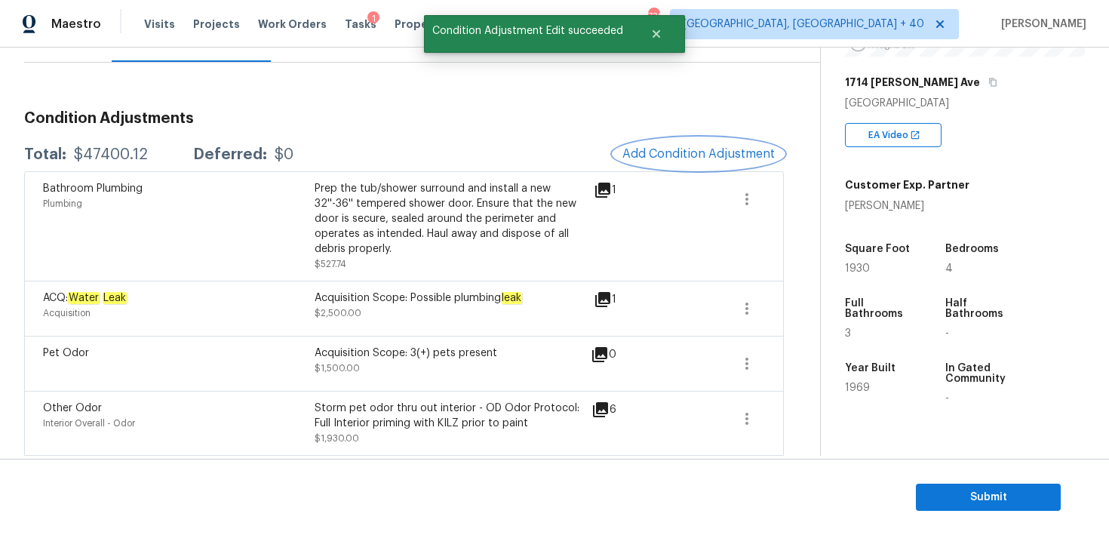
scroll to position [132, 0]
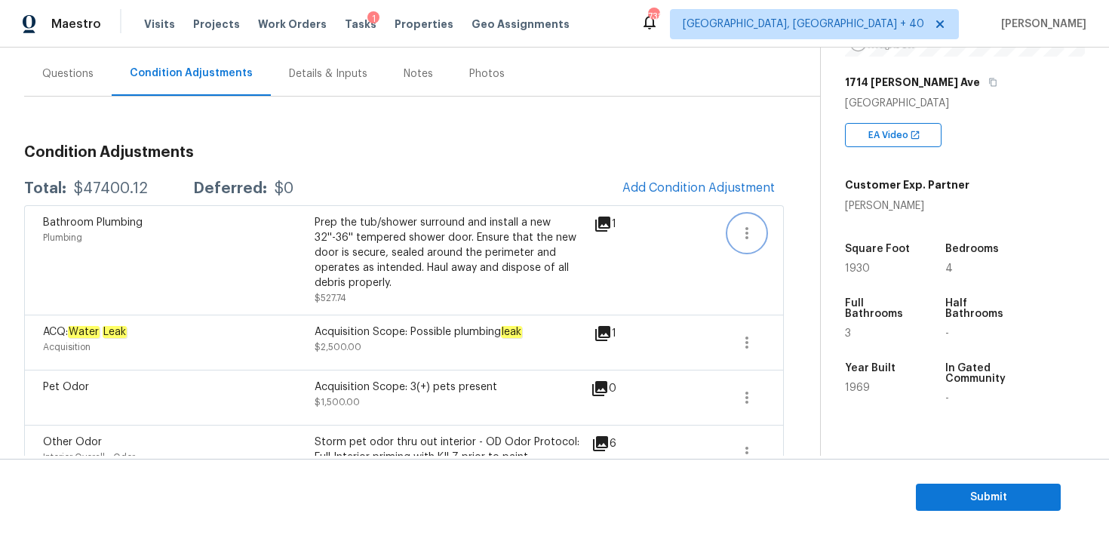
click at [740, 231] on icon "button" at bounding box center [747, 233] width 18 height 18
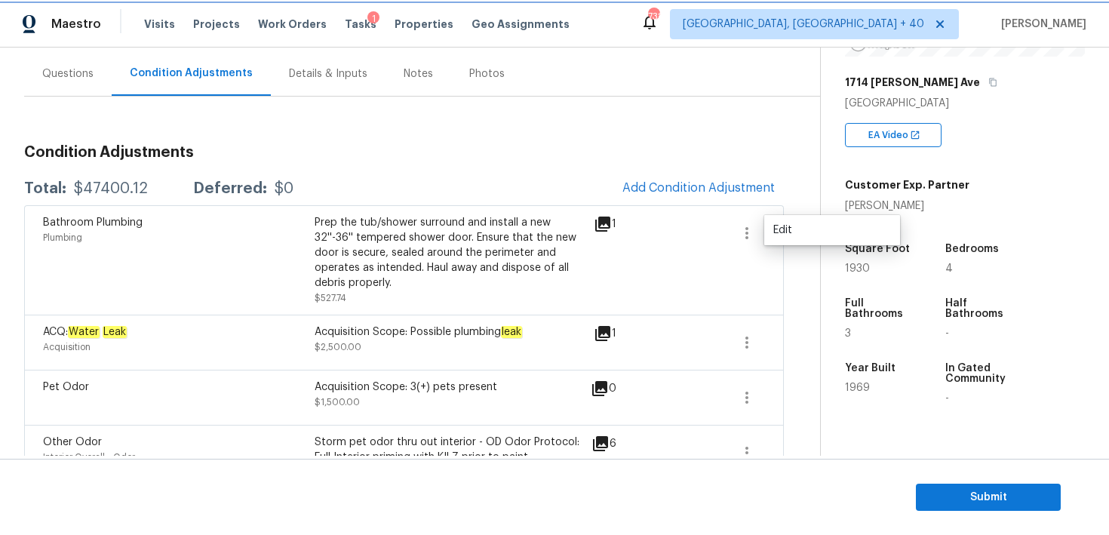
click at [763, 227] on button "button" at bounding box center [747, 233] width 36 height 36
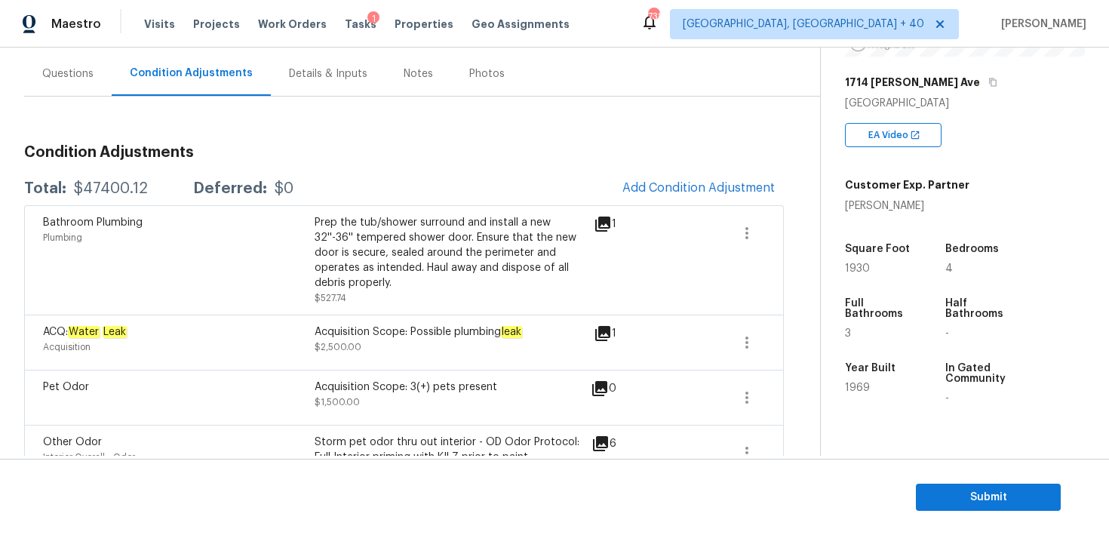
click at [771, 231] on div "Bathroom Plumbing Plumbing Prep the tub/shower surround and install a new 32''-…" at bounding box center [404, 259] width 760 height 109
click at [746, 230] on icon "button" at bounding box center [747, 233] width 18 height 18
click at [774, 231] on div "Edit" at bounding box center [833, 230] width 118 height 15
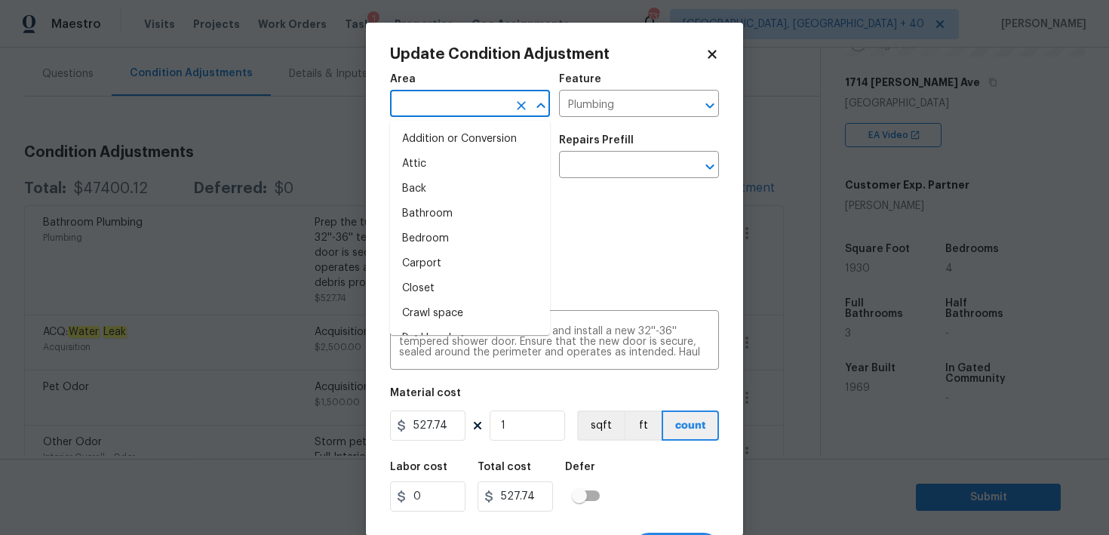
click at [456, 109] on input "text" at bounding box center [449, 105] width 118 height 23
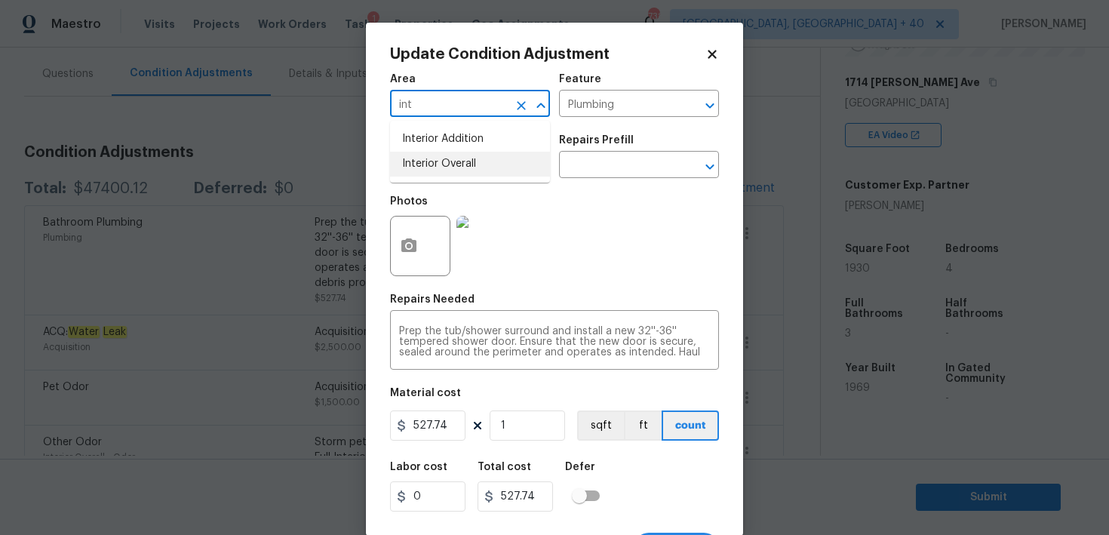
click at [439, 169] on li "Interior Overall" at bounding box center [470, 164] width 160 height 25
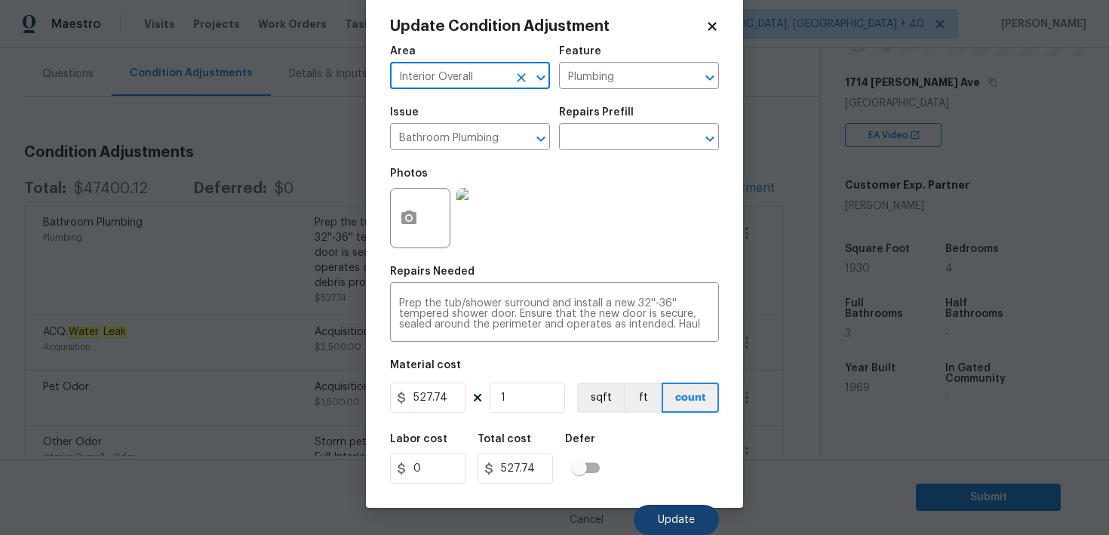
type input "Interior Overall"
click at [675, 519] on span "Update" at bounding box center [676, 520] width 37 height 11
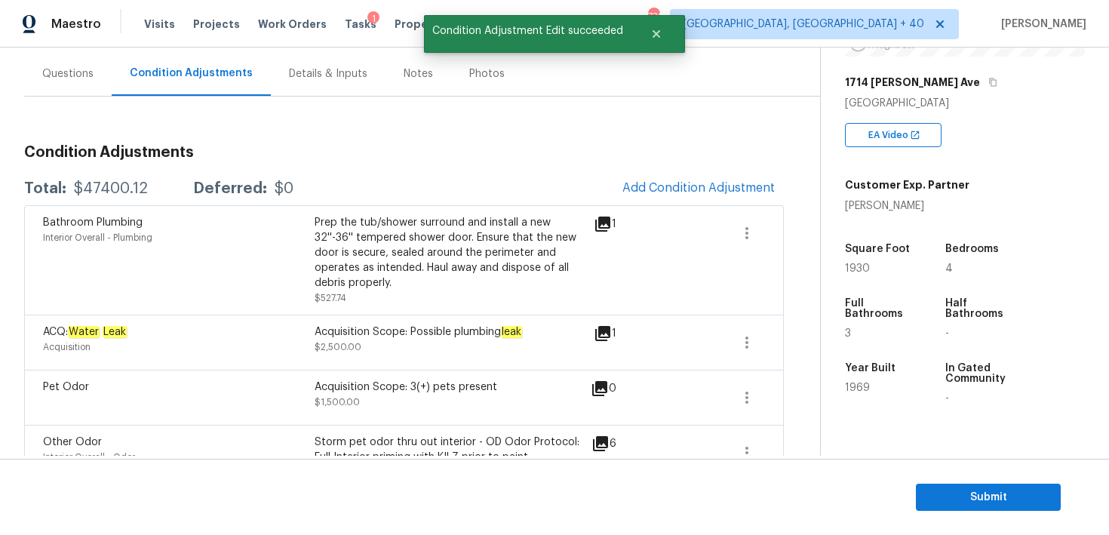
scroll to position [0, 0]
click at [747, 340] on icon "button" at bounding box center [747, 343] width 18 height 18
click at [783, 338] on div "Edit" at bounding box center [833, 340] width 118 height 15
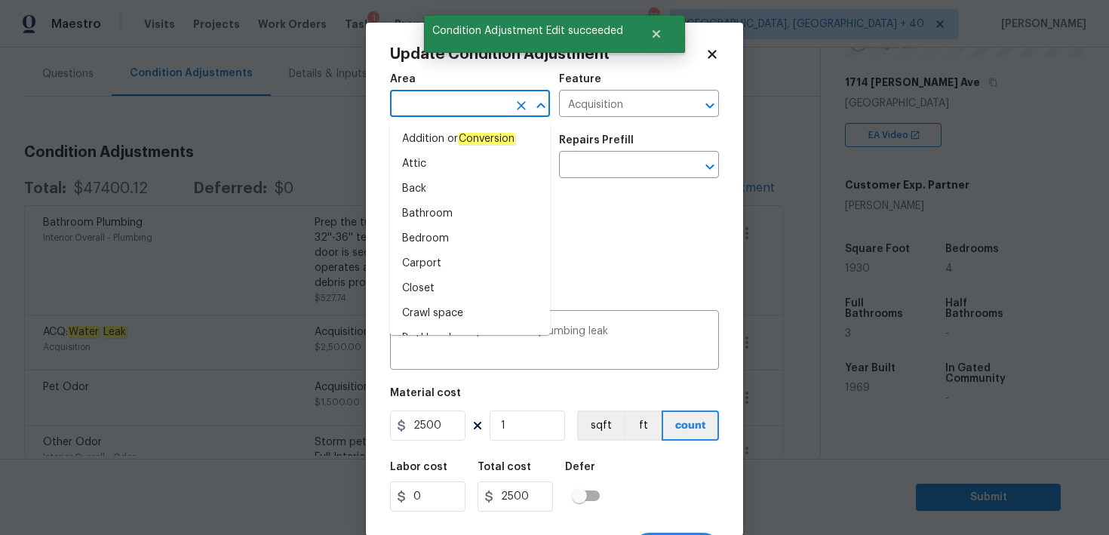
click at [462, 104] on input "text" at bounding box center [449, 105] width 118 height 23
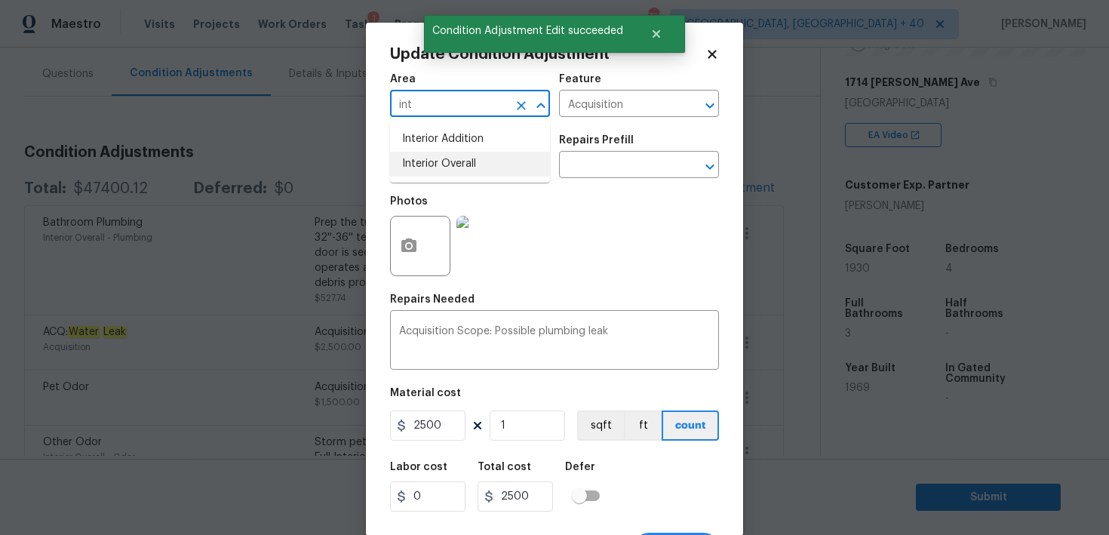
click at [447, 165] on li "Interior Overall" at bounding box center [470, 164] width 160 height 25
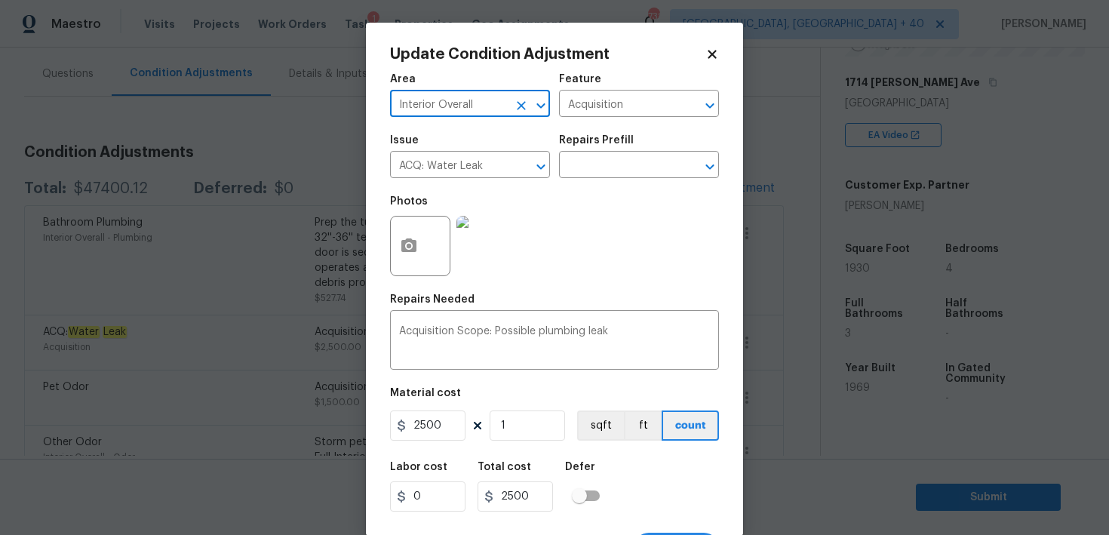
scroll to position [29, 0]
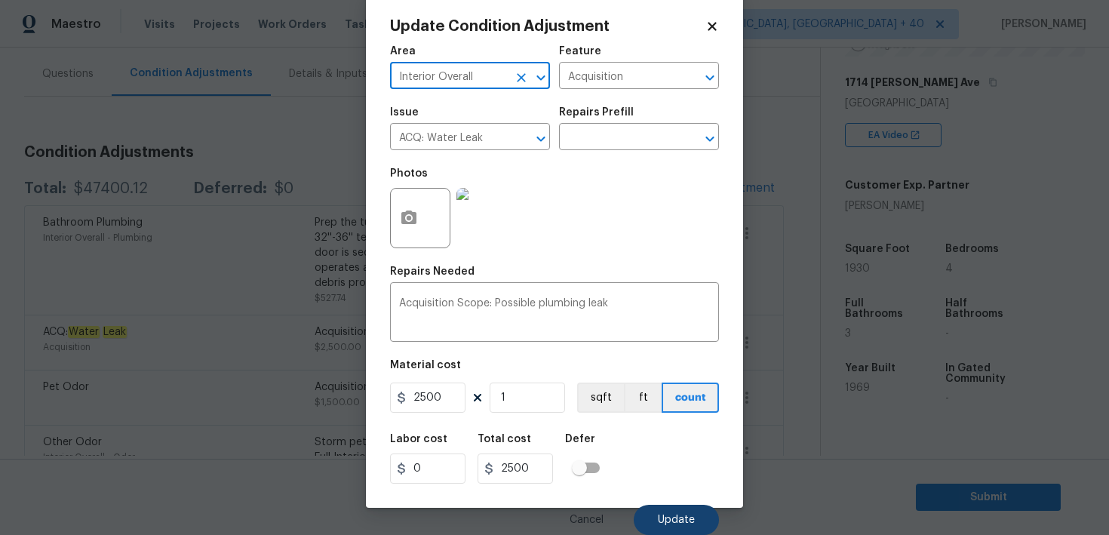
type input "Interior Overall"
click at [661, 517] on span "Update" at bounding box center [676, 520] width 37 height 11
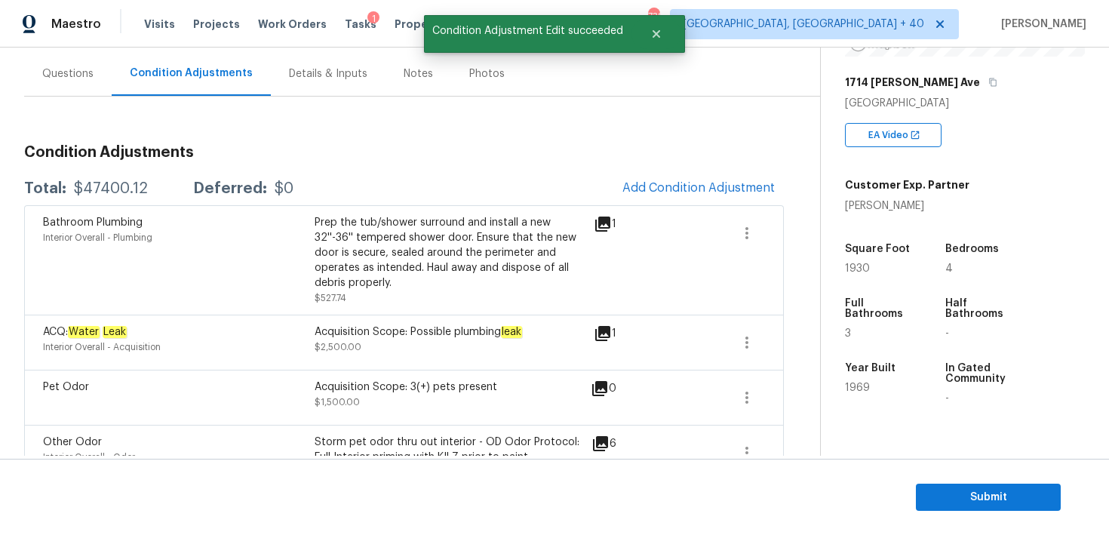
scroll to position [186, 0]
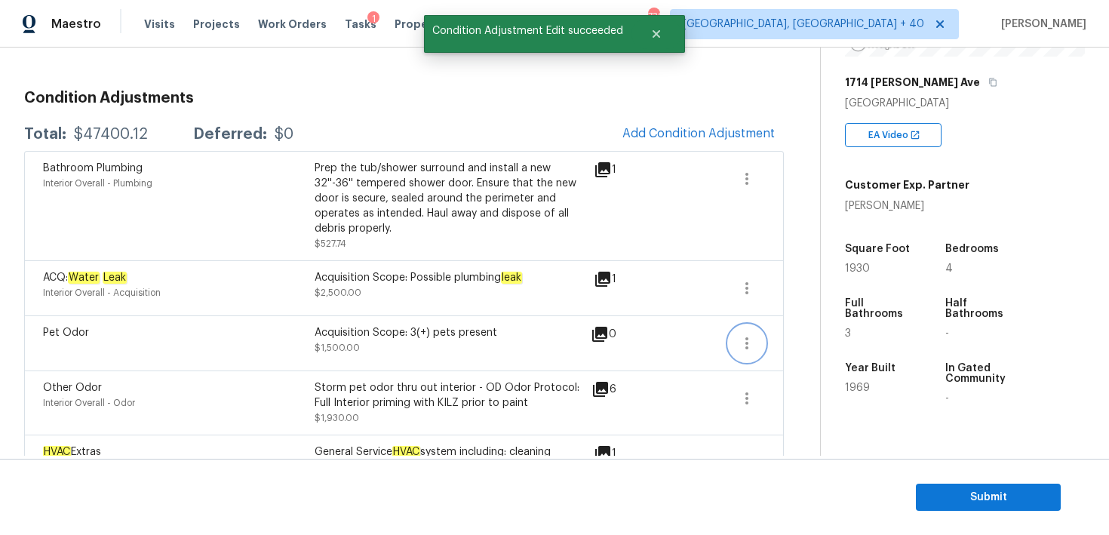
click at [743, 345] on icon "button" at bounding box center [747, 343] width 18 height 18
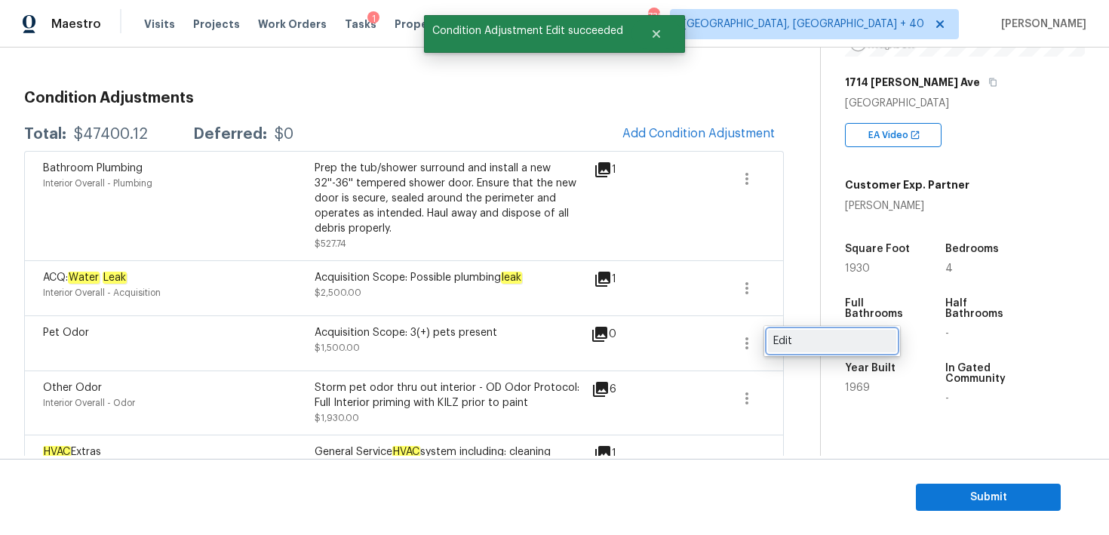
click at [771, 341] on link "Edit" at bounding box center [832, 341] width 128 height 23
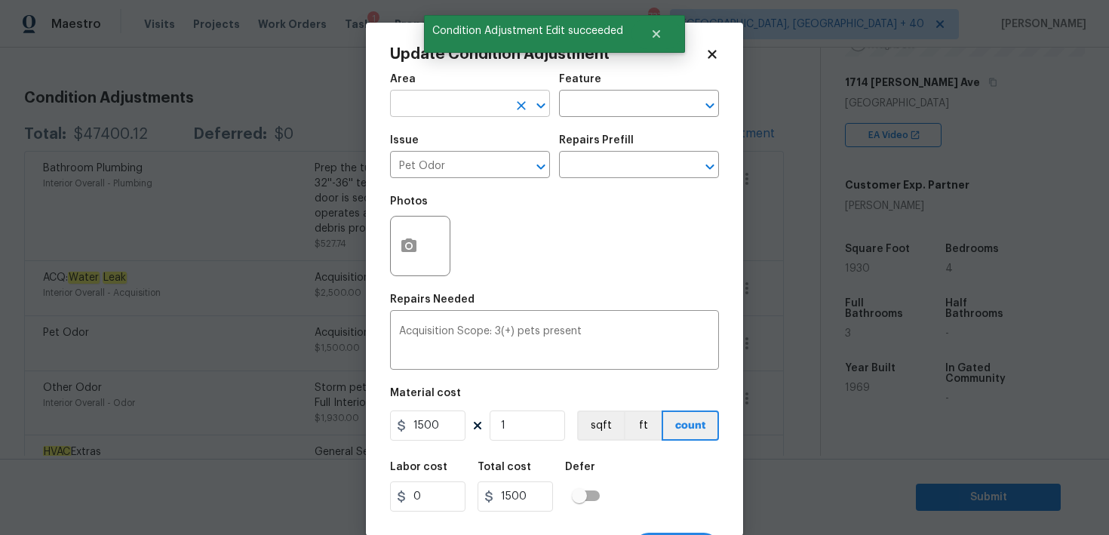
click at [460, 107] on input "text" at bounding box center [449, 105] width 118 height 23
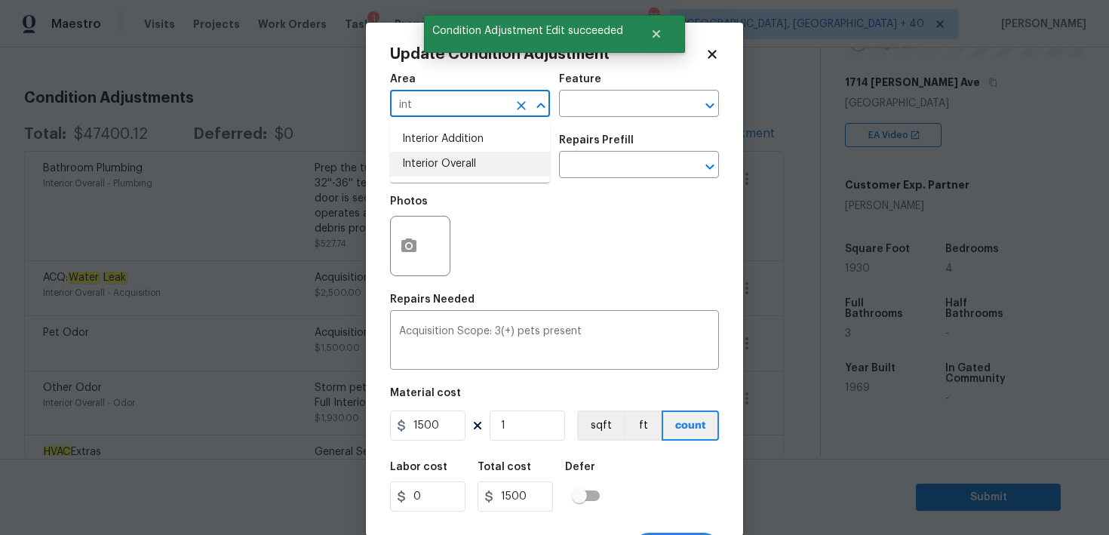
click at [469, 159] on li "Interior Overall" at bounding box center [470, 164] width 160 height 25
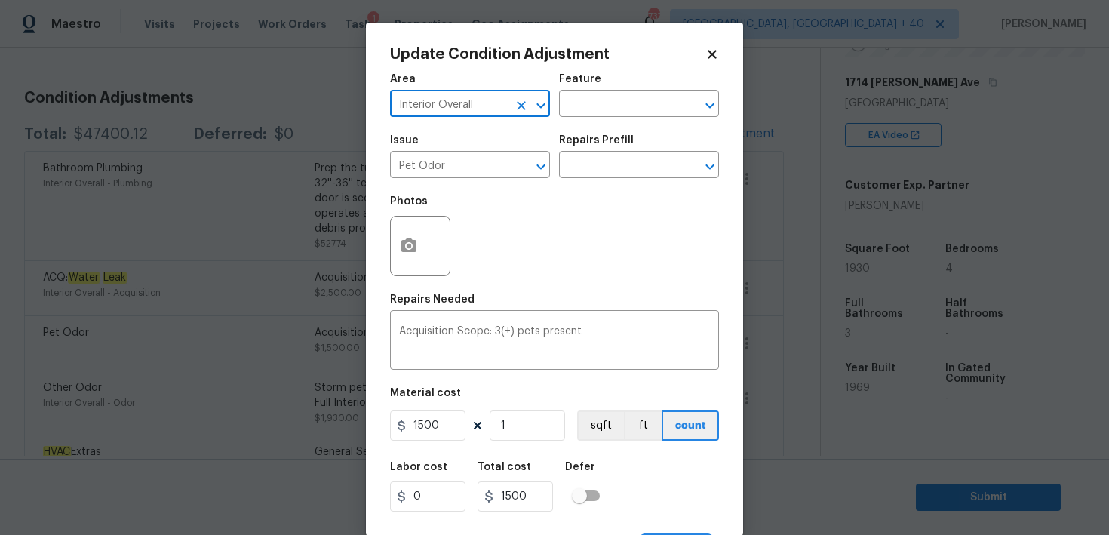
scroll to position [29, 0]
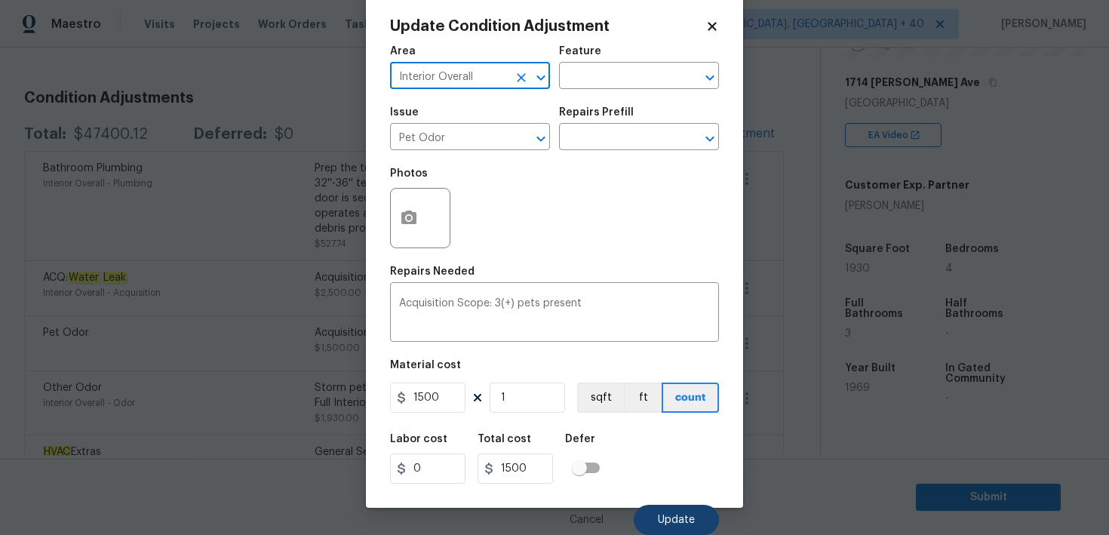
type input "Interior Overall"
click at [679, 518] on span "Update" at bounding box center [676, 520] width 37 height 11
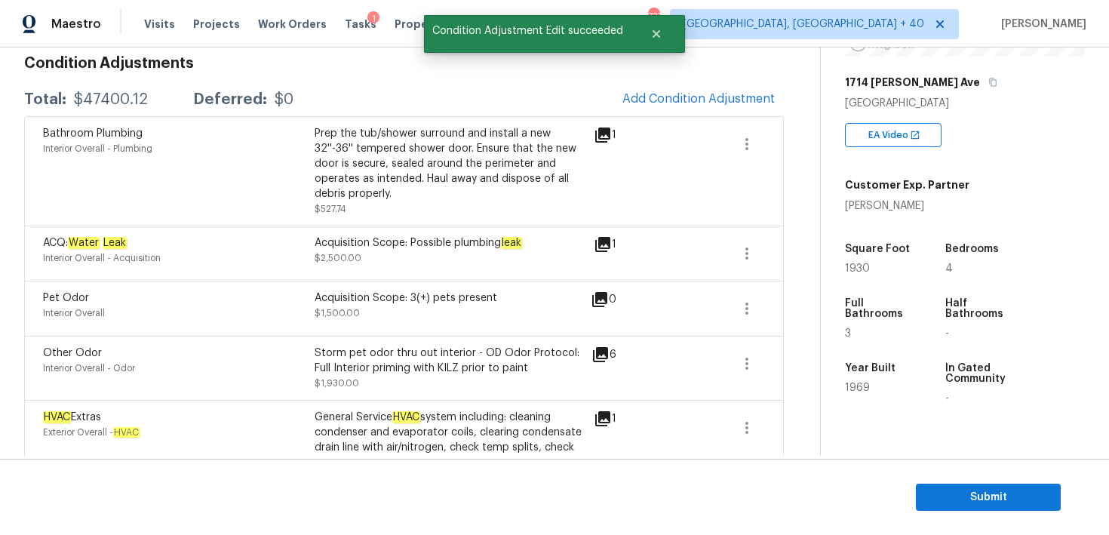
scroll to position [256, 0]
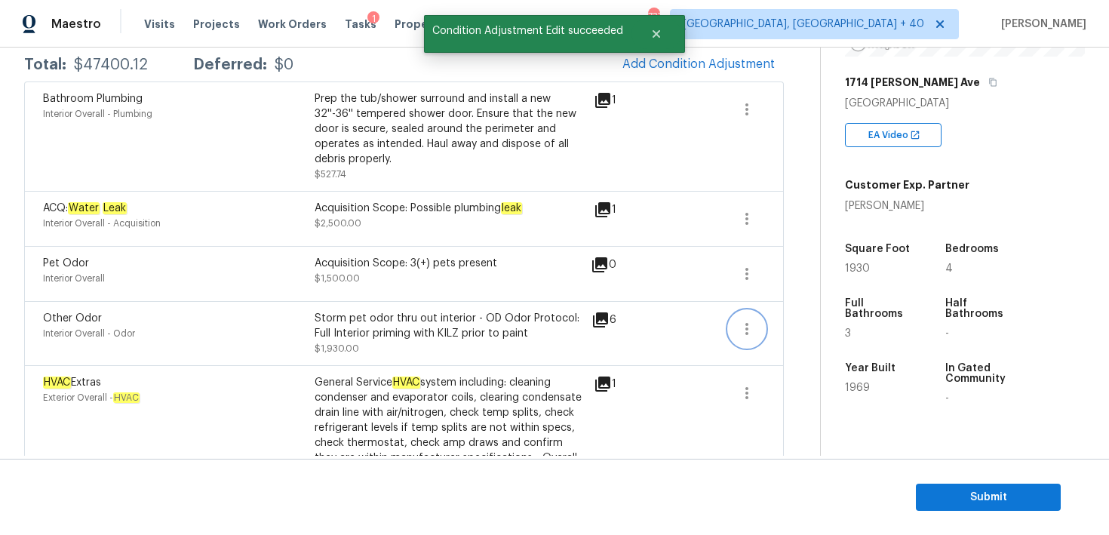
click at [740, 335] on icon "button" at bounding box center [747, 329] width 18 height 18
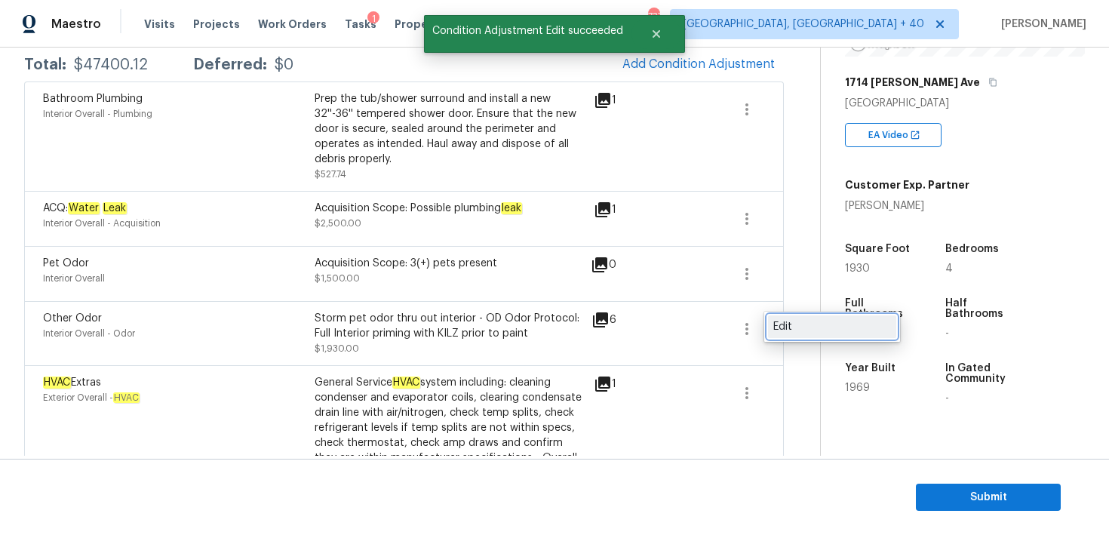
click at [796, 329] on div "Edit" at bounding box center [833, 326] width 118 height 15
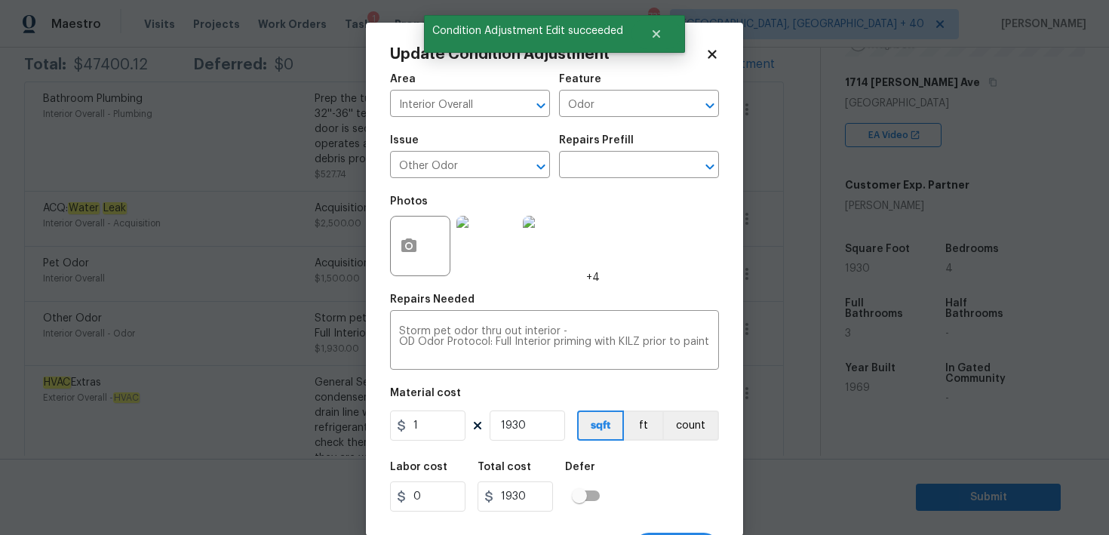
scroll to position [29, 0]
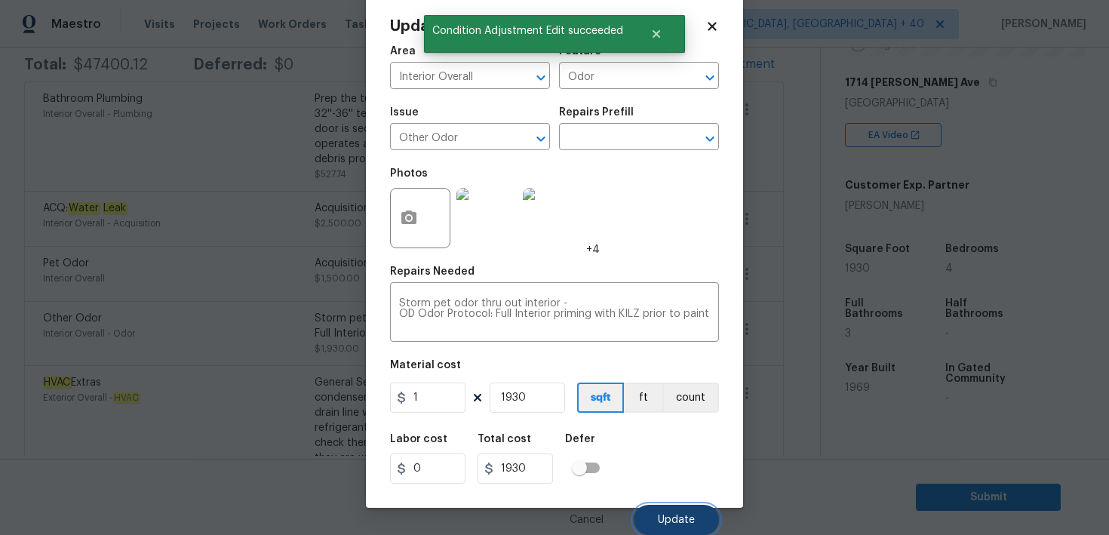
click at [669, 523] on span "Update" at bounding box center [676, 520] width 37 height 11
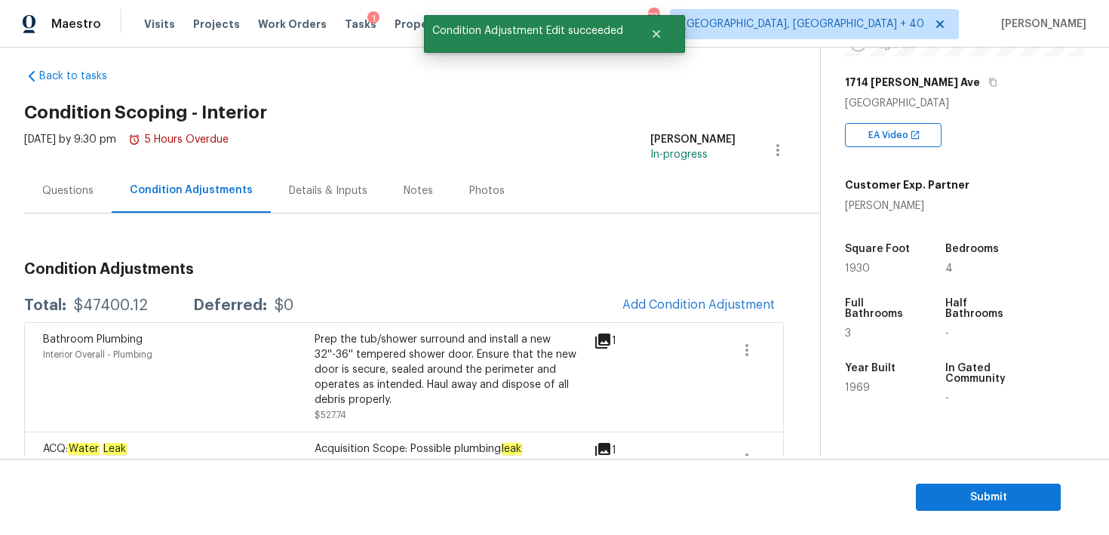
scroll to position [0, 0]
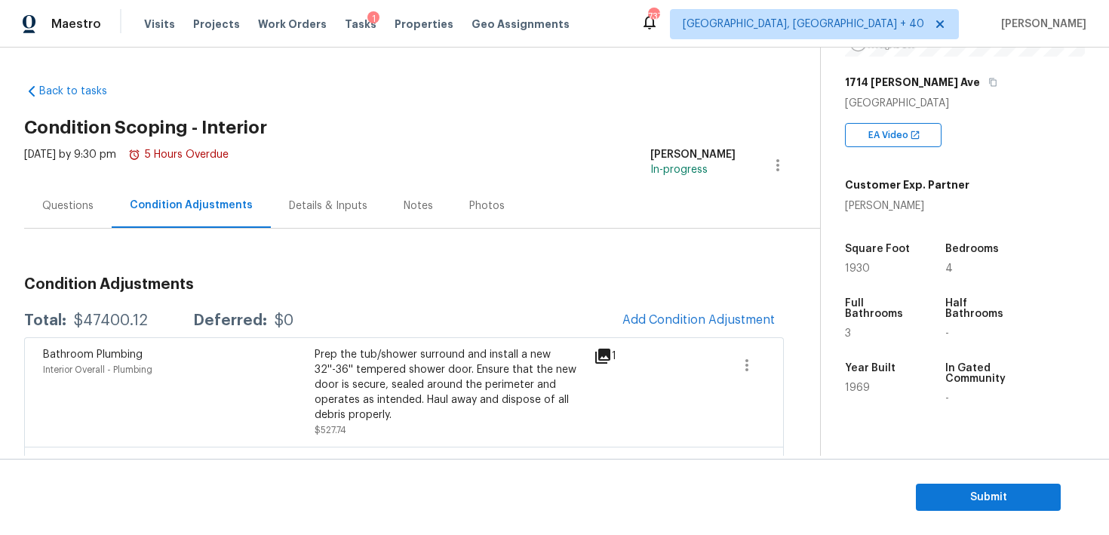
click at [953, 85] on div "1714 [PERSON_NAME] Ave" at bounding box center [965, 82] width 240 height 27
click at [989, 78] on icon "button" at bounding box center [993, 82] width 9 height 9
click at [943, 497] on span "Submit" at bounding box center [988, 497] width 121 height 19
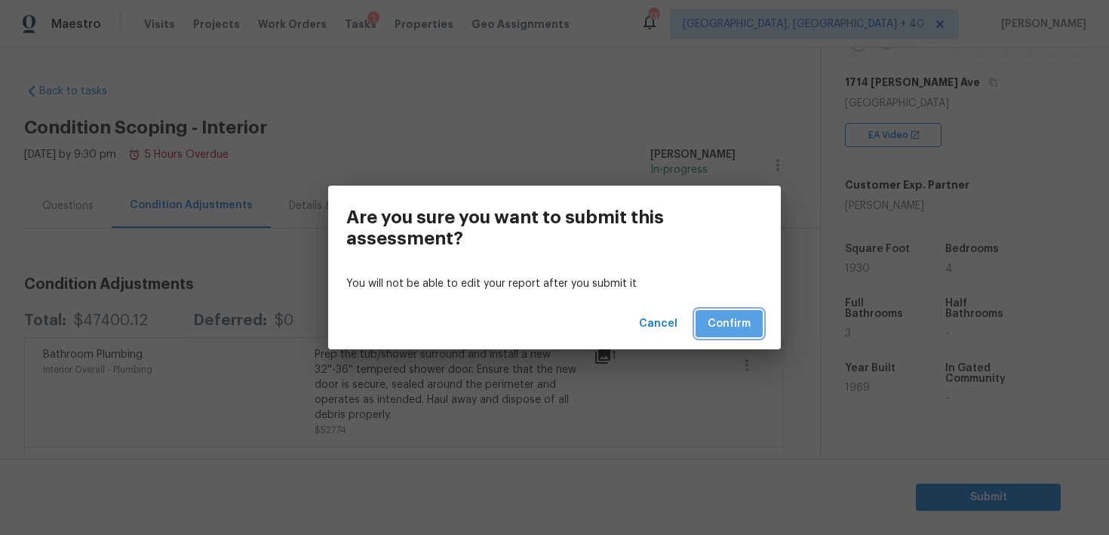
click at [709, 316] on span "Confirm" at bounding box center [729, 324] width 43 height 19
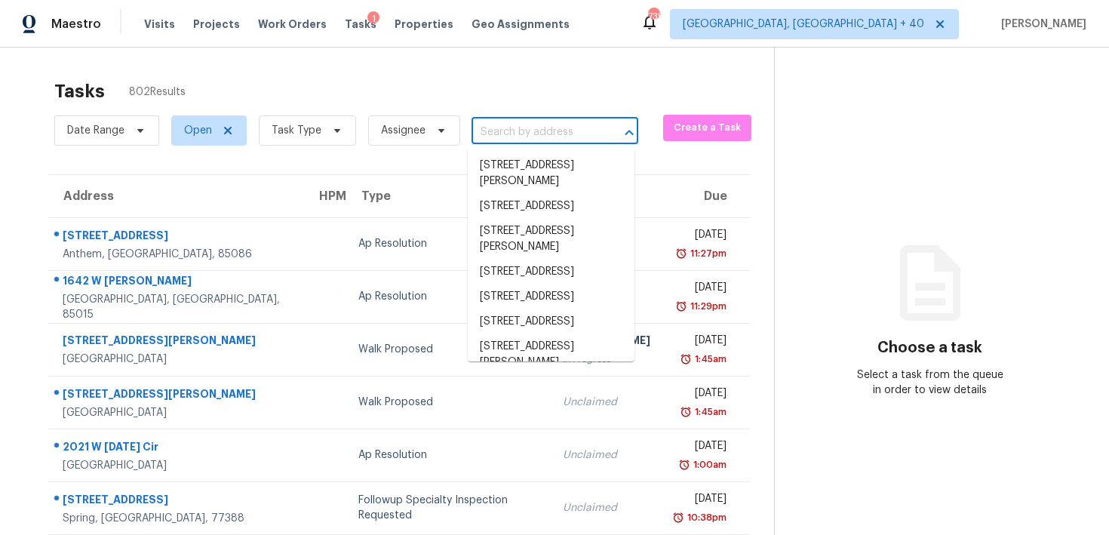
click at [505, 124] on input "text" at bounding box center [534, 132] width 125 height 23
paste input "[URL][DOMAIN_NAME]"
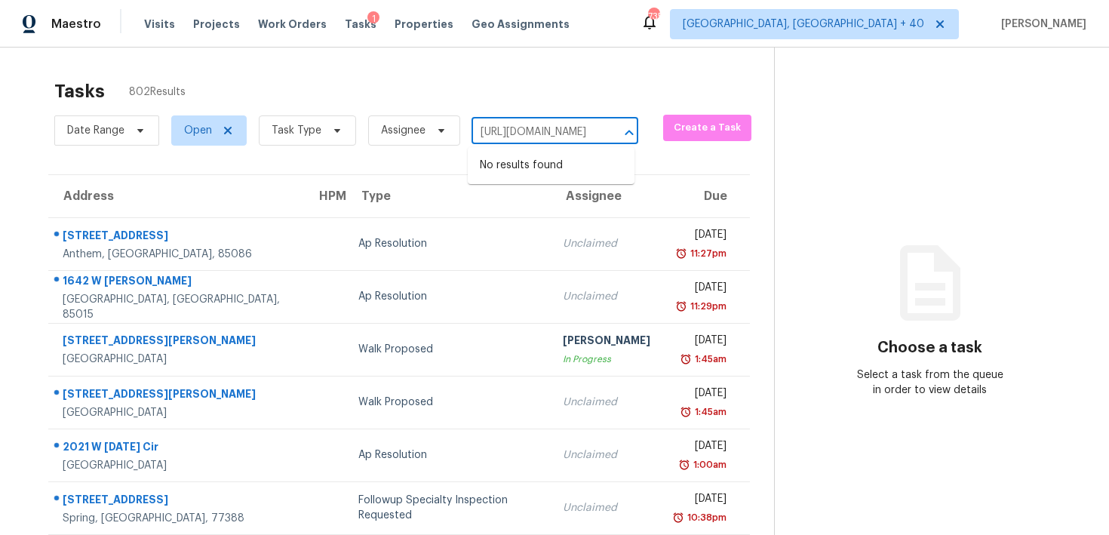
type input "[URL][DOMAIN_NAME]"
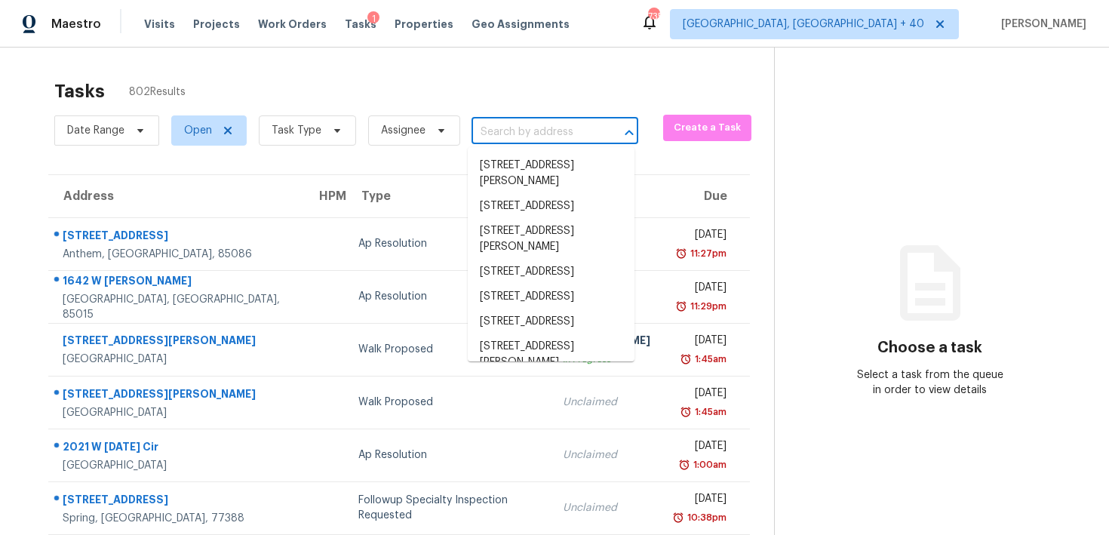
scroll to position [0, 0]
click at [515, 135] on input "text" at bounding box center [534, 132] width 125 height 23
paste input "[STREET_ADDRESS][PERSON_NAME]"
type input "[STREET_ADDRESS][PERSON_NAME]"
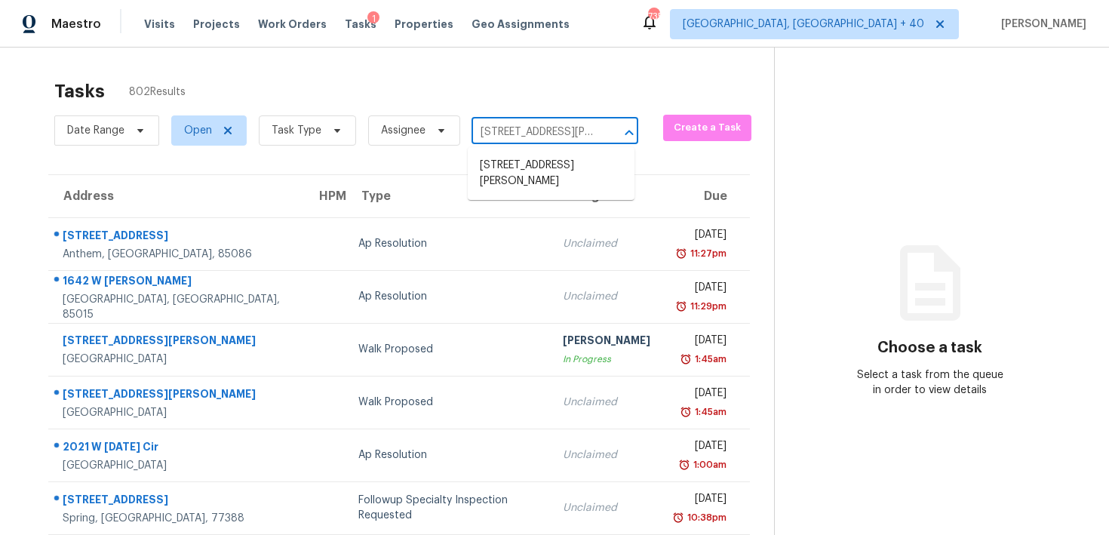
scroll to position [0, 71]
click at [505, 162] on li "[STREET_ADDRESS][PERSON_NAME]" at bounding box center [551, 173] width 167 height 41
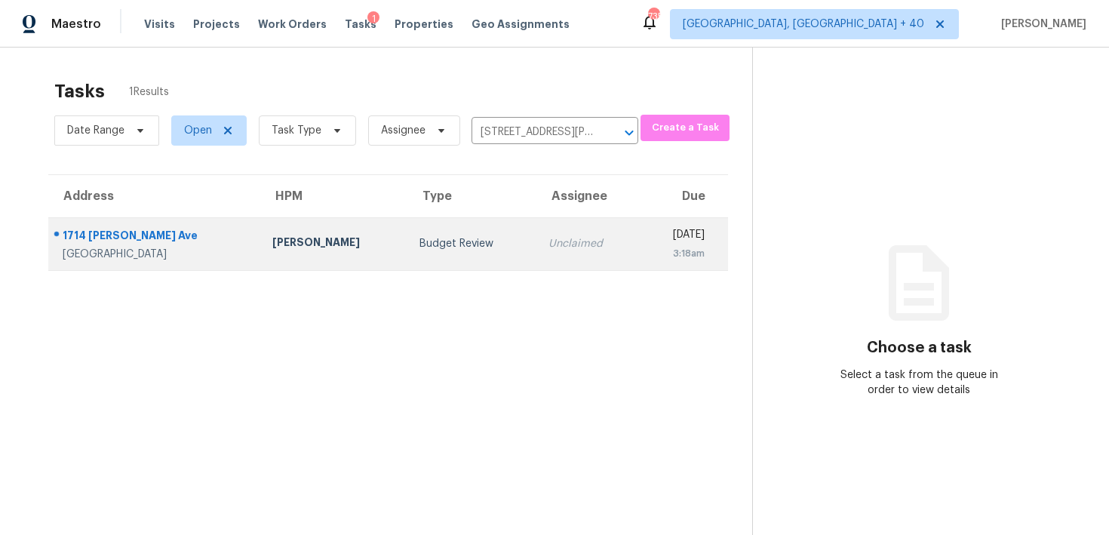
click at [549, 242] on div "Unclaimed" at bounding box center [588, 243] width 79 height 15
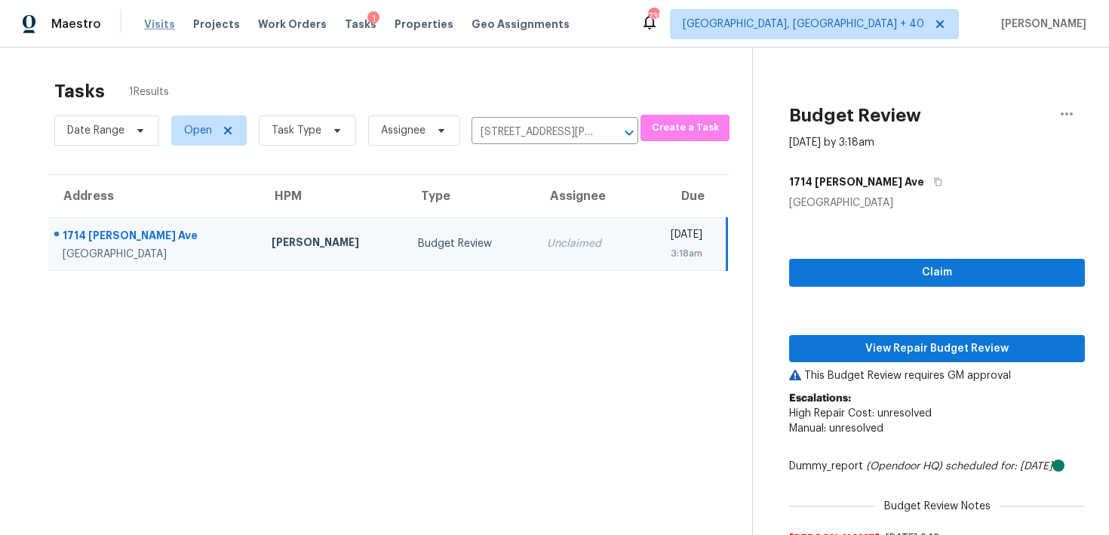
click at [165, 27] on span "Visits" at bounding box center [159, 24] width 31 height 15
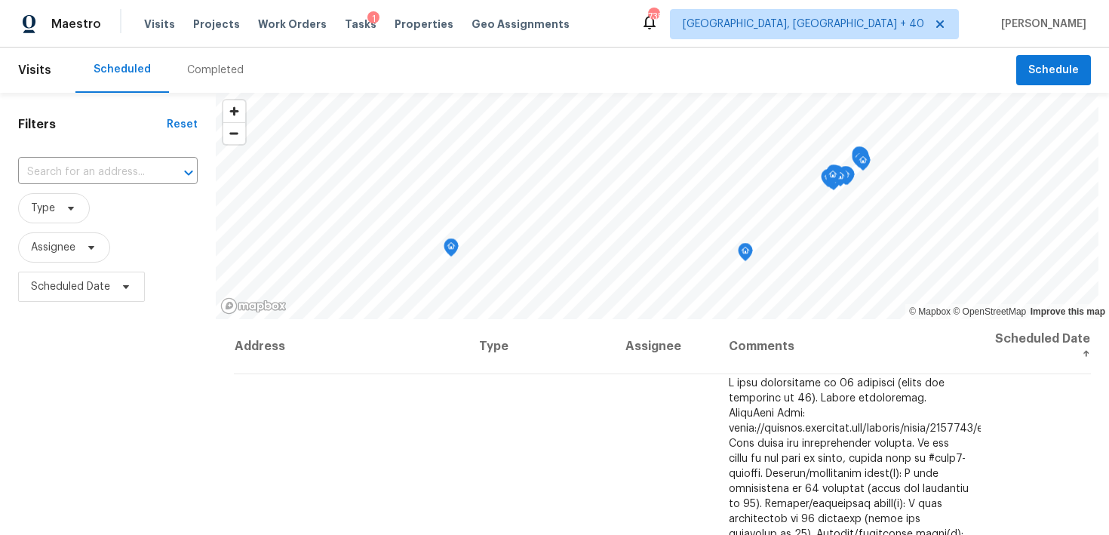
click at [347, 17] on div "Tasks 1" at bounding box center [361, 25] width 32 height 16
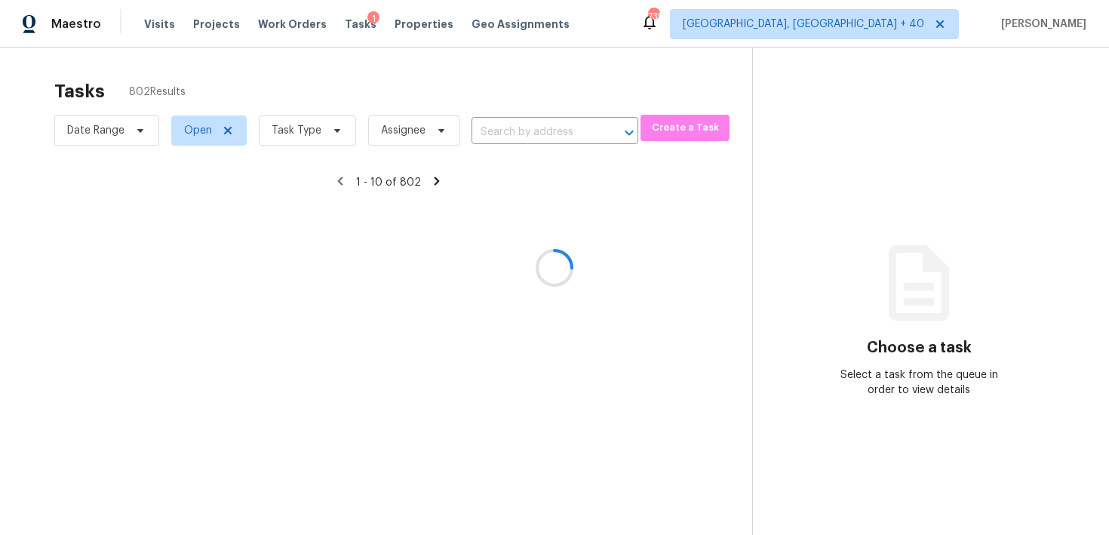
click at [512, 128] on div at bounding box center [554, 267] width 1109 height 535
click at [498, 125] on div at bounding box center [554, 267] width 1109 height 535
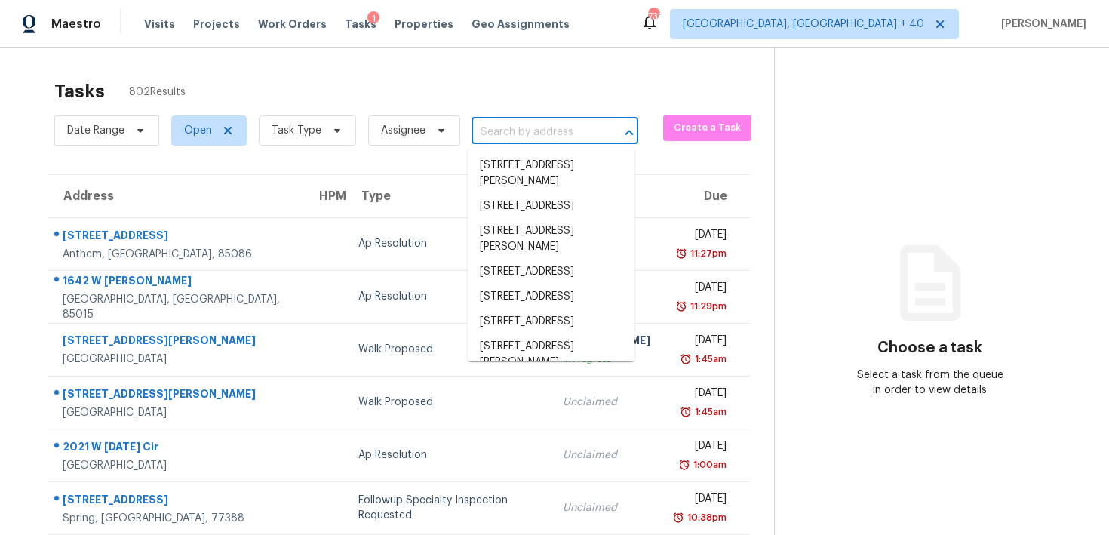
click at [492, 130] on input "text" at bounding box center [534, 132] width 125 height 23
paste input "[STREET_ADDRESS][PERSON_NAME]"
type input "[STREET_ADDRESS][PERSON_NAME]"
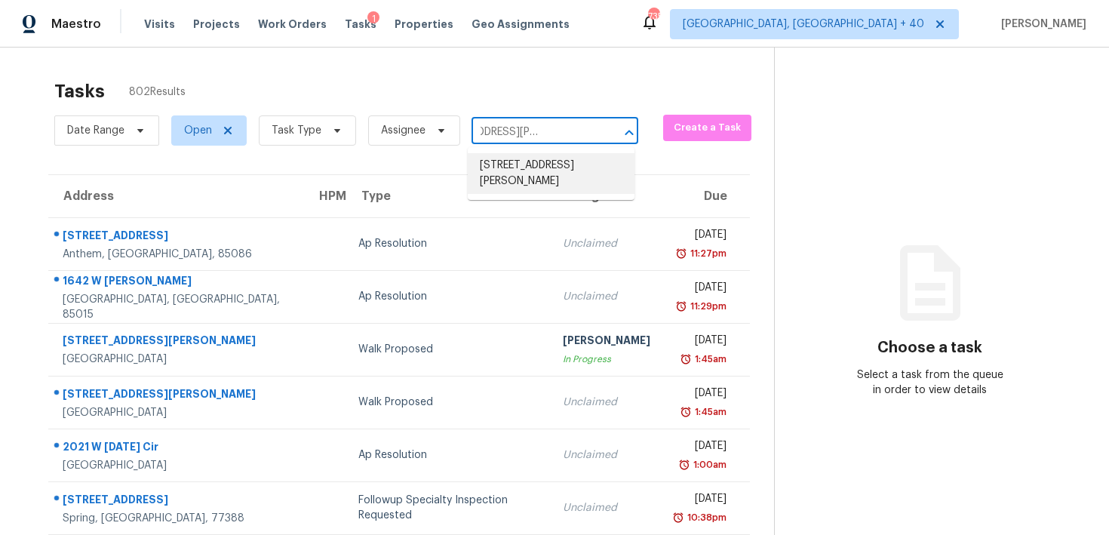
click at [507, 167] on li "[STREET_ADDRESS][PERSON_NAME]" at bounding box center [551, 173] width 167 height 41
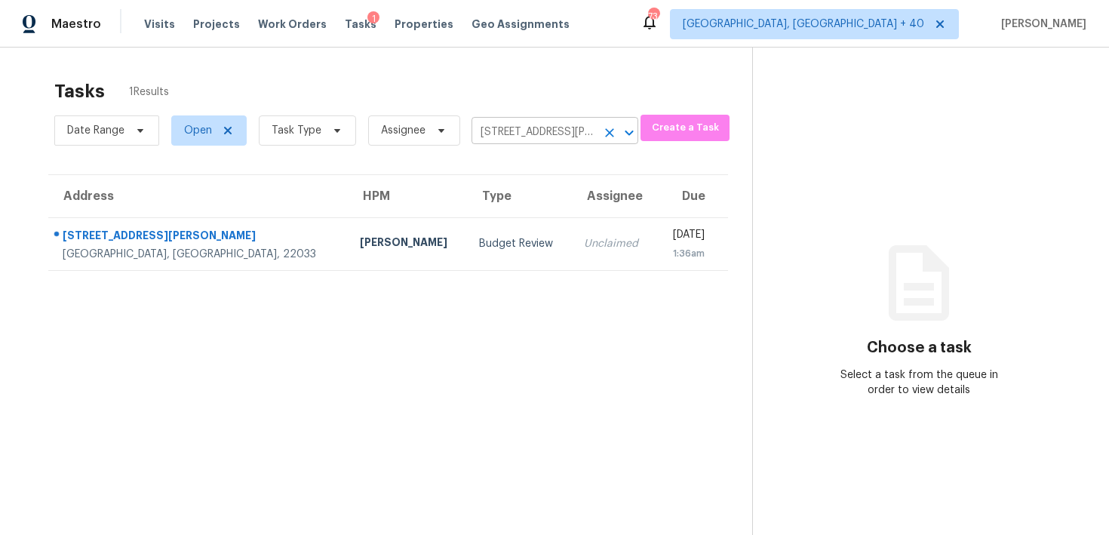
click at [559, 140] on input "[STREET_ADDRESS][PERSON_NAME]" at bounding box center [534, 132] width 125 height 23
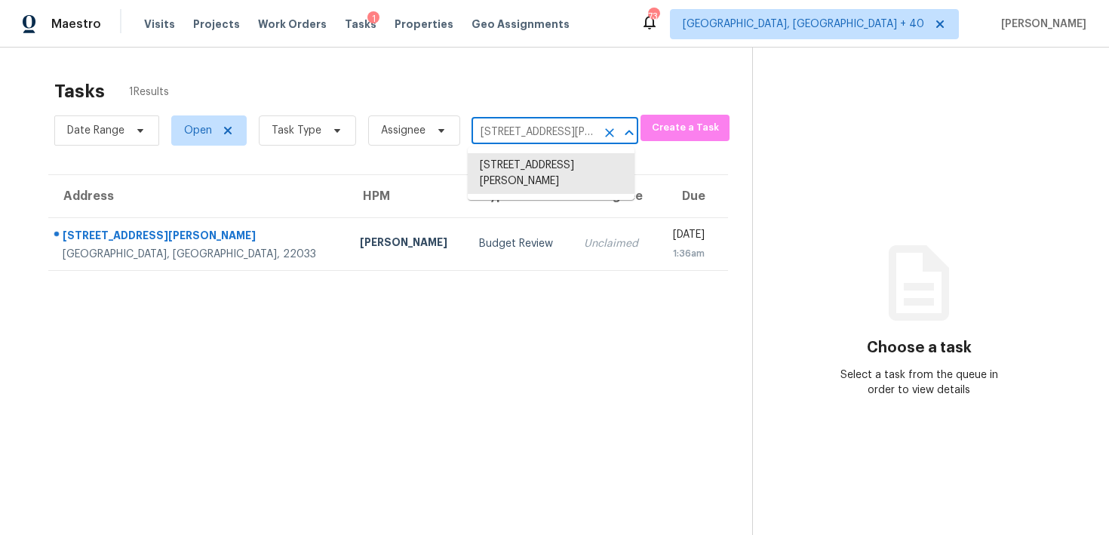
paste input "[STREET_ADDRESS][US_STATE]"
type input "[STREET_ADDRESS][US_STATE]"
click at [512, 170] on li "[STREET_ADDRESS][US_STATE]" at bounding box center [551, 173] width 167 height 41
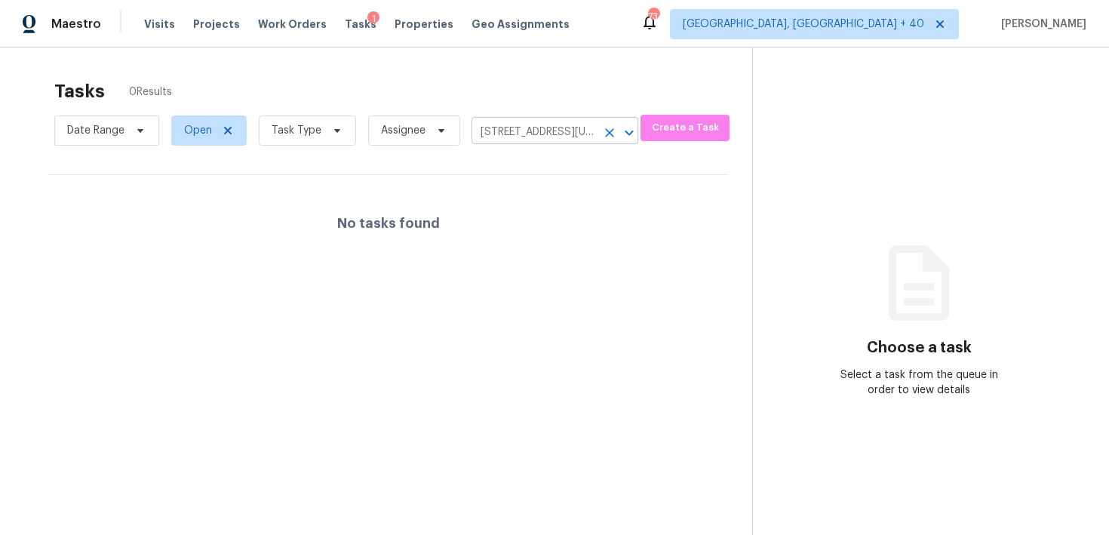
click at [567, 131] on input "[STREET_ADDRESS][US_STATE]" at bounding box center [534, 132] width 125 height 23
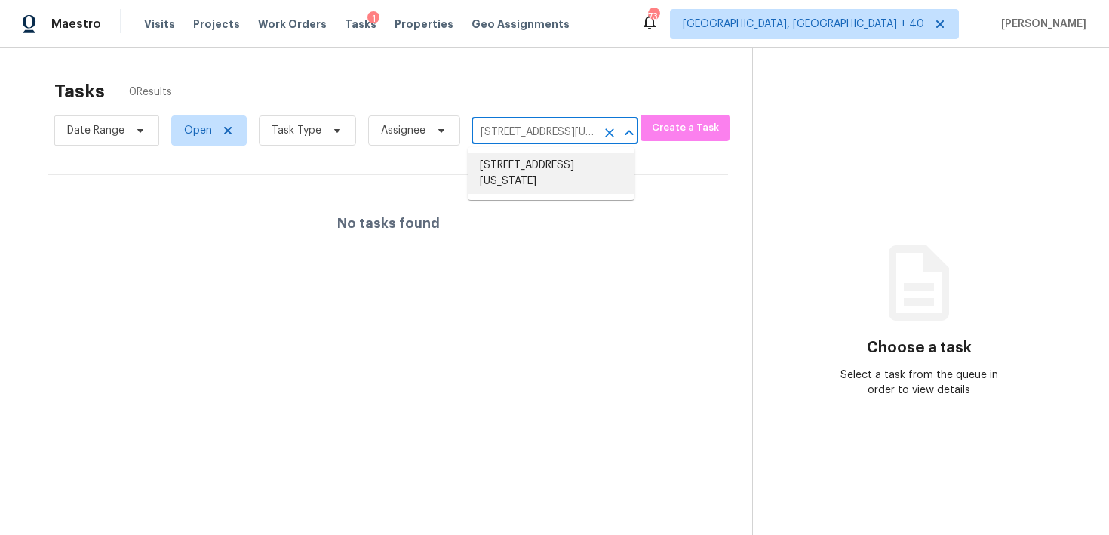
click at [514, 180] on li "[STREET_ADDRESS][US_STATE]" at bounding box center [551, 173] width 167 height 41
paste input "[STREET_ADDRESS]"
type input "[STREET_ADDRESS]"
click at [503, 173] on li "[STREET_ADDRESS]" at bounding box center [551, 165] width 167 height 25
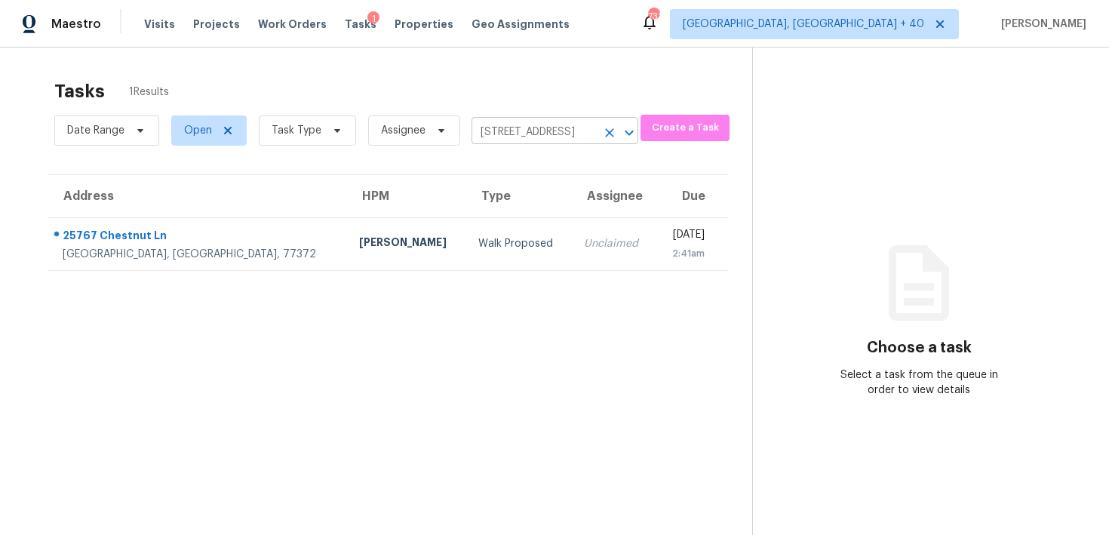
click at [540, 131] on input "[STREET_ADDRESS]" at bounding box center [534, 132] width 125 height 23
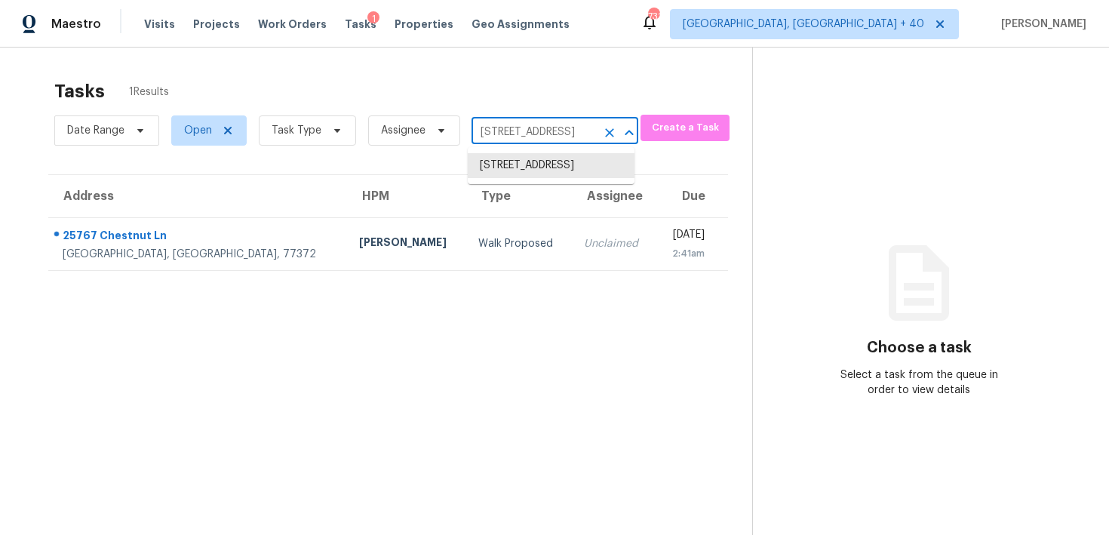
paste input "[STREET_ADDRESS][PERSON_NAME]"
type input "[STREET_ADDRESS][PERSON_NAME]"
click at [525, 161] on li "[STREET_ADDRESS][PERSON_NAME]" at bounding box center [551, 173] width 167 height 41
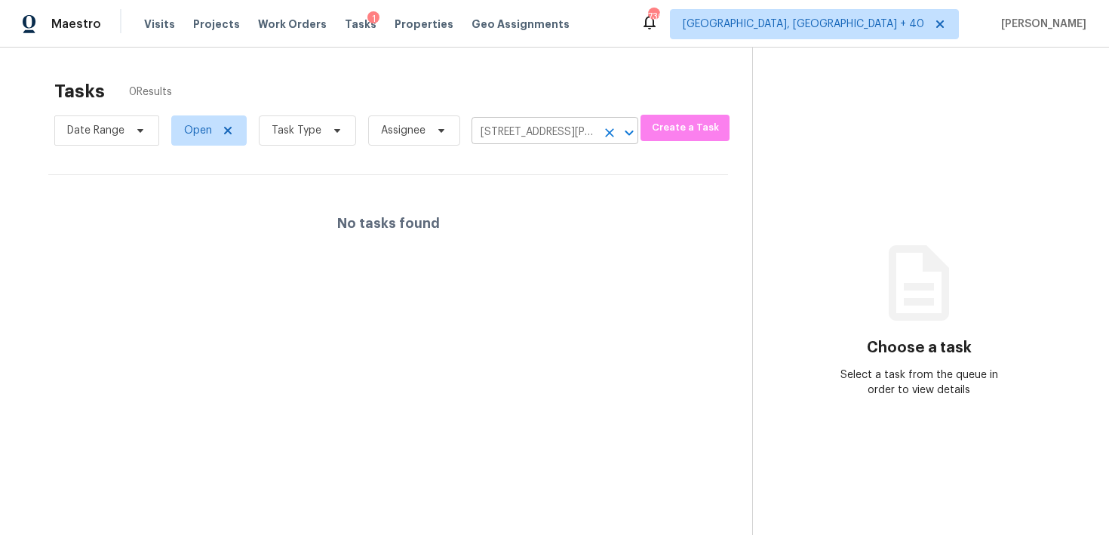
click at [518, 131] on input "[STREET_ADDRESS][PERSON_NAME]" at bounding box center [534, 132] width 125 height 23
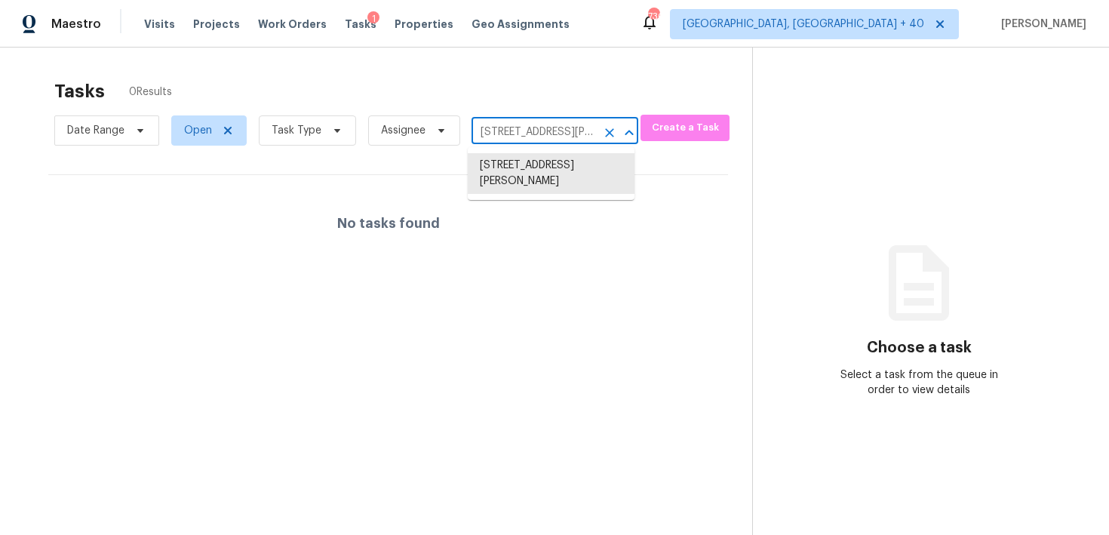
paste input "[STREET_ADDRESS][PERSON_NAME]"
type input "[STREET_ADDRESS][PERSON_NAME]"
click at [504, 165] on li "[STREET_ADDRESS][PERSON_NAME]" at bounding box center [551, 173] width 167 height 41
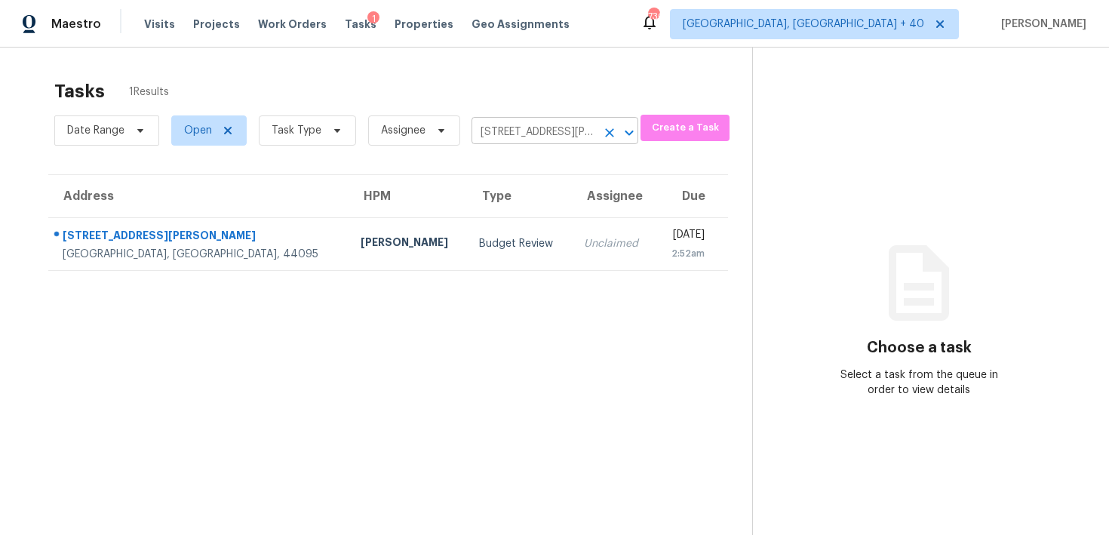
click at [530, 142] on input "[STREET_ADDRESS][PERSON_NAME]" at bounding box center [534, 132] width 125 height 23
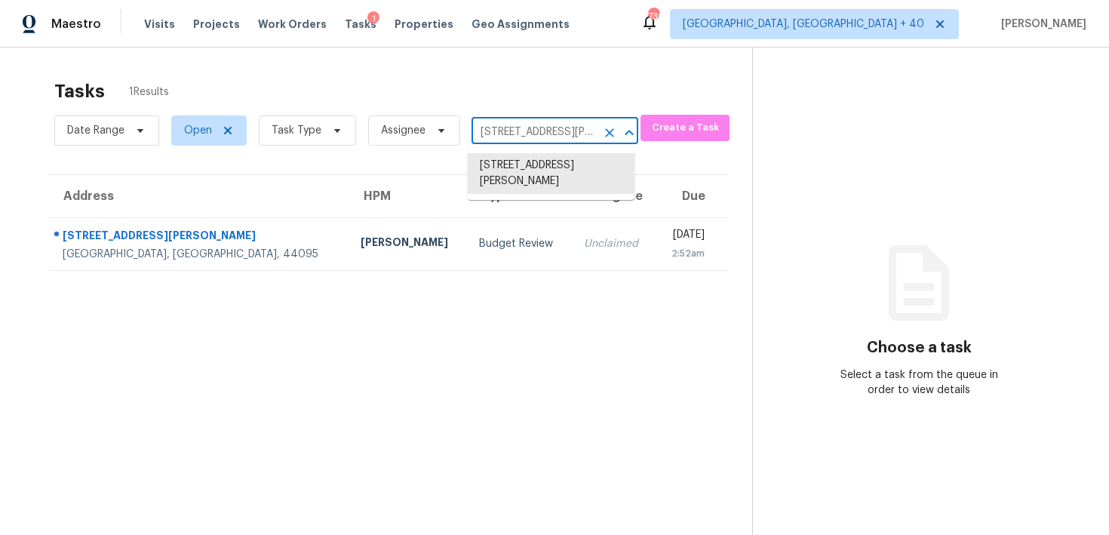
paste input "[STREET_ADDRESS][PERSON_NAME]"
type input "[STREET_ADDRESS][PERSON_NAME]"
click at [503, 164] on li "[STREET_ADDRESS][PERSON_NAME]" at bounding box center [551, 173] width 167 height 41
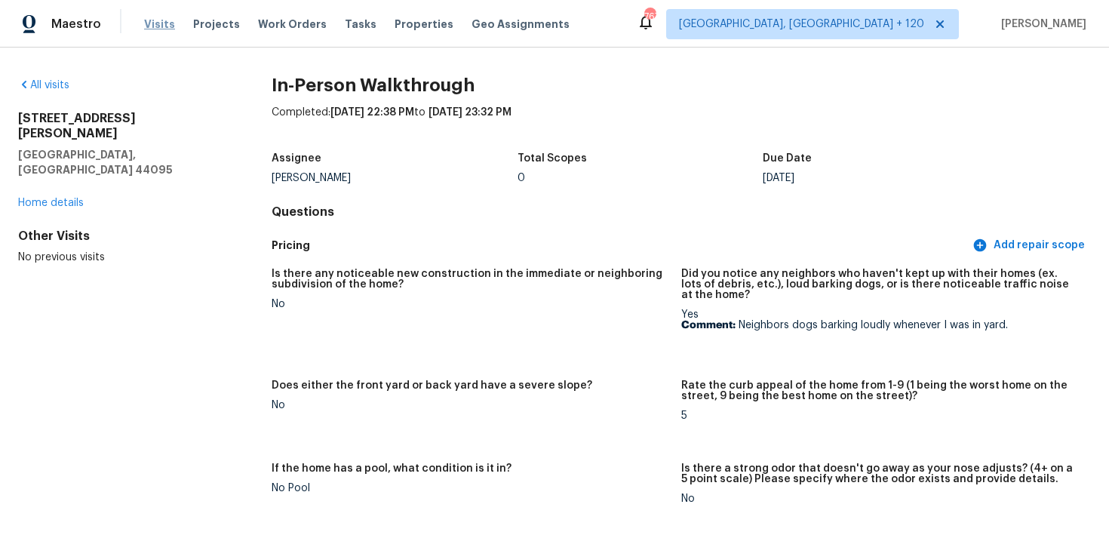
click at [147, 29] on span "Visits" at bounding box center [159, 24] width 31 height 15
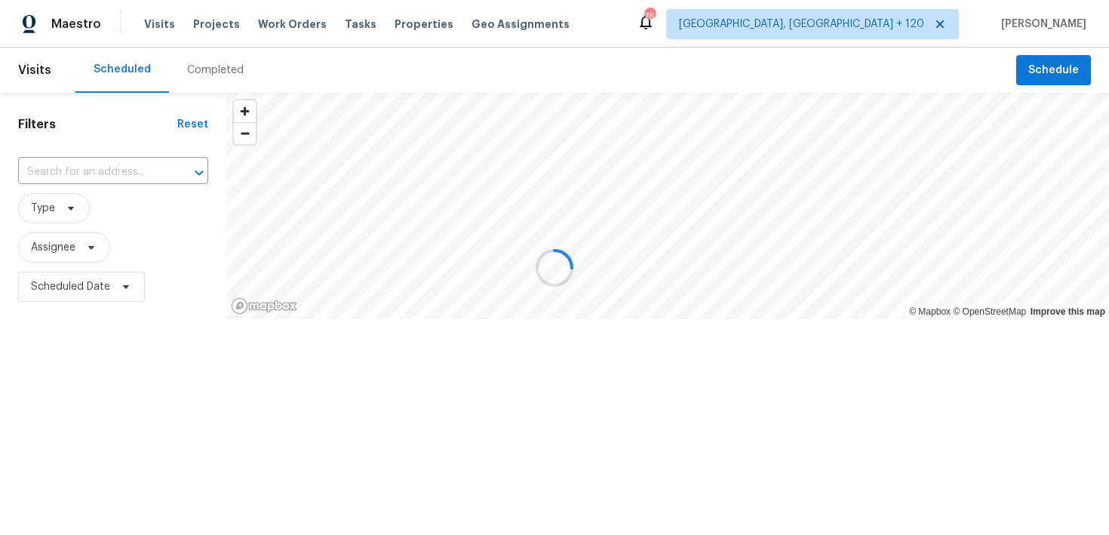
click at [192, 73] on div at bounding box center [554, 267] width 1109 height 535
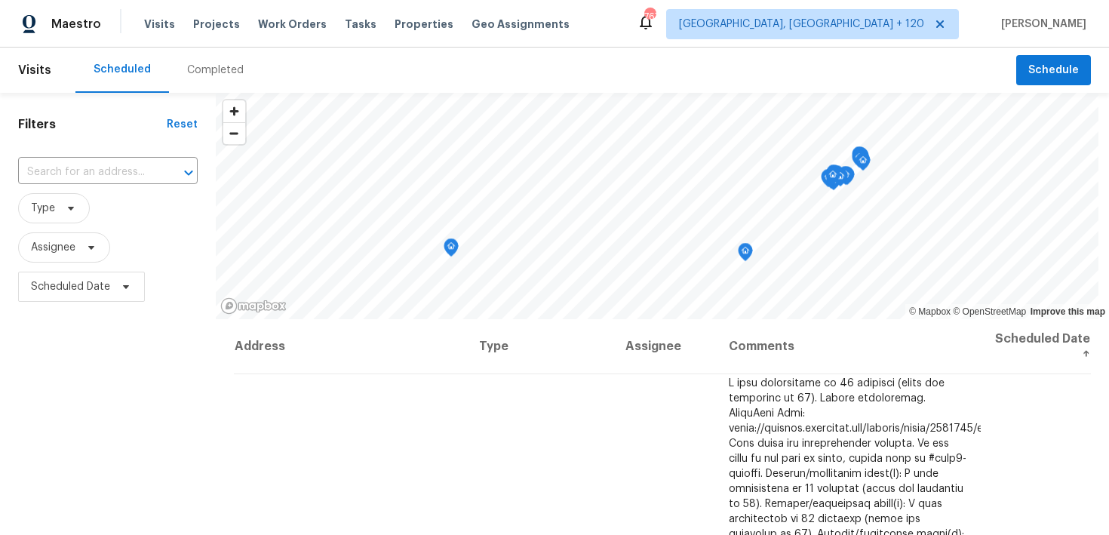
click at [206, 70] on div "Completed" at bounding box center [215, 70] width 57 height 15
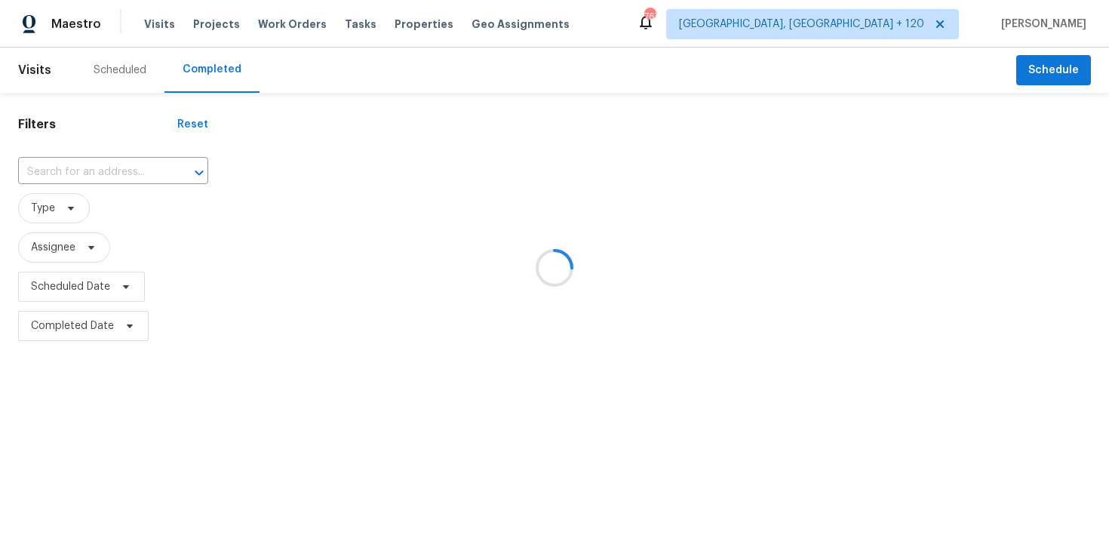
click at [87, 186] on div at bounding box center [554, 267] width 1109 height 535
click at [78, 176] on div at bounding box center [554, 267] width 1109 height 535
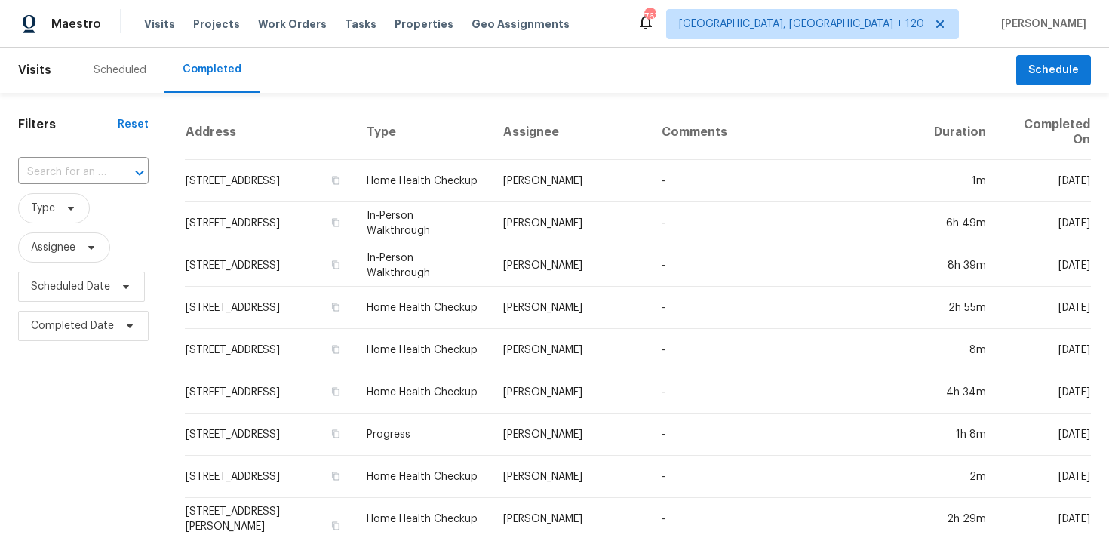
click at [51, 171] on input "text" at bounding box center [62, 172] width 88 height 23
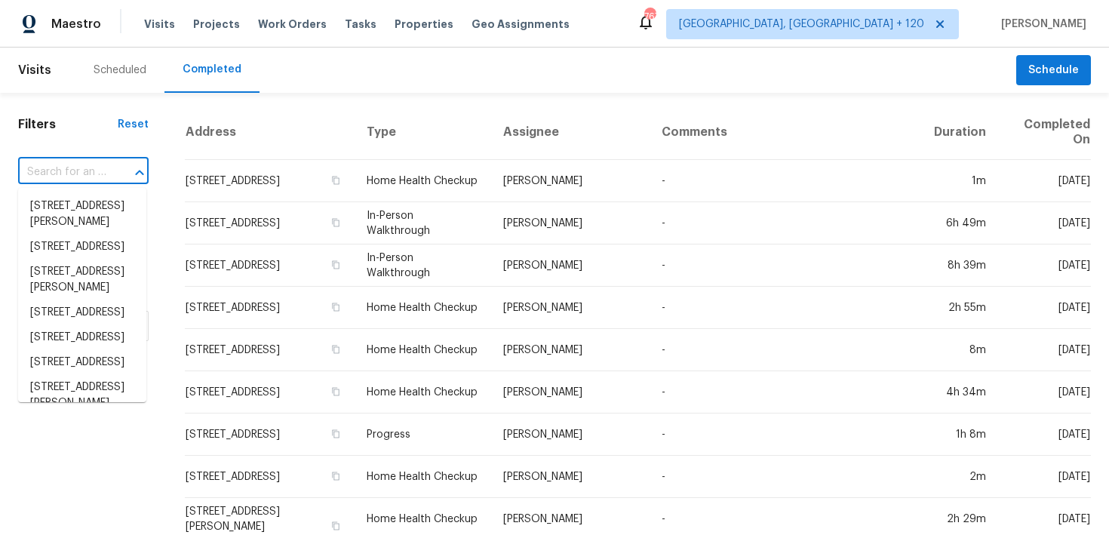
paste input "[STREET_ADDRESS][PERSON_NAME]"
type input "[STREET_ADDRESS][PERSON_NAME]"
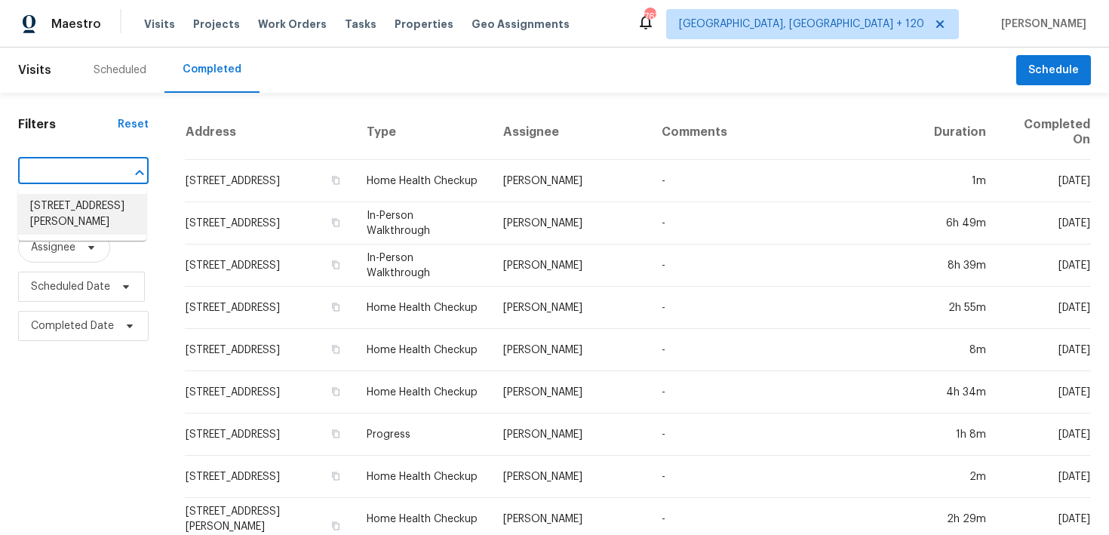
click at [53, 205] on li "[STREET_ADDRESS][PERSON_NAME]" at bounding box center [82, 214] width 128 height 41
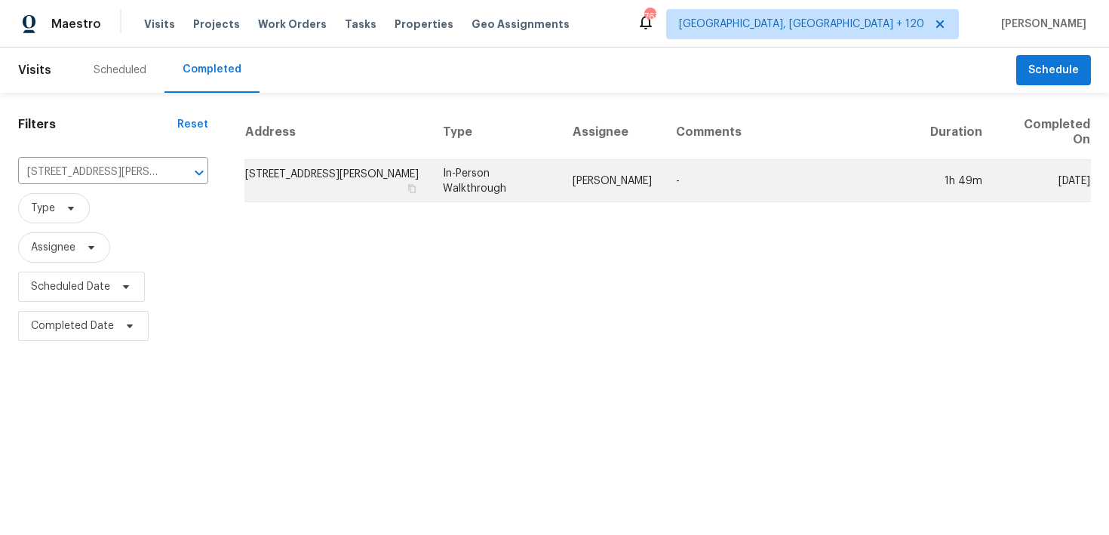
click at [479, 185] on td "In-Person Walkthrough" at bounding box center [496, 181] width 130 height 42
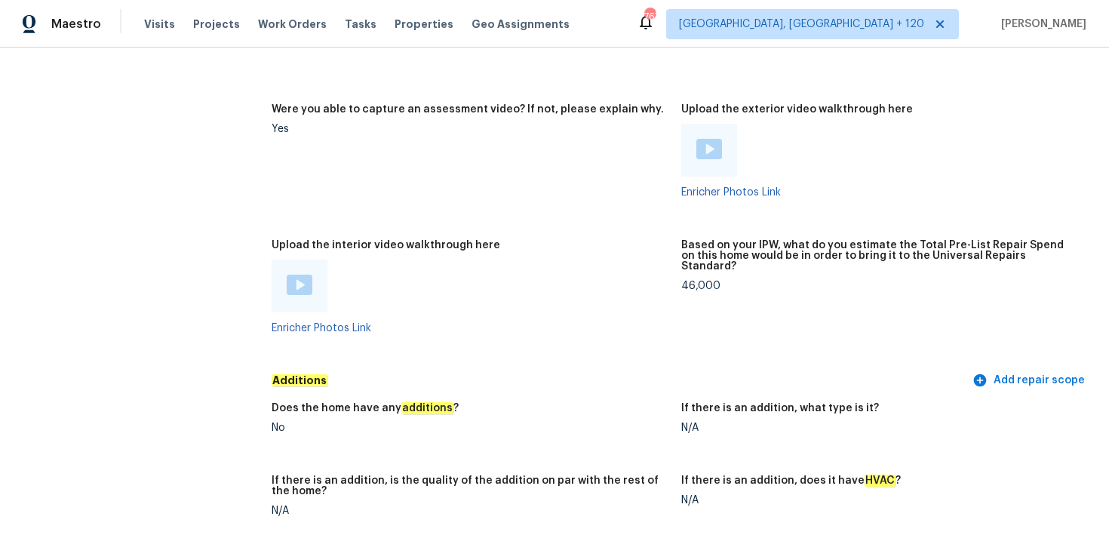
scroll to position [3436, 0]
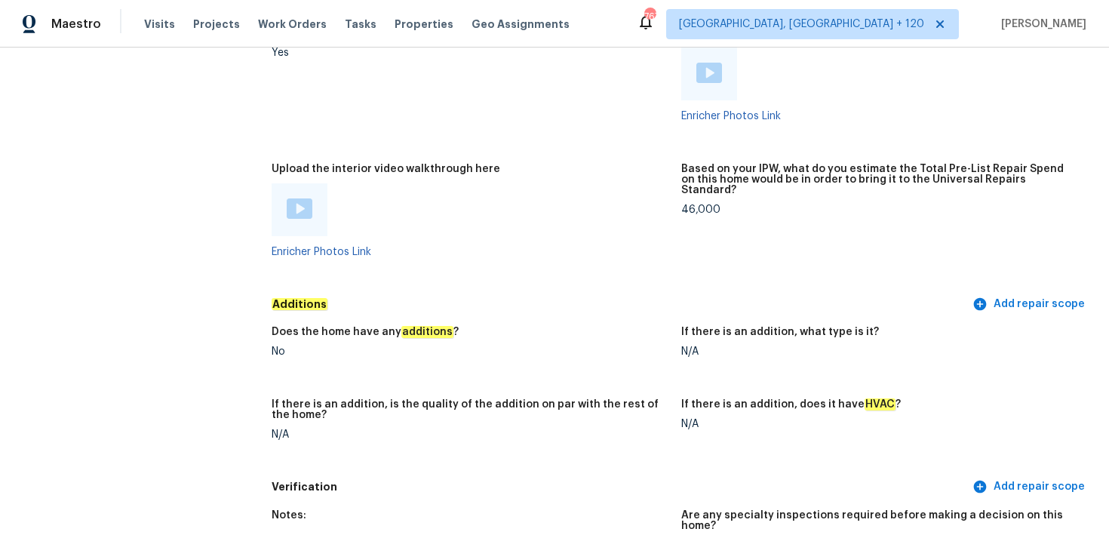
click at [302, 209] on div at bounding box center [300, 209] width 26 height 23
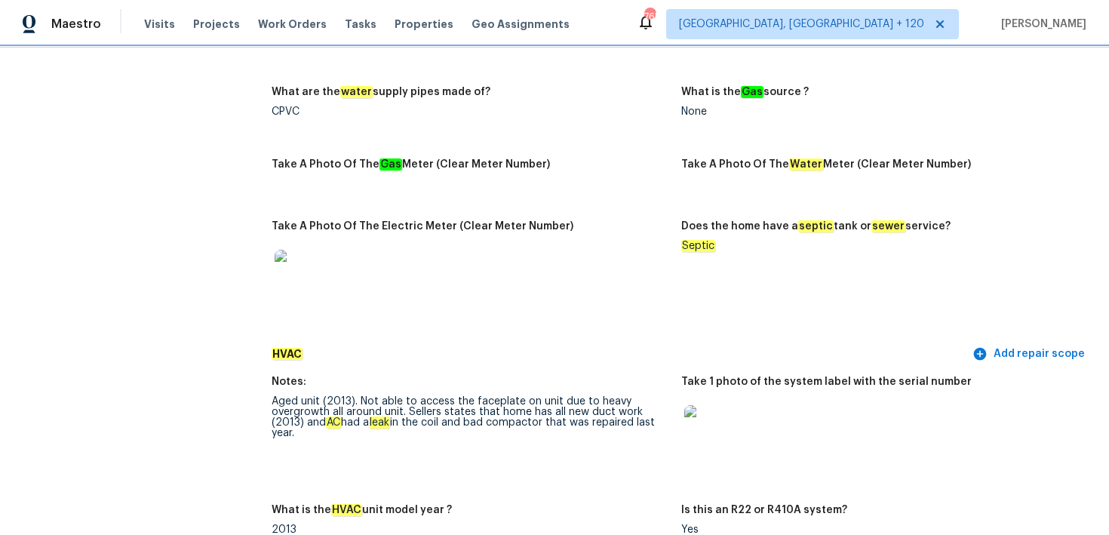
scroll to position [1154, 0]
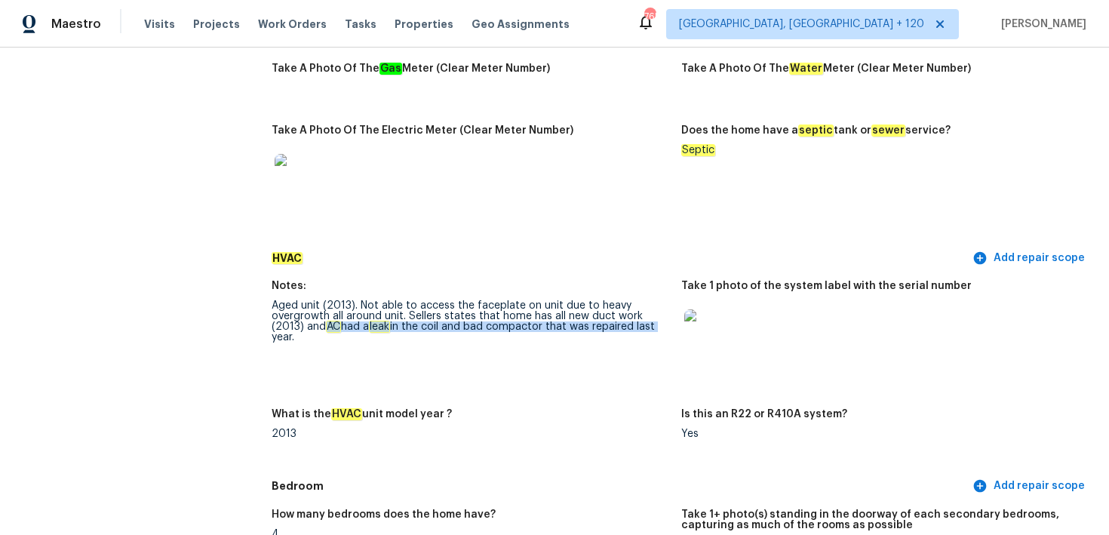
drag, startPoint x: 294, startPoint y: 328, endPoint x: 622, endPoint y: 331, distance: 327.6
click at [622, 331] on div "Aged unit (2013). Not able to access the faceplate on unit due to heavy overgro…" at bounding box center [471, 321] width 398 height 42
click at [622, 330] on div "Aged unit (2013). Not able to access the faceplate on unit due to heavy overgro…" at bounding box center [471, 321] width 398 height 42
drag, startPoint x: 294, startPoint y: 325, endPoint x: 646, endPoint y: 337, distance: 352.7
click at [646, 337] on figure "Notes: Aged unit (2013). Not able to access the faceplate on unit due to heavy …" at bounding box center [477, 336] width 410 height 110
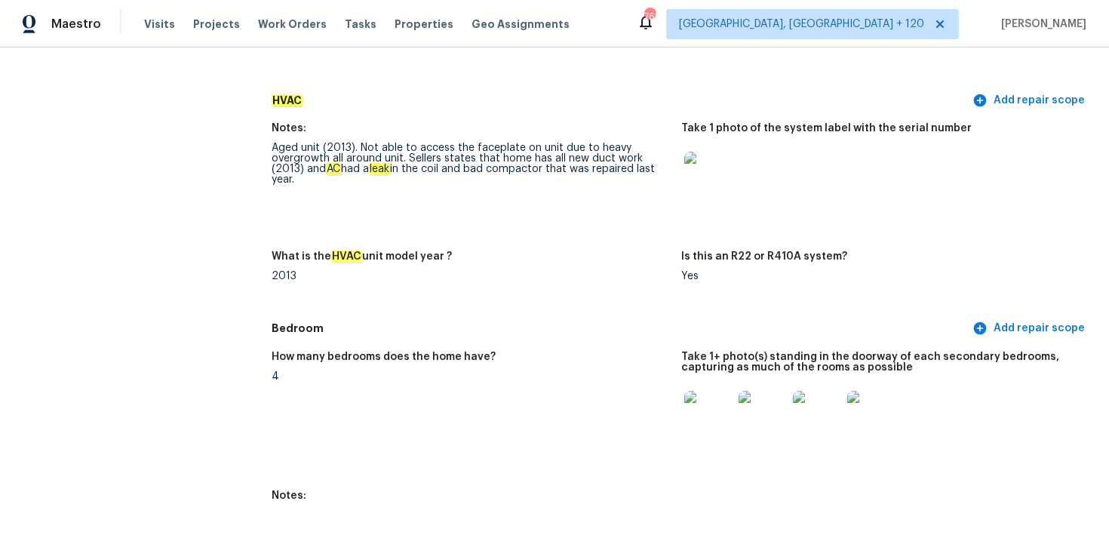
click at [595, 291] on figure "What is the HVAC unit model year ? 2013" at bounding box center [477, 278] width 410 height 54
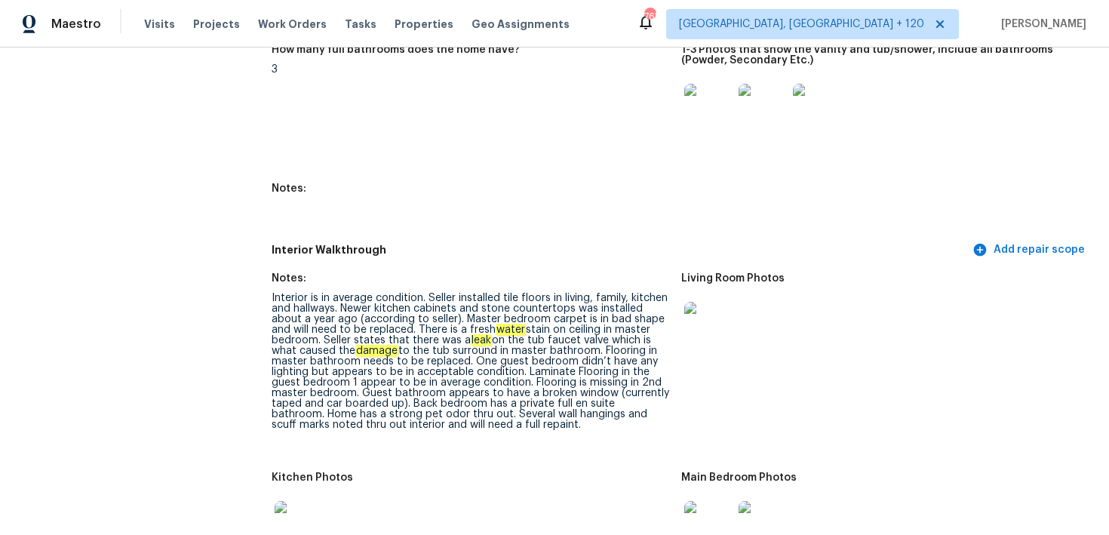
scroll to position [1871, 0]
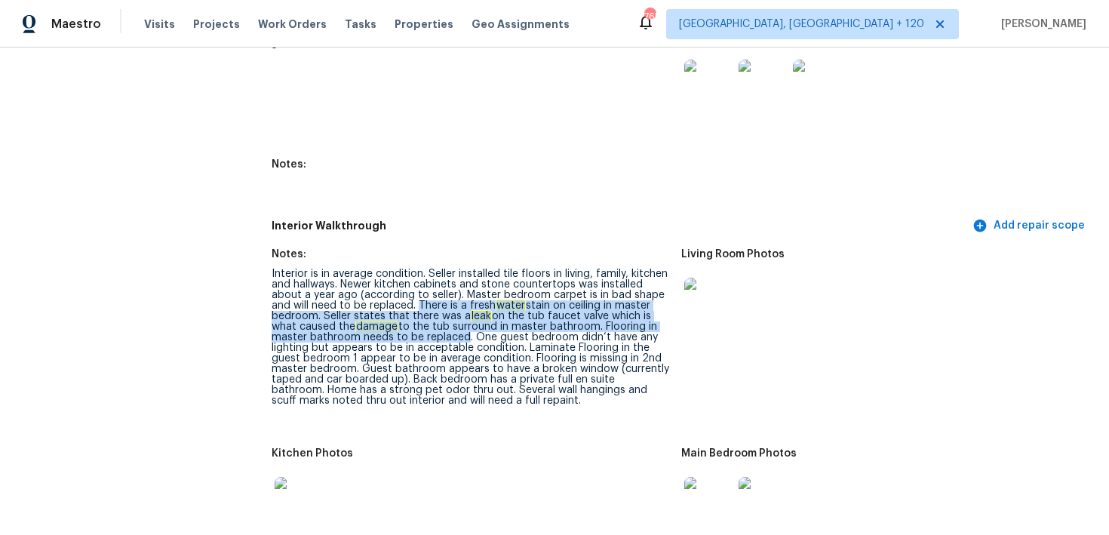
drag, startPoint x: 417, startPoint y: 306, endPoint x: 457, endPoint y: 332, distance: 47.9
click at [457, 333] on div "Interior is in average condition. Seller installed tile floors in living, famil…" at bounding box center [471, 337] width 398 height 137
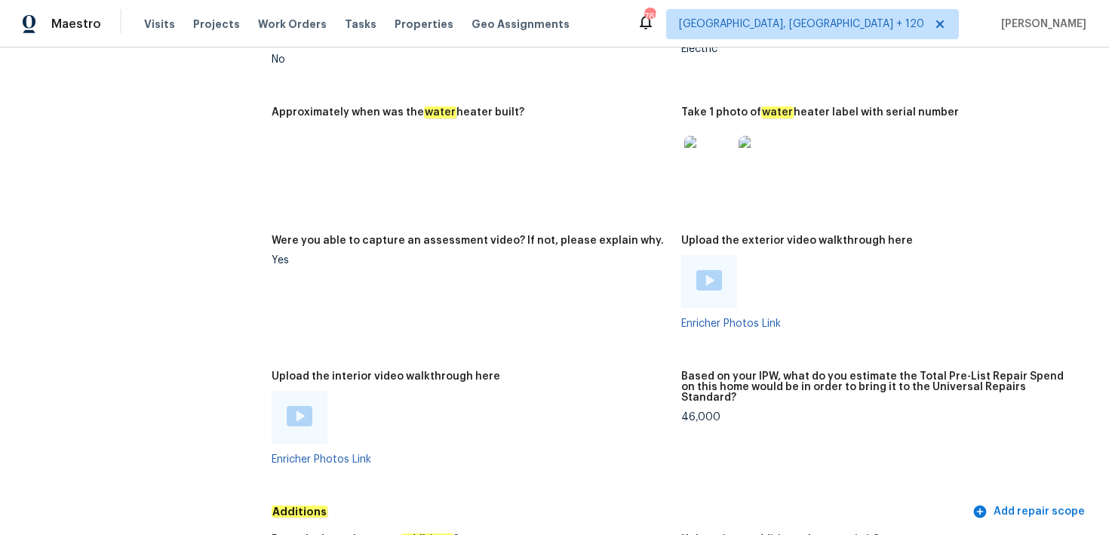
scroll to position [3251, 0]
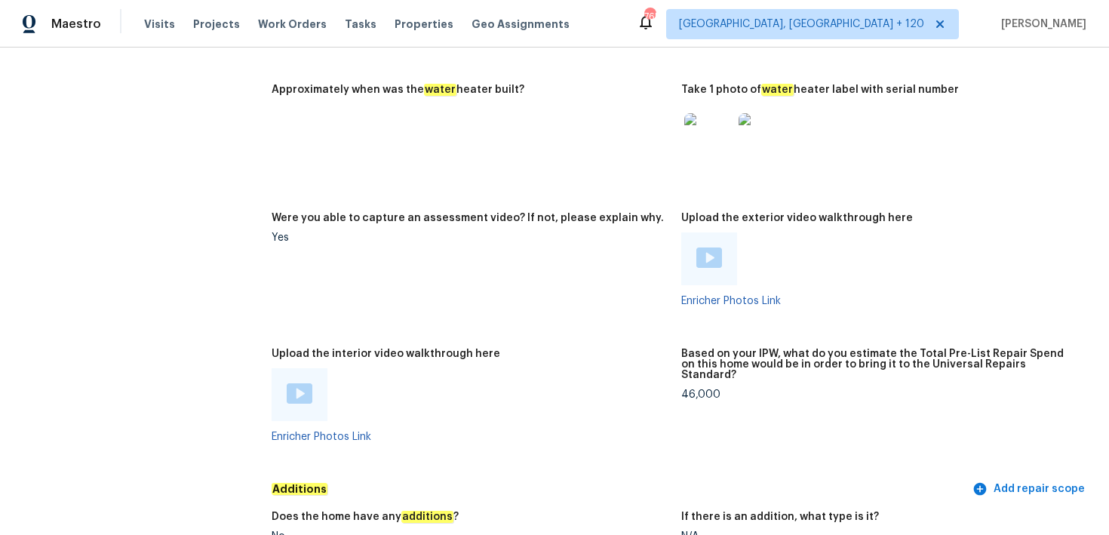
click at [305, 383] on img at bounding box center [300, 393] width 26 height 20
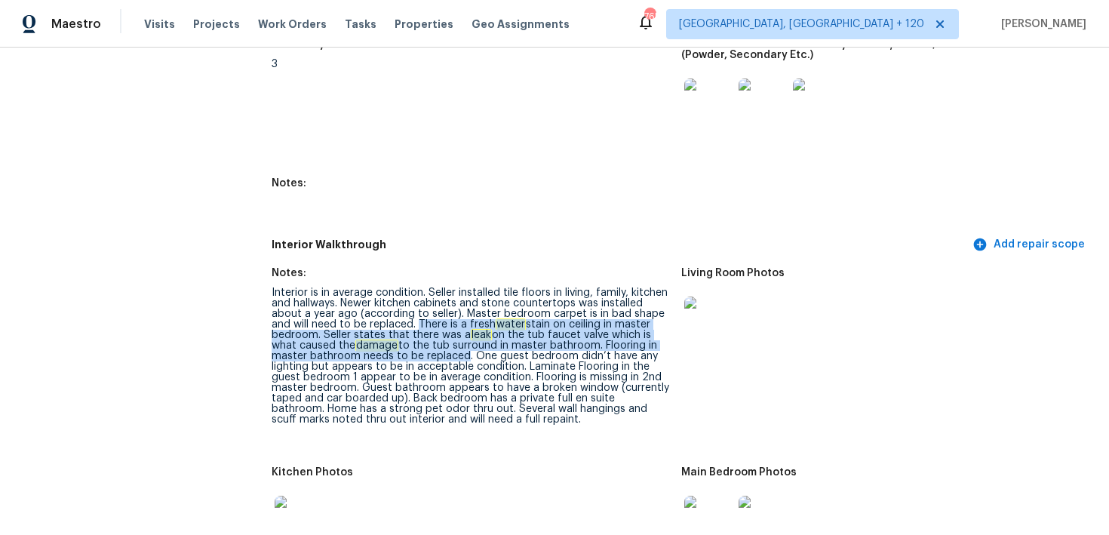
scroll to position [1875, 0]
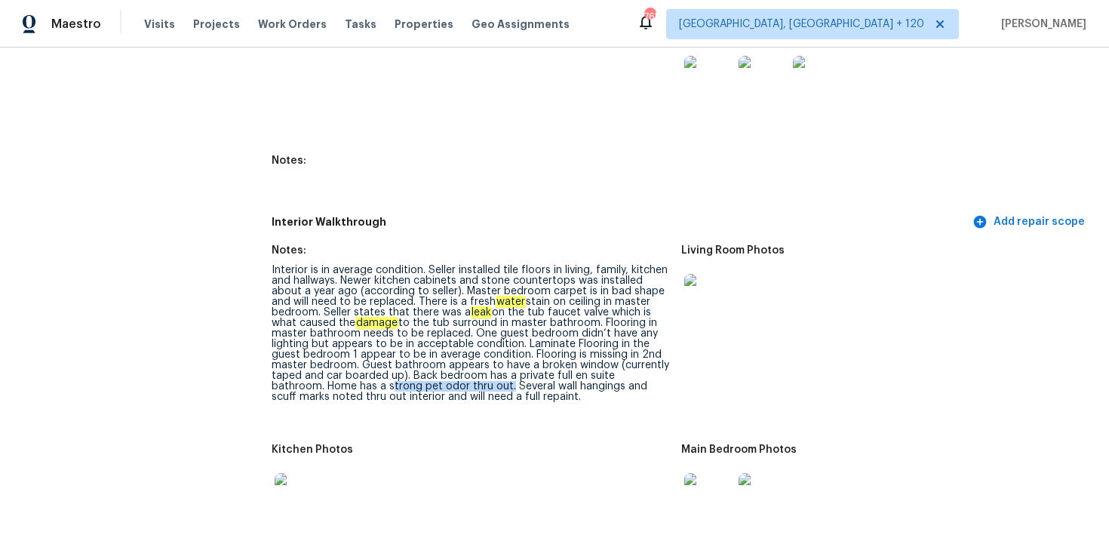
drag, startPoint x: 333, startPoint y: 389, endPoint x: 449, endPoint y: 389, distance: 116.2
click at [451, 389] on div "Interior is in average condition. Seller installed tile floors in living, famil…" at bounding box center [471, 333] width 398 height 137
click at [152, 22] on span "Visits" at bounding box center [159, 24] width 31 height 15
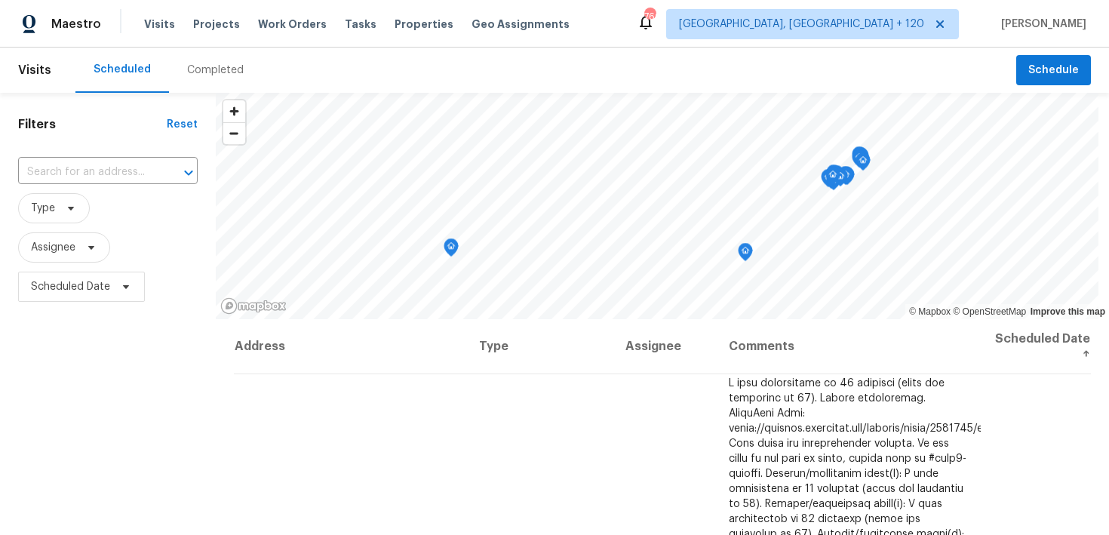
click at [225, 73] on div "Completed" at bounding box center [215, 70] width 57 height 15
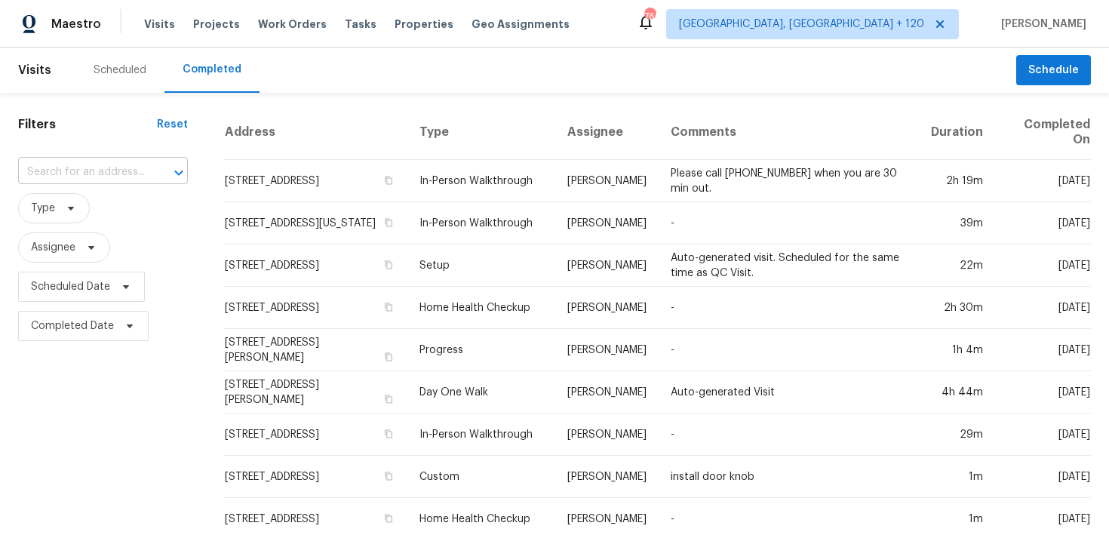
click at [115, 161] on input "text" at bounding box center [82, 172] width 128 height 23
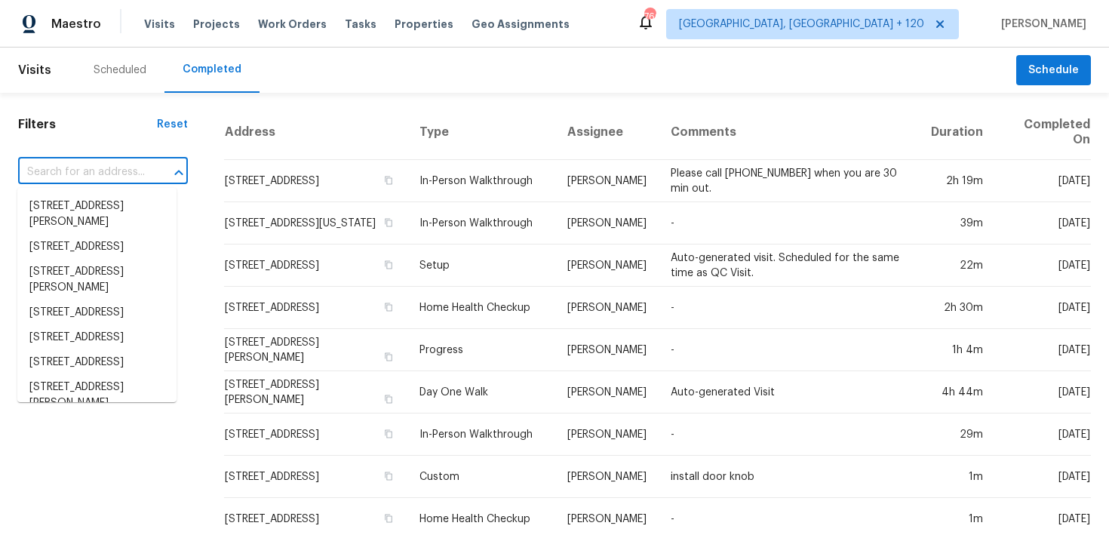
click at [97, 178] on input "text" at bounding box center [82, 172] width 128 height 23
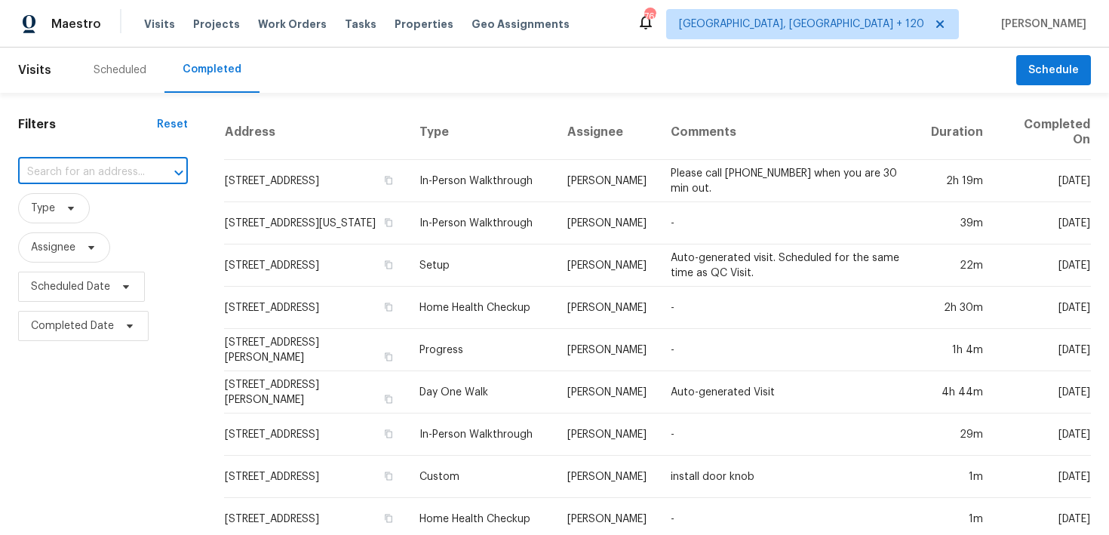
paste input "[STREET_ADDRESS][US_STATE]"
type input "[STREET_ADDRESS][US_STATE]"
click at [72, 214] on li "[STREET_ADDRESS][US_STATE]" at bounding box center [96, 214] width 159 height 41
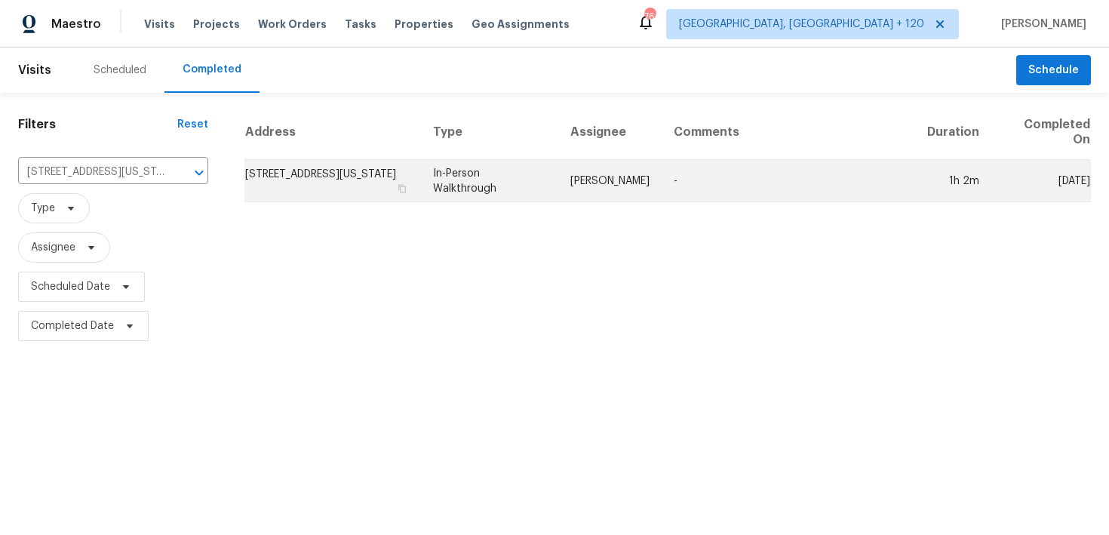
click at [470, 179] on td "In-Person Walkthrough" at bounding box center [489, 181] width 137 height 42
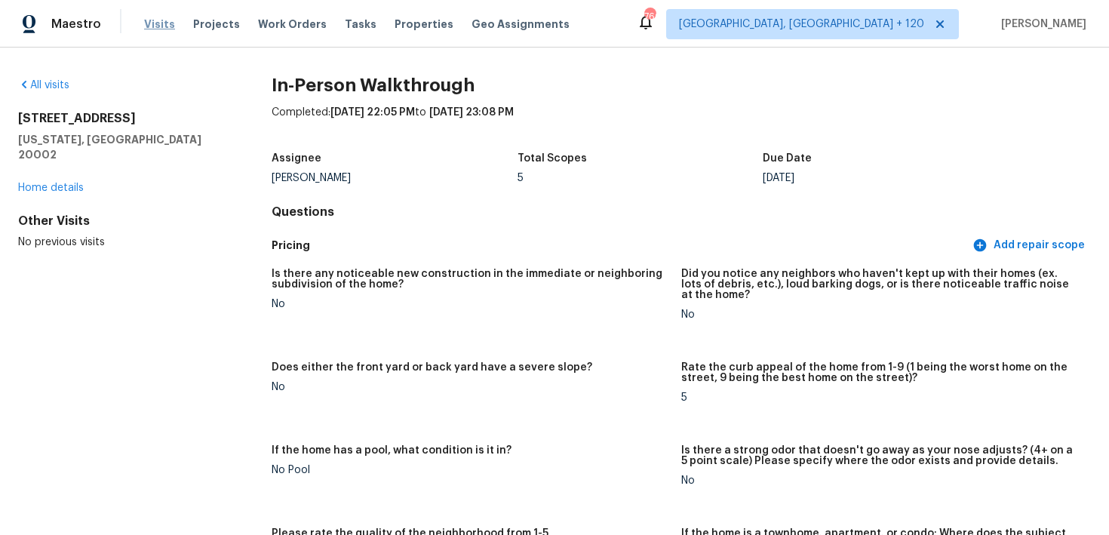
click at [168, 28] on span "Visits" at bounding box center [159, 24] width 31 height 15
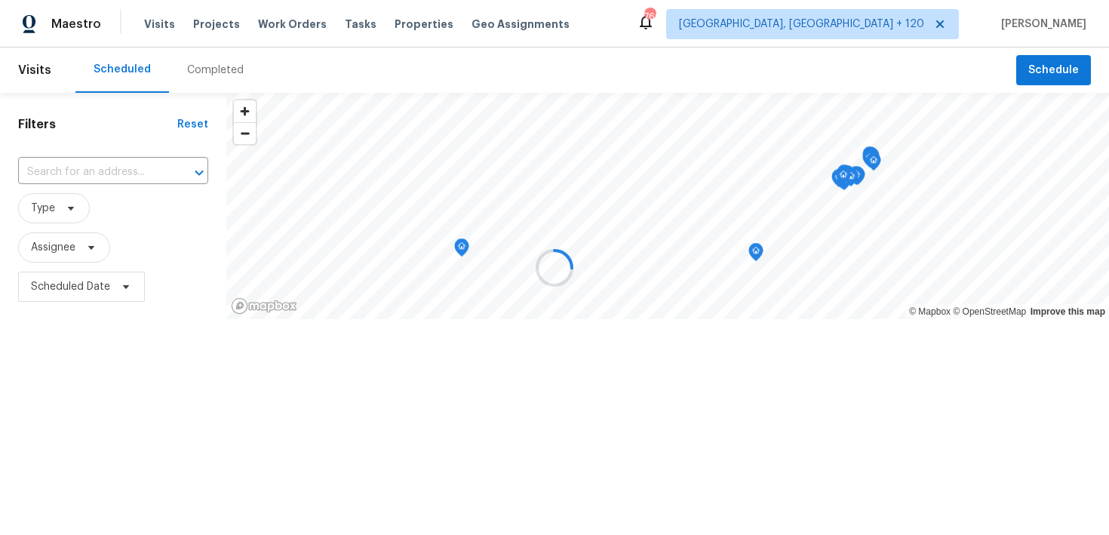
click at [211, 88] on div at bounding box center [554, 267] width 1109 height 535
click at [209, 73] on div at bounding box center [554, 267] width 1109 height 535
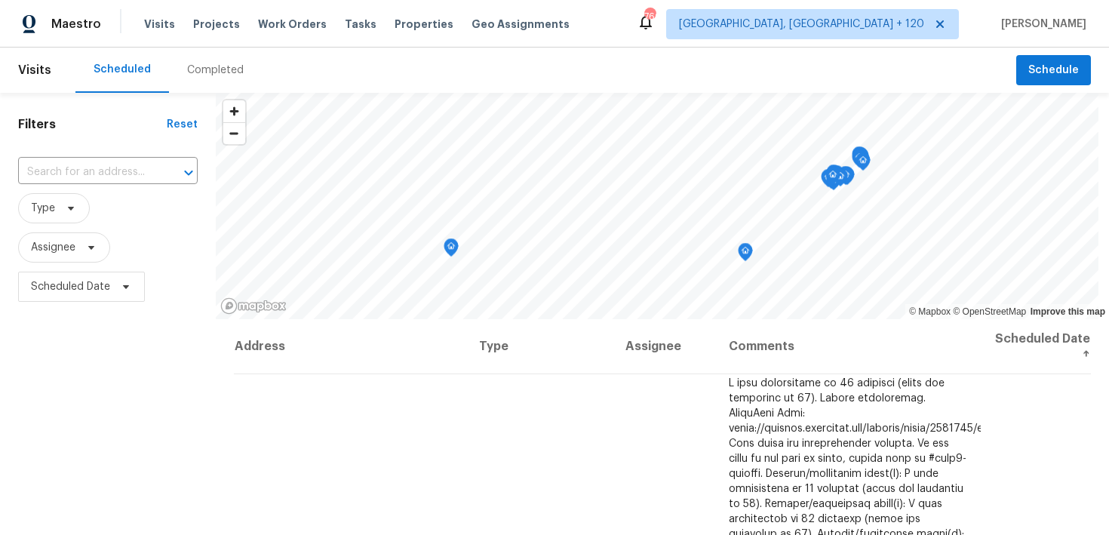
click at [199, 75] on div "Completed" at bounding box center [215, 70] width 57 height 15
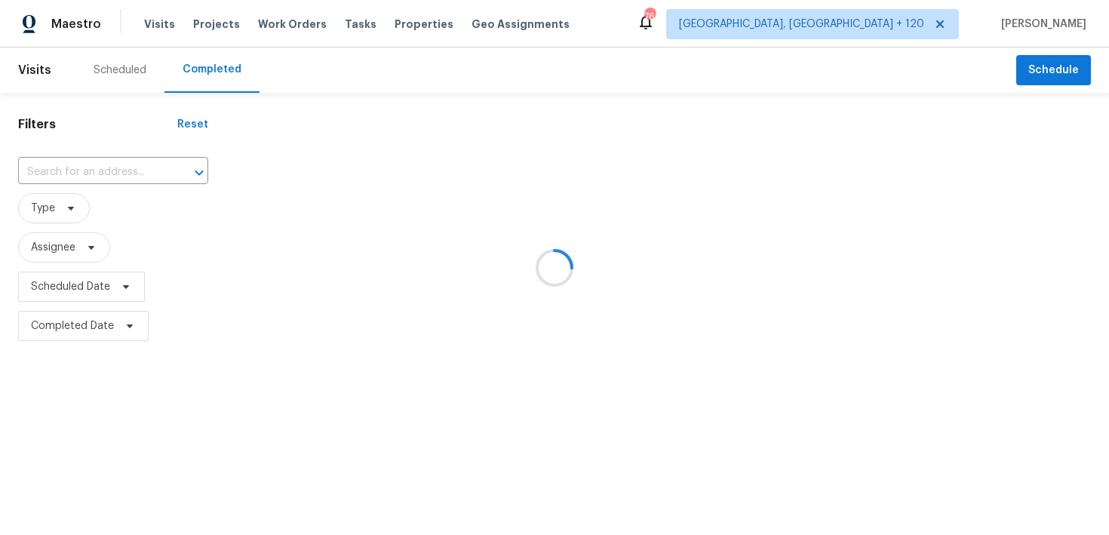
click at [105, 161] on div at bounding box center [554, 267] width 1109 height 535
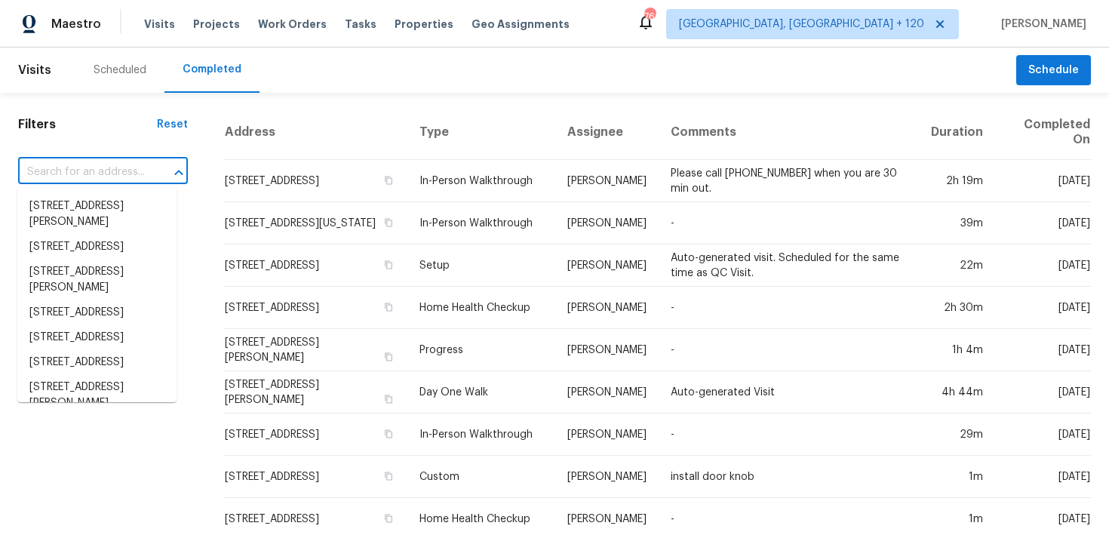
click at [71, 179] on input "text" at bounding box center [82, 172] width 128 height 23
paste input "[STREET_ADDRESS][PERSON_NAME]"
type input "[STREET_ADDRESS][PERSON_NAME]"
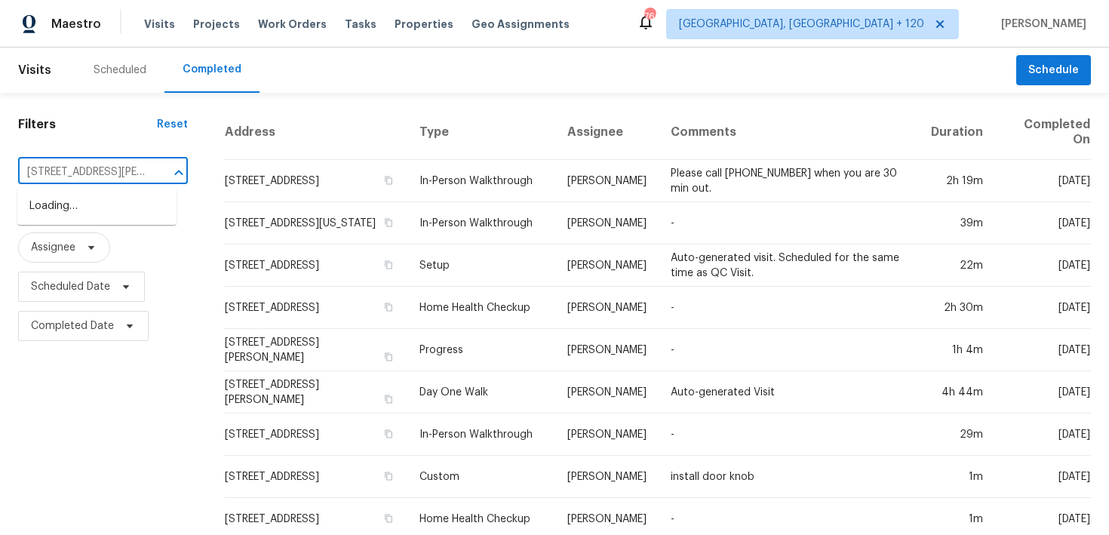
scroll to position [0, 62]
click at [106, 214] on li "[STREET_ADDRESS][PERSON_NAME]" at bounding box center [96, 214] width 159 height 41
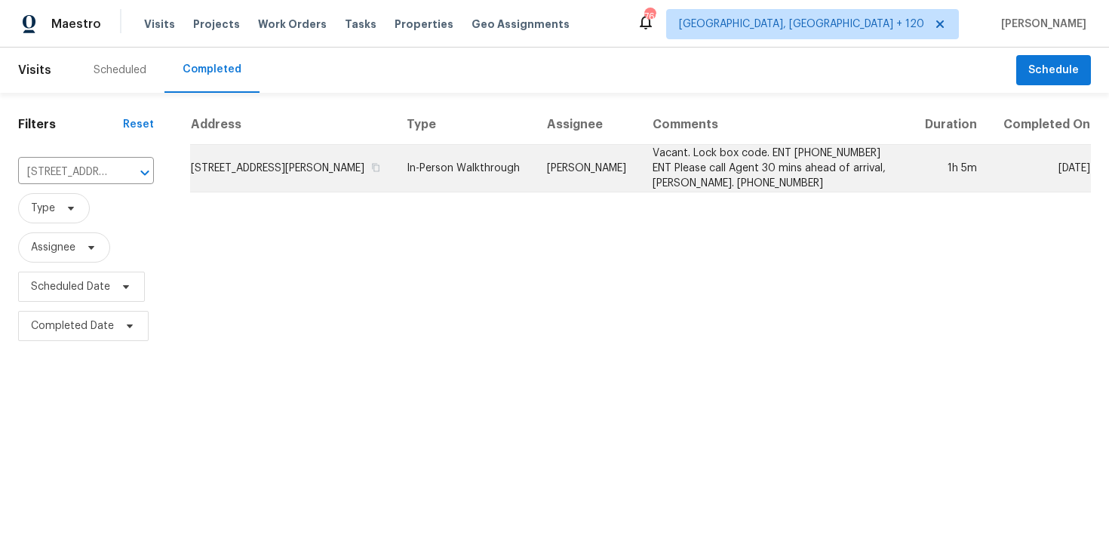
click at [498, 170] on td "In-Person Walkthrough" at bounding box center [465, 169] width 140 height 48
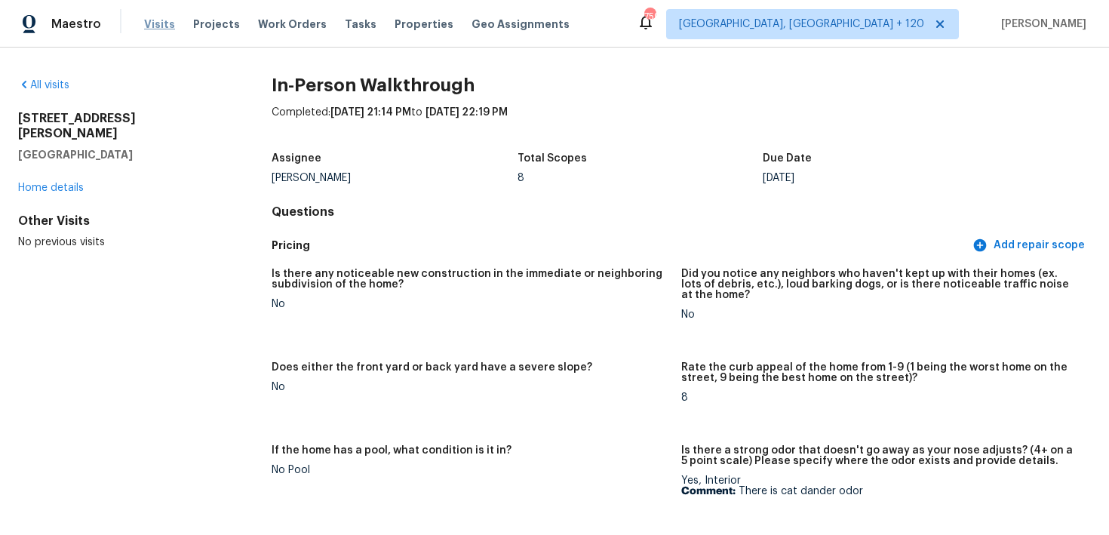
click at [144, 25] on span "Visits" at bounding box center [159, 24] width 31 height 15
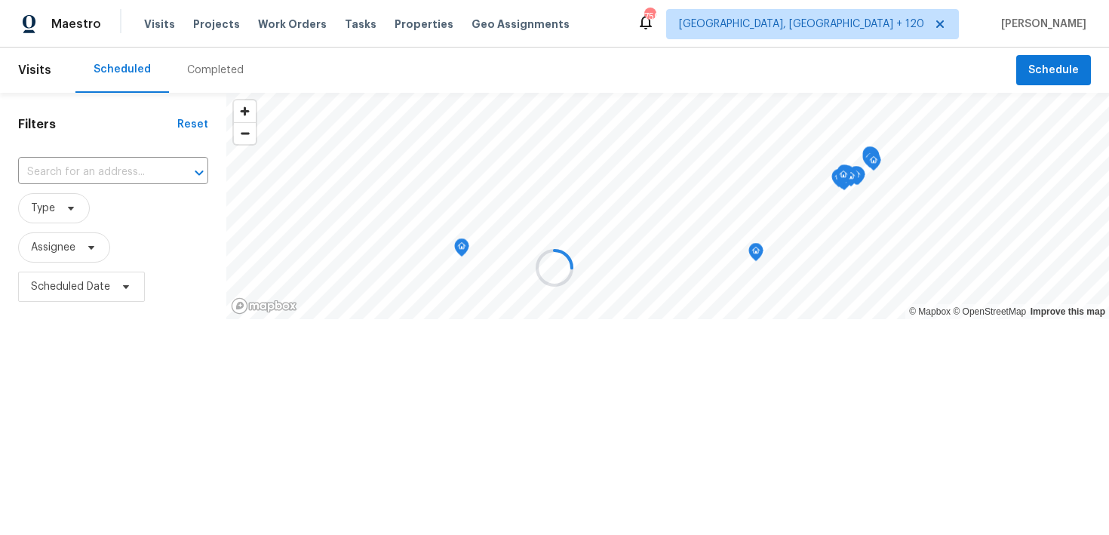
click at [209, 72] on div at bounding box center [554, 267] width 1109 height 535
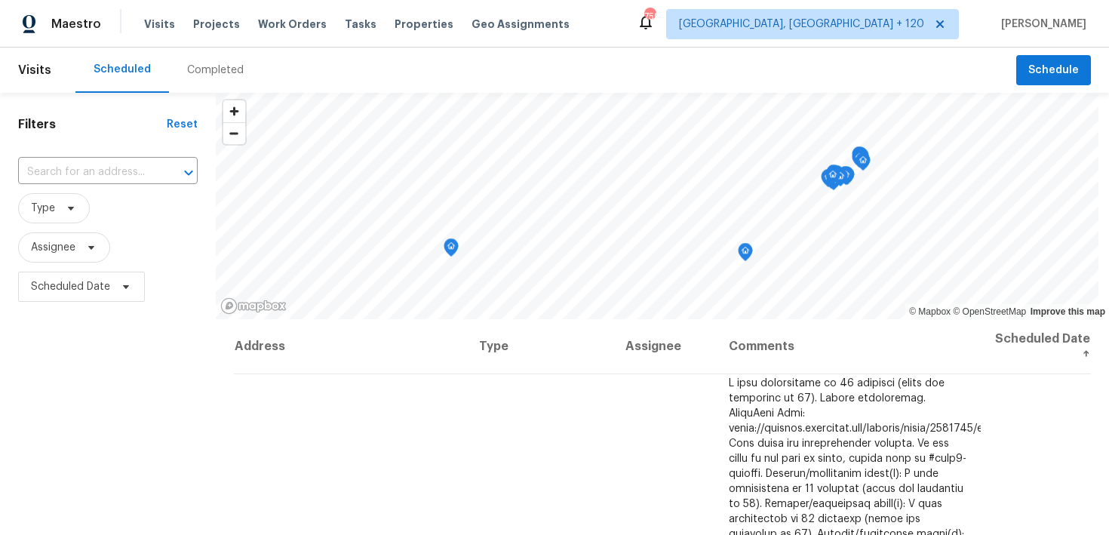
click at [205, 73] on div "Completed" at bounding box center [215, 70] width 57 height 15
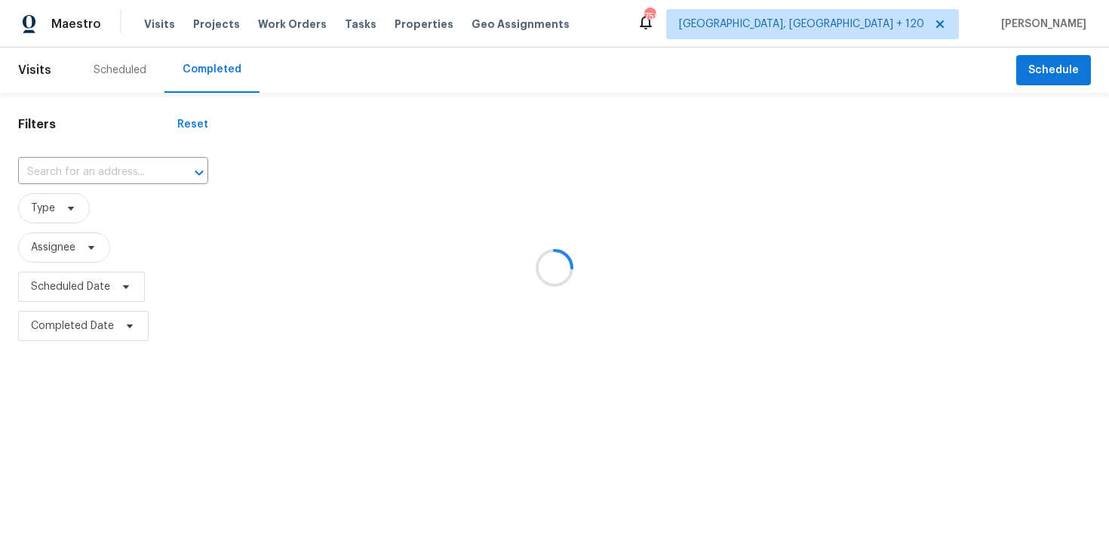
click at [96, 166] on div at bounding box center [554, 267] width 1109 height 535
click at [103, 164] on div at bounding box center [554, 267] width 1109 height 535
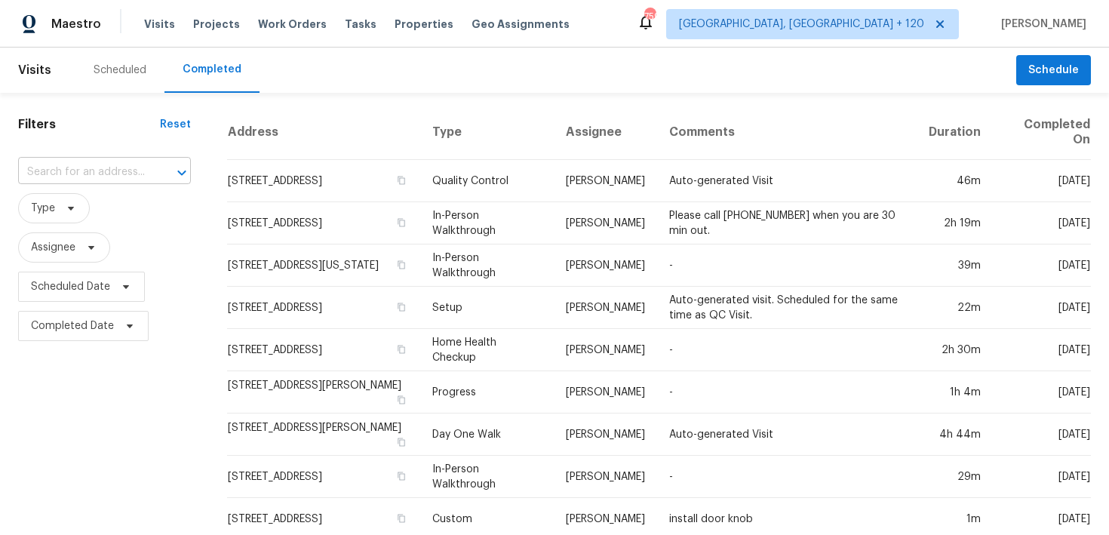
click at [71, 177] on input "text" at bounding box center [83, 172] width 131 height 23
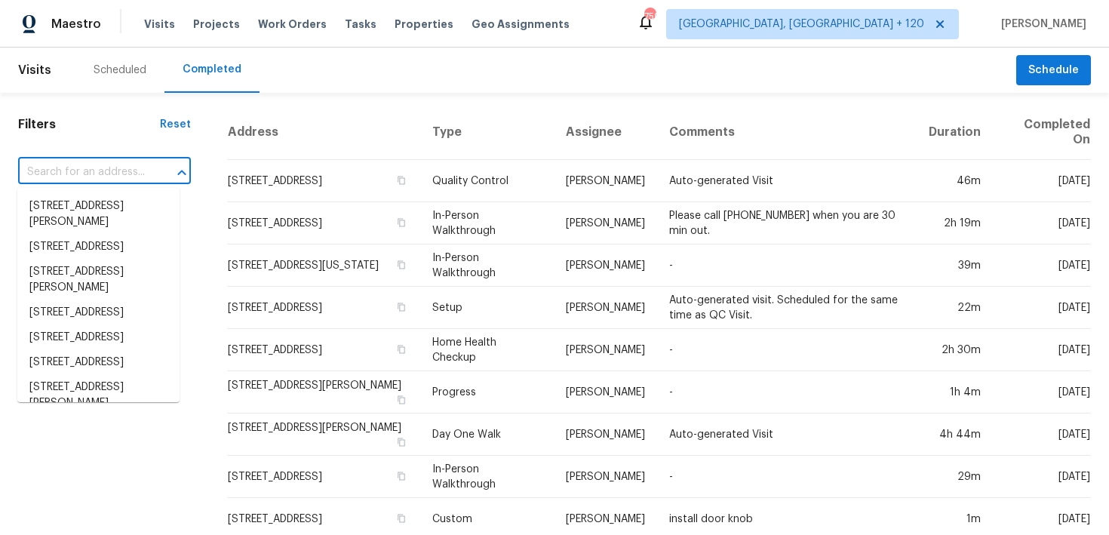
paste input "[STREET_ADDRESS][US_STATE]"
type input "[STREET_ADDRESS][US_STATE]"
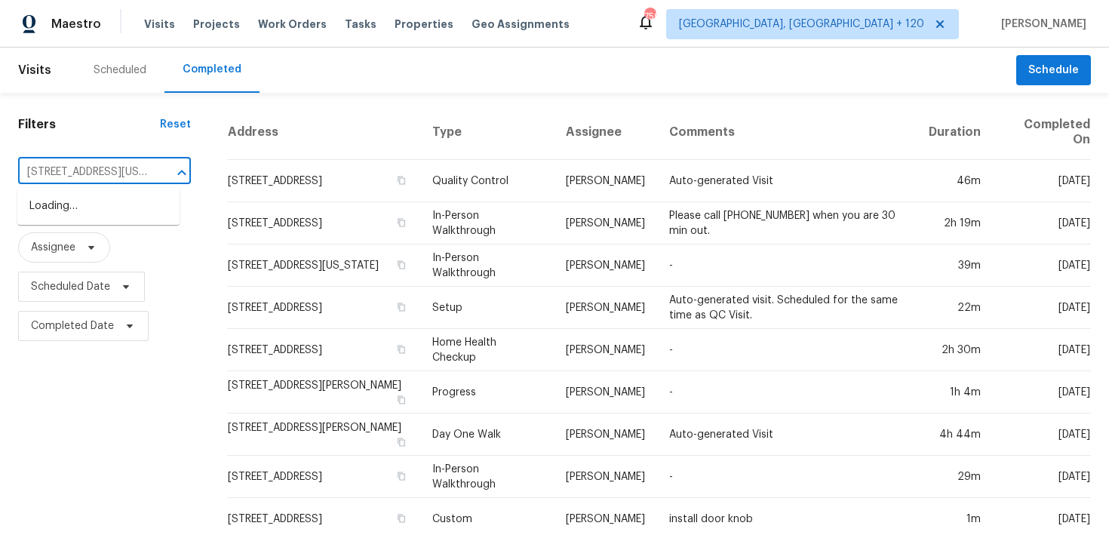
scroll to position [0, 89]
click at [61, 206] on li "[STREET_ADDRESS][US_STATE]" at bounding box center [98, 214] width 162 height 41
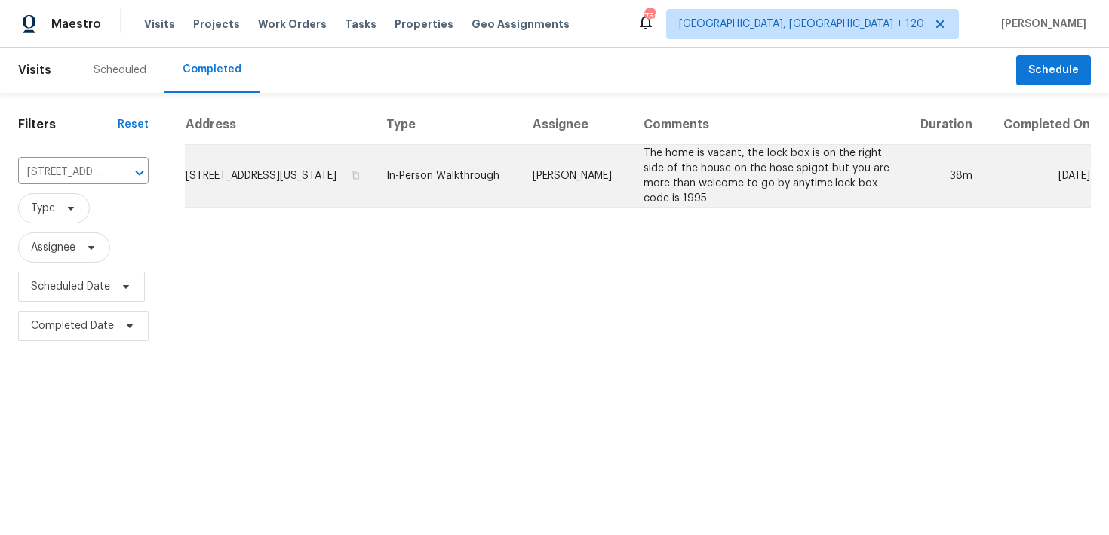
click at [468, 179] on td "In-Person Walkthrough" at bounding box center [447, 176] width 146 height 63
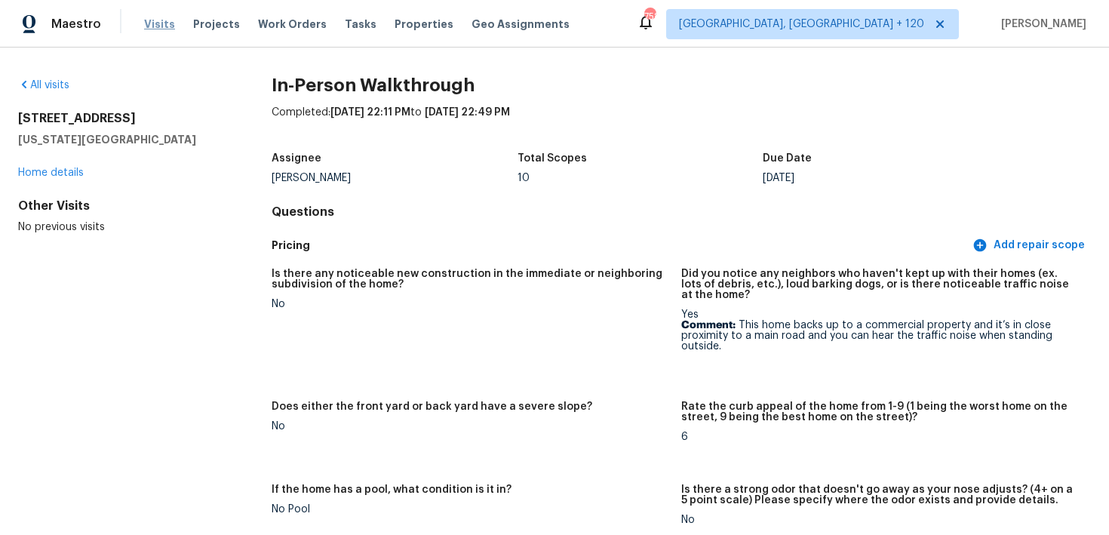
click at [152, 24] on span "Visits" at bounding box center [159, 24] width 31 height 15
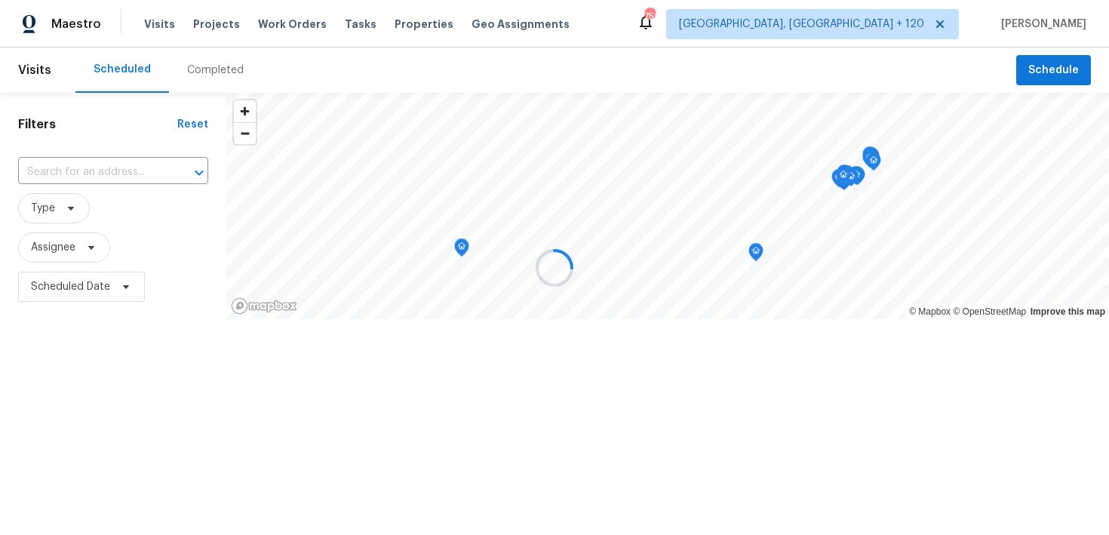
click at [211, 75] on div at bounding box center [554, 267] width 1109 height 535
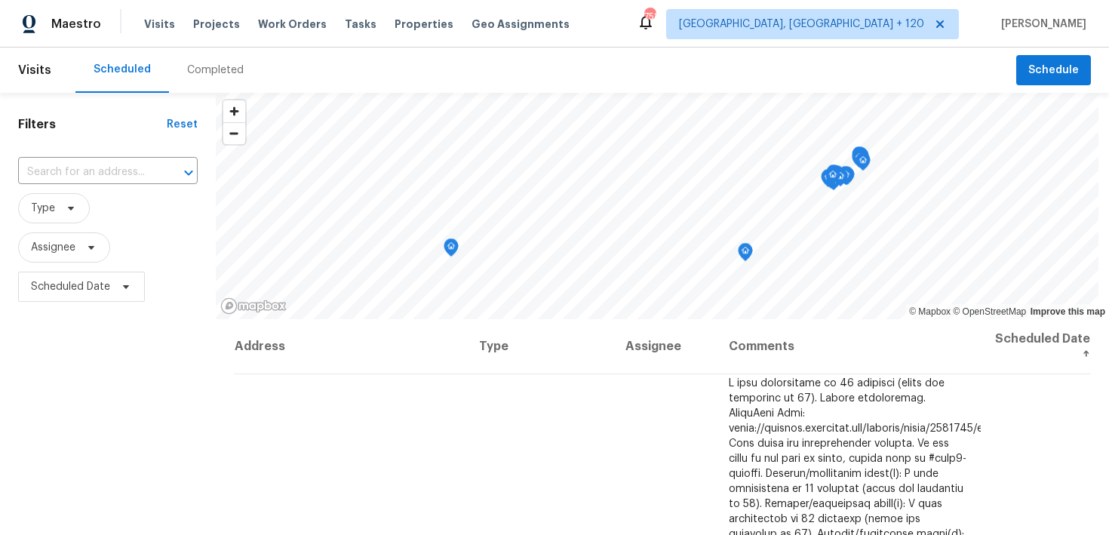
click at [205, 71] on div "Completed" at bounding box center [215, 70] width 57 height 15
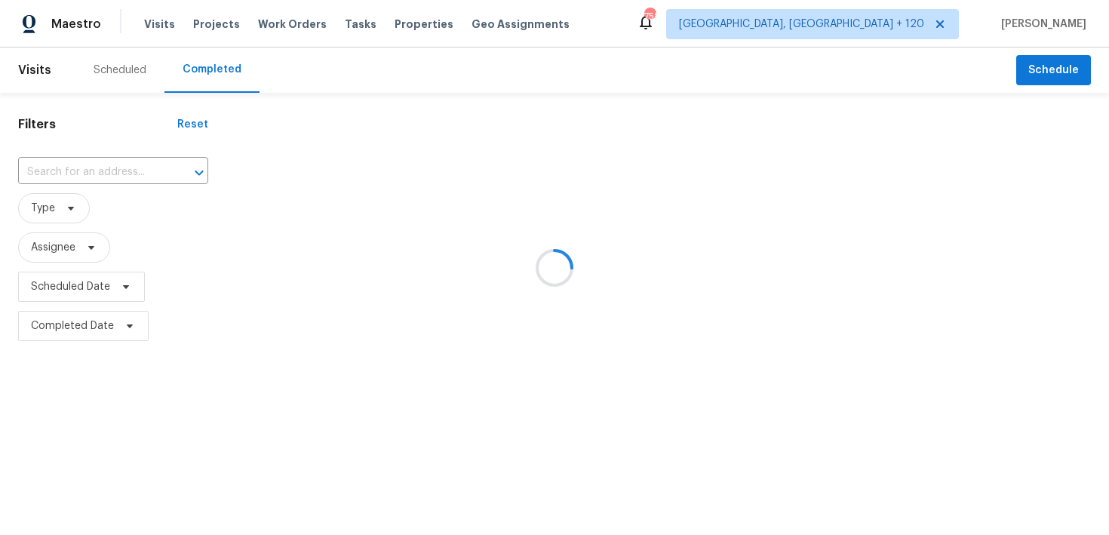
click at [100, 170] on div at bounding box center [554, 267] width 1109 height 535
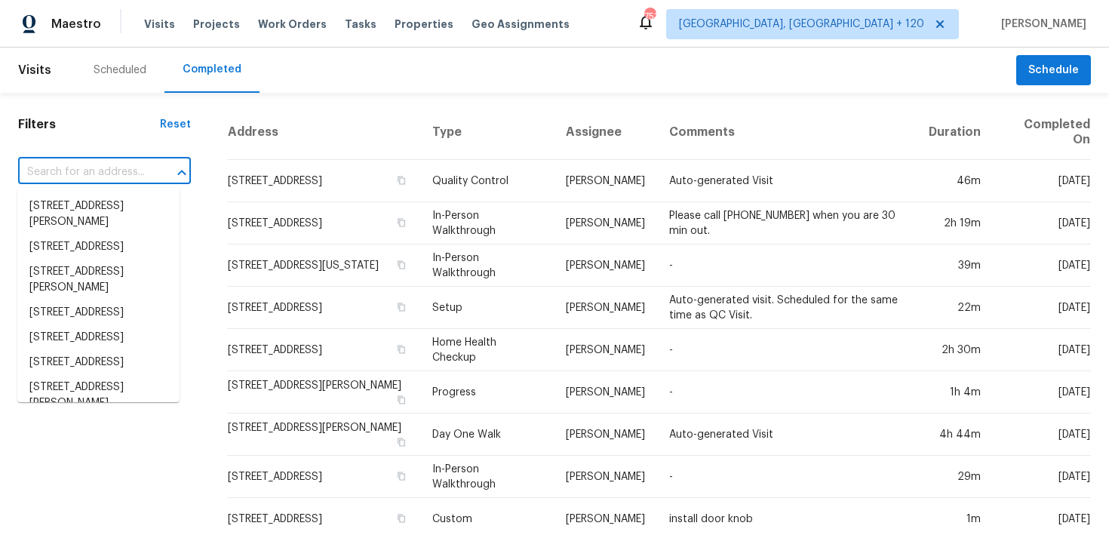
click at [85, 168] on input "text" at bounding box center [83, 172] width 131 height 23
paste input "[STREET_ADDRESS]"
type input "[STREET_ADDRESS]"
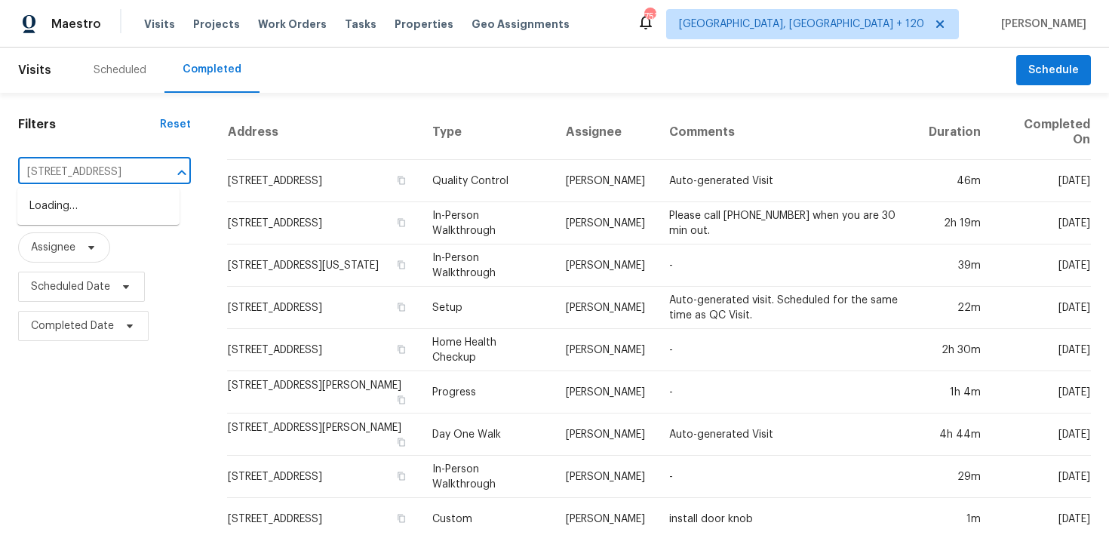
scroll to position [0, 87]
click at [60, 207] on li "[STREET_ADDRESS]" at bounding box center [98, 206] width 162 height 25
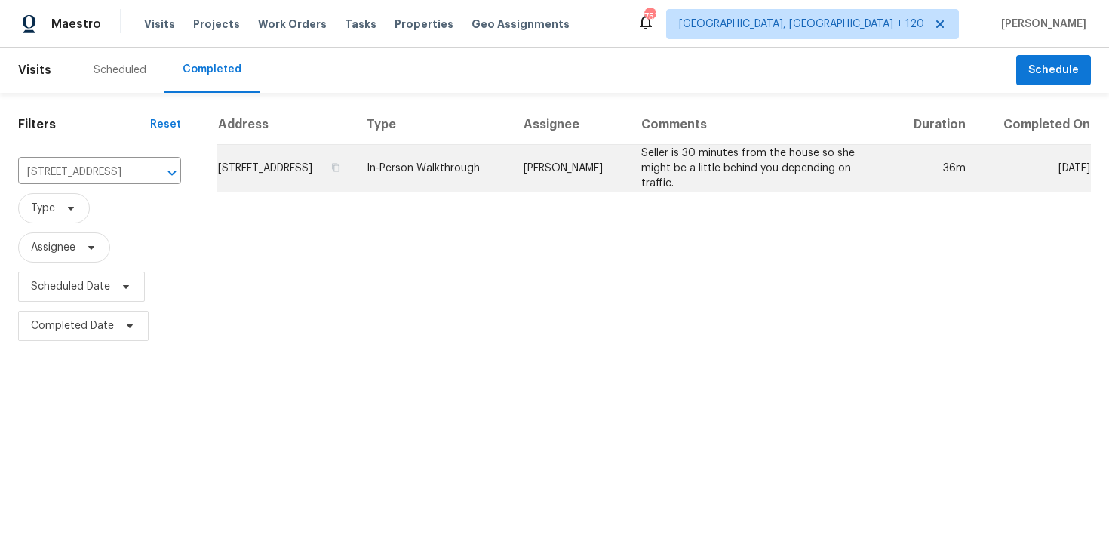
click at [511, 175] on td "In-Person Walkthrough" at bounding box center [433, 169] width 156 height 48
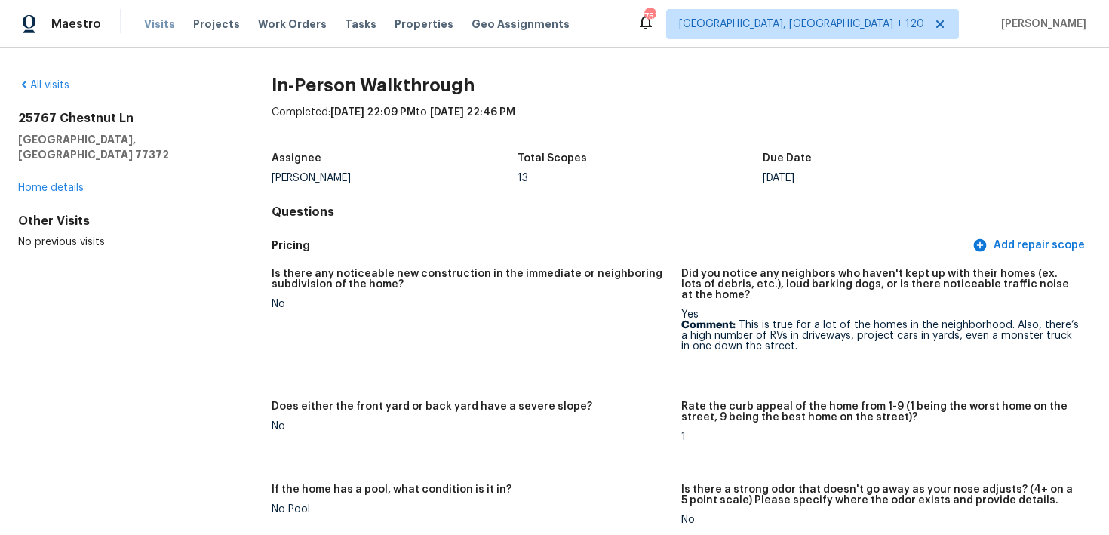
click at [165, 20] on span "Visits" at bounding box center [159, 24] width 31 height 15
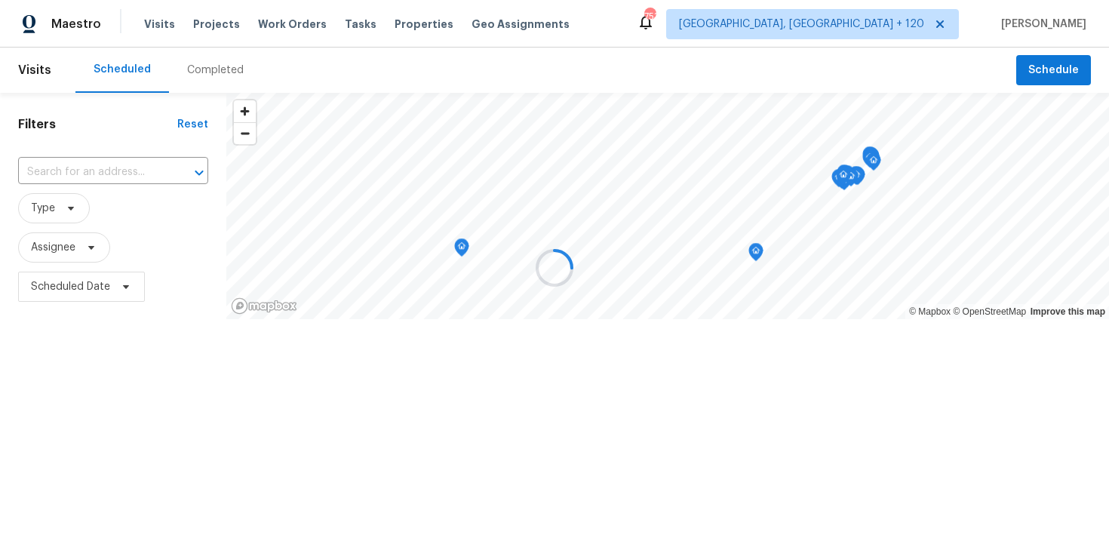
click at [214, 63] on div at bounding box center [554, 267] width 1109 height 535
click at [204, 72] on div "Completed" at bounding box center [215, 70] width 57 height 15
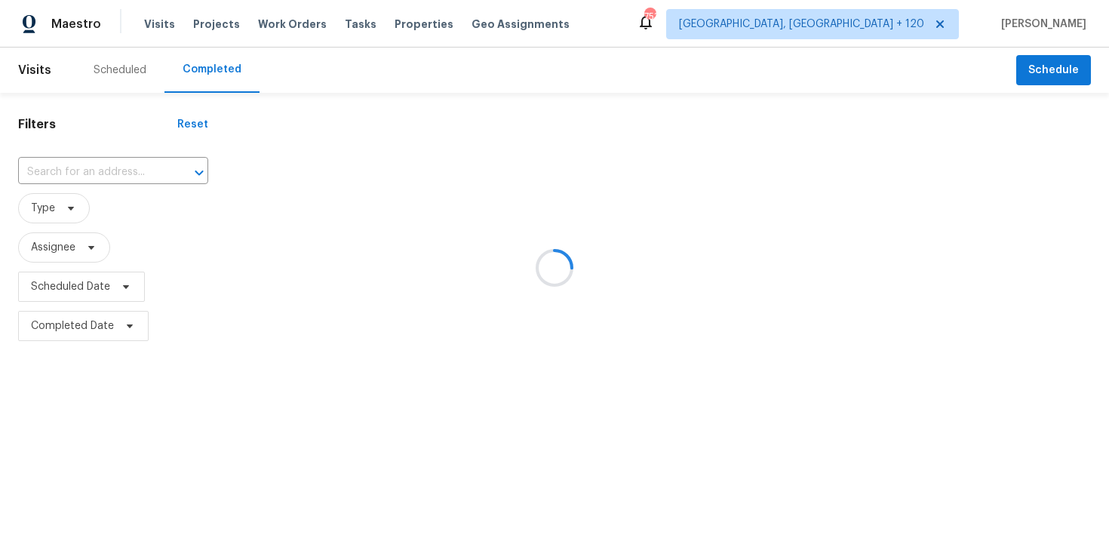
click at [117, 165] on div at bounding box center [554, 267] width 1109 height 535
click at [107, 170] on div at bounding box center [554, 267] width 1109 height 535
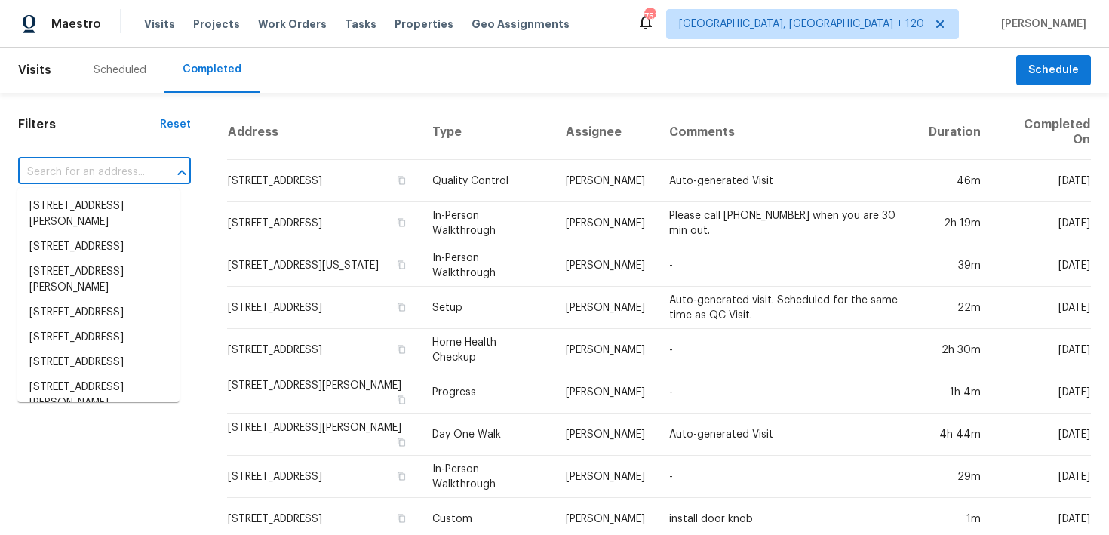
click at [82, 172] on input "text" at bounding box center [83, 172] width 131 height 23
paste input "[STREET_ADDRESS][PERSON_NAME]"
type input "[STREET_ADDRESS][PERSON_NAME]"
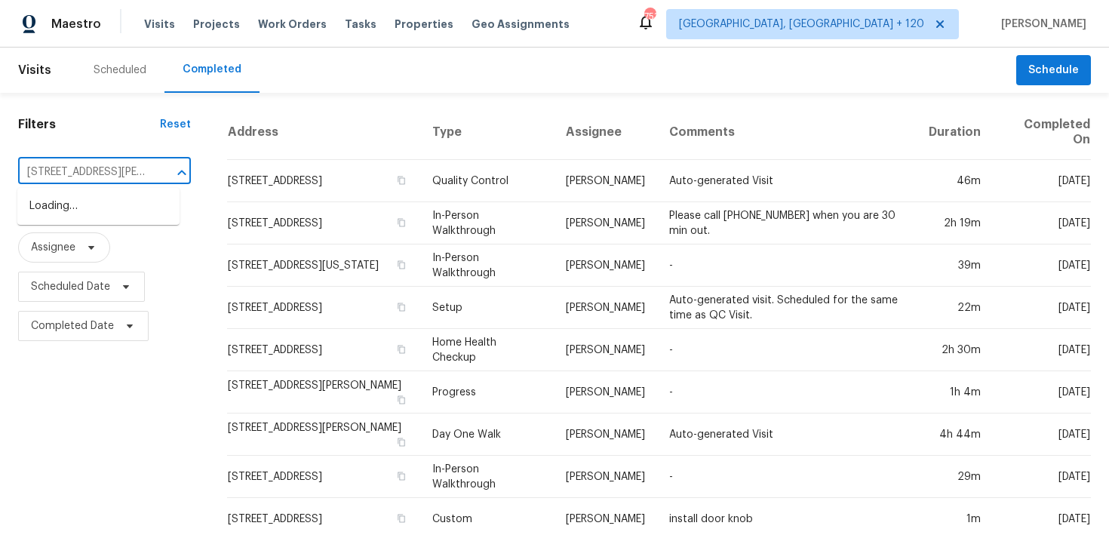
scroll to position [0, 63]
click at [48, 200] on li "[STREET_ADDRESS][PERSON_NAME]" at bounding box center [98, 214] width 162 height 41
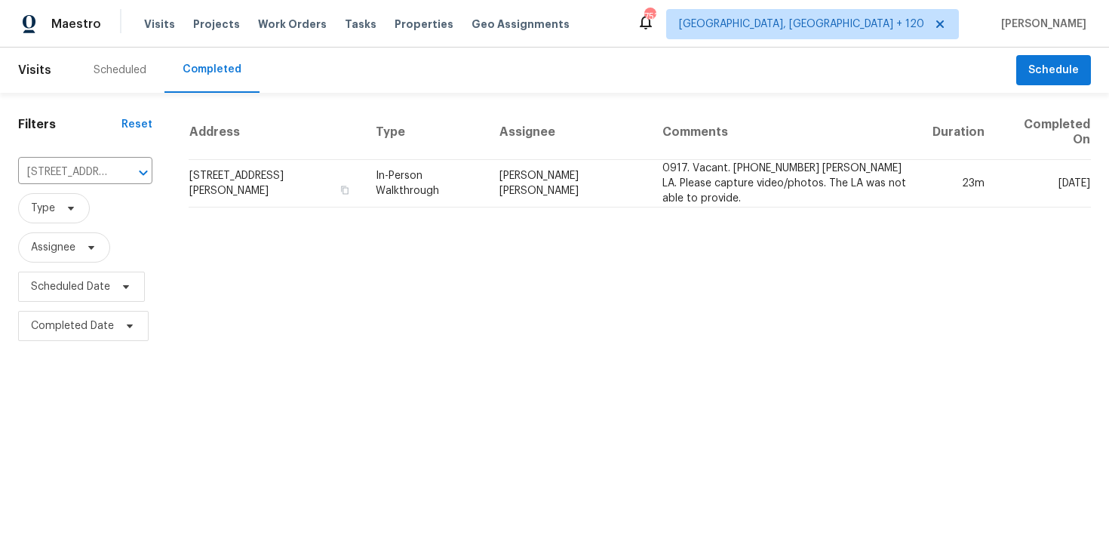
click at [430, 186] on td "In-Person Walkthrough" at bounding box center [426, 184] width 124 height 48
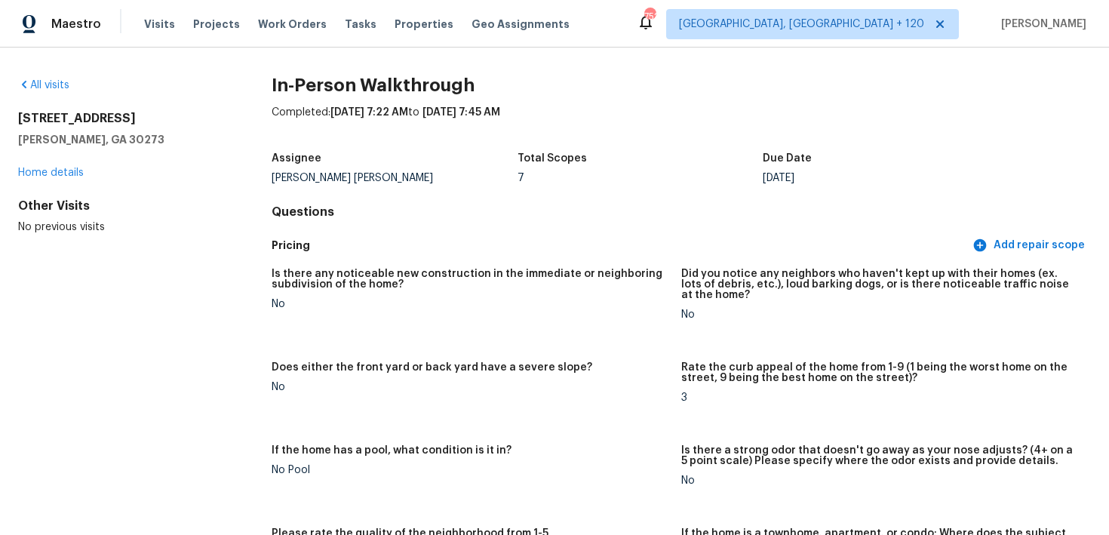
click at [174, 20] on div "Visits Projects Work Orders Tasks Properties Geo Assignments" at bounding box center [366, 24] width 444 height 30
click at [151, 29] on span "Visits" at bounding box center [159, 24] width 31 height 15
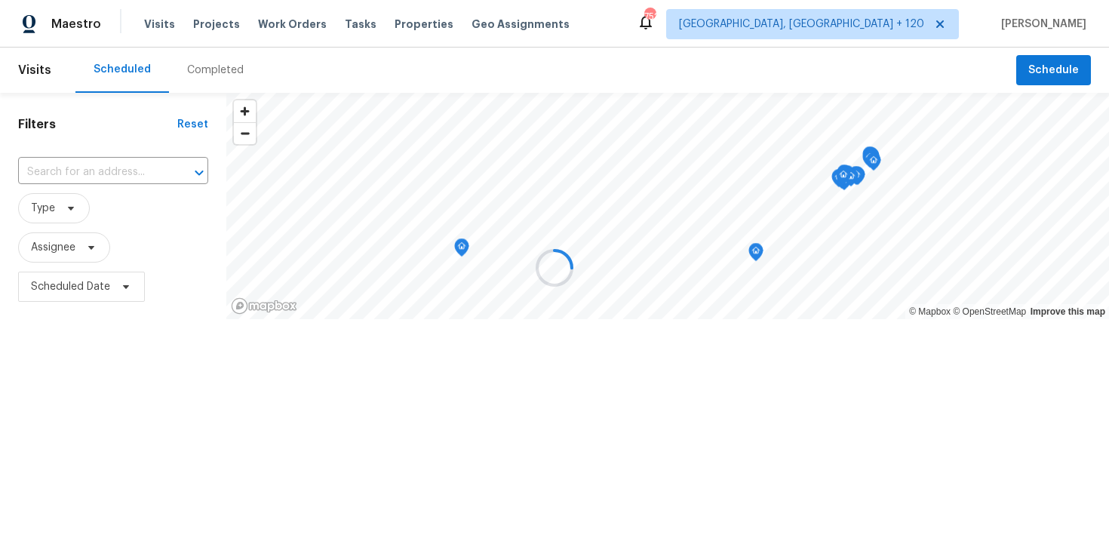
click at [209, 57] on div at bounding box center [554, 267] width 1109 height 535
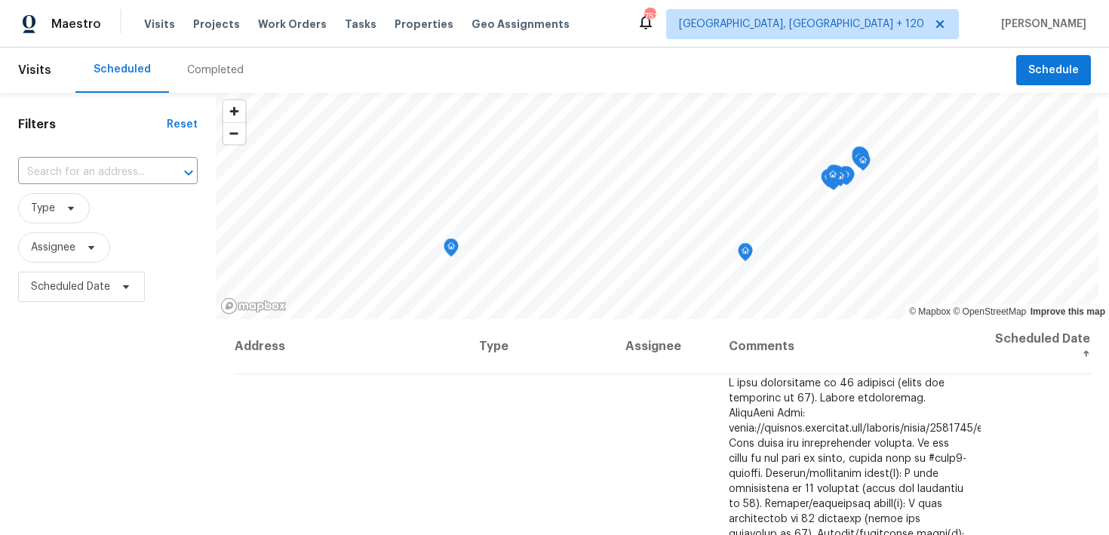
click at [214, 77] on div "Completed" at bounding box center [215, 70] width 57 height 15
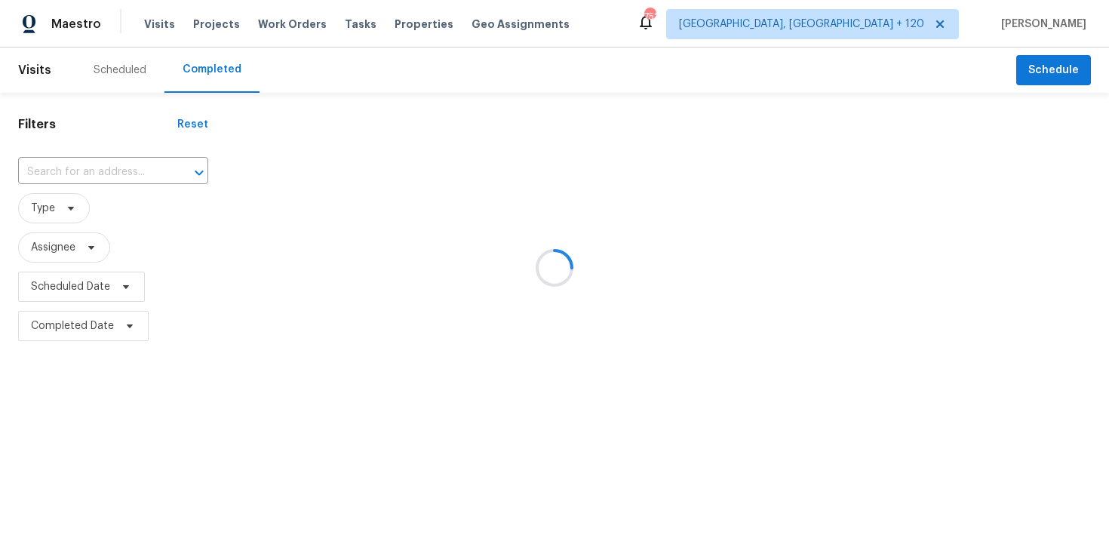
click at [112, 179] on div at bounding box center [554, 267] width 1109 height 535
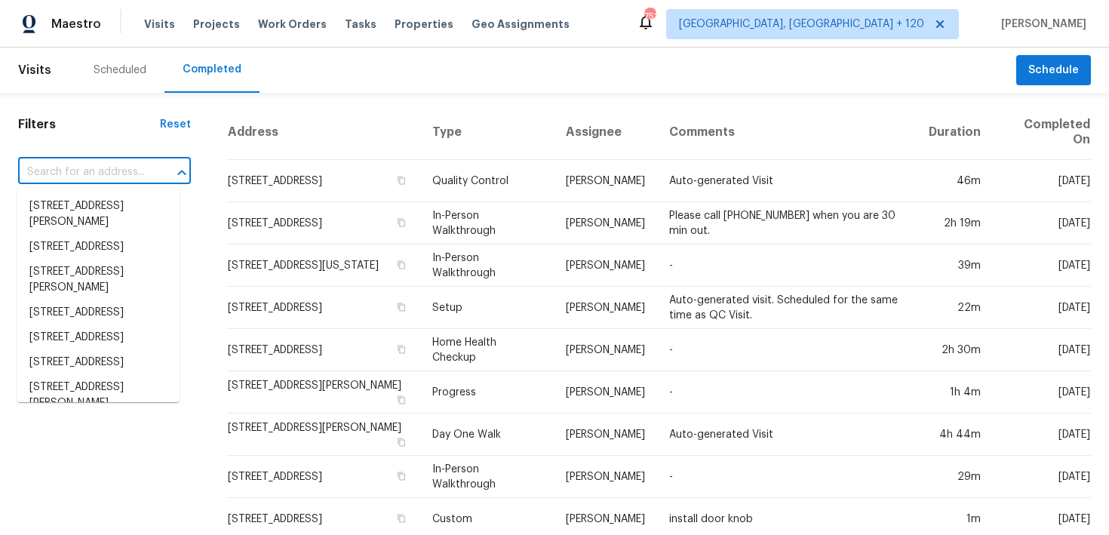
click at [72, 174] on input "text" at bounding box center [83, 172] width 131 height 23
paste input "[STREET_ADDRESS][PERSON_NAME]"
type input "[STREET_ADDRESS][PERSON_NAME]"
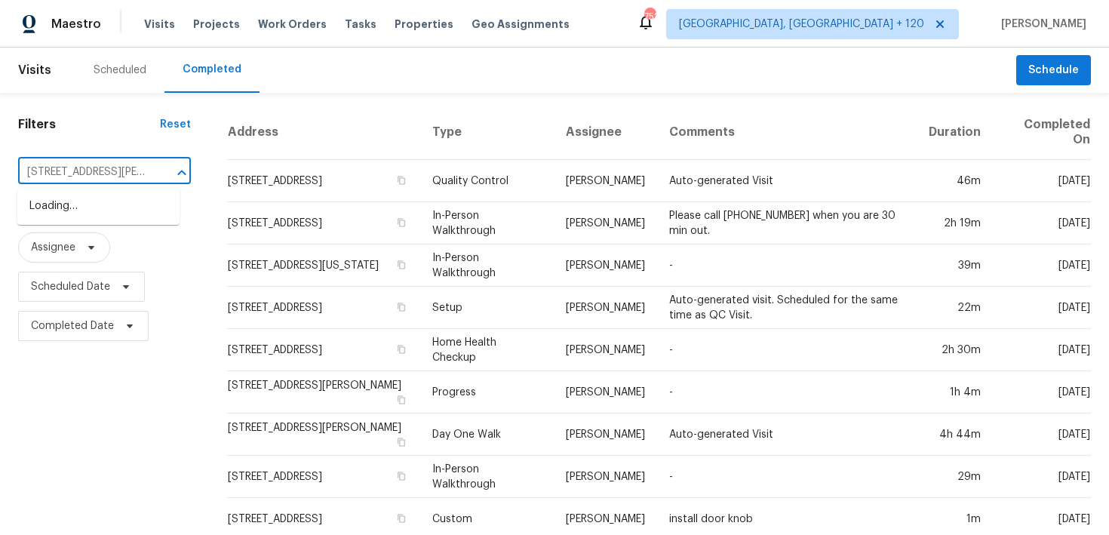
scroll to position [0, 98]
click at [69, 203] on li "[STREET_ADDRESS][PERSON_NAME]" at bounding box center [98, 214] width 162 height 41
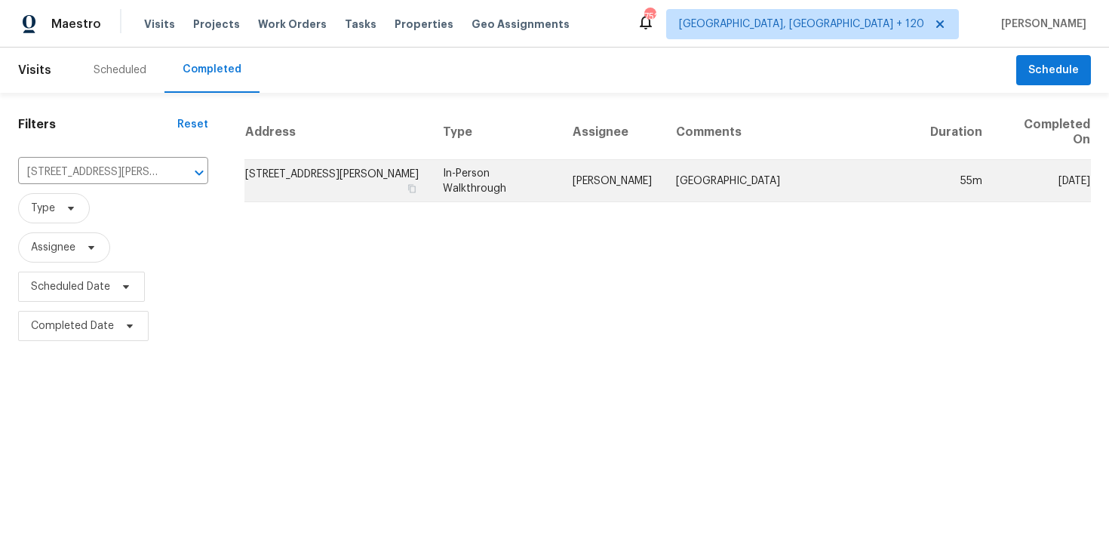
click at [472, 180] on td "In-Person Walkthrough" at bounding box center [496, 181] width 130 height 42
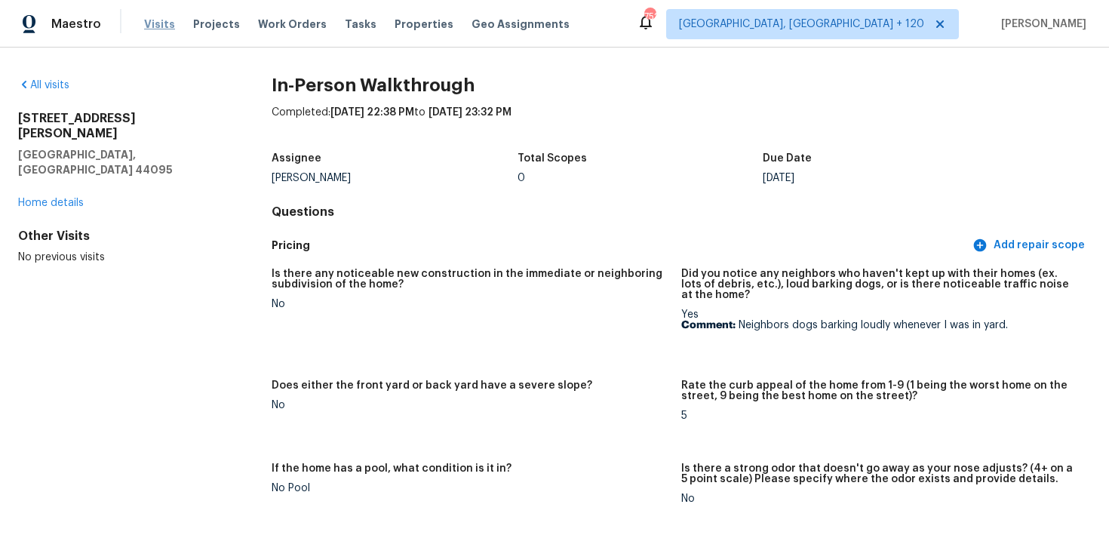
click at [152, 29] on span "Visits" at bounding box center [159, 24] width 31 height 15
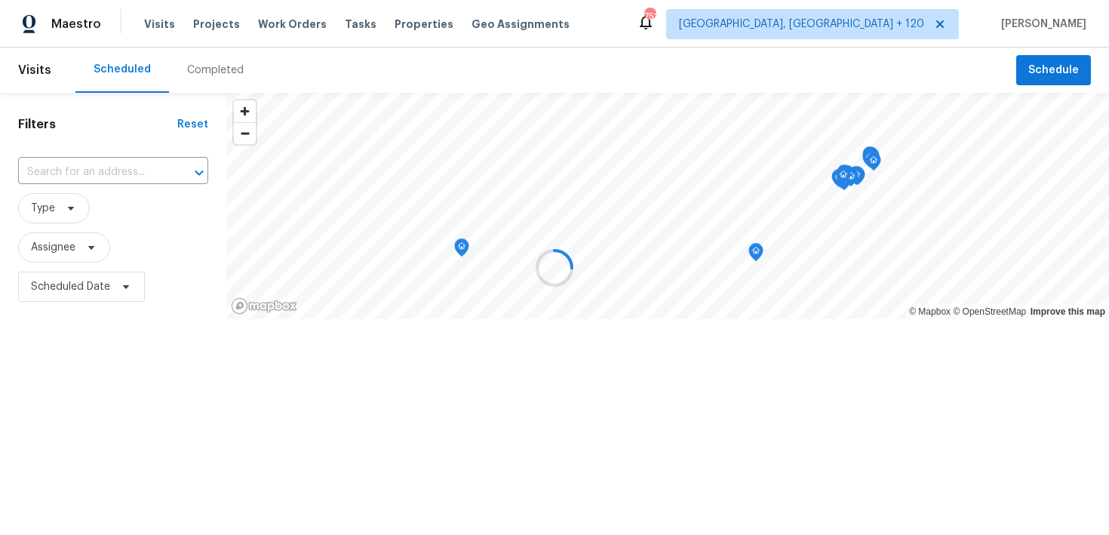
click at [217, 70] on div at bounding box center [554, 267] width 1109 height 535
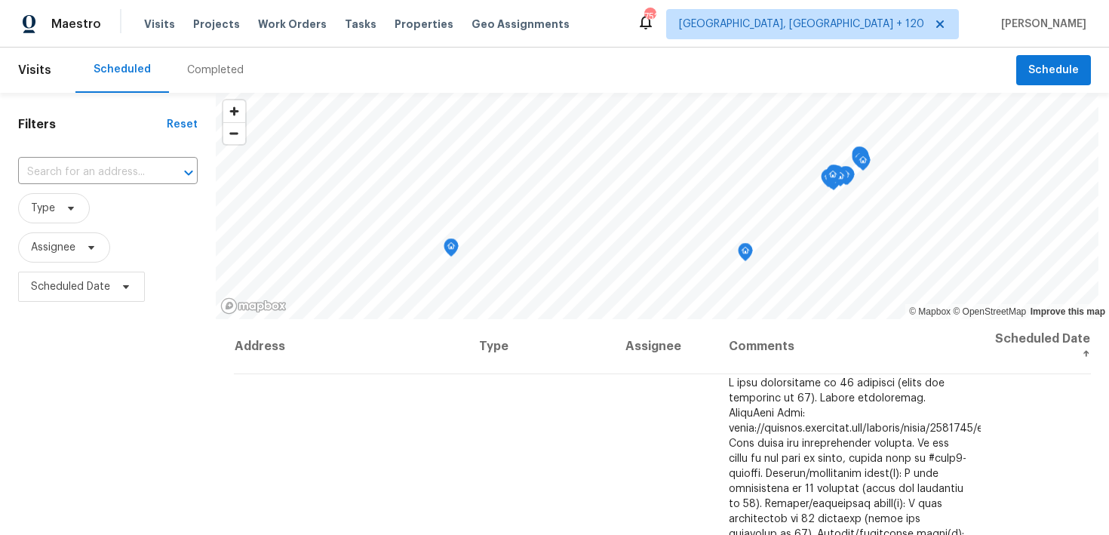
click at [207, 67] on div "Completed" at bounding box center [215, 70] width 57 height 15
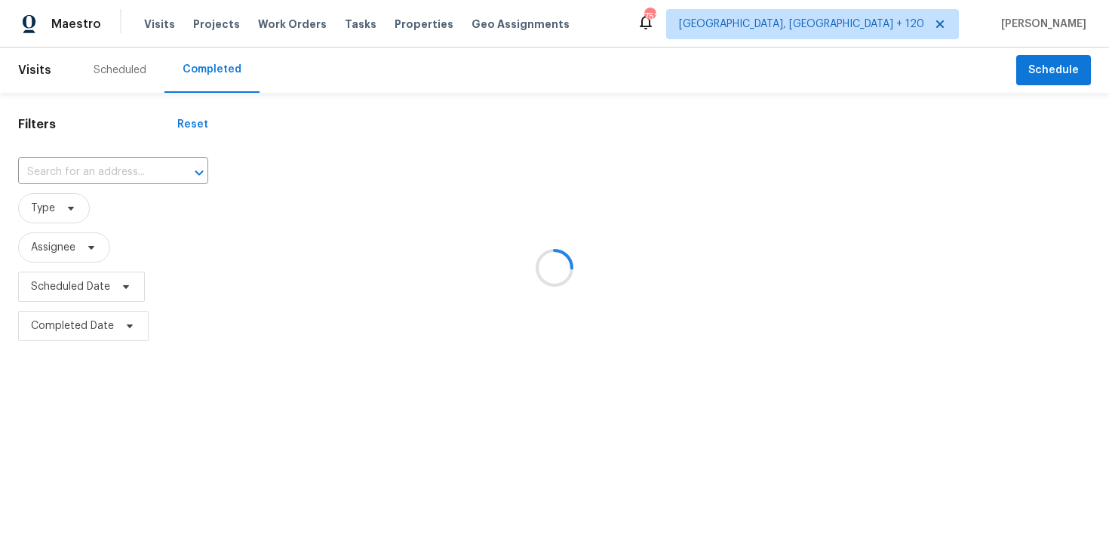
click at [78, 168] on div at bounding box center [554, 267] width 1109 height 535
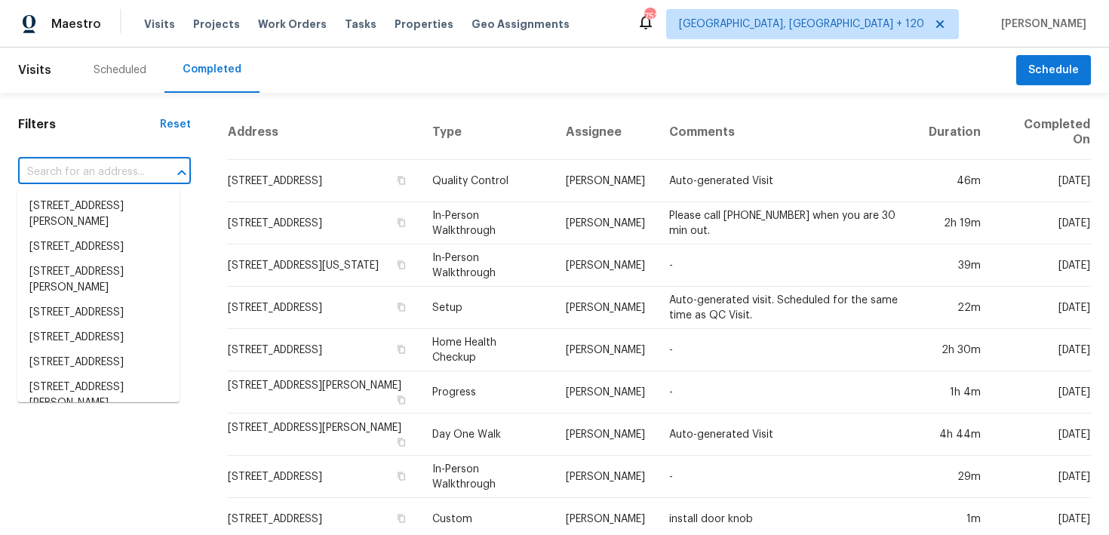
click at [88, 168] on input "text" at bounding box center [83, 172] width 131 height 23
paste input "[STREET_ADDRESS][PERSON_NAME]"
type input "[STREET_ADDRESS][PERSON_NAME]"
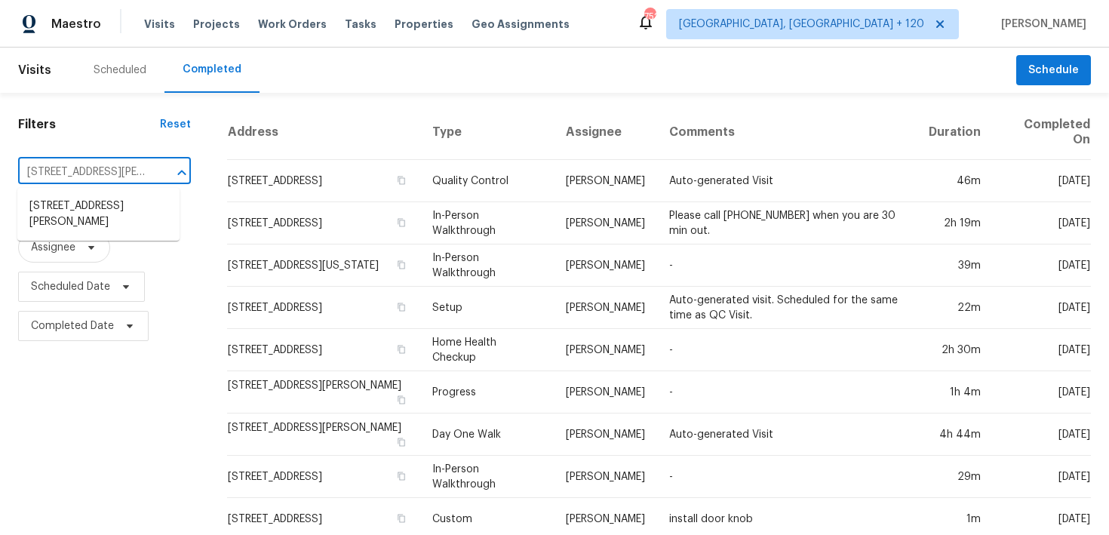
scroll to position [0, 75]
click at [84, 198] on li "[STREET_ADDRESS][PERSON_NAME]" at bounding box center [98, 214] width 162 height 41
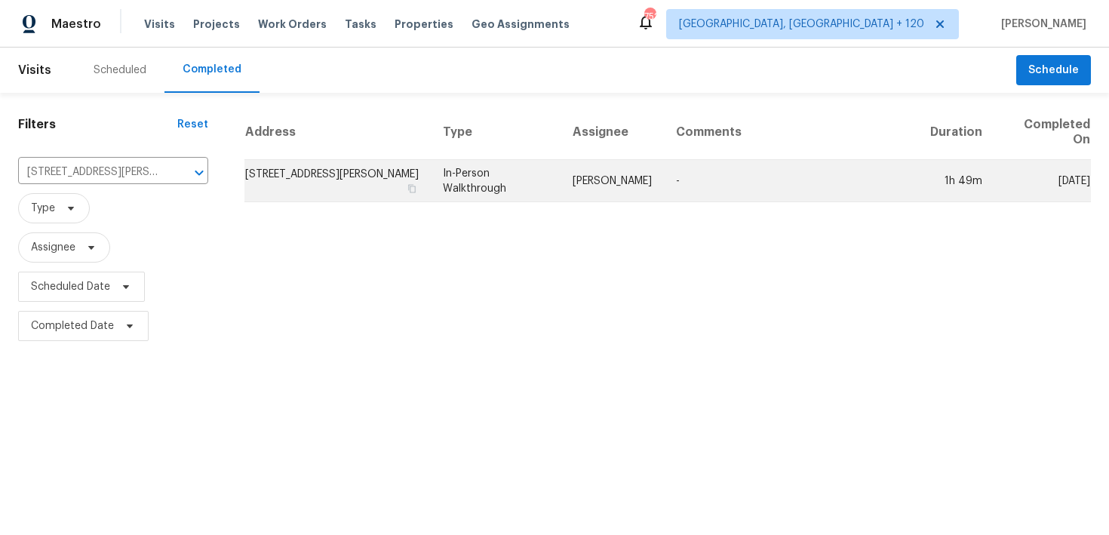
click at [479, 185] on td "In-Person Walkthrough" at bounding box center [496, 181] width 130 height 42
